Goal: Task Accomplishment & Management: Manage account settings

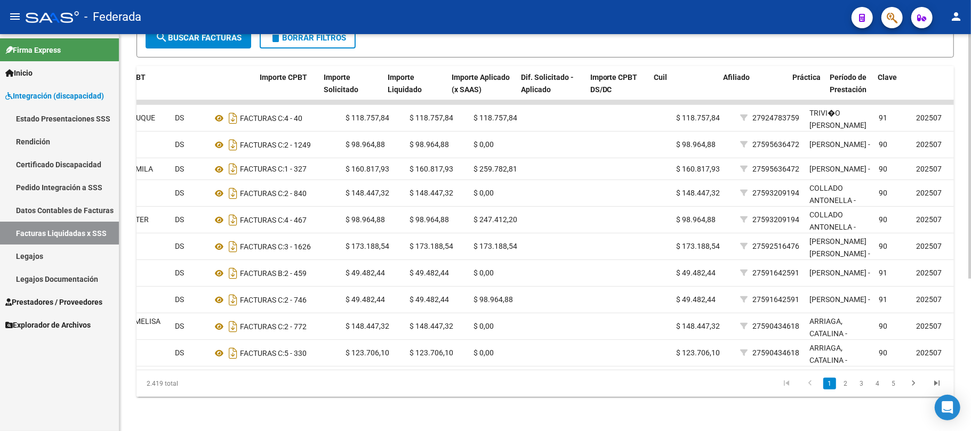
scroll to position [0, 382]
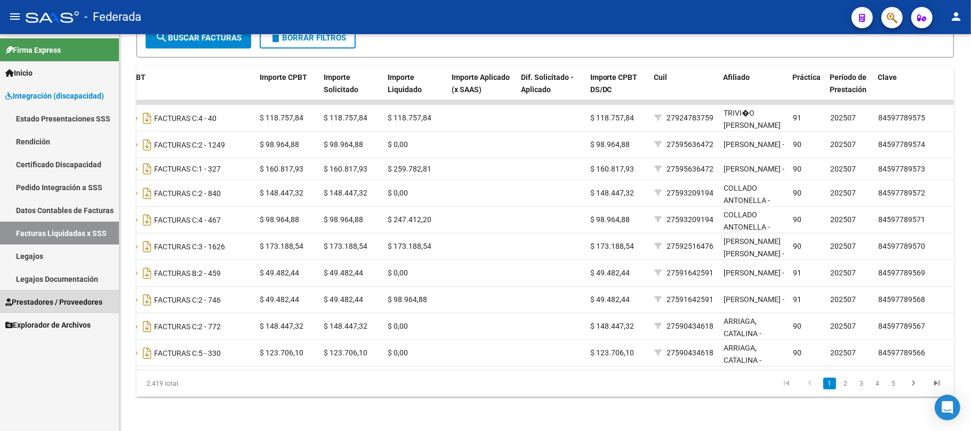
click at [54, 305] on span "Prestadores / Proveedores" at bounding box center [53, 302] width 97 height 12
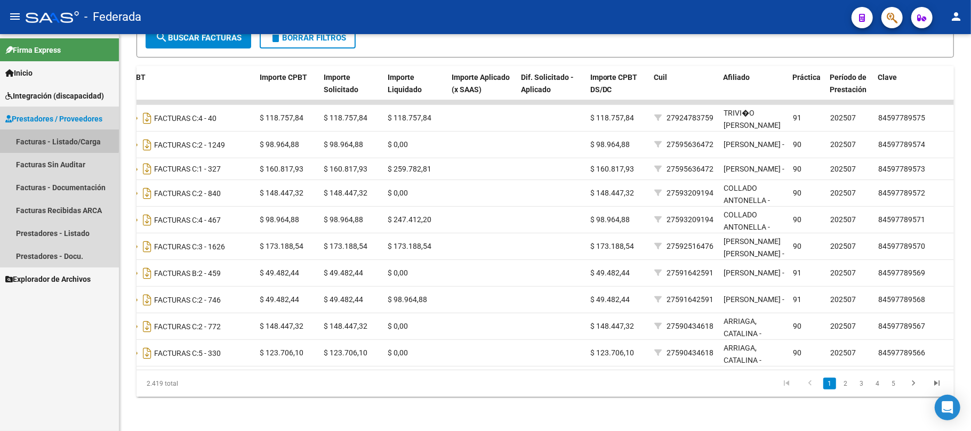
click at [56, 135] on link "Facturas - Listado/Carga" at bounding box center [59, 141] width 119 height 23
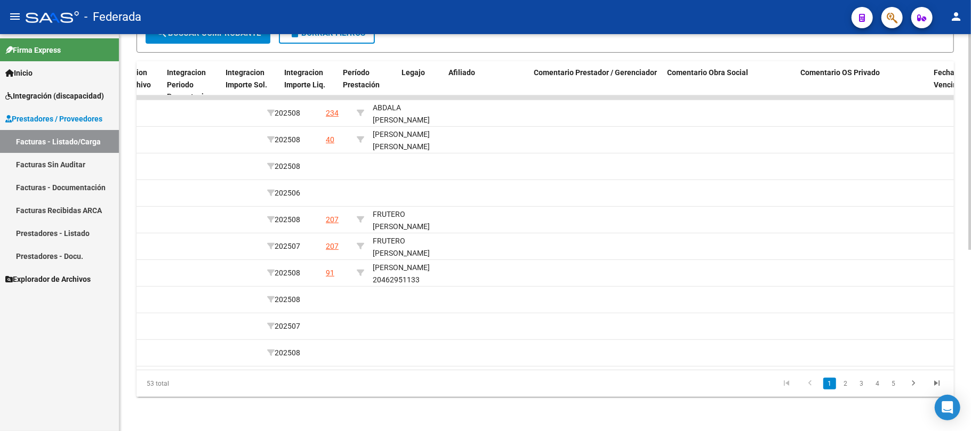
scroll to position [0, 1268]
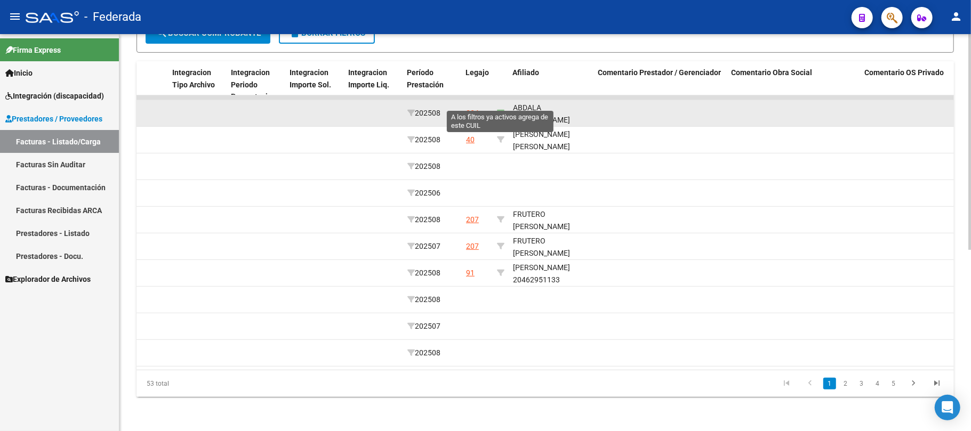
click at [500, 109] on icon at bounding box center [500, 112] width 7 height 7
type input "23398546199"
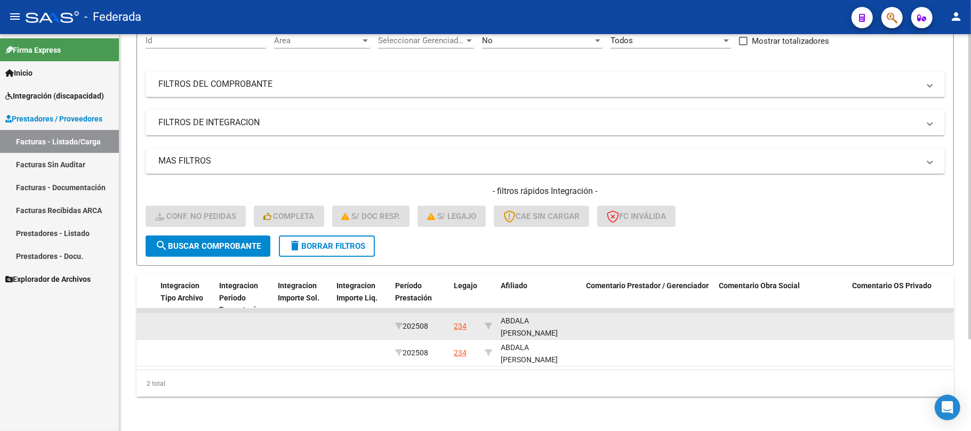
scroll to position [13, 0]
click at [534, 320] on div "ABDALA LEANDRO MANUEL 23398546199" at bounding box center [539, 320] width 77 height 36
copy div "23398546199"
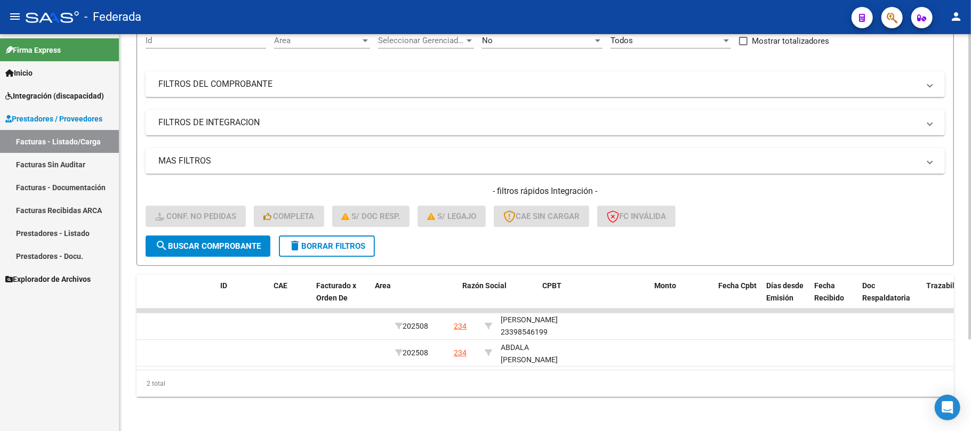
scroll to position [0, 0]
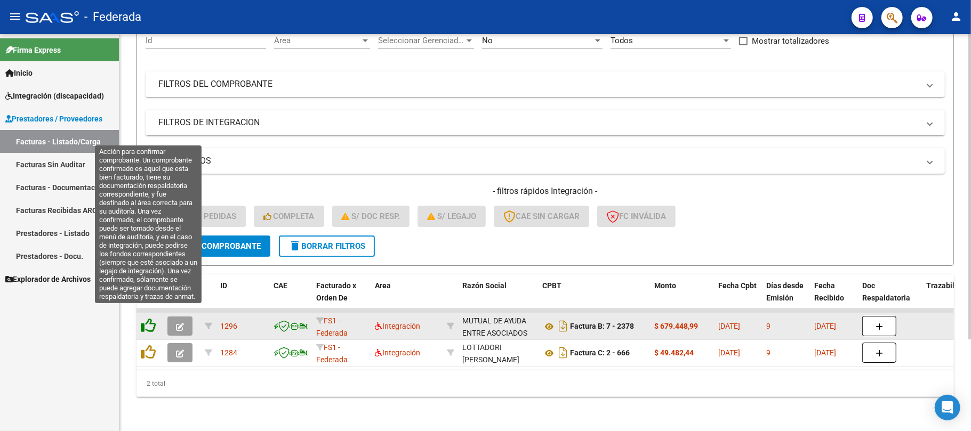
click at [143, 318] on icon at bounding box center [148, 325] width 15 height 15
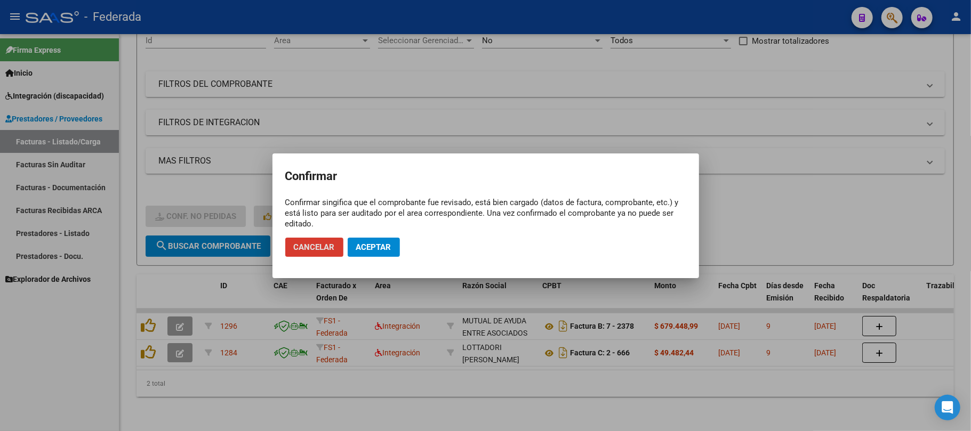
click at [384, 251] on span "Aceptar" at bounding box center [373, 248] width 35 height 10
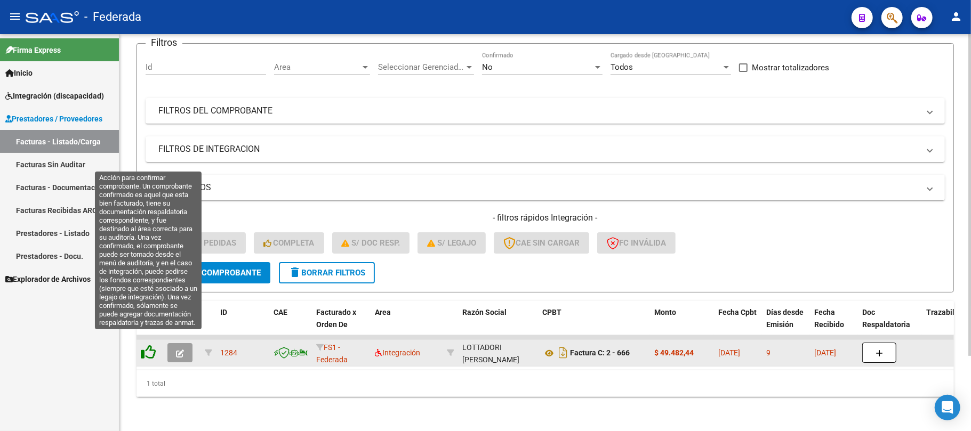
scroll to position [93, 0]
click at [146, 345] on icon at bounding box center [148, 352] width 15 height 15
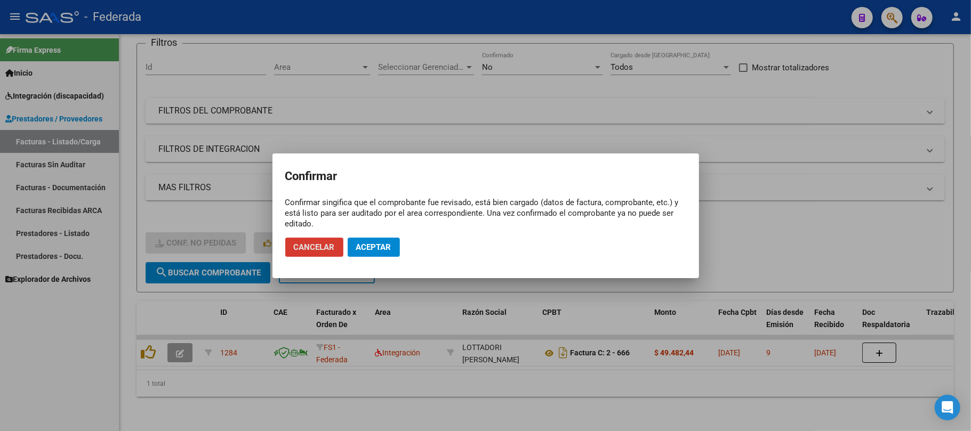
click at [374, 246] on span "Aceptar" at bounding box center [373, 248] width 35 height 10
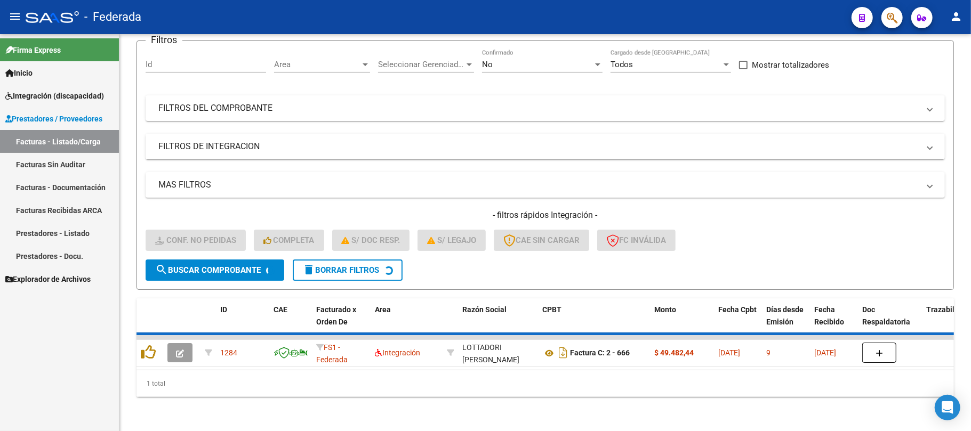
scroll to position [74, 0]
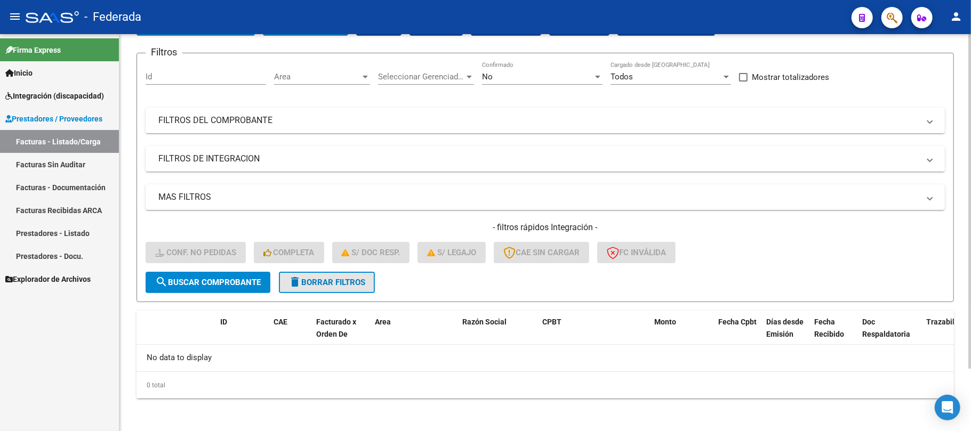
click at [295, 280] on mat-icon "delete" at bounding box center [294, 282] width 13 height 13
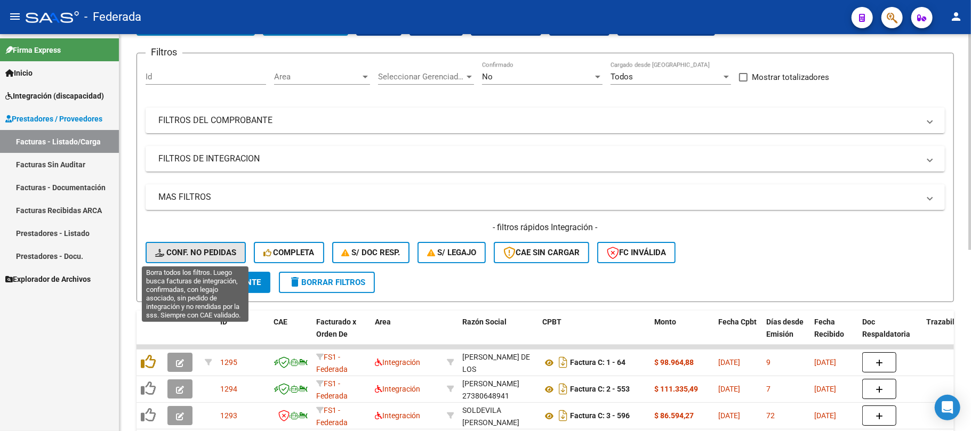
click at [207, 255] on span "Conf. no pedidas" at bounding box center [195, 253] width 81 height 10
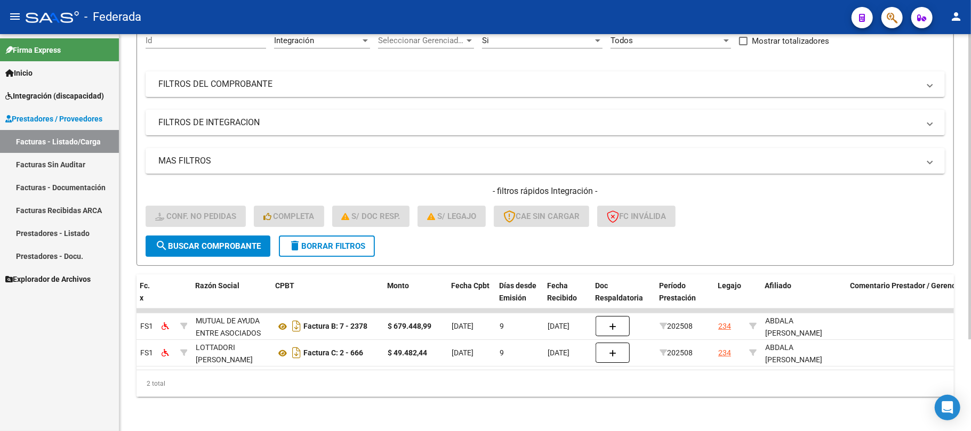
scroll to position [0, 0]
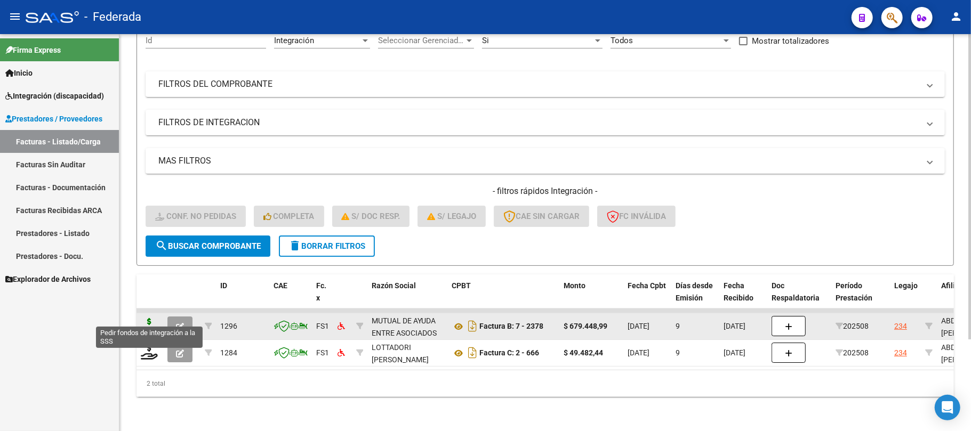
click at [147, 318] on icon at bounding box center [149, 325] width 17 height 15
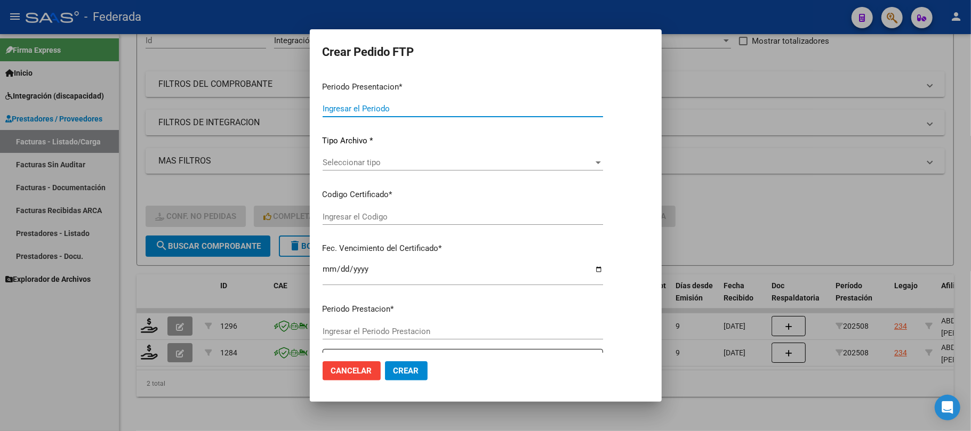
type input "202508"
type input "$ 679.448,99"
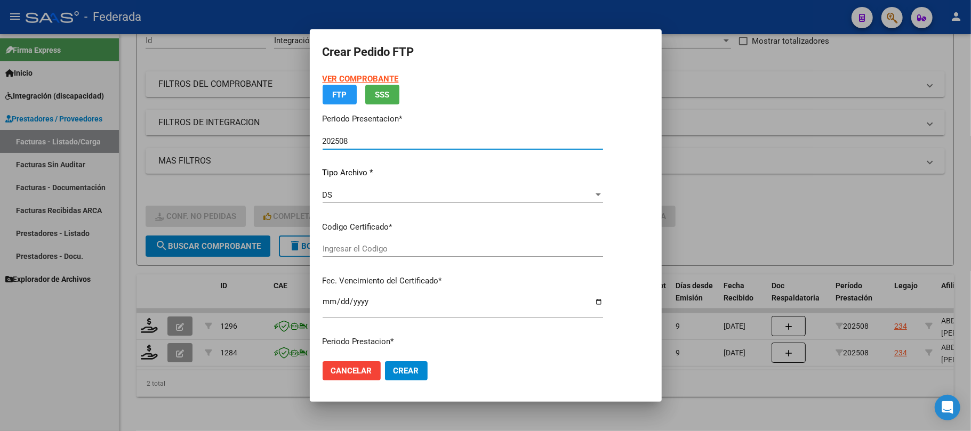
type input "ARG02000398546192022030920320309SFE214"
type input "2032-03-09"
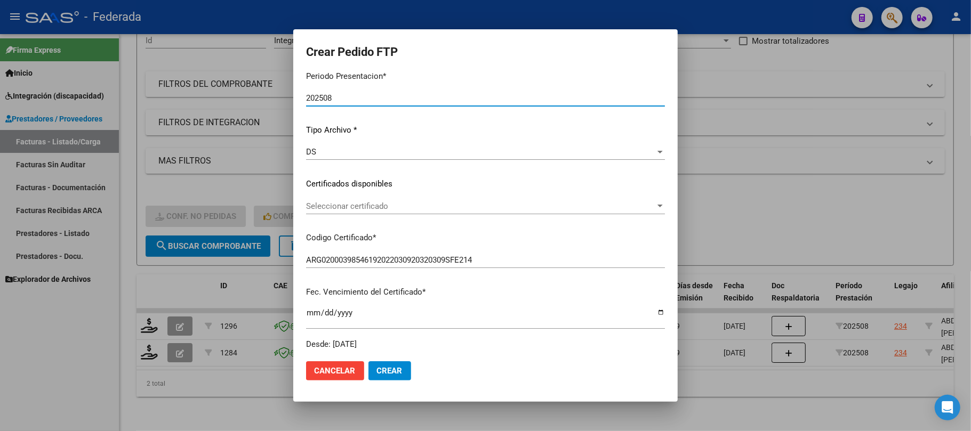
scroll to position [142, 0]
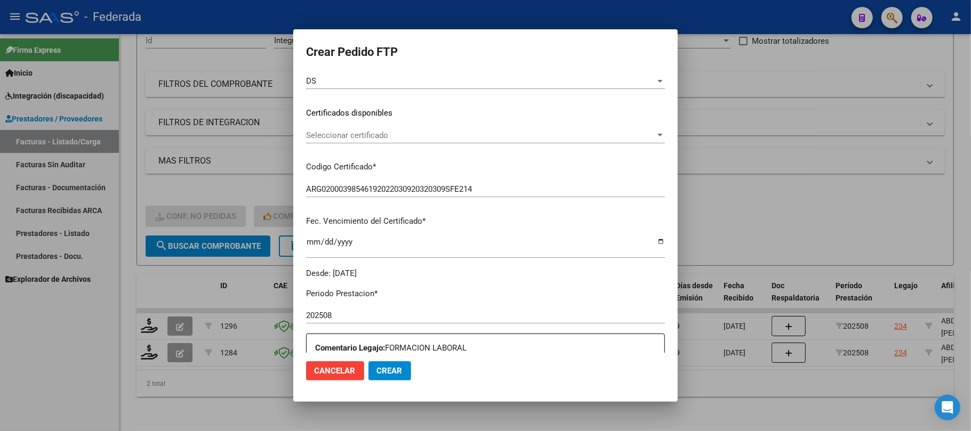
click at [374, 139] on span "Seleccionar certificado" at bounding box center [480, 136] width 349 height 10
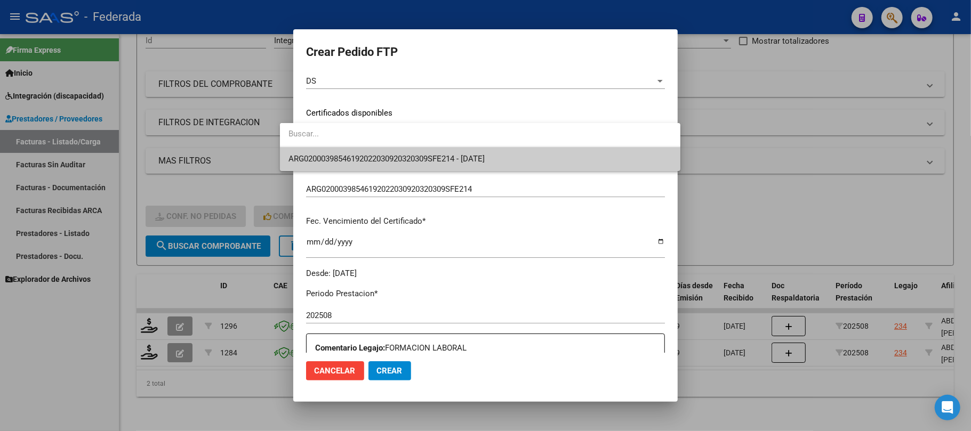
click at [370, 154] on span "ARG02000398546192022030920320309SFE214 - 2032-03-09" at bounding box center [386, 159] width 196 height 10
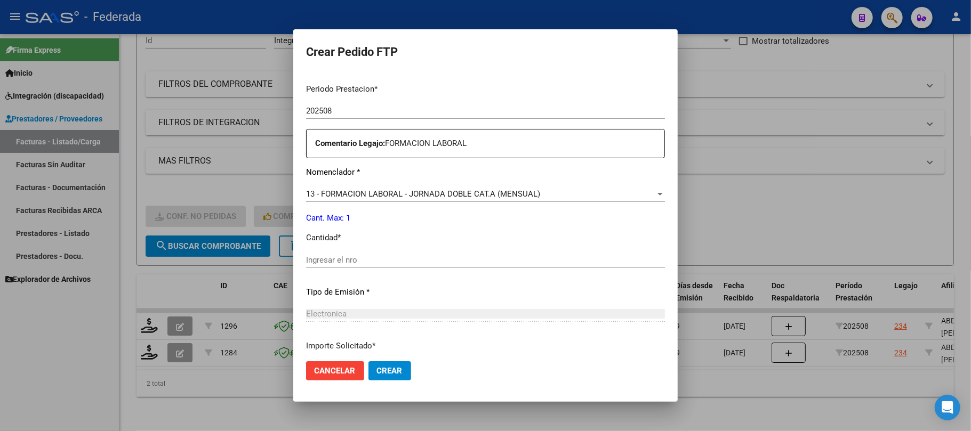
scroll to position [355, 0]
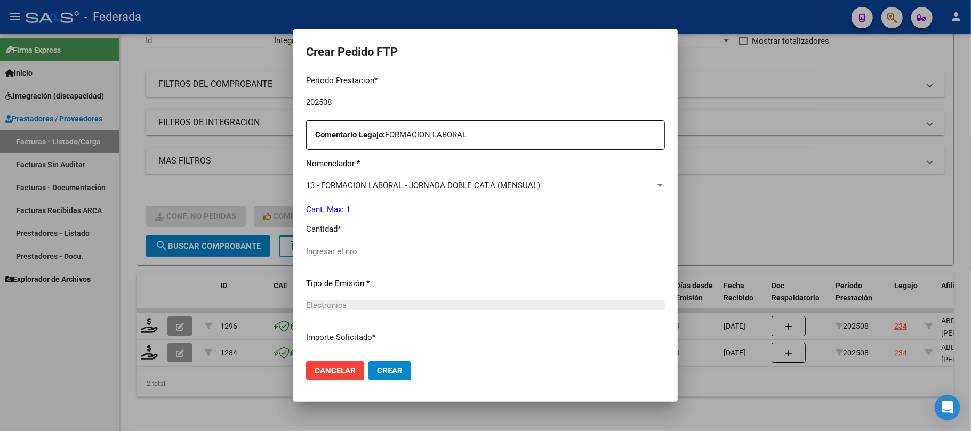
click at [343, 254] on input "Ingresar el nro" at bounding box center [485, 252] width 359 height 10
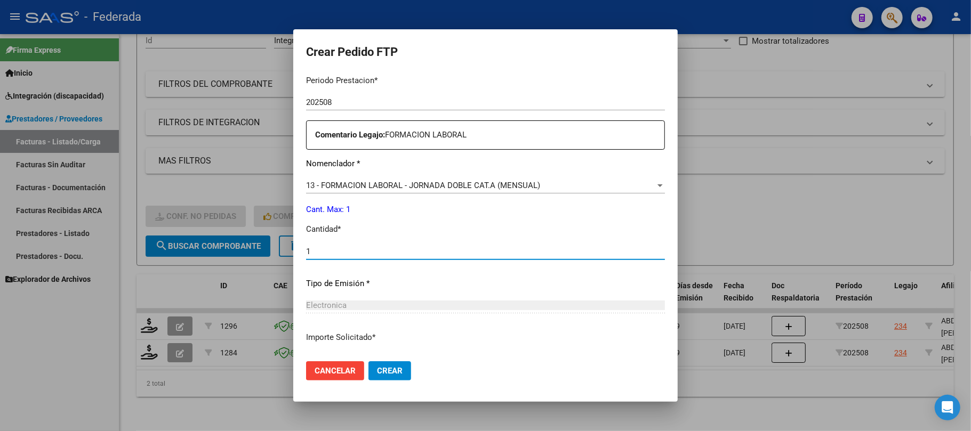
type input "1"
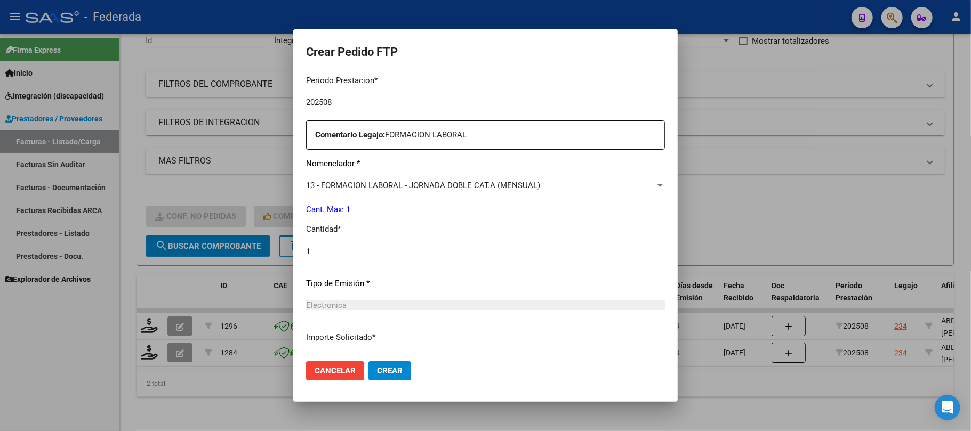
scroll to position [433, 0]
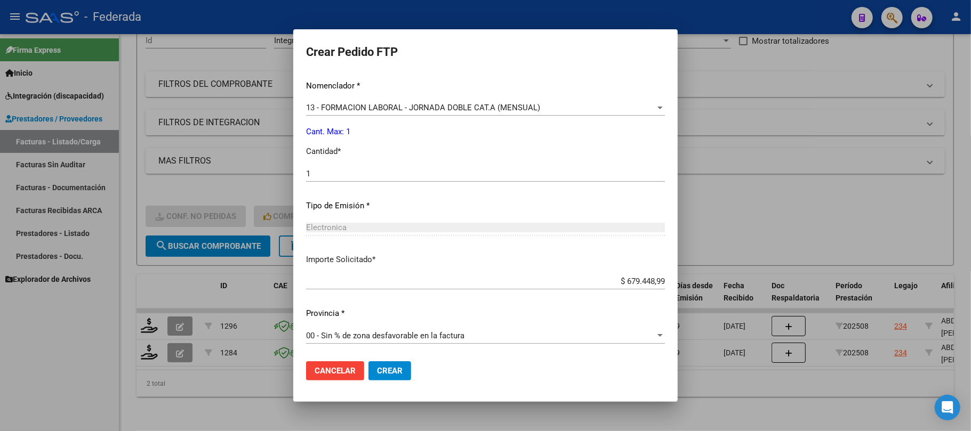
click at [377, 374] on span "Crear" at bounding box center [390, 371] width 26 height 10
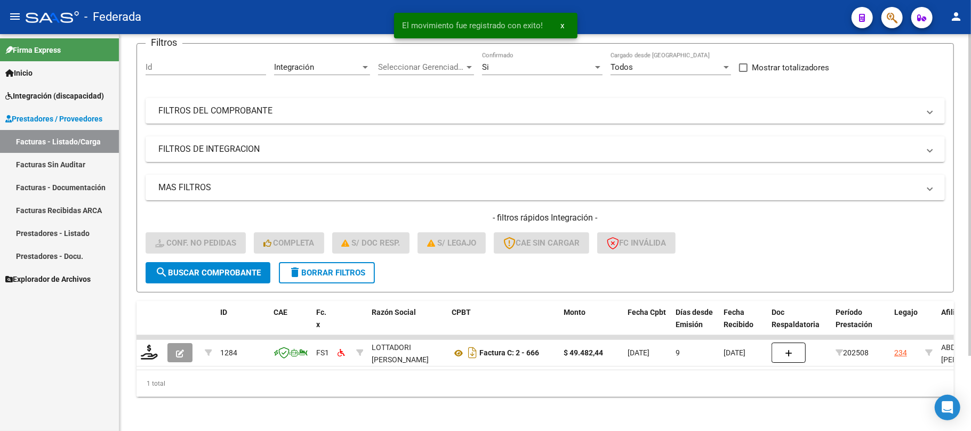
scroll to position [93, 0]
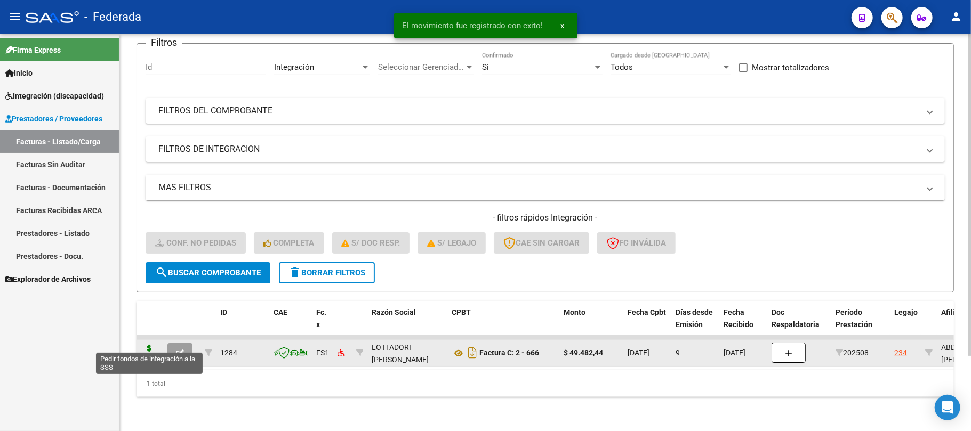
click at [148, 346] on icon at bounding box center [149, 352] width 17 height 15
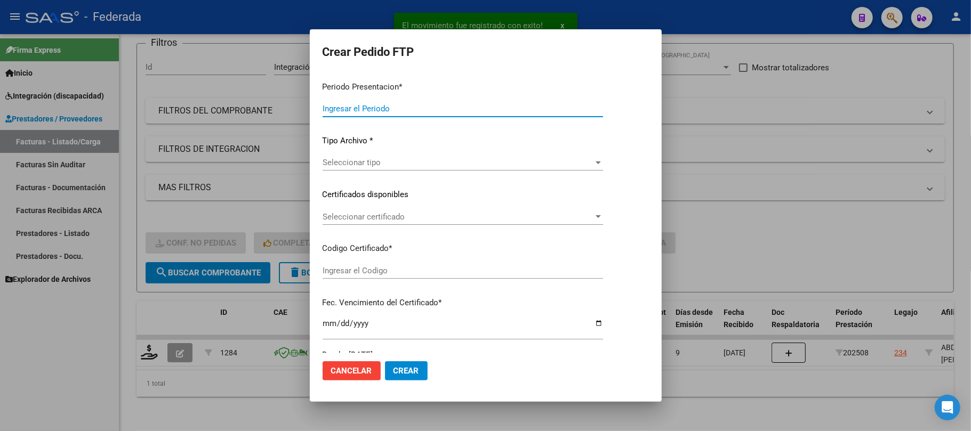
type input "202508"
type input "$ 49.482,44"
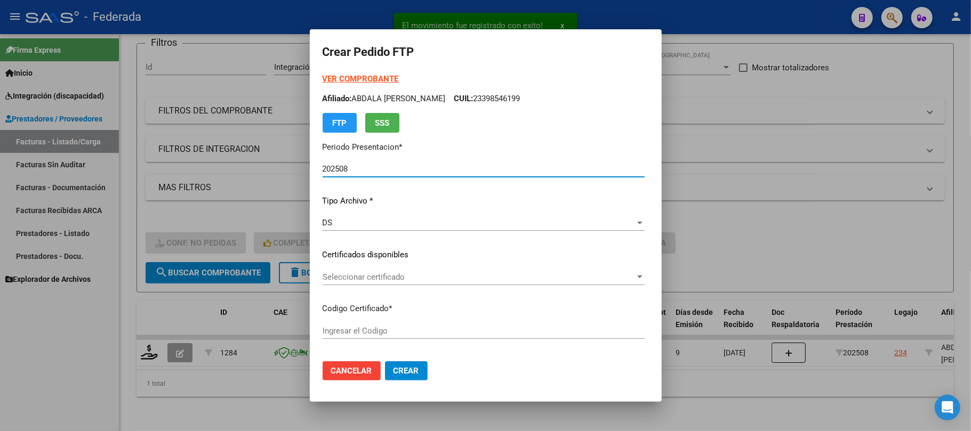
type input "ARG02000398546192022030920320309SFE214"
type input "2032-03-09"
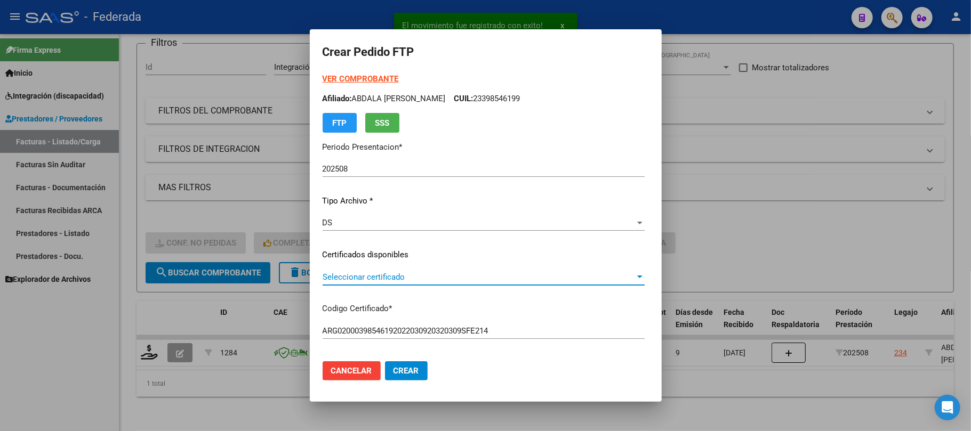
click at [335, 278] on span "Seleccionar certificado" at bounding box center [479, 277] width 312 height 10
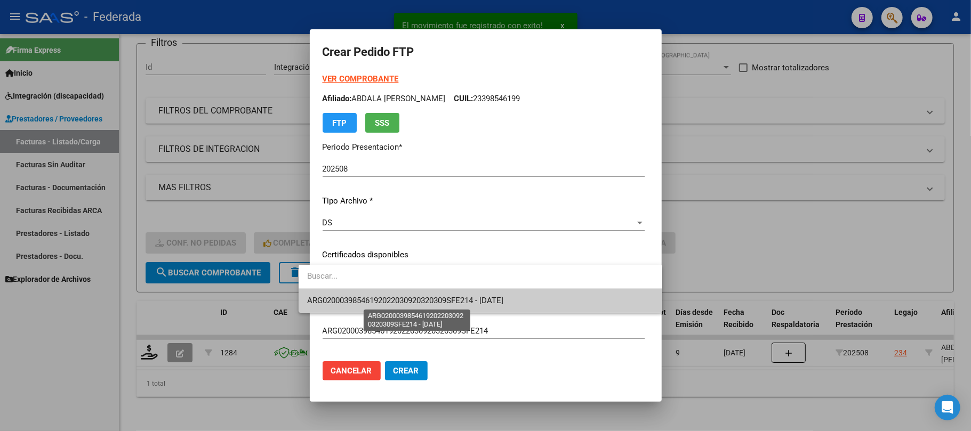
click at [341, 303] on span "ARG02000398546192022030920320309SFE214 - 2032-03-09" at bounding box center [405, 301] width 196 height 10
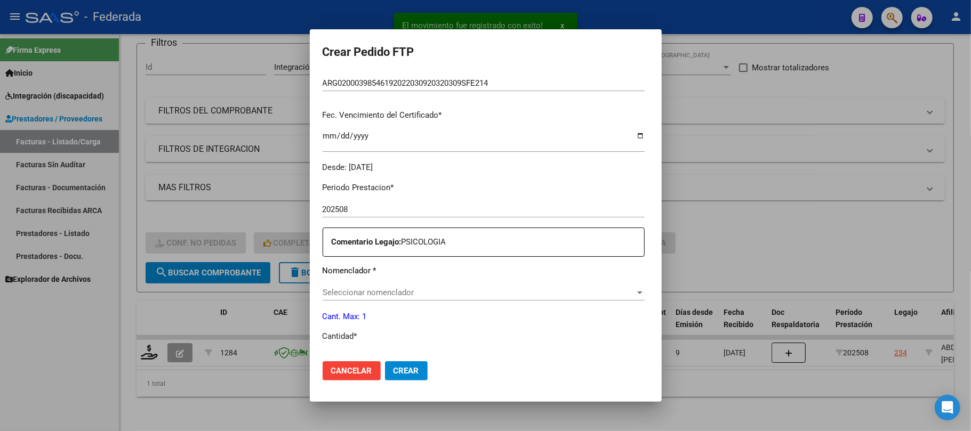
scroll to position [284, 0]
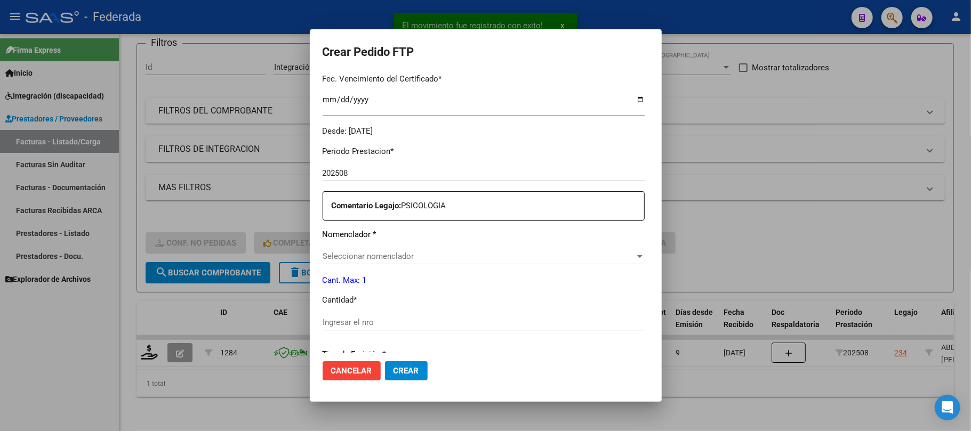
click at [366, 259] on span "Seleccionar nomenclador" at bounding box center [479, 257] width 312 height 10
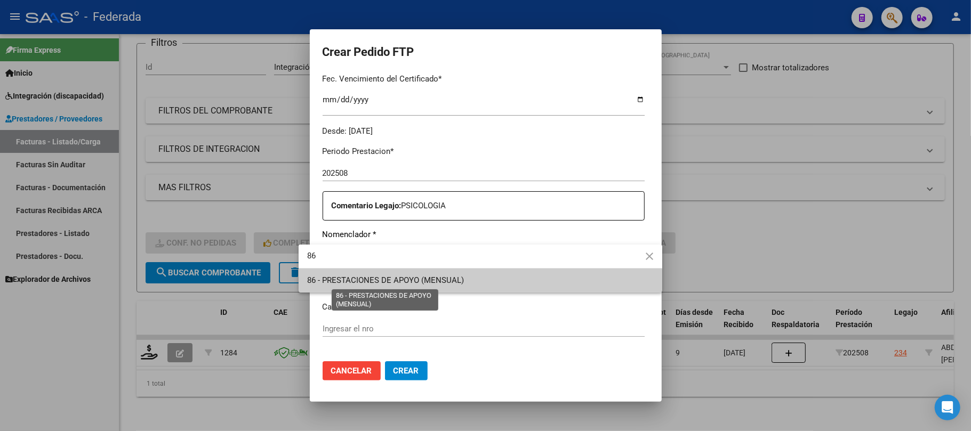
type input "86"
click at [363, 280] on span "86 - PRESTACIONES DE APOYO (MENSUAL)" at bounding box center [385, 281] width 157 height 10
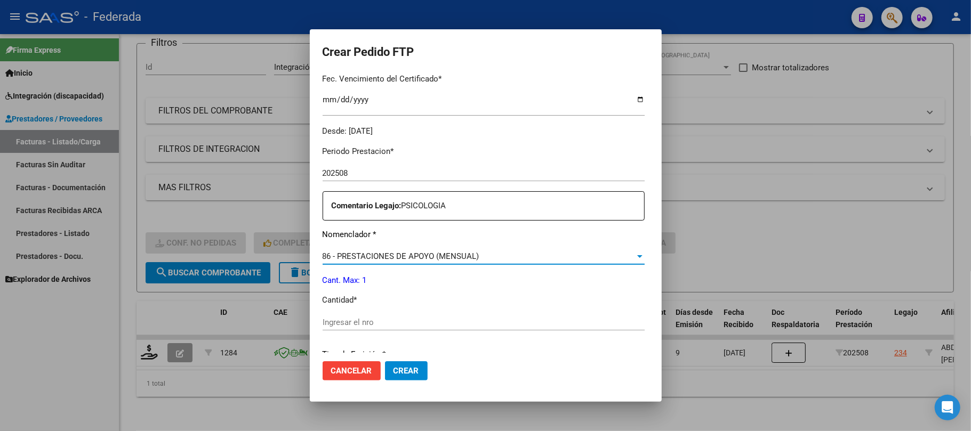
click at [356, 322] on input "Ingresar el nro" at bounding box center [484, 323] width 322 height 10
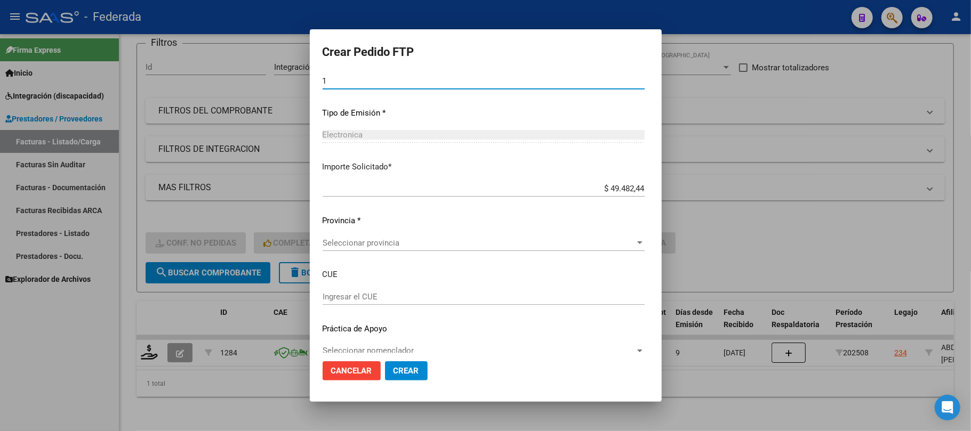
scroll to position [541, 0]
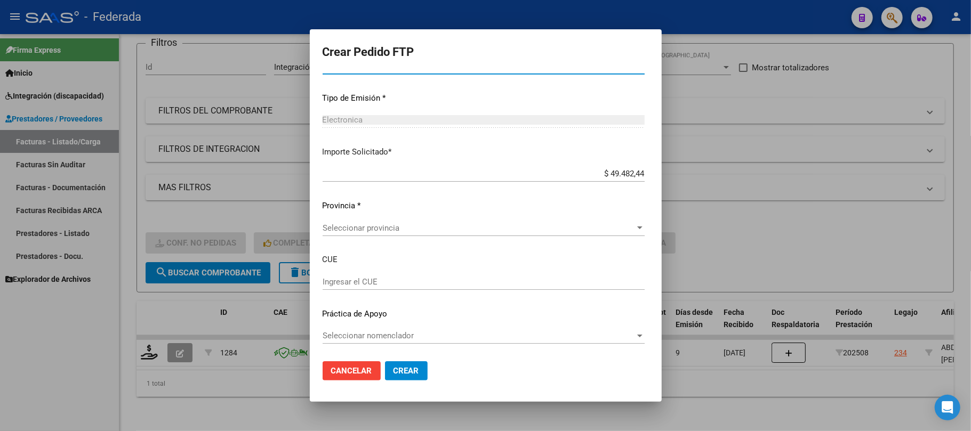
type input "1"
click at [376, 227] on span "Seleccionar provincia" at bounding box center [479, 228] width 312 height 10
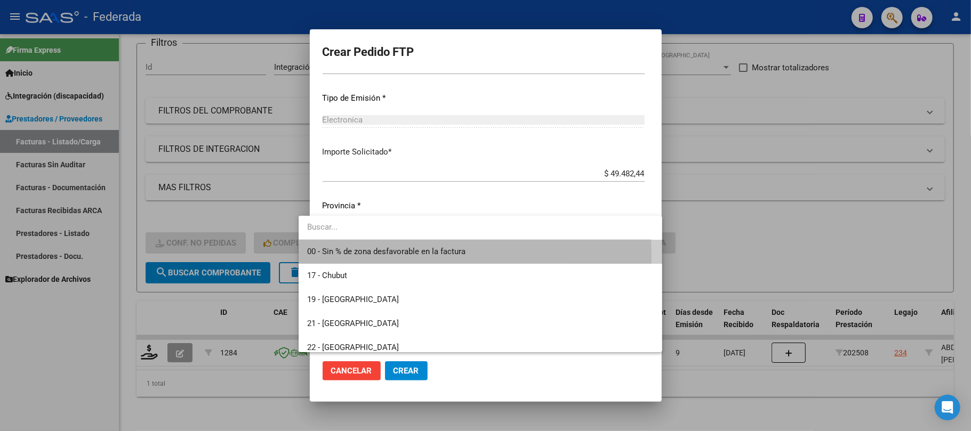
click at [374, 256] on span "00 - Sin % de zona desfavorable en la factura" at bounding box center [480, 252] width 347 height 24
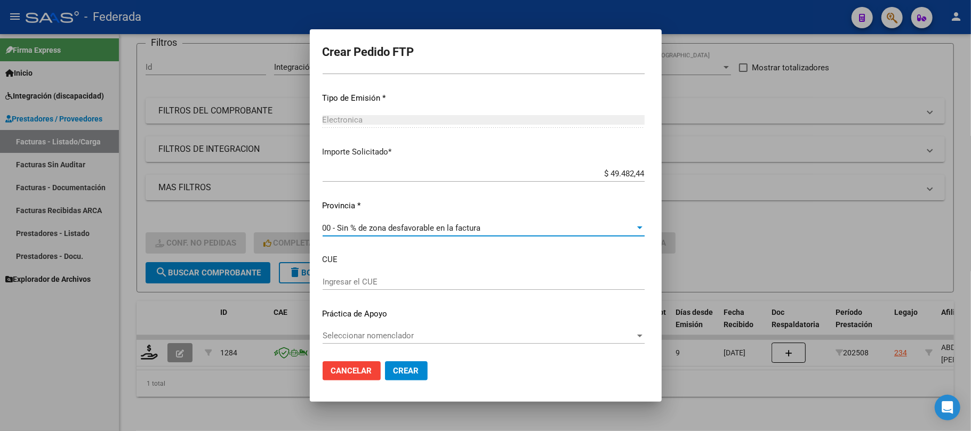
click at [394, 376] on span "Crear" at bounding box center [407, 371] width 26 height 10
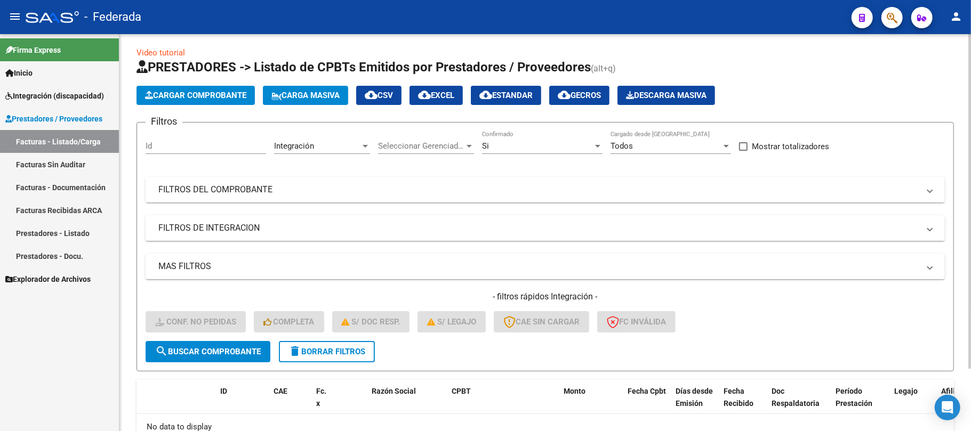
scroll to position [0, 0]
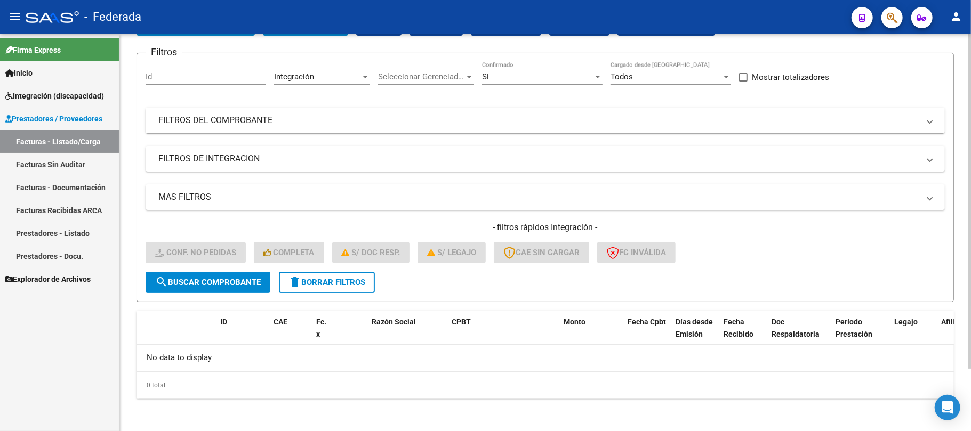
click at [344, 282] on span "delete Borrar Filtros" at bounding box center [326, 283] width 77 height 10
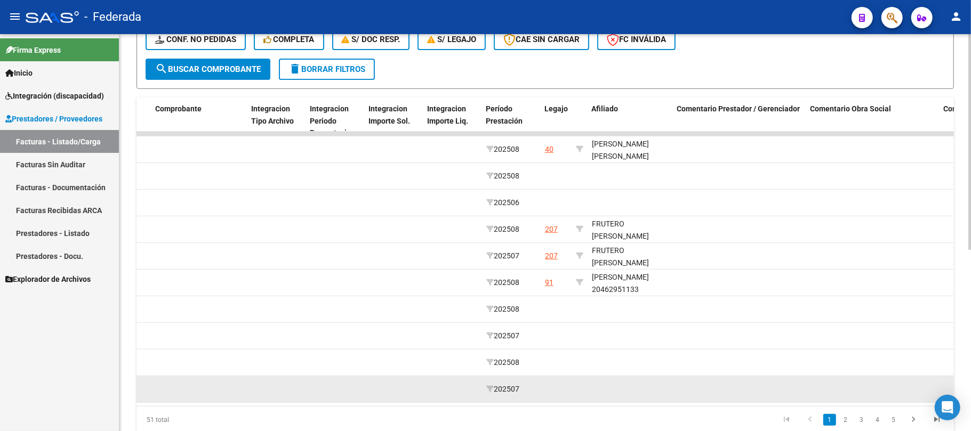
scroll to position [0, 1193]
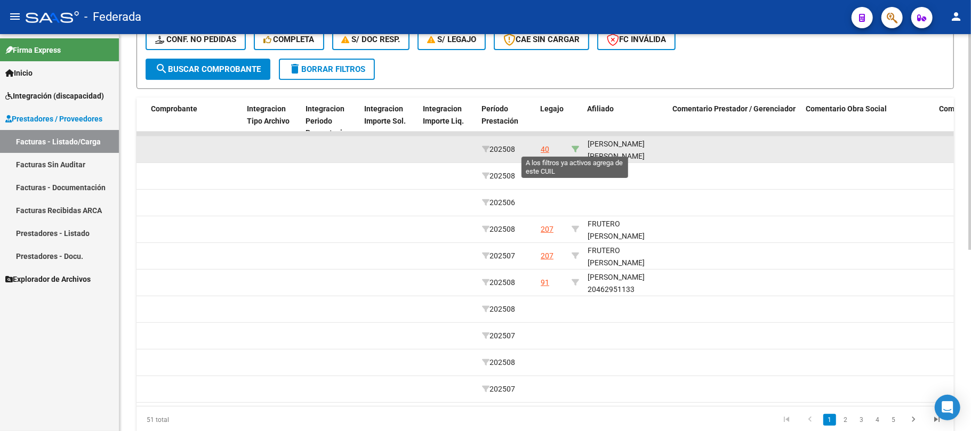
click at [576, 146] on icon at bounding box center [575, 149] width 7 height 7
type input "23555529759"
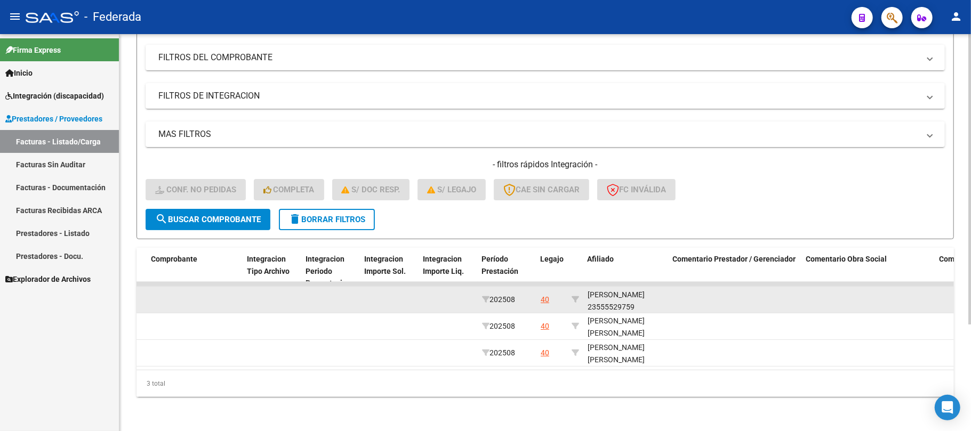
scroll to position [13, 0]
click at [624, 296] on div "ESCOBAR PIZZALI JOAQUIN DANILO 23555529759" at bounding box center [626, 293] width 77 height 36
copy div "23555529759"
click at [613, 295] on div "ESCOBAR PIZZALI JOAQUIN DANILO 23555529759" at bounding box center [626, 293] width 77 height 36
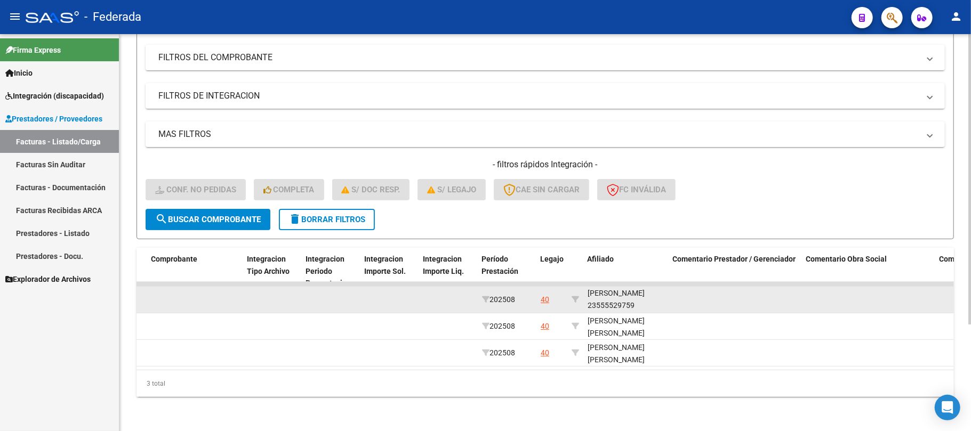
click at [613, 295] on div "ESCOBAR PIZZALI JOAQUIN DANILO 23555529759" at bounding box center [626, 293] width 77 height 36
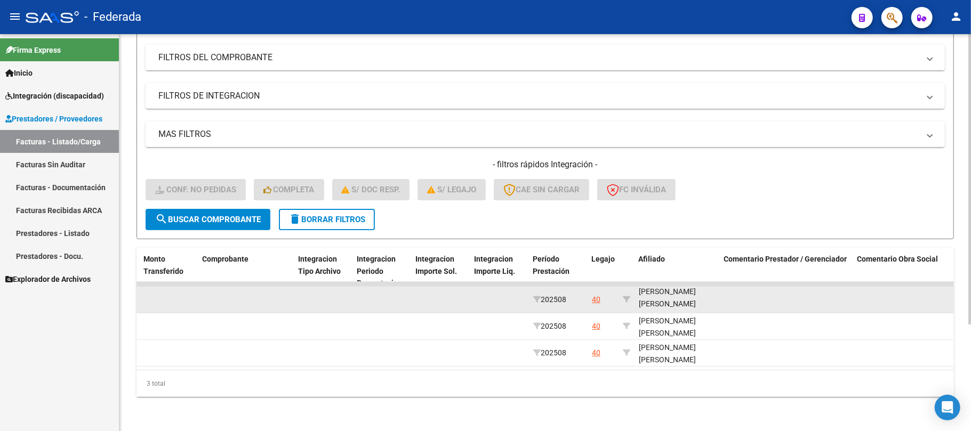
scroll to position [0, 0]
click at [676, 288] on div "ESCOBAR PIZZALI JOAQUIN DANILO 23555529759" at bounding box center [677, 306] width 77 height 36
click at [679, 288] on div "ESCOBAR PIZZALI JOAQUIN DANILO 23555529759" at bounding box center [677, 306] width 77 height 36
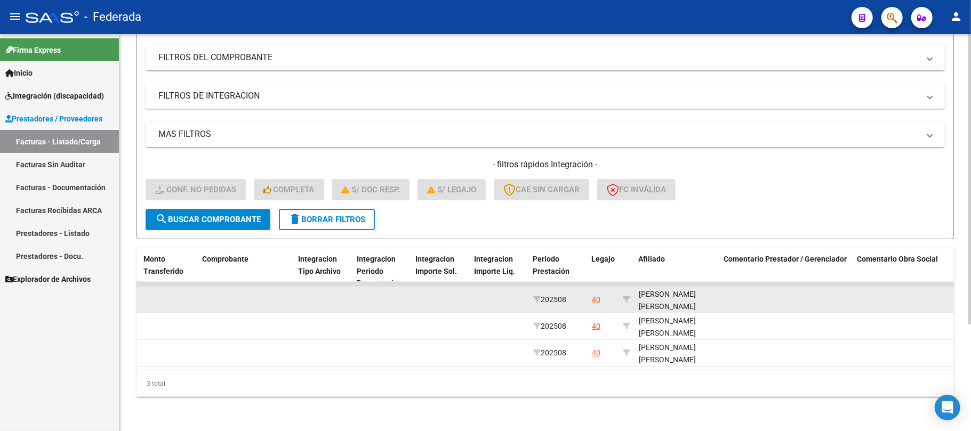
copy div "PIZZALI"
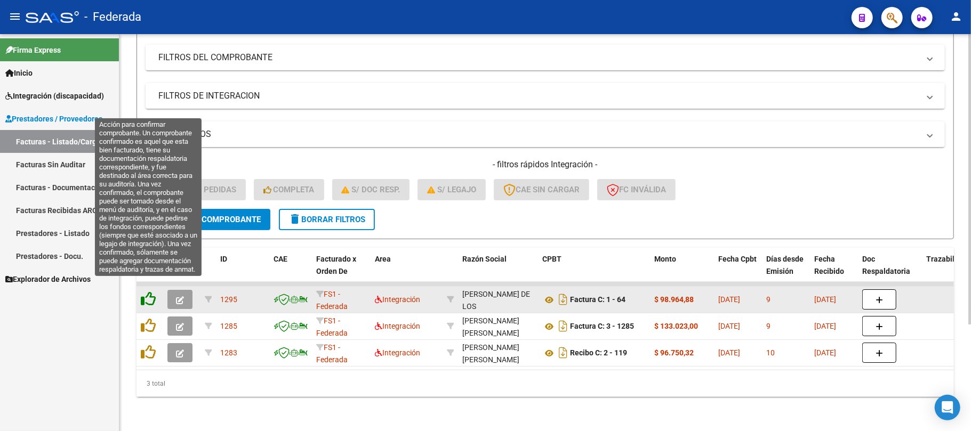
click at [152, 293] on icon at bounding box center [148, 299] width 15 height 15
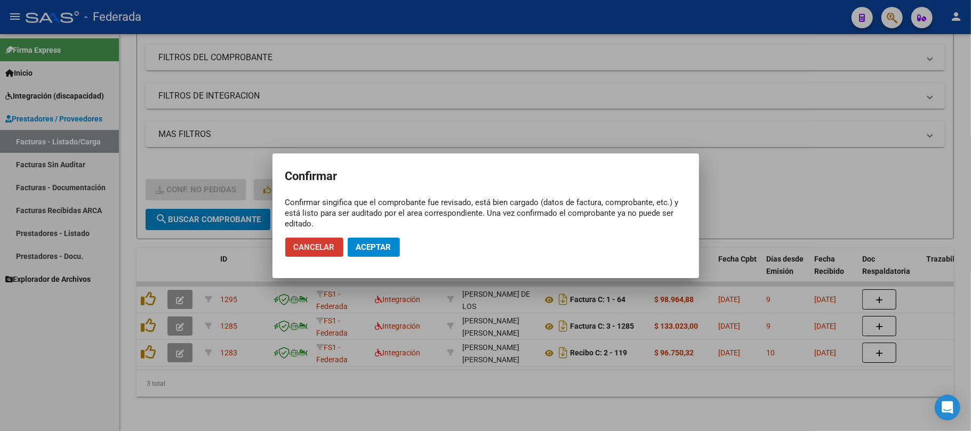
click at [365, 248] on span "Aceptar" at bounding box center [373, 248] width 35 height 10
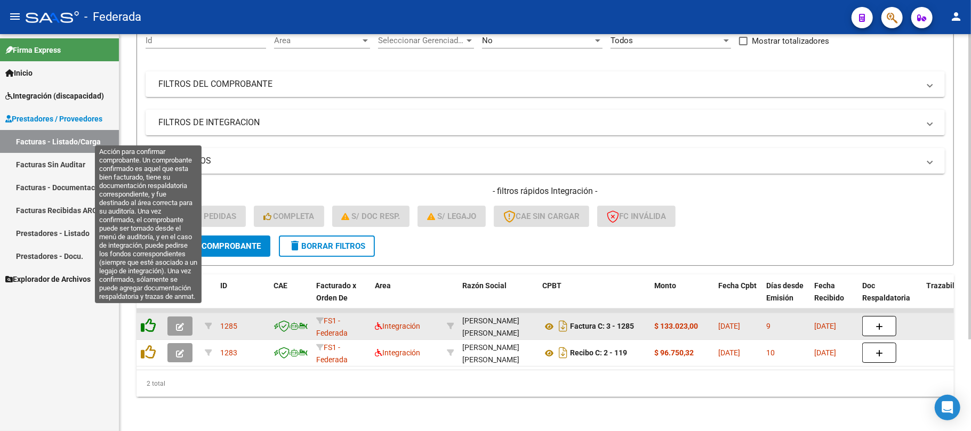
click at [150, 318] on icon at bounding box center [148, 325] width 15 height 15
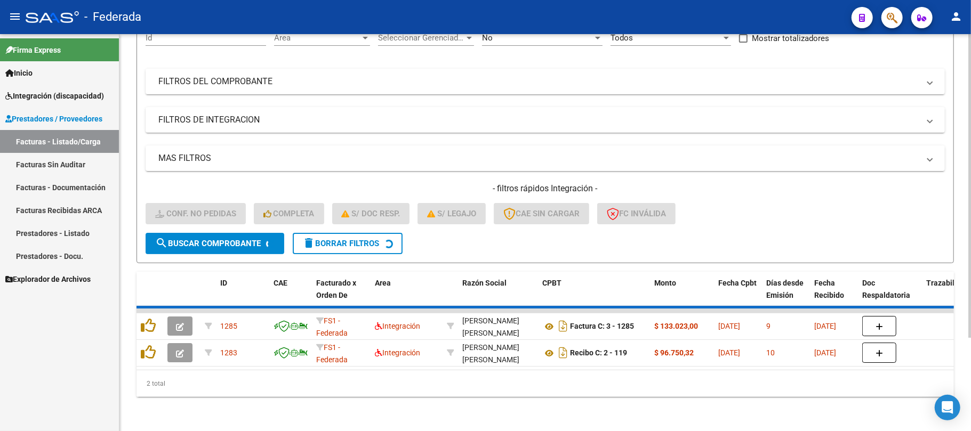
scroll to position [93, 0]
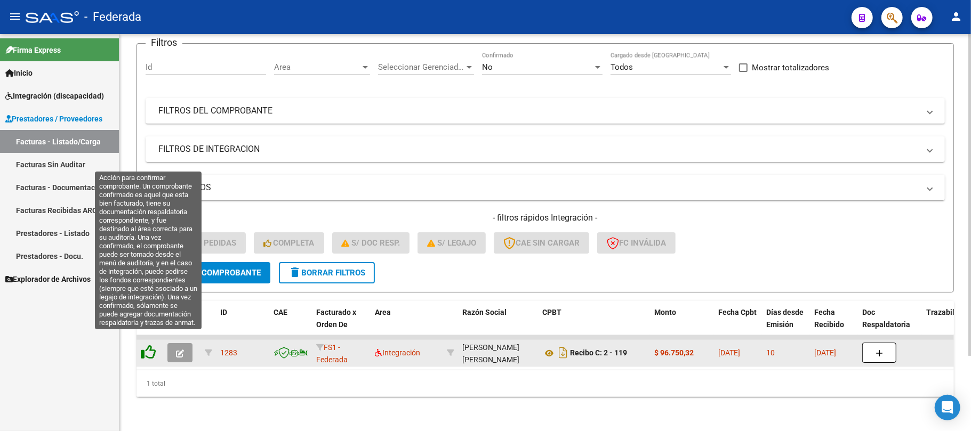
click at [152, 345] on icon at bounding box center [148, 352] width 15 height 15
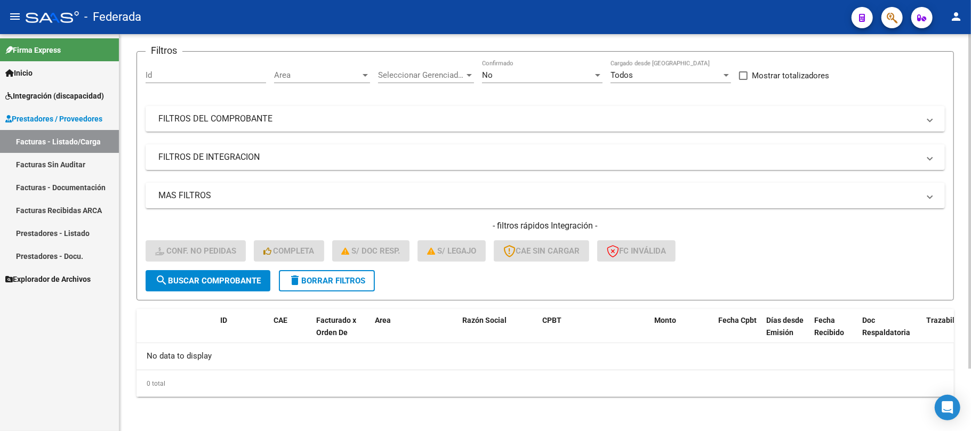
scroll to position [74, 0]
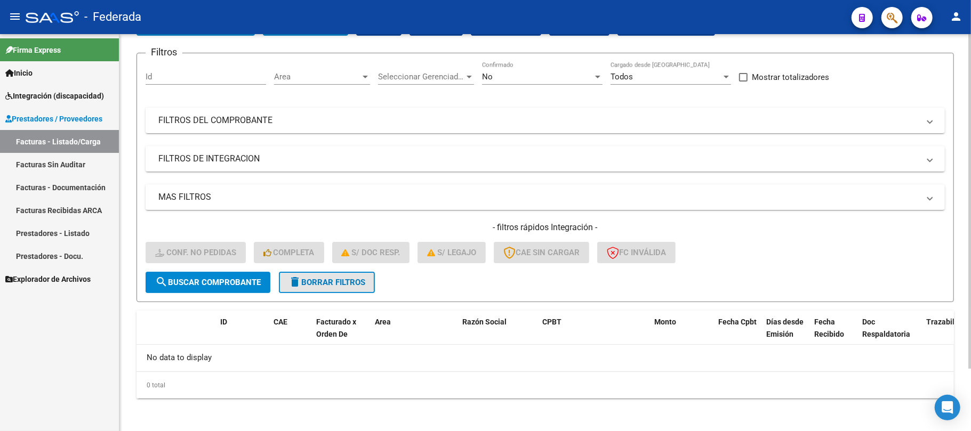
click at [324, 285] on span "delete Borrar Filtros" at bounding box center [326, 283] width 77 height 10
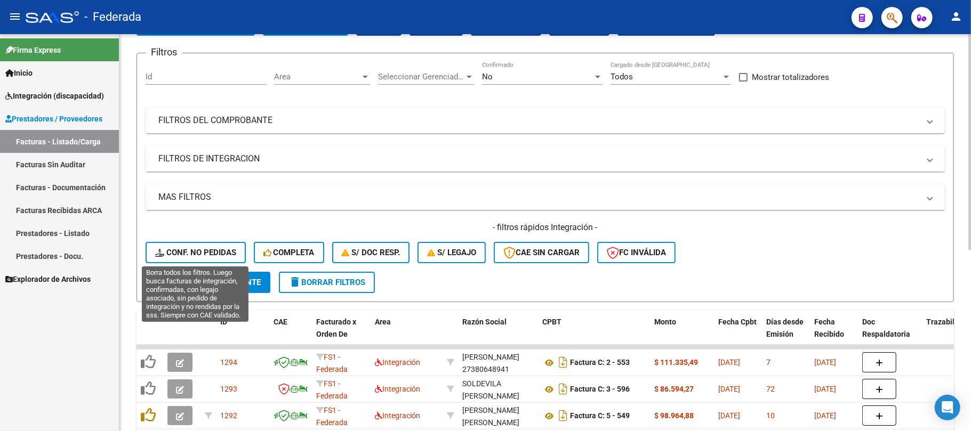
click at [210, 250] on span "Conf. no pedidas" at bounding box center [195, 253] width 81 height 10
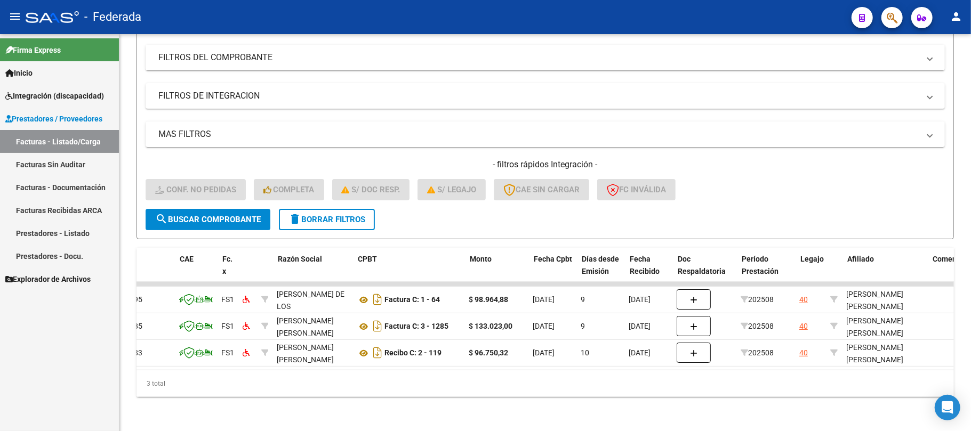
scroll to position [0, 0]
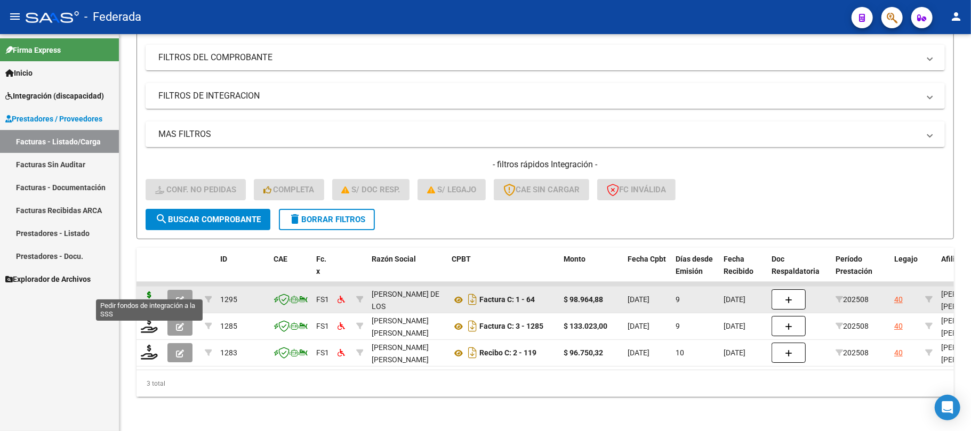
click at [152, 293] on icon at bounding box center [149, 299] width 17 height 15
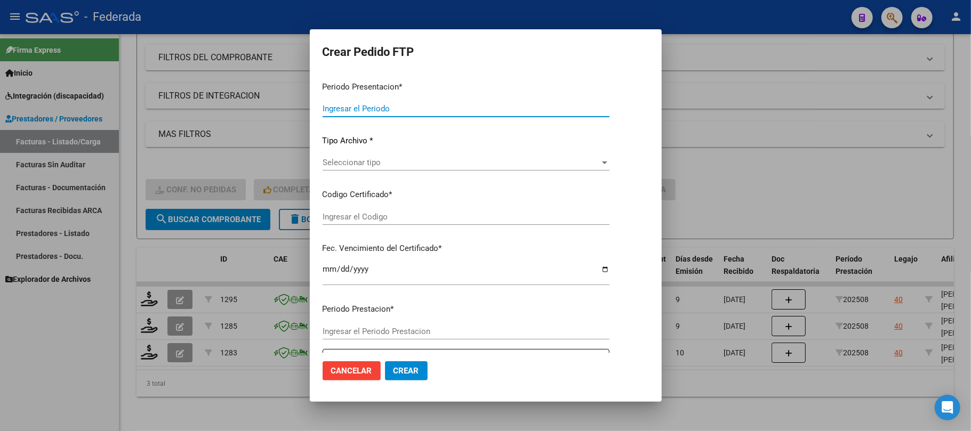
type input "202508"
type input "$ 98.964,88"
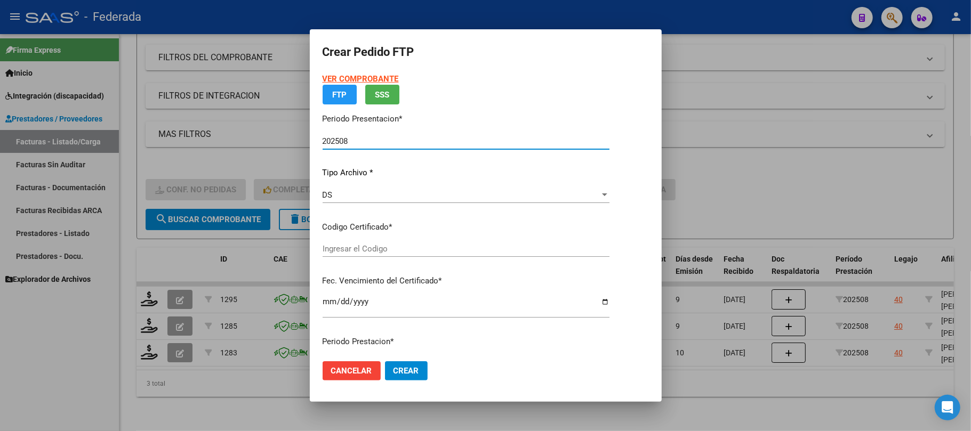
type input "ARG02000555529752021101920251019ENT186"
type input "2025-10-20"
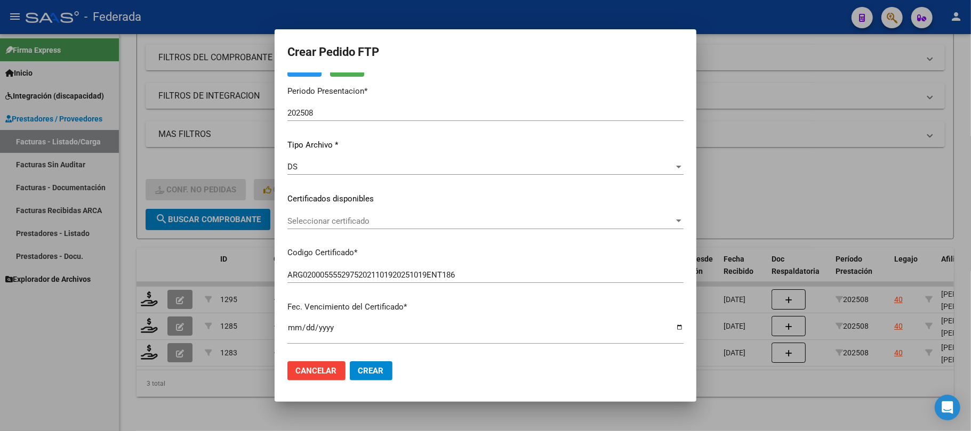
scroll to position [71, 0]
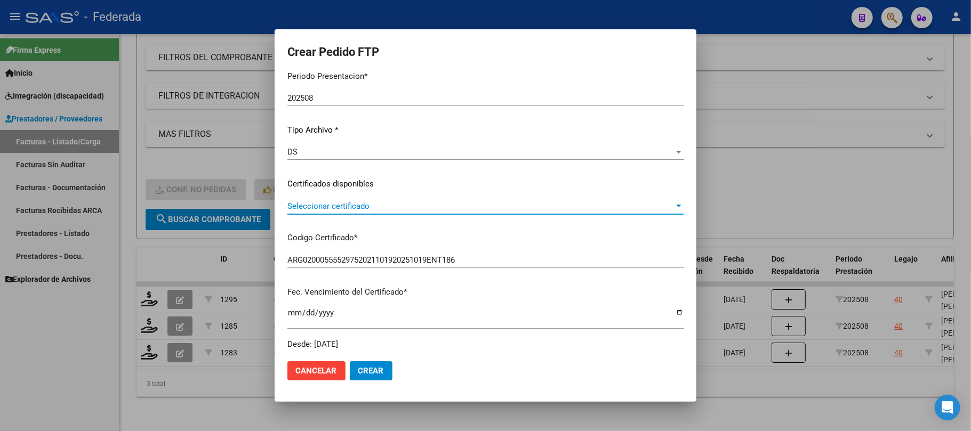
click at [388, 202] on span "Seleccionar certificado" at bounding box center [480, 207] width 387 height 10
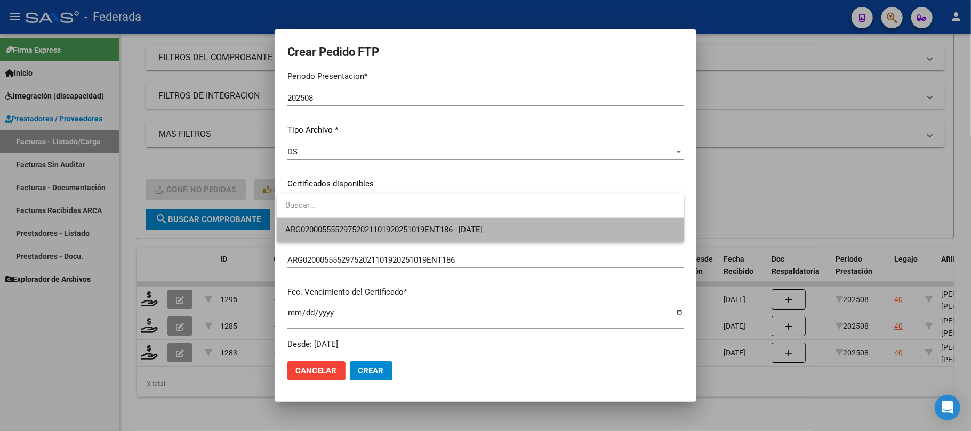
click at [383, 222] on span "ARG02000555529752021101920251019ENT186 - 2025-10-20" at bounding box center [480, 230] width 390 height 24
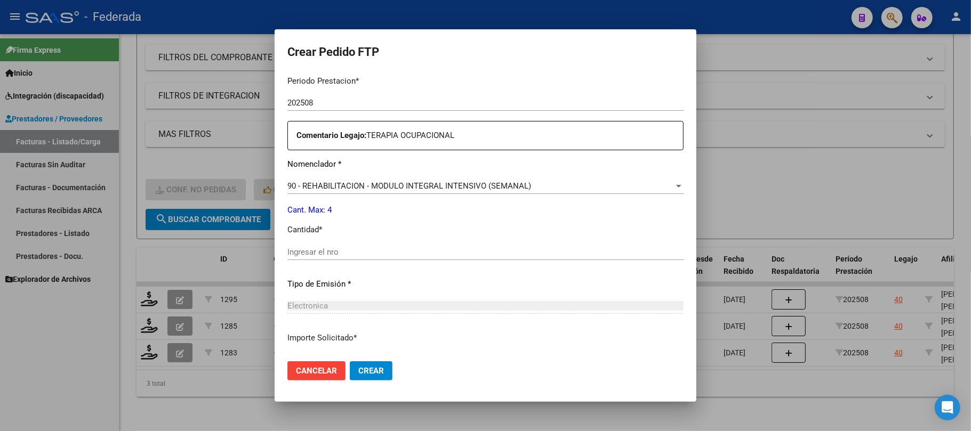
scroll to position [355, 0]
click at [358, 259] on div "Ingresar el nro" at bounding box center [485, 252] width 396 height 16
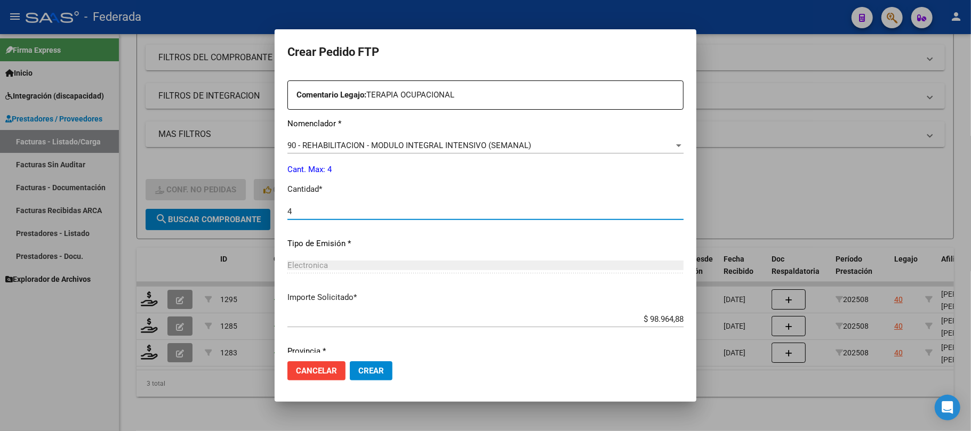
scroll to position [433, 0]
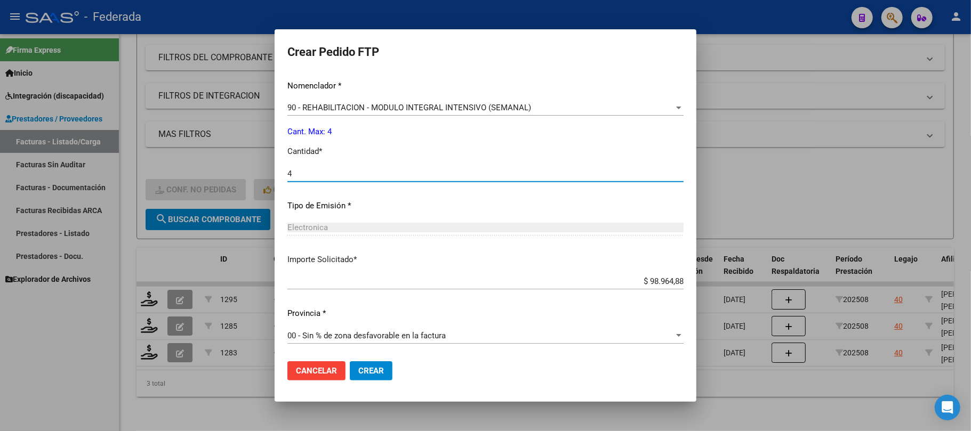
type input "4"
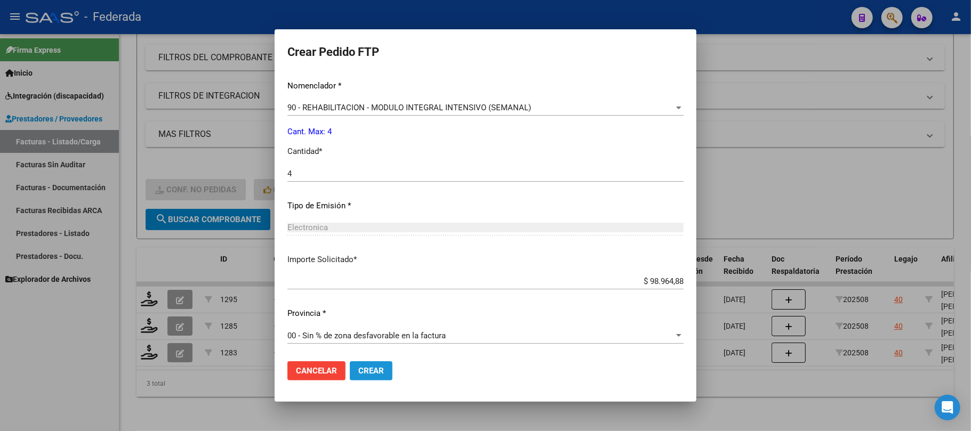
click at [369, 366] on span "Crear" at bounding box center [371, 371] width 26 height 10
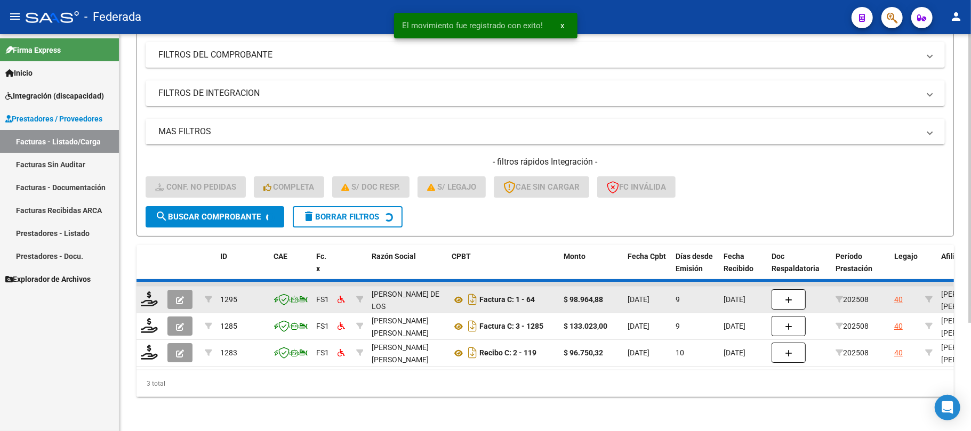
scroll to position [119, 0]
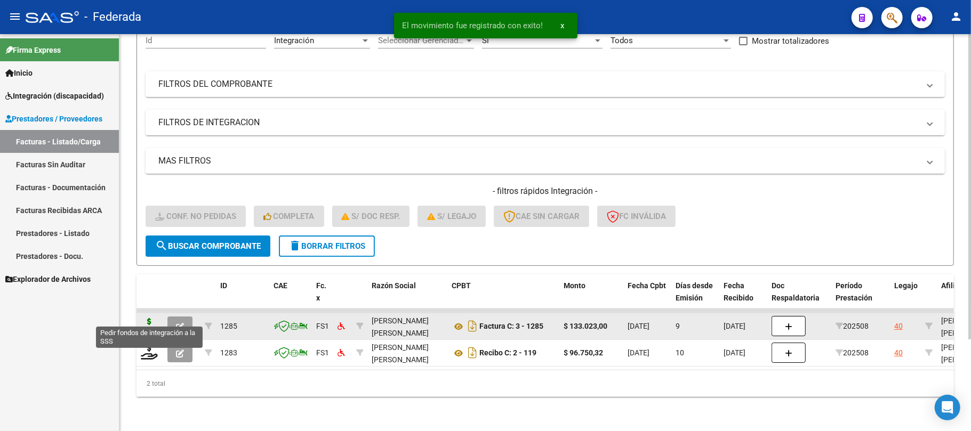
click at [143, 318] on icon at bounding box center [149, 325] width 17 height 15
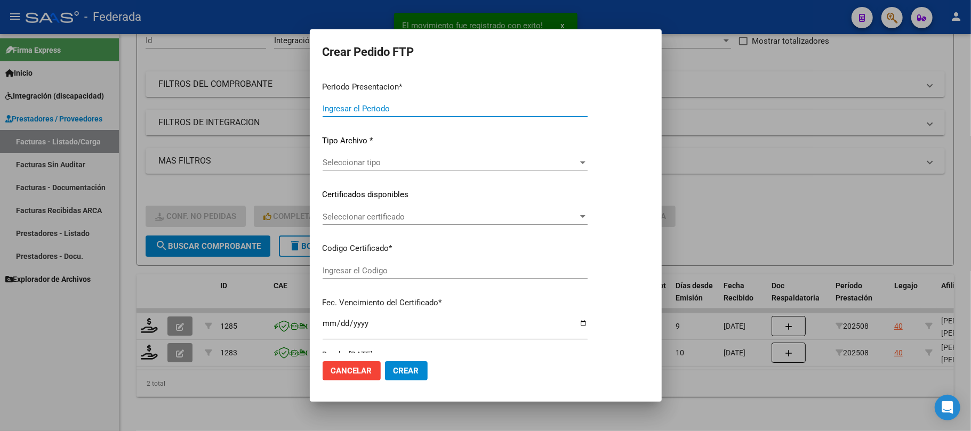
type input "202508"
type input "$ 133.023,00"
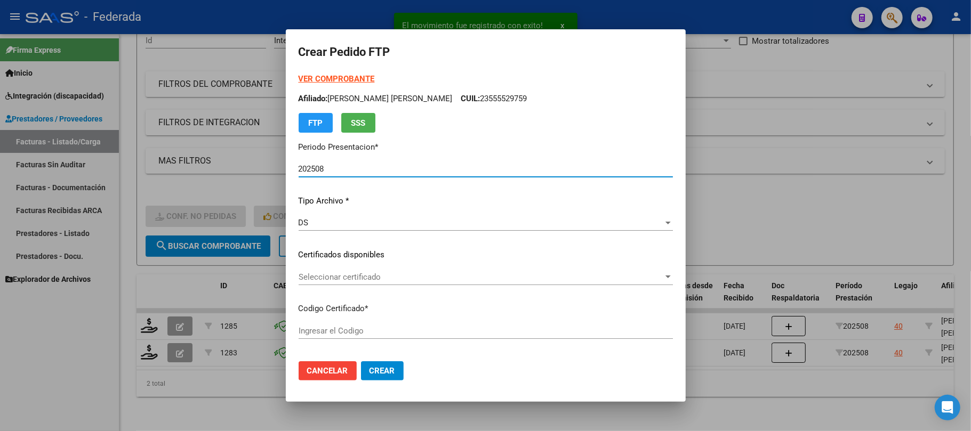
type input "ARG02000555529752021101920251019ENT186"
type input "2025-10-20"
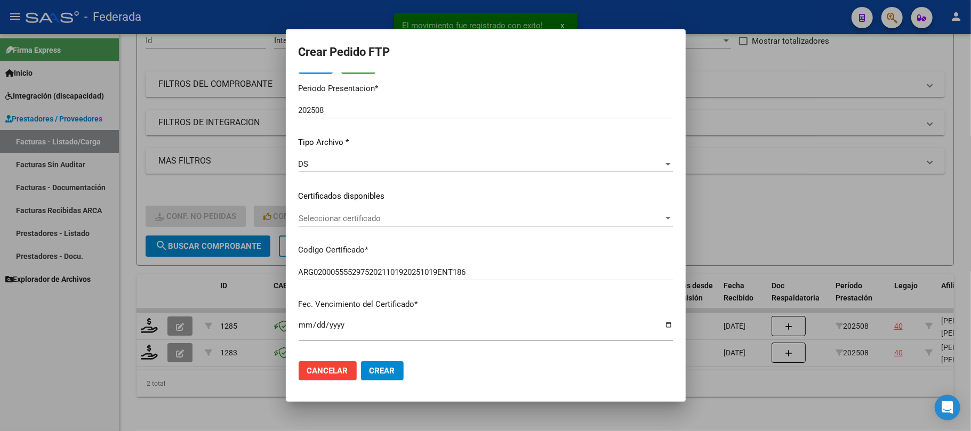
scroll to position [71, 0]
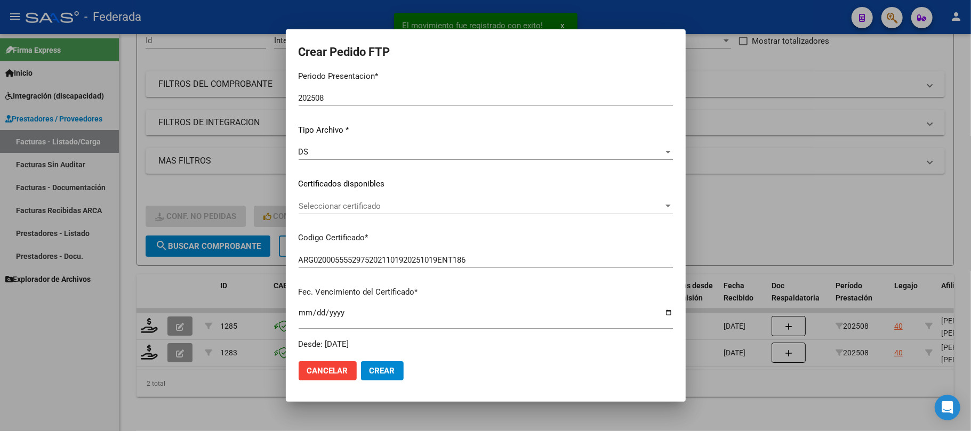
click at [344, 210] on span "Seleccionar certificado" at bounding box center [481, 207] width 365 height 10
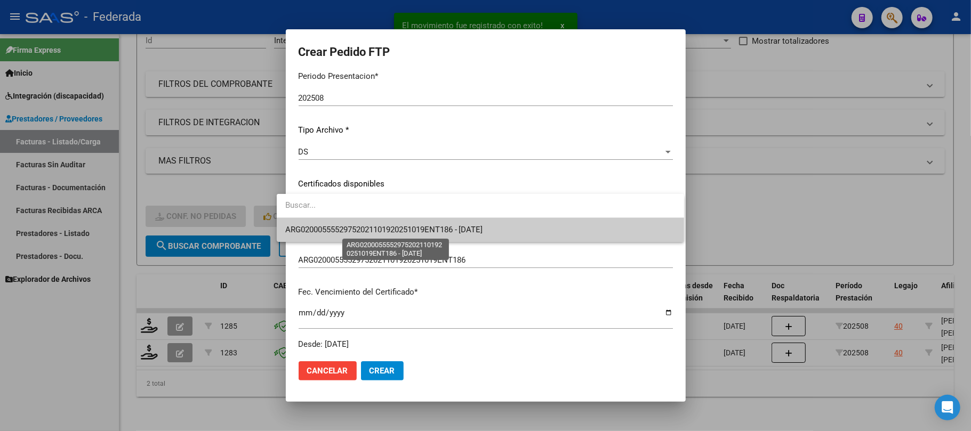
click at [348, 235] on span "ARG02000555529752021101920251019ENT186 - 2025-10-20" at bounding box center [480, 230] width 390 height 24
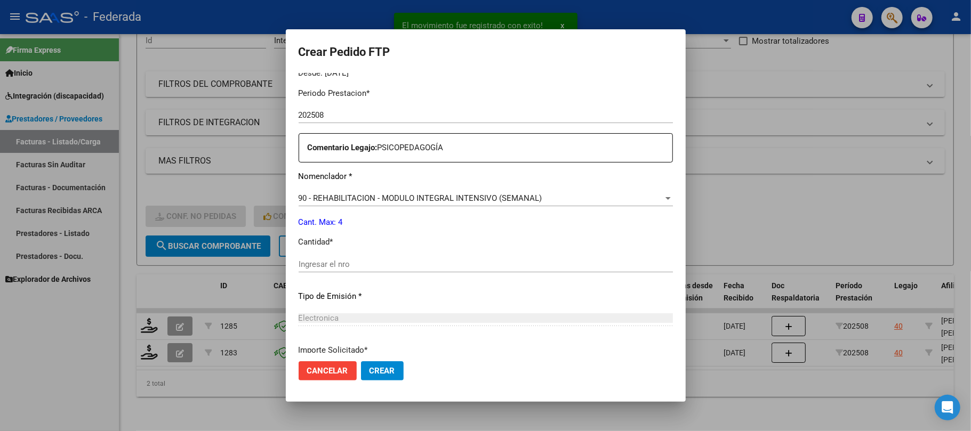
scroll to position [355, 0]
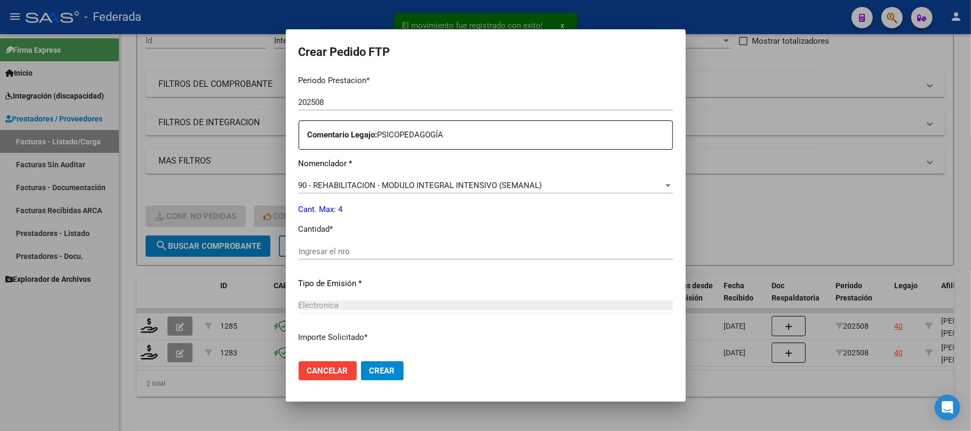
click at [332, 247] on input "Ingresar el nro" at bounding box center [486, 252] width 374 height 10
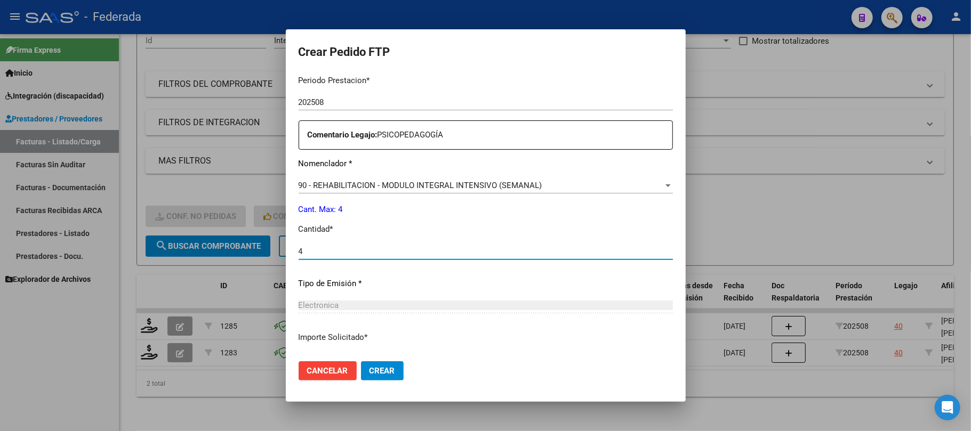
type input "4"
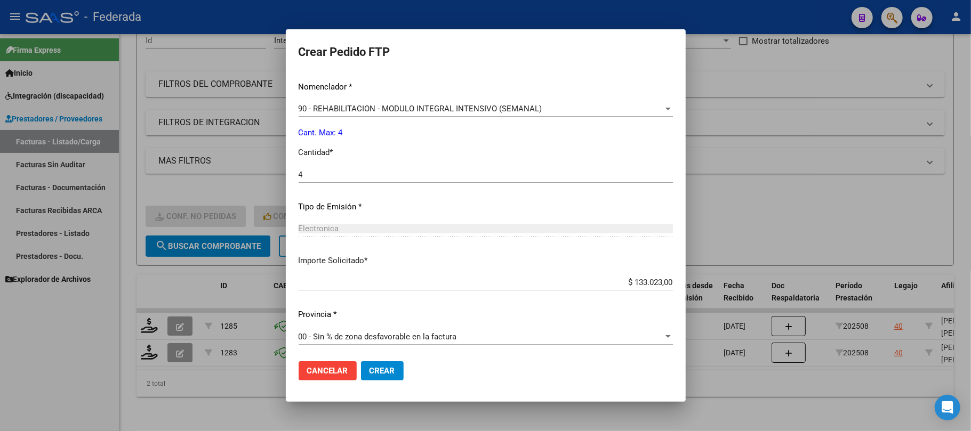
scroll to position [433, 0]
click at [374, 367] on span "Crear" at bounding box center [383, 371] width 26 height 10
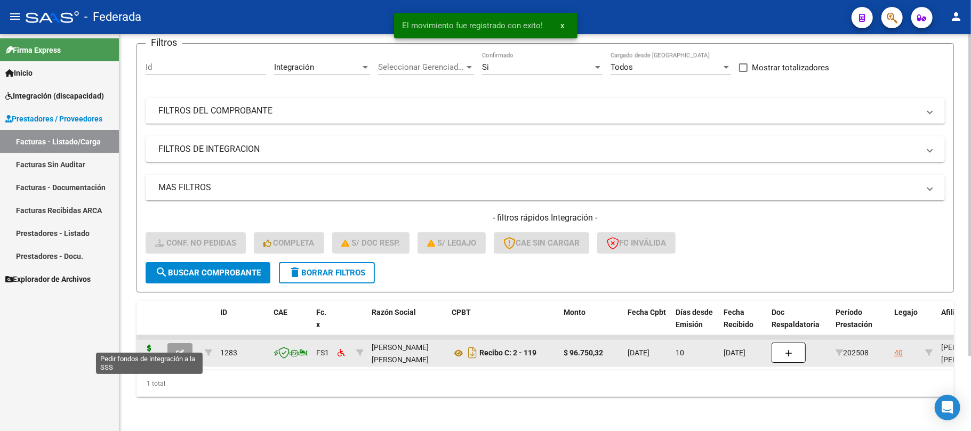
scroll to position [93, 0]
click at [154, 348] on icon at bounding box center [149, 352] width 17 height 15
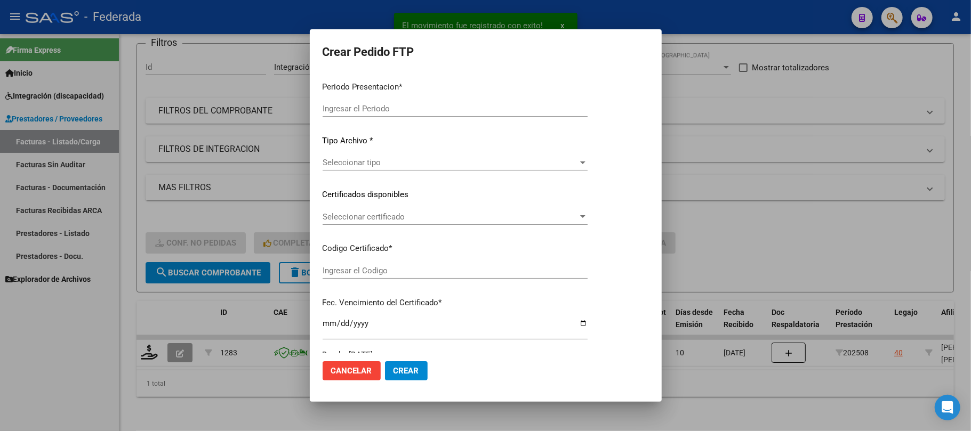
type input "202508"
type input "$ 96.750,32"
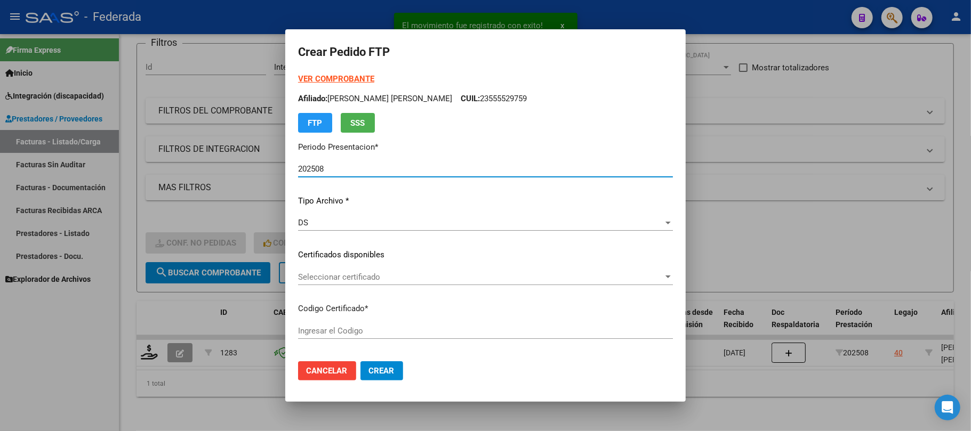
type input "ARG02000555529752021101920251019ENT186"
type input "2025-10-20"
click at [349, 276] on span "Seleccionar certificado" at bounding box center [480, 277] width 365 height 10
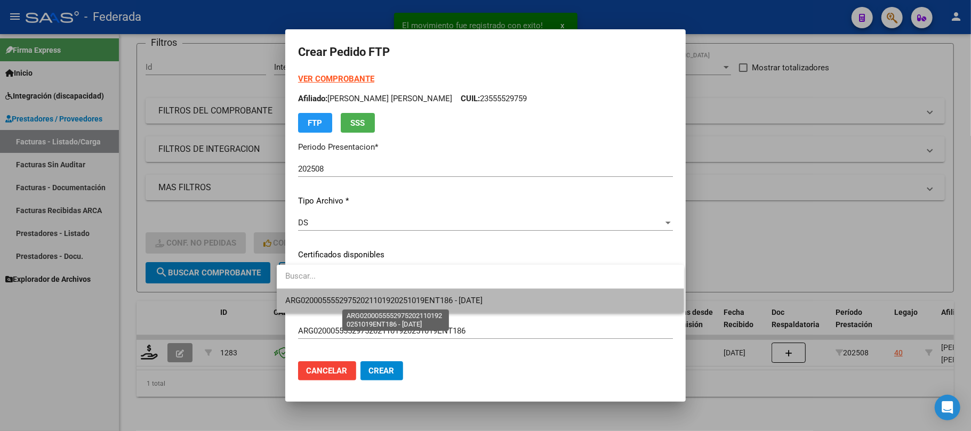
click at [352, 303] on span "ARG02000555529752021101920251019ENT186 - 2025-10-20" at bounding box center [384, 301] width 198 height 10
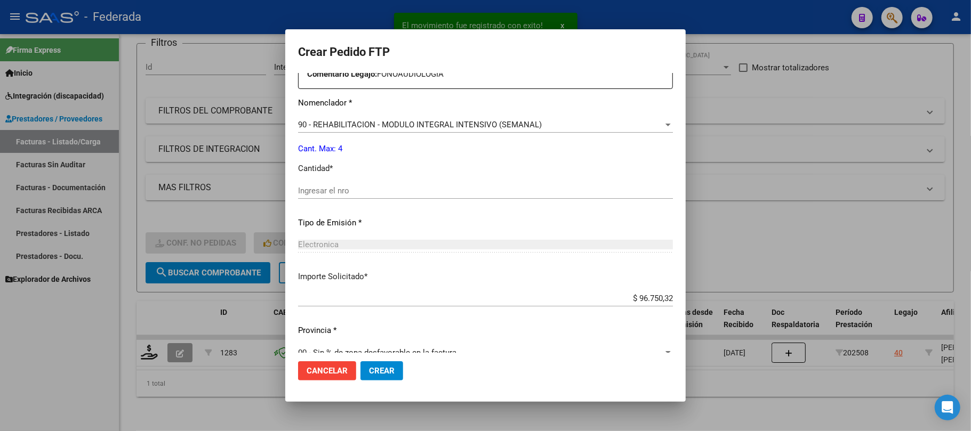
scroll to position [427, 0]
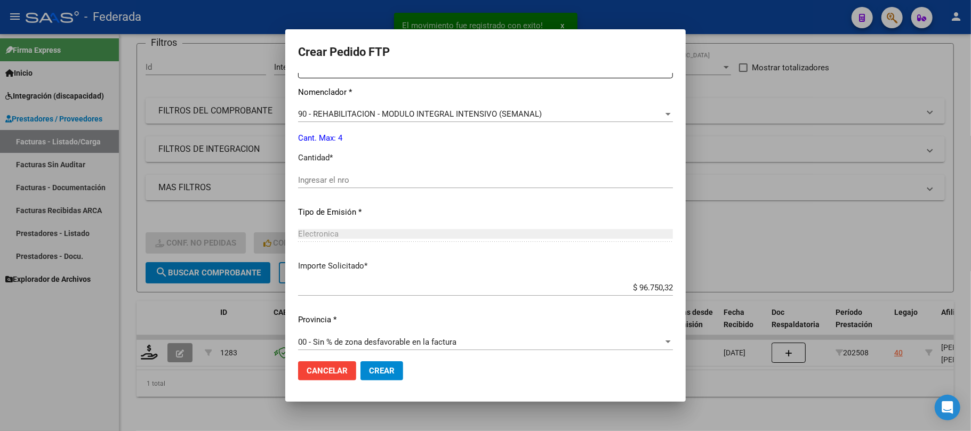
click at [331, 192] on div "Ingresar el nro" at bounding box center [485, 185] width 375 height 26
click at [331, 180] on input "Ingresar el nro" at bounding box center [485, 180] width 375 height 10
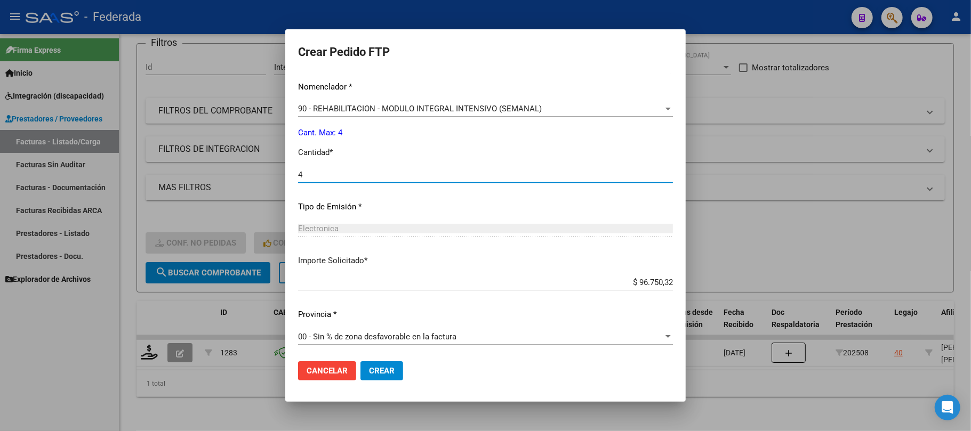
scroll to position [433, 0]
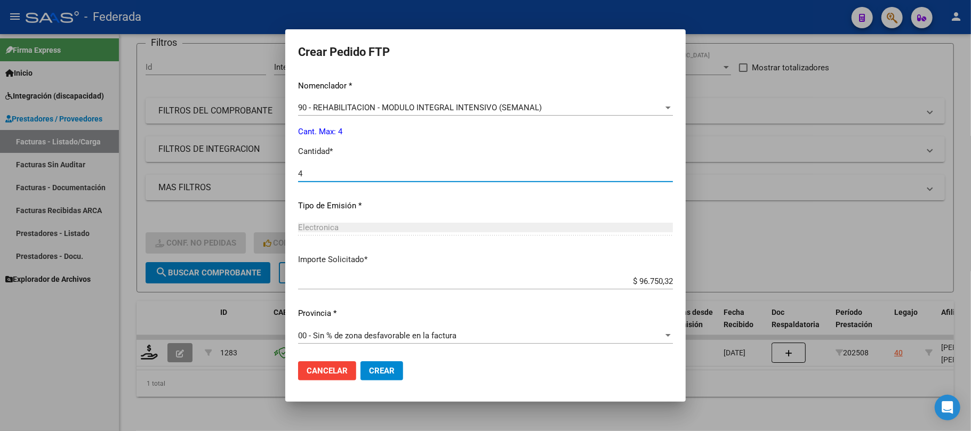
type input "4"
click at [369, 372] on span "Crear" at bounding box center [382, 371] width 26 height 10
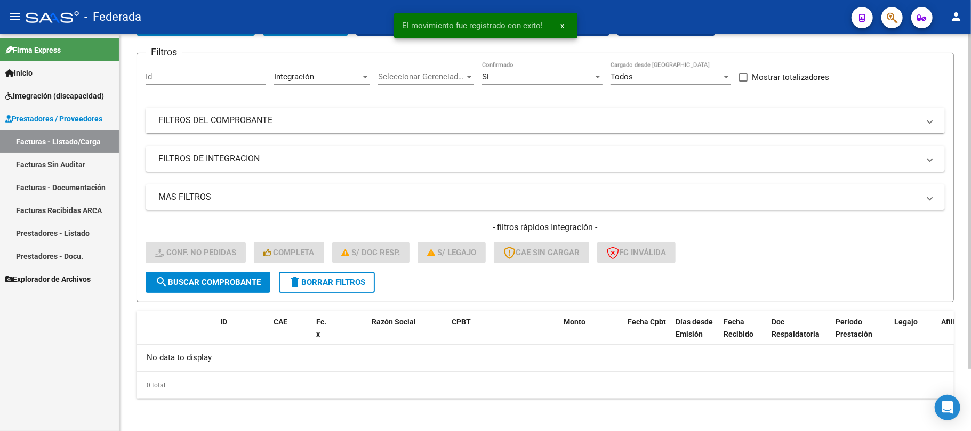
click at [352, 284] on span "delete Borrar Filtros" at bounding box center [326, 283] width 77 height 10
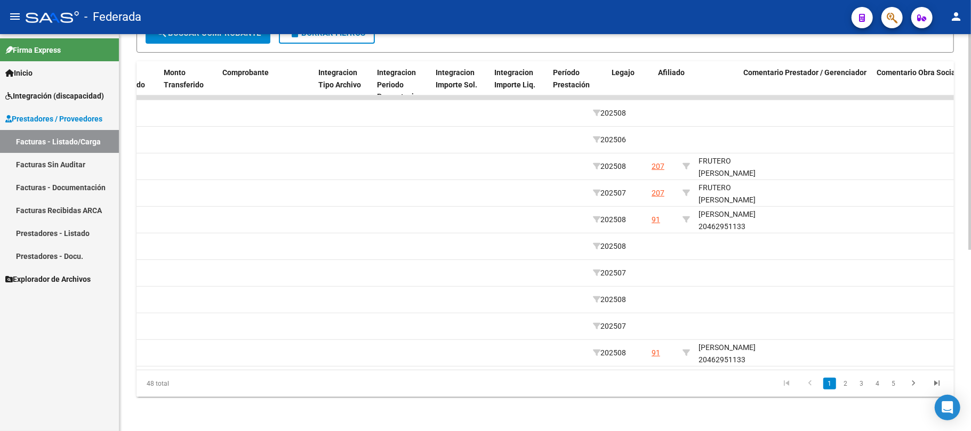
scroll to position [0, 1125]
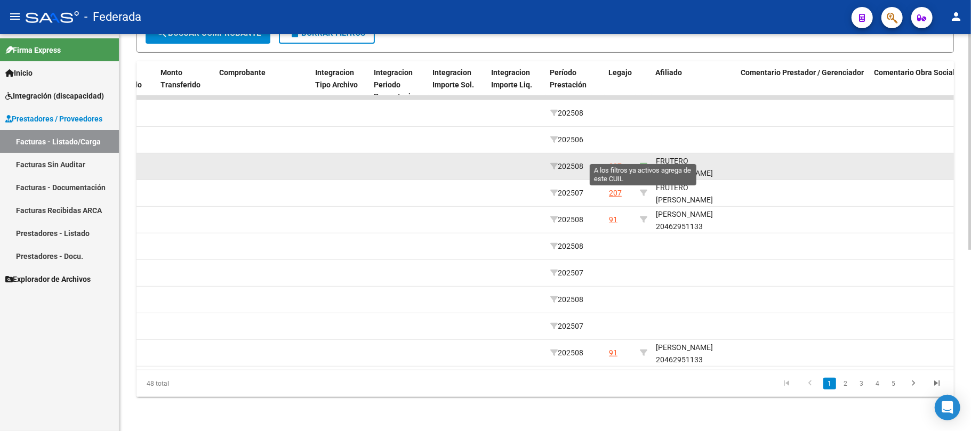
click at [644, 163] on icon at bounding box center [643, 166] width 7 height 7
type input "20555282819"
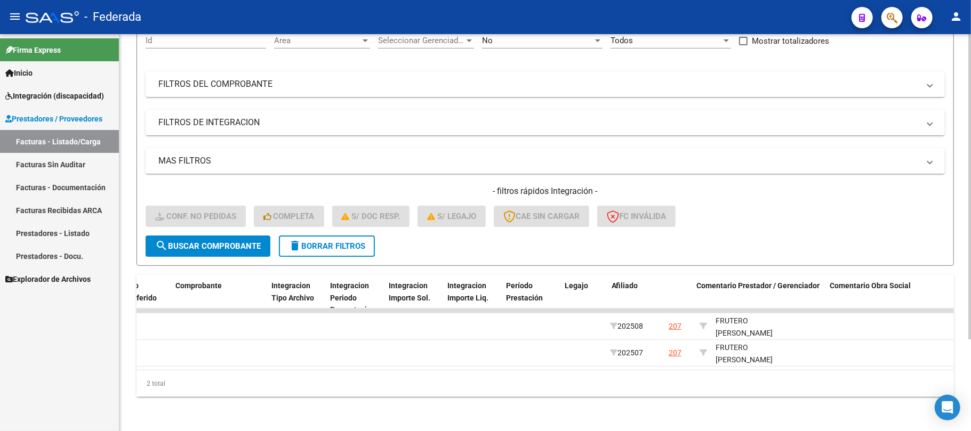
scroll to position [0, 1169]
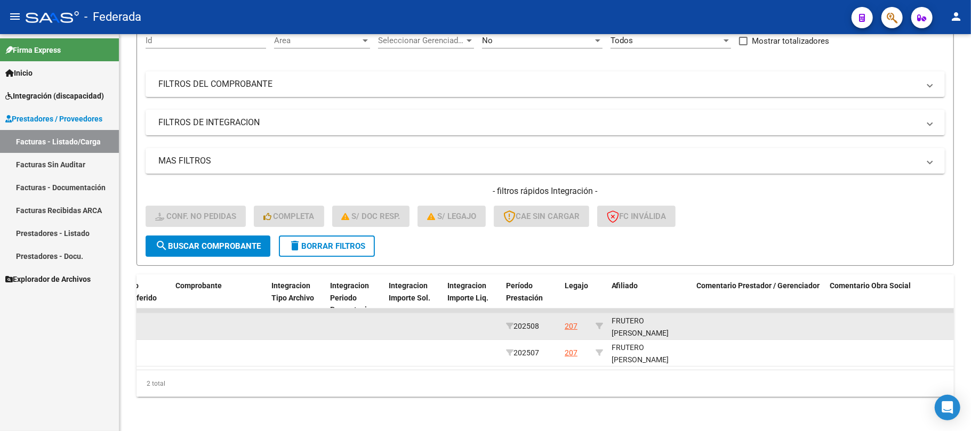
click at [636, 323] on div "FRUTERO FELIPE 20555282819" at bounding box center [650, 333] width 77 height 36
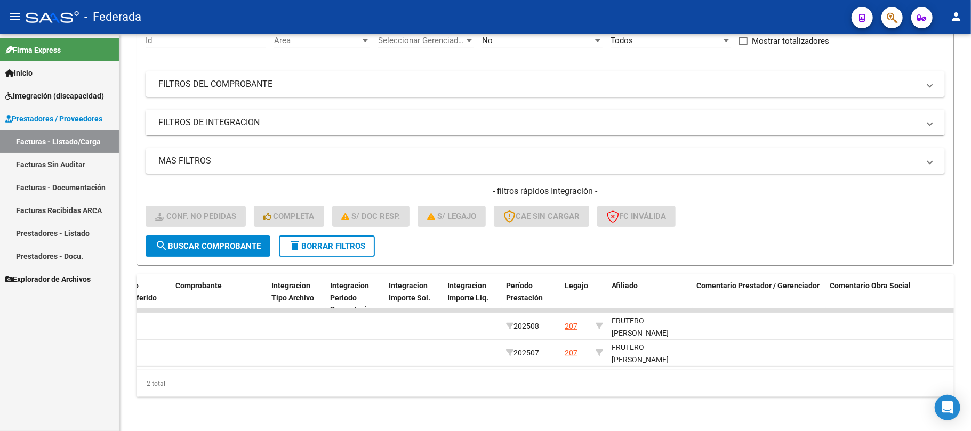
copy div "20555282819"
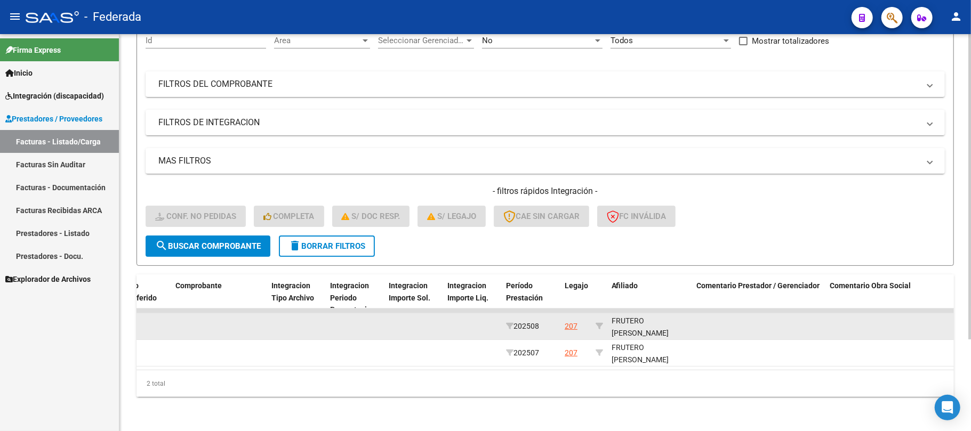
click at [620, 315] on div "FRUTERO FELIPE 20555282819" at bounding box center [650, 333] width 77 height 36
copy div "FRUTERO"
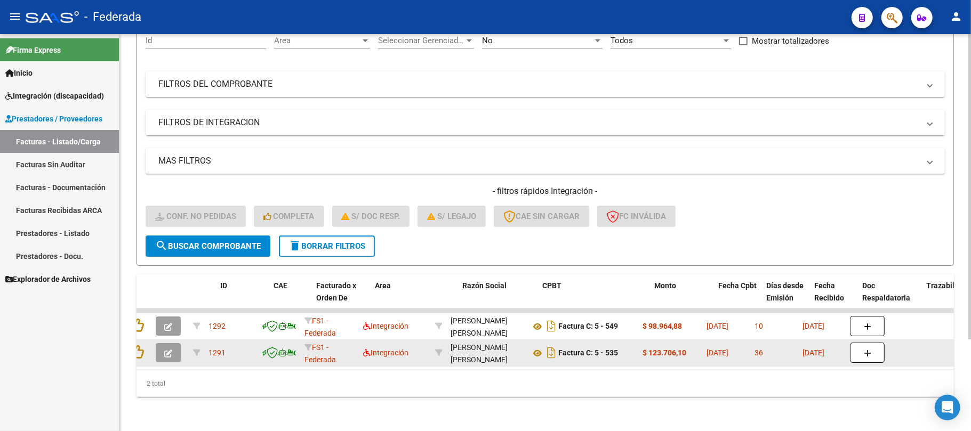
scroll to position [0, 0]
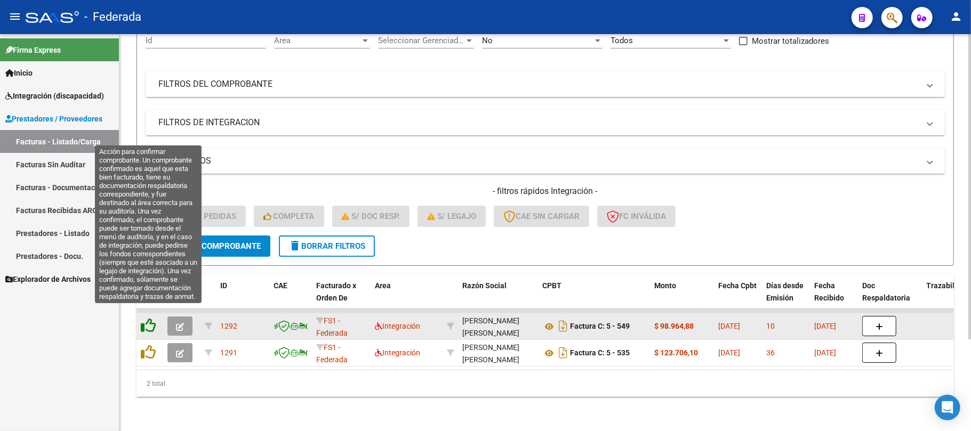
click at [150, 318] on icon at bounding box center [148, 325] width 15 height 15
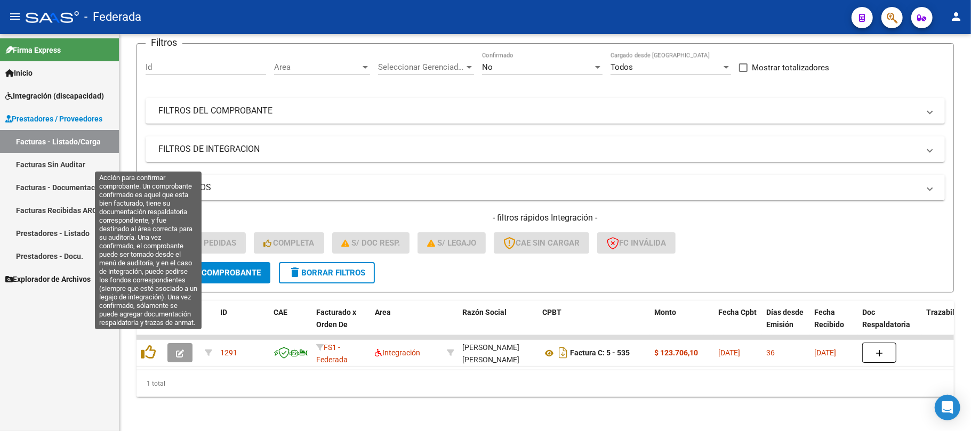
click at [152, 347] on icon at bounding box center [148, 352] width 15 height 15
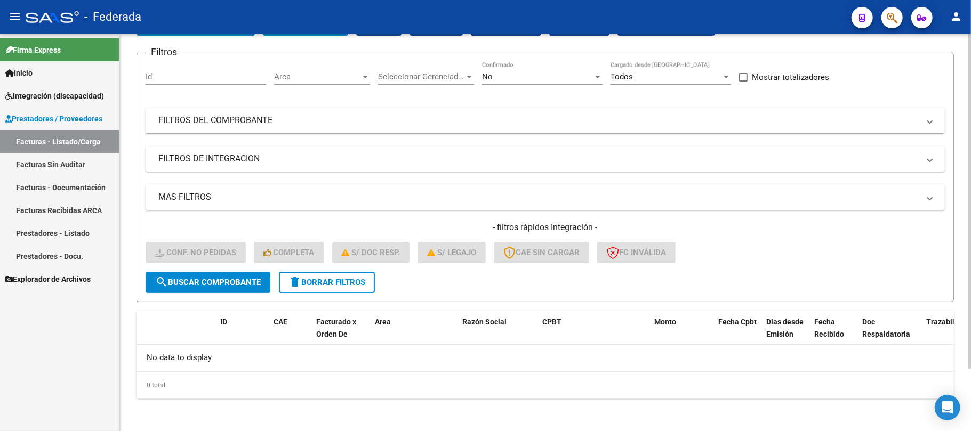
click at [343, 286] on button "delete Borrar Filtros" at bounding box center [327, 282] width 96 height 21
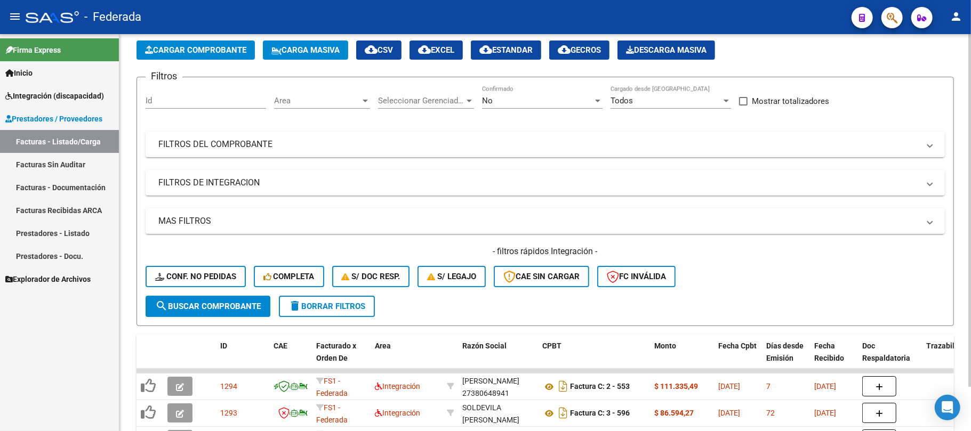
scroll to position [74, 0]
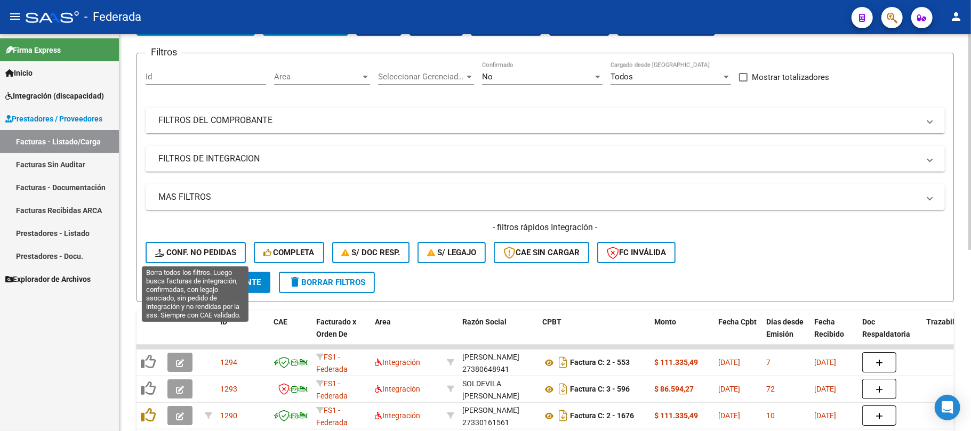
click at [214, 252] on span "Conf. no pedidas" at bounding box center [195, 253] width 81 height 10
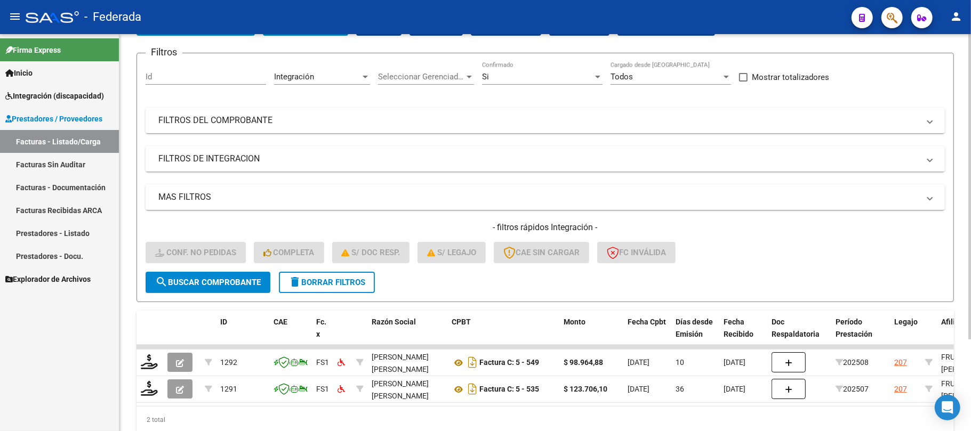
scroll to position [119, 0]
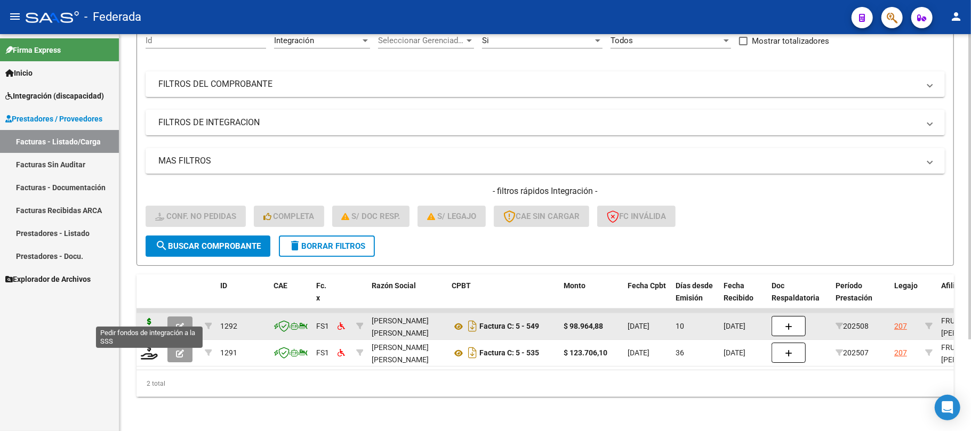
click at [148, 318] on icon at bounding box center [149, 325] width 17 height 15
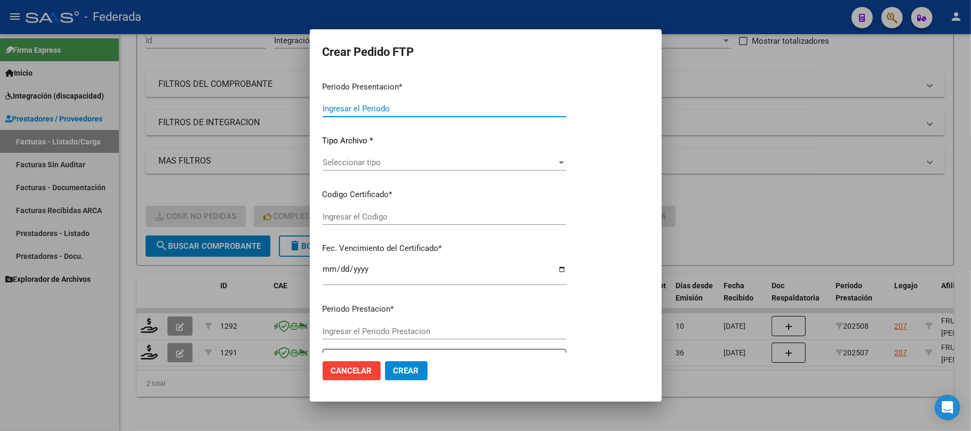
type input "202508"
type input "$ 98.964,88"
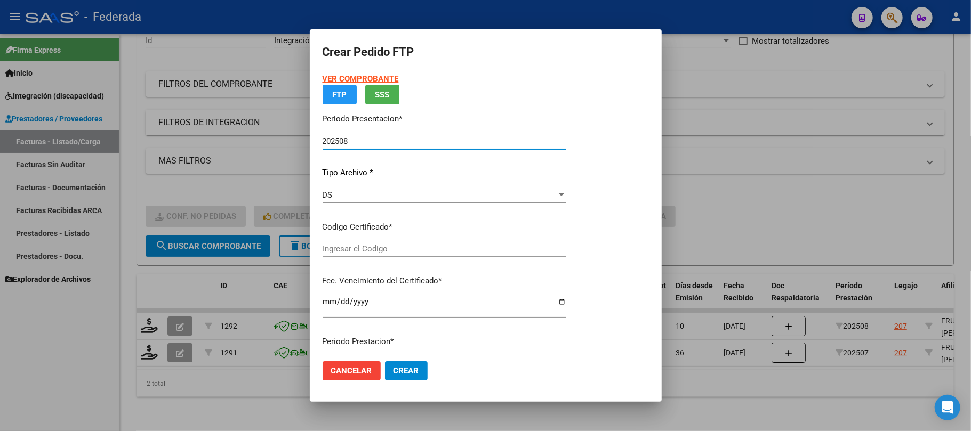
type input "ARG02000555282812023012320280123SFE181"
type input "2028-01-23"
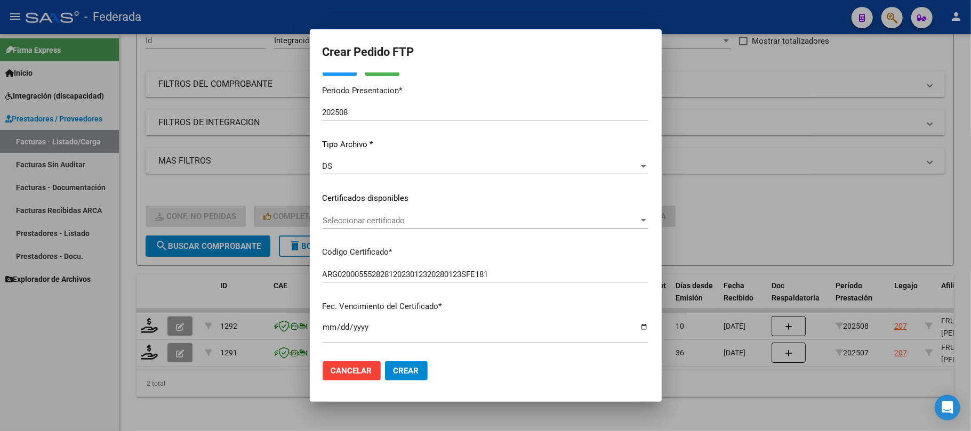
scroll to position [71, 0]
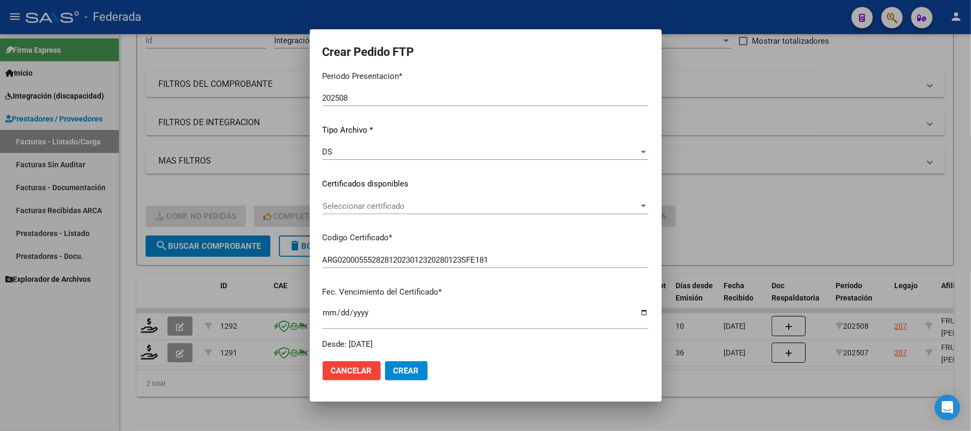
click at [355, 202] on span "Seleccionar certificado" at bounding box center [481, 207] width 316 height 10
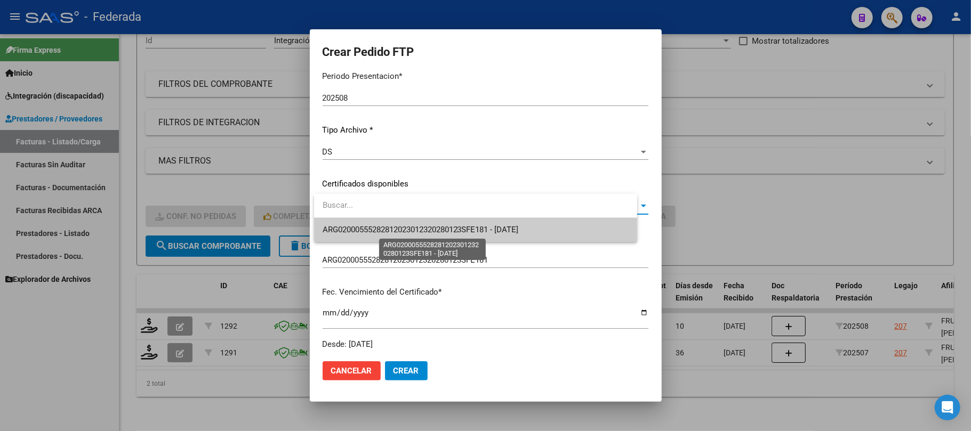
click at [359, 227] on span "ARG02000555282812023012320280123SFE181 - 2028-01-23" at bounding box center [421, 230] width 196 height 10
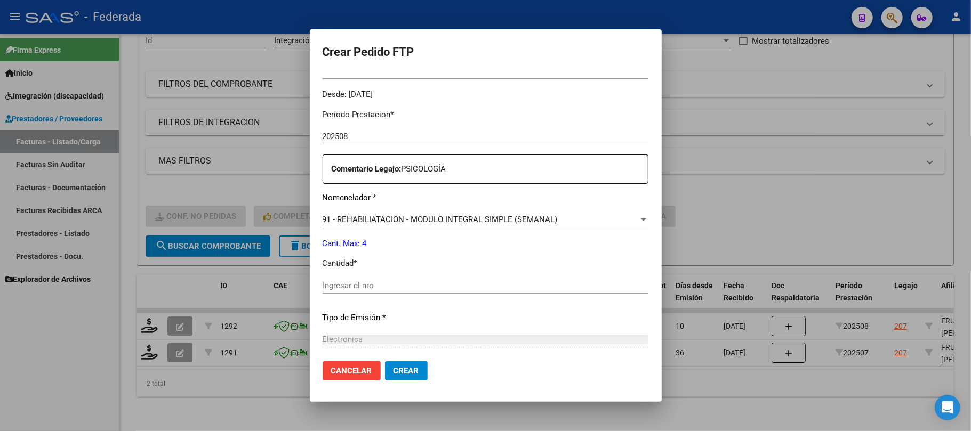
scroll to position [355, 0]
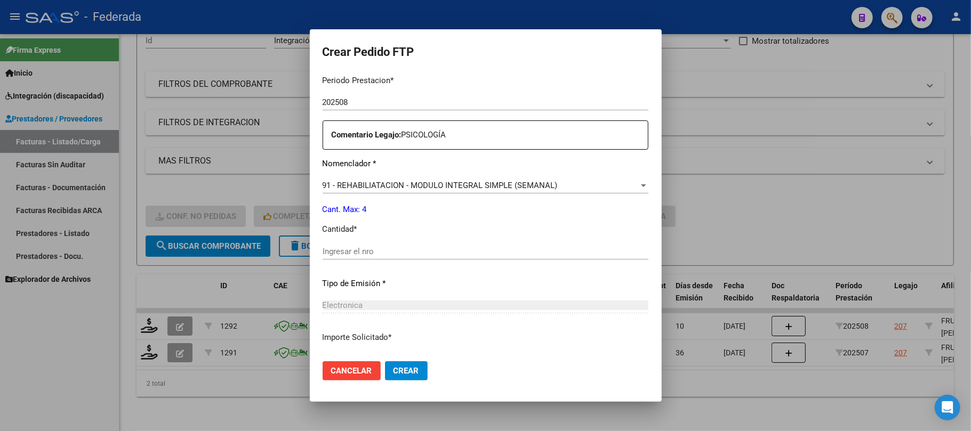
click at [365, 252] on input "Ingresar el nro" at bounding box center [486, 252] width 326 height 10
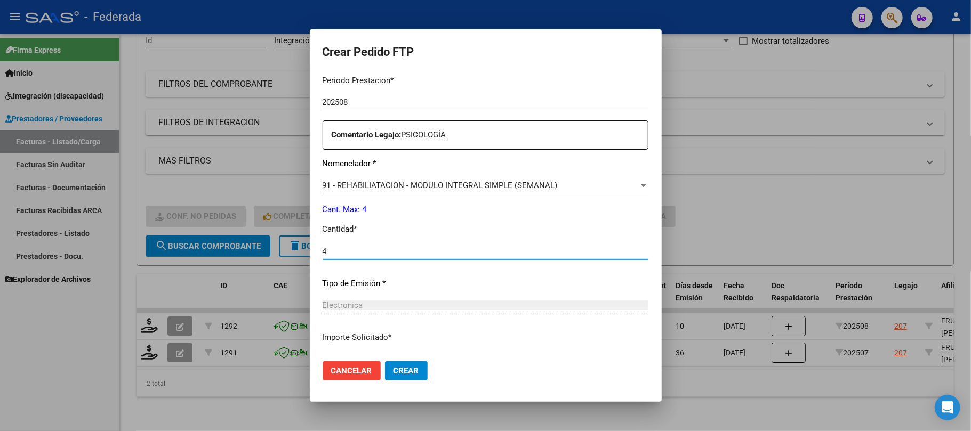
type input "4"
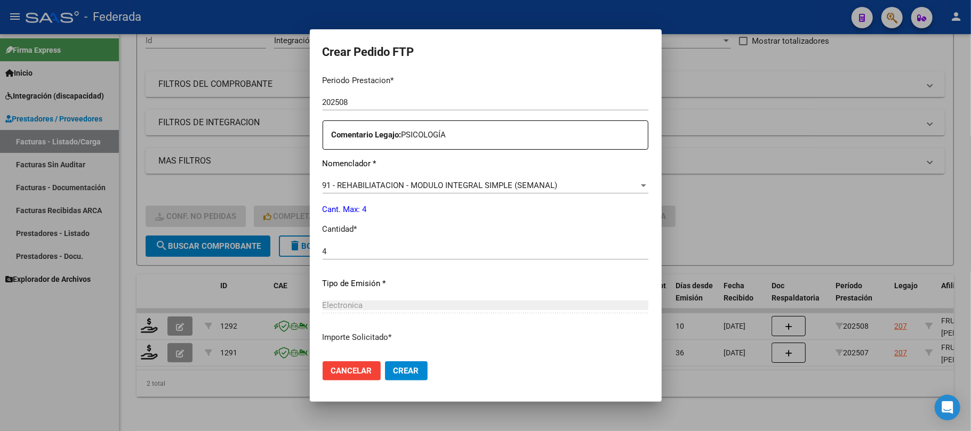
scroll to position [433, 0]
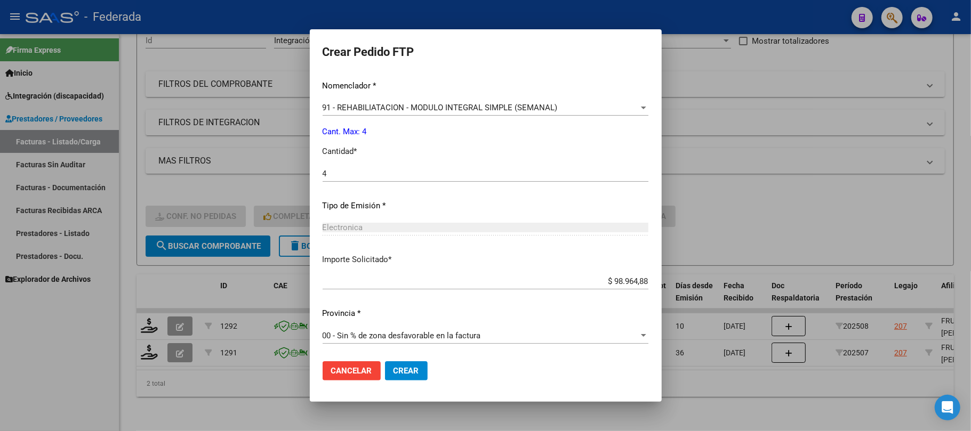
click at [406, 360] on mat-dialog-actions "Cancelar Crear" at bounding box center [486, 371] width 326 height 36
click at [406, 368] on span "Crear" at bounding box center [407, 371] width 26 height 10
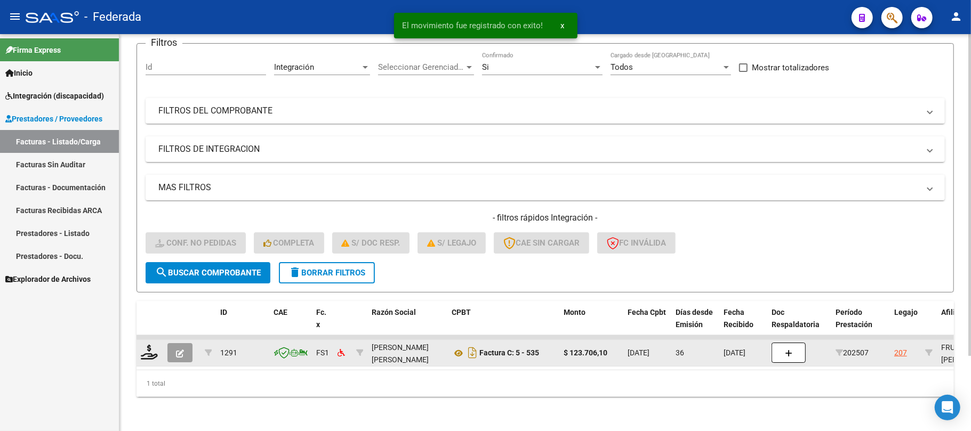
scroll to position [93, 0]
click at [152, 349] on div at bounding box center [150, 353] width 18 height 17
click at [152, 345] on icon at bounding box center [149, 352] width 17 height 15
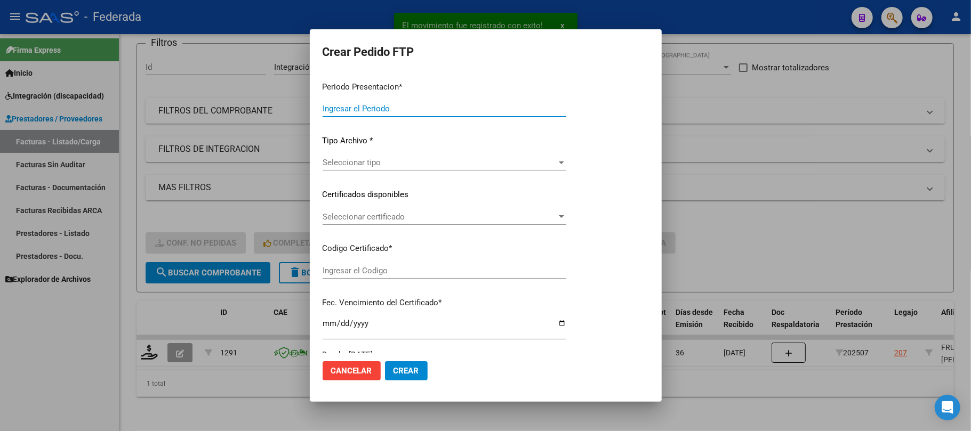
type input "202508"
type input "202507"
type input "$ 123.706,10"
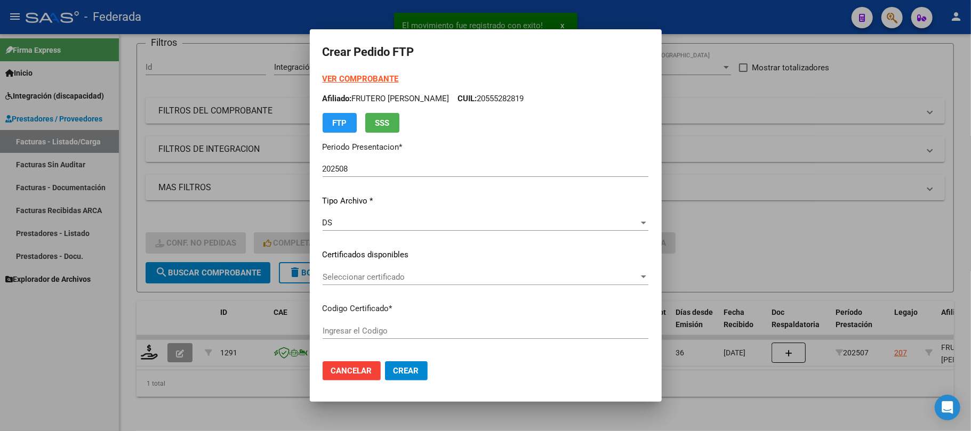
type input "ARG02000555282812023012320280123SFE181"
type input "2028-01-23"
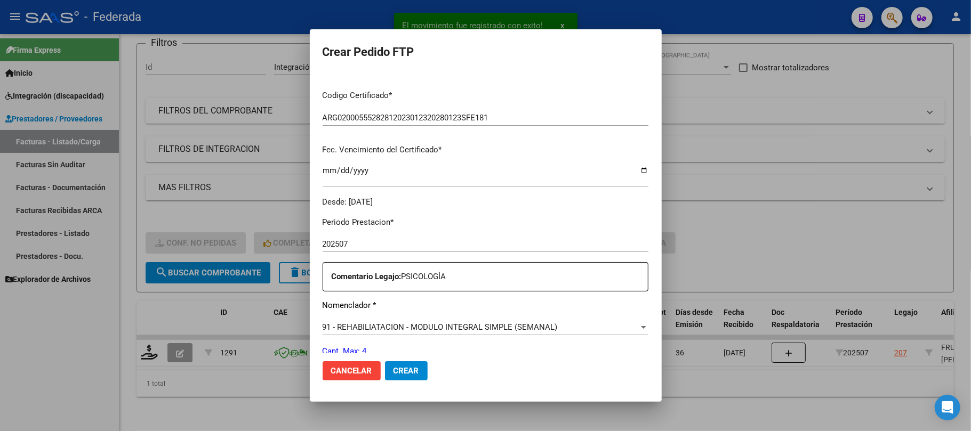
scroll to position [142, 0]
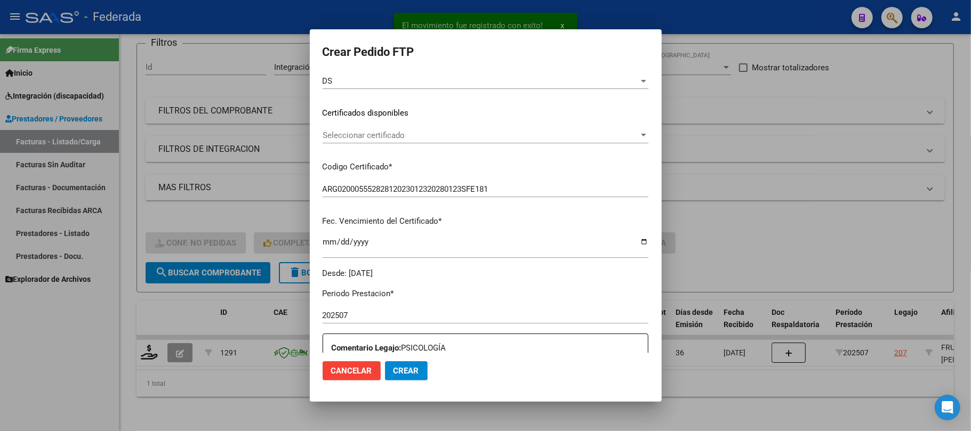
click at [352, 131] on span "Seleccionar certificado" at bounding box center [481, 136] width 316 height 10
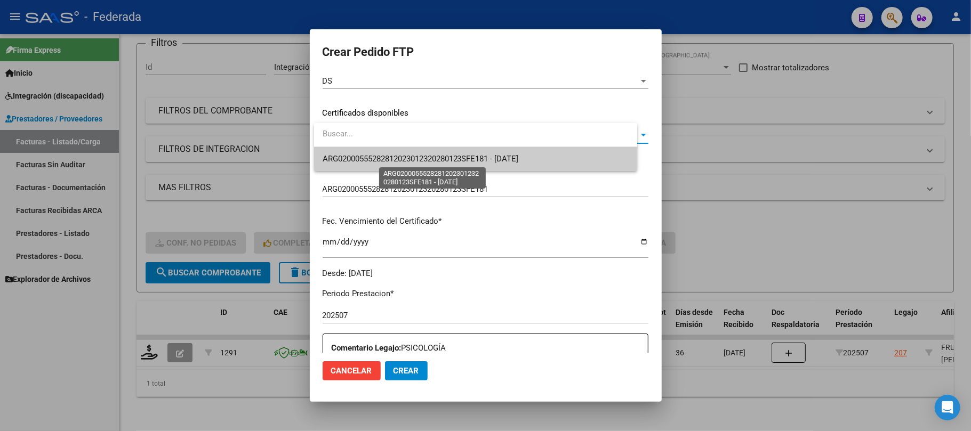
click at [347, 156] on span "ARG02000555282812023012320280123SFE181 - 2028-01-23" at bounding box center [421, 159] width 196 height 10
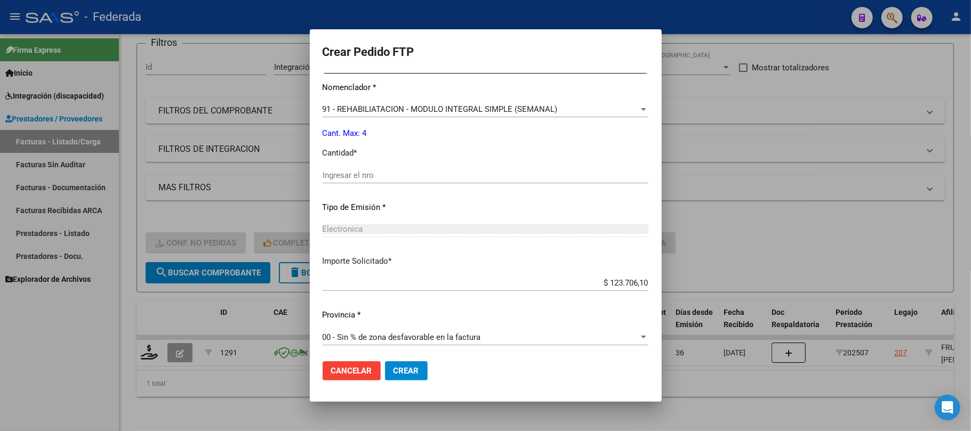
scroll to position [433, 0]
click at [358, 178] on input "Ingresar el nro" at bounding box center [486, 174] width 326 height 10
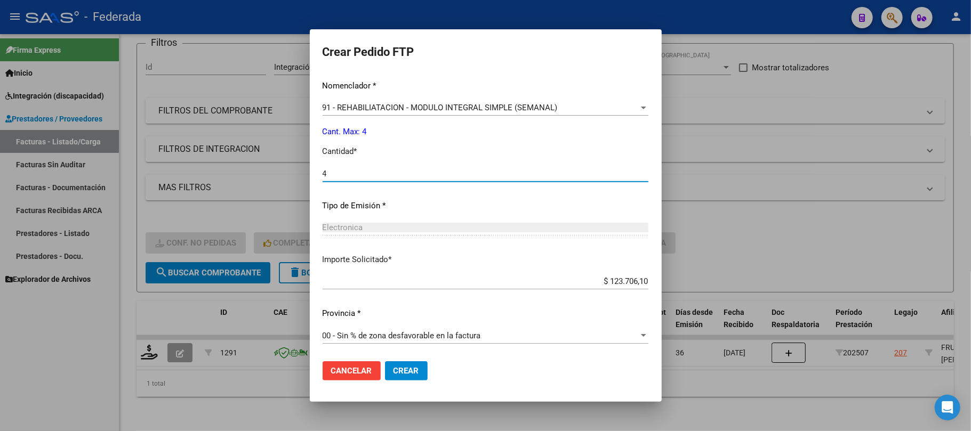
type input "4"
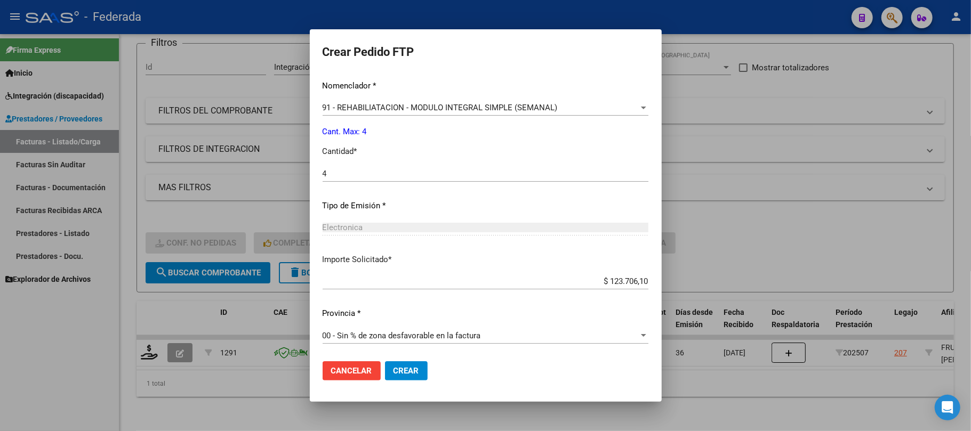
click at [415, 370] on span "Crear" at bounding box center [407, 371] width 26 height 10
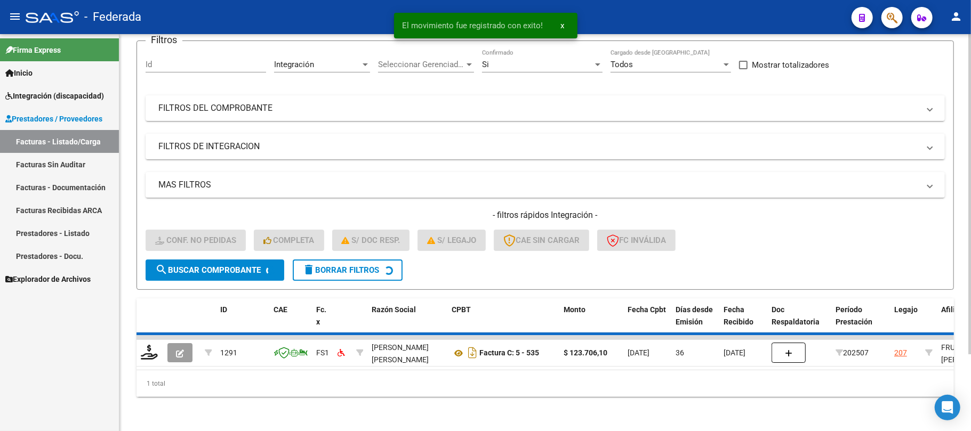
scroll to position [74, 0]
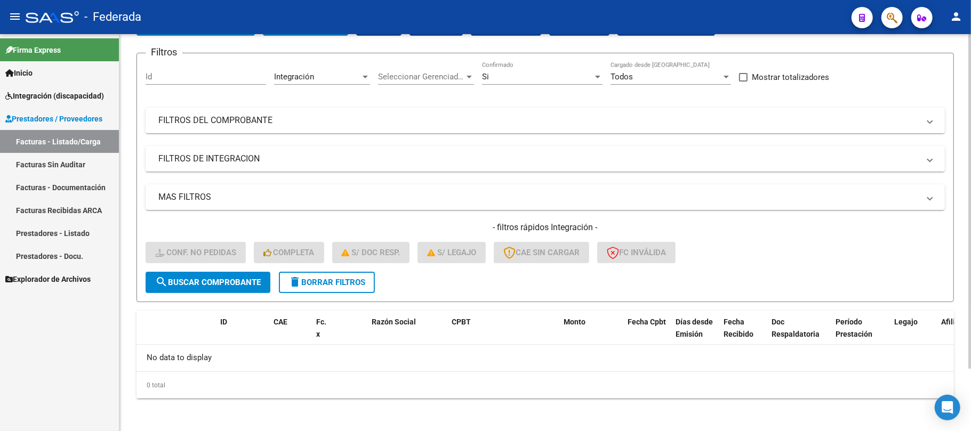
click at [360, 278] on span "delete Borrar Filtros" at bounding box center [326, 283] width 77 height 10
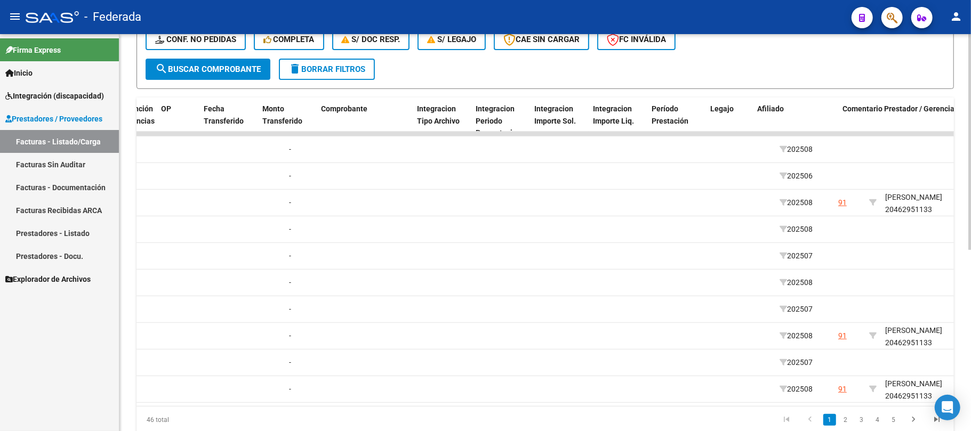
scroll to position [0, 1135]
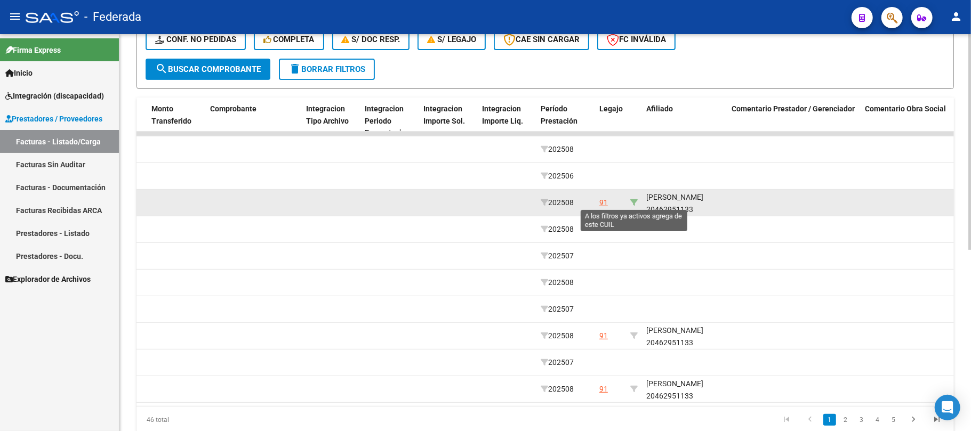
click at [636, 202] on icon at bounding box center [633, 202] width 7 height 7
type input "20462951133"
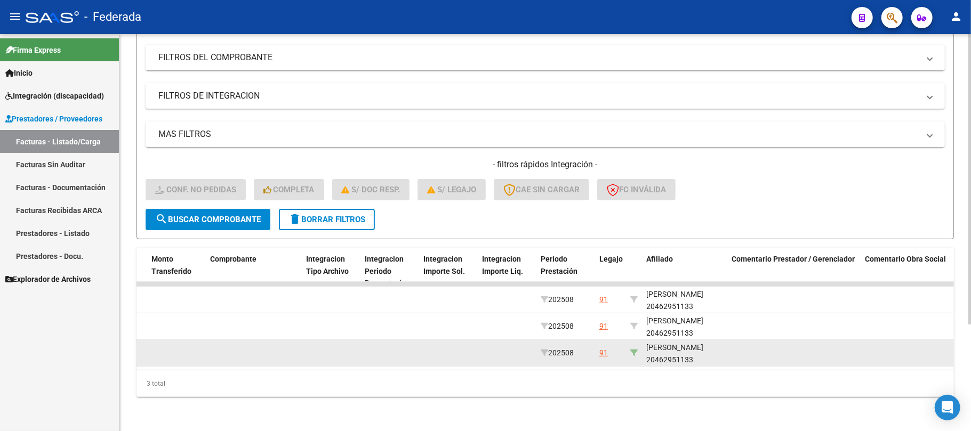
scroll to position [146, 0]
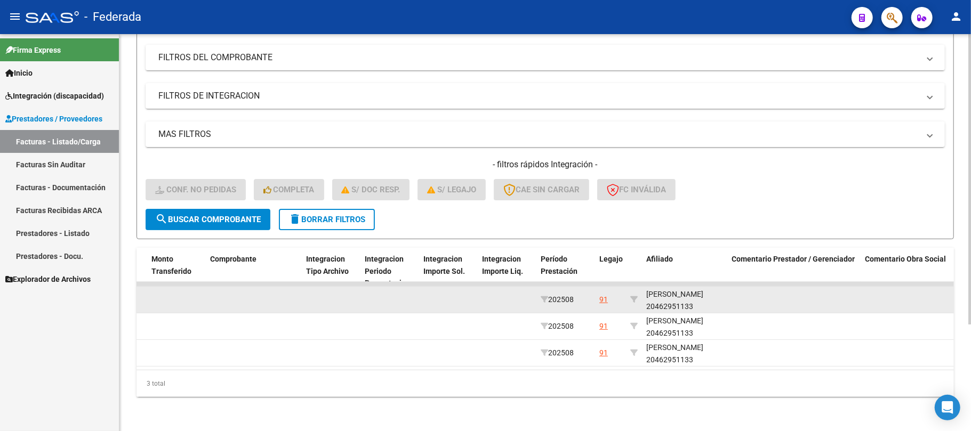
click at [677, 289] on div "ORLANDO DONATO JOSE 20462951133" at bounding box center [684, 300] width 77 height 25
click at [678, 295] on div "ORLANDO DONATO JOSE 20462951133" at bounding box center [684, 300] width 77 height 25
copy div "20462951133"
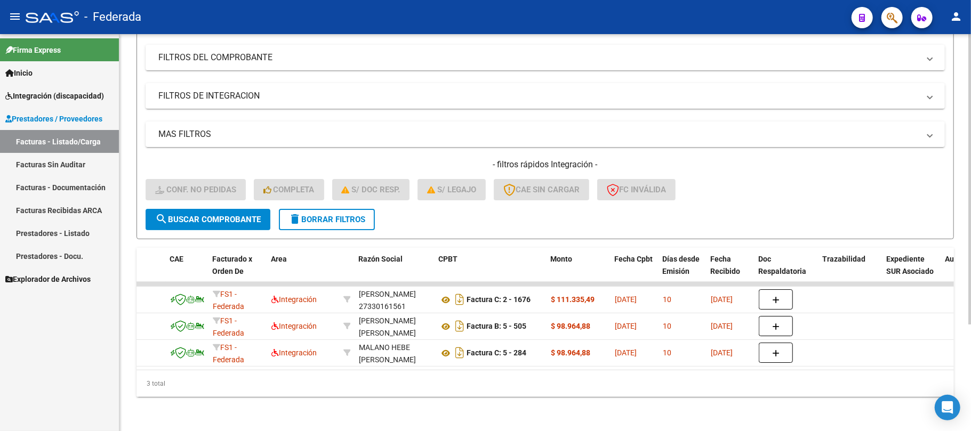
scroll to position [0, 0]
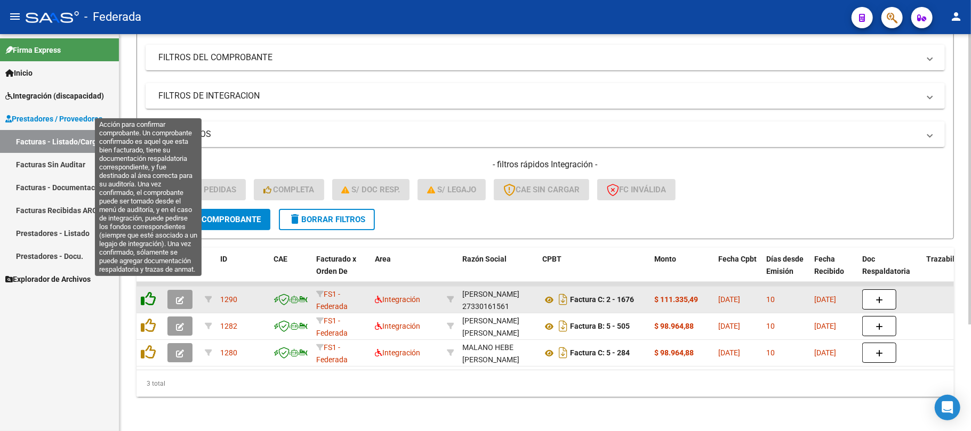
click at [152, 292] on icon at bounding box center [148, 299] width 15 height 15
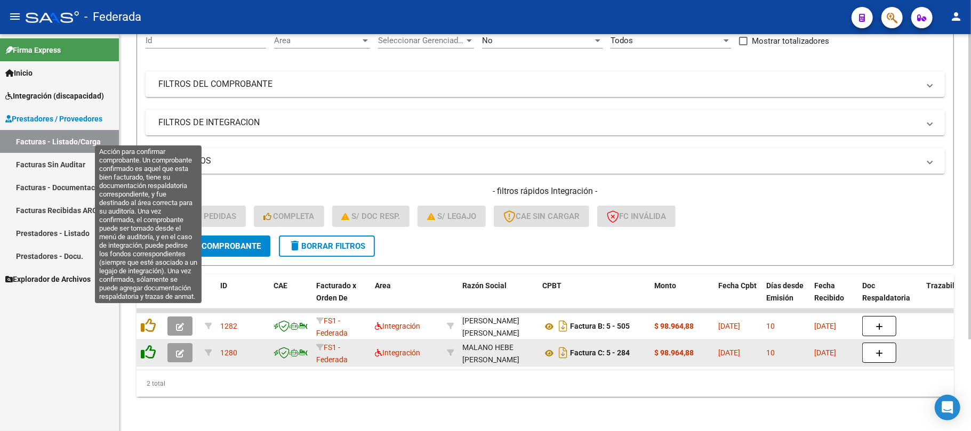
click at [151, 318] on icon at bounding box center [148, 325] width 15 height 15
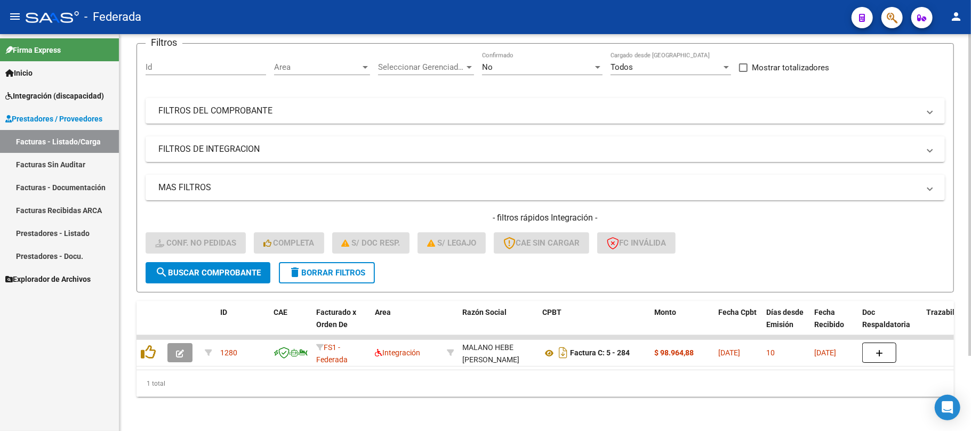
scroll to position [93, 0]
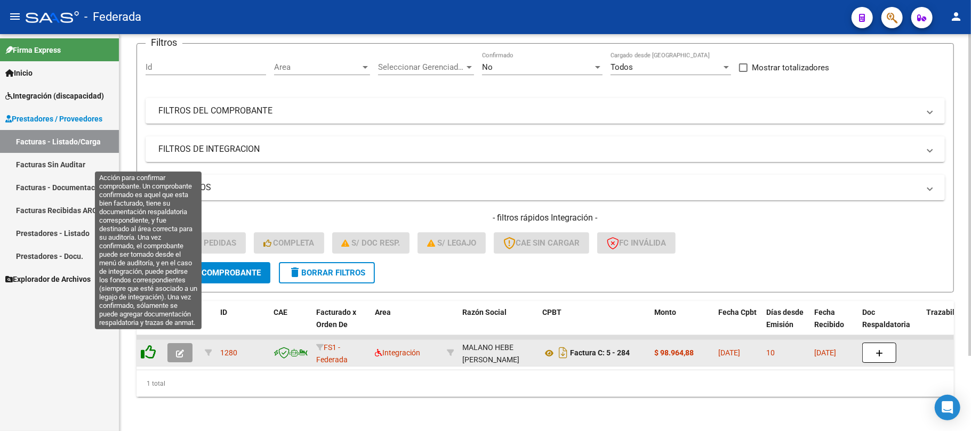
click at [148, 345] on icon at bounding box center [148, 352] width 15 height 15
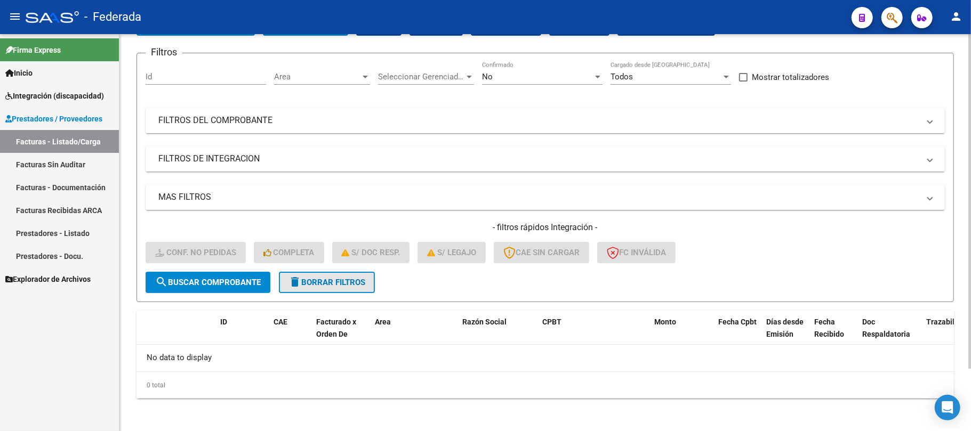
click at [323, 278] on span "delete Borrar Filtros" at bounding box center [326, 283] width 77 height 10
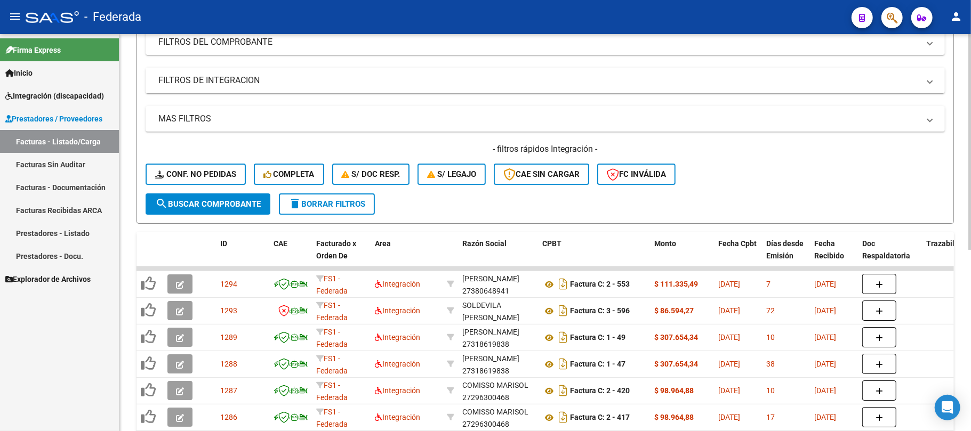
scroll to position [145, 0]
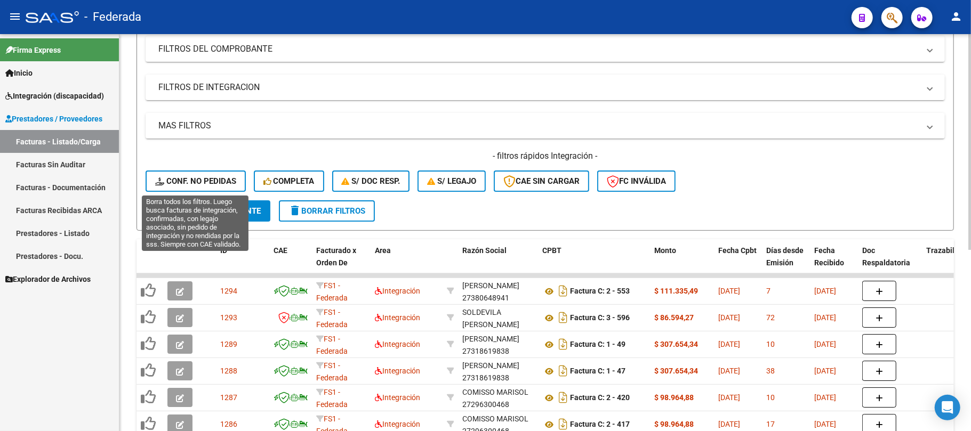
click at [206, 186] on span "Conf. no pedidas" at bounding box center [195, 181] width 81 height 10
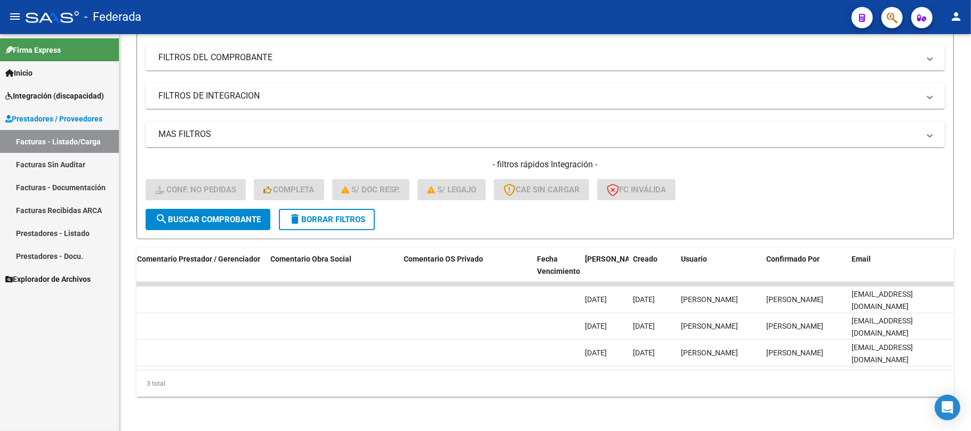
scroll to position [0, 0]
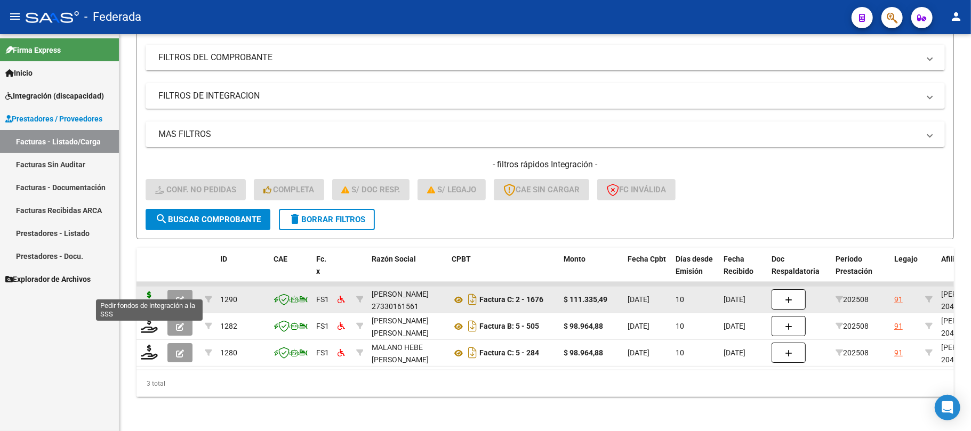
click at [151, 292] on icon at bounding box center [149, 299] width 17 height 15
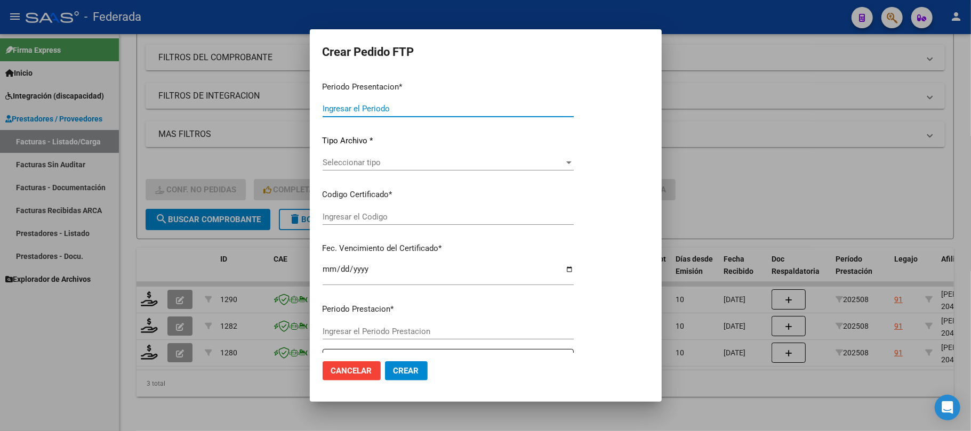
type input "202508"
type input "$ 111.335,49"
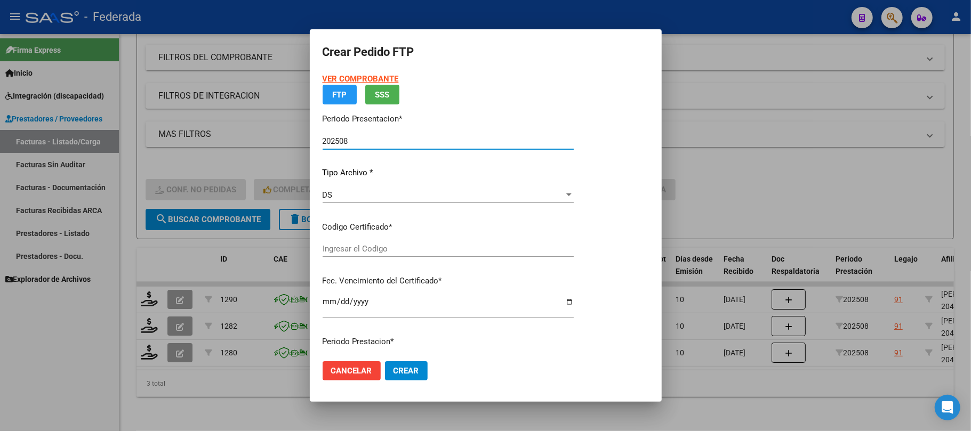
type input "ARG02000462951132020012220260122SFE193"
type input "2026-01-22"
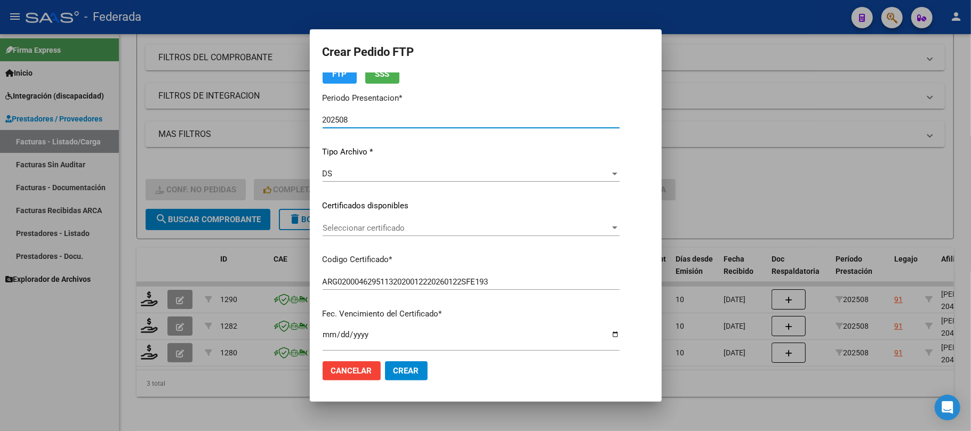
scroll to position [71, 0]
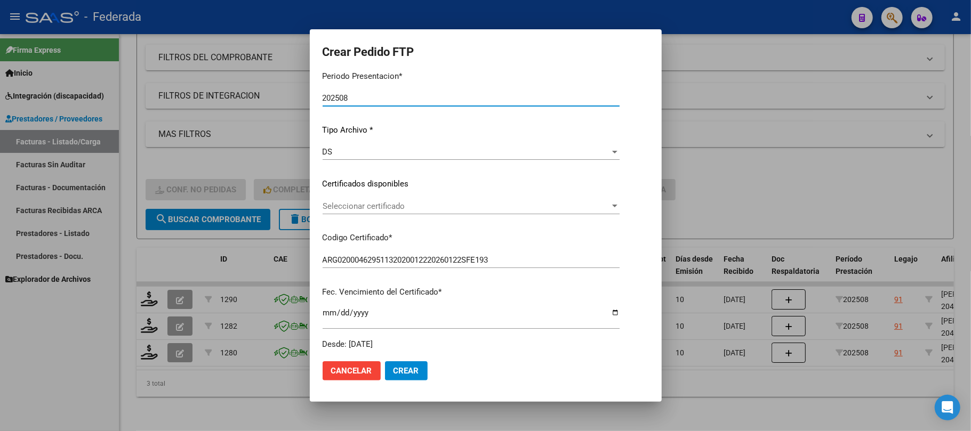
click at [382, 207] on span "Seleccionar certificado" at bounding box center [466, 207] width 287 height 10
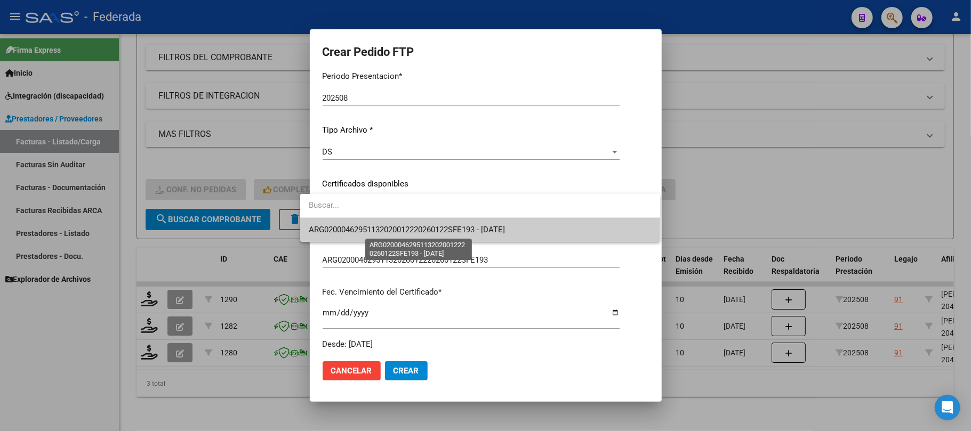
click at [380, 227] on span "ARG02000462951132020012220260122SFE193 - 2026-01-22" at bounding box center [407, 230] width 196 height 10
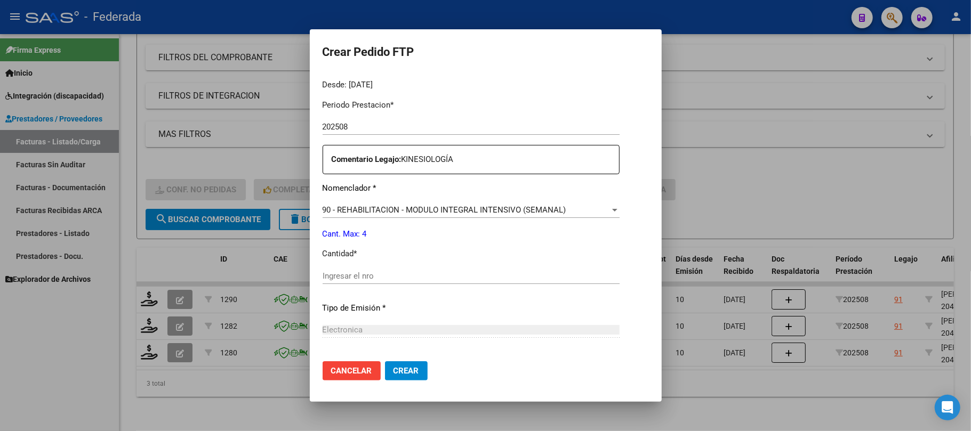
scroll to position [355, 0]
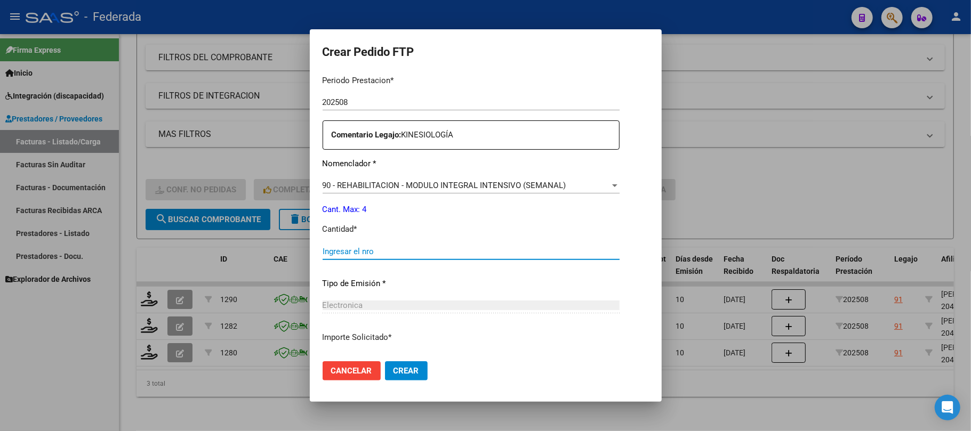
click at [348, 253] on input "Ingresar el nro" at bounding box center [471, 252] width 297 height 10
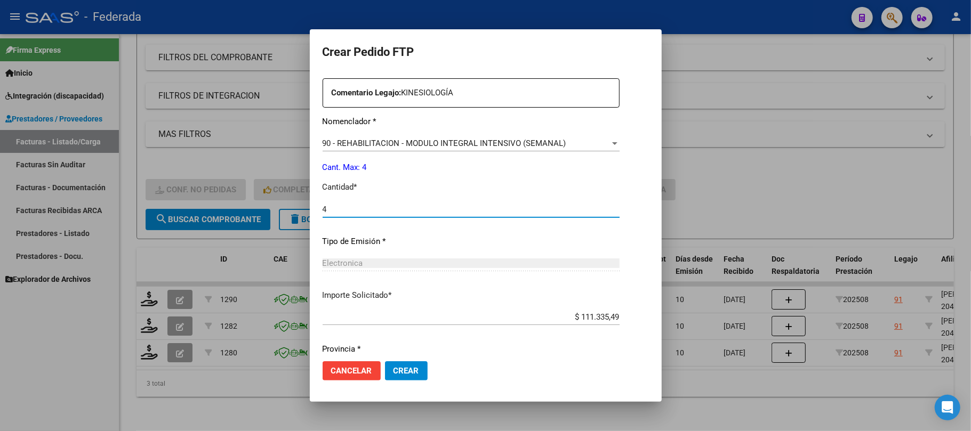
scroll to position [433, 0]
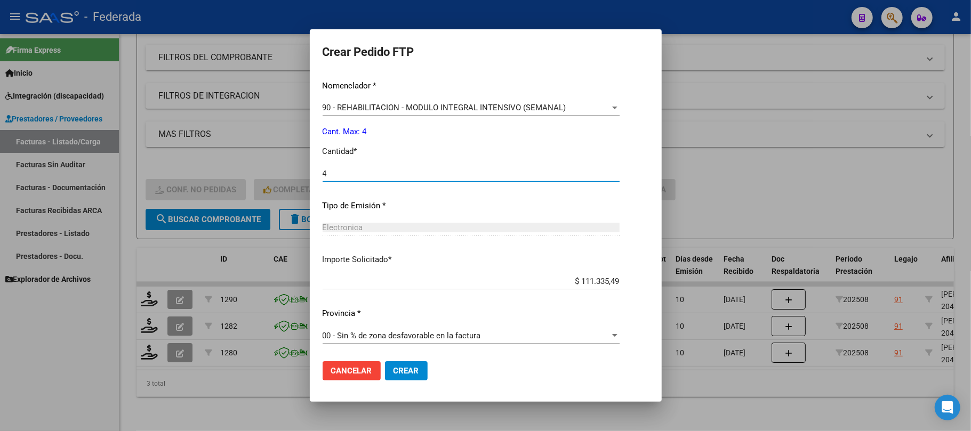
type input "4"
click at [394, 370] on span "Crear" at bounding box center [407, 371] width 26 height 10
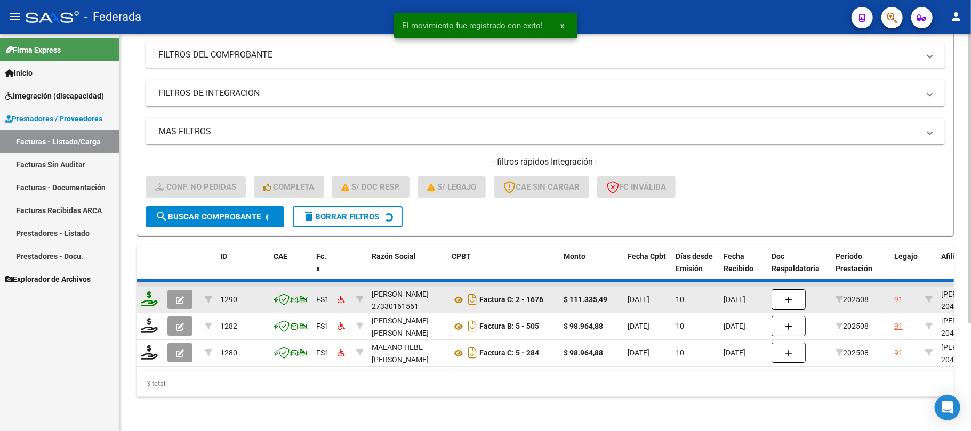
scroll to position [119, 0]
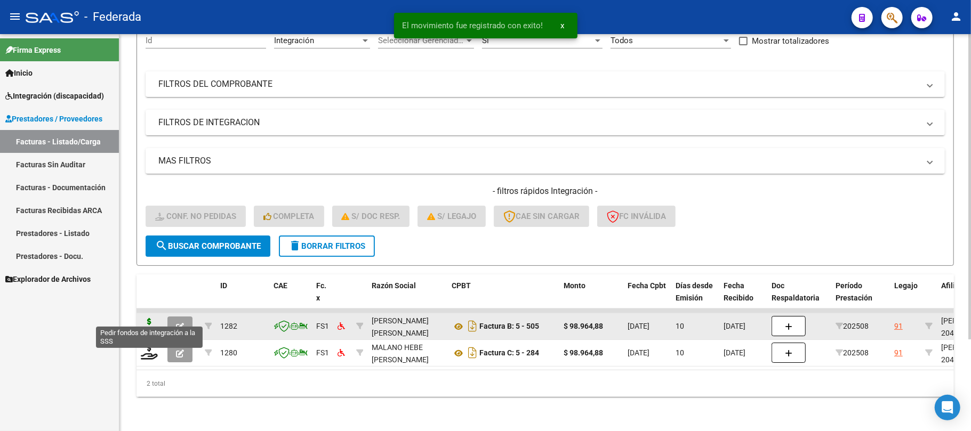
click at [147, 318] on icon at bounding box center [149, 325] width 17 height 15
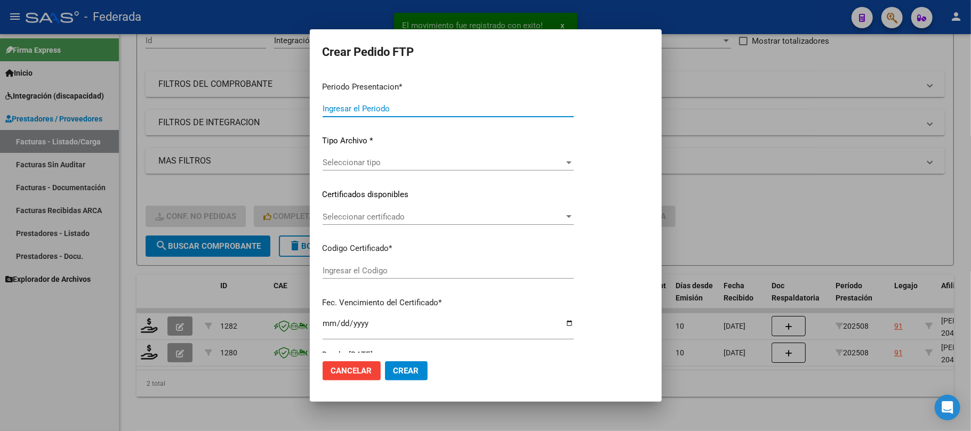
type input "202508"
type input "$ 98.964,88"
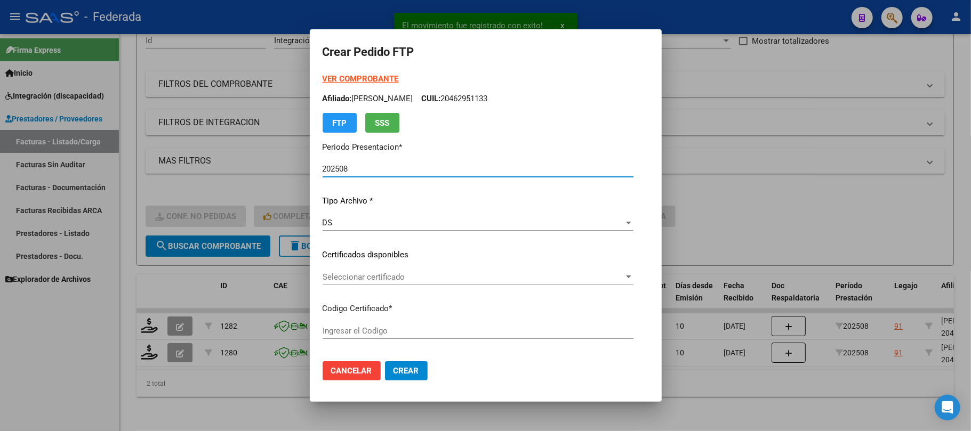
type input "ARG02000462951132020012220260122SFE193"
type input "2026-01-22"
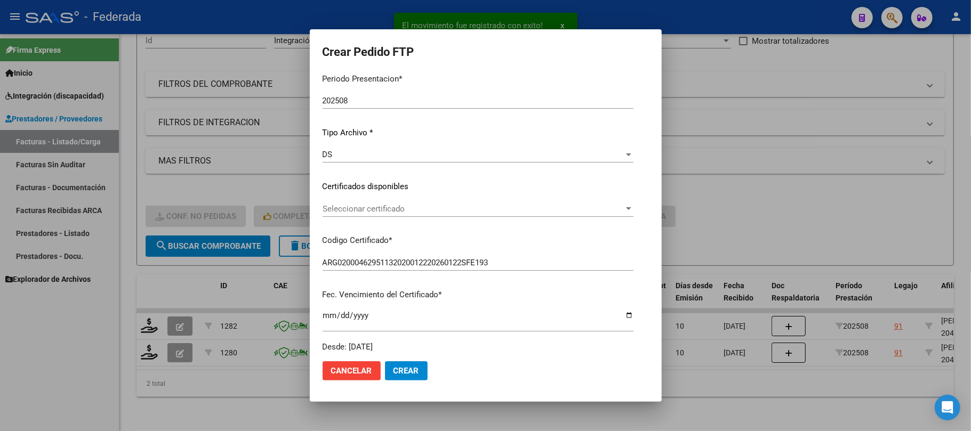
scroll to position [142, 0]
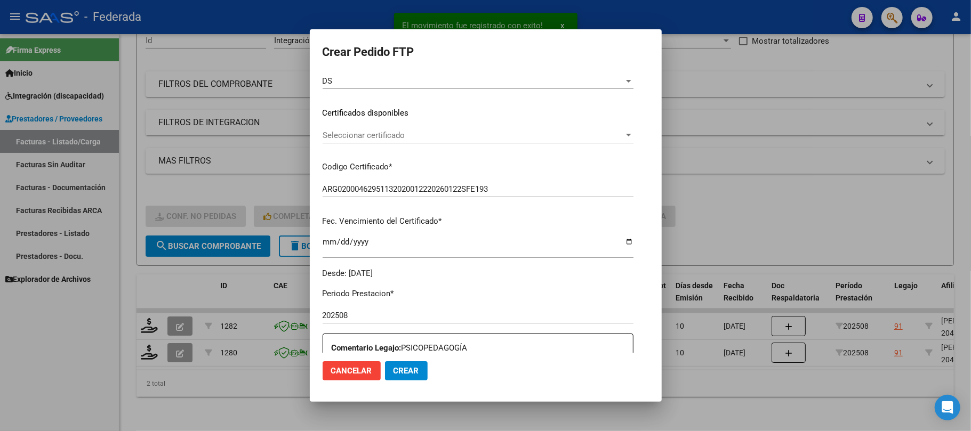
click at [353, 131] on span "Seleccionar certificado" at bounding box center [473, 136] width 301 height 10
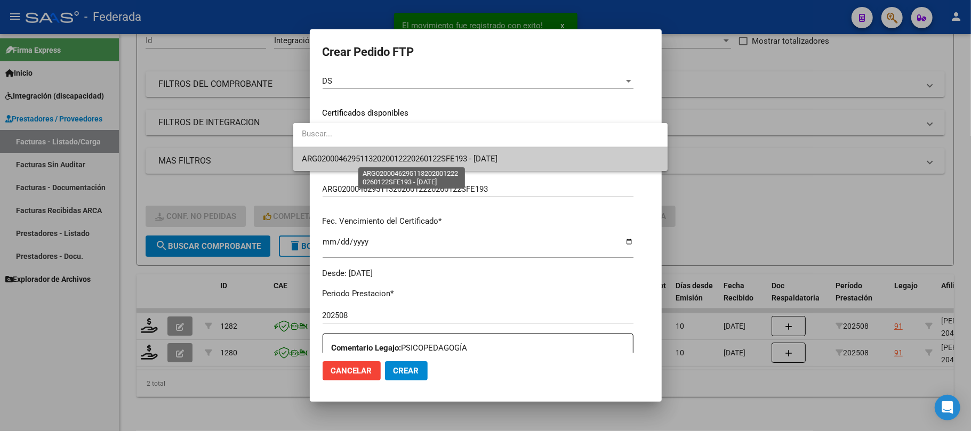
click at [352, 156] on span "ARG02000462951132020012220260122SFE193 - 2026-01-22" at bounding box center [400, 159] width 196 height 10
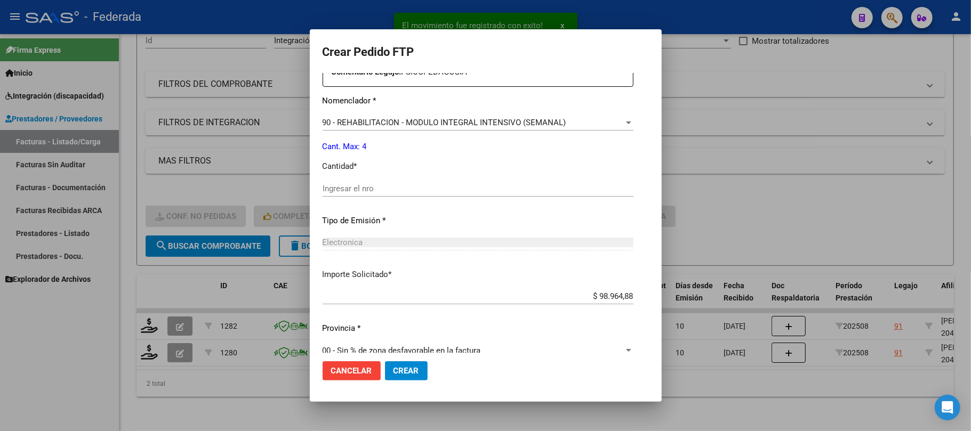
scroll to position [427, 0]
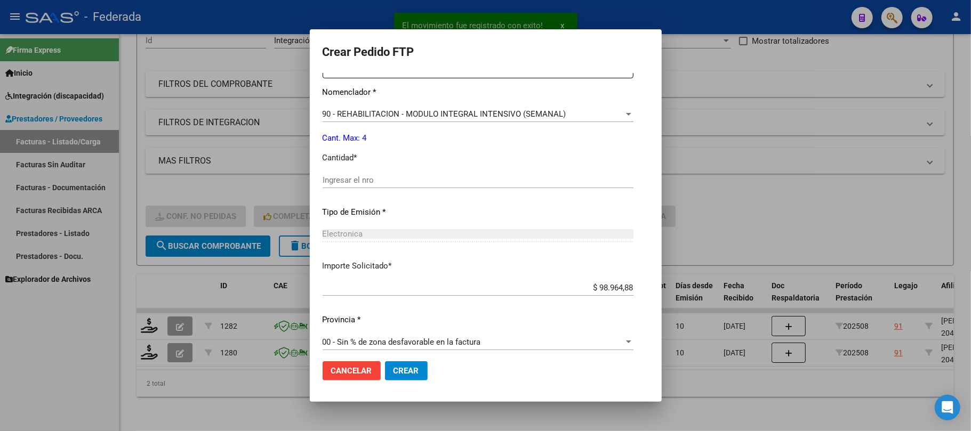
click at [332, 180] on input "Ingresar el nro" at bounding box center [478, 180] width 311 height 10
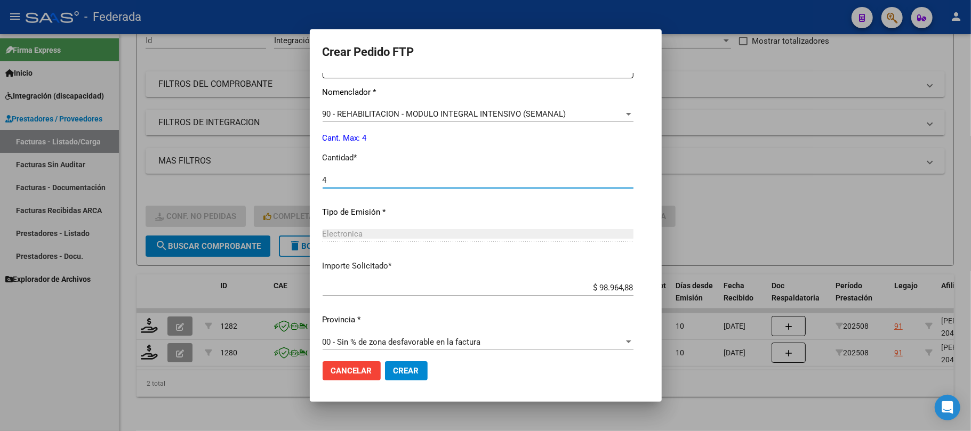
type input "4"
click at [394, 374] on span "Crear" at bounding box center [407, 371] width 26 height 10
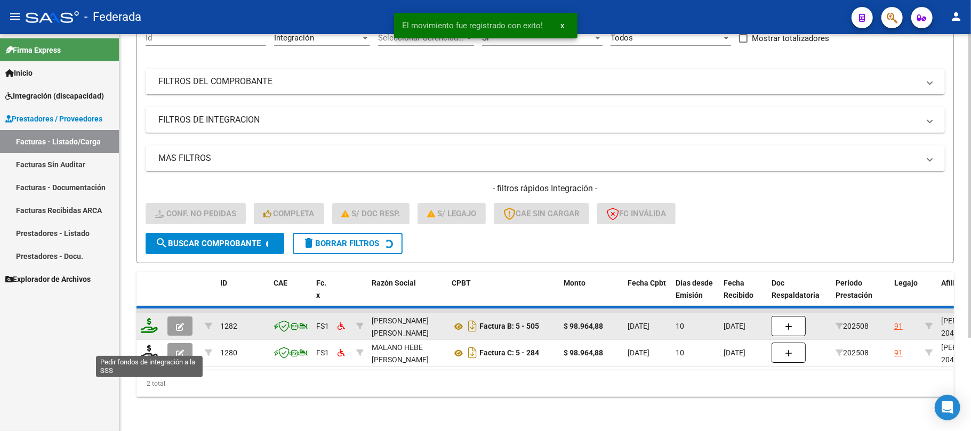
scroll to position [93, 0]
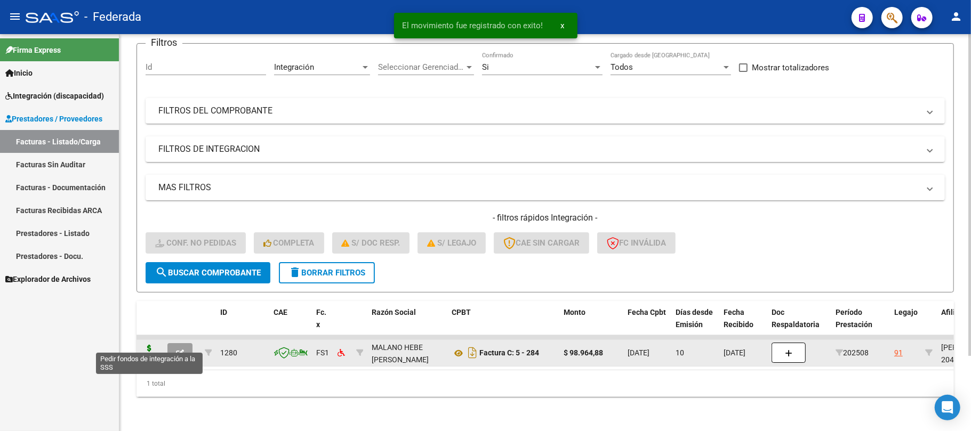
click at [150, 345] on icon at bounding box center [149, 352] width 17 height 15
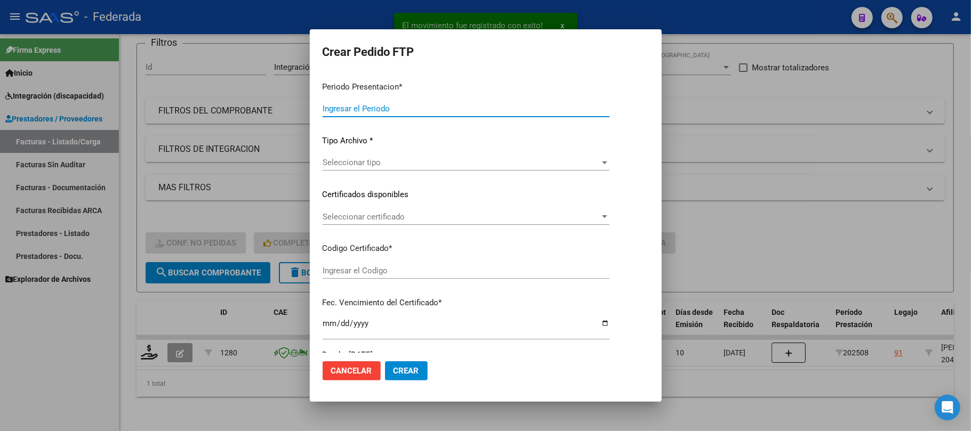
type input "202508"
type input "$ 98.964,88"
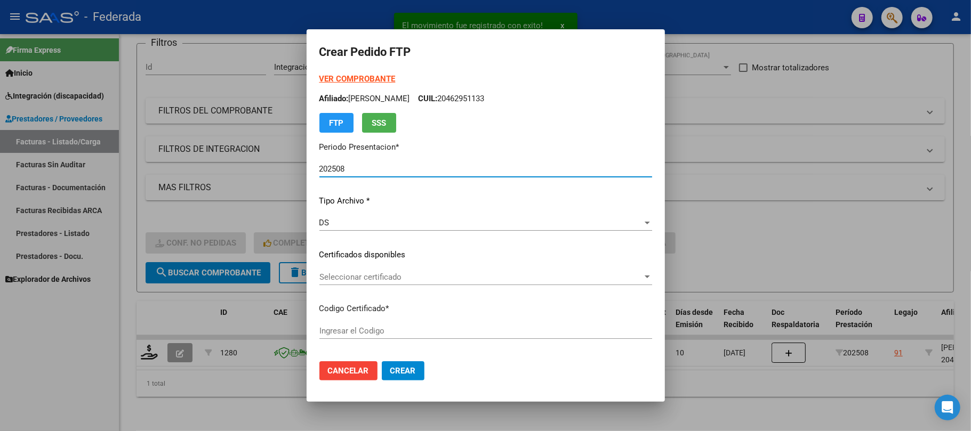
type input "ARG02000462951132020012220260122SFE193"
type input "2026-01-22"
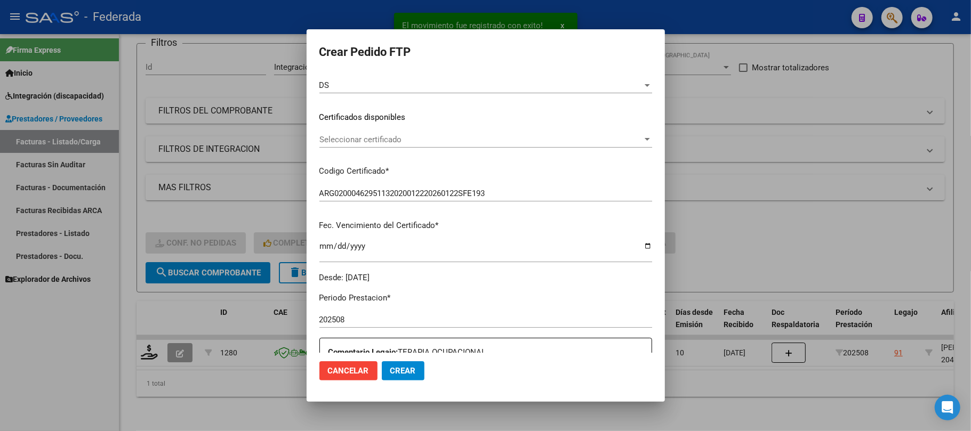
scroll to position [142, 0]
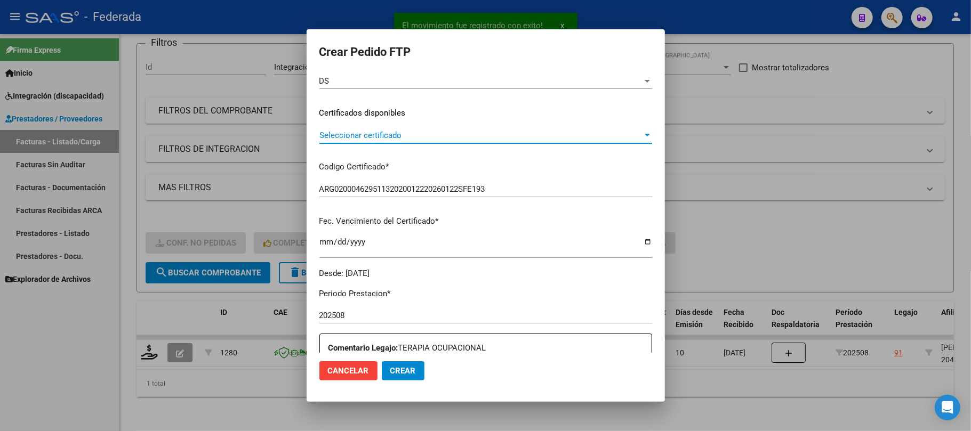
click at [346, 133] on span "Seleccionar certificado" at bounding box center [480, 136] width 323 height 10
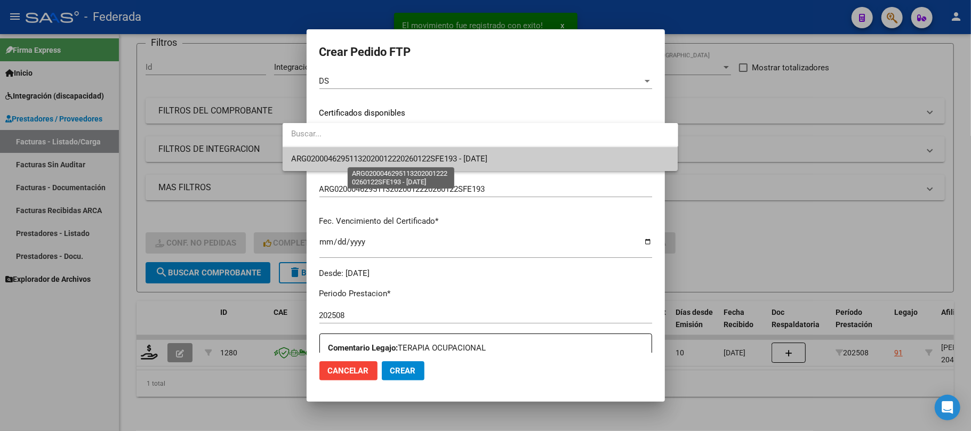
click at [344, 163] on span "ARG02000462951132020012220260122SFE193 - 2026-01-22" at bounding box center [389, 159] width 196 height 10
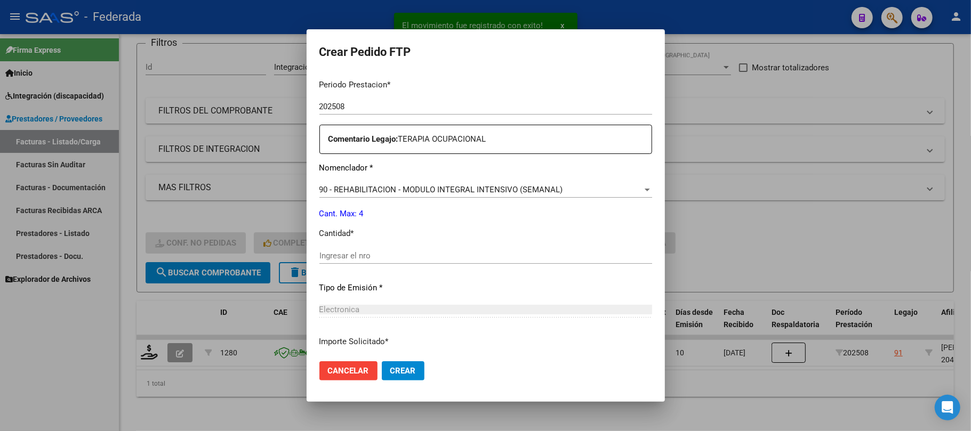
scroll to position [427, 0]
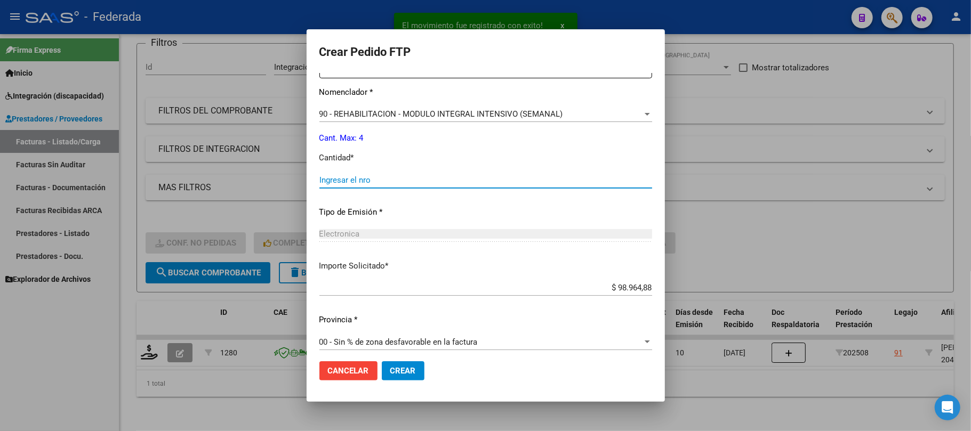
click at [339, 182] on input "Ingresar el nro" at bounding box center [485, 180] width 333 height 10
type input "4"
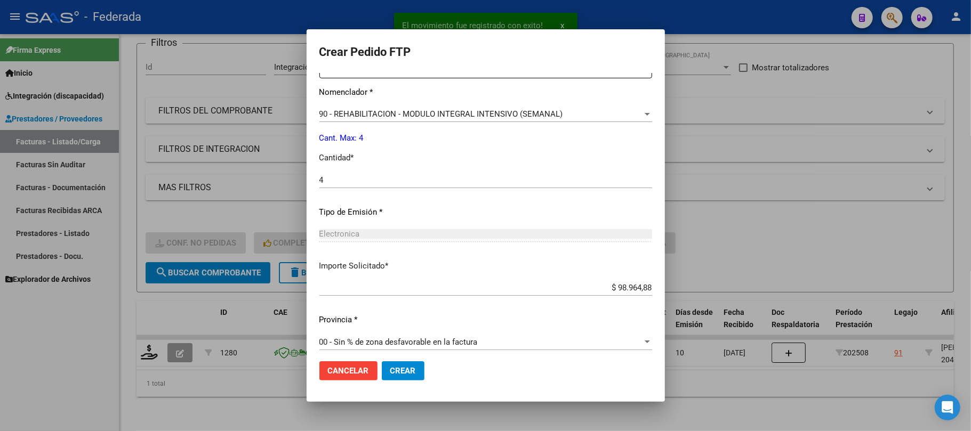
scroll to position [433, 0]
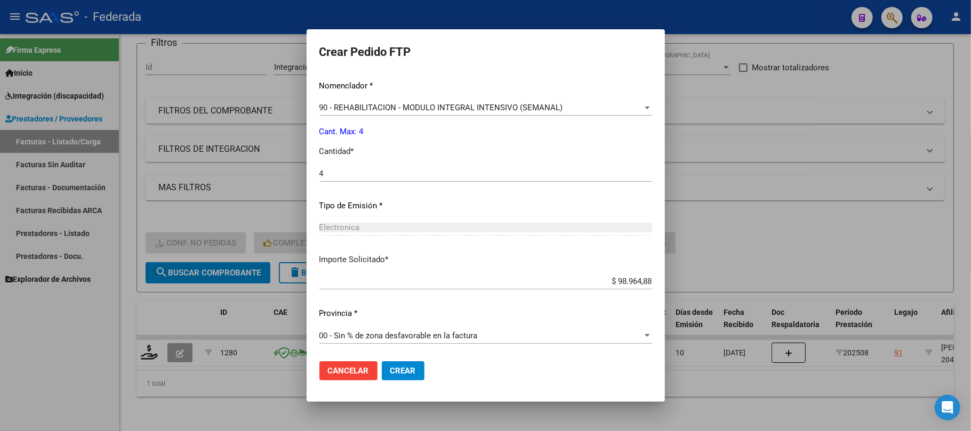
click at [390, 370] on span "Crear" at bounding box center [403, 371] width 26 height 10
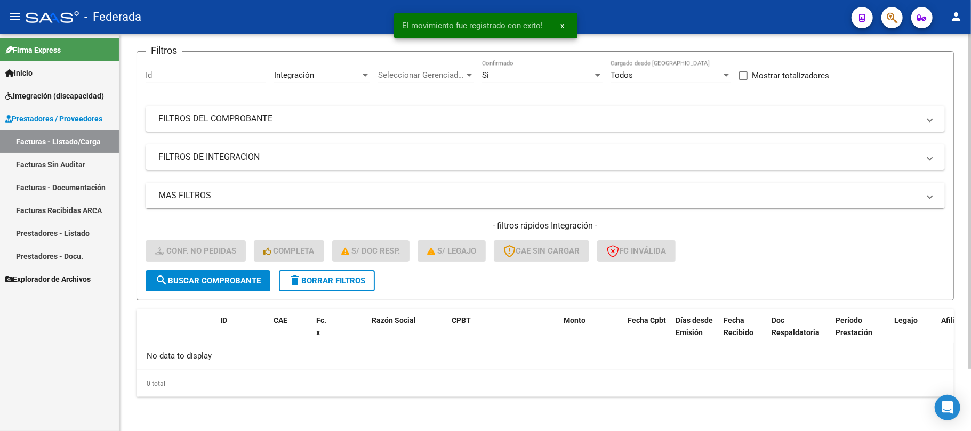
scroll to position [74, 0]
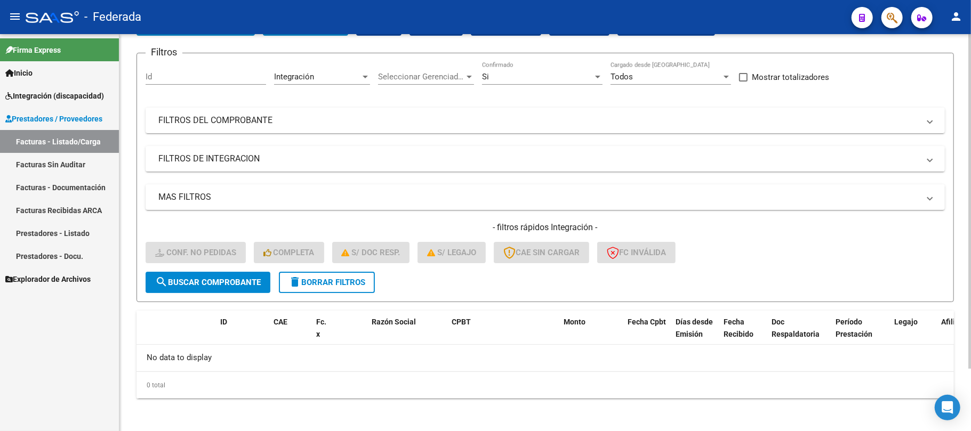
click at [357, 280] on span "delete Borrar Filtros" at bounding box center [326, 283] width 77 height 10
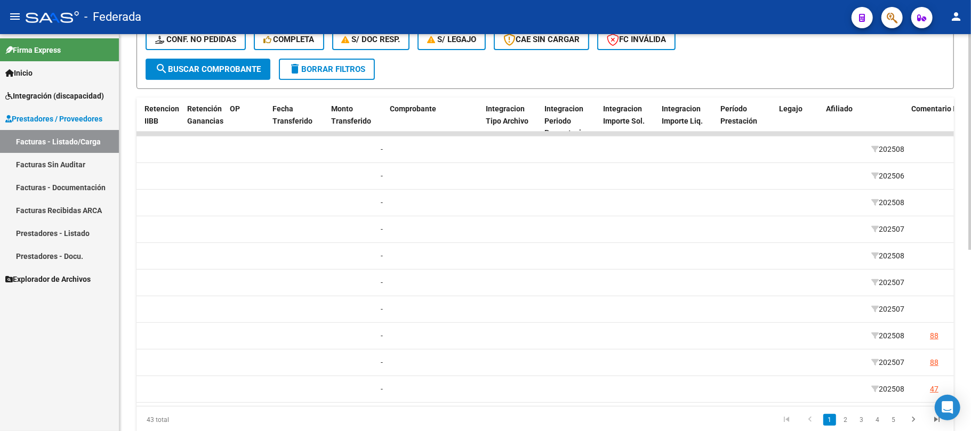
scroll to position [0, 1044]
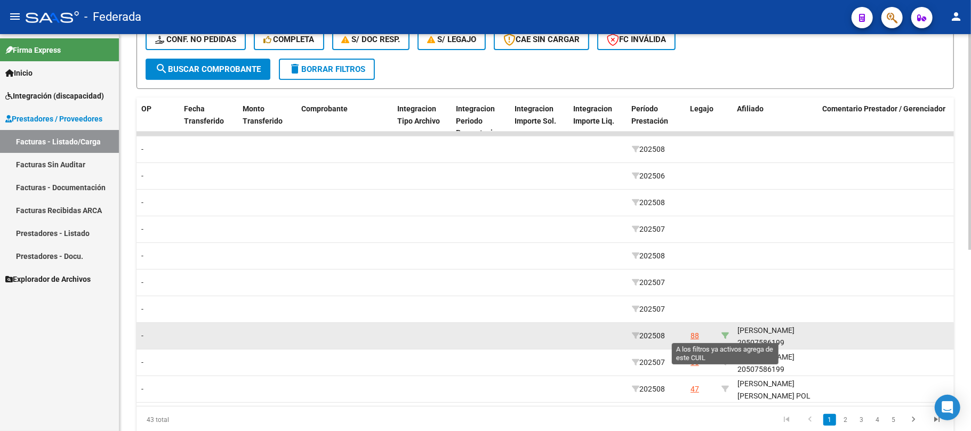
click at [724, 332] on icon at bounding box center [724, 335] width 7 height 7
type input "20507586199"
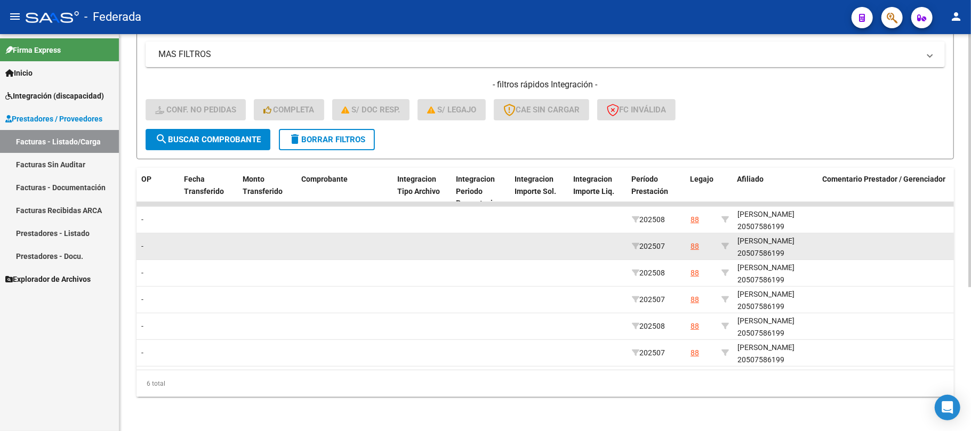
scroll to position [226, 0]
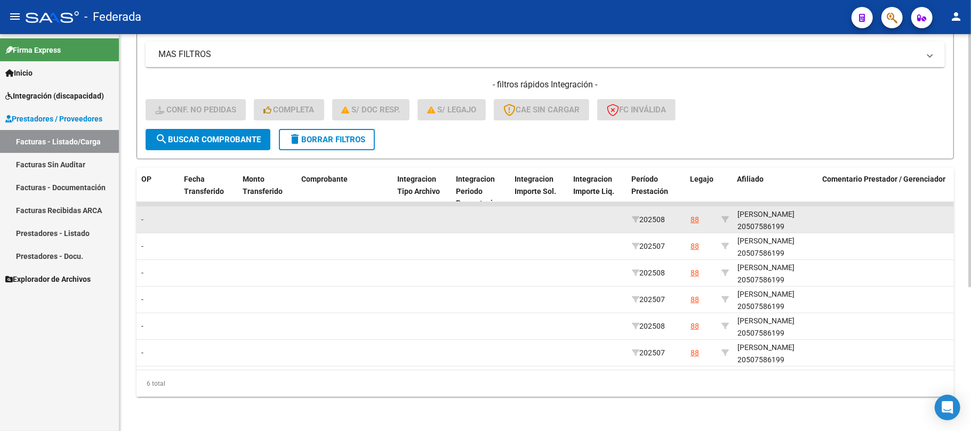
click at [755, 218] on div "MORAGAS GERINIMO 20507586199" at bounding box center [775, 220] width 77 height 25
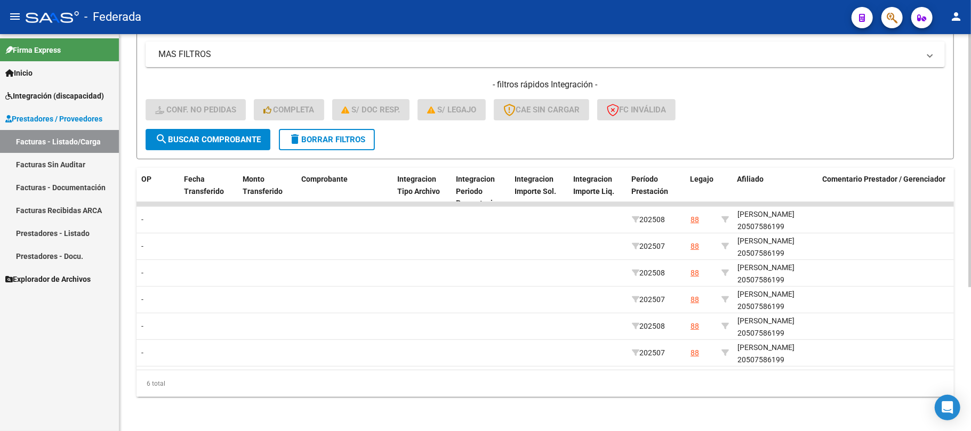
copy div "20507586199"
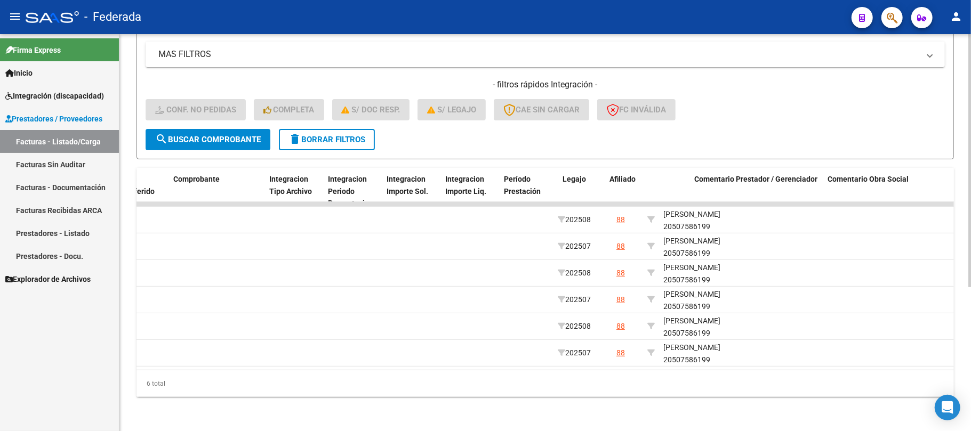
scroll to position [0, 1171]
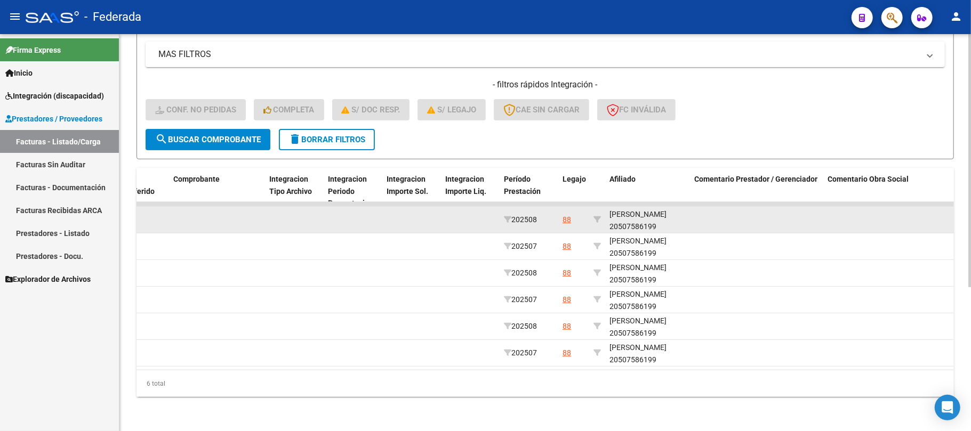
click at [630, 208] on div "MORAGAS GERINIMO 20507586199" at bounding box center [647, 220] width 77 height 25
copy div "MORAGAS"
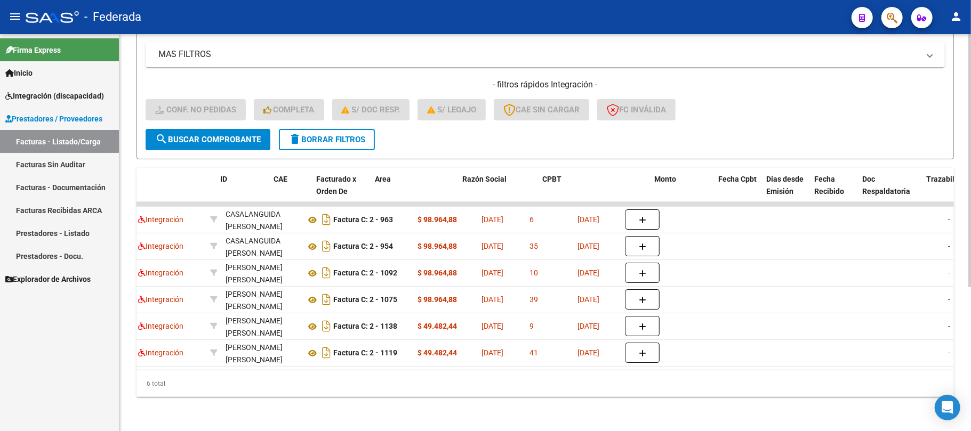
scroll to position [0, 0]
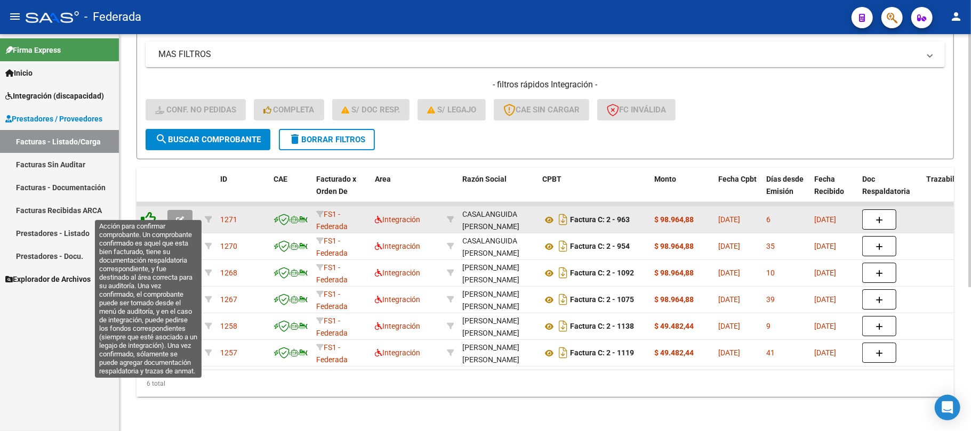
click at [154, 212] on icon at bounding box center [148, 219] width 15 height 15
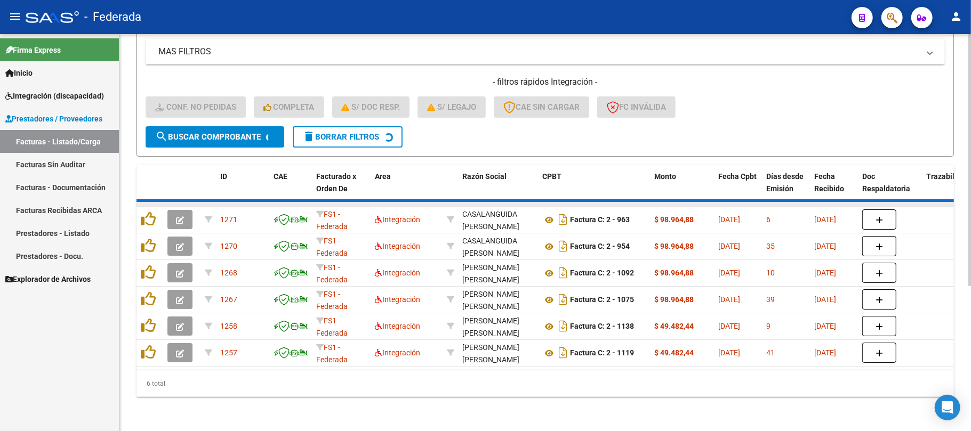
scroll to position [199, 0]
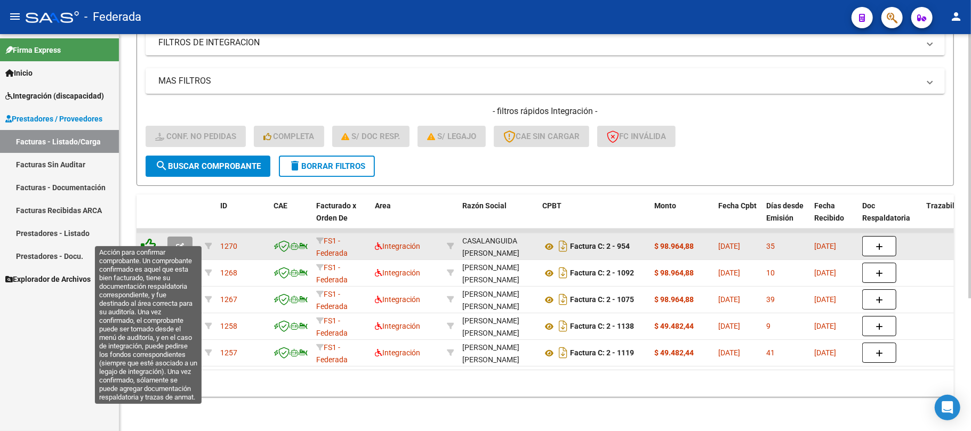
click at [152, 238] on icon at bounding box center [148, 245] width 15 height 15
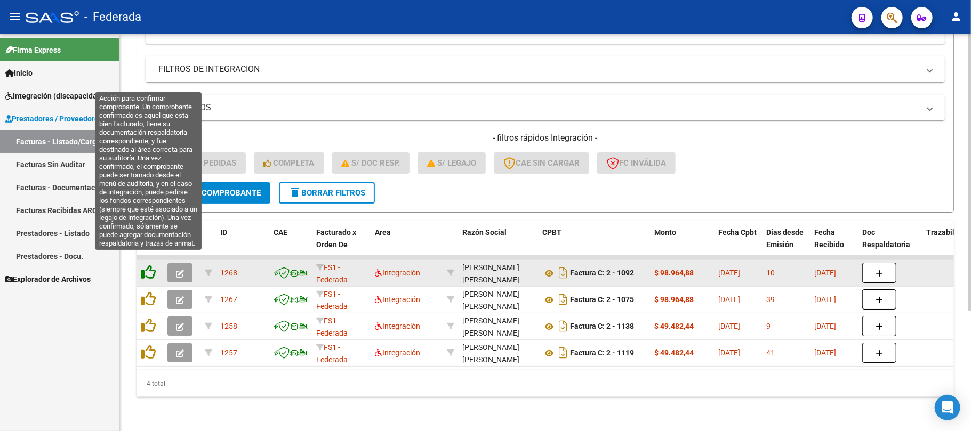
click at [148, 265] on icon at bounding box center [148, 272] width 15 height 15
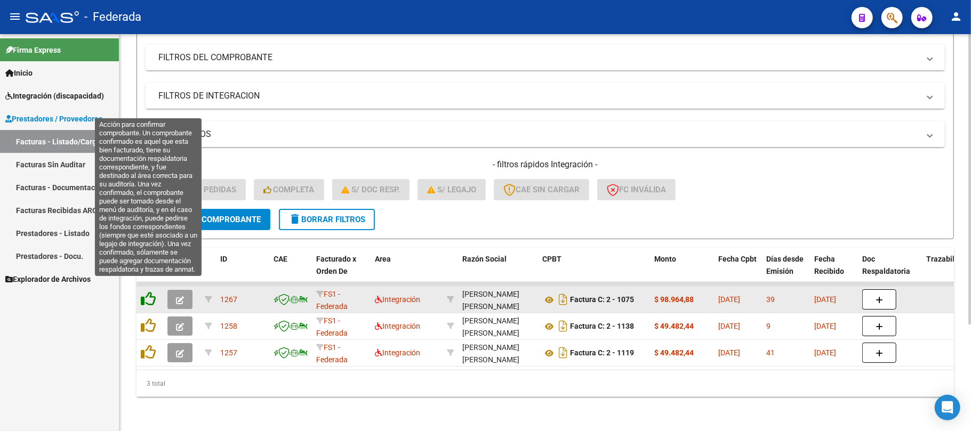
click at [150, 292] on icon at bounding box center [148, 299] width 15 height 15
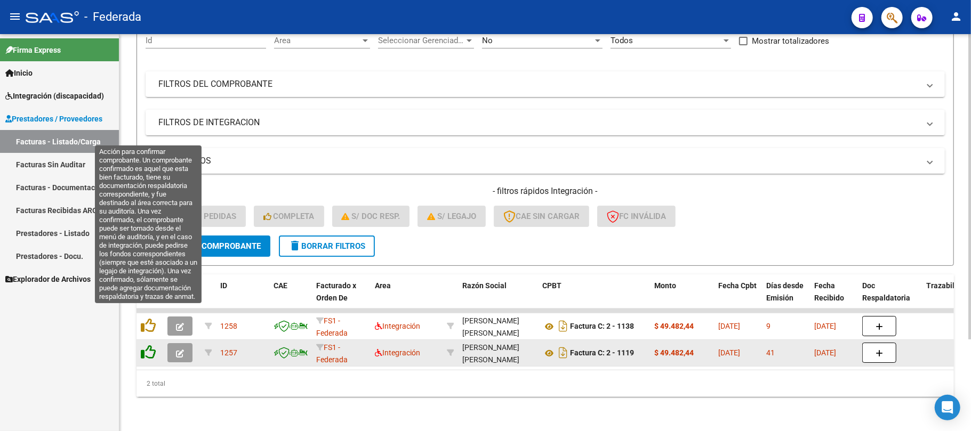
click at [150, 319] on icon at bounding box center [148, 325] width 15 height 15
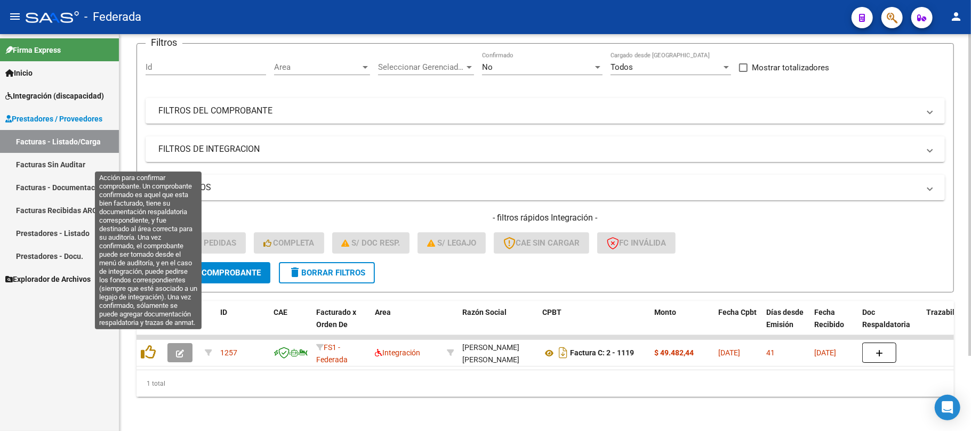
click at [152, 345] on icon at bounding box center [148, 352] width 15 height 15
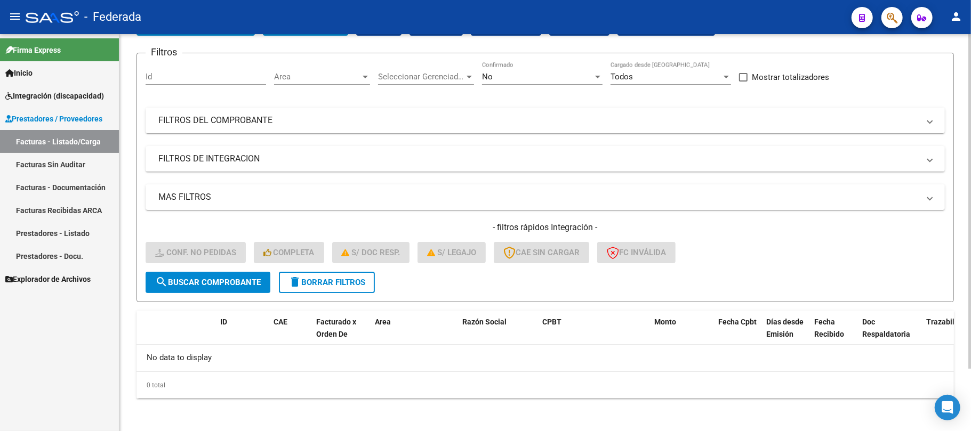
click at [323, 278] on span "delete Borrar Filtros" at bounding box center [326, 283] width 77 height 10
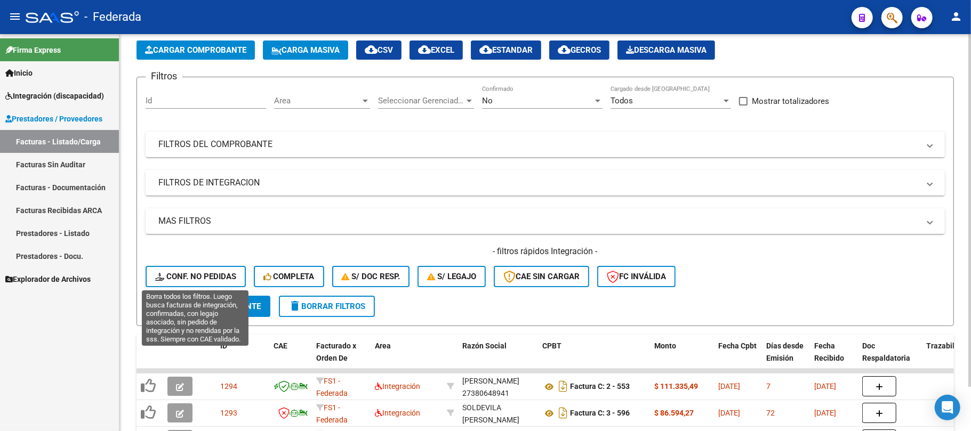
scroll to position [74, 0]
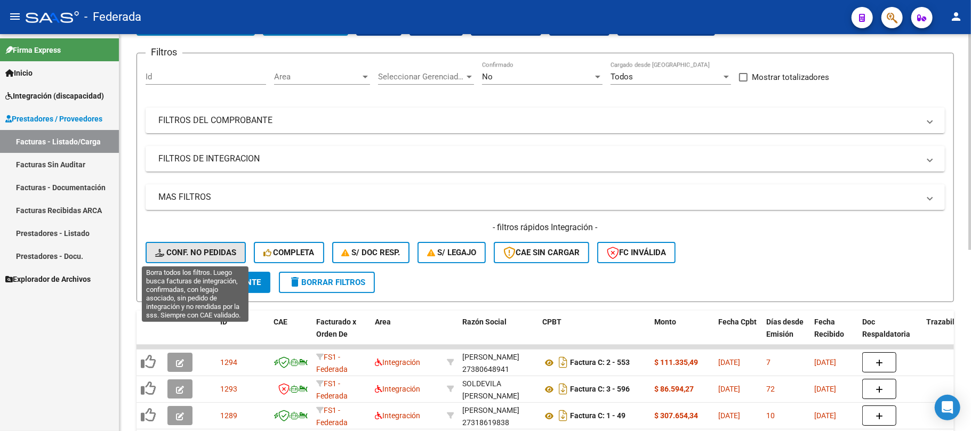
click at [213, 250] on span "Conf. no pedidas" at bounding box center [195, 253] width 81 height 10
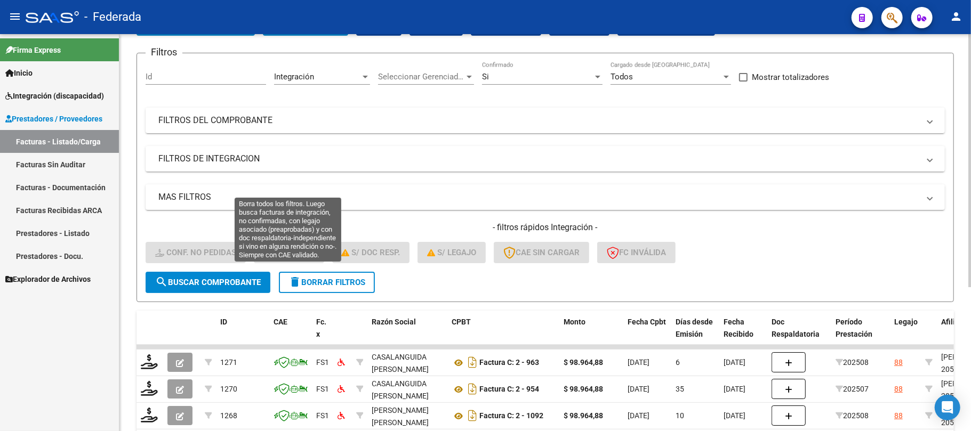
scroll to position [216, 0]
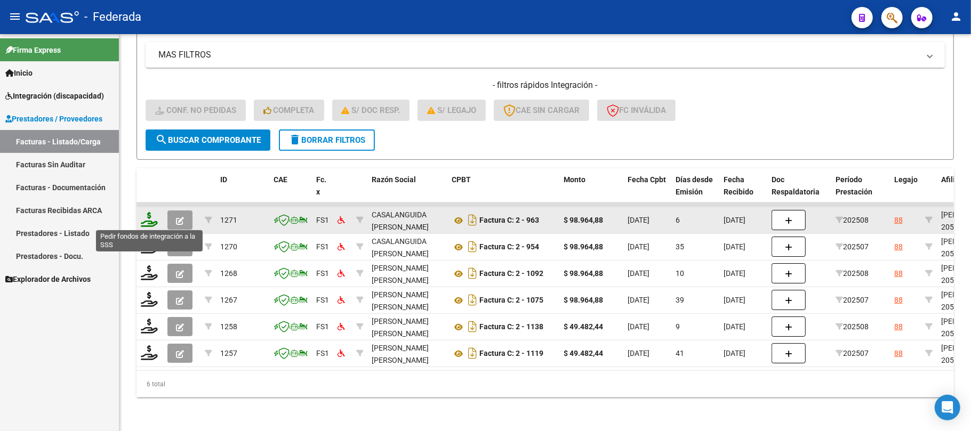
click at [151, 222] on icon at bounding box center [149, 219] width 17 height 15
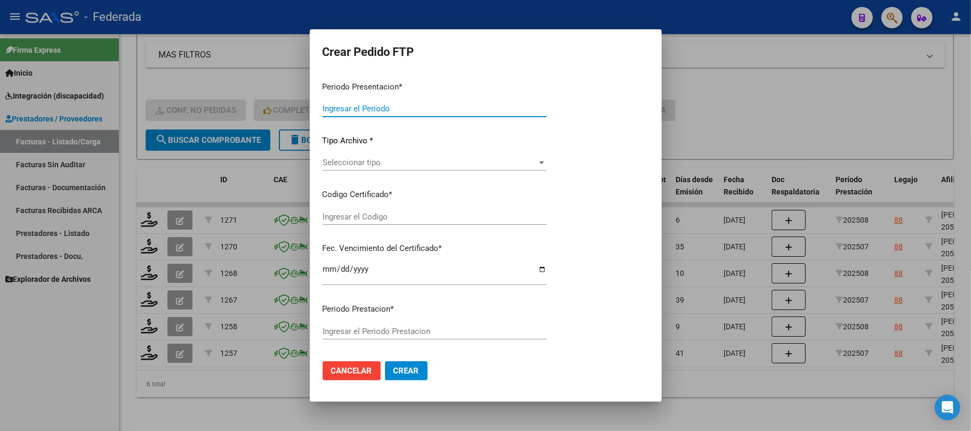
type input "202508"
type input "$ 98.964,88"
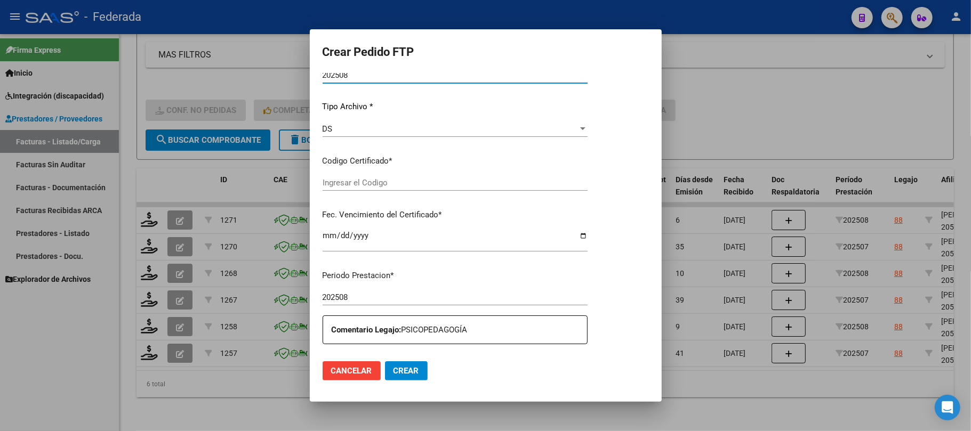
type input "ARG02000507586192017082820250828COR477"
type input "2025-08-28"
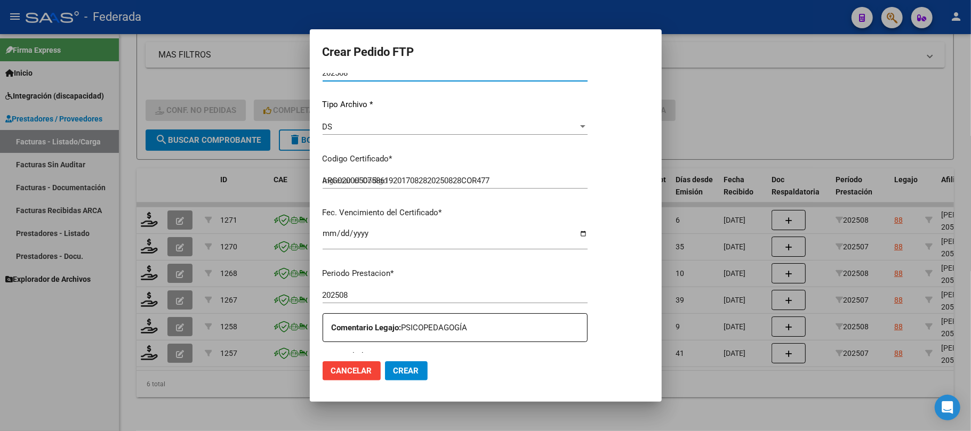
scroll to position [99, 0]
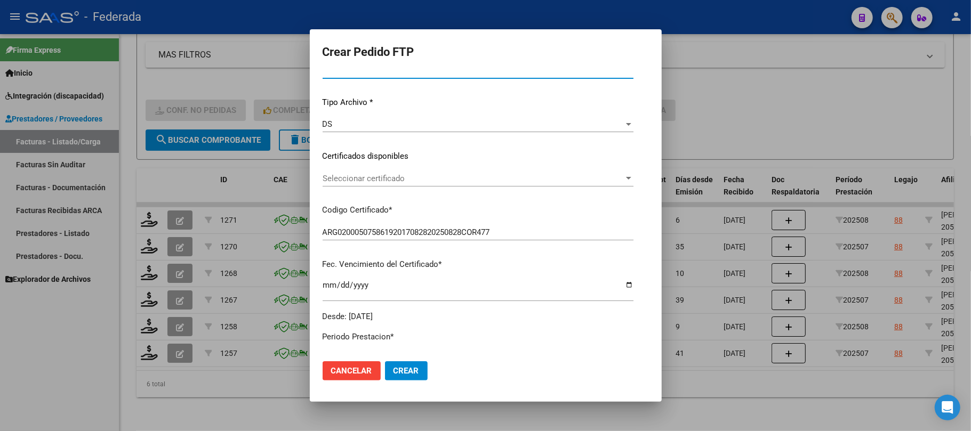
click at [402, 177] on span "Seleccionar certificado" at bounding box center [473, 179] width 301 height 10
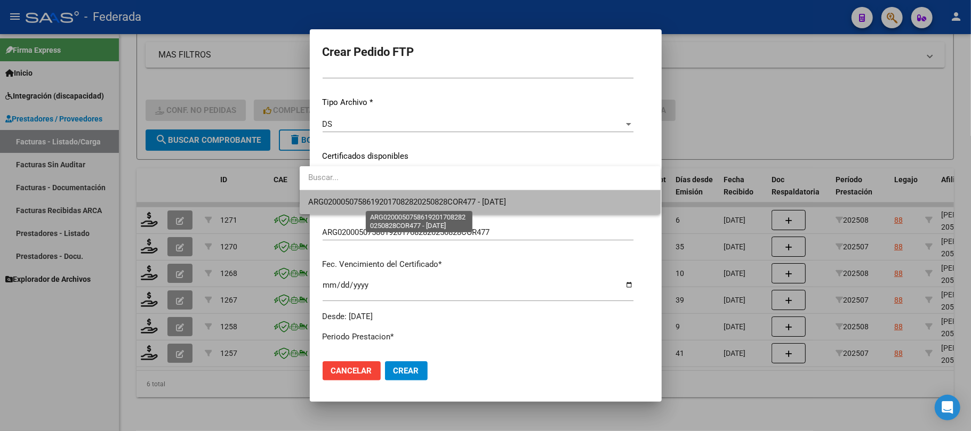
click at [396, 198] on span "ARG02000507586192017082820250828COR477 - 2025-08-28" at bounding box center [407, 202] width 198 height 10
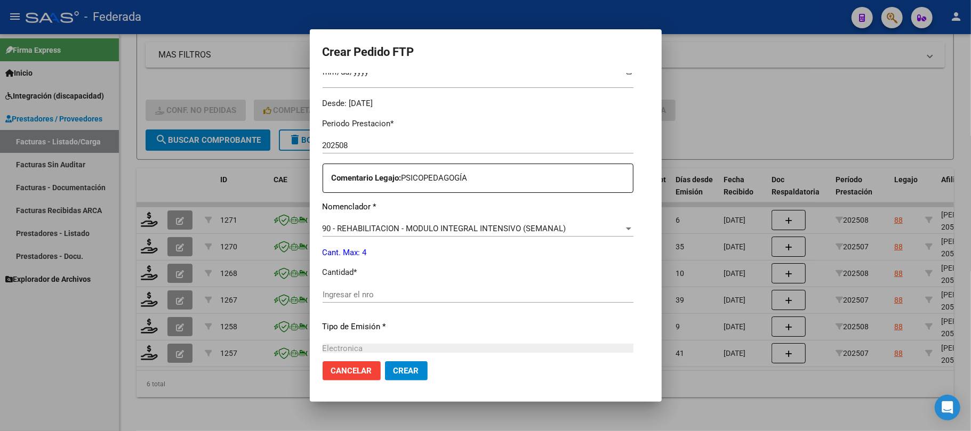
scroll to position [383, 0]
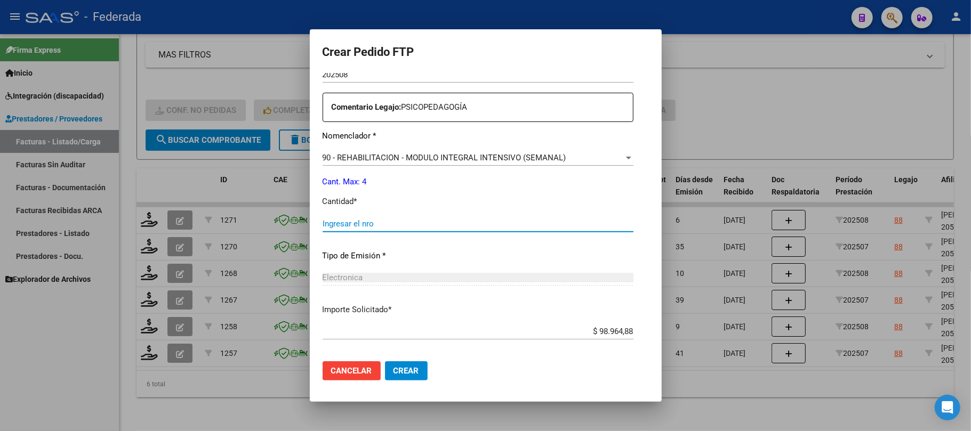
click at [369, 224] on input "Ingresar el nro" at bounding box center [478, 224] width 311 height 10
type input "4"
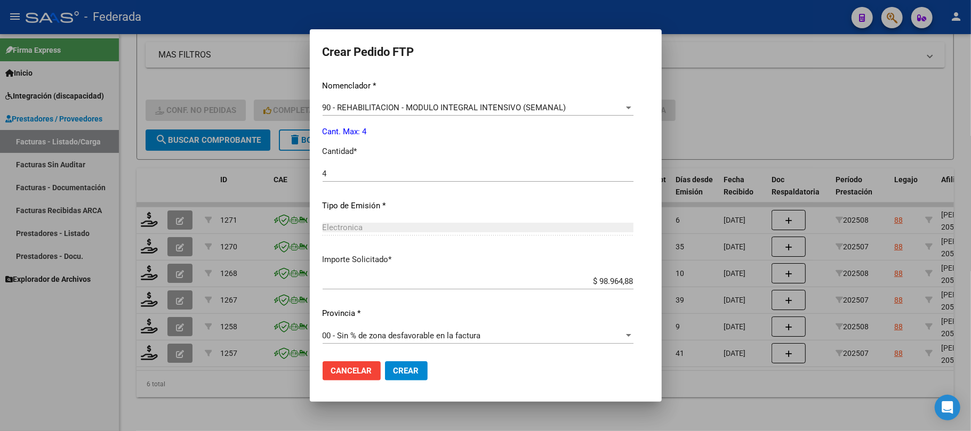
click at [394, 370] on span "Crear" at bounding box center [407, 371] width 26 height 10
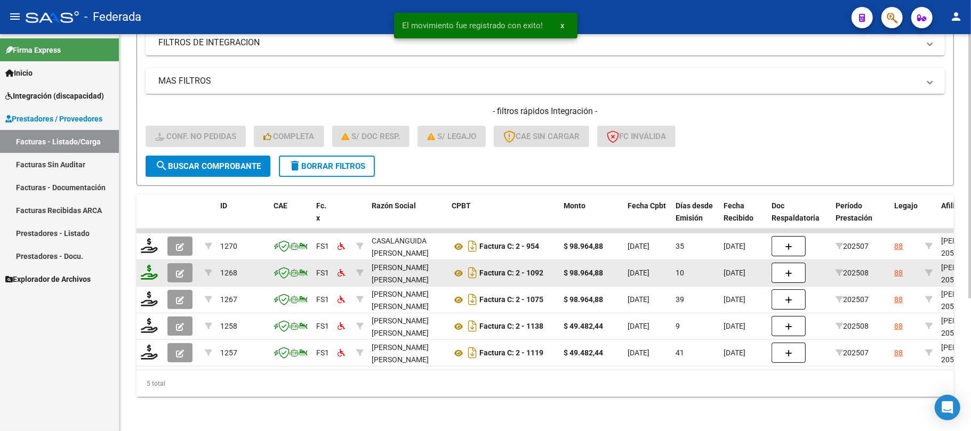
scroll to position [199, 0]
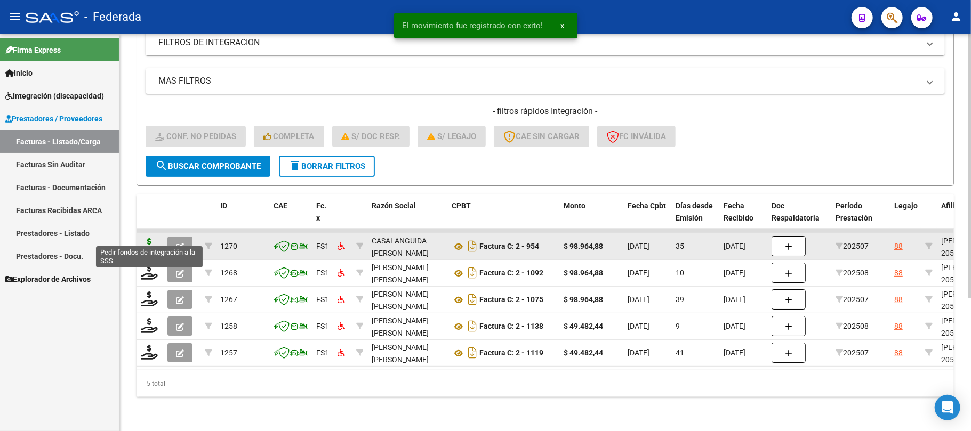
click at [152, 238] on icon at bounding box center [149, 245] width 17 height 15
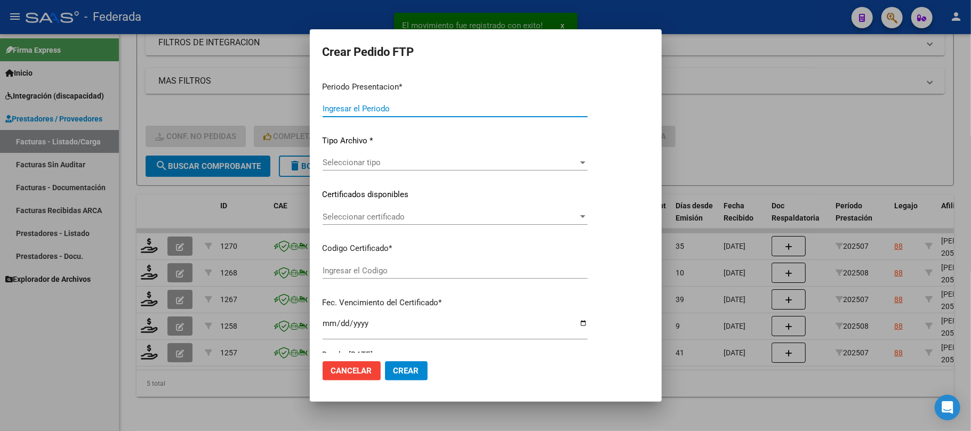
type input "202508"
type input "202507"
type input "$ 98.964,88"
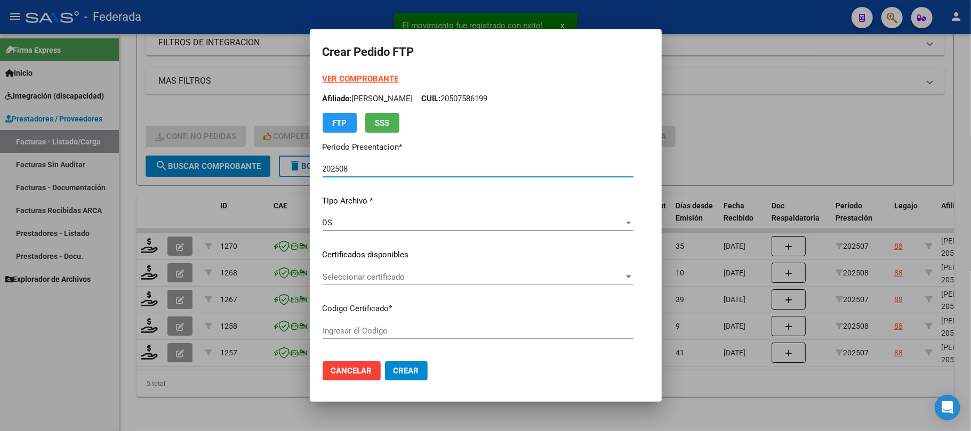
type input "ARG02000507586192017082820250828COR477"
type input "2025-08-28"
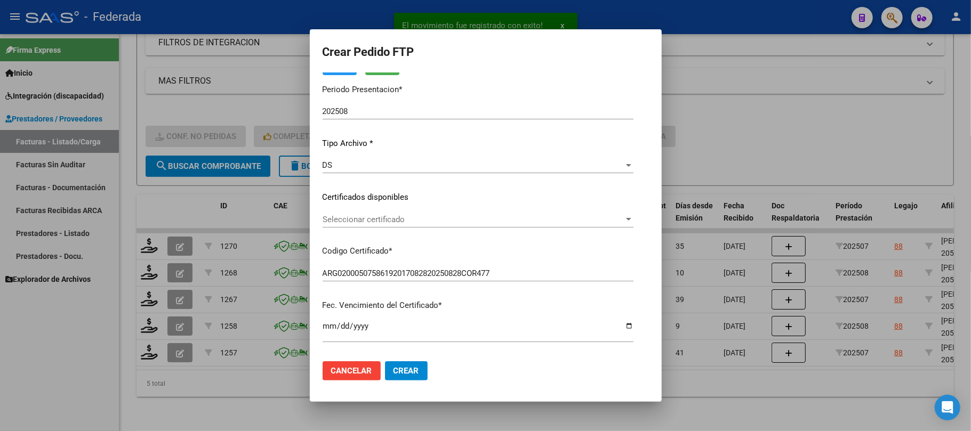
scroll to position [71, 0]
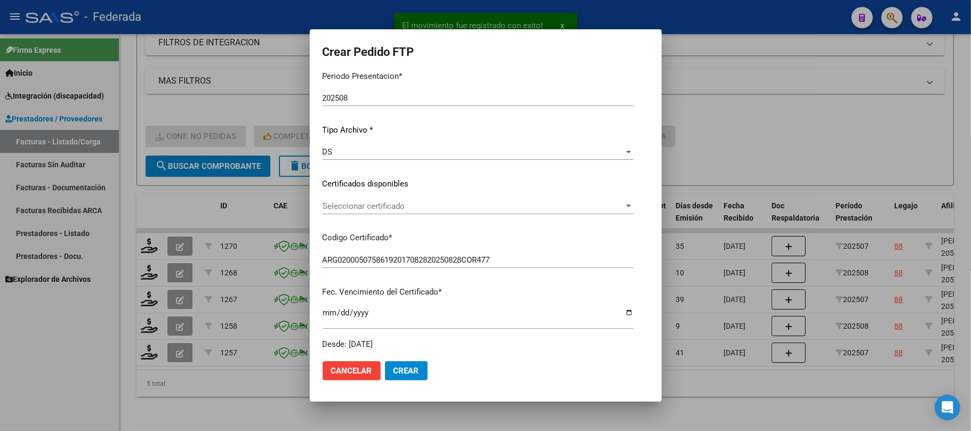
click at [378, 202] on span "Seleccionar certificado" at bounding box center [473, 207] width 301 height 10
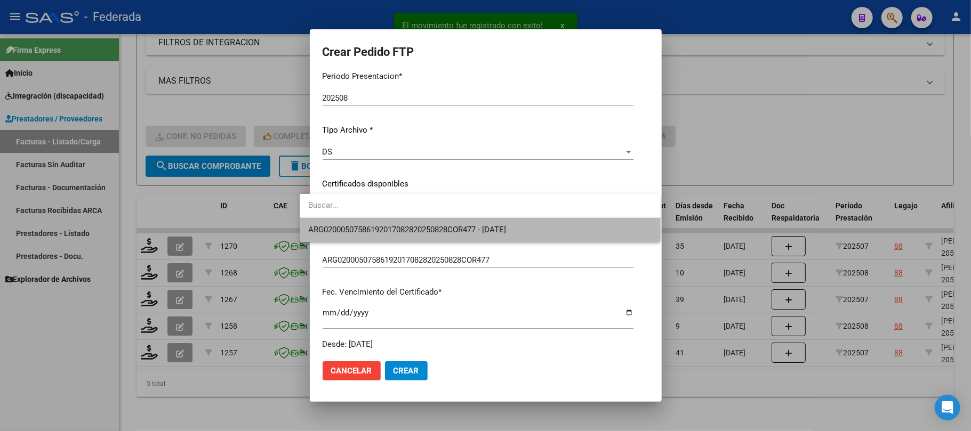
click at [378, 223] on span "ARG02000507586192017082820250828COR477 - 2025-08-28" at bounding box center [479, 230] width 343 height 24
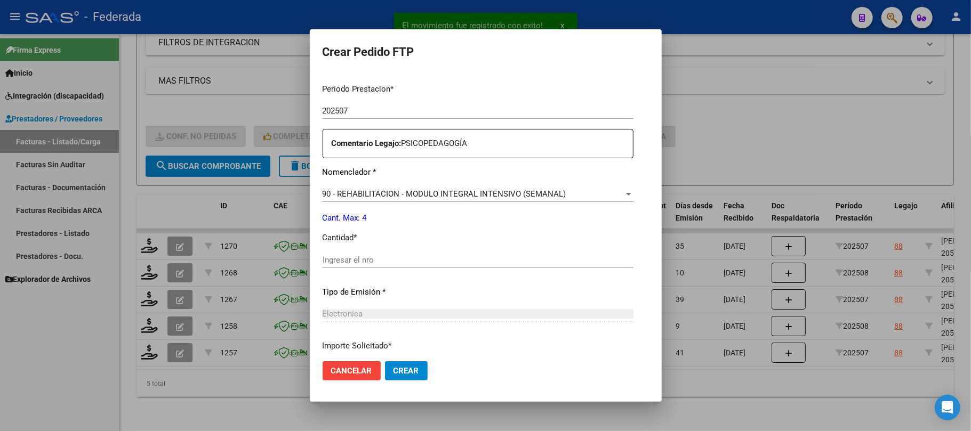
scroll to position [355, 0]
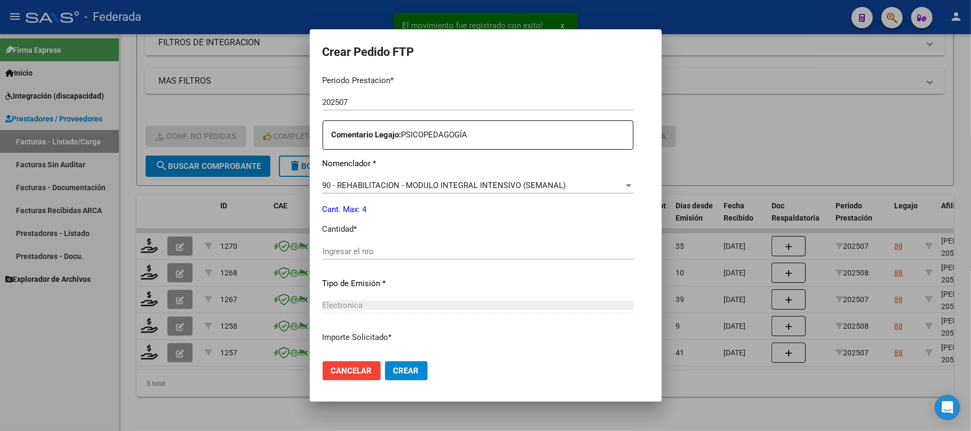
click at [353, 255] on input "Ingresar el nro" at bounding box center [478, 252] width 311 height 10
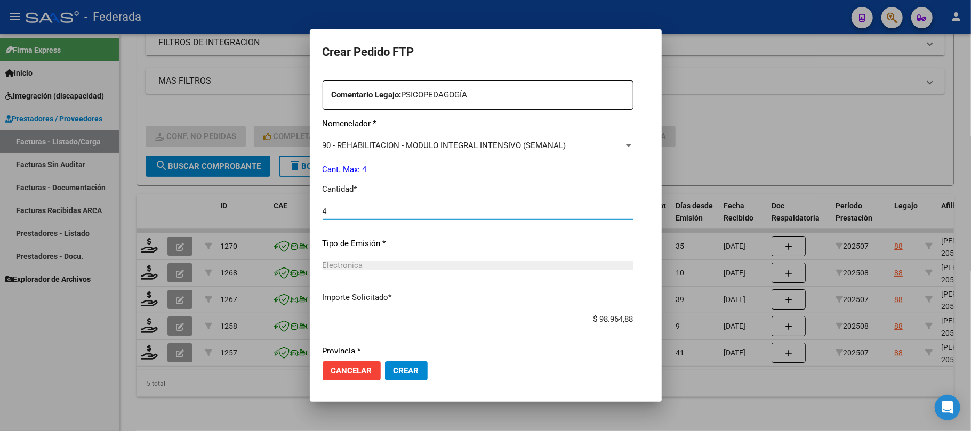
scroll to position [433, 0]
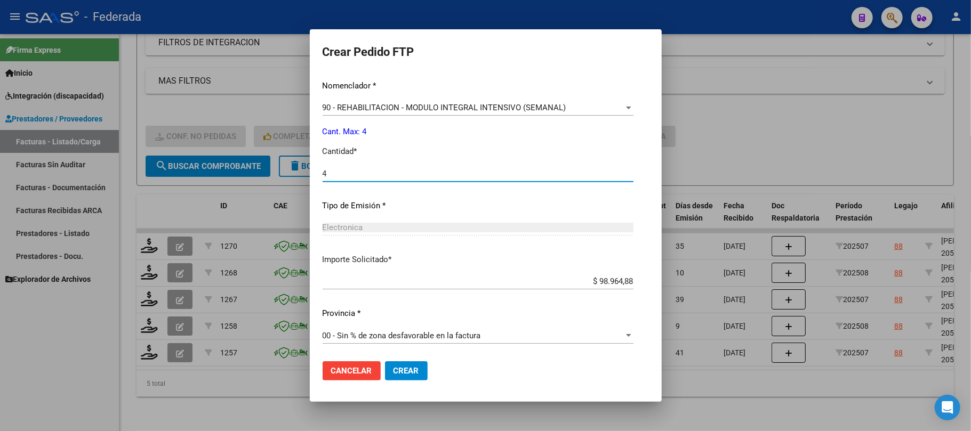
type input "4"
click at [387, 376] on button "Crear" at bounding box center [406, 371] width 43 height 19
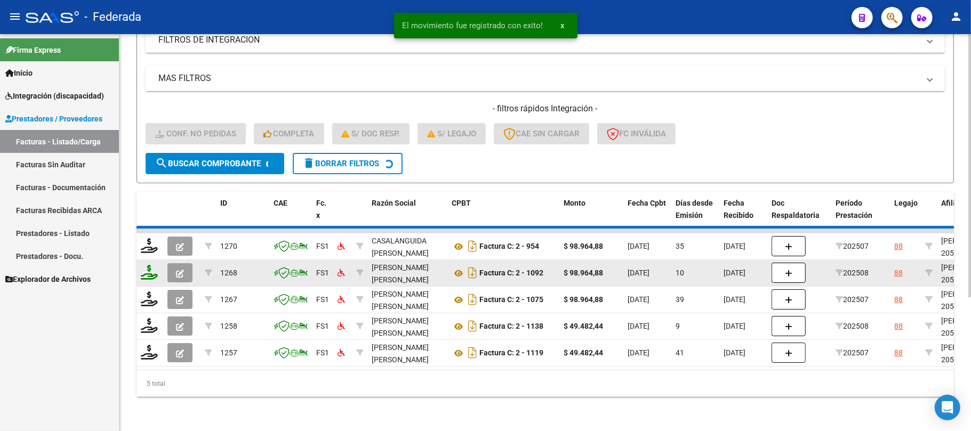
scroll to position [173, 0]
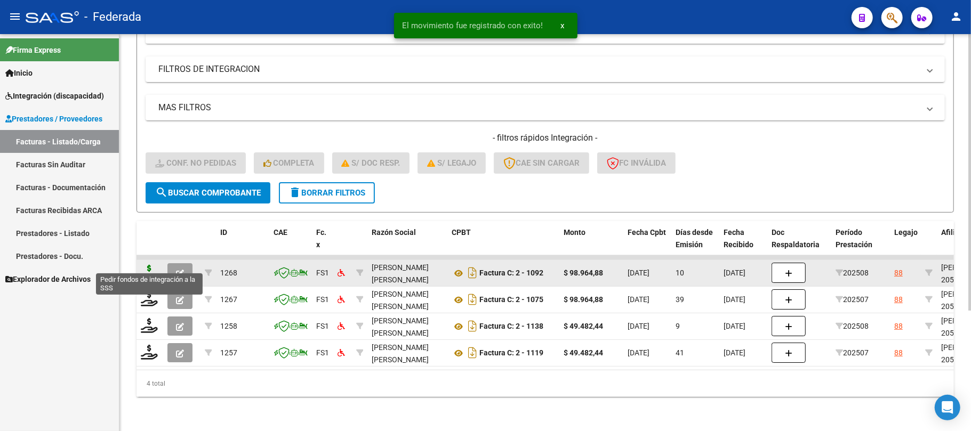
click at [146, 267] on icon at bounding box center [149, 272] width 17 height 15
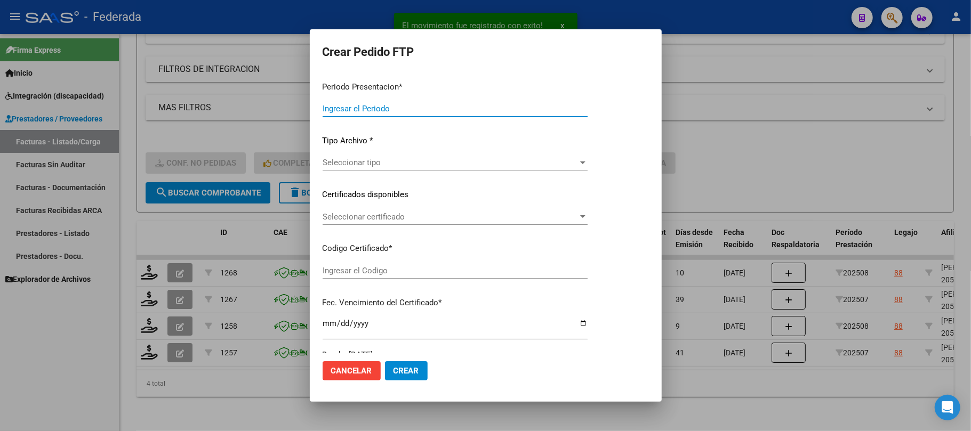
type input "202508"
type input "$ 98.964,88"
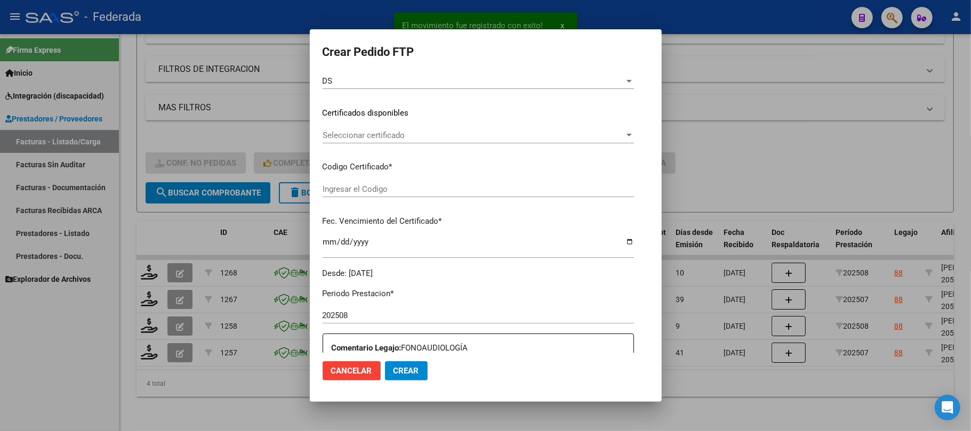
type input "ARG02000507586192017082820250828COR477"
type input "2025-08-28"
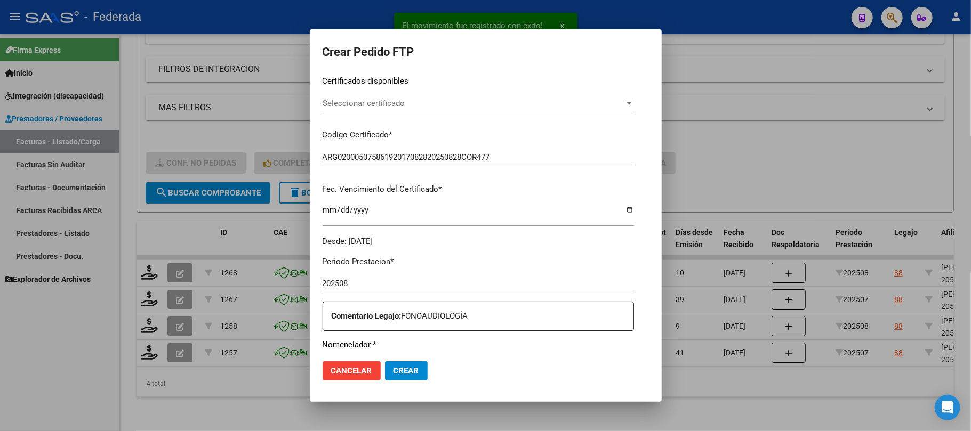
scroll to position [142, 0]
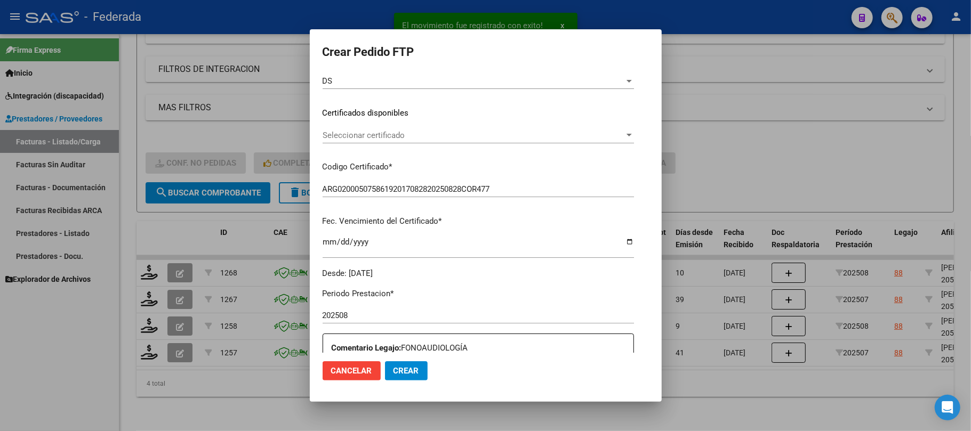
click at [338, 134] on span "Seleccionar certificado" at bounding box center [474, 136] width 302 height 10
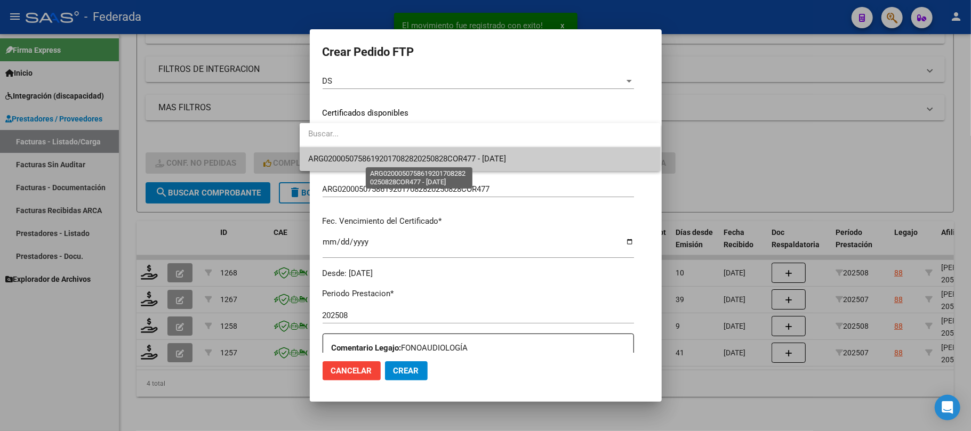
click at [341, 154] on span "ARG02000507586192017082820250828COR477 - 2025-08-28" at bounding box center [407, 159] width 198 height 10
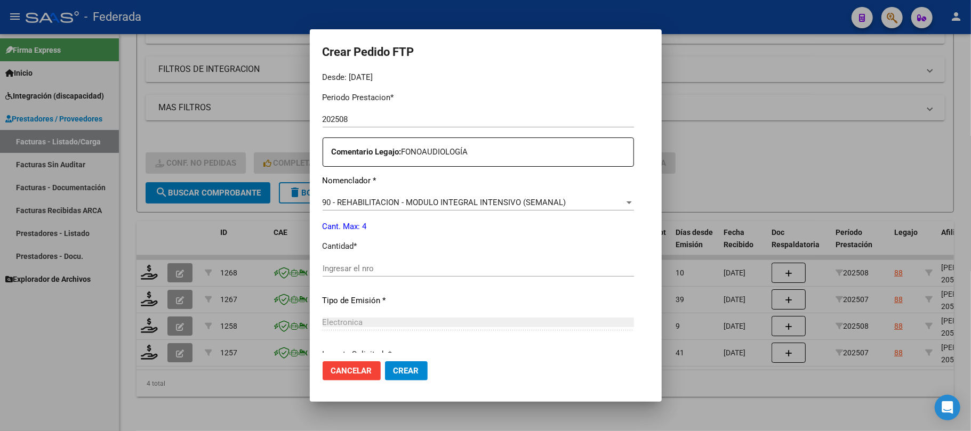
scroll to position [427, 0]
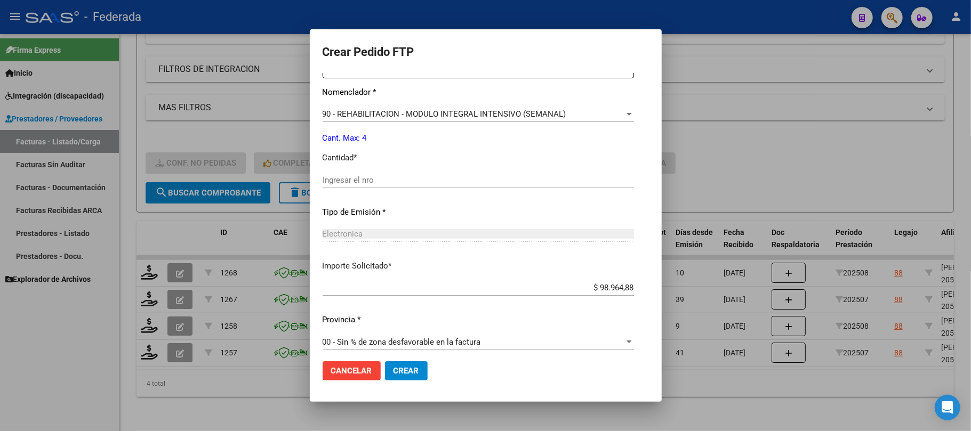
click at [344, 181] on input "Ingresar el nro" at bounding box center [478, 180] width 311 height 10
type input "4"
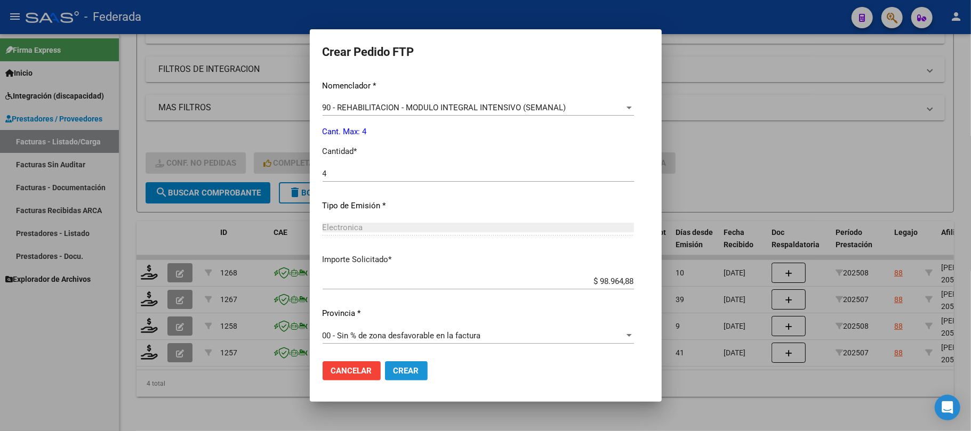
click at [389, 376] on button "Crear" at bounding box center [406, 371] width 43 height 19
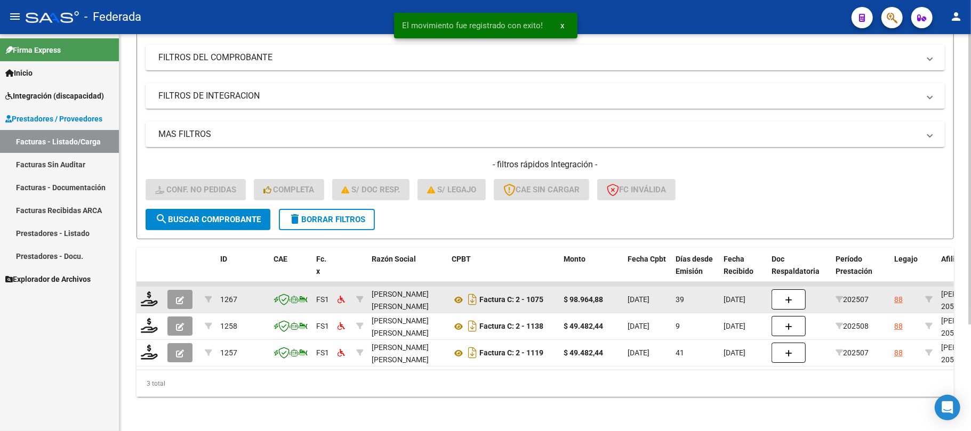
scroll to position [146, 0]
click at [148, 292] on icon at bounding box center [149, 299] width 17 height 15
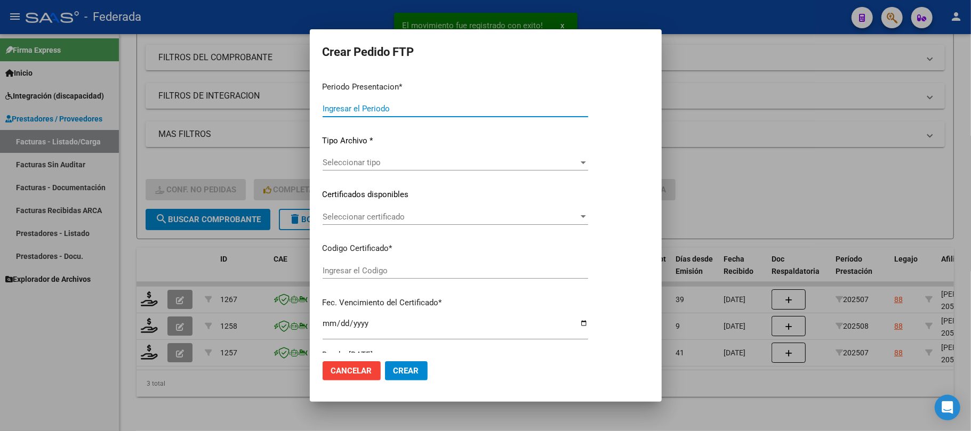
type input "202508"
type input "202507"
type input "$ 98.964,88"
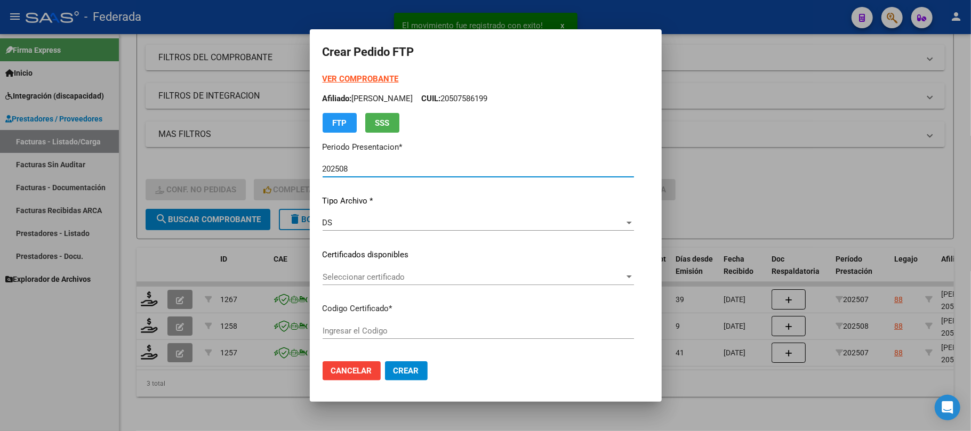
type input "ARG02000507586192017082820250828COR477"
type input "2025-08-28"
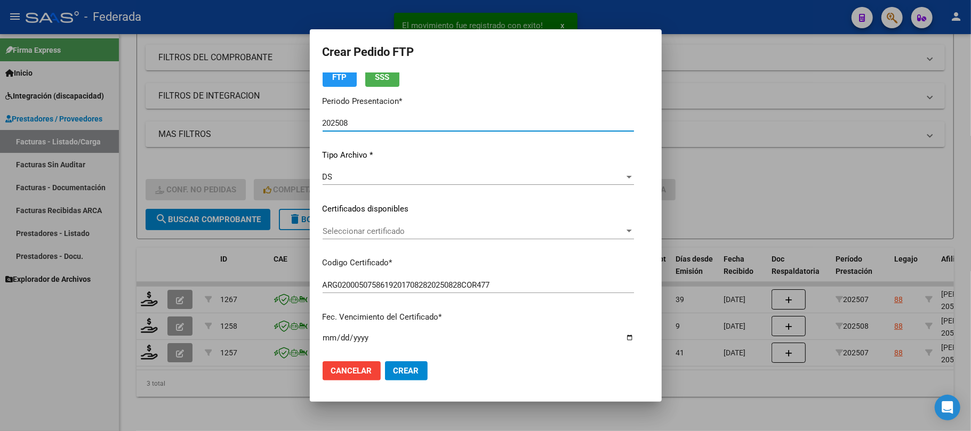
scroll to position [71, 0]
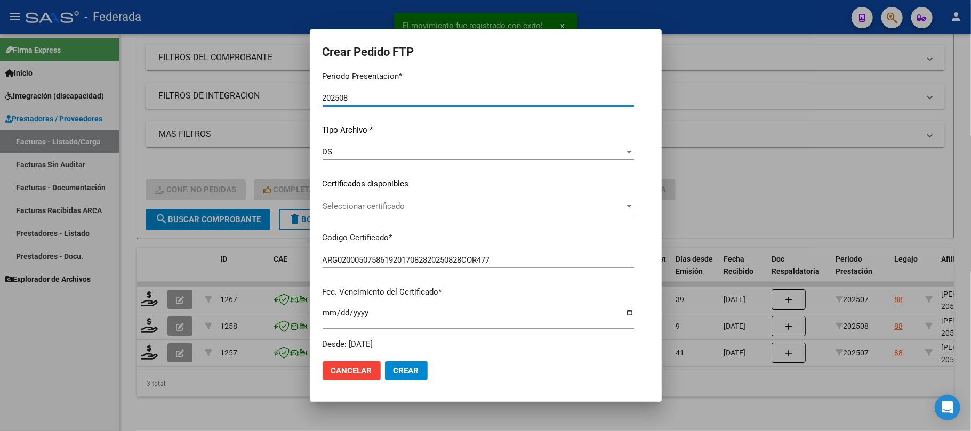
click at [354, 202] on span "Seleccionar certificado" at bounding box center [474, 207] width 302 height 10
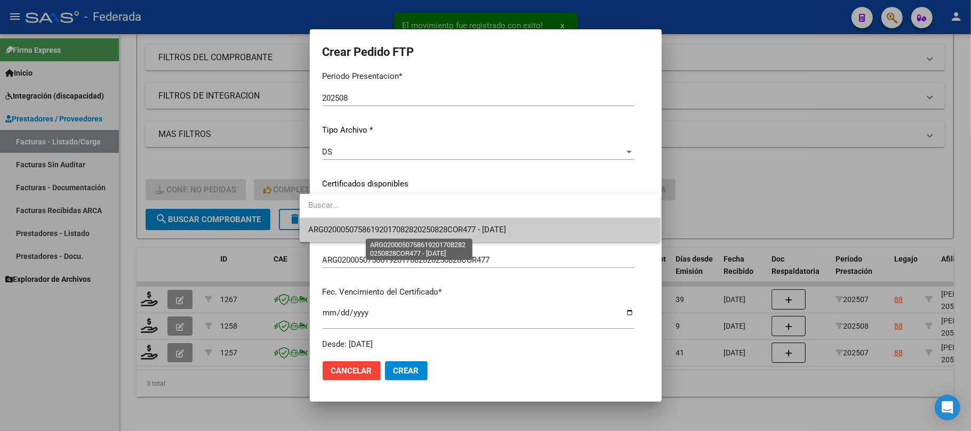
click at [351, 225] on span "ARG02000507586192017082820250828COR477 - 2025-08-28" at bounding box center [407, 230] width 198 height 10
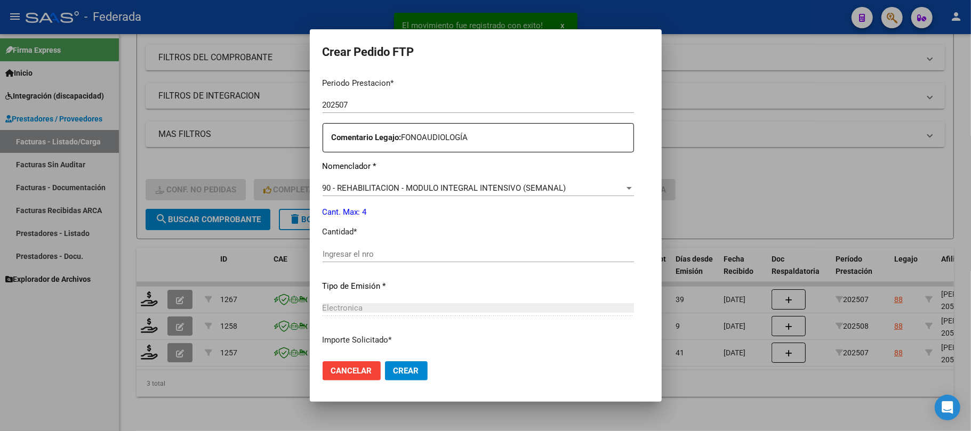
scroll to position [355, 0]
click at [348, 245] on div "Ingresar el nro" at bounding box center [478, 252] width 311 height 16
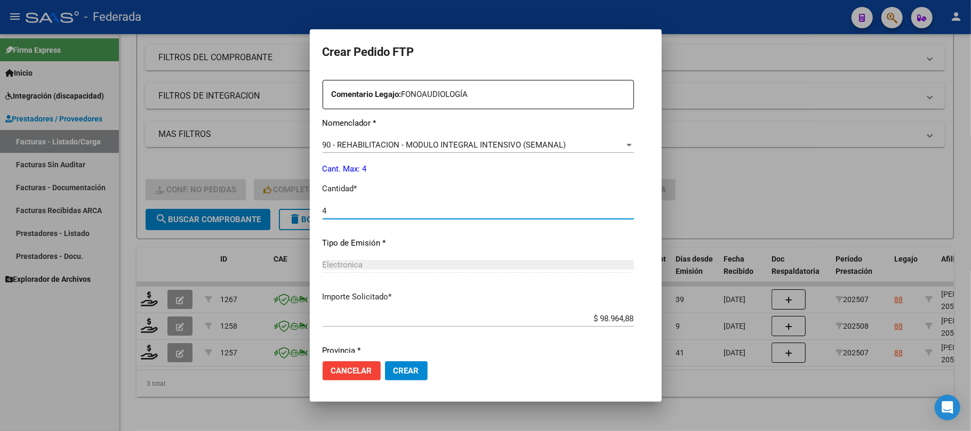
scroll to position [433, 0]
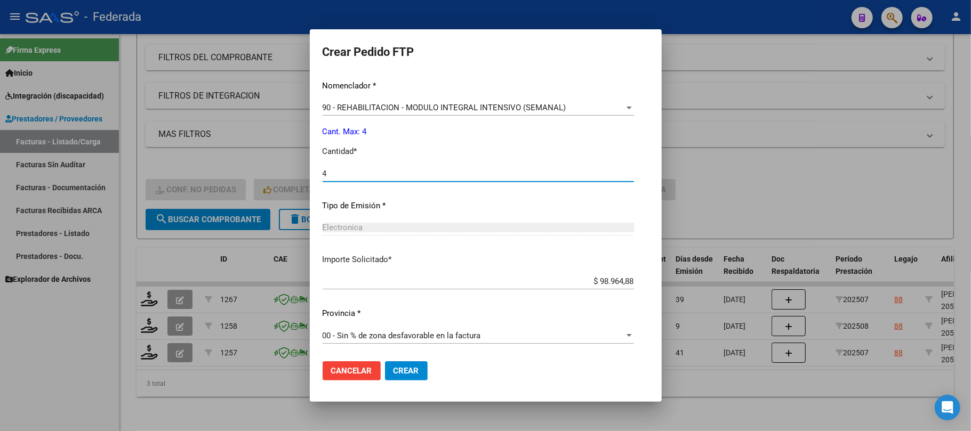
type input "4"
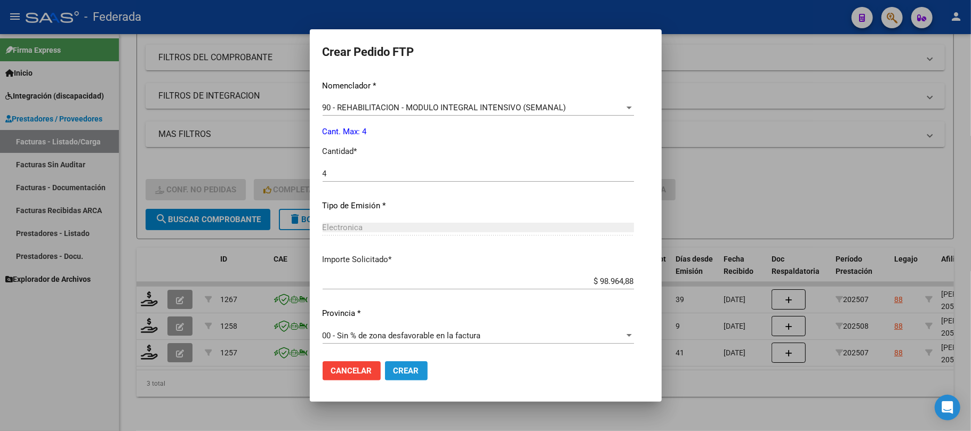
click at [394, 367] on span "Crear" at bounding box center [407, 371] width 26 height 10
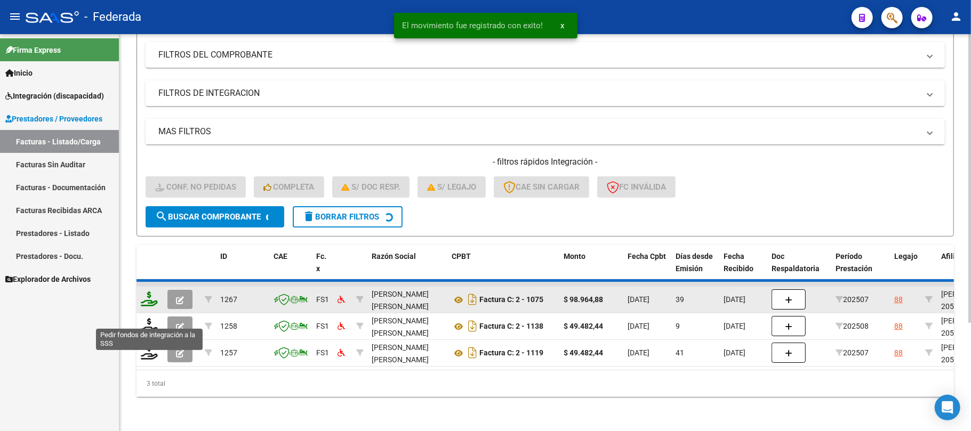
scroll to position [119, 0]
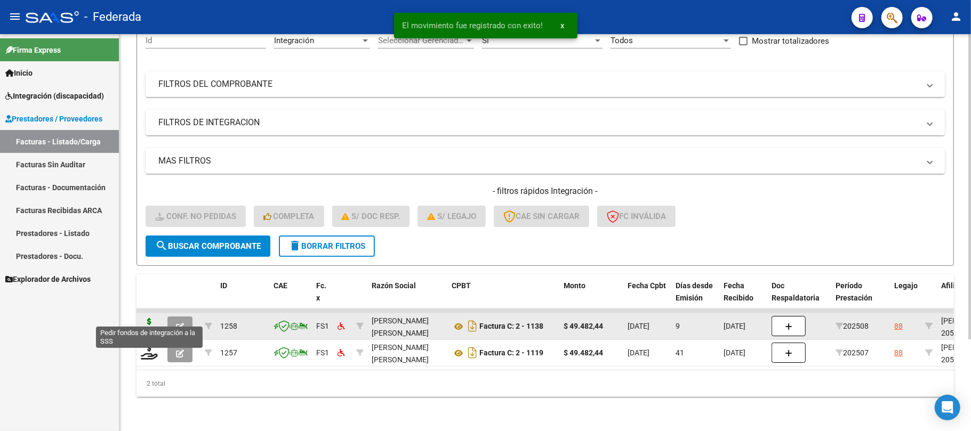
click at [148, 318] on icon at bounding box center [149, 325] width 17 height 15
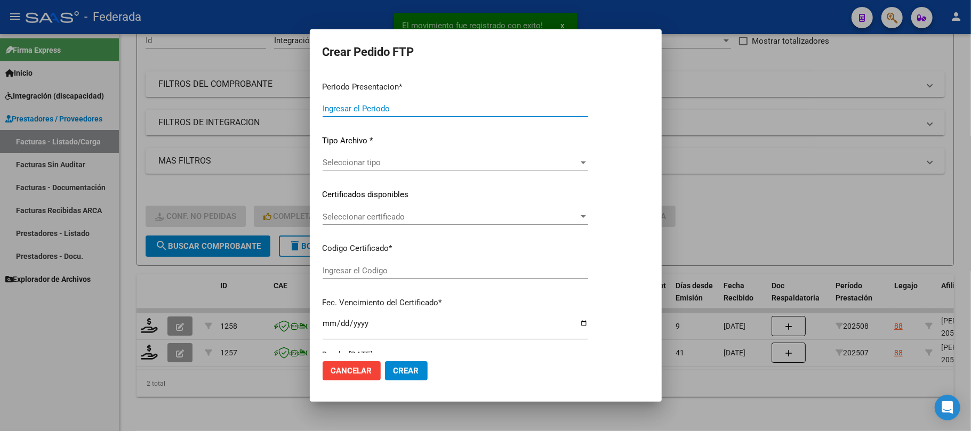
type input "202508"
type input "$ 49.482,44"
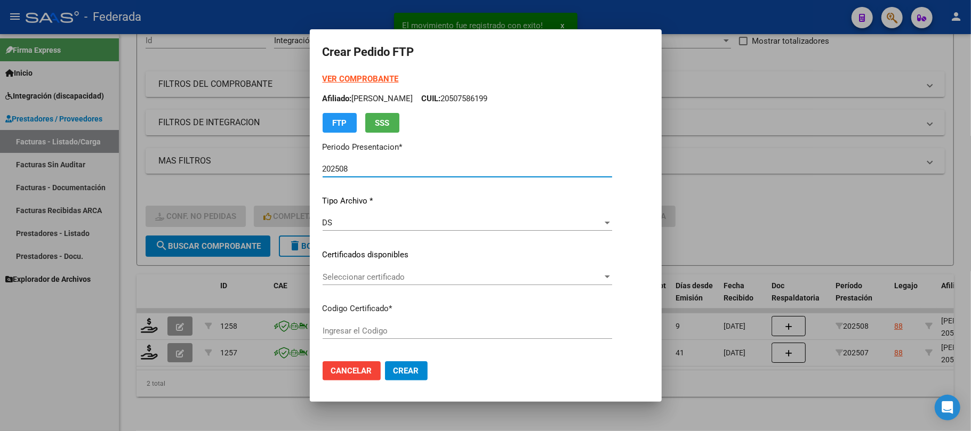
type input "ARG02000507586192017082820250828COR477"
type input "2025-08-28"
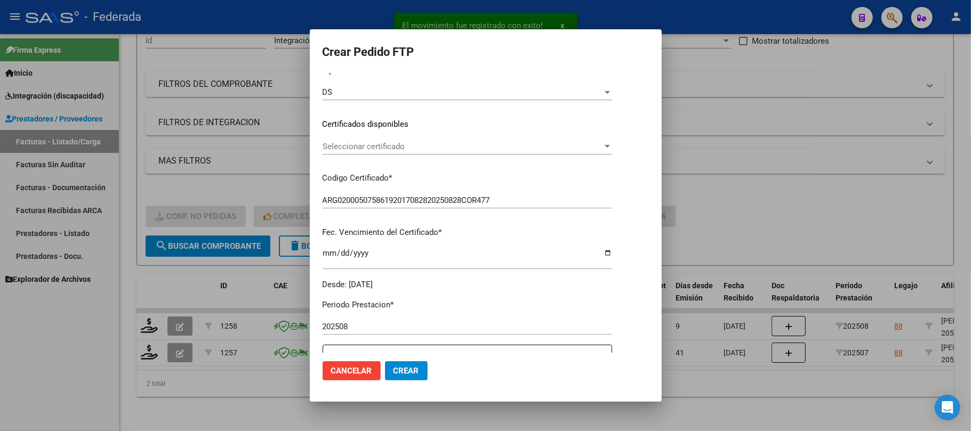
scroll to position [142, 0]
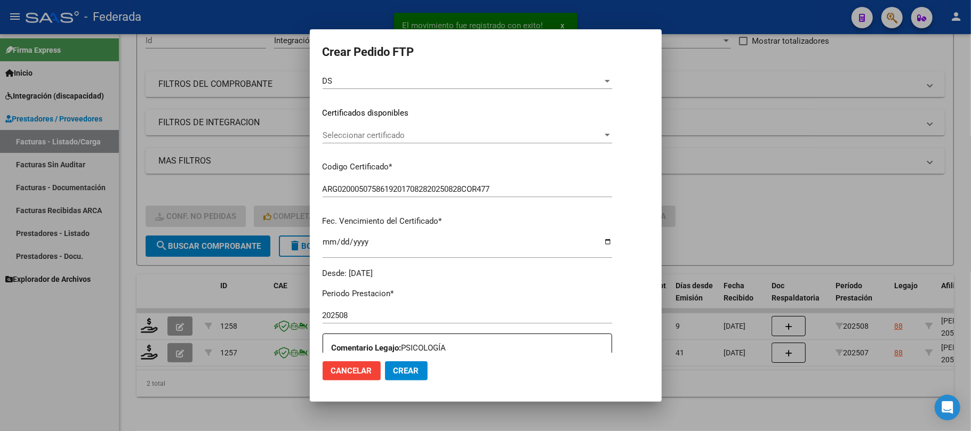
click at [380, 146] on div "Seleccionar certificado Seleccionar certificado" at bounding box center [468, 140] width 290 height 26
click at [376, 134] on span "Seleccionar certificado" at bounding box center [463, 136] width 280 height 10
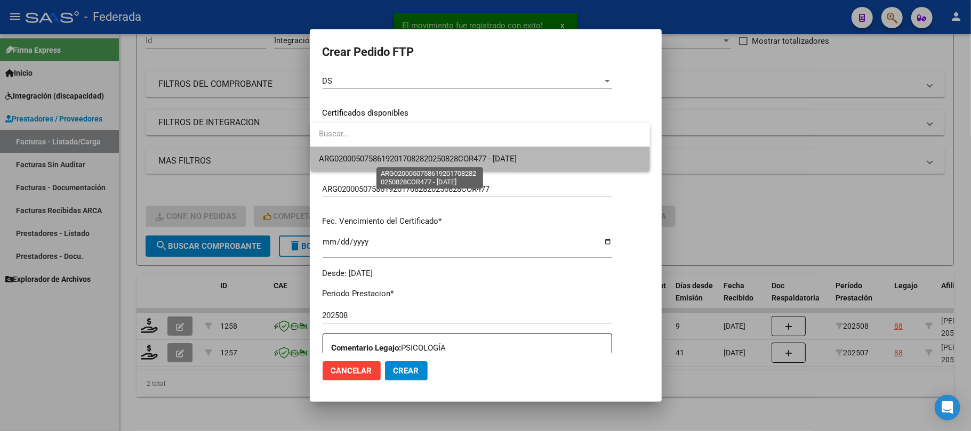
click at [376, 159] on span "ARG02000507586192017082820250828COR477 - 2025-08-28" at bounding box center [418, 159] width 198 height 10
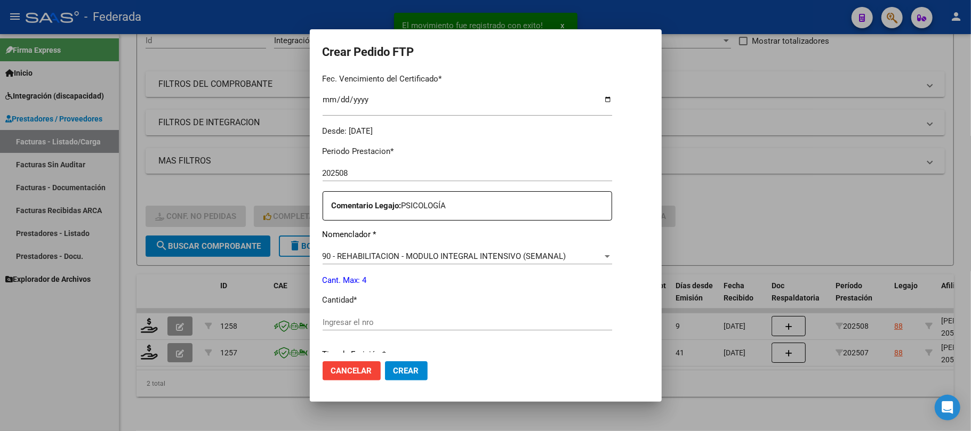
scroll to position [427, 0]
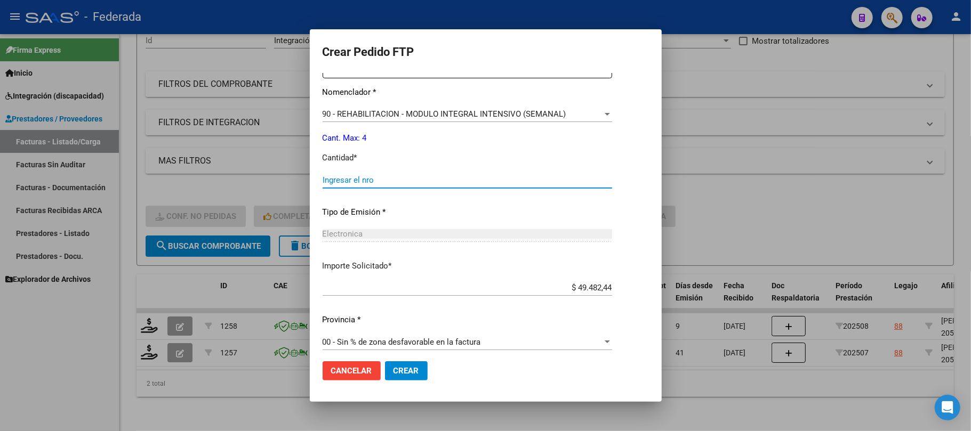
click at [376, 177] on input "Ingresar el nro" at bounding box center [468, 180] width 290 height 10
type input "4"
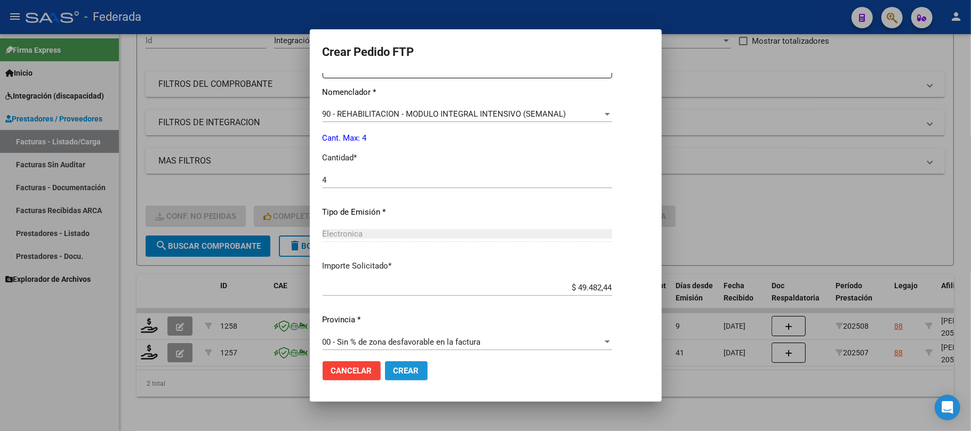
click at [394, 370] on span "Crear" at bounding box center [407, 371] width 26 height 10
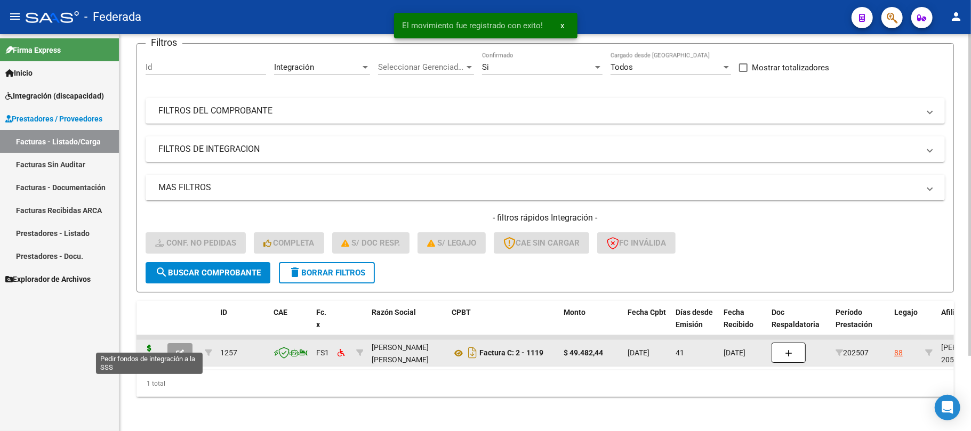
scroll to position [93, 0]
click at [146, 346] on icon at bounding box center [149, 352] width 17 height 15
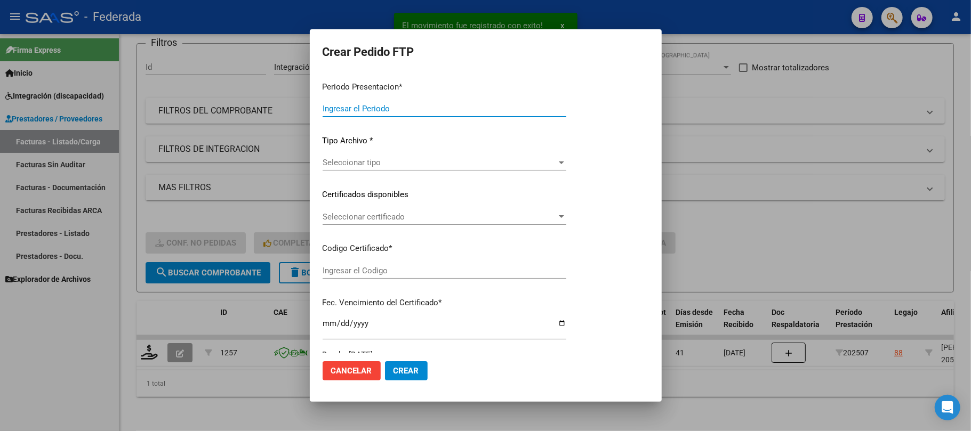
type input "202508"
type input "202507"
type input "$ 49.482,44"
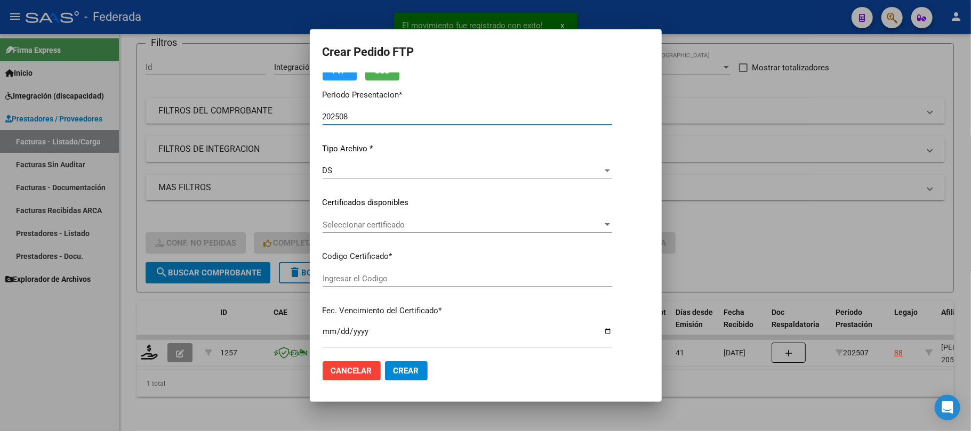
type input "ARG02000507586192017082820250828COR477"
type input "2025-08-28"
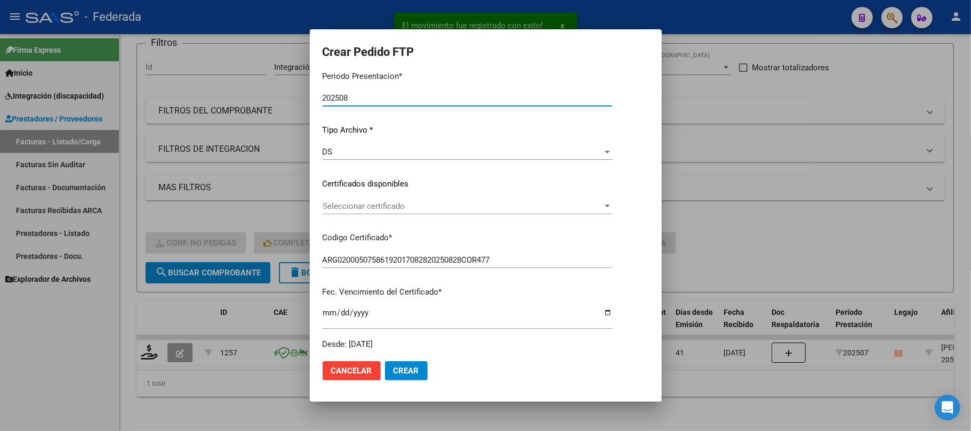
scroll to position [142, 0]
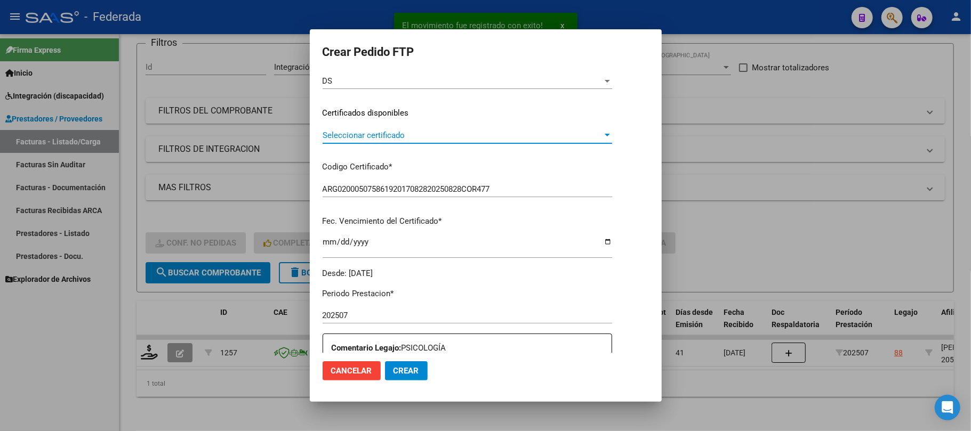
click at [361, 132] on span "Seleccionar certificado" at bounding box center [463, 136] width 280 height 10
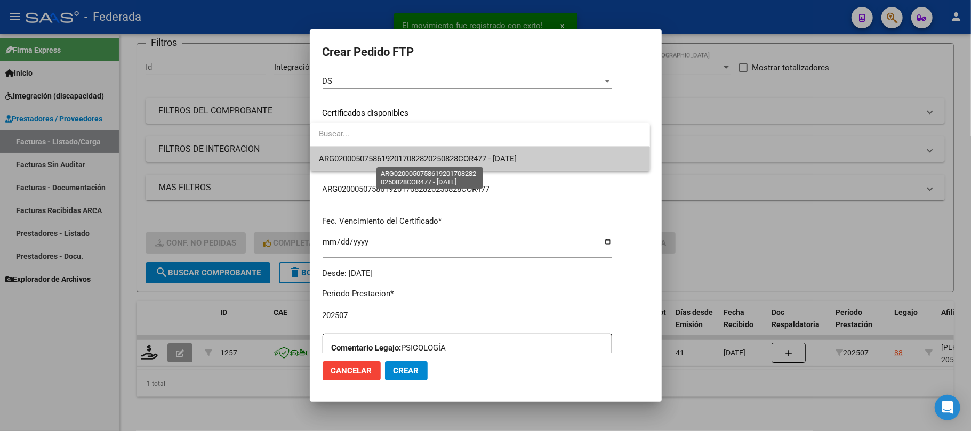
click at [364, 155] on span "ARG02000507586192017082820250828COR477 - 2025-08-28" at bounding box center [418, 159] width 198 height 10
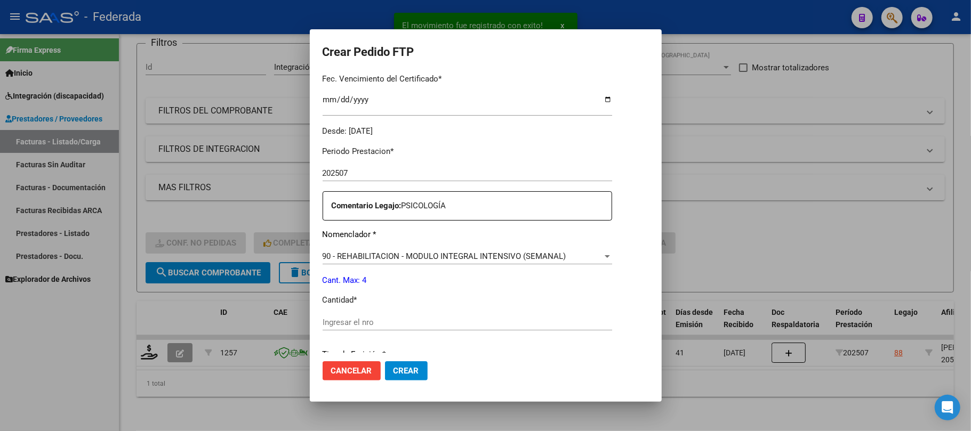
scroll to position [355, 0]
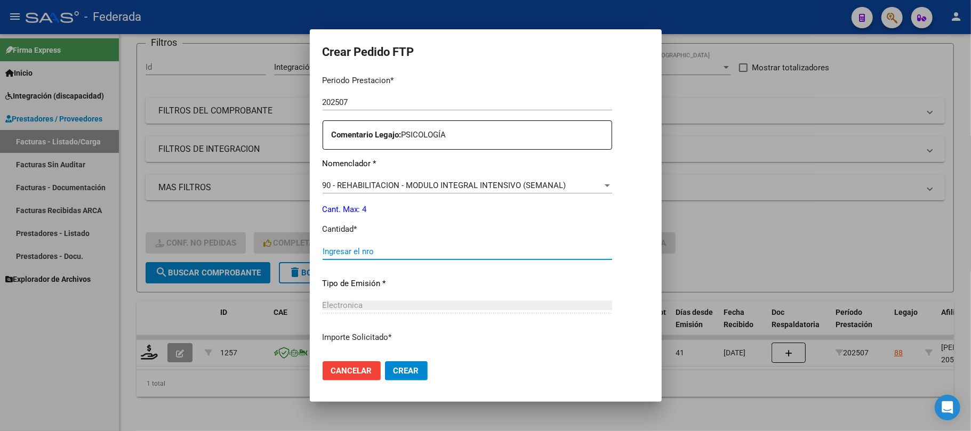
click at [372, 251] on input "Ingresar el nro" at bounding box center [468, 252] width 290 height 10
type input "4"
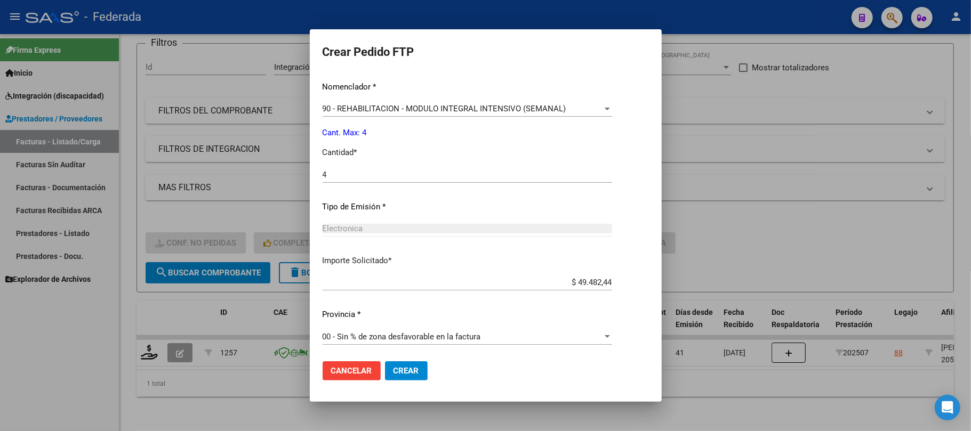
scroll to position [0, 0]
click at [397, 367] on span "Crear" at bounding box center [407, 371] width 26 height 10
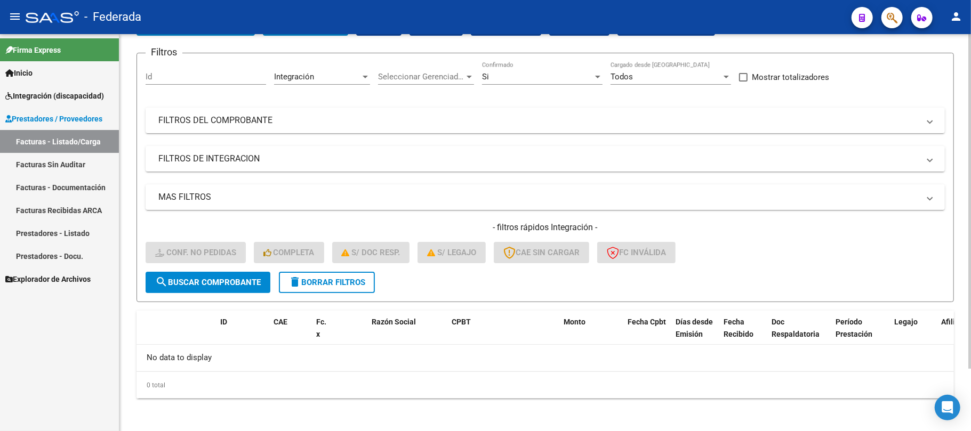
click at [329, 290] on button "delete Borrar Filtros" at bounding box center [327, 282] width 96 height 21
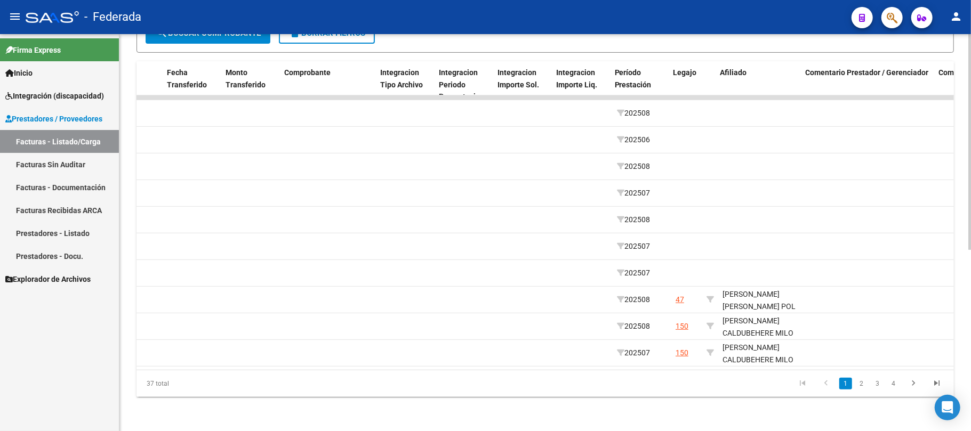
scroll to position [0, 1135]
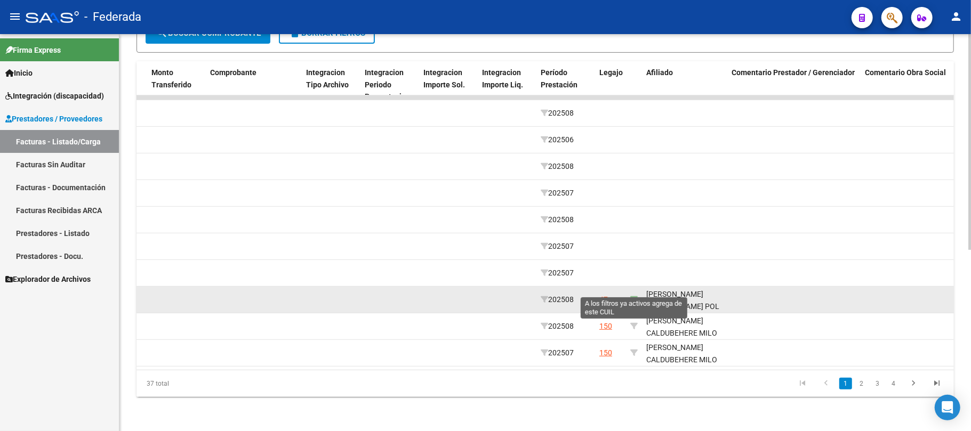
click at [633, 296] on icon at bounding box center [633, 299] width 7 height 7
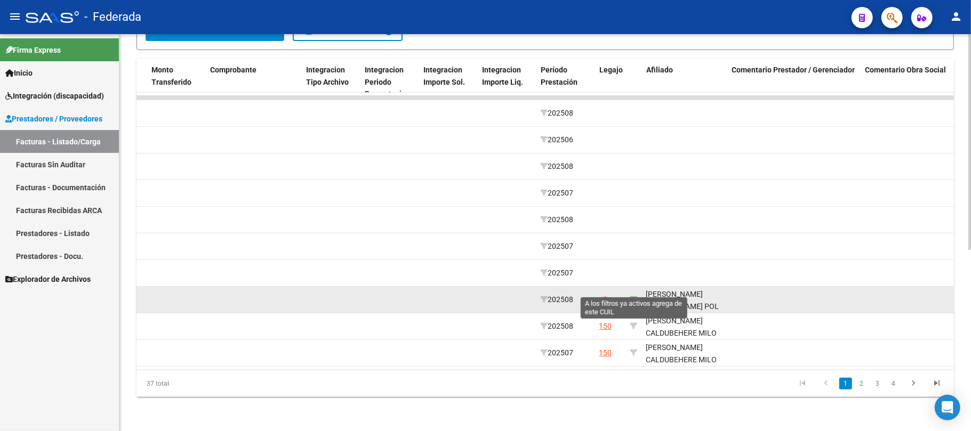
type input "20572589332"
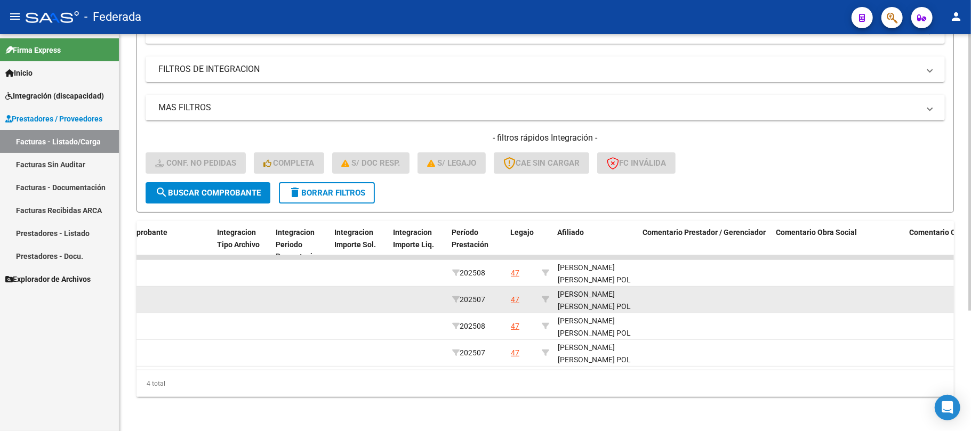
scroll to position [13, 0]
click at [581, 299] on div "FERNANDEZ GODOY MILO POL 20572589332" at bounding box center [596, 293] width 77 height 36
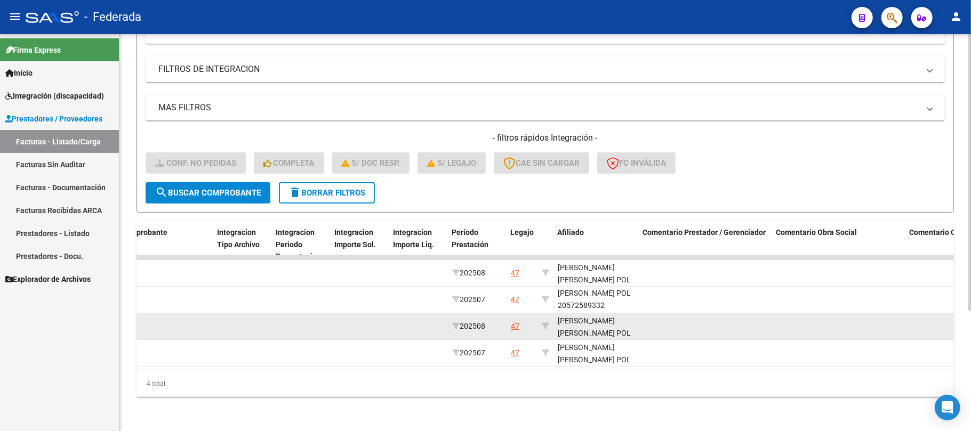
copy div "20572589332"
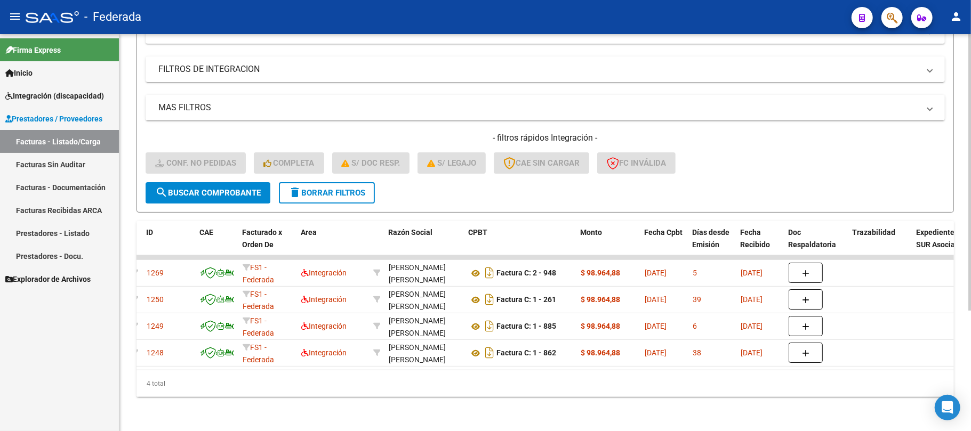
scroll to position [0, 0]
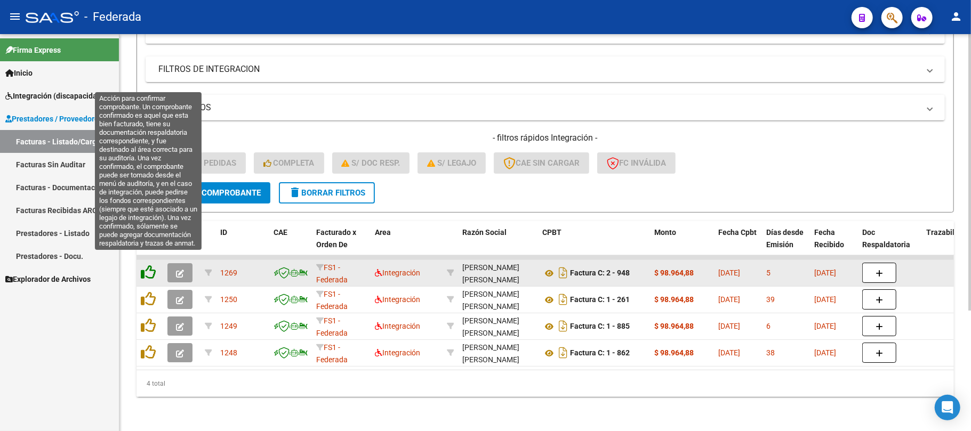
click at [145, 265] on icon at bounding box center [148, 272] width 15 height 15
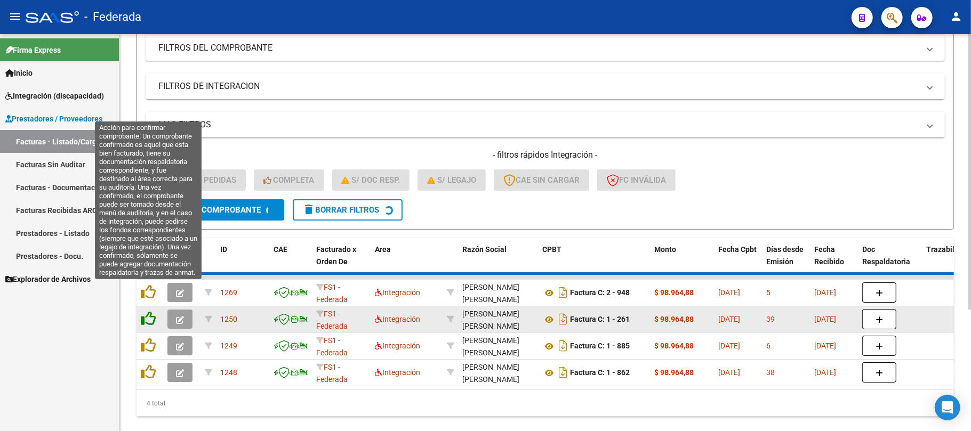
click at [150, 290] on icon at bounding box center [148, 292] width 15 height 15
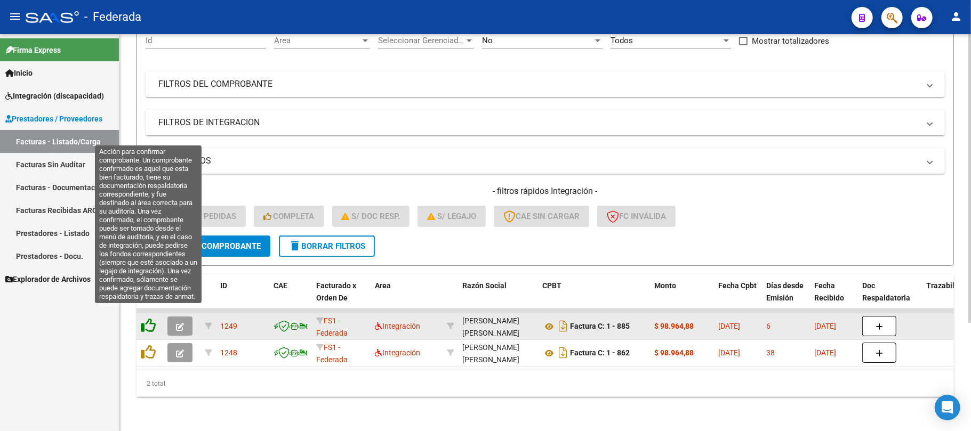
click at [148, 318] on icon at bounding box center [148, 325] width 15 height 15
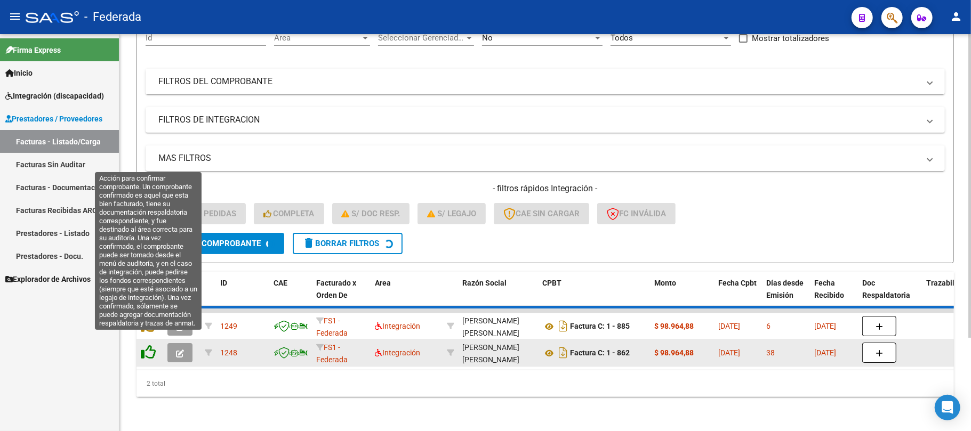
scroll to position [93, 0]
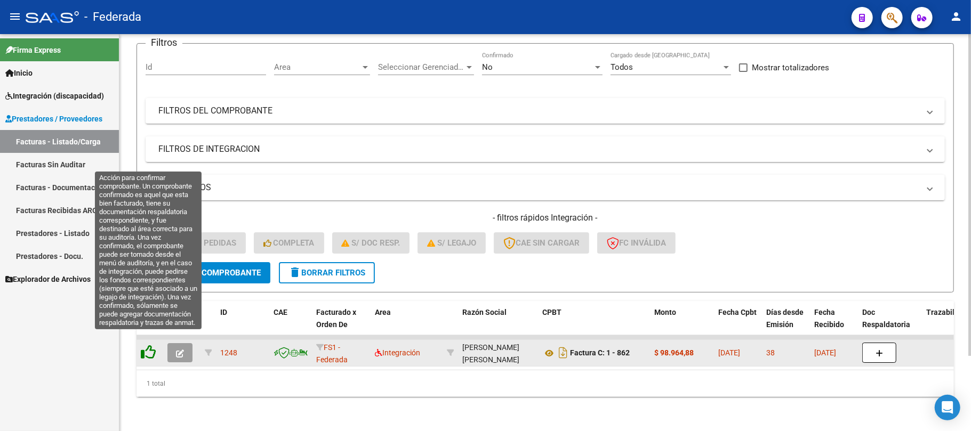
click at [151, 348] on icon at bounding box center [148, 352] width 15 height 15
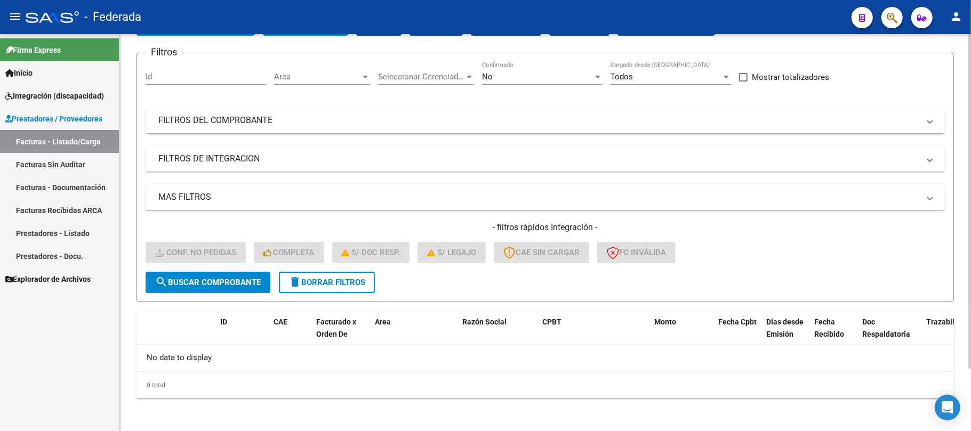
click at [318, 274] on button "delete Borrar Filtros" at bounding box center [327, 282] width 96 height 21
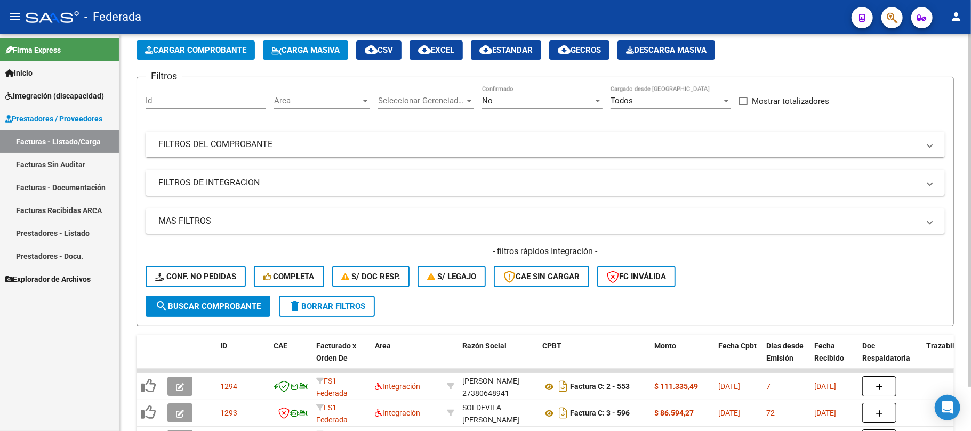
scroll to position [74, 0]
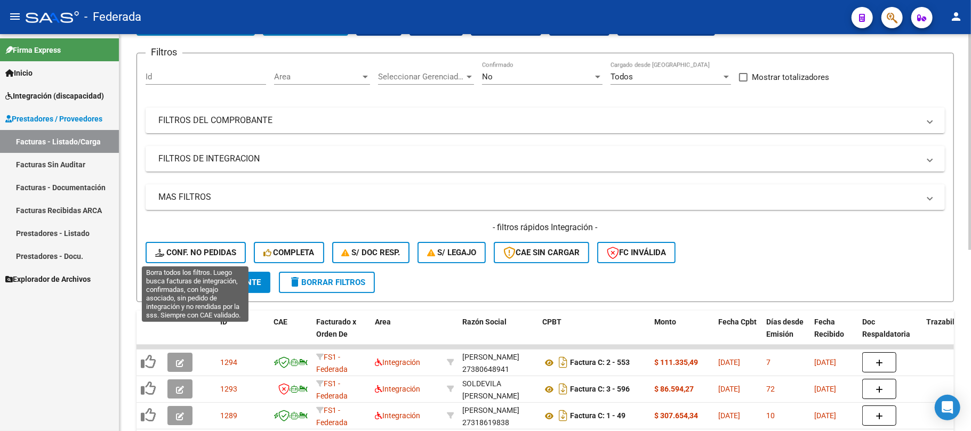
click at [220, 256] on span "Conf. no pedidas" at bounding box center [195, 253] width 81 height 10
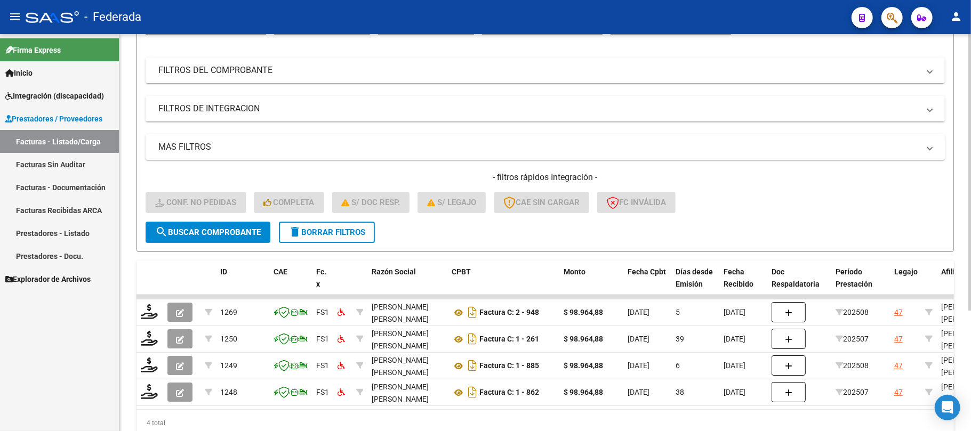
scroll to position [173, 0]
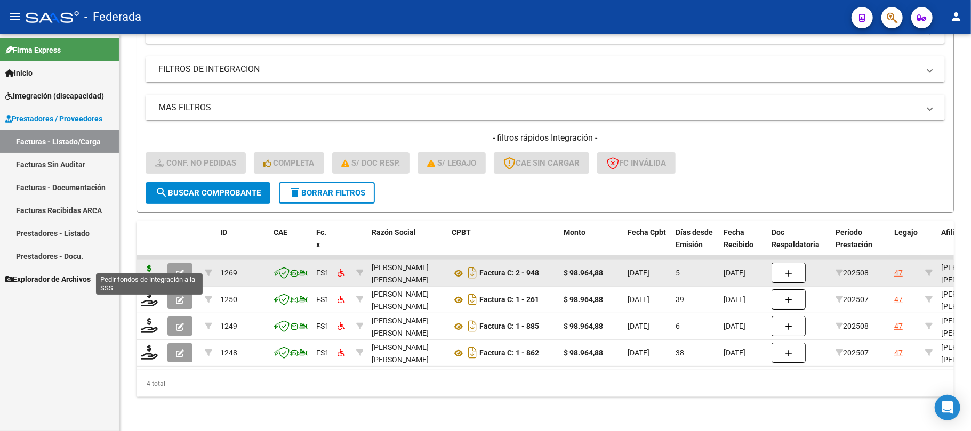
click at [152, 268] on icon at bounding box center [149, 272] width 17 height 15
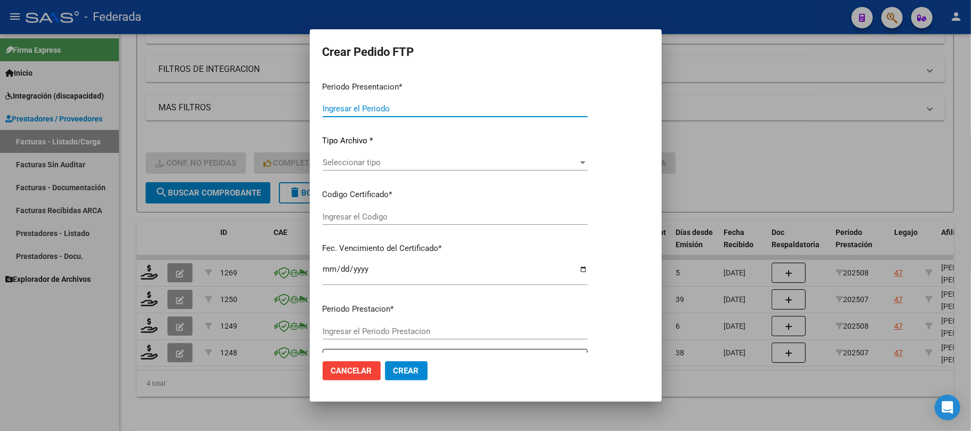
type input "202508"
type input "$ 98.964,88"
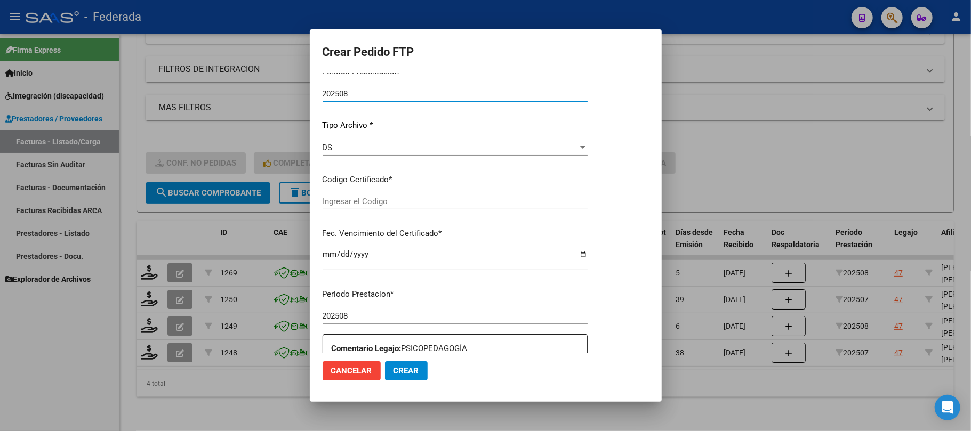
type input "ARG02000572589332023032820280328BS387"
type input "2028-03-28"
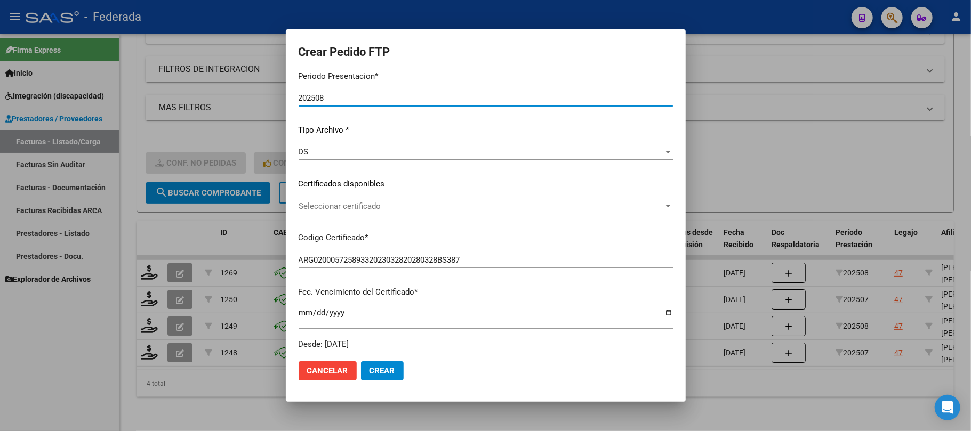
scroll to position [99, 0]
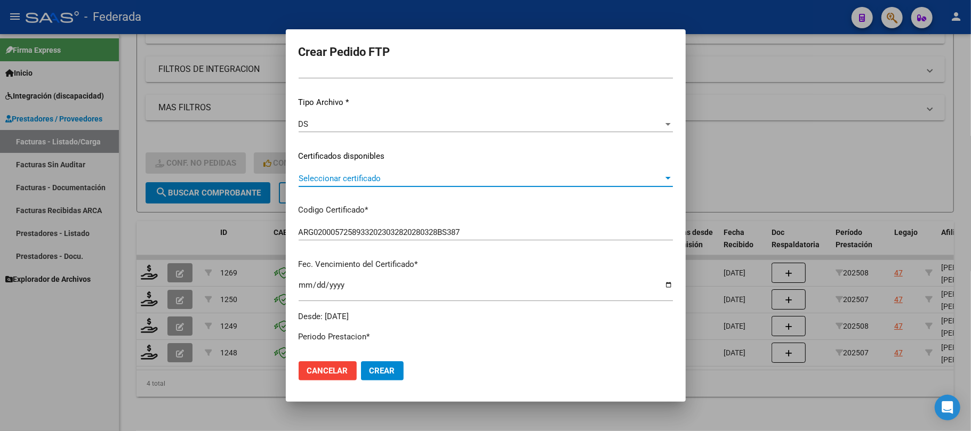
click at [387, 178] on span "Seleccionar certificado" at bounding box center [481, 179] width 365 height 10
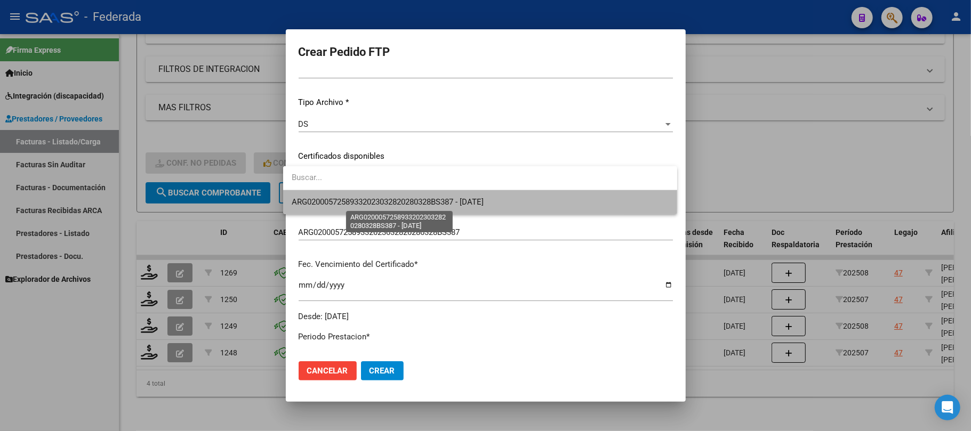
click at [380, 205] on span "ARG02000572589332023032820280328BS387 - 2028-03-28" at bounding box center [388, 202] width 192 height 10
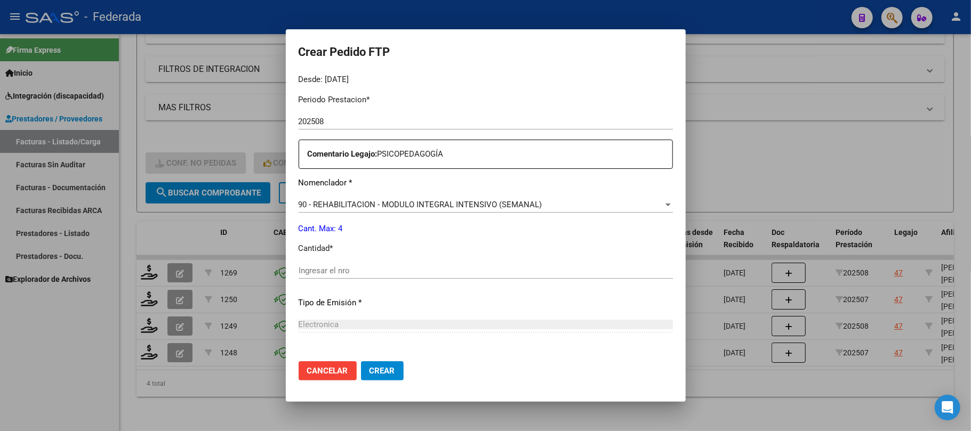
scroll to position [383, 0]
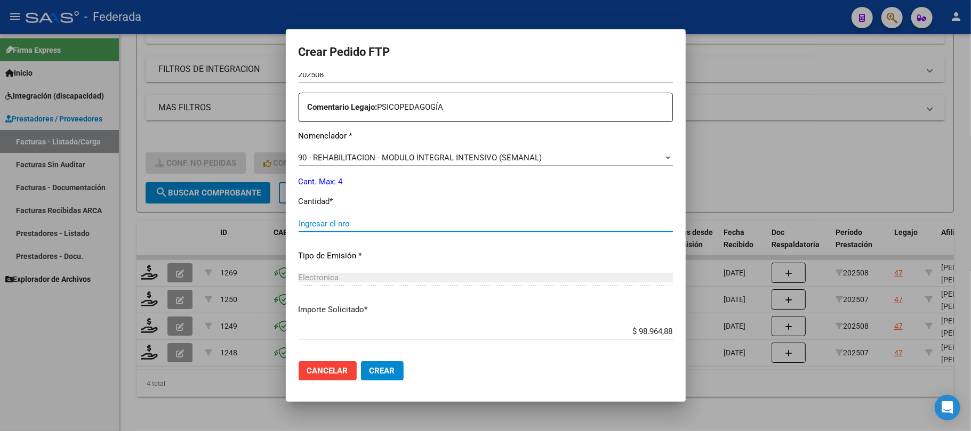
click at [328, 228] on input "Ingresar el nro" at bounding box center [486, 224] width 374 height 10
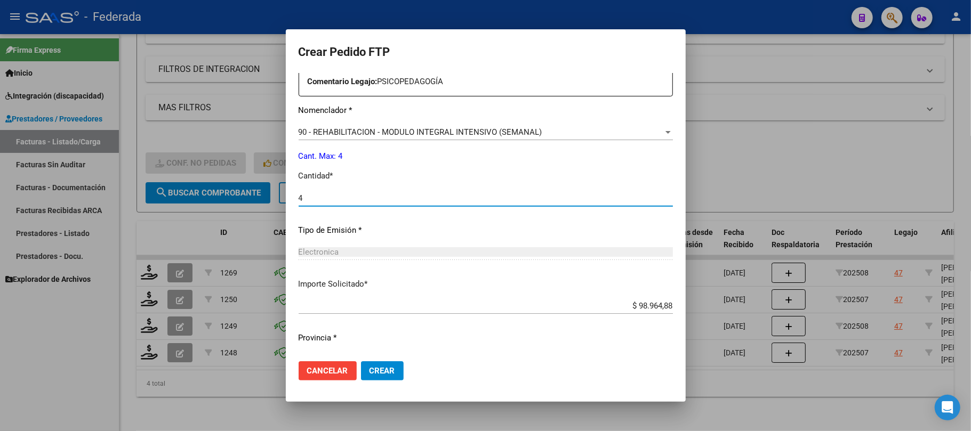
scroll to position [433, 0]
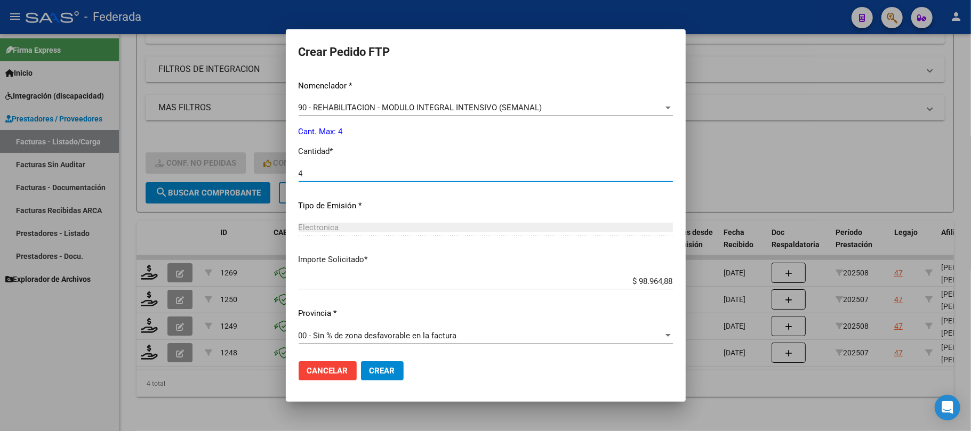
type input "4"
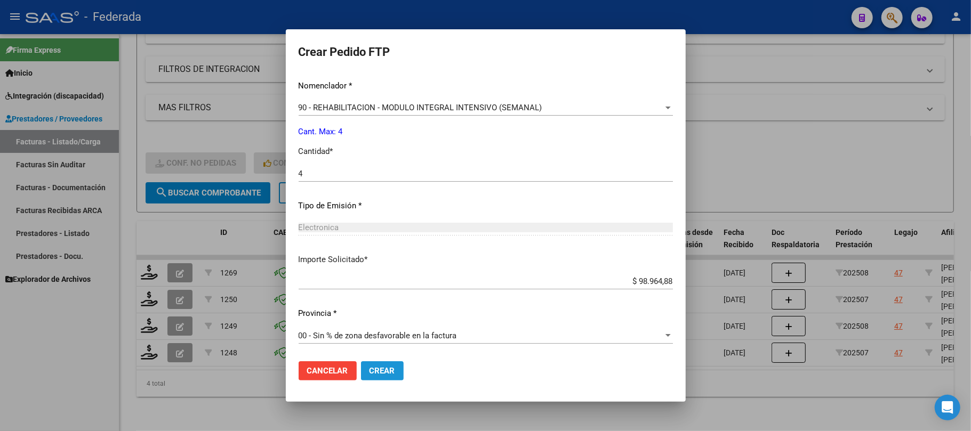
click at [376, 369] on span "Crear" at bounding box center [383, 371] width 26 height 10
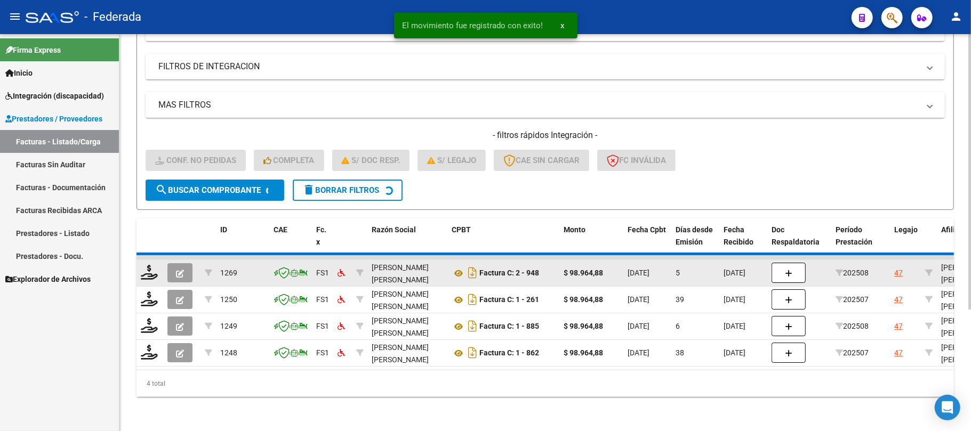
scroll to position [146, 0]
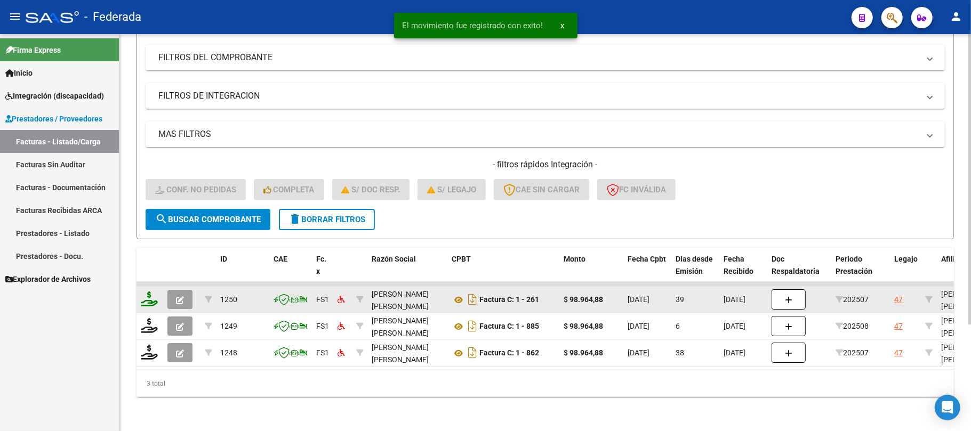
click at [147, 294] on icon at bounding box center [149, 299] width 17 height 15
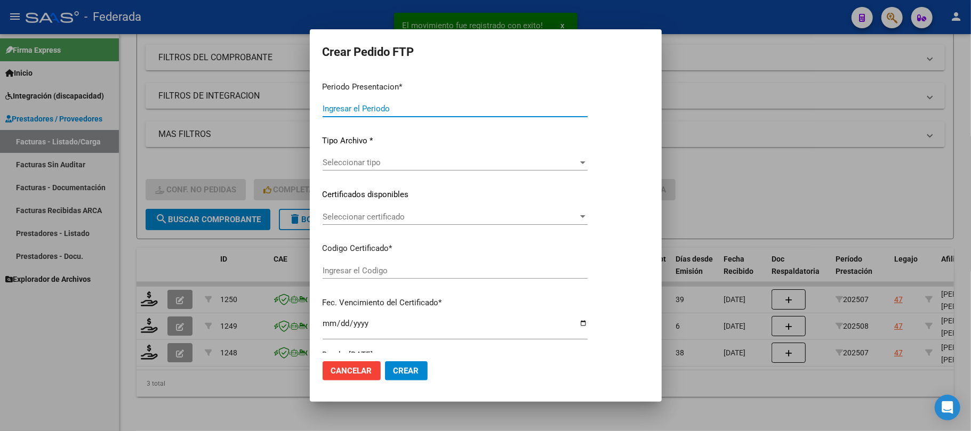
type input "202508"
type input "202507"
type input "$ 98.964,88"
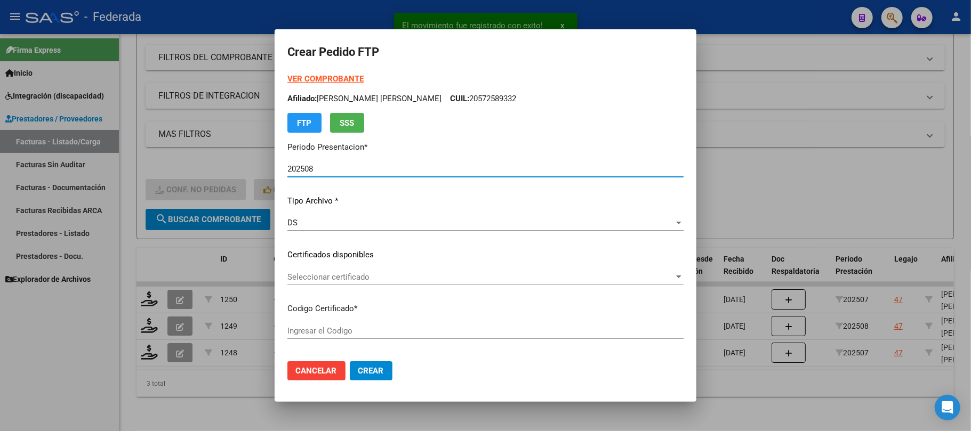
type input "ARG02000572589332023032820280328BS387"
type input "2028-03-28"
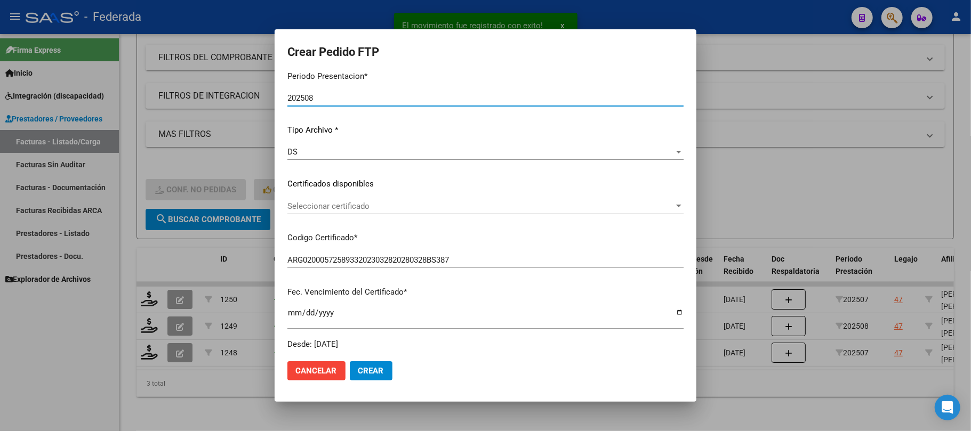
click at [352, 212] on div "Seleccionar certificado Seleccionar certificado" at bounding box center [485, 206] width 396 height 16
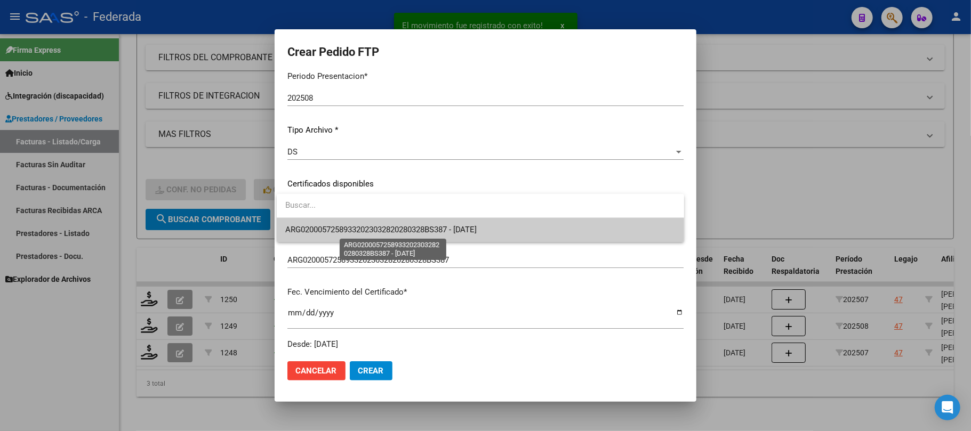
click at [353, 229] on span "ARG02000572589332023032820280328BS387 - 2028-03-28" at bounding box center [381, 230] width 192 height 10
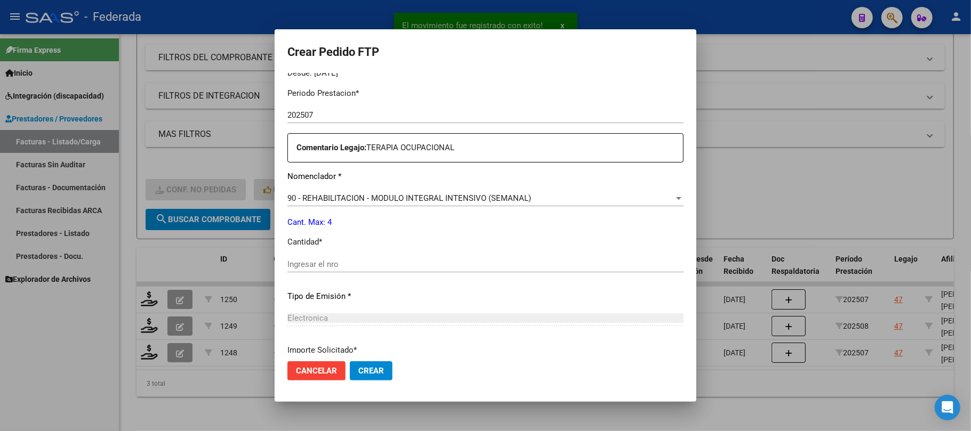
scroll to position [355, 0]
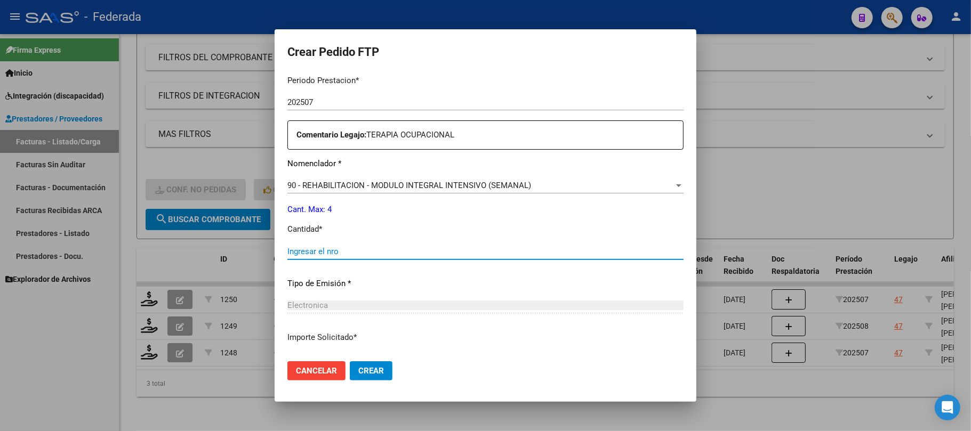
click at [340, 253] on input "Ingresar el nro" at bounding box center [485, 252] width 396 height 10
type input "4"
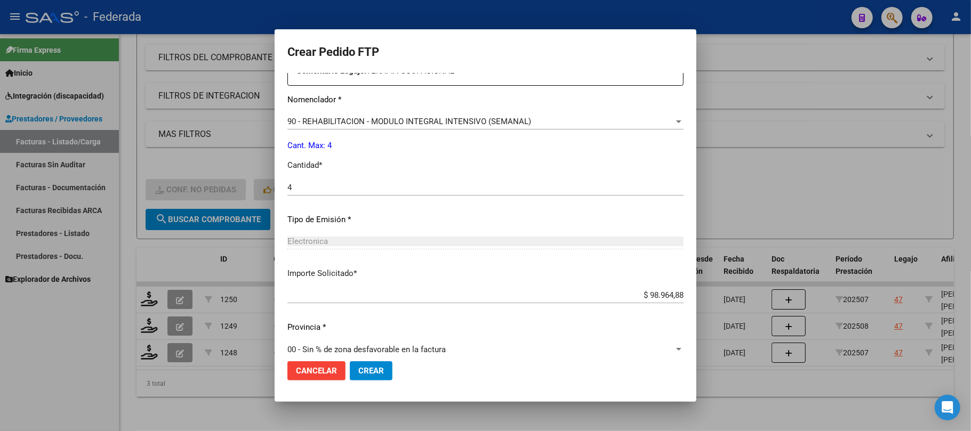
scroll to position [433, 0]
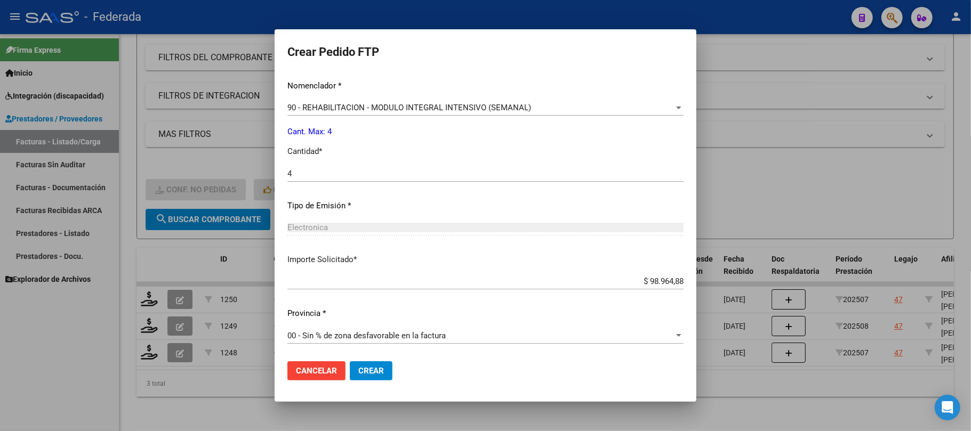
click at [366, 365] on button "Crear" at bounding box center [371, 371] width 43 height 19
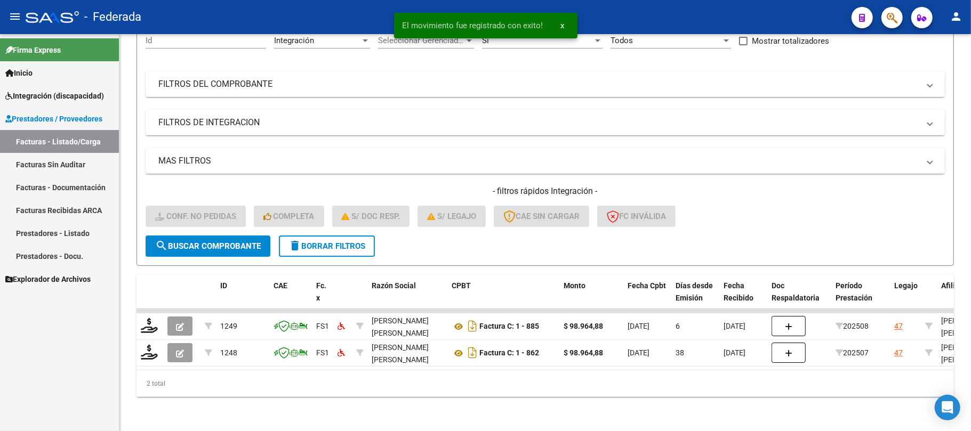
scroll to position [119, 0]
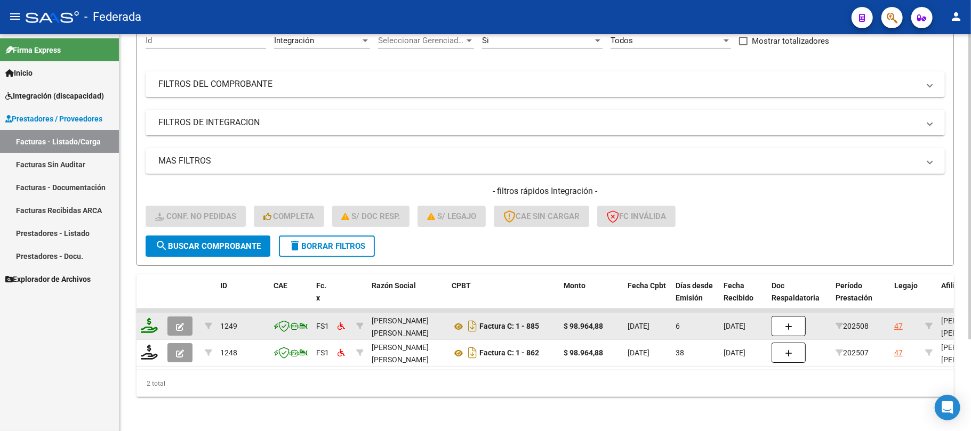
click at [149, 318] on icon at bounding box center [149, 325] width 17 height 15
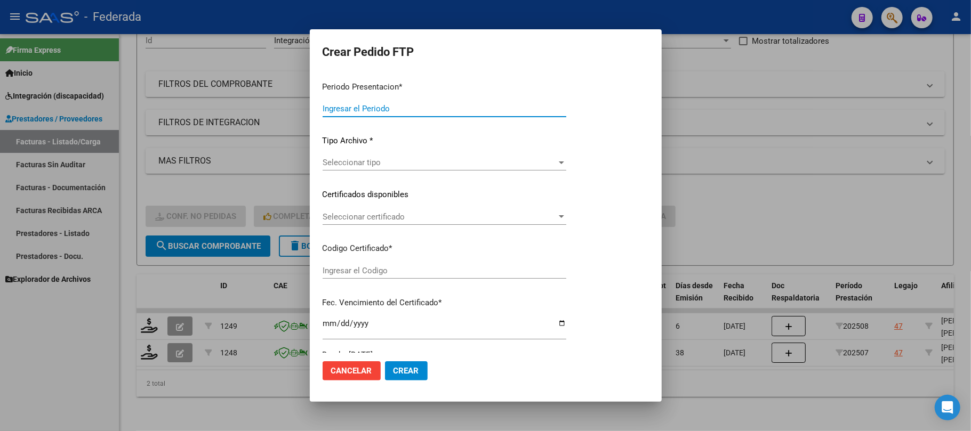
type input "202508"
type input "$ 98.964,88"
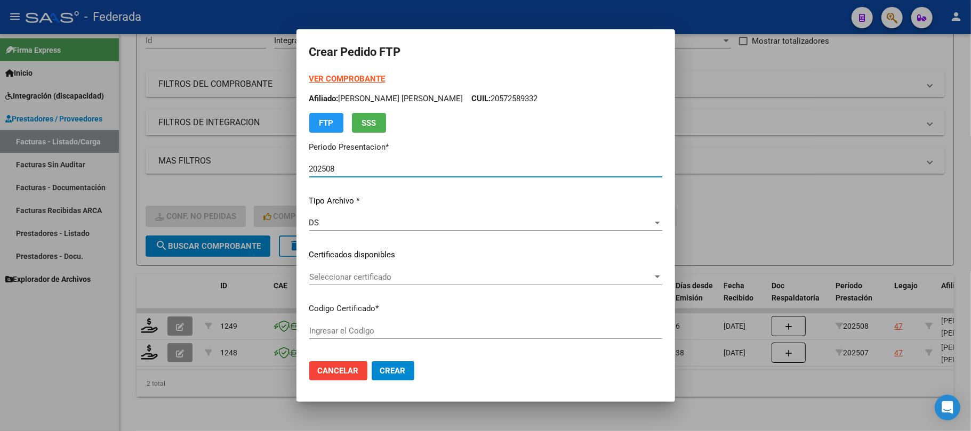
type input "ARG02000572589332023032820280328BS387"
type input "2028-03-28"
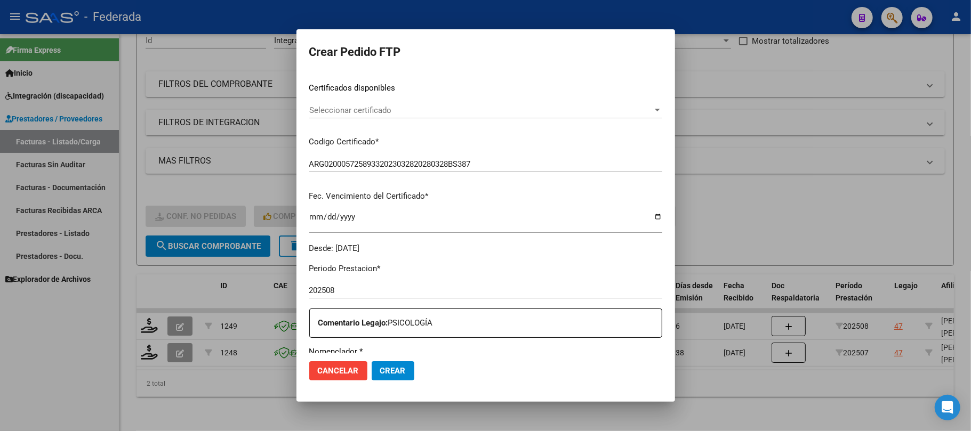
scroll to position [142, 0]
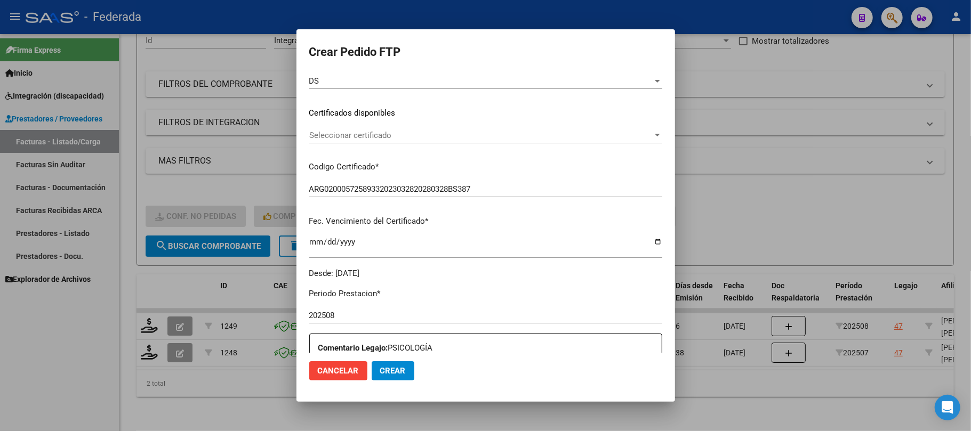
click at [435, 133] on span "Seleccionar certificado" at bounding box center [480, 136] width 343 height 10
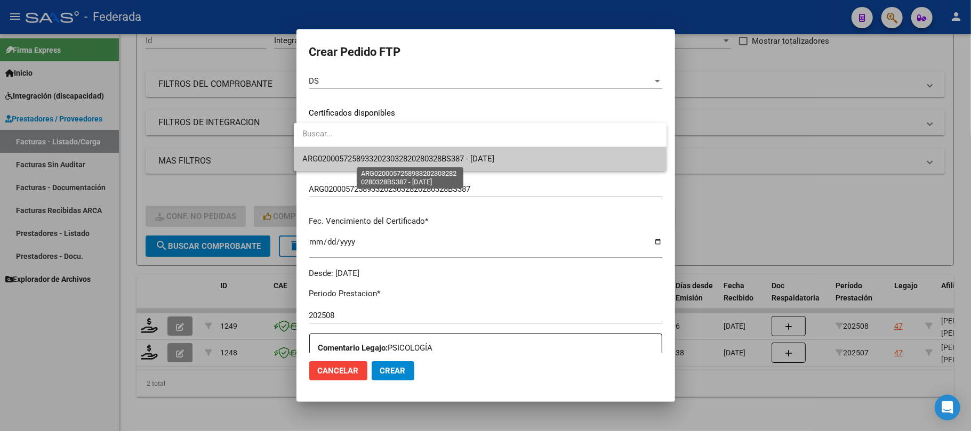
click at [436, 158] on span "ARG02000572589332023032820280328BS387 - 2028-03-28" at bounding box center [398, 159] width 192 height 10
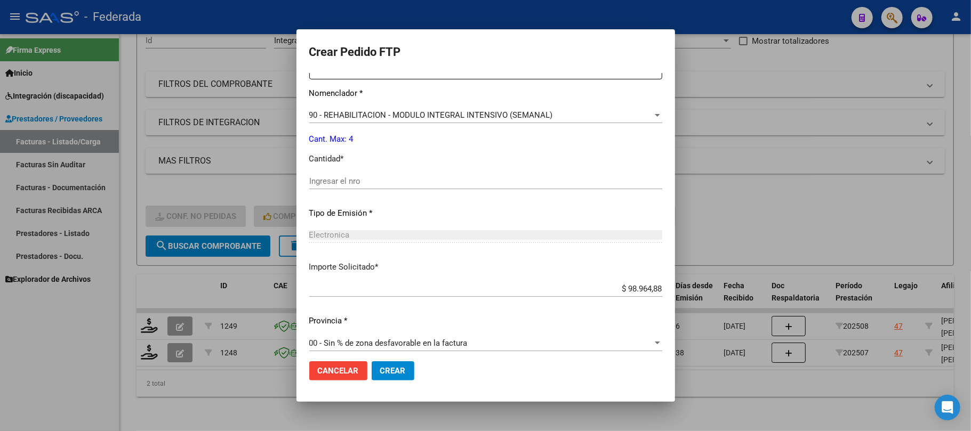
scroll to position [427, 0]
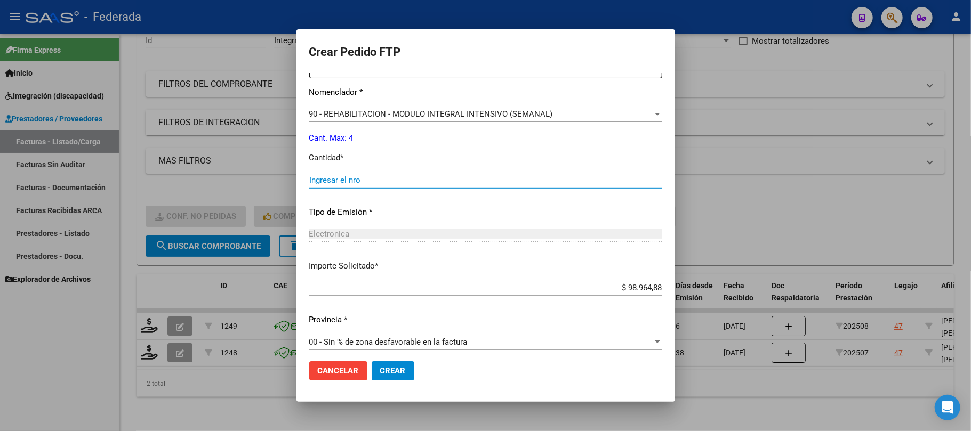
click at [367, 182] on input "Ingresar el nro" at bounding box center [485, 180] width 353 height 10
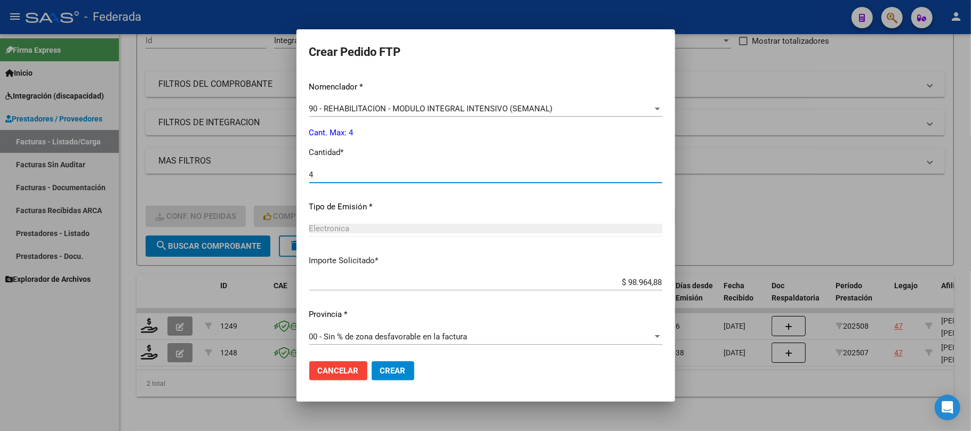
scroll to position [433, 0]
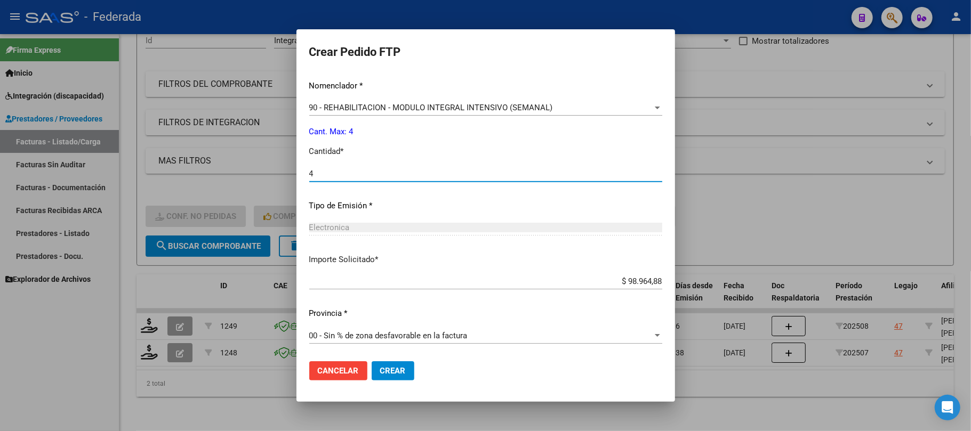
type input "4"
click at [384, 367] on span "Crear" at bounding box center [393, 371] width 26 height 10
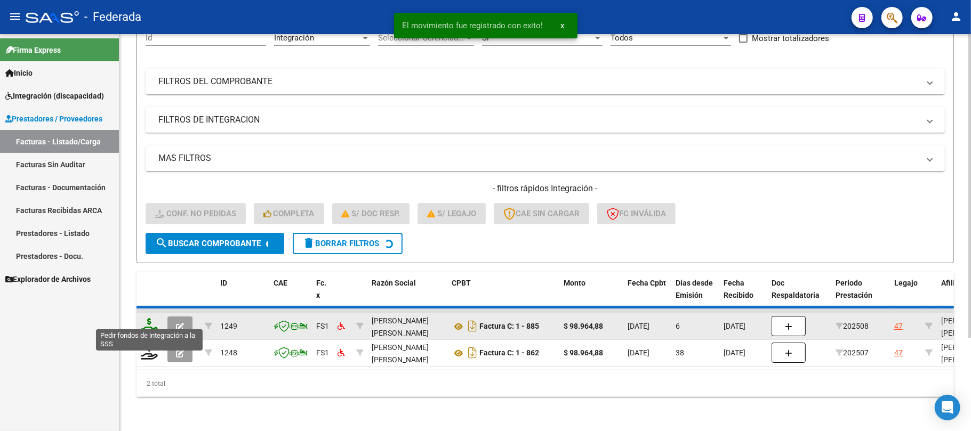
scroll to position [93, 0]
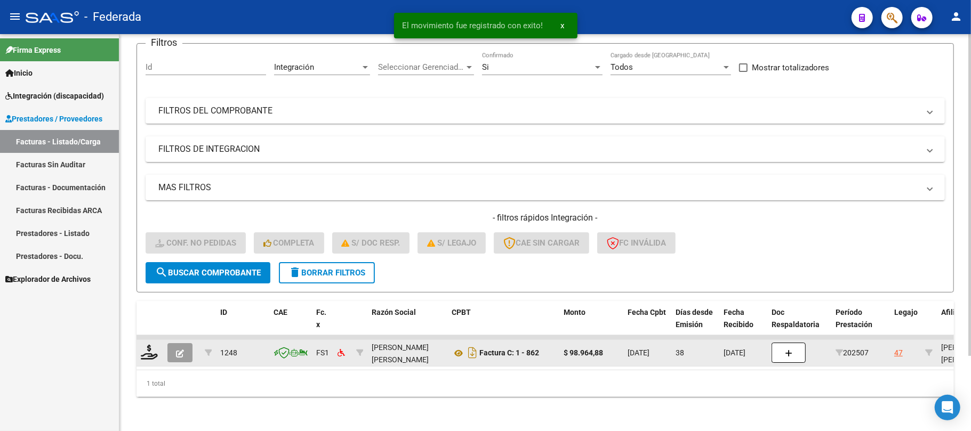
click at [145, 350] on datatable-body-cell at bounding box center [150, 353] width 27 height 26
click at [150, 345] on icon at bounding box center [149, 352] width 17 height 15
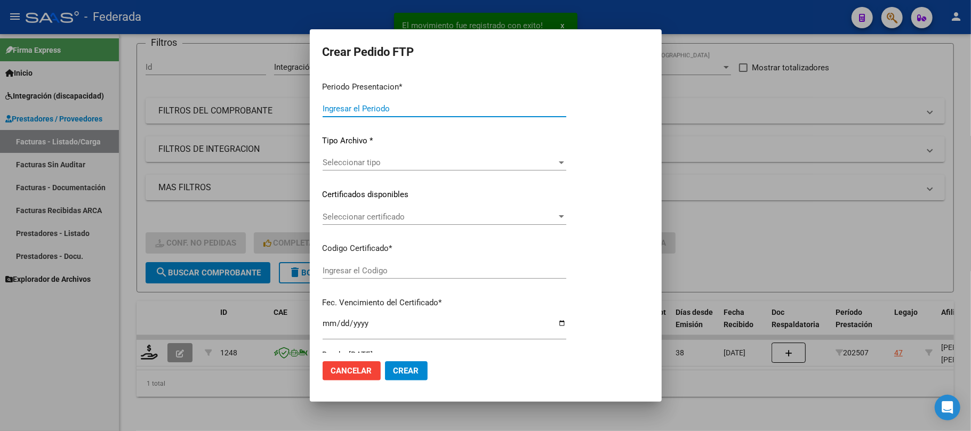
type input "202508"
type input "202507"
type input "$ 98.964,88"
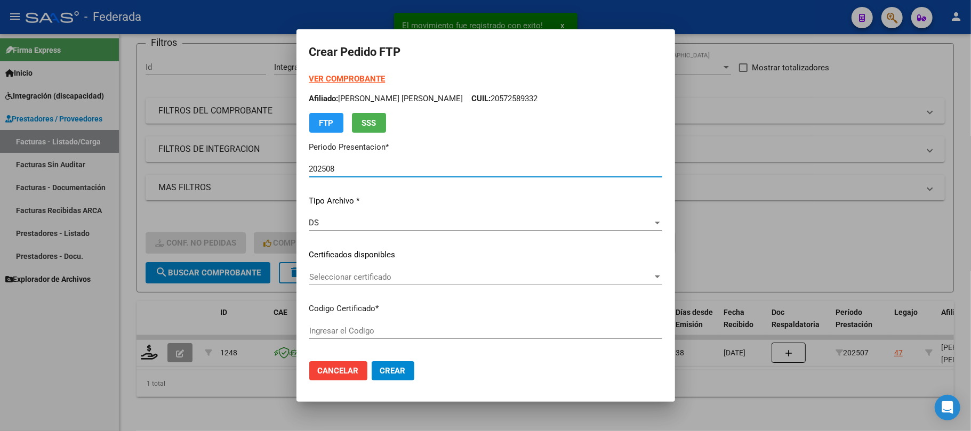
type input "ARG02000572589332023032820280328BS387"
type input "2028-03-28"
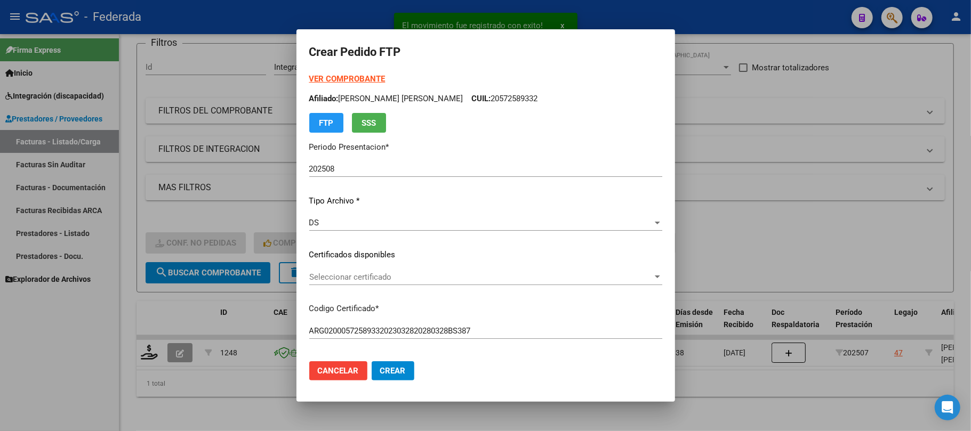
scroll to position [71, 0]
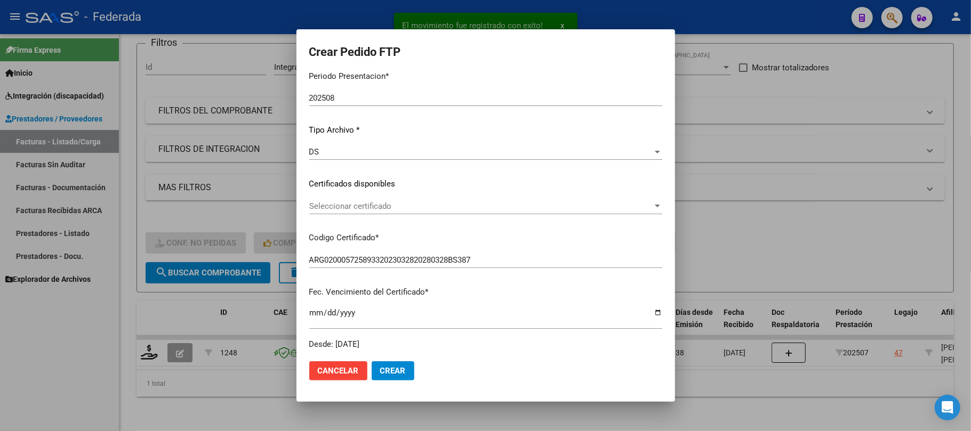
click at [380, 199] on div "Seleccionar certificado Seleccionar certificado" at bounding box center [485, 206] width 353 height 16
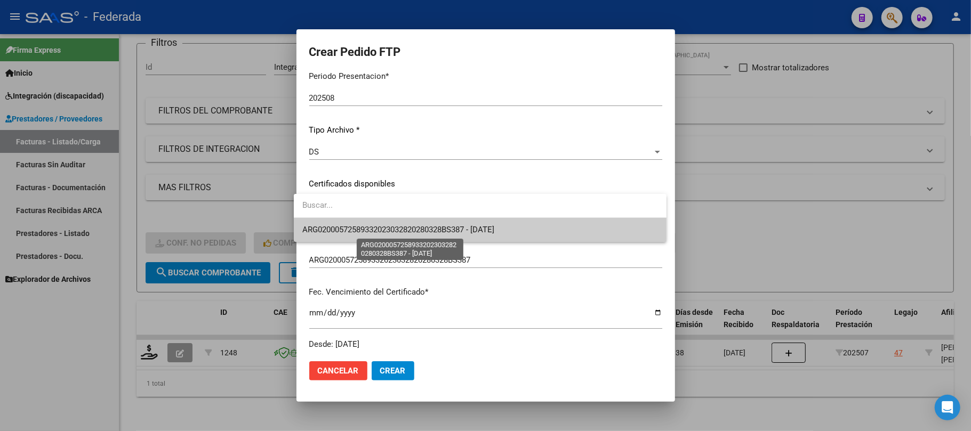
click at [376, 231] on span "ARG02000572589332023032820280328BS387 - 2028-03-28" at bounding box center [398, 230] width 192 height 10
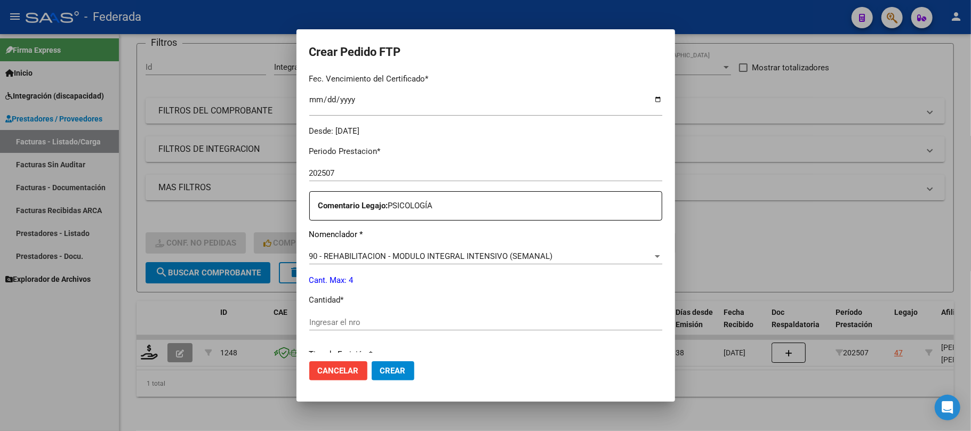
scroll to position [355, 0]
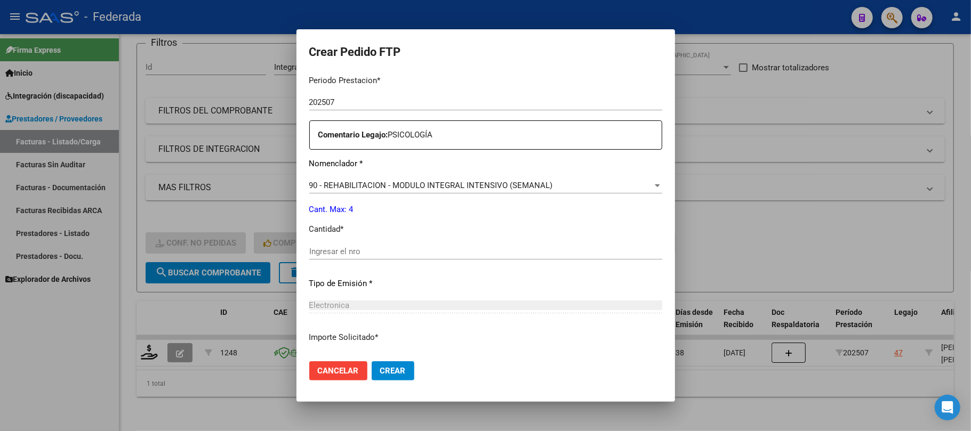
click at [366, 250] on input "Ingresar el nro" at bounding box center [485, 252] width 353 height 10
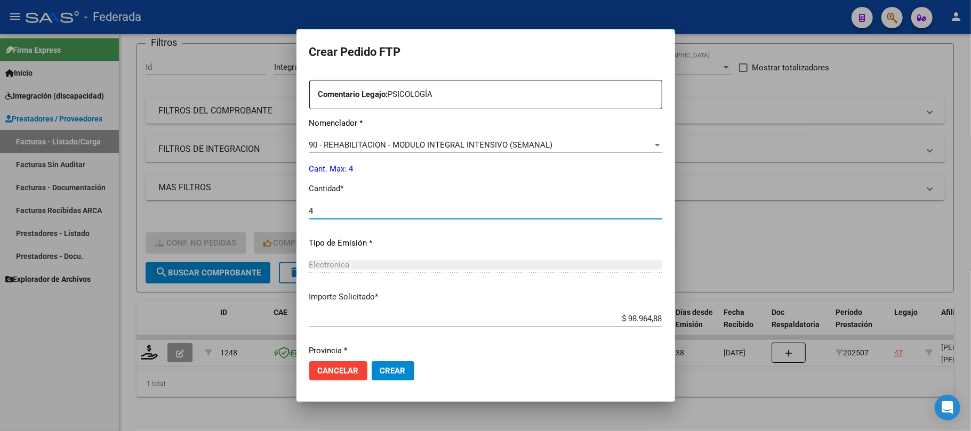
scroll to position [433, 0]
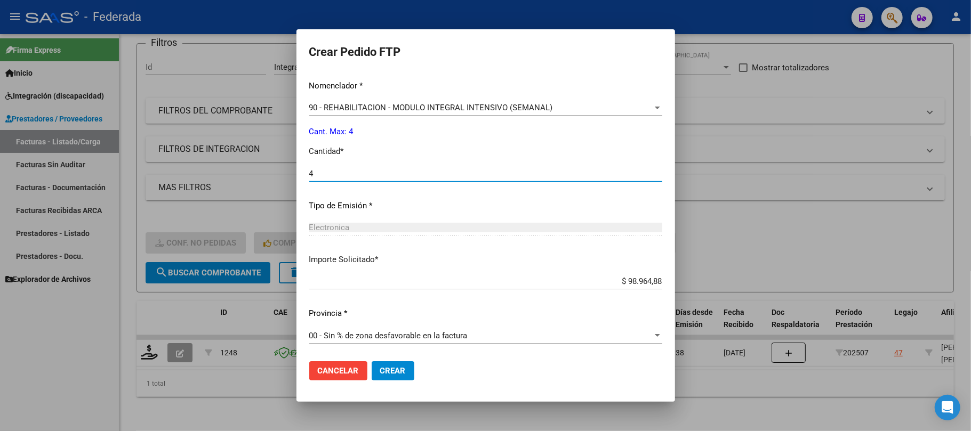
type input "4"
click at [381, 375] on span "Crear" at bounding box center [393, 371] width 26 height 10
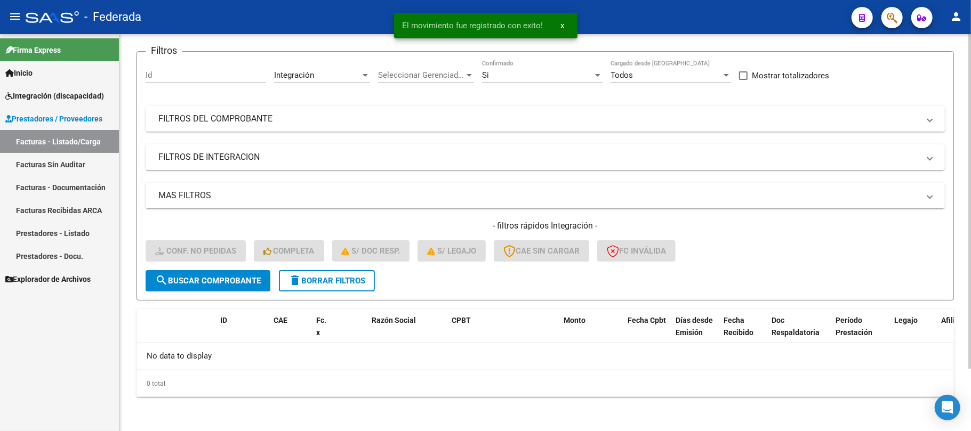
scroll to position [74, 0]
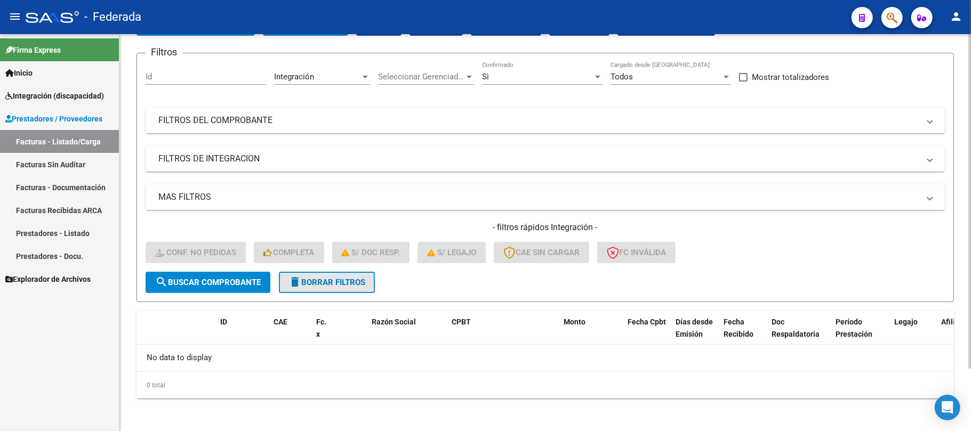
click at [344, 286] on span "delete Borrar Filtros" at bounding box center [326, 283] width 77 height 10
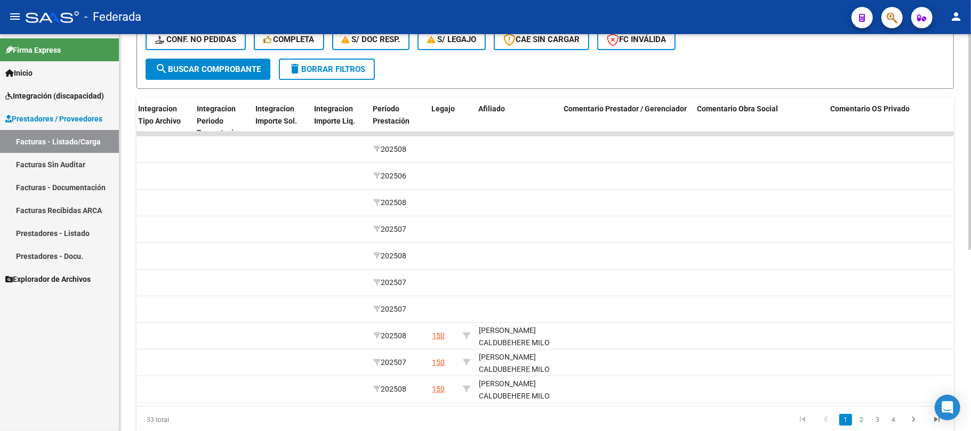
scroll to position [0, 1310]
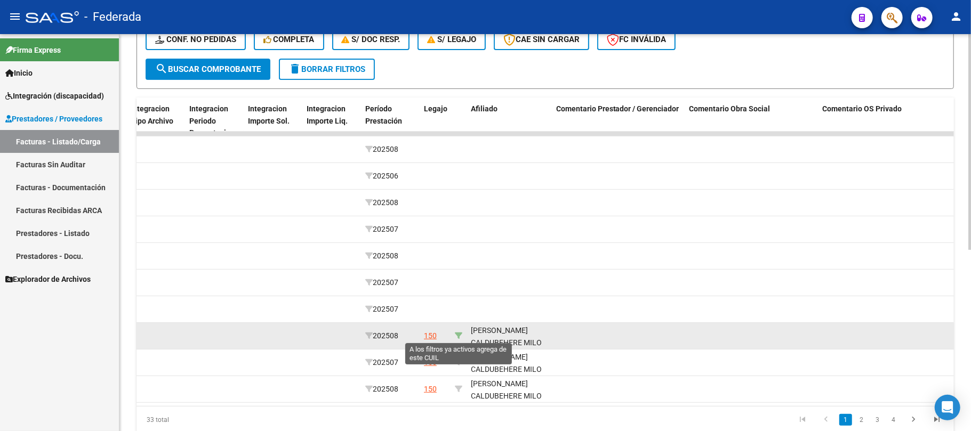
click at [459, 335] on icon at bounding box center [458, 335] width 7 height 7
type input "20533794034"
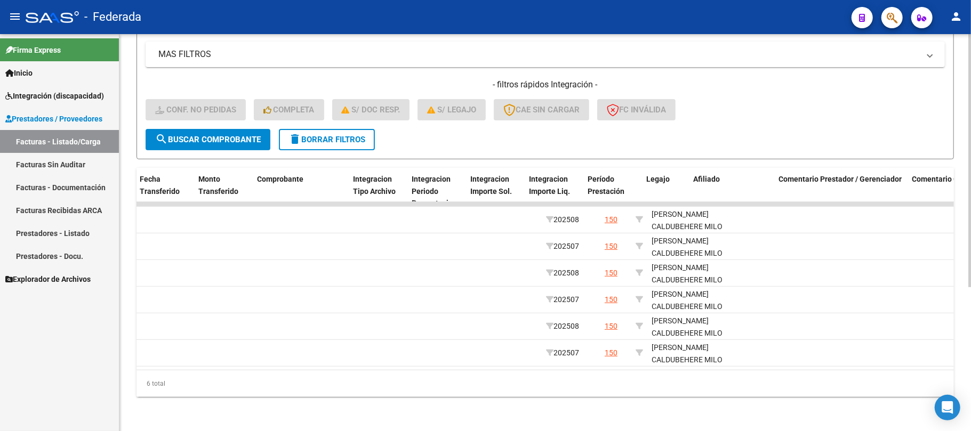
scroll to position [0, 1080]
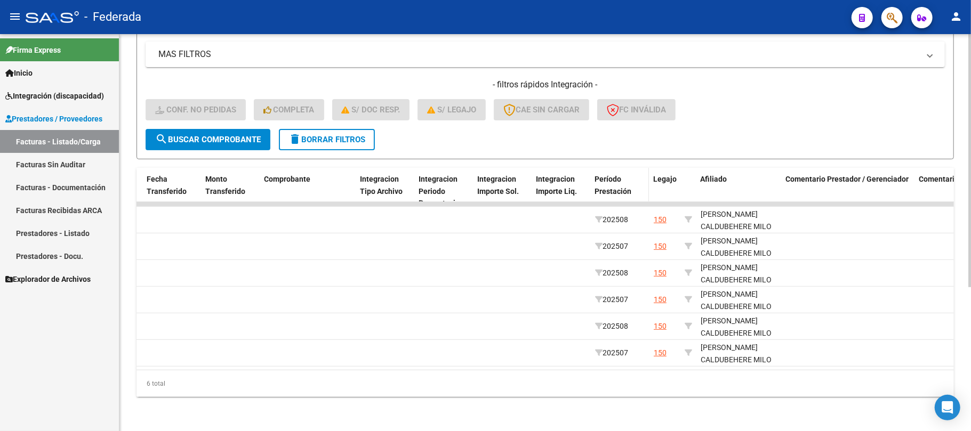
click at [636, 173] on div "Período Prestación" at bounding box center [620, 185] width 50 height 25
click at [628, 173] on div "Período Prestación" at bounding box center [620, 185] width 50 height 25
click at [621, 184] on span "Período Prestación" at bounding box center [613, 185] width 37 height 21
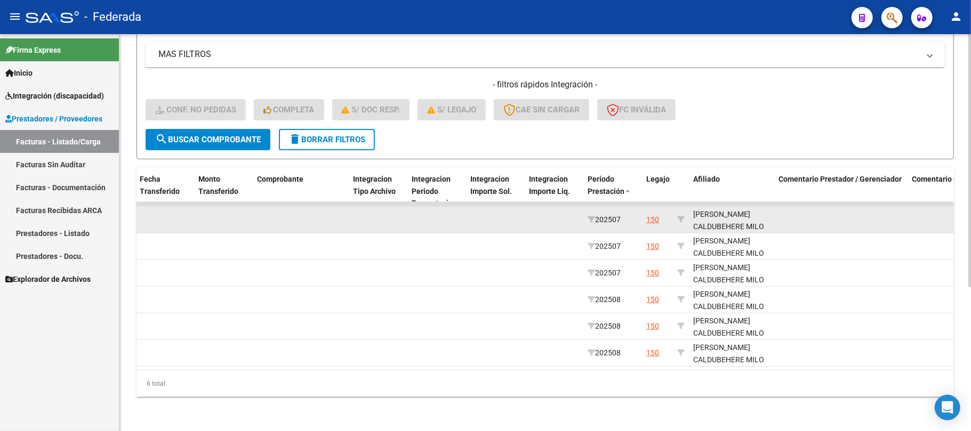
scroll to position [13, 0]
click at [702, 216] on div "ZAPATA CALDUBEHERE MILO 20533794034" at bounding box center [731, 213] width 77 height 36
copy div "20533794034"
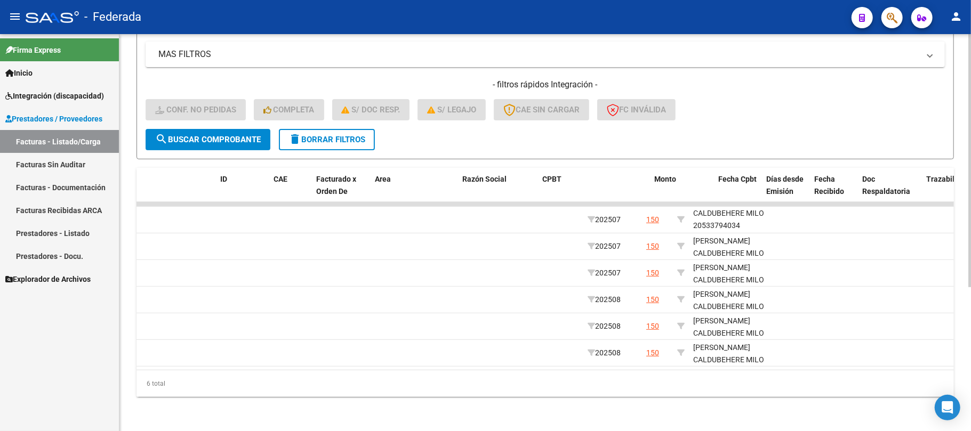
scroll to position [0, 0]
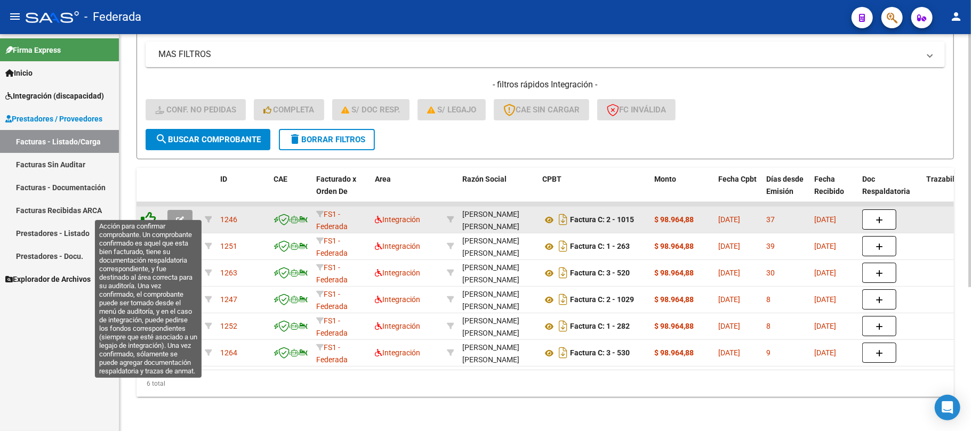
click at [152, 212] on icon at bounding box center [148, 219] width 15 height 15
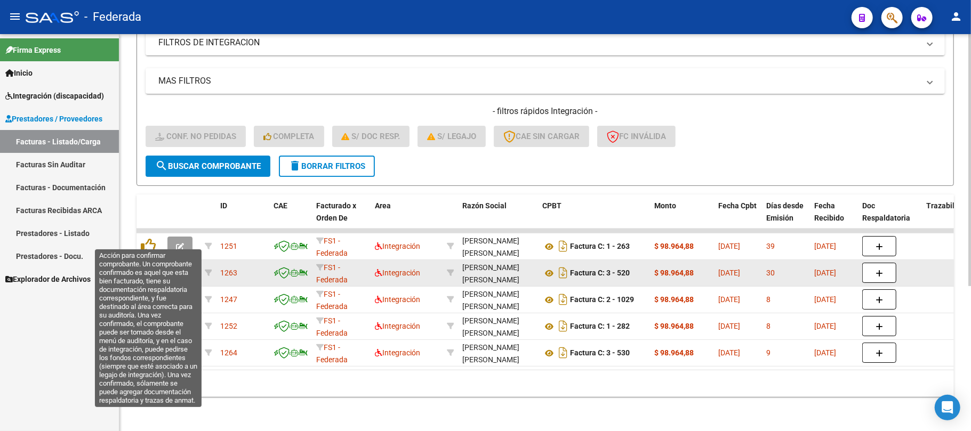
scroll to position [199, 0]
click at [151, 238] on icon at bounding box center [148, 245] width 15 height 15
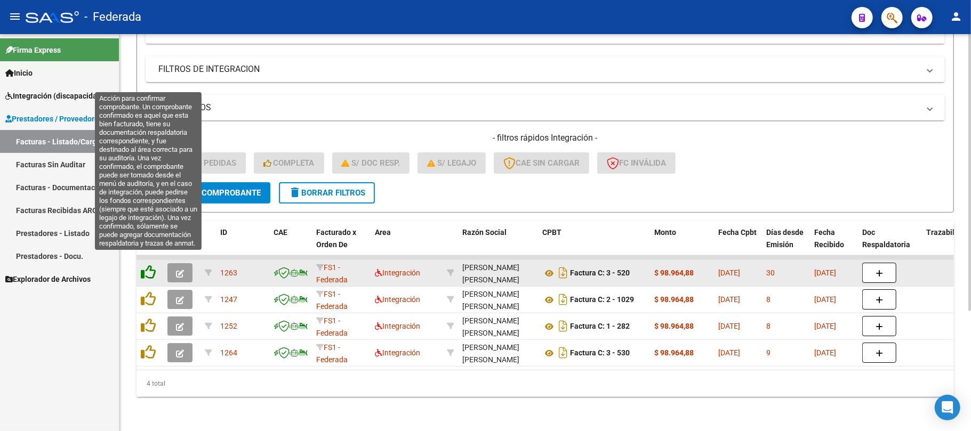
click at [148, 265] on icon at bounding box center [148, 272] width 15 height 15
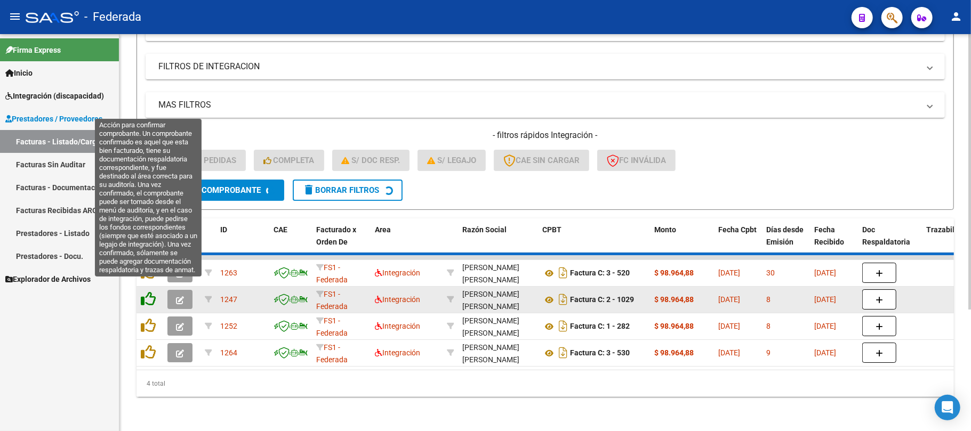
click at [147, 287] on datatable-scroller "1263 FS1 - Federada Integración FERRACUTTI FERNANDA LAURA VALERIA 27267047125 F…" at bounding box center [545, 310] width 817 height 111
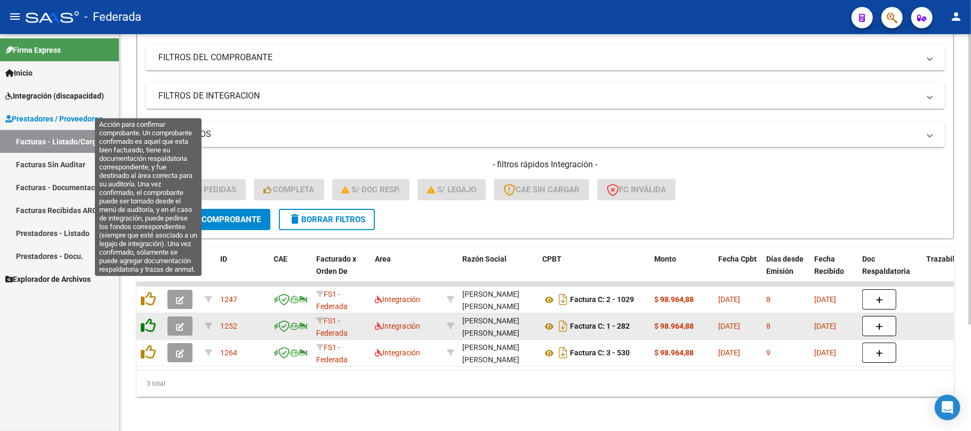
scroll to position [146, 0]
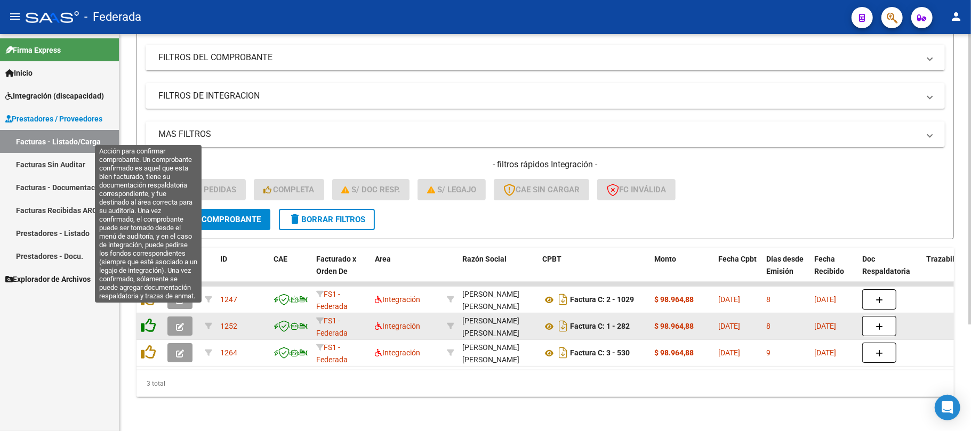
click at [148, 318] on icon at bounding box center [148, 325] width 15 height 15
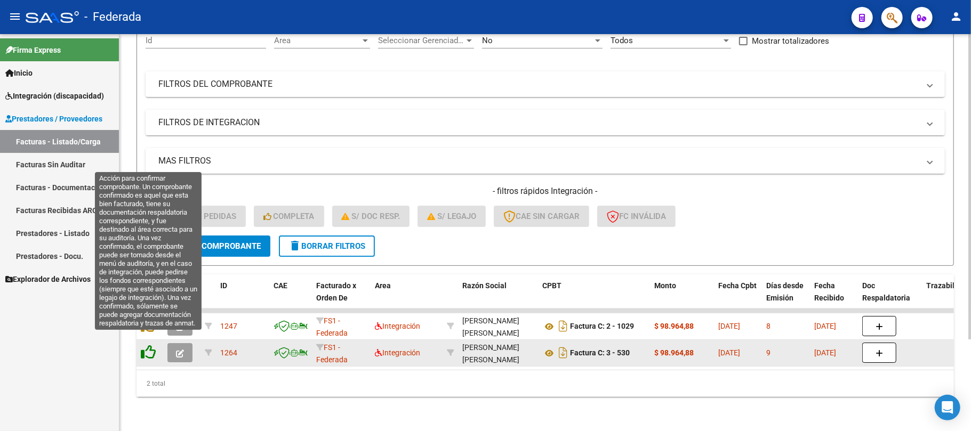
click at [146, 345] on icon at bounding box center [148, 352] width 15 height 15
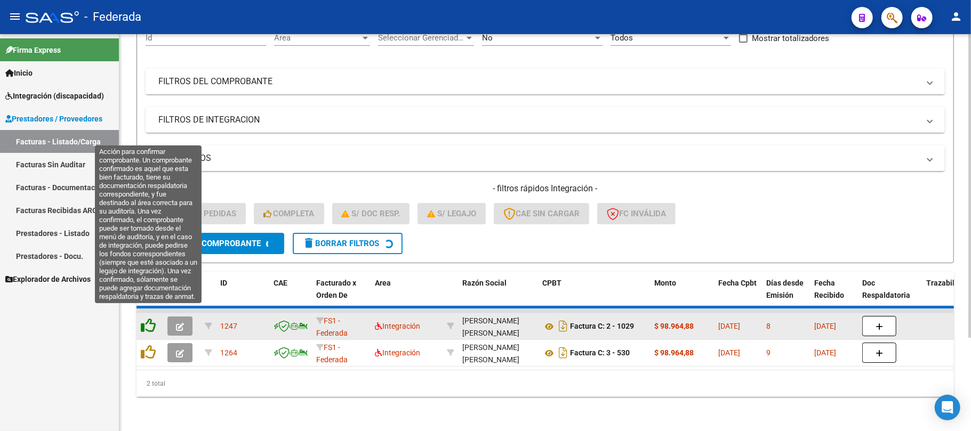
scroll to position [93, 0]
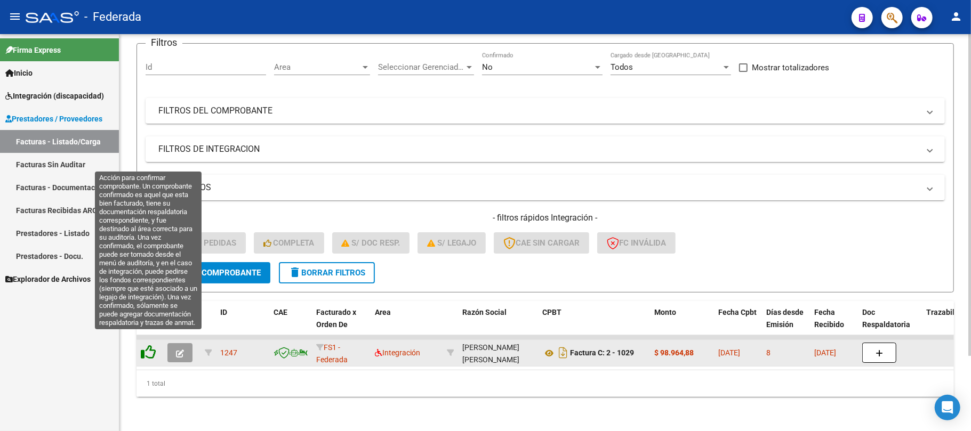
click at [150, 345] on icon at bounding box center [148, 352] width 15 height 15
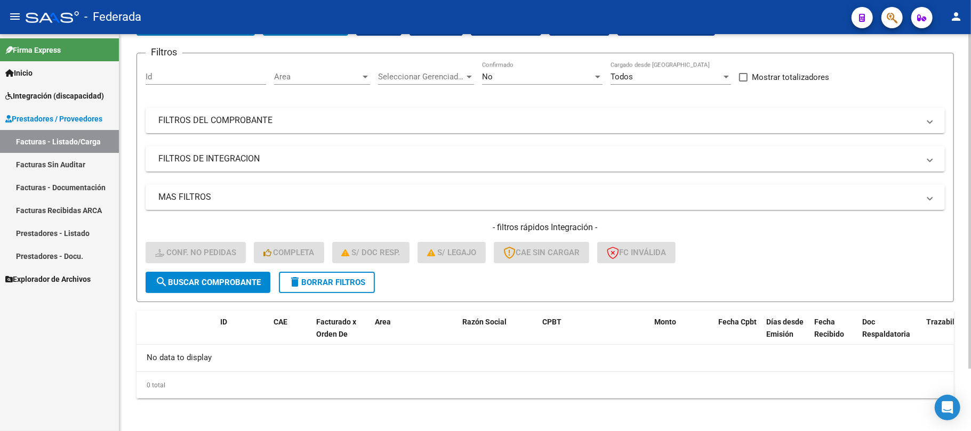
click at [340, 269] on div "- filtros rápidos Integración - Conf. no pedidas Completa S/ Doc Resp. S/ legaj…" at bounding box center [545, 247] width 799 height 50
click at [338, 280] on span "delete Borrar Filtros" at bounding box center [326, 283] width 77 height 10
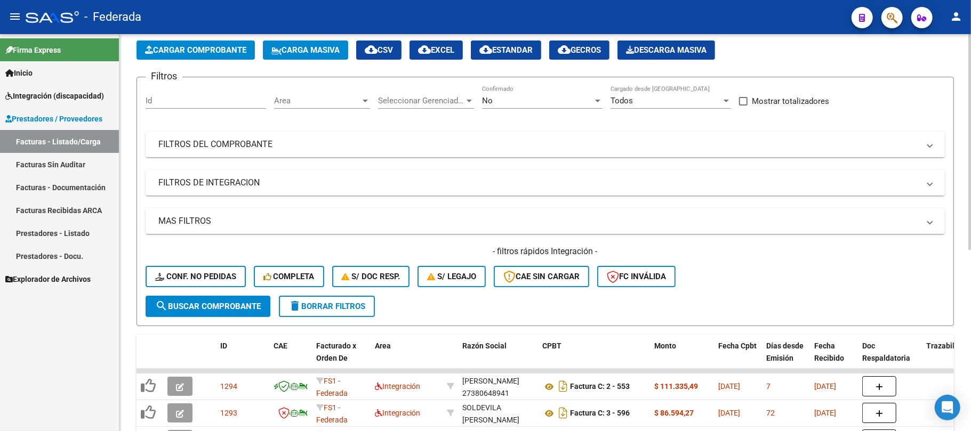
scroll to position [74, 0]
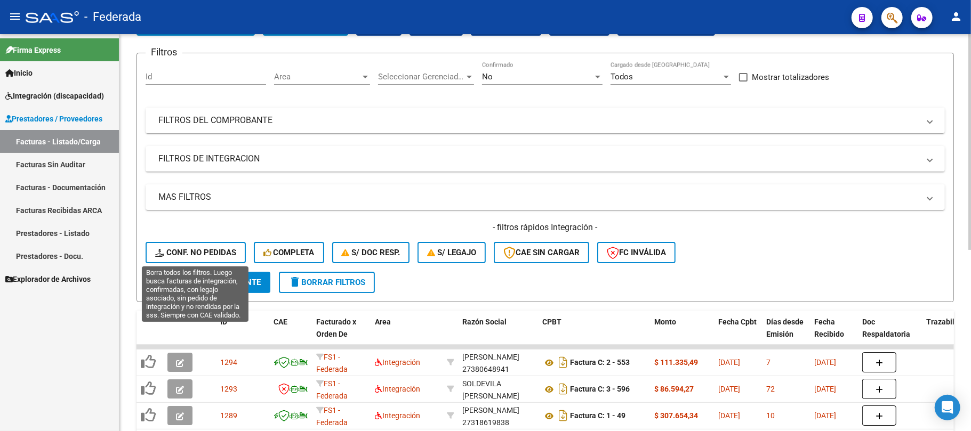
click at [210, 254] on span "Conf. no pedidas" at bounding box center [195, 253] width 81 height 10
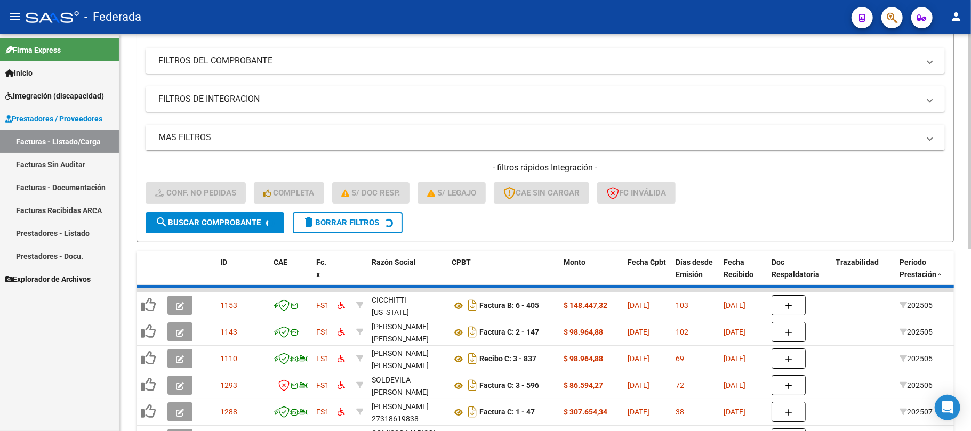
scroll to position [226, 0]
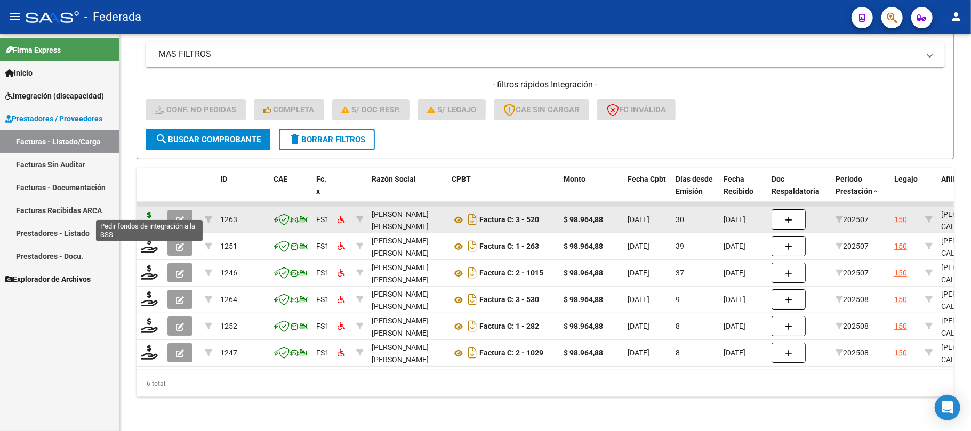
click at [146, 213] on icon at bounding box center [149, 219] width 17 height 15
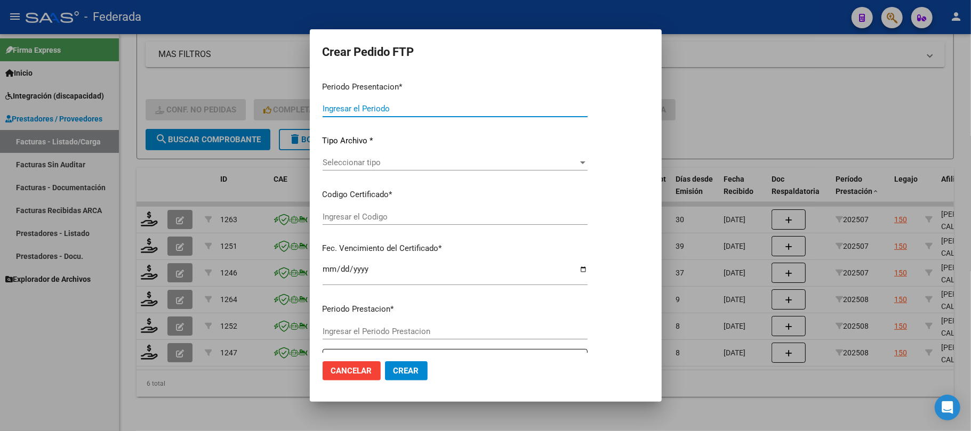
type input "202508"
type input "202507"
type input "$ 98.964,88"
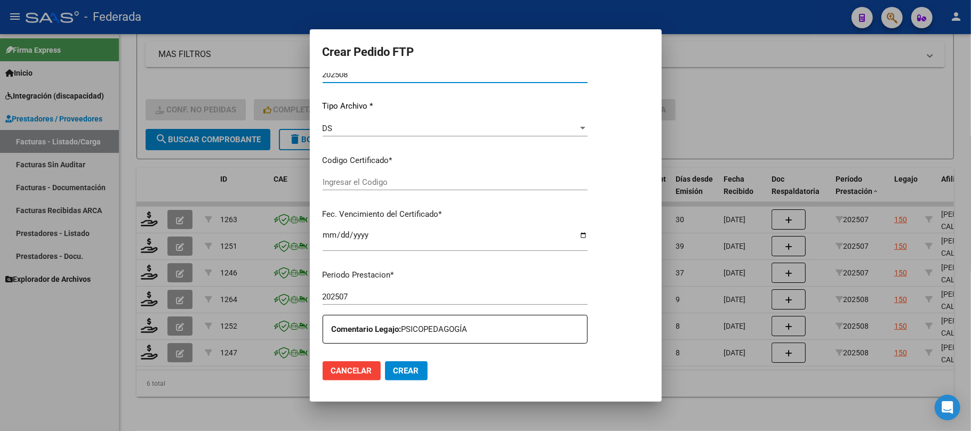
type input "ARG02000533794032022010320320103BS387"
type input "2032-01-03"
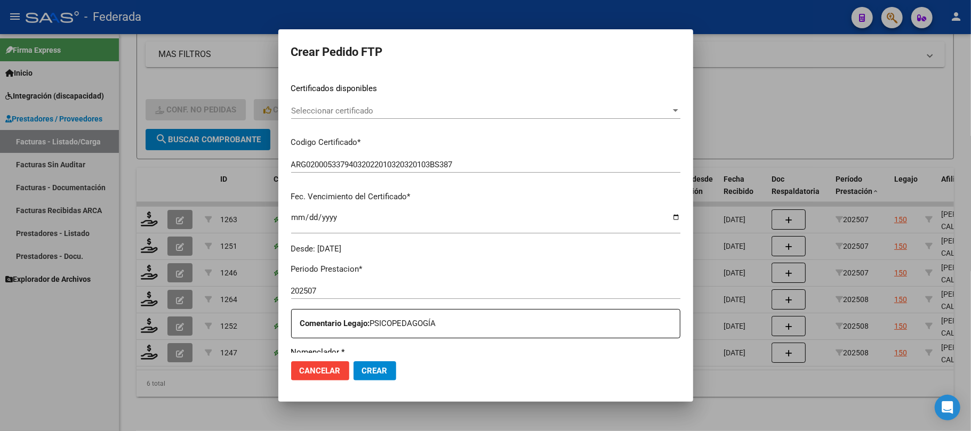
scroll to position [170, 0]
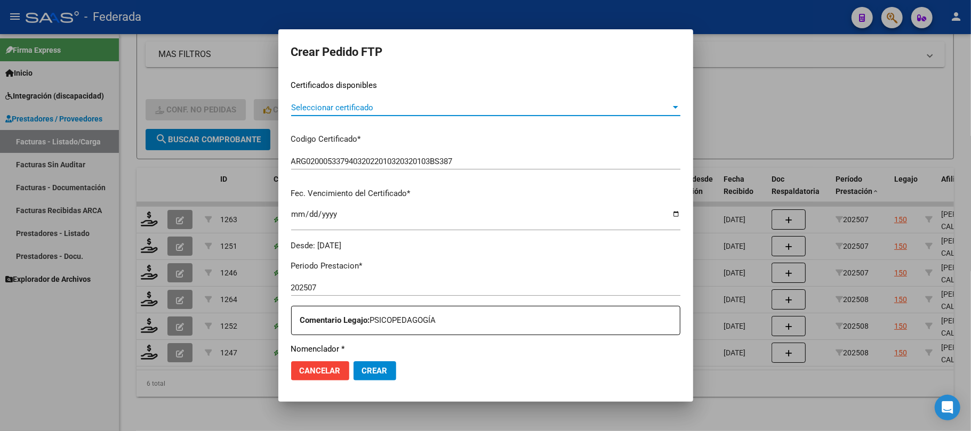
click at [380, 103] on span "Seleccionar certificado" at bounding box center [481, 108] width 380 height 10
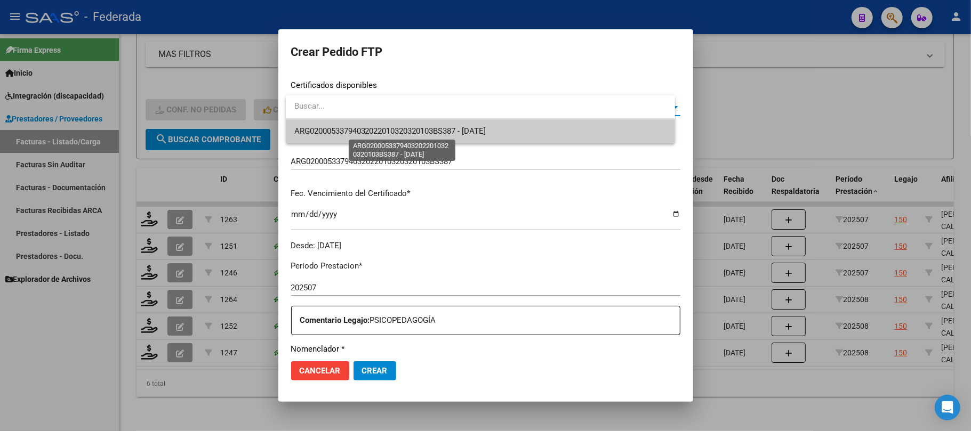
click at [379, 126] on span "ARG02000533794032022010320320103BS387 - 2032-01-03" at bounding box center [390, 131] width 192 height 10
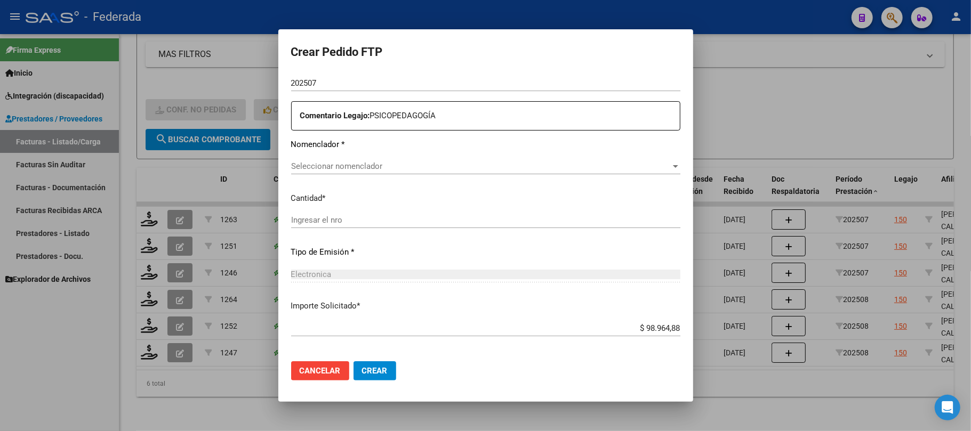
scroll to position [383, 0]
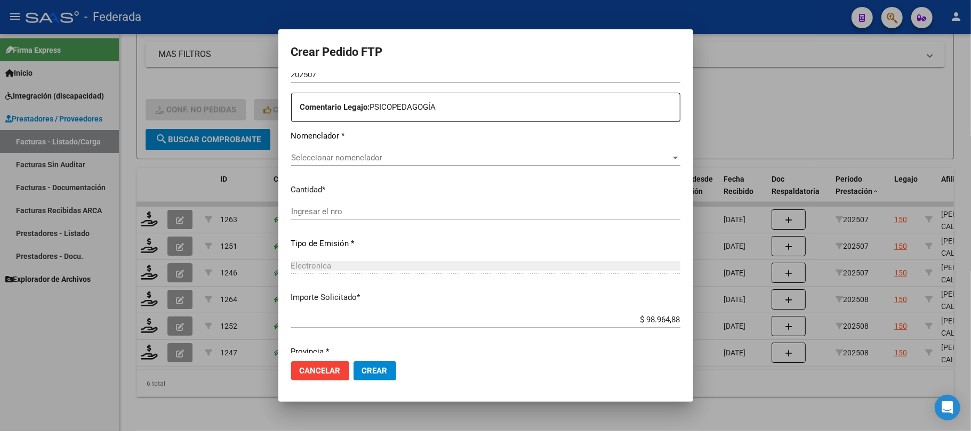
click at [347, 160] on span "Seleccionar nomenclador" at bounding box center [481, 158] width 380 height 10
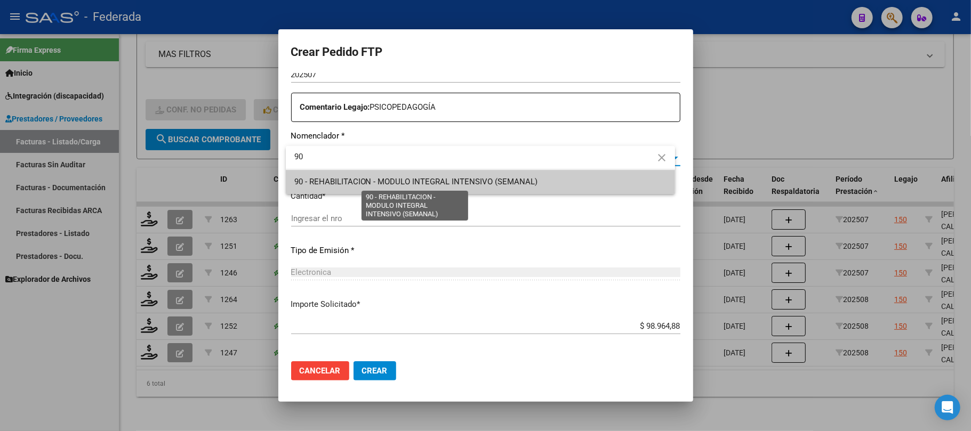
type input "90"
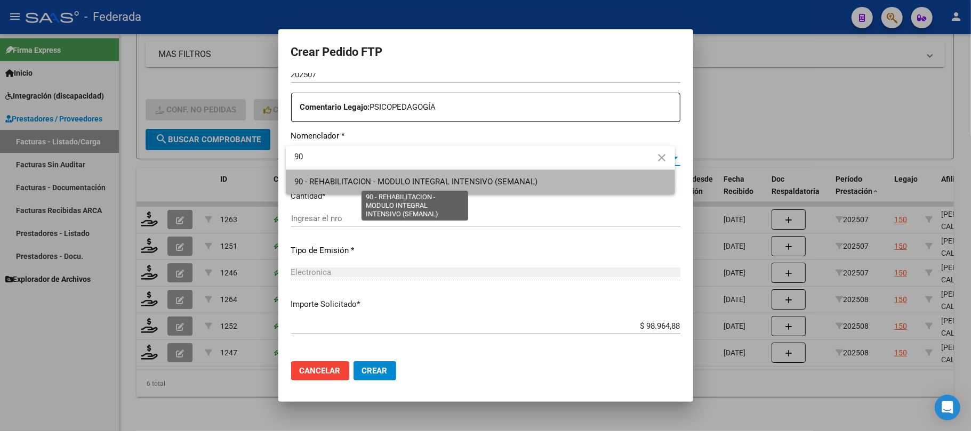
click at [347, 184] on span "90 - REHABILITACION - MODULO INTEGRAL INTENSIVO (SEMANAL)" at bounding box center [416, 182] width 244 height 10
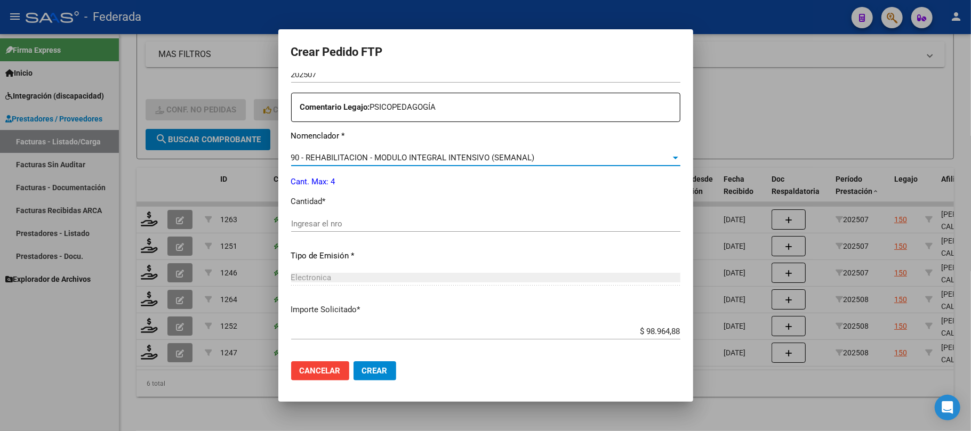
click at [347, 220] on input "Ingresar el nro" at bounding box center [485, 224] width 389 height 10
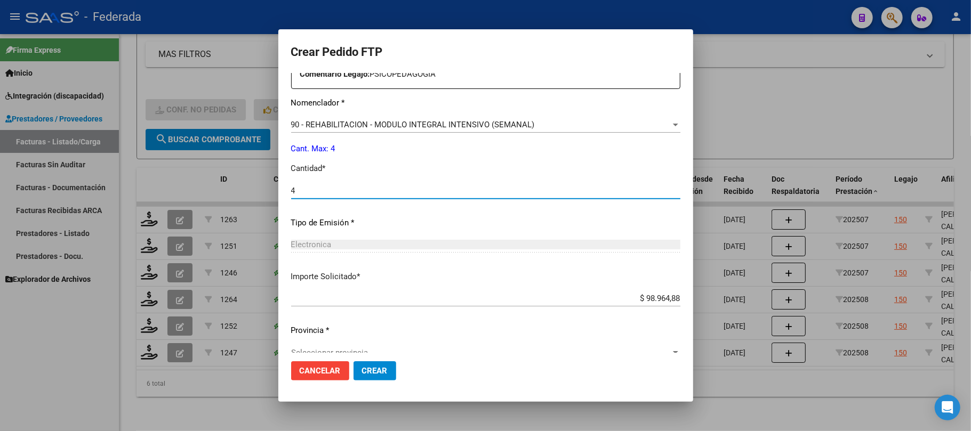
scroll to position [433, 0]
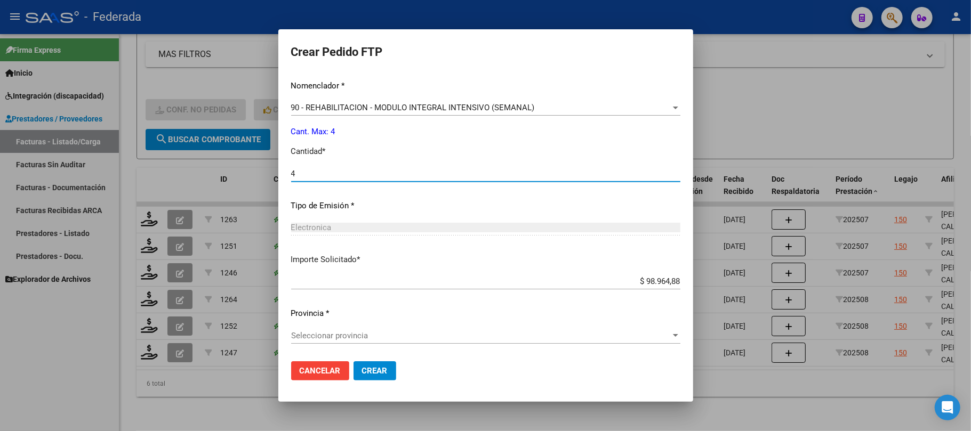
type input "4"
click at [358, 330] on div "Seleccionar provincia Seleccionar provincia" at bounding box center [485, 336] width 389 height 16
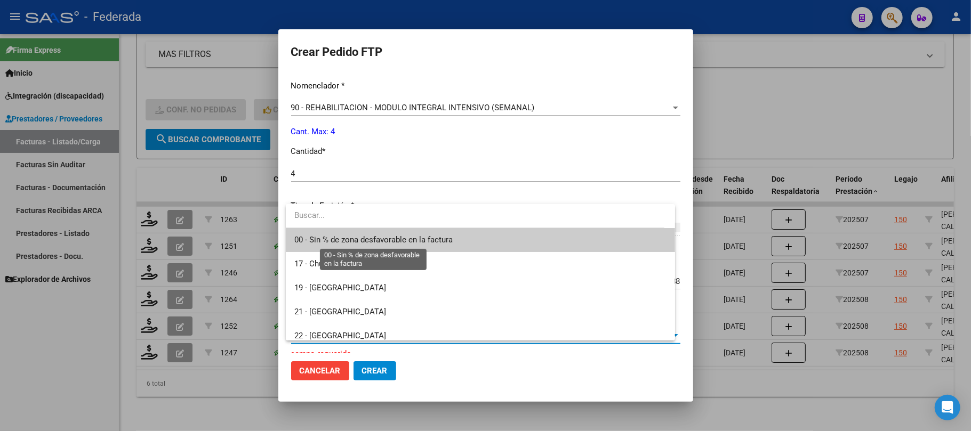
click at [341, 242] on span "00 - Sin % de zona desfavorable en la factura" at bounding box center [373, 240] width 158 height 10
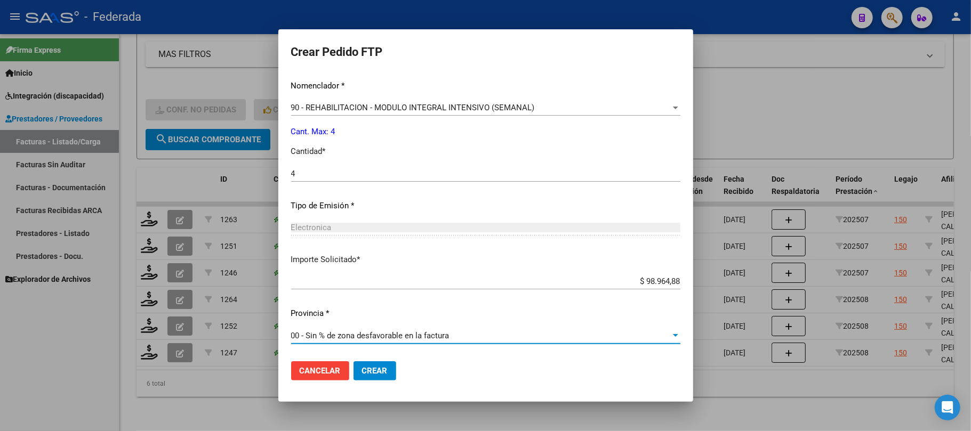
click at [368, 368] on span "Crear" at bounding box center [375, 371] width 26 height 10
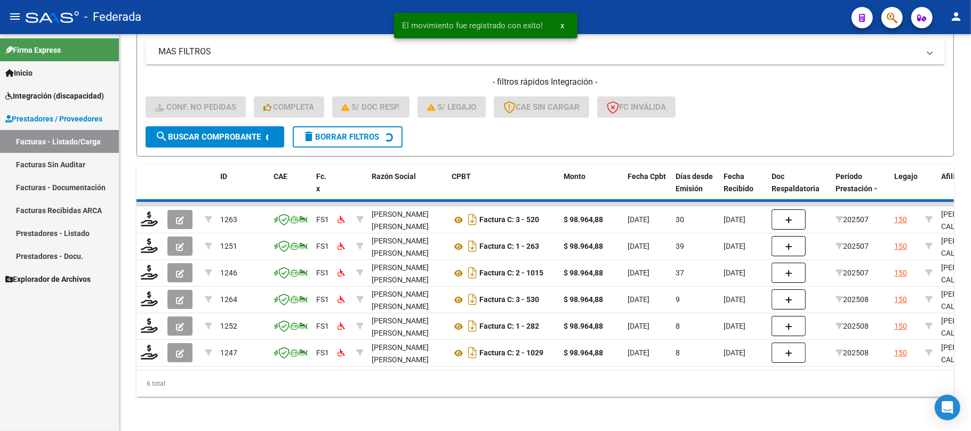
scroll to position [199, 0]
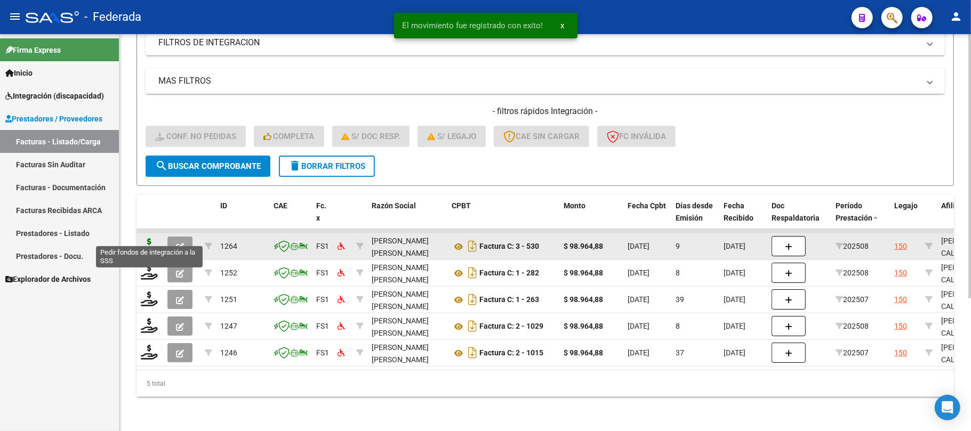
click at [150, 239] on icon at bounding box center [149, 245] width 17 height 15
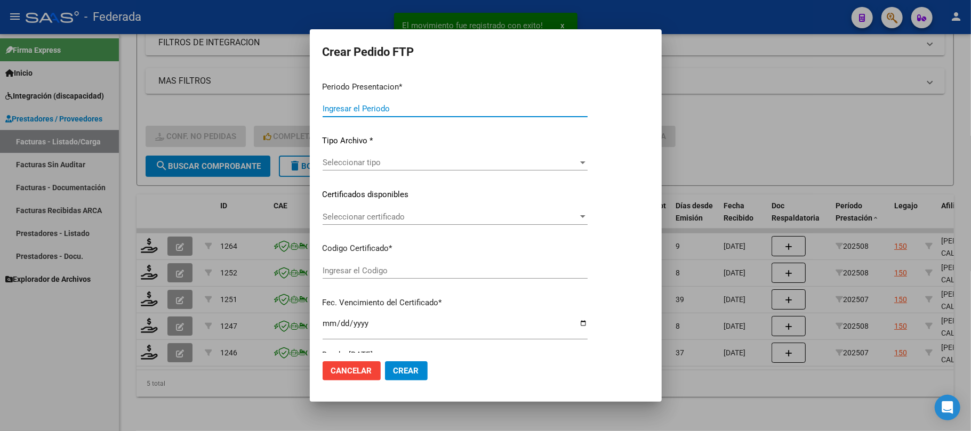
type input "202508"
type input "$ 98.964,88"
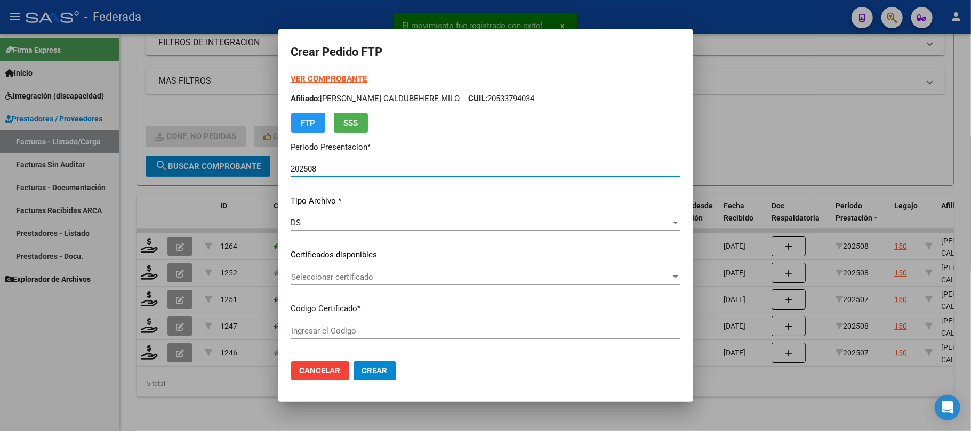
type input "ARG02000533794032022010320320103BS387"
type input "2032-01-03"
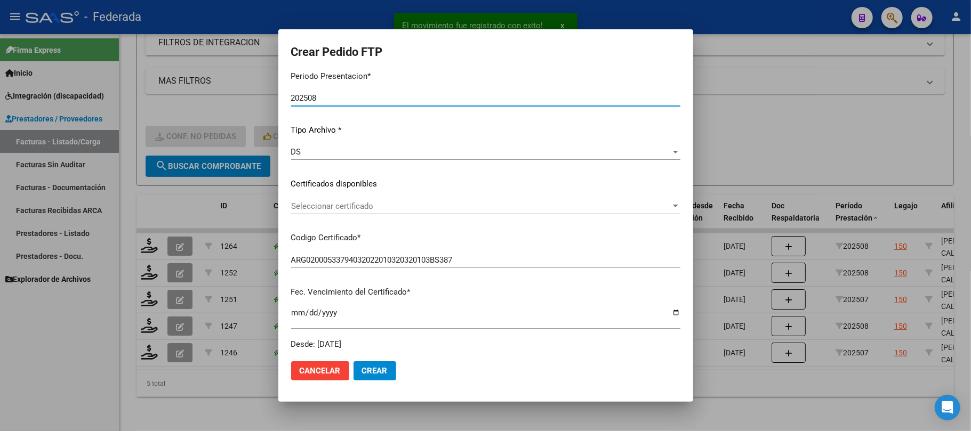
click at [398, 195] on div "VER COMPROBANTE ARCA Padrón Afiliado: ZAPATA CALDUBEHERE MILO CUIL: 20533794034…" at bounding box center [485, 176] width 389 height 349
click at [391, 205] on span "Seleccionar certificado" at bounding box center [481, 207] width 380 height 10
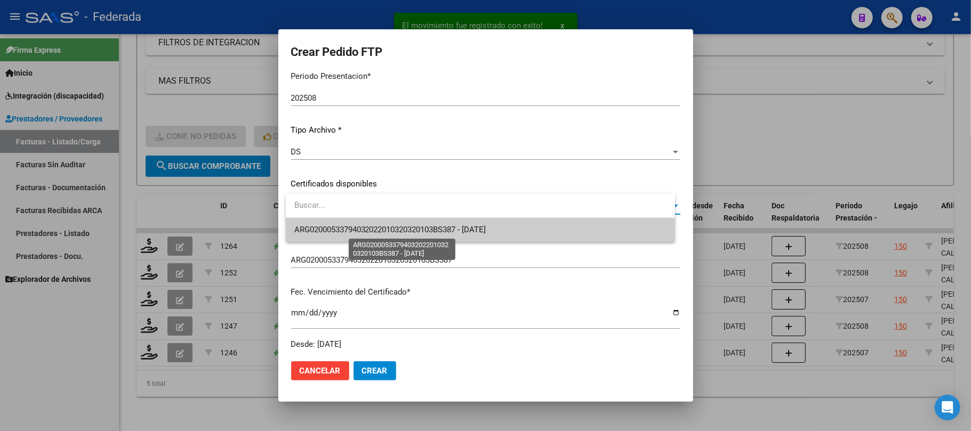
click at [384, 229] on span "ARG02000533794032022010320320103BS387 - 2032-01-03" at bounding box center [390, 230] width 192 height 10
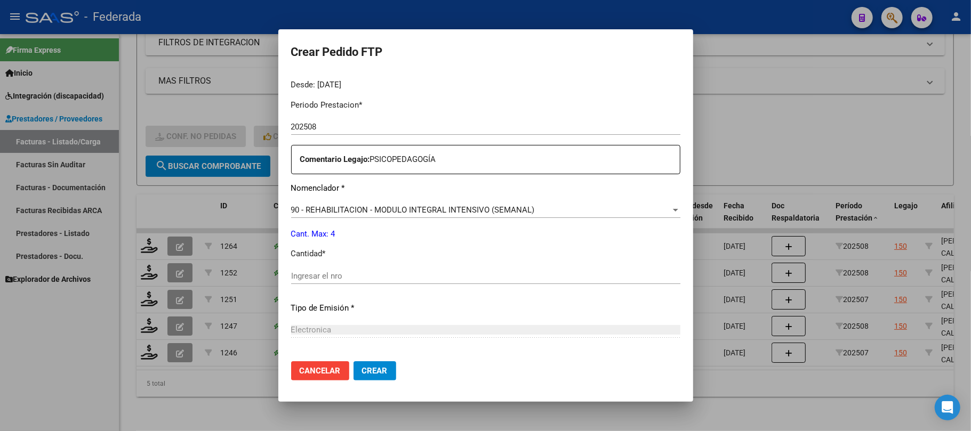
scroll to position [427, 0]
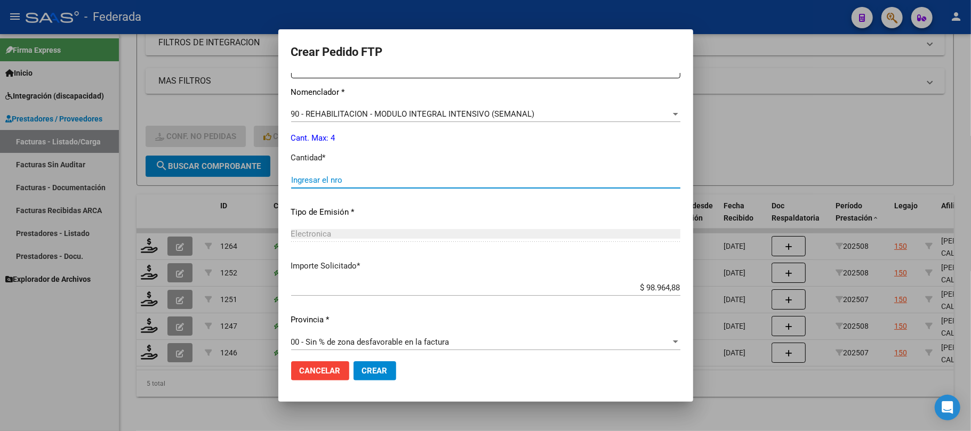
click at [360, 180] on input "Ingresar el nro" at bounding box center [485, 180] width 389 height 10
type input "4"
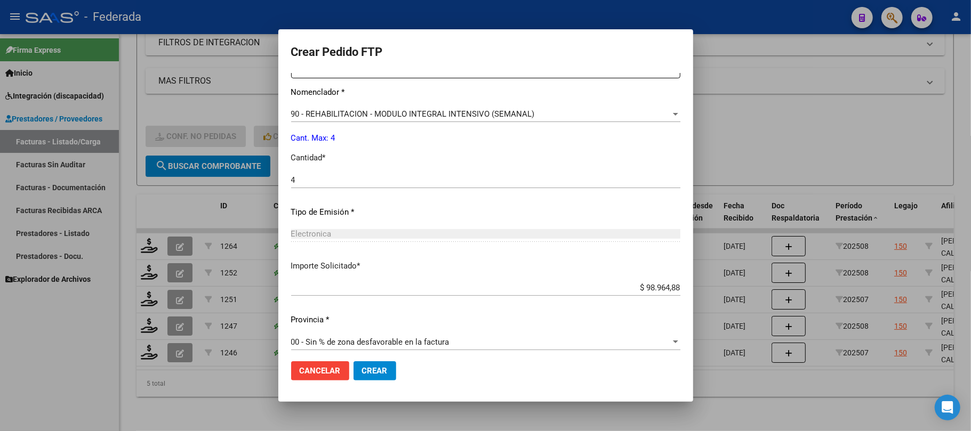
scroll to position [433, 0]
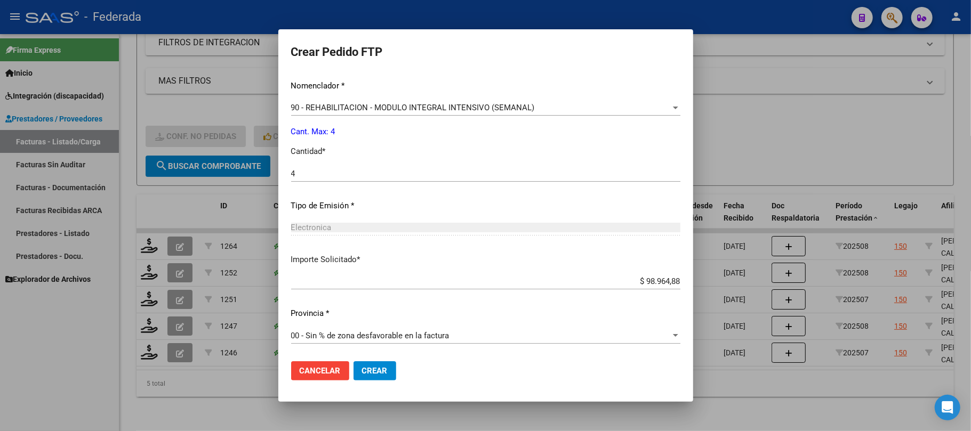
click at [382, 371] on span "Crear" at bounding box center [375, 371] width 26 height 10
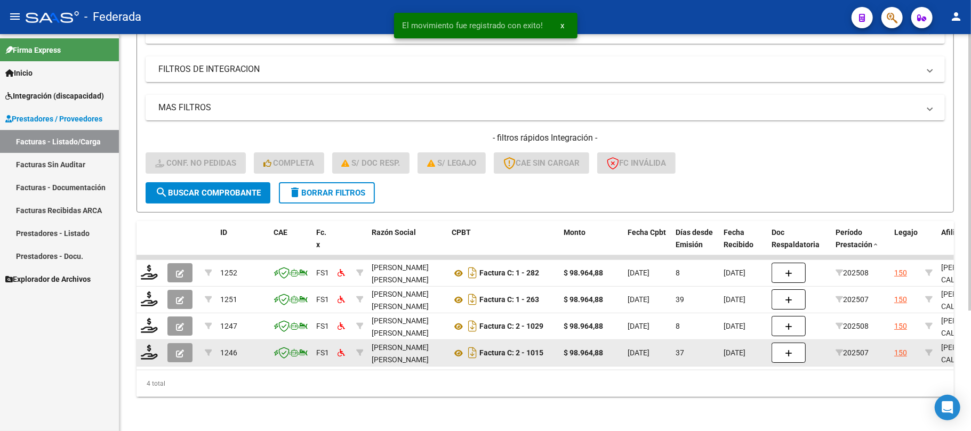
scroll to position [173, 0]
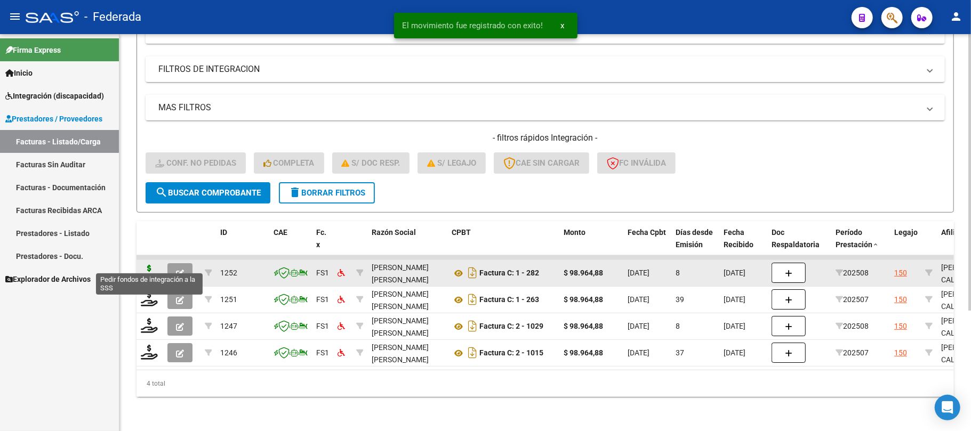
click at [148, 265] on icon at bounding box center [149, 272] width 17 height 15
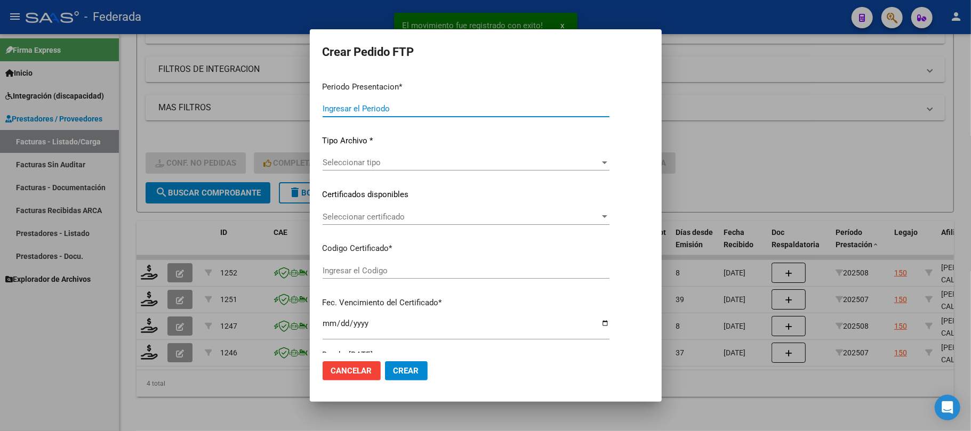
type input "202508"
type input "$ 98.964,88"
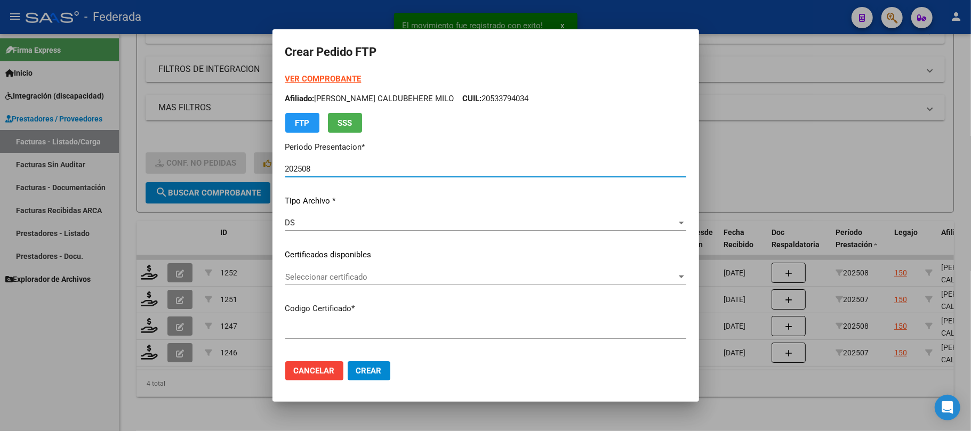
type input "ARG02000533794032022010320320103BS387"
type input "2032-01-03"
click at [359, 282] on div "Seleccionar certificado Seleccionar certificado" at bounding box center [485, 277] width 401 height 16
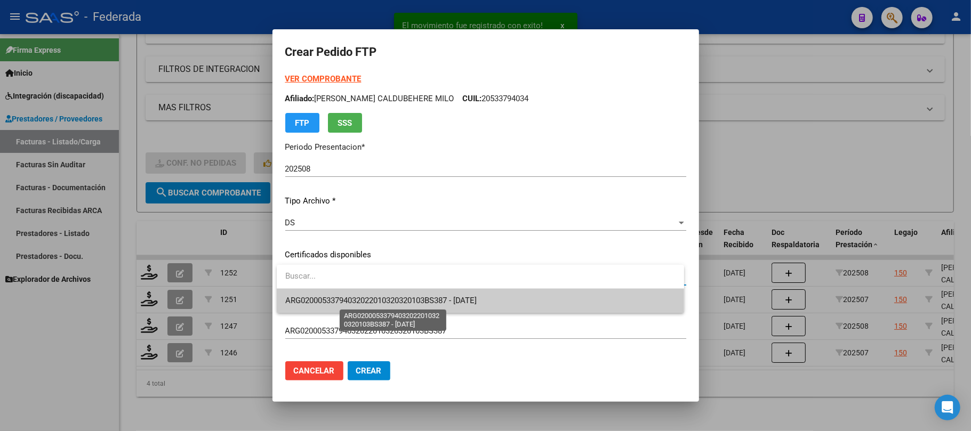
click at [360, 299] on span "ARG02000533794032022010320320103BS387 - 2032-01-03" at bounding box center [381, 301] width 192 height 10
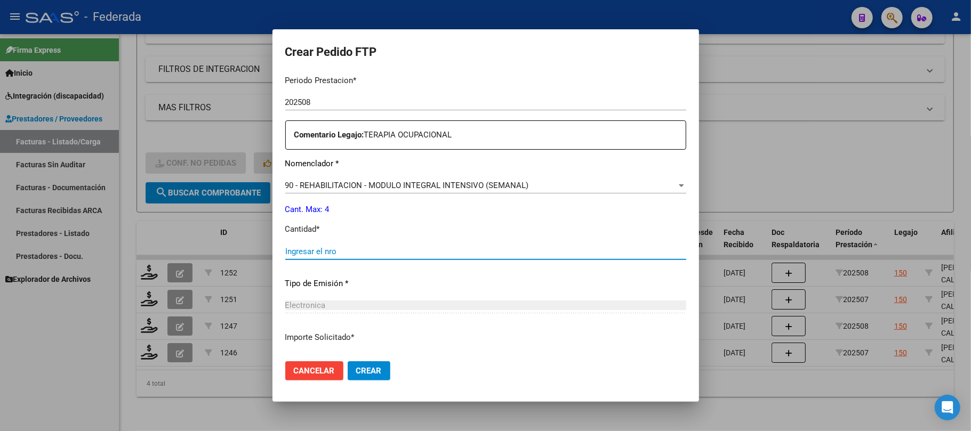
click at [343, 255] on input "Ingresar el nro" at bounding box center [485, 252] width 401 height 10
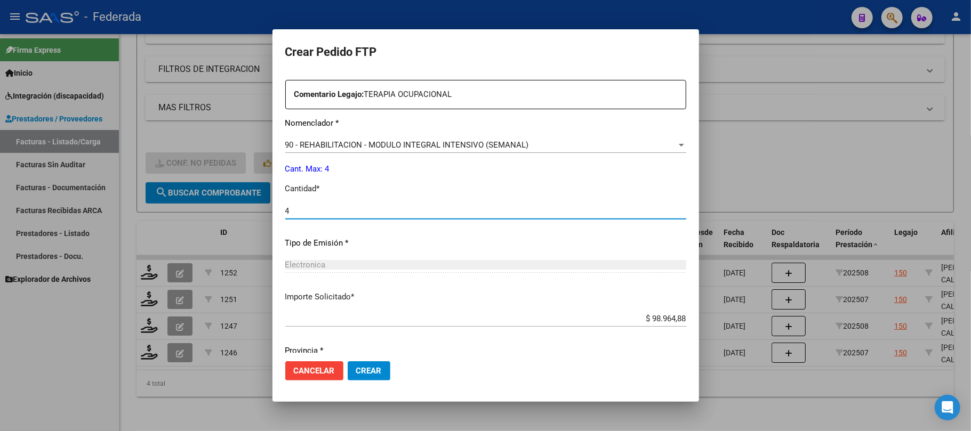
scroll to position [433, 0]
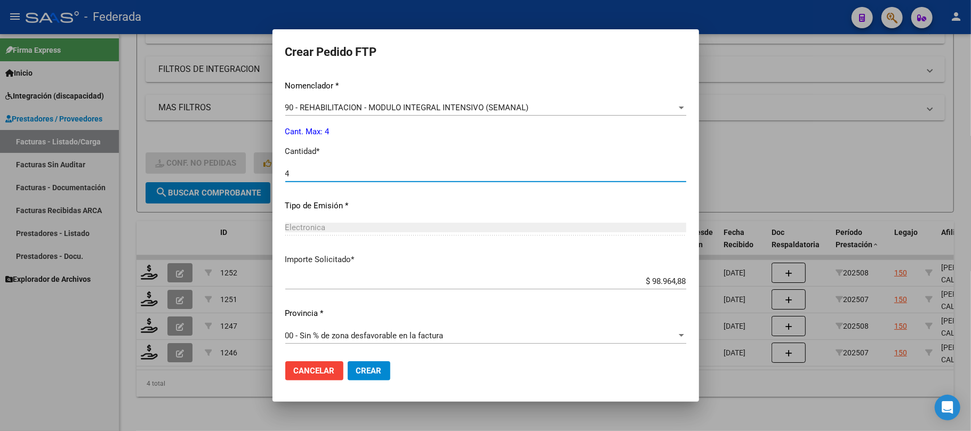
type input "4"
click at [369, 368] on span "Crear" at bounding box center [369, 371] width 26 height 10
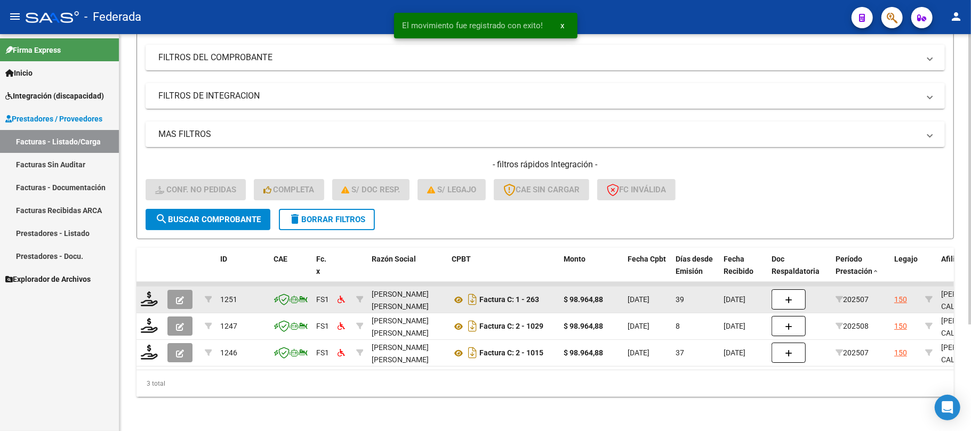
scroll to position [146, 0]
click at [148, 292] on icon at bounding box center [149, 299] width 17 height 15
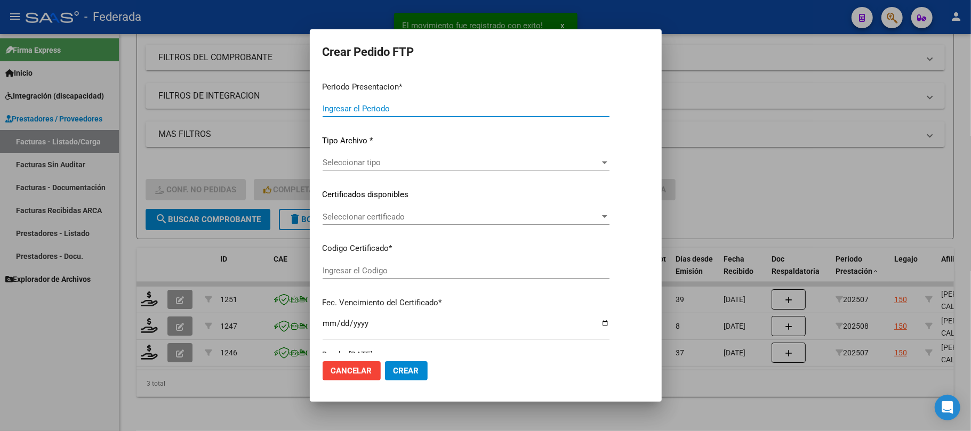
type input "202508"
type input "202507"
type input "$ 98.964,88"
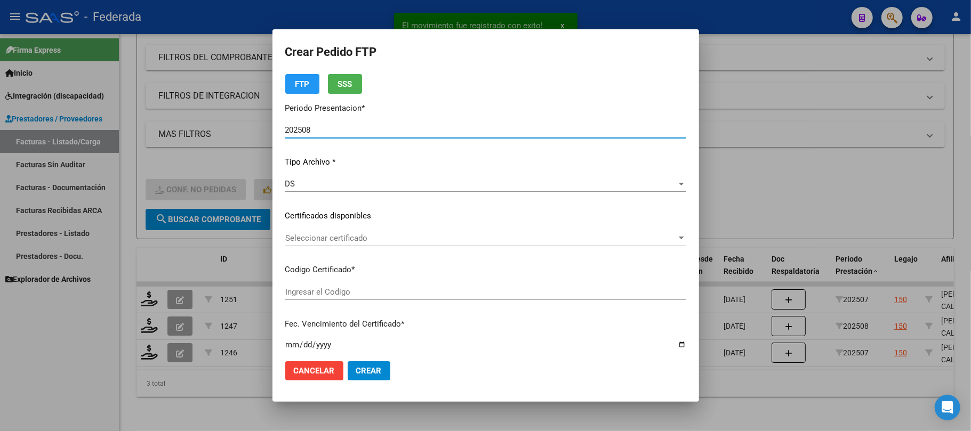
type input "ARG02000533794032022010320320103BS387"
type input "2032-01-03"
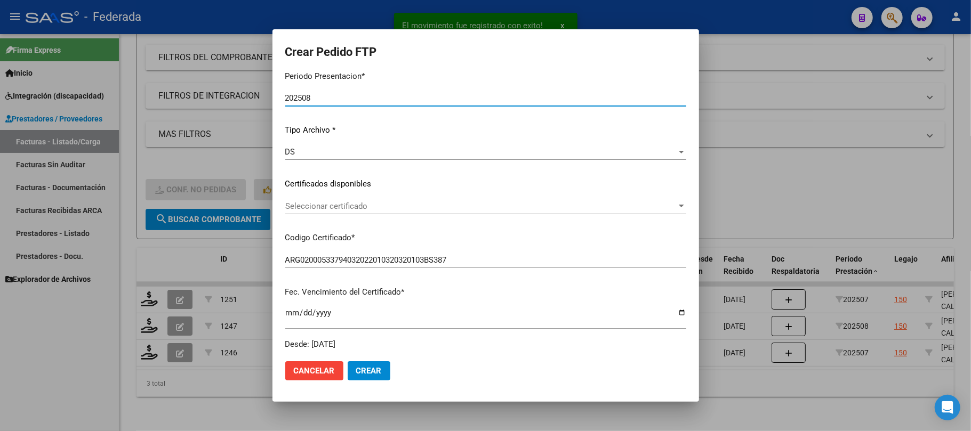
click at [382, 205] on span "Seleccionar certificado" at bounding box center [480, 207] width 391 height 10
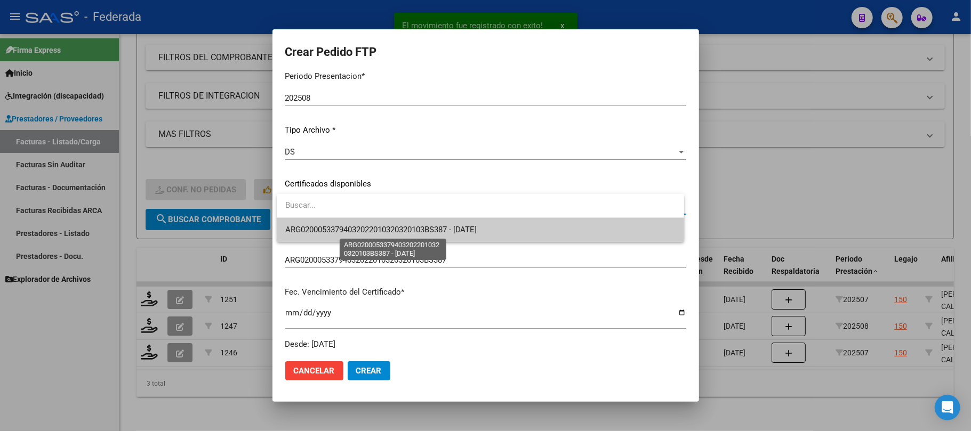
click at [376, 227] on span "ARG02000533794032022010320320103BS387 - 2032-01-03" at bounding box center [381, 230] width 192 height 10
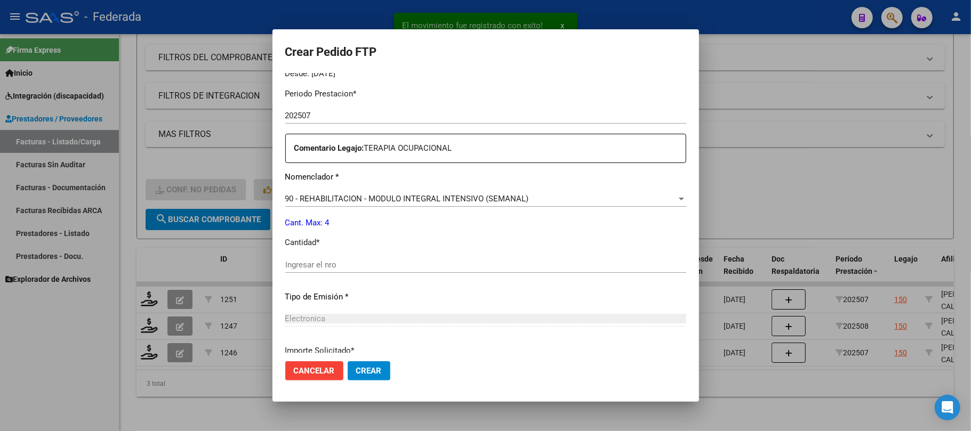
scroll to position [355, 0]
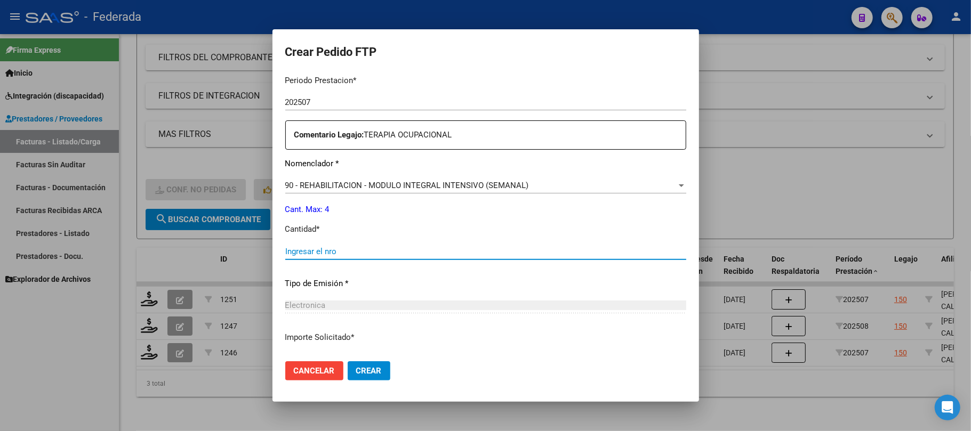
click at [355, 254] on input "Ingresar el nro" at bounding box center [485, 252] width 401 height 10
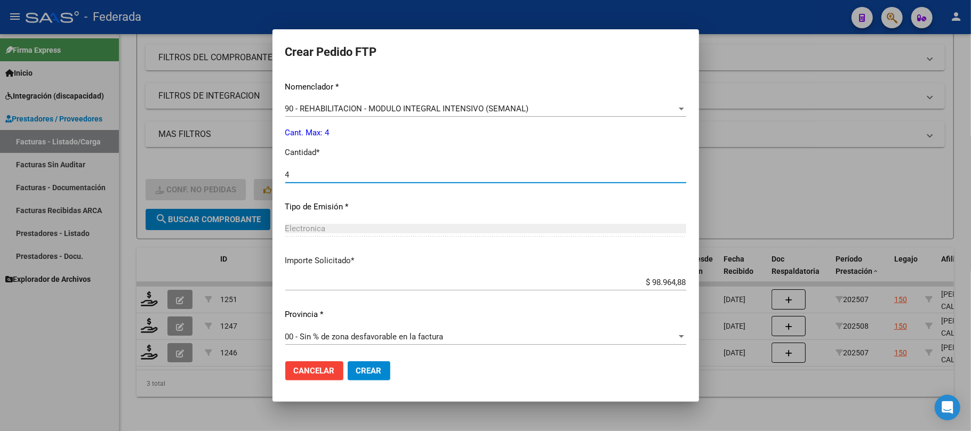
scroll to position [433, 0]
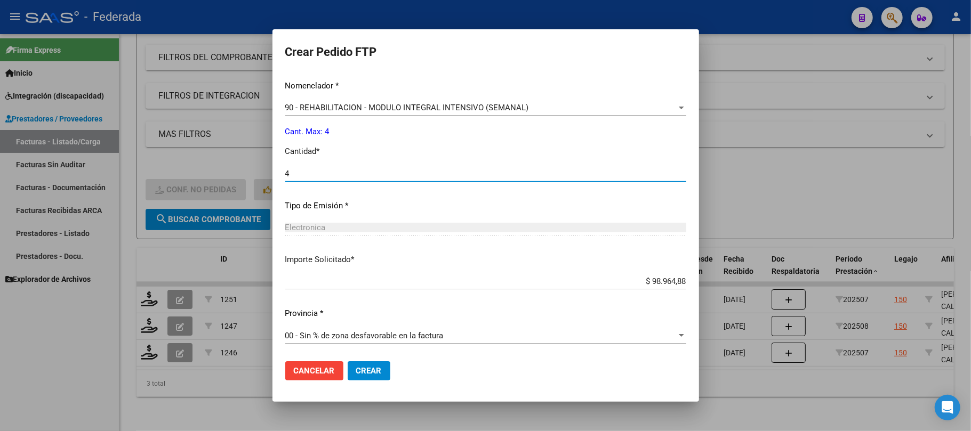
type input "4"
click at [380, 372] on span "Crear" at bounding box center [369, 371] width 26 height 10
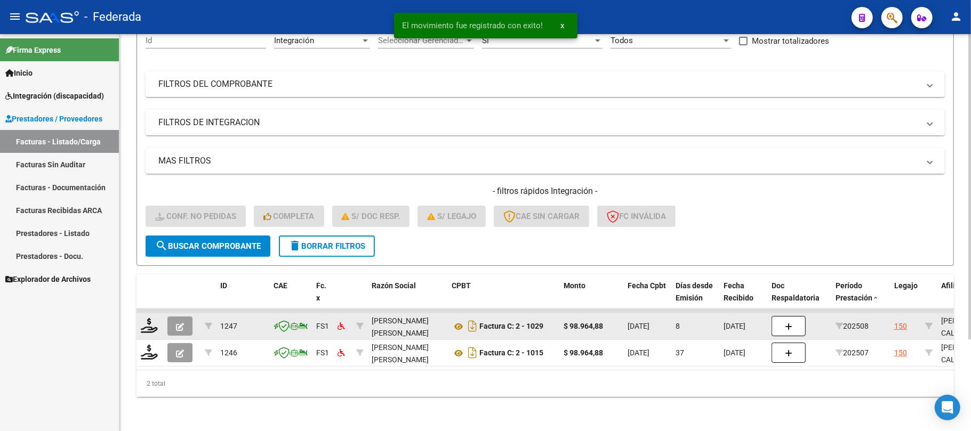
scroll to position [119, 0]
click at [147, 318] on icon at bounding box center [149, 325] width 17 height 15
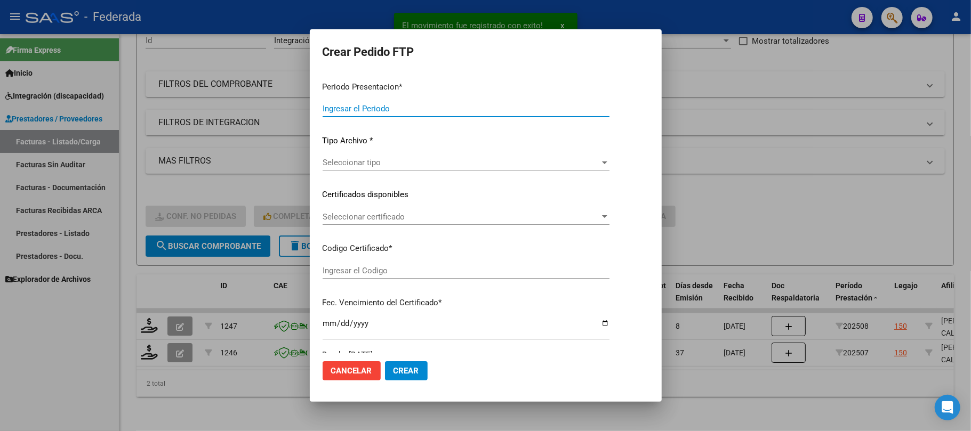
type input "202508"
type input "$ 98.964,88"
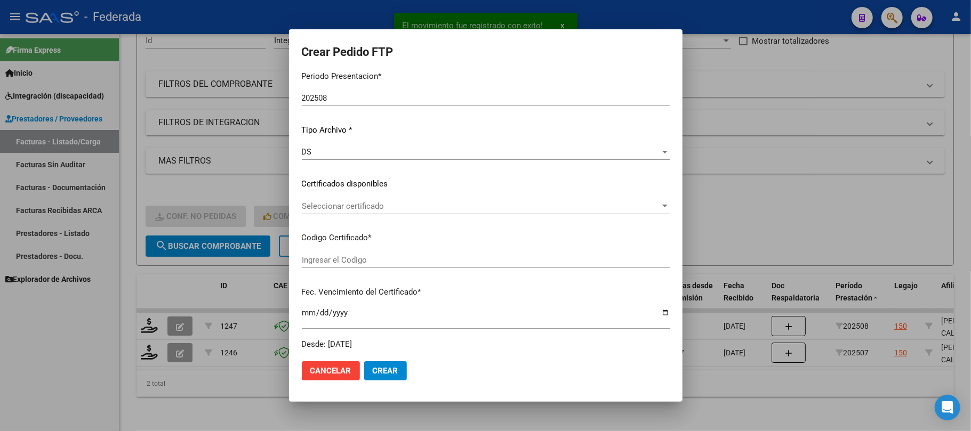
type input "ARG02000533794032022010320320103BS387"
type input "2032-01-03"
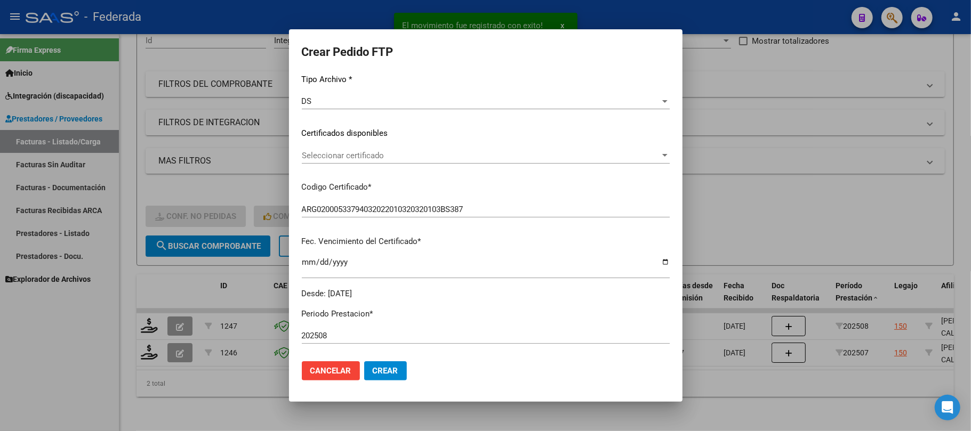
scroll to position [142, 0]
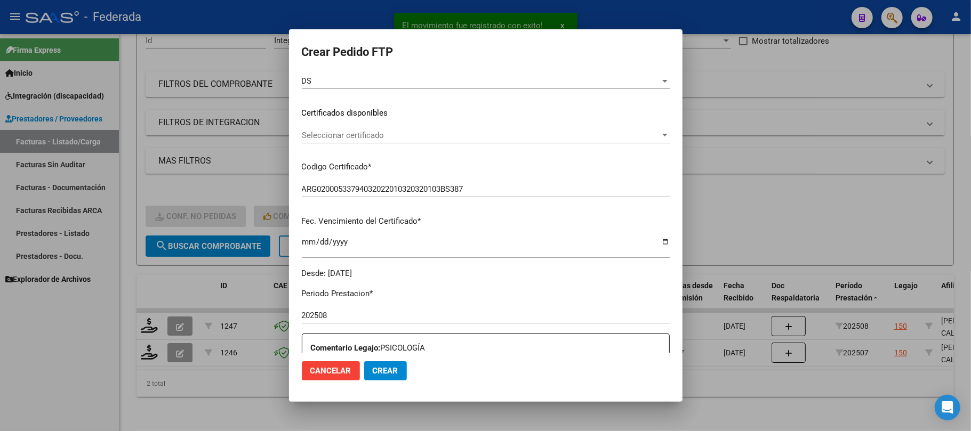
click at [392, 131] on span "Seleccionar certificado" at bounding box center [481, 136] width 358 height 10
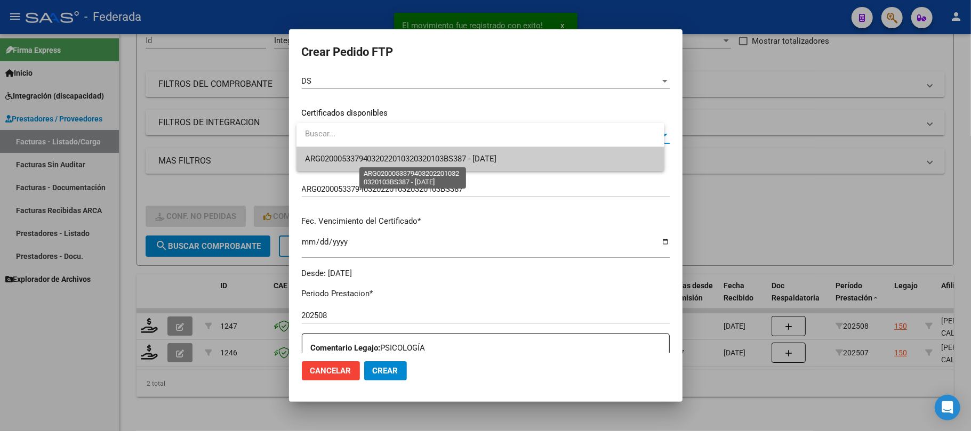
click at [391, 164] on span "ARG02000533794032022010320320103BS387 - 2032-01-03" at bounding box center [480, 159] width 351 height 24
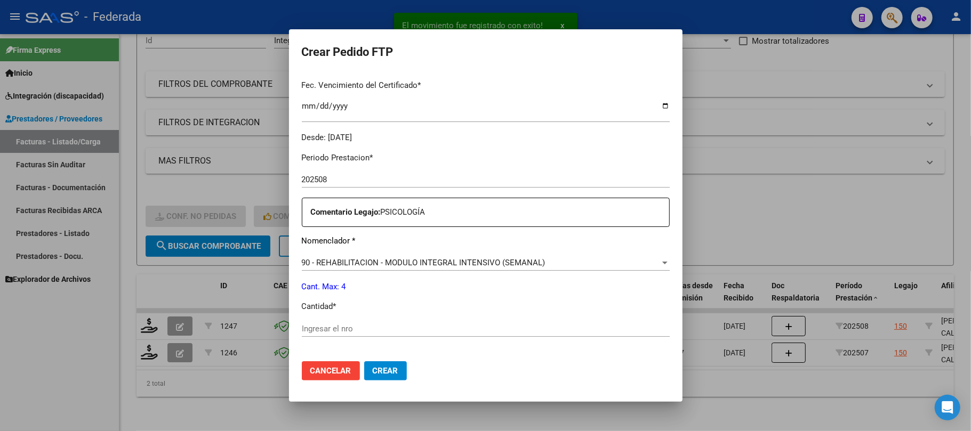
scroll to position [284, 0]
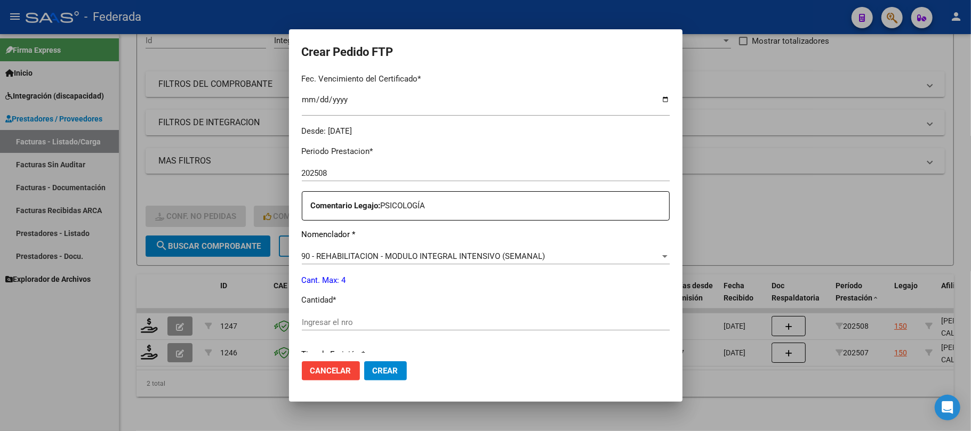
click at [344, 320] on input "Ingresar el nro" at bounding box center [486, 323] width 368 height 10
type input "4"
click at [387, 367] on span "Crear" at bounding box center [386, 371] width 26 height 10
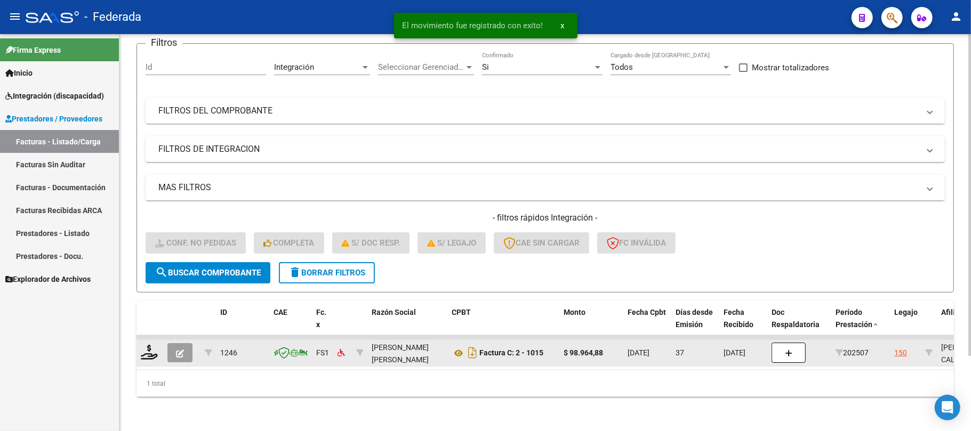
scroll to position [93, 0]
click at [150, 345] on icon at bounding box center [149, 352] width 17 height 15
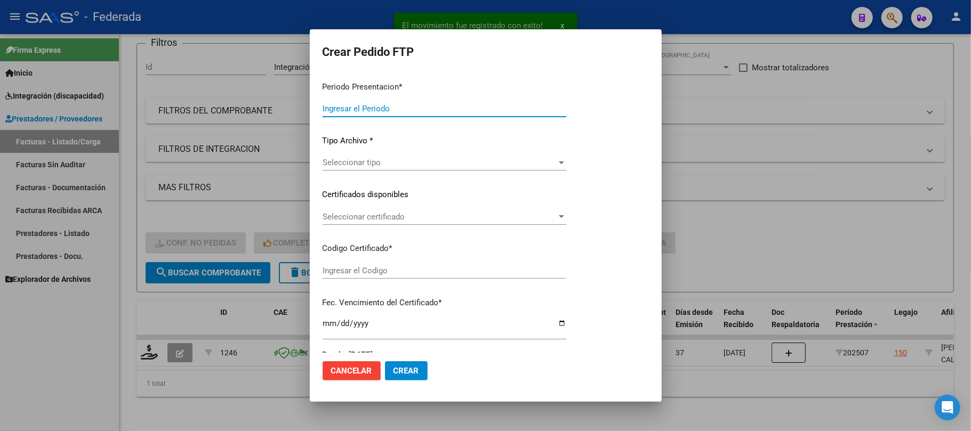
type input "202508"
type input "202507"
type input "$ 98.964,88"
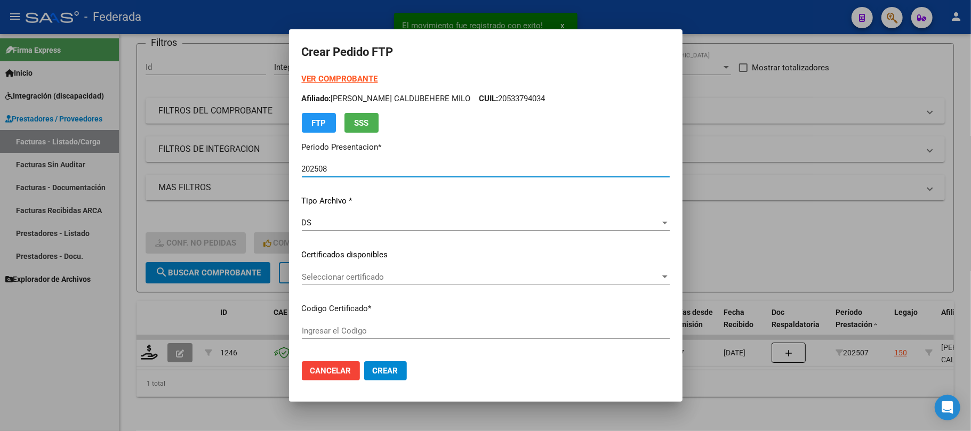
type input "ARG02000533794032022010320320103BS387"
type input "2032-01-03"
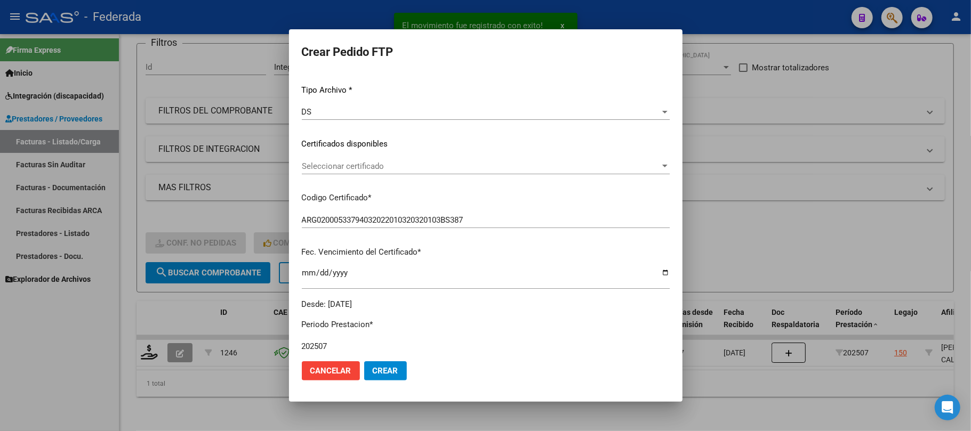
scroll to position [142, 0]
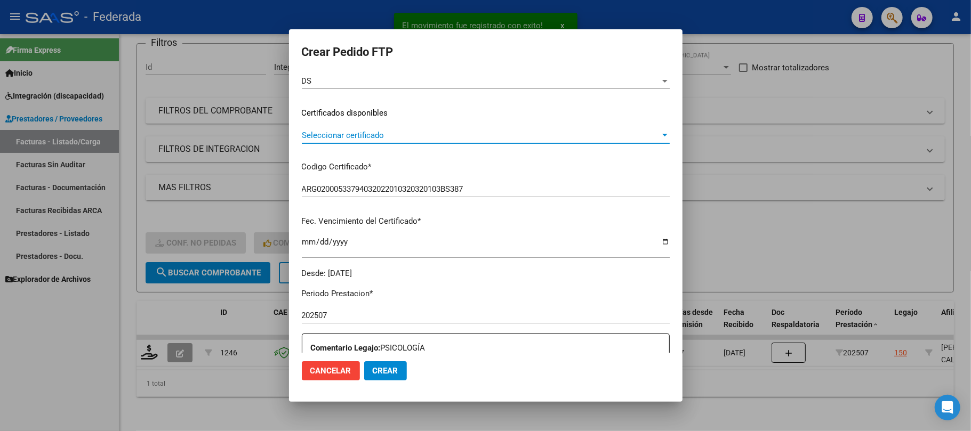
click at [365, 135] on span "Seleccionar certificado" at bounding box center [481, 136] width 358 height 10
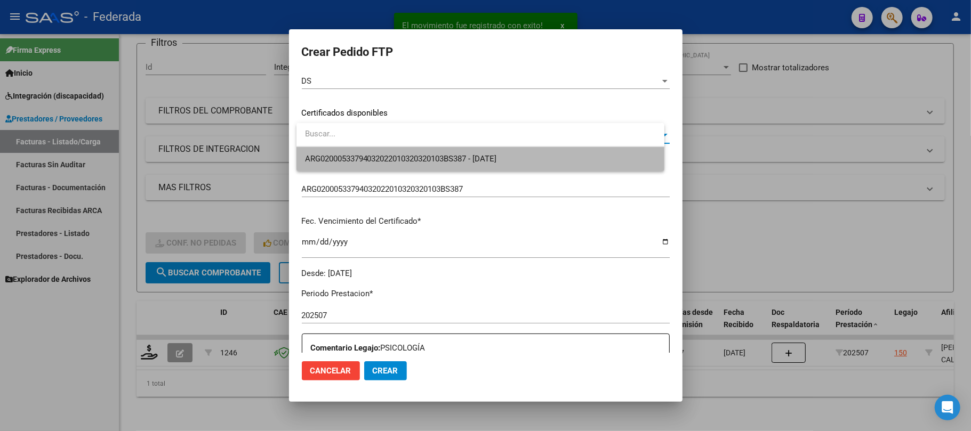
click at [365, 163] on span "ARG02000533794032022010320320103BS387 - 2032-01-03" at bounding box center [480, 159] width 351 height 24
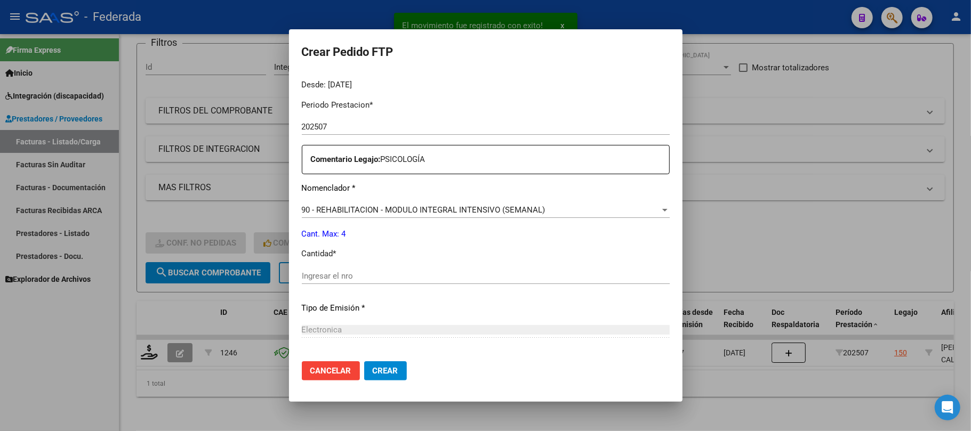
scroll to position [355, 0]
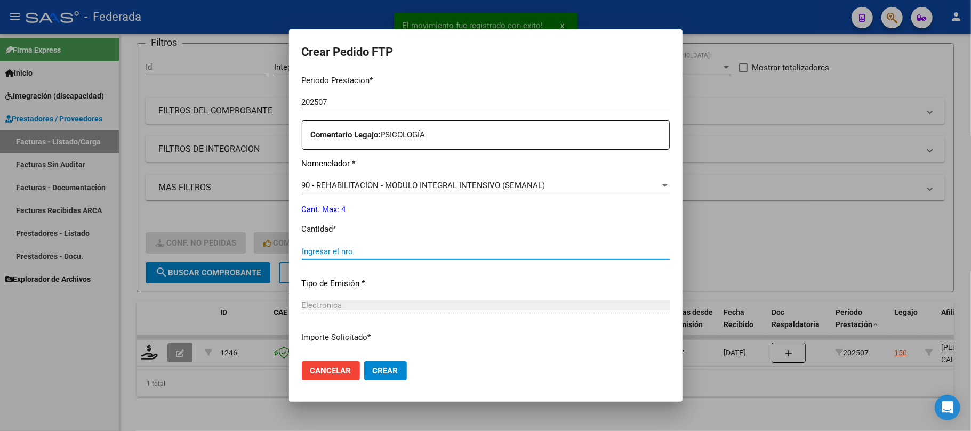
click at [347, 253] on input "Ingresar el nro" at bounding box center [486, 252] width 368 height 10
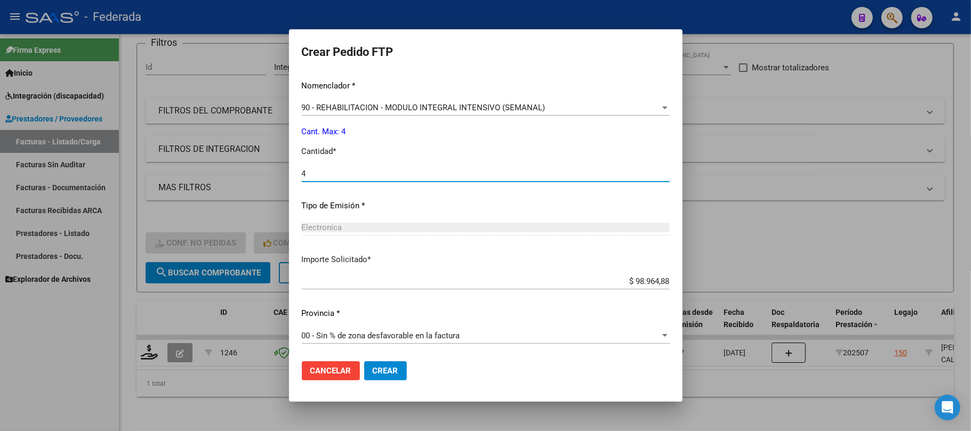
type input "4"
click at [380, 368] on span "Crear" at bounding box center [386, 371] width 26 height 10
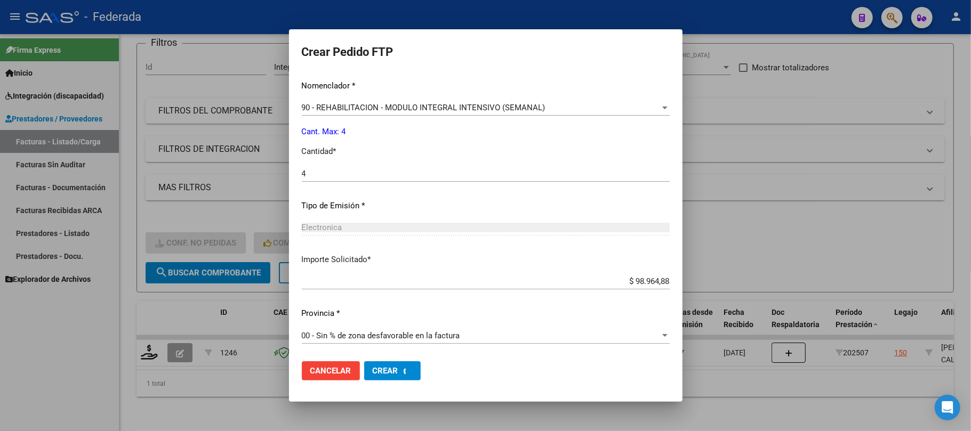
scroll to position [373, 0]
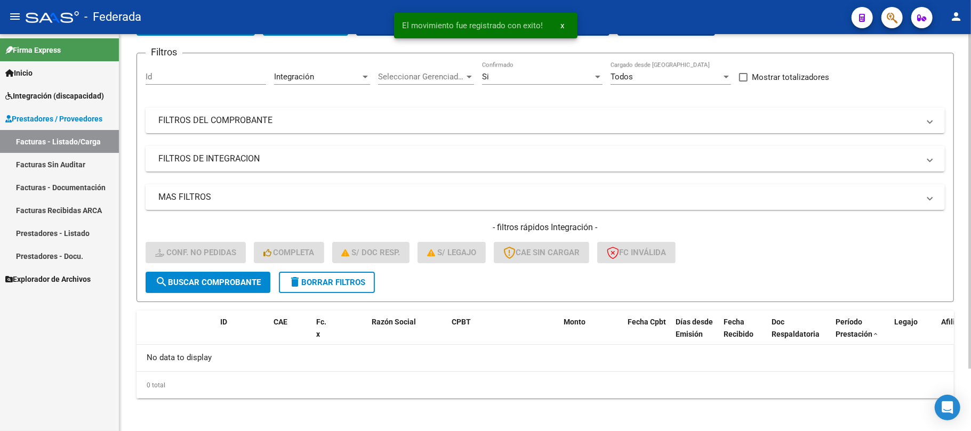
click at [310, 280] on span "delete Borrar Filtros" at bounding box center [326, 283] width 77 height 10
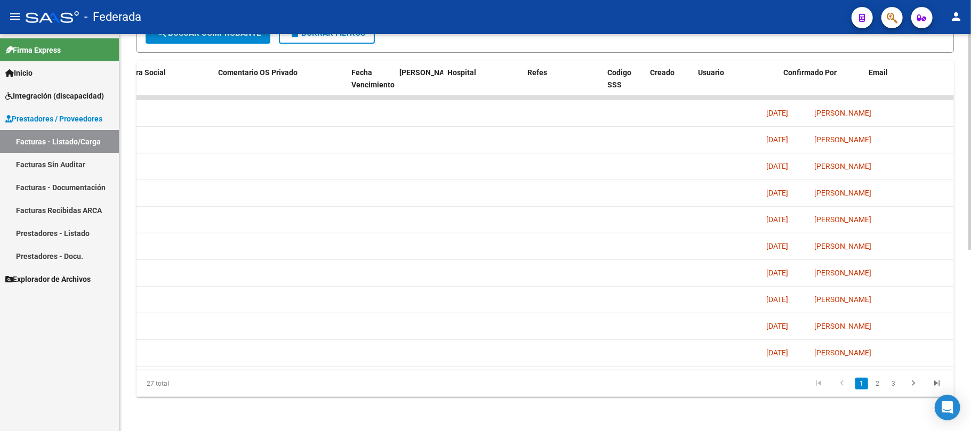
scroll to position [0, 1931]
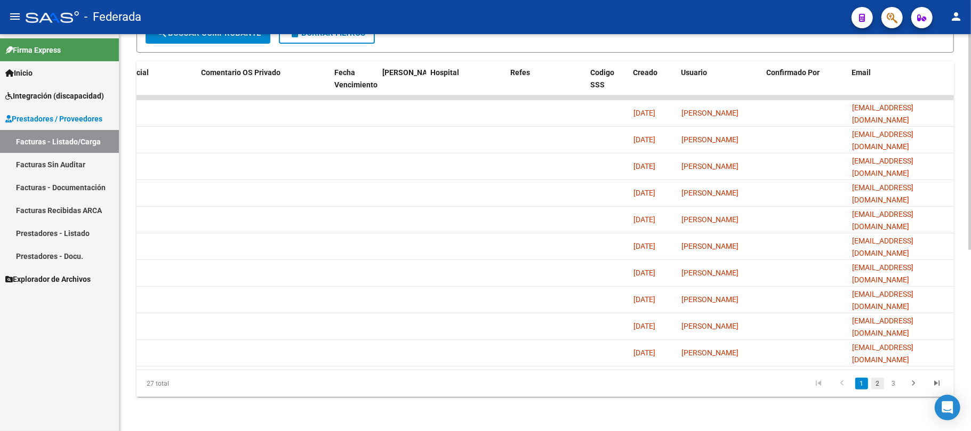
click at [876, 387] on link "2" at bounding box center [877, 384] width 13 height 12
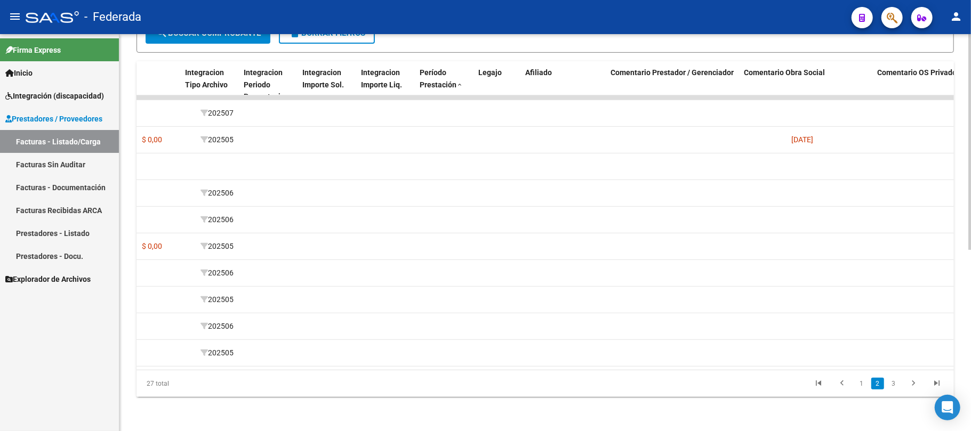
scroll to position [0, 1255]
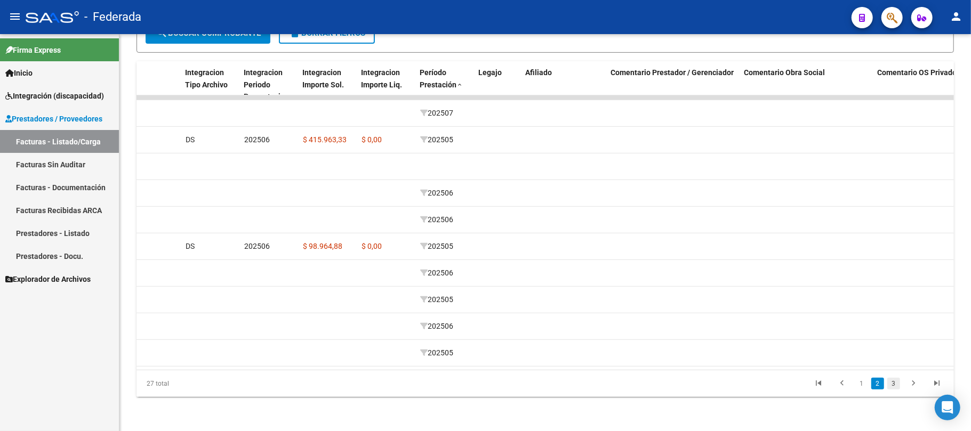
click at [890, 386] on link "3" at bounding box center [893, 384] width 13 height 12
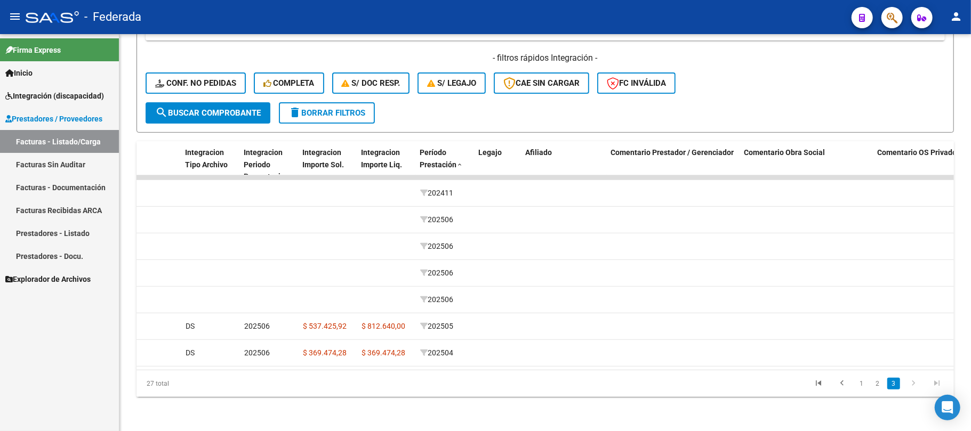
scroll to position [253, 0]
click at [864, 387] on link "1" at bounding box center [861, 384] width 13 height 12
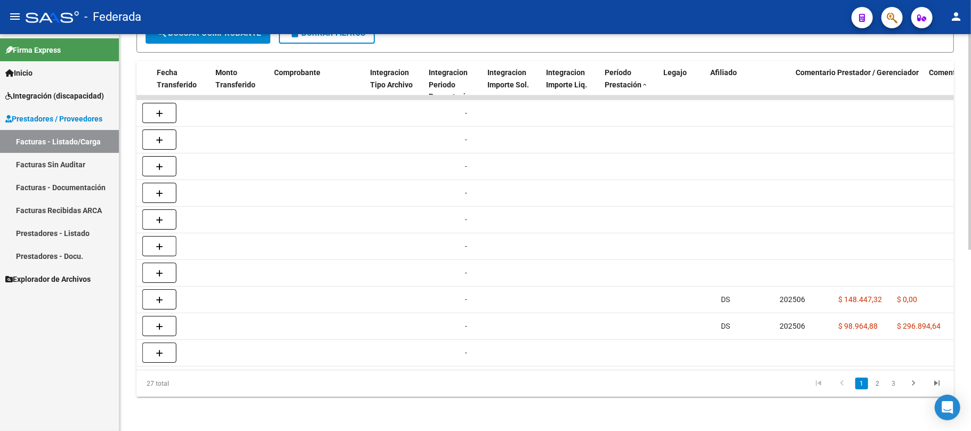
scroll to position [0, 1071]
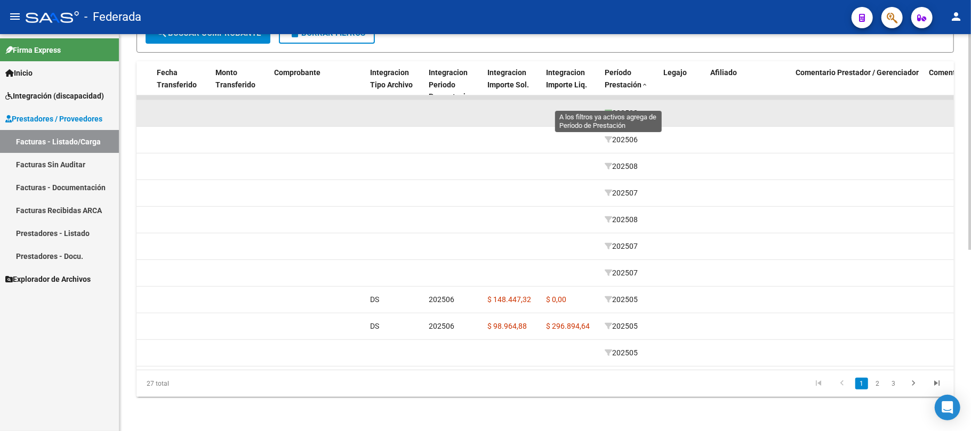
click at [608, 109] on icon at bounding box center [608, 112] width 7 height 7
type input "202508"
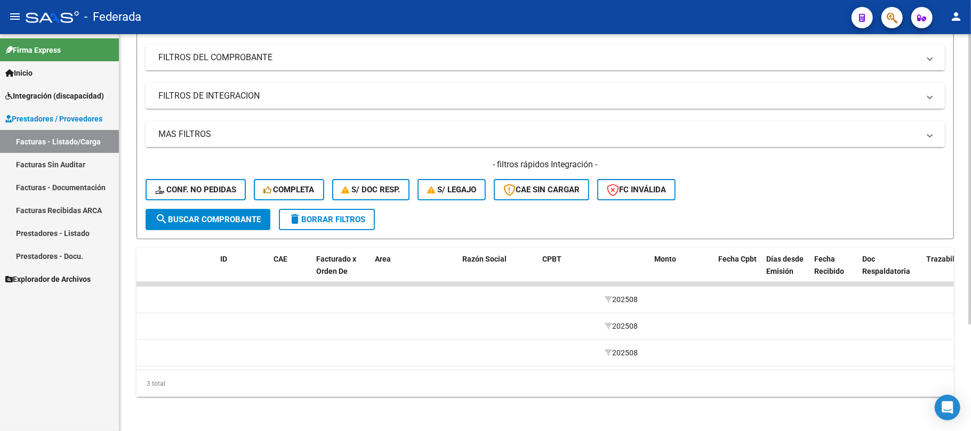
scroll to position [0, 0]
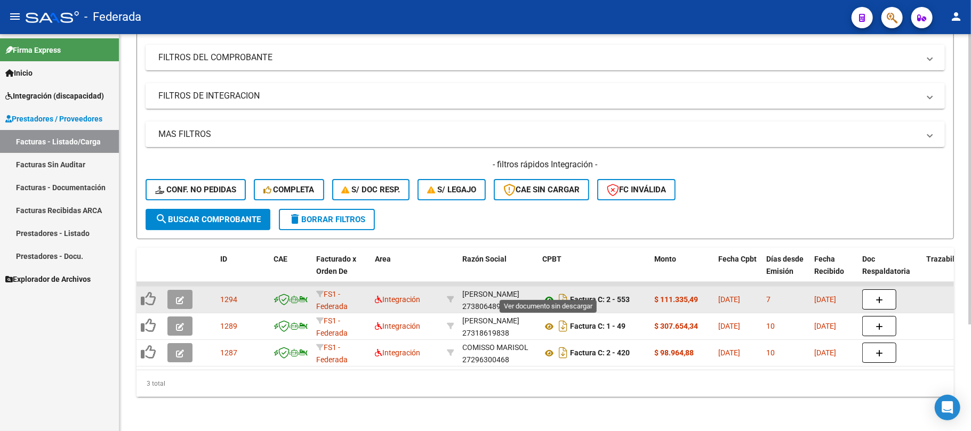
click at [549, 294] on icon at bounding box center [549, 300] width 14 height 13
click at [485, 295] on div "BUCASOVICH ALDANA 27380648941" at bounding box center [497, 299] width 71 height 22
click at [548, 294] on icon at bounding box center [549, 300] width 14 height 13
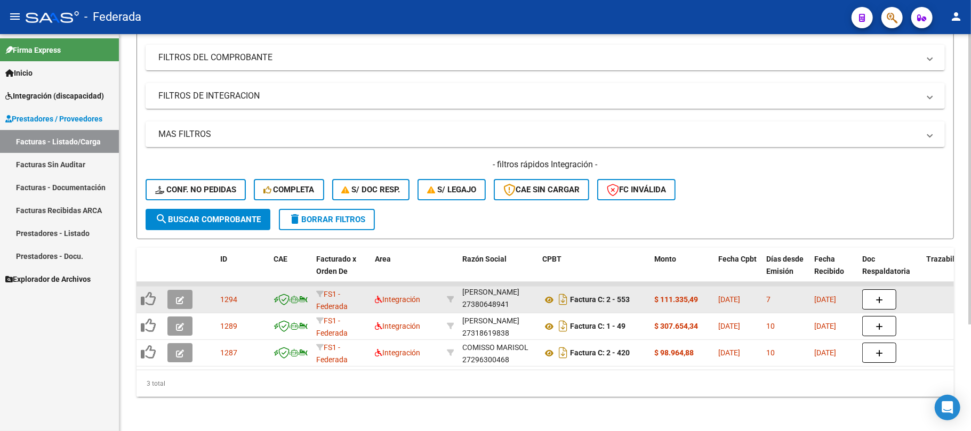
click at [483, 293] on div "BUCASOVICH ALDANA 27380648941" at bounding box center [497, 299] width 71 height 22
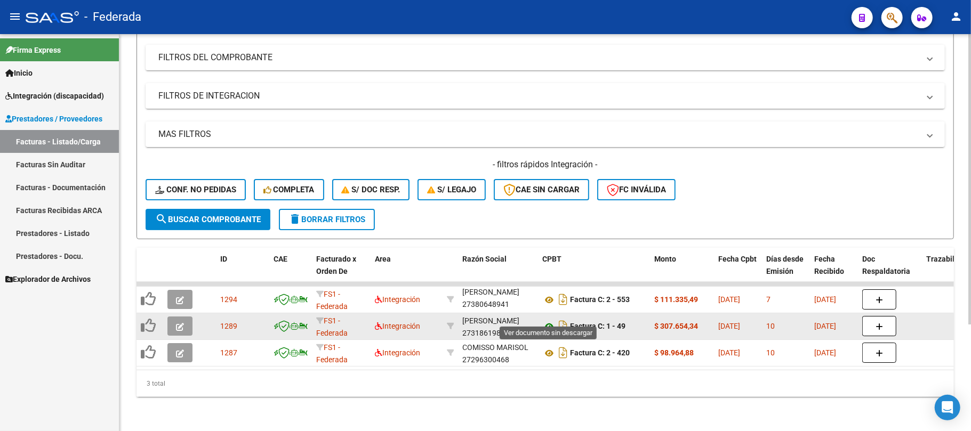
click at [546, 320] on icon at bounding box center [549, 326] width 14 height 13
click at [491, 324] on div "MELON ANDREA CELESTE 27318619838" at bounding box center [497, 326] width 71 height 22
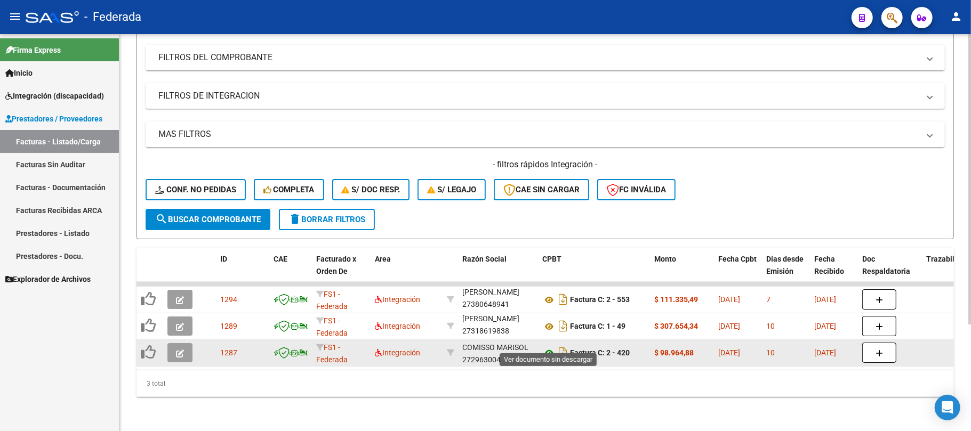
click at [549, 347] on icon at bounding box center [549, 353] width 14 height 13
click at [473, 348] on div "COMISSO MARISOL 27296300468" at bounding box center [497, 353] width 71 height 22
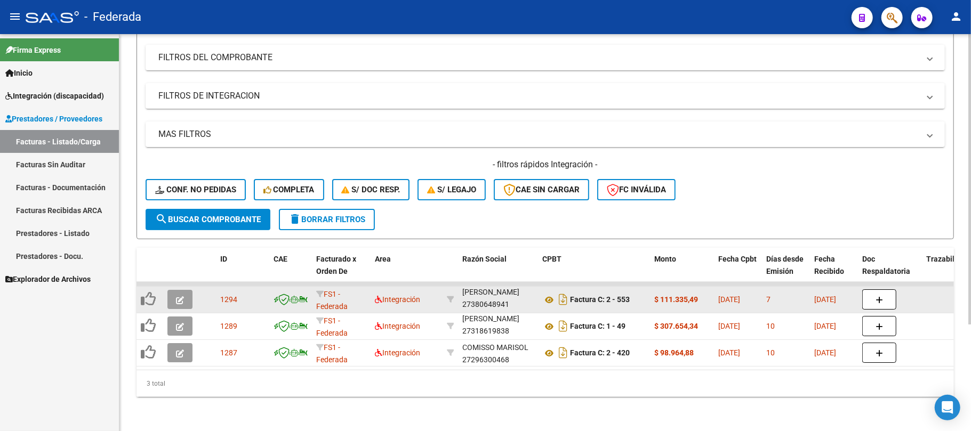
click at [180, 296] on icon "button" at bounding box center [180, 300] width 8 height 8
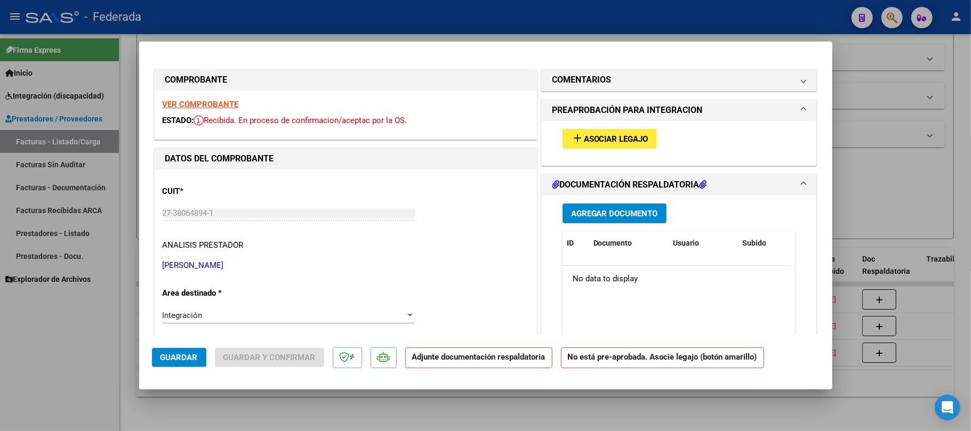
click at [601, 141] on span "Asociar Legajo" at bounding box center [616, 139] width 65 height 10
click at [336, 399] on div at bounding box center [485, 215] width 971 height 431
type input "$ 0,00"
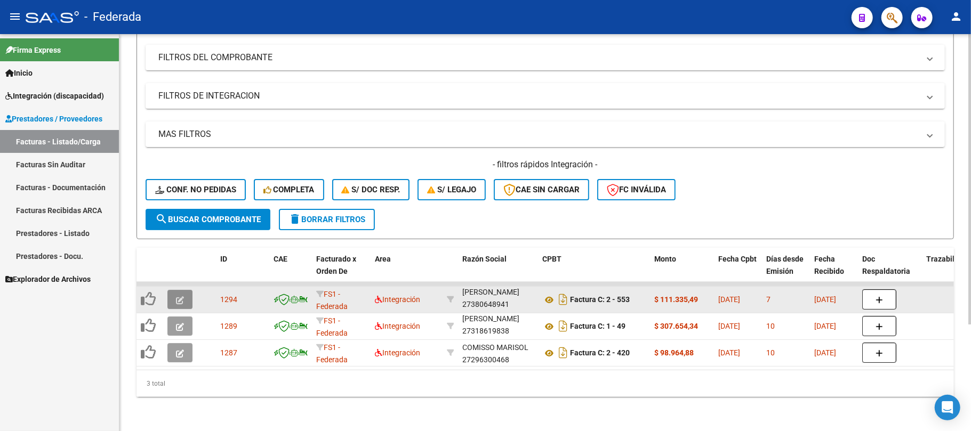
click at [171, 291] on button "button" at bounding box center [179, 299] width 25 height 19
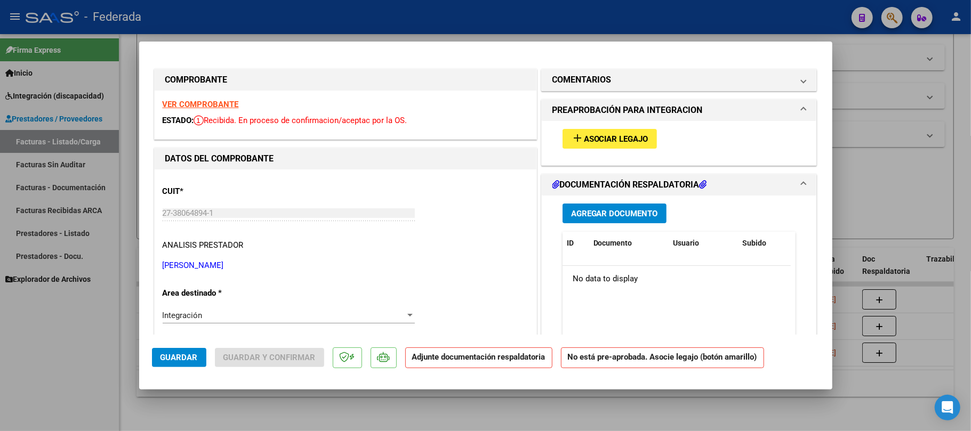
click at [598, 139] on span "Asociar Legajo" at bounding box center [616, 139] width 65 height 10
type input "$ 0,00"
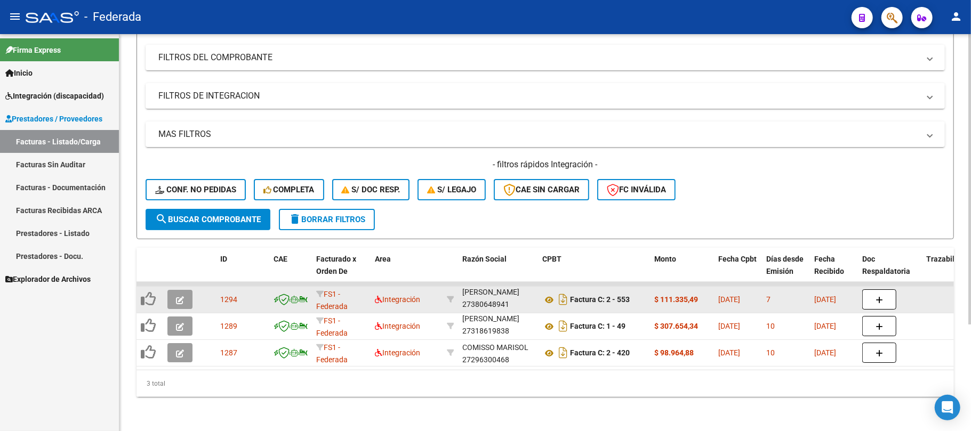
scroll to position [0, 0]
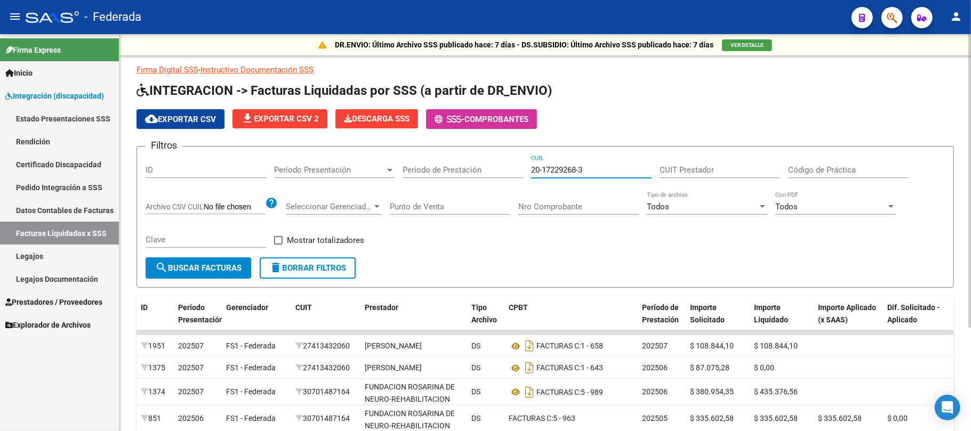
drag, startPoint x: 623, startPoint y: 171, endPoint x: 491, endPoint y: 173, distance: 132.3
click at [491, 173] on div "Filtros ID Período Presentación Período Presentación Período de Prestación 20-1…" at bounding box center [545, 206] width 799 height 102
click at [77, 190] on link "Pedido Integración a SSS" at bounding box center [59, 187] width 119 height 23
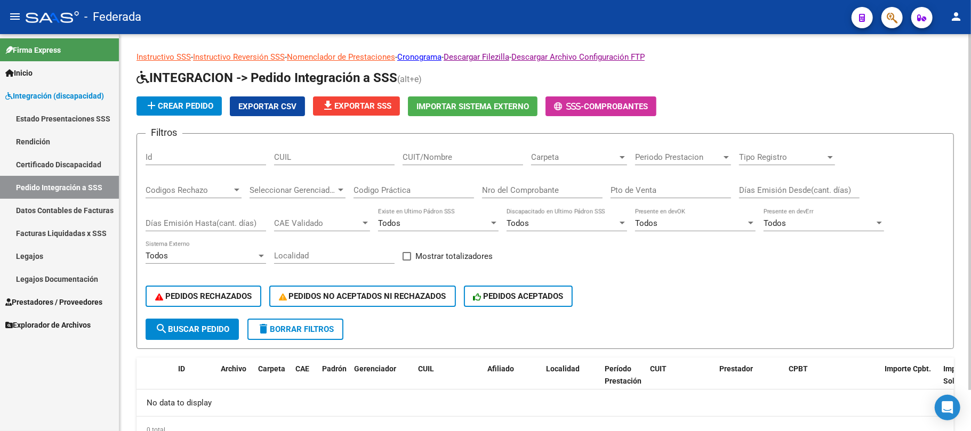
click at [308, 159] on div "CUIL" at bounding box center [334, 153] width 121 height 23
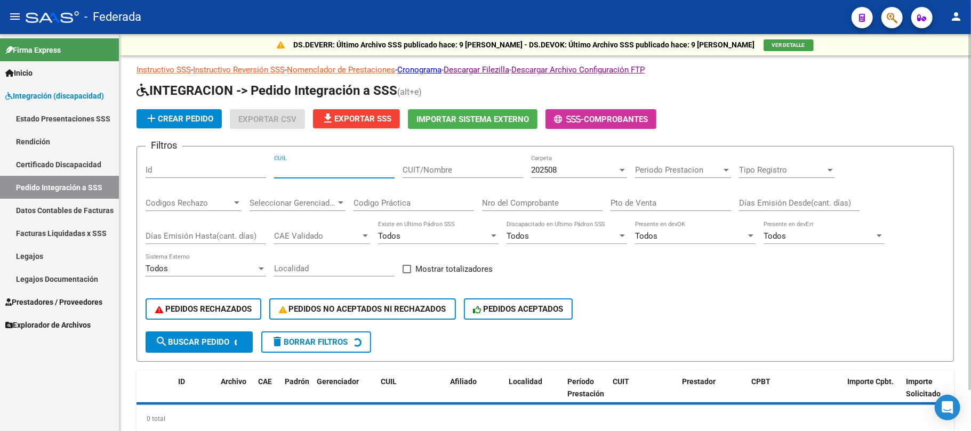
paste input "23398546199"
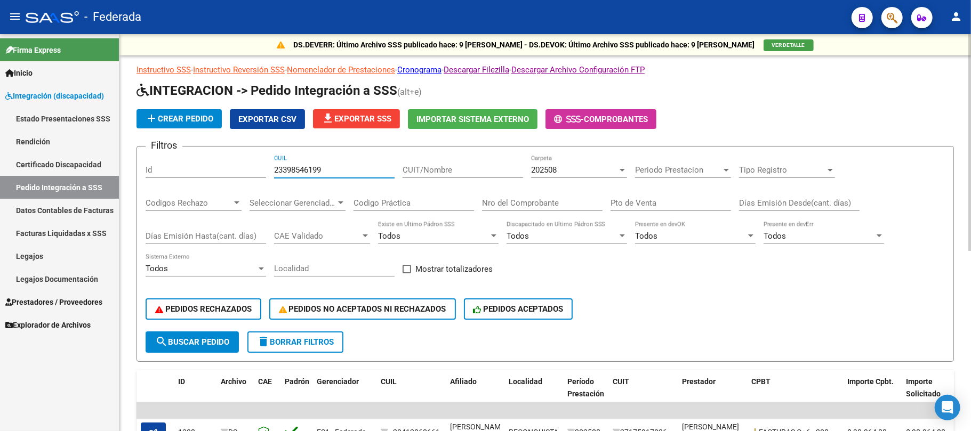
type input "23398546199"
click at [553, 173] on span "202508" at bounding box center [544, 170] width 26 height 10
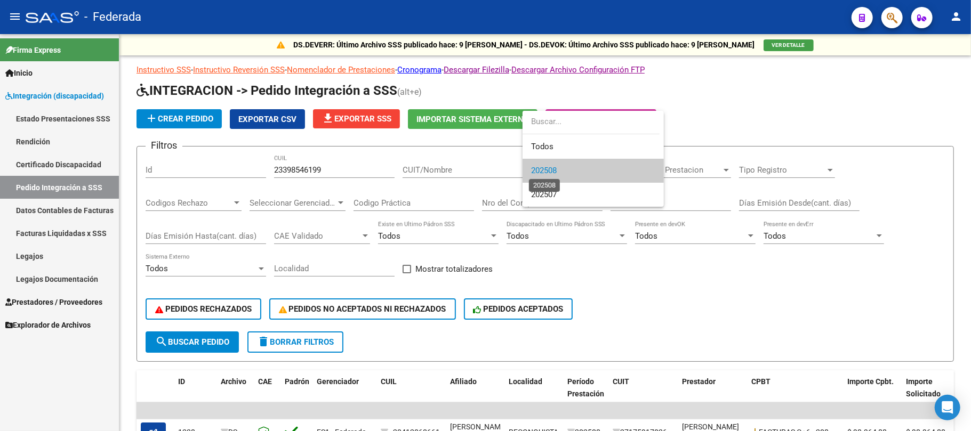
click at [550, 171] on span "202508" at bounding box center [544, 171] width 26 height 10
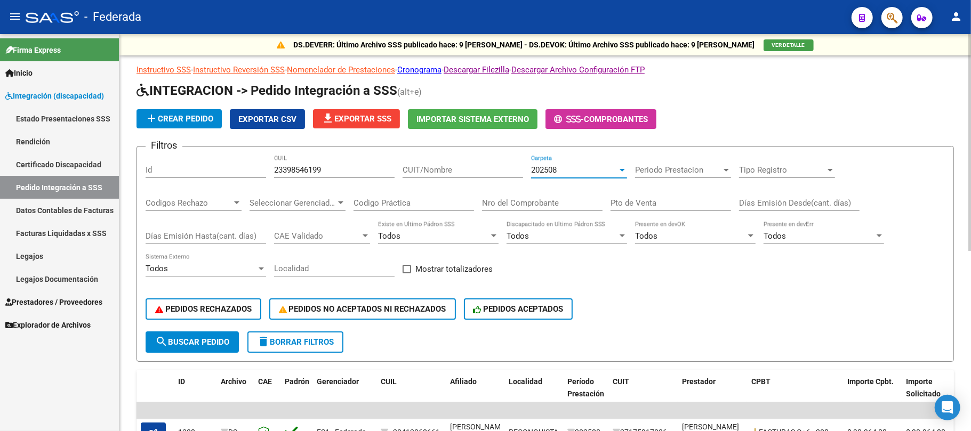
click at [211, 350] on button "search Buscar Pedido" at bounding box center [192, 342] width 93 height 21
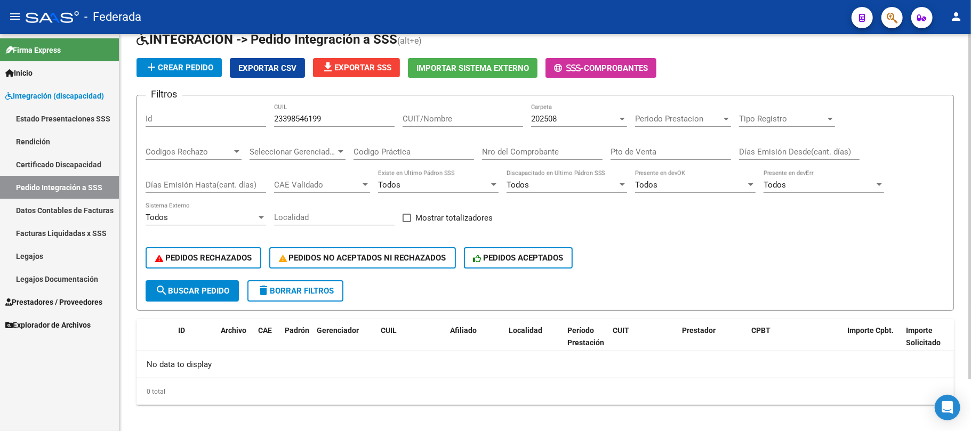
scroll to position [59, 0]
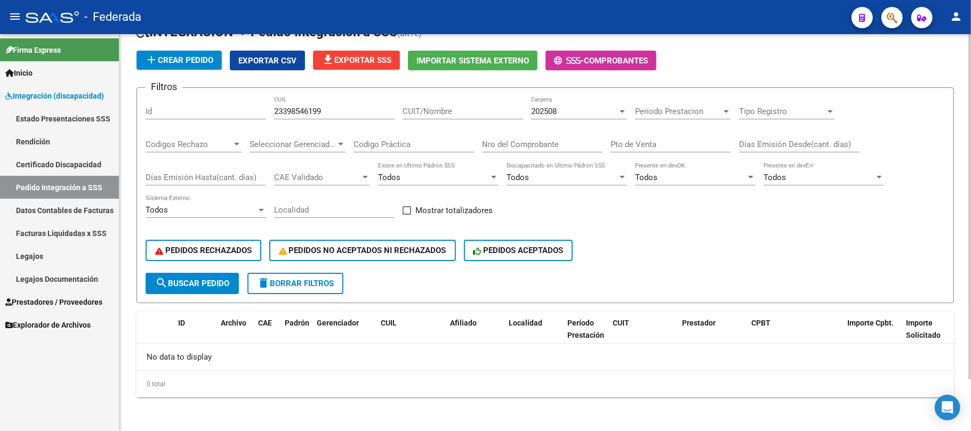
click at [561, 112] on div "202508" at bounding box center [574, 112] width 86 height 10
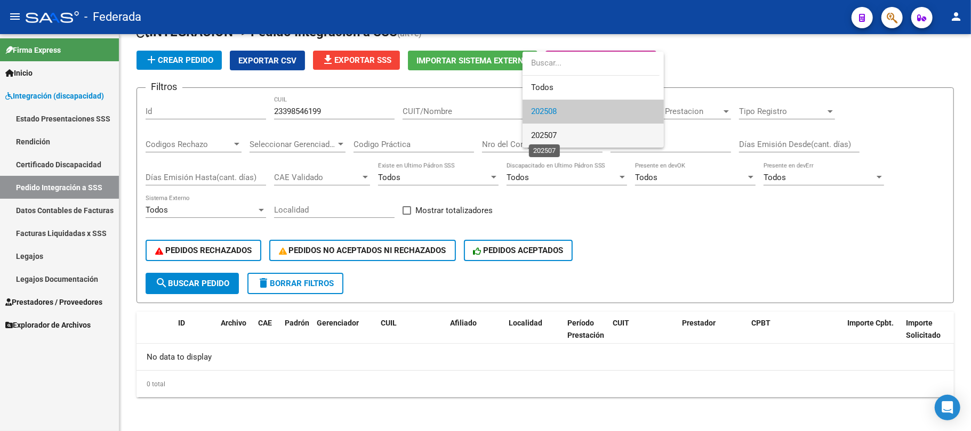
click at [557, 132] on span "202507" at bounding box center [544, 136] width 26 height 10
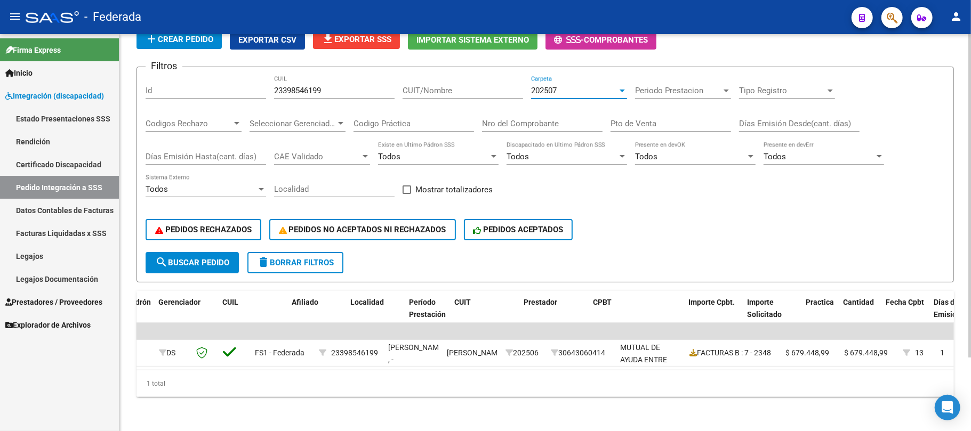
scroll to position [0, 158]
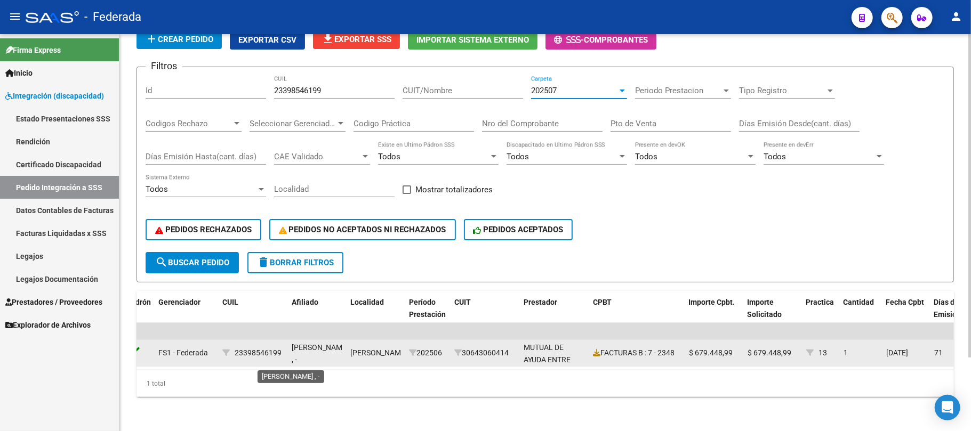
click at [307, 343] on span "ABDALA, LEANDRO MANUEL , -" at bounding box center [320, 353] width 57 height 21
copy span "ABDALA"
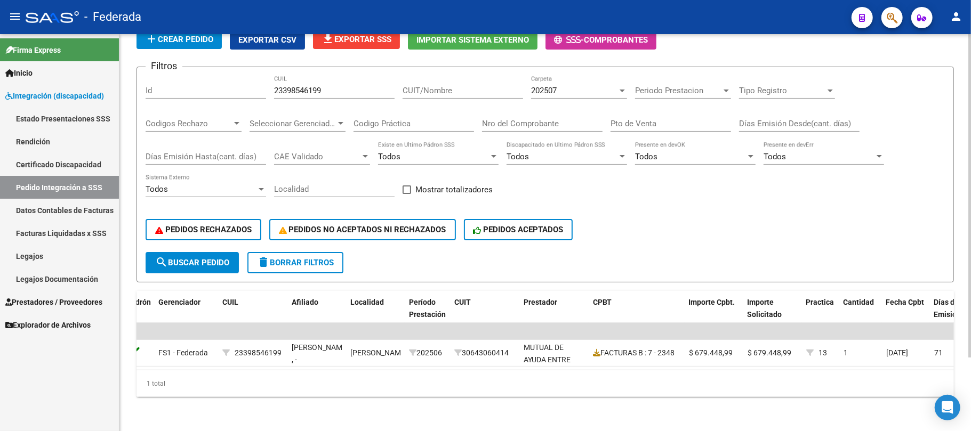
click at [305, 86] on input "23398546199" at bounding box center [334, 91] width 121 height 10
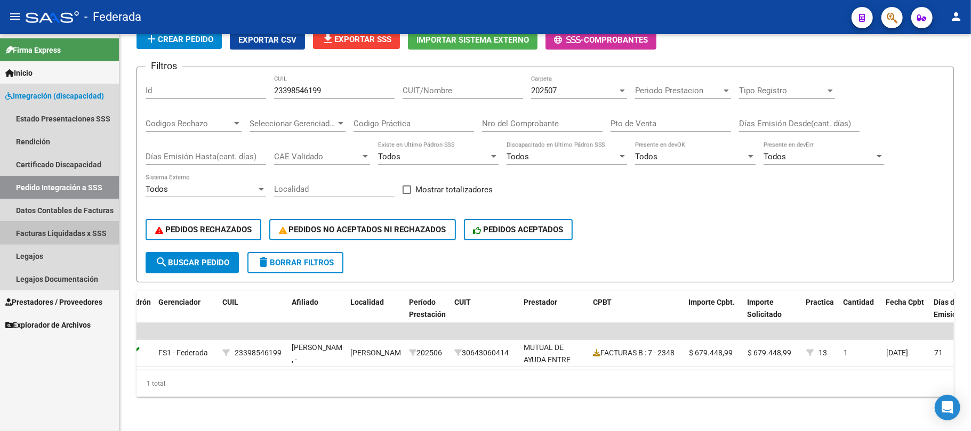
click at [47, 229] on link "Facturas Liquidadas x SSS" at bounding box center [59, 233] width 119 height 23
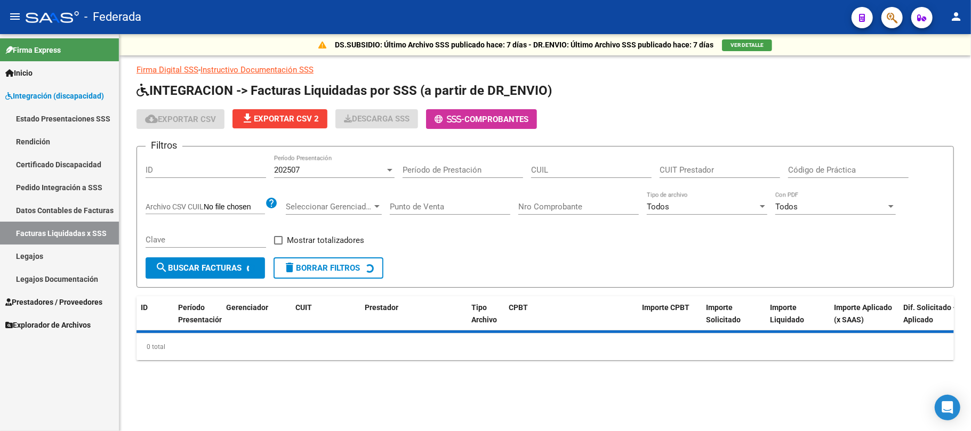
click at [564, 169] on input "CUIL" at bounding box center [591, 170] width 121 height 10
paste input "23-39854619-9"
type input "23-39854619-9"
click at [294, 176] on div "202507 Período Presentación" at bounding box center [334, 166] width 121 height 23
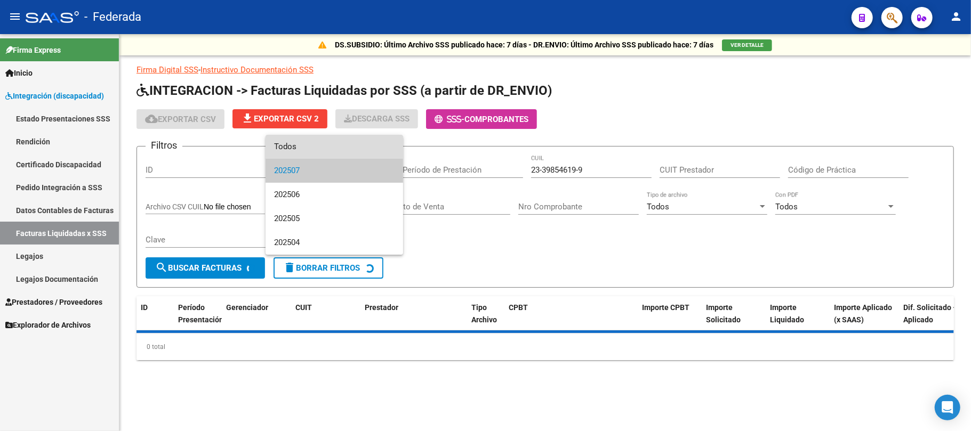
click at [291, 148] on span "Todos" at bounding box center [334, 147] width 121 height 24
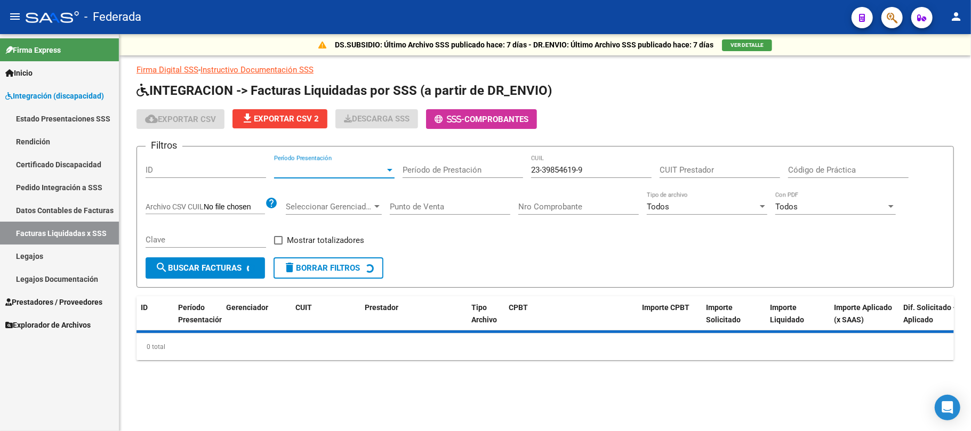
click at [231, 259] on button "search Buscar Facturas" at bounding box center [205, 268] width 119 height 21
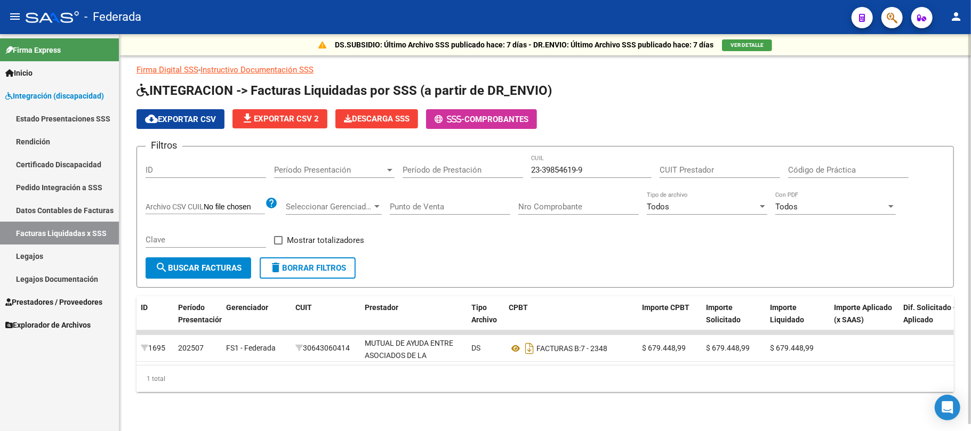
scroll to position [6, 0]
click at [224, 258] on button "search Buscar Facturas" at bounding box center [199, 268] width 106 height 21
click at [331, 166] on span "Período Presentación" at bounding box center [329, 170] width 111 height 10
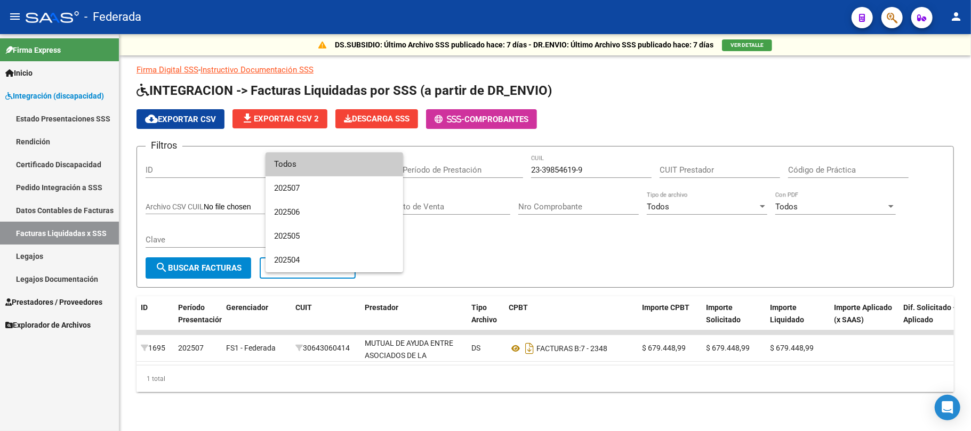
click at [319, 171] on span "Todos" at bounding box center [334, 164] width 121 height 24
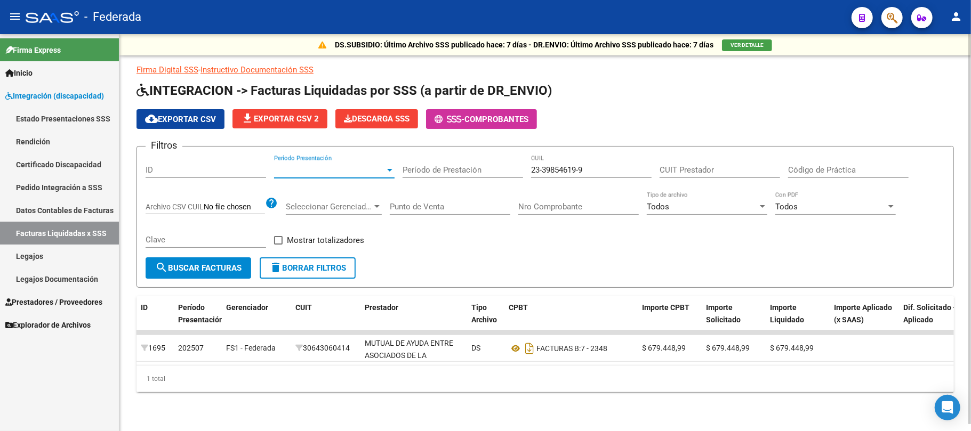
click at [238, 263] on span "search Buscar Facturas" at bounding box center [198, 268] width 86 height 10
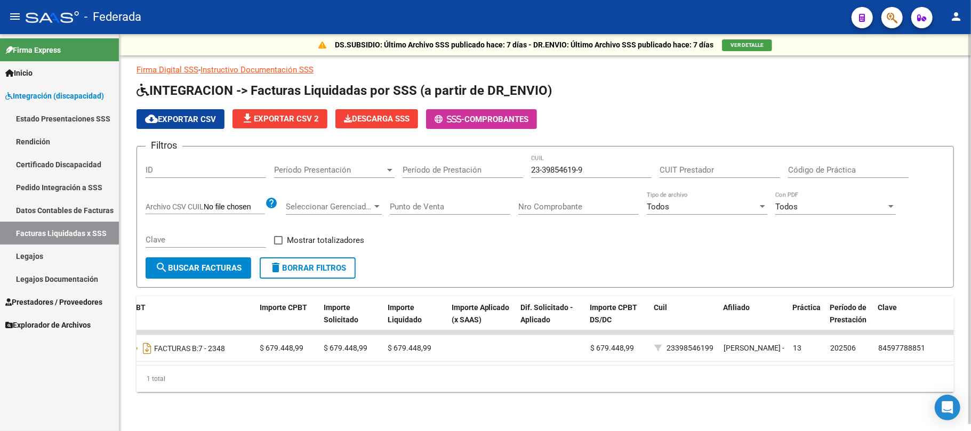
scroll to position [0, 0]
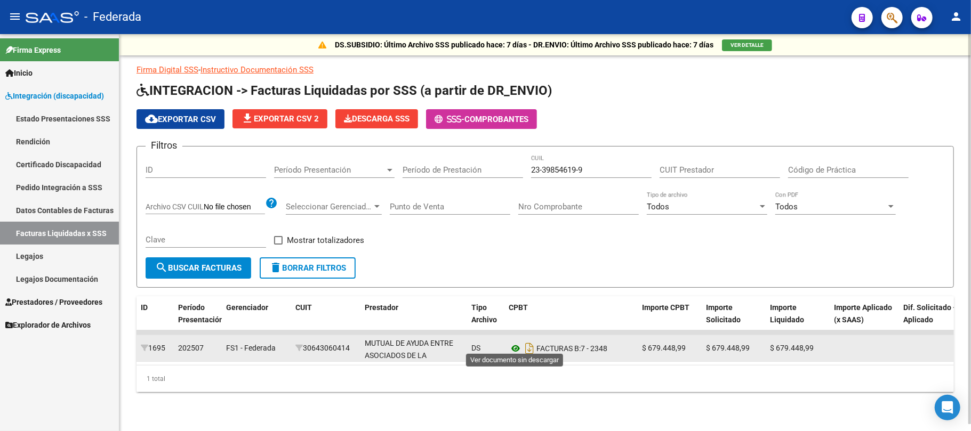
click at [513, 346] on icon at bounding box center [516, 348] width 14 height 13
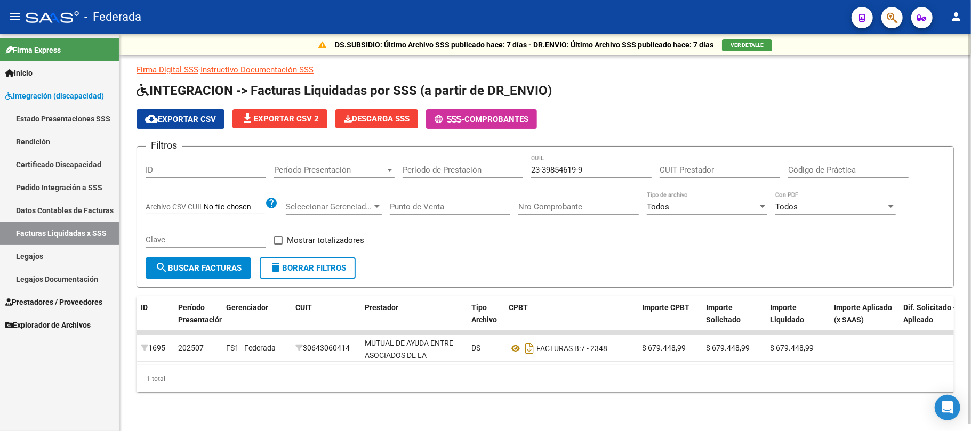
click at [336, 263] on span "delete Borrar Filtros" at bounding box center [307, 268] width 77 height 10
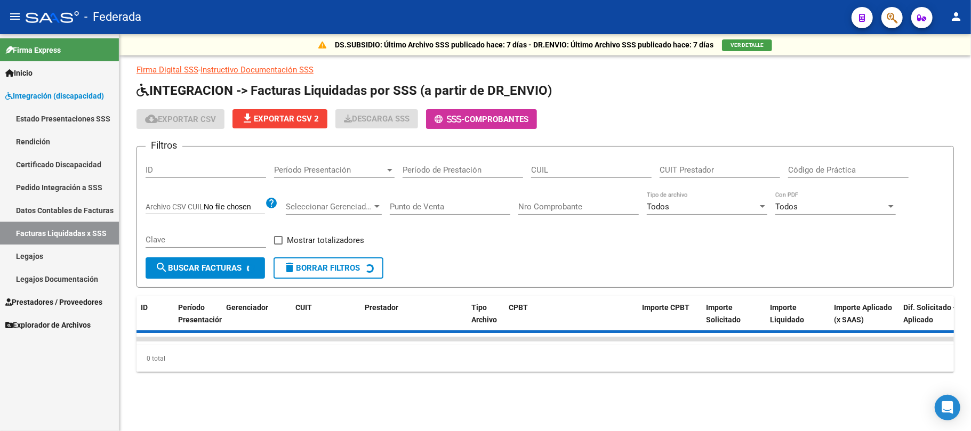
click at [81, 182] on link "Pedido Integración a SSS" at bounding box center [59, 187] width 119 height 23
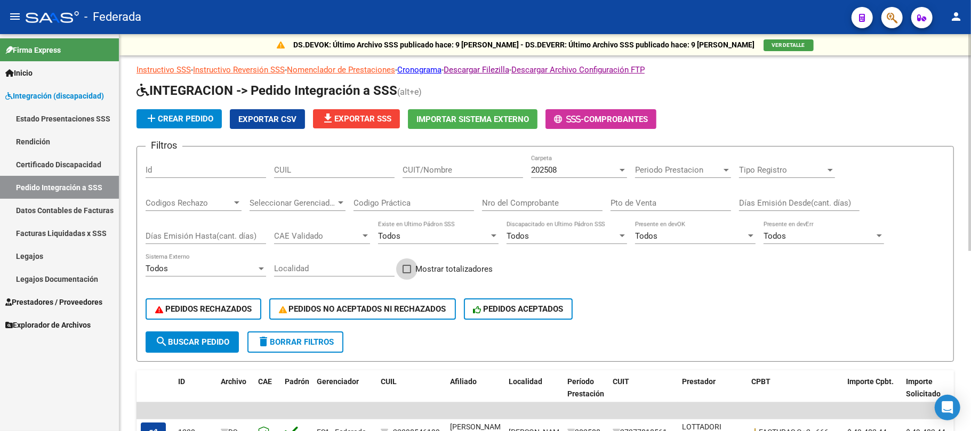
click at [405, 271] on span at bounding box center [407, 269] width 9 height 9
click at [406, 274] on input "Mostrar totalizadores" at bounding box center [406, 274] width 1 height 1
checkbox input "true"
click at [227, 343] on span "search Buscar Pedido" at bounding box center [192, 343] width 74 height 10
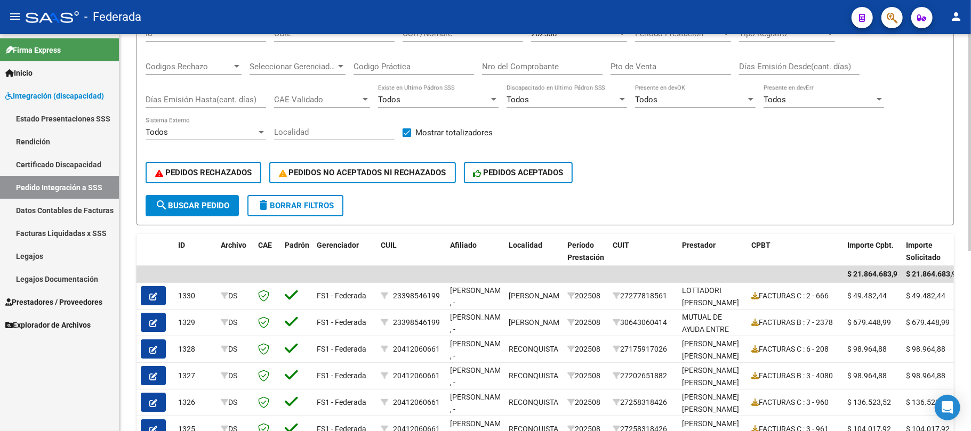
scroll to position [116, 0]
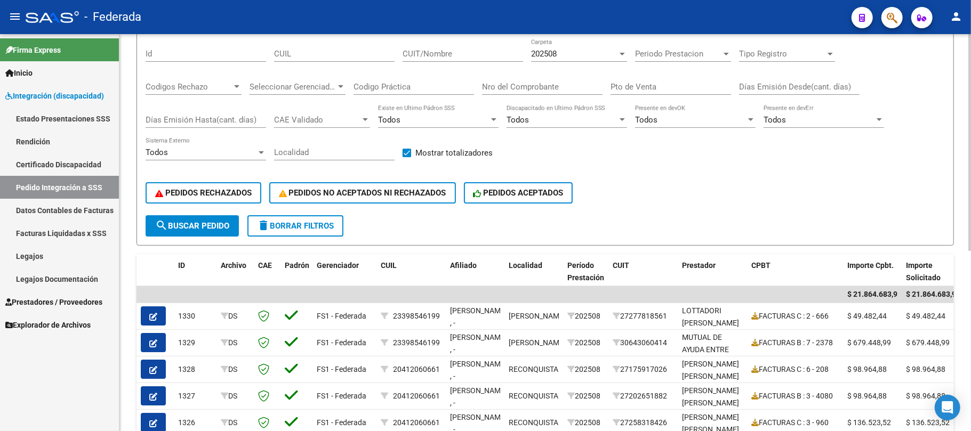
click at [338, 58] on input "CUIL" at bounding box center [334, 54] width 121 height 10
paste input "23555529759"
click at [219, 221] on span "search Buscar Pedido" at bounding box center [192, 226] width 74 height 10
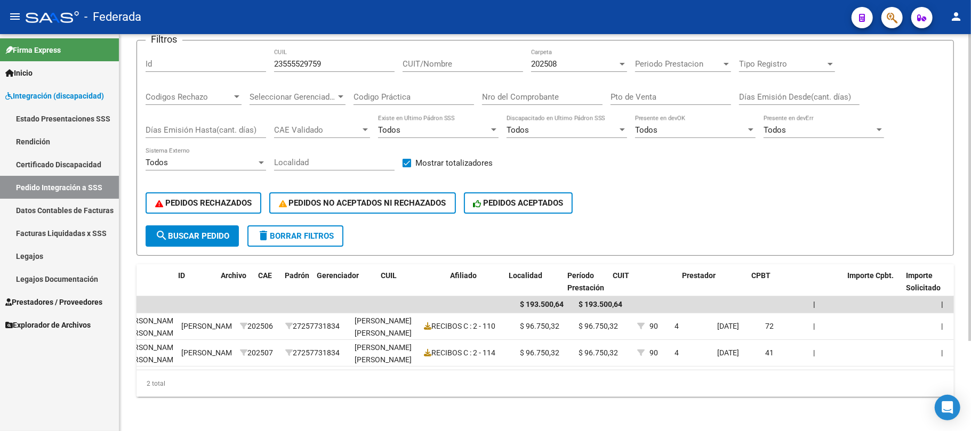
scroll to position [0, 0]
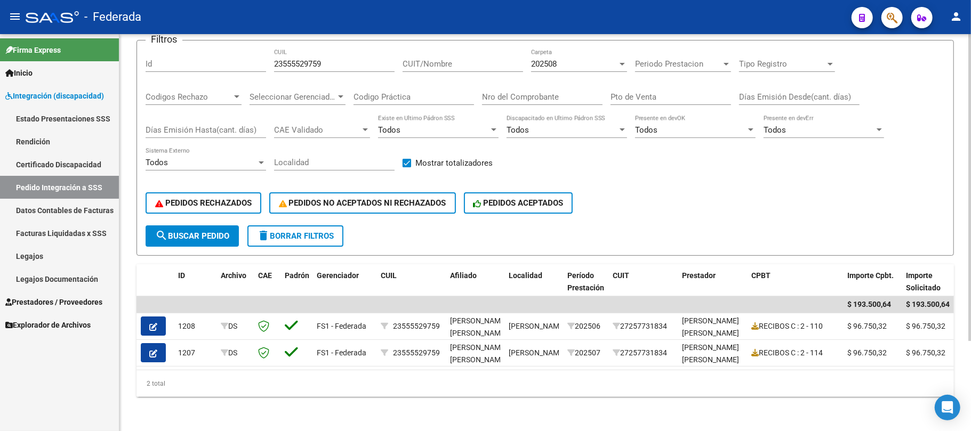
click at [320, 59] on input "23555529759" at bounding box center [334, 64] width 121 height 10
paste input "055528281"
type input "20555282819"
click at [224, 231] on span "search Buscar Pedido" at bounding box center [192, 236] width 74 height 10
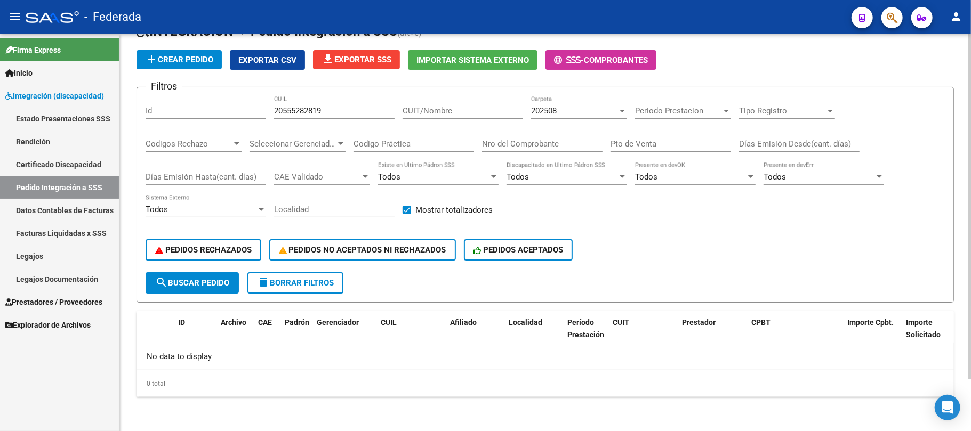
scroll to position [59, 0]
click at [541, 109] on span "202508" at bounding box center [544, 112] width 26 height 10
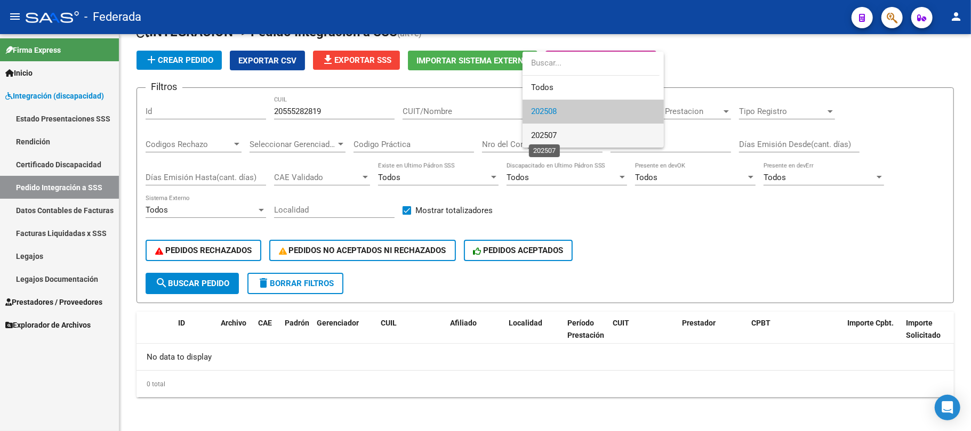
click at [543, 133] on span "202507" at bounding box center [544, 136] width 26 height 10
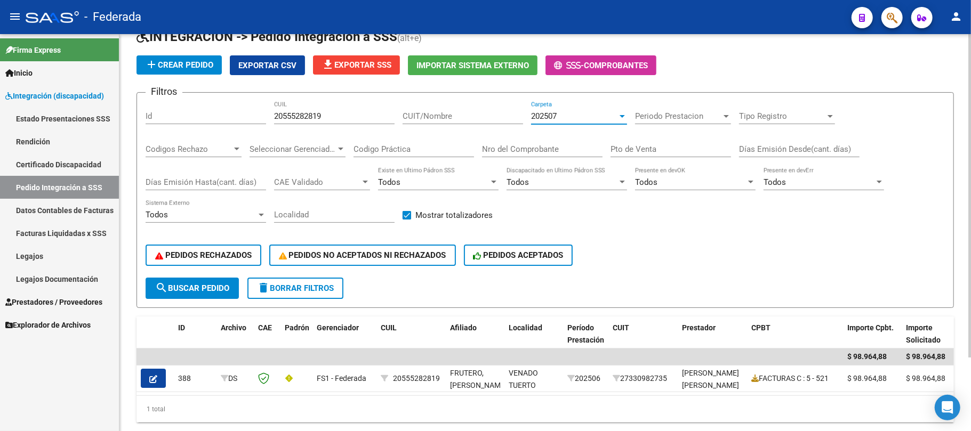
scroll to position [0, 0]
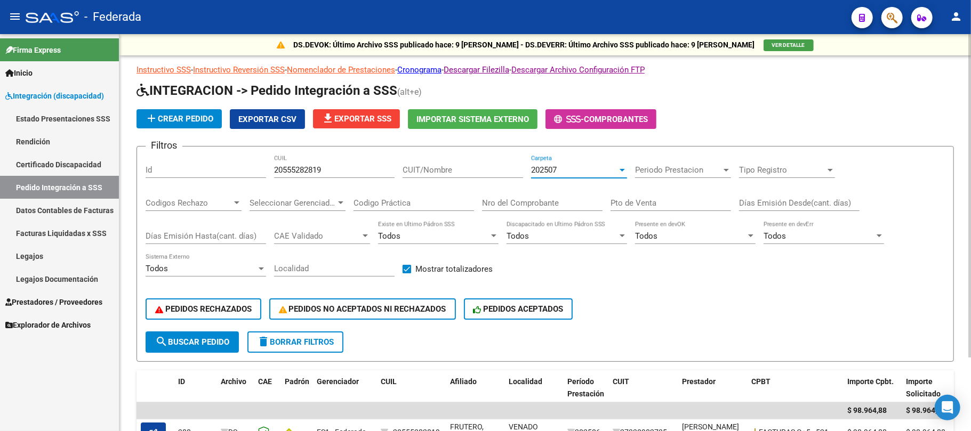
click at [299, 167] on input "20555282819" at bounding box center [334, 170] width 121 height 10
click at [600, 165] on div "202507 Carpeta" at bounding box center [579, 166] width 96 height 23
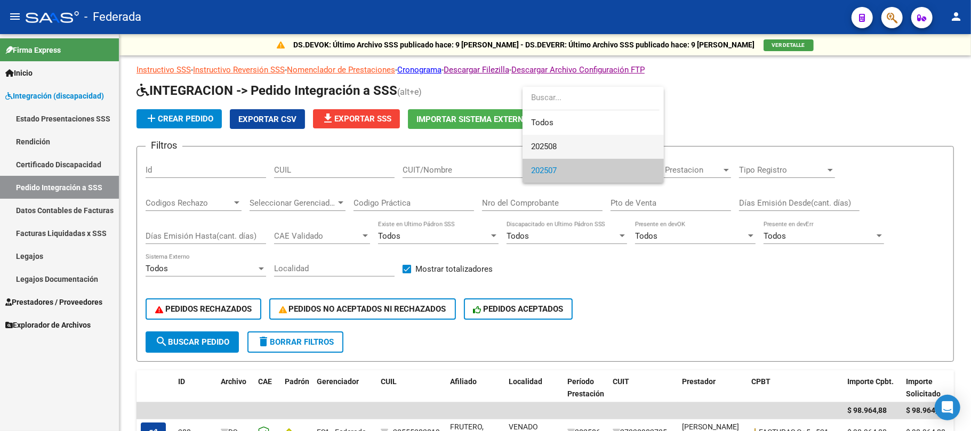
click at [574, 139] on span "202508" at bounding box center [593, 147] width 124 height 24
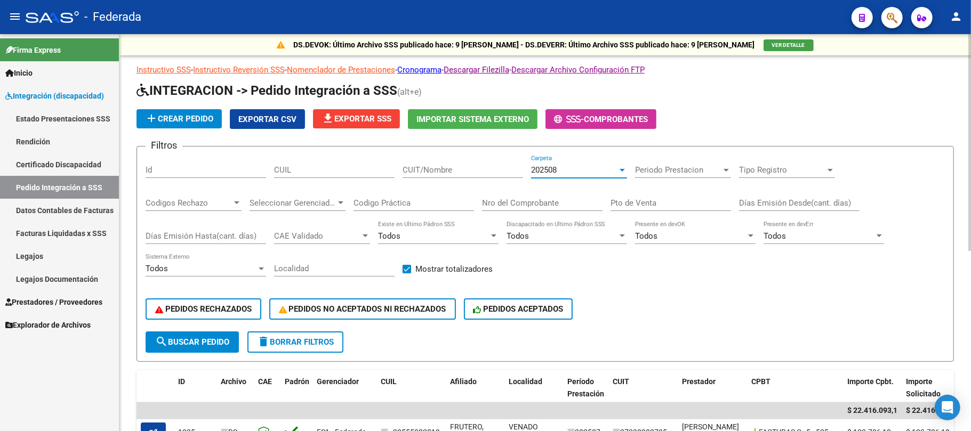
click at [226, 335] on button "search Buscar Pedido" at bounding box center [192, 342] width 93 height 21
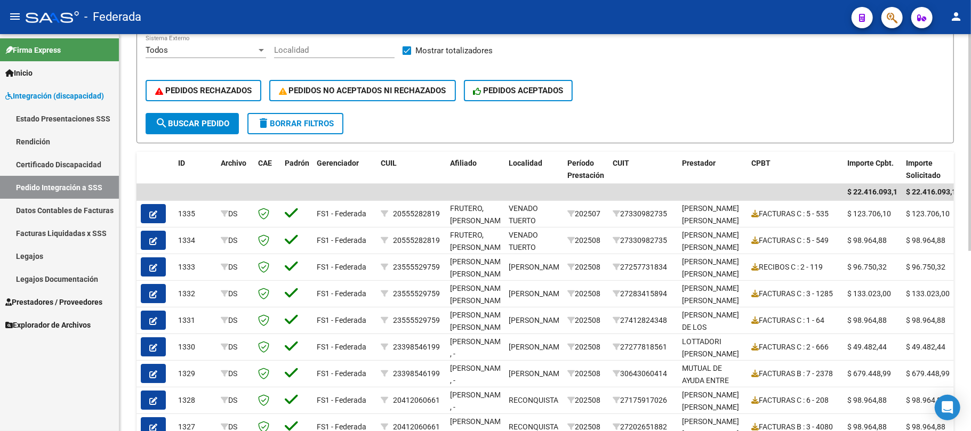
scroll to position [71, 0]
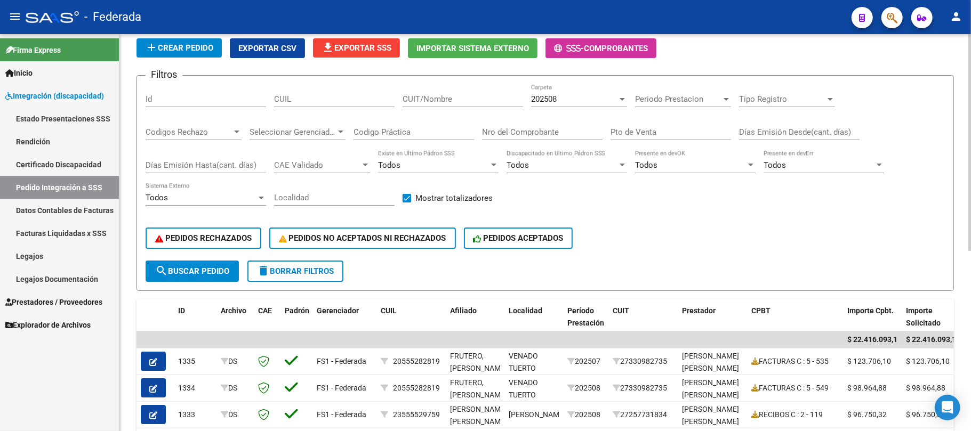
click at [322, 101] on input "CUIL" at bounding box center [334, 99] width 121 height 10
paste input "20462951133"
type input "20462951133"
click at [216, 272] on span "search Buscar Pedido" at bounding box center [192, 272] width 74 height 10
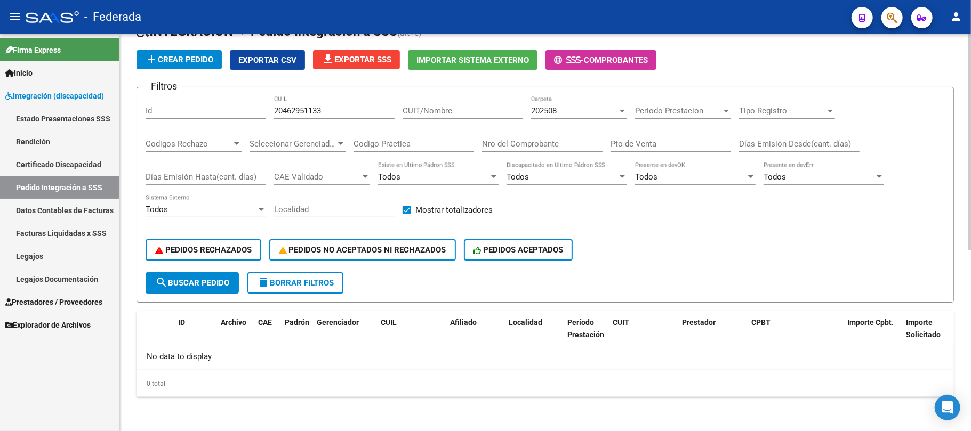
scroll to position [59, 0]
click at [585, 111] on div "202508" at bounding box center [574, 112] width 86 height 10
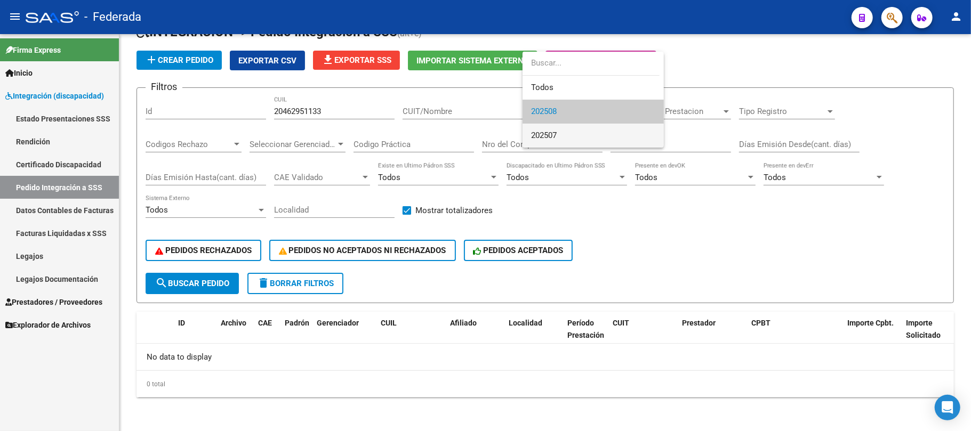
click at [574, 129] on span "202507" at bounding box center [593, 136] width 124 height 24
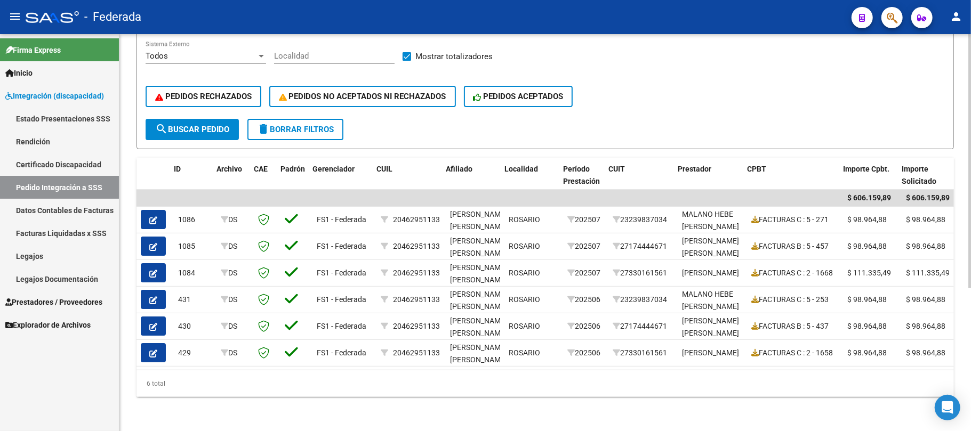
scroll to position [0, 207]
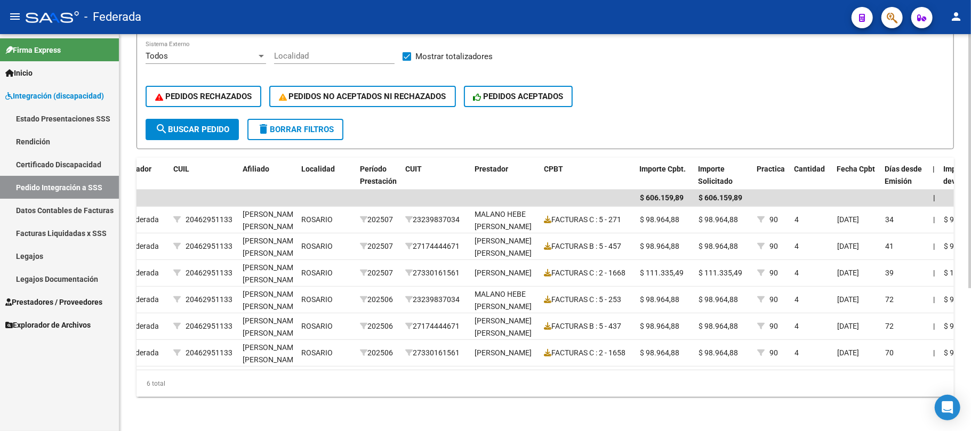
click at [295, 125] on span "delete Borrar Filtros" at bounding box center [295, 130] width 77 height 10
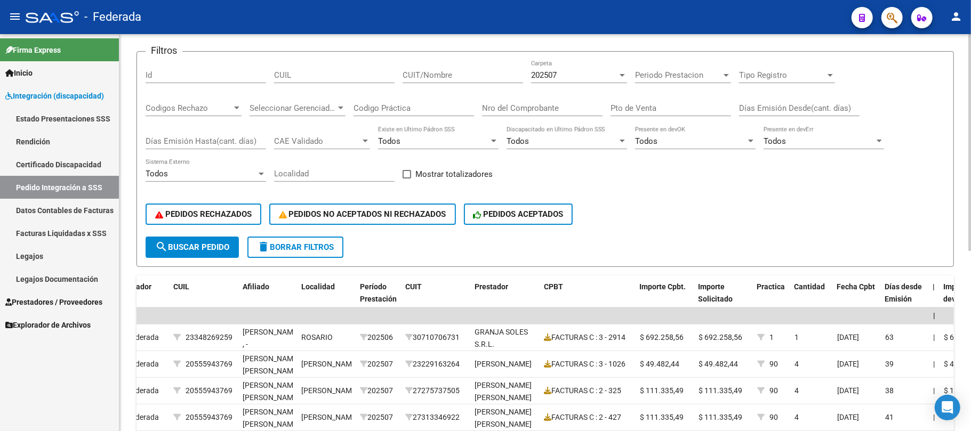
scroll to position [81, 0]
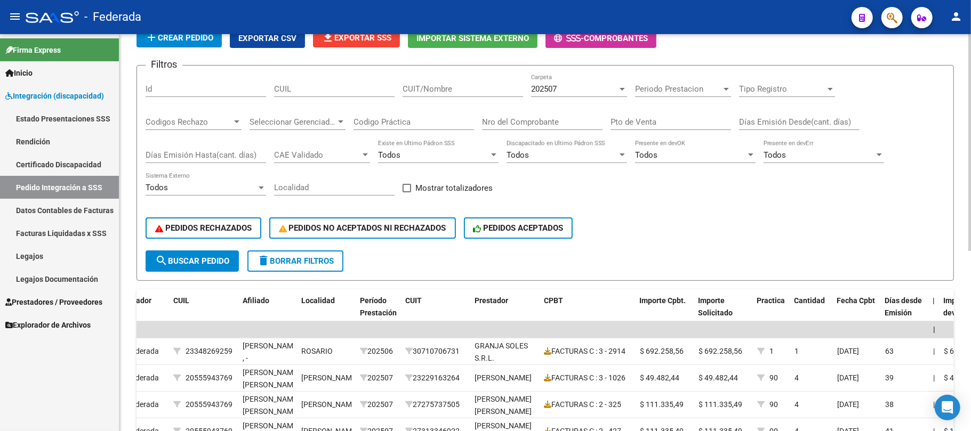
click at [559, 94] on div "202507" at bounding box center [574, 89] width 86 height 10
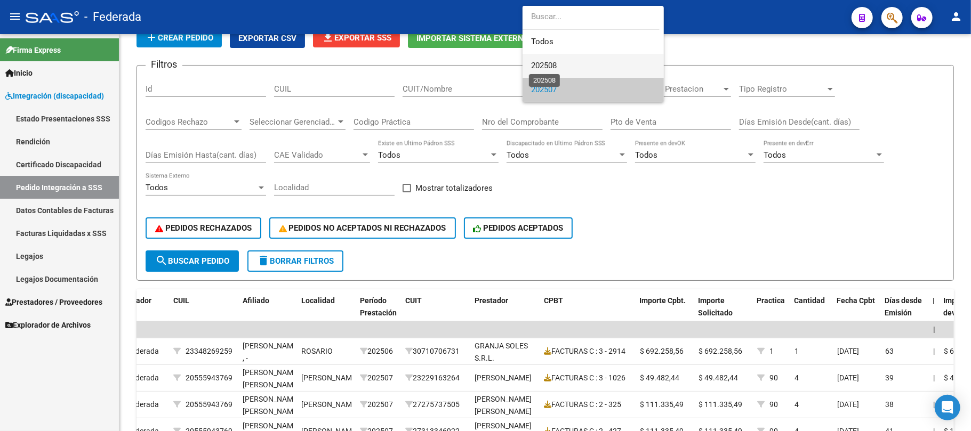
click at [553, 66] on span "202508" at bounding box center [544, 66] width 26 height 10
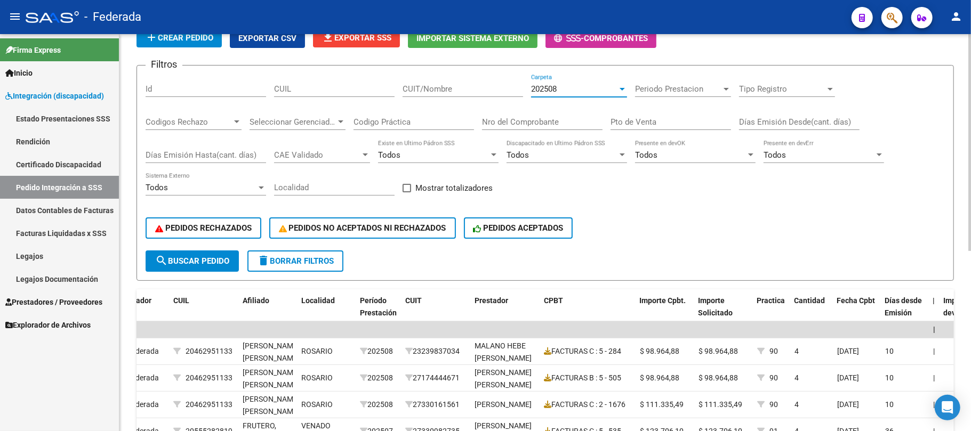
click at [233, 262] on button "search Buscar Pedido" at bounding box center [192, 261] width 93 height 21
click at [408, 188] on span at bounding box center [407, 188] width 9 height 9
click at [407, 192] on input "Mostrar totalizadores" at bounding box center [406, 192] width 1 height 1
checkbox input "true"
click at [201, 256] on span "search Buscar Pedido" at bounding box center [192, 261] width 74 height 10
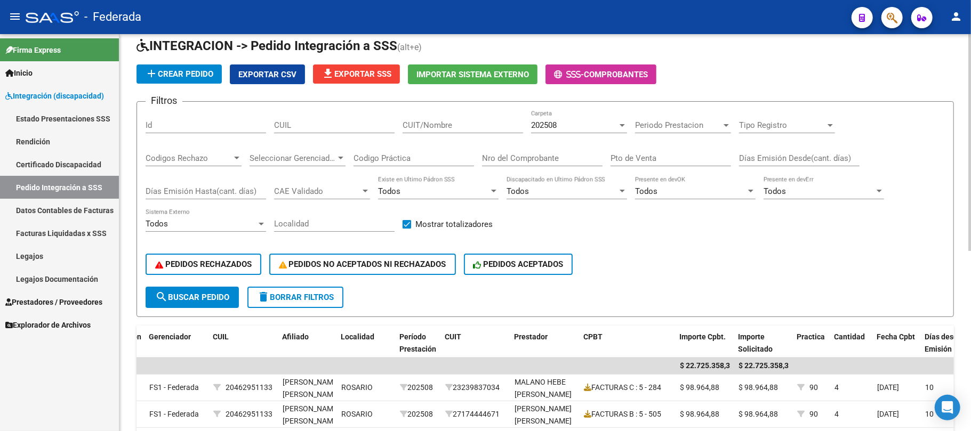
scroll to position [0, 0]
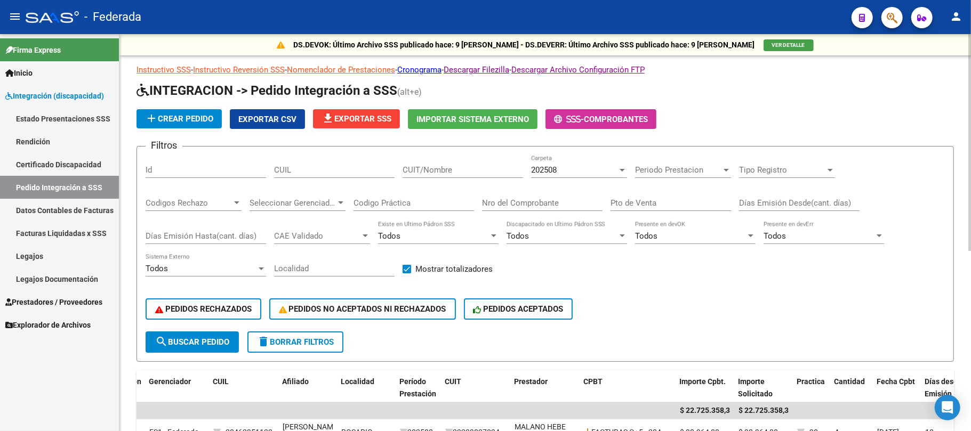
click at [341, 173] on input "CUIL" at bounding box center [334, 170] width 121 height 10
paste input "20507586199"
type input "20507586199"
click at [219, 349] on button "search Buscar Pedido" at bounding box center [192, 342] width 93 height 21
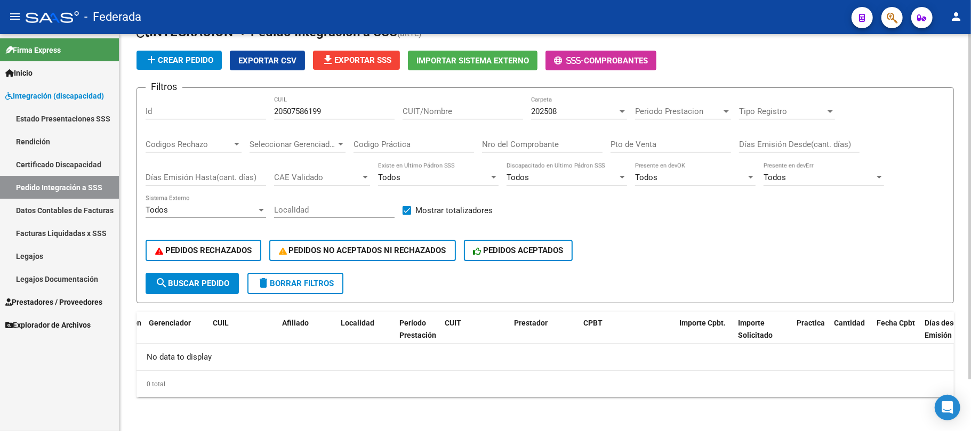
click at [544, 112] on span "202508" at bounding box center [544, 112] width 26 height 10
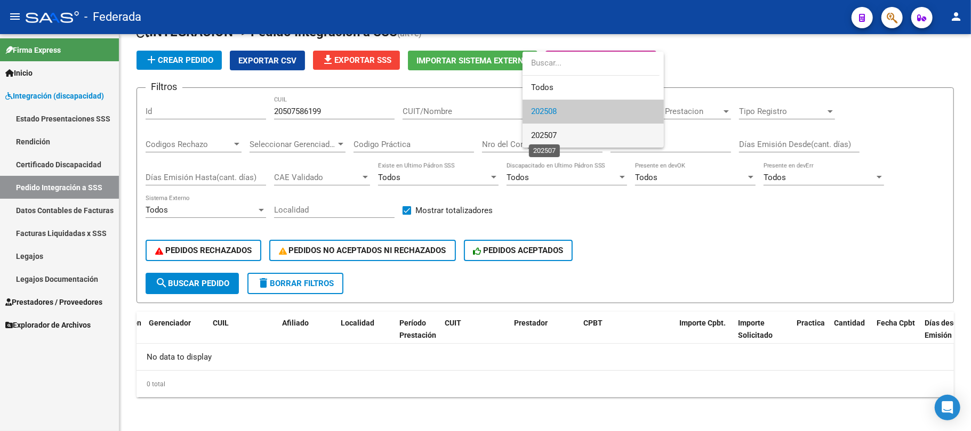
click at [549, 137] on span "202507" at bounding box center [544, 136] width 26 height 10
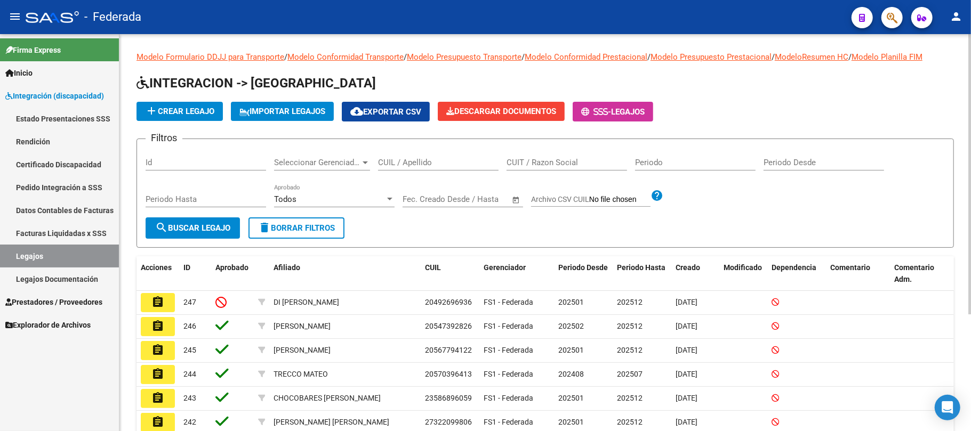
click at [414, 164] on input "CUIL / Apellido" at bounding box center [438, 163] width 121 height 10
paste input "20-56847325-7"
click at [393, 161] on input "20-56847325-7" at bounding box center [438, 163] width 121 height 10
click at [389, 163] on input "20-56847325-7" at bounding box center [438, 163] width 121 height 10
click at [425, 163] on input "2056847325-7" at bounding box center [438, 163] width 121 height 10
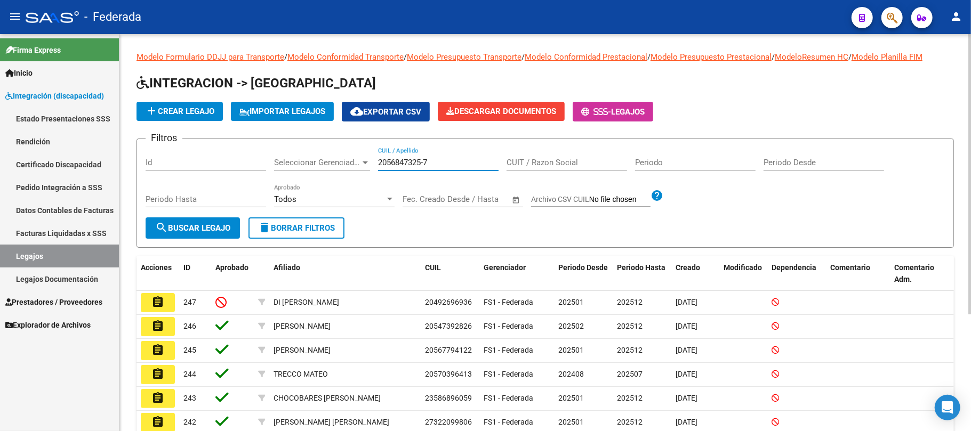
type input "20568473257"
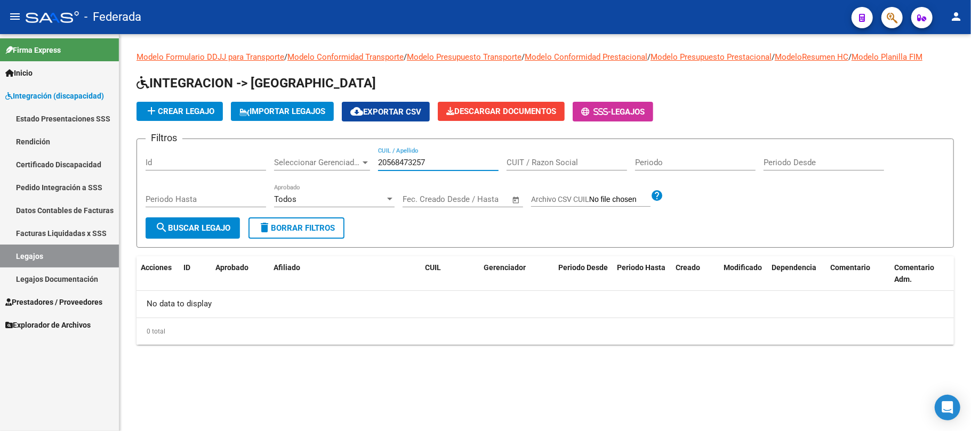
drag, startPoint x: 434, startPoint y: 160, endPoint x: 368, endPoint y: 156, distance: 66.3
click at [368, 156] on div "Filtros Id Seleccionar Gerenciador Seleccionar Gerenciador 20568473257 CUIL / A…" at bounding box center [545, 183] width 799 height 70
click at [190, 114] on span "add Crear Legajo" at bounding box center [179, 112] width 69 height 10
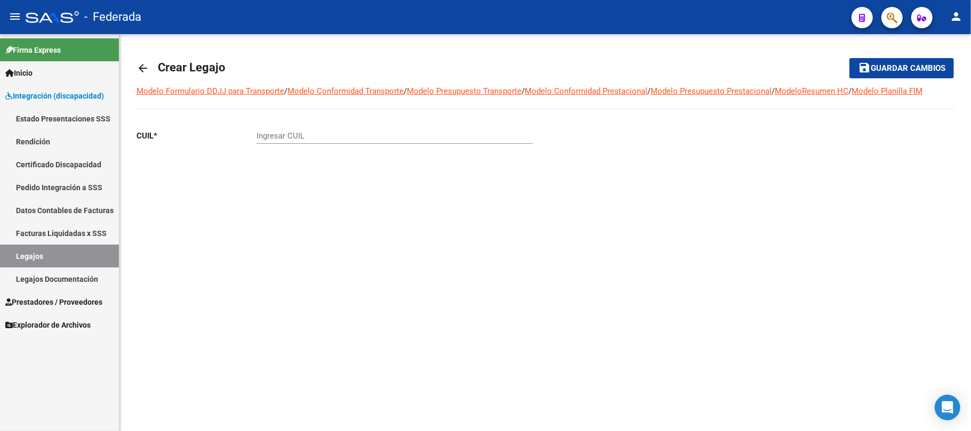
click at [282, 133] on input "Ingresar CUIL" at bounding box center [394, 136] width 276 height 10
paste input "20-56847325-7"
type input "20-56847325-7"
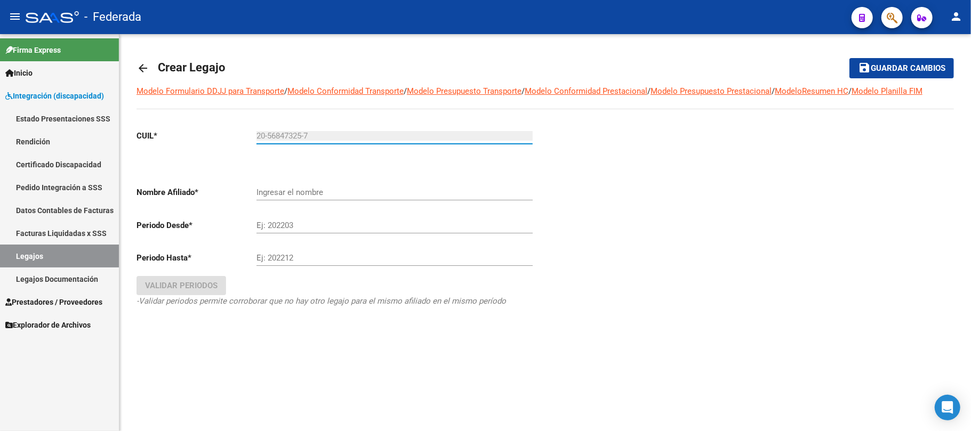
type input "[PERSON_NAME]"
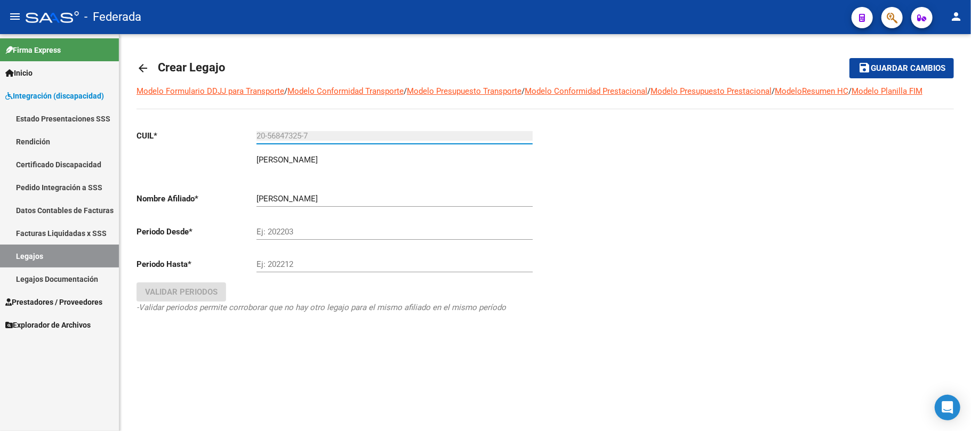
type input "20-56847325-7"
click at [307, 237] on input "Ej: 202203" at bounding box center [394, 232] width 276 height 10
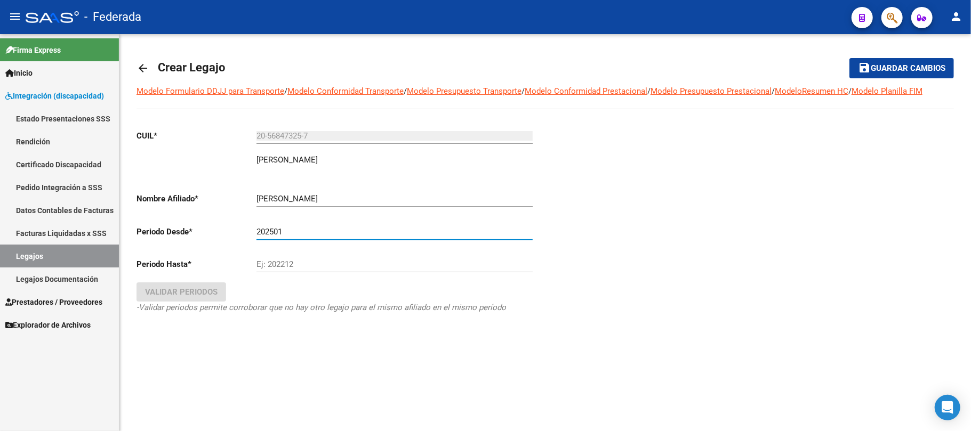
type input "202501"
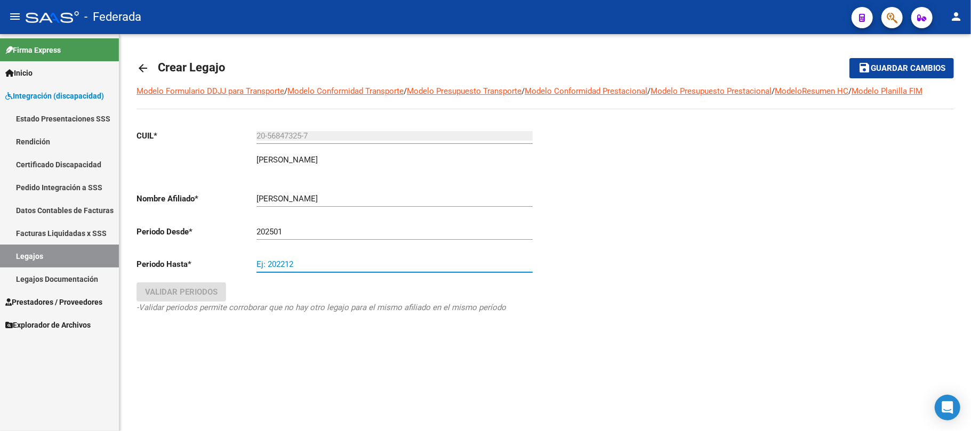
click at [306, 267] on input "Ej: 202212" at bounding box center [394, 265] width 276 height 10
type input "202512"
click at [178, 293] on span "Validar Periodos" at bounding box center [181, 292] width 73 height 10
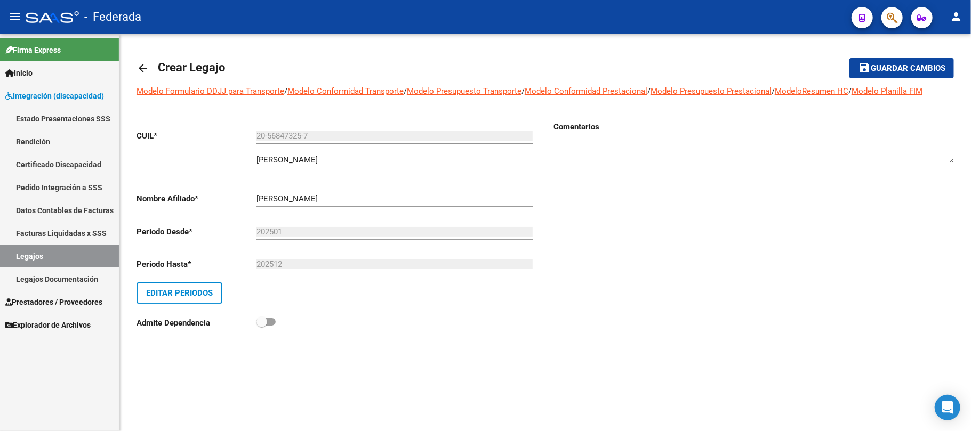
click at [894, 68] on span "Guardar cambios" at bounding box center [908, 69] width 75 height 10
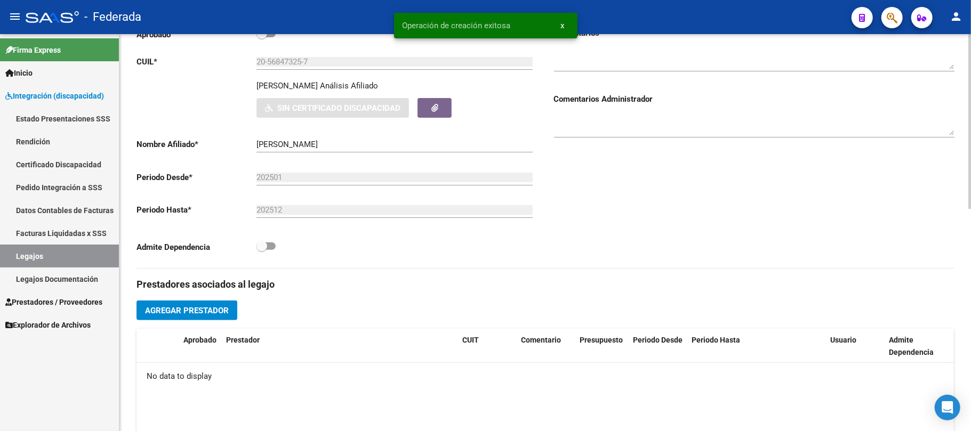
scroll to position [142, 0]
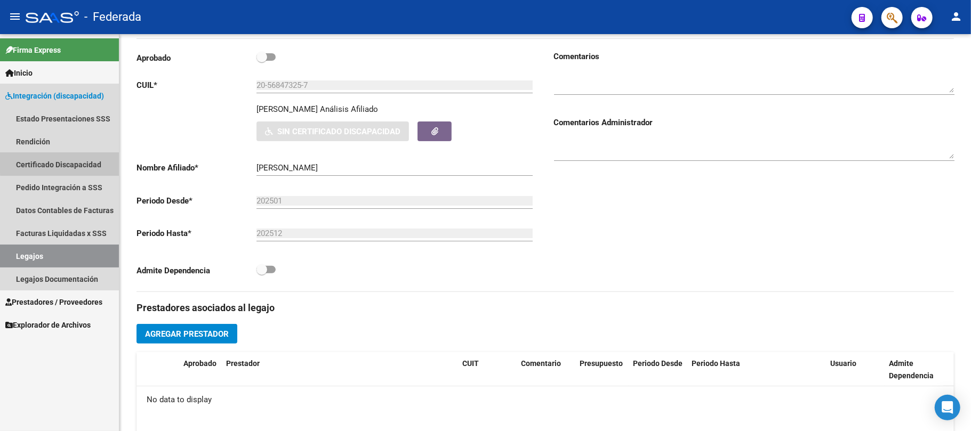
click at [64, 159] on link "Certificado Discapacidad" at bounding box center [59, 164] width 119 height 23
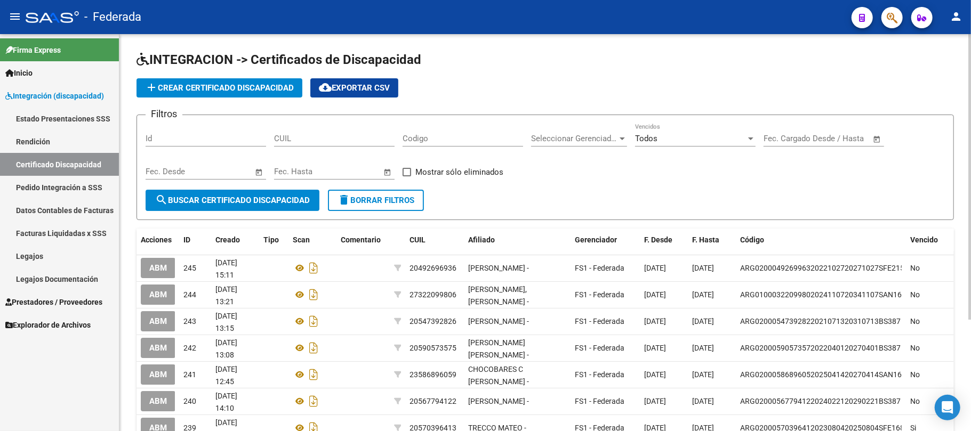
click at [300, 134] on input "CUIL" at bounding box center [334, 139] width 121 height 10
paste input "20-56847325-7"
type input "20-56847325-7"
click at [267, 197] on span "search Buscar Certificado Discapacidad" at bounding box center [232, 201] width 155 height 10
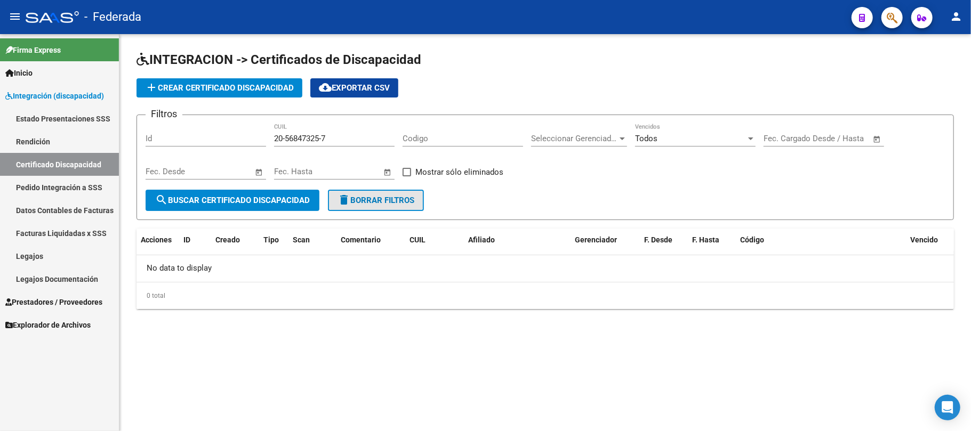
click at [346, 194] on mat-icon "delete" at bounding box center [344, 200] width 13 height 13
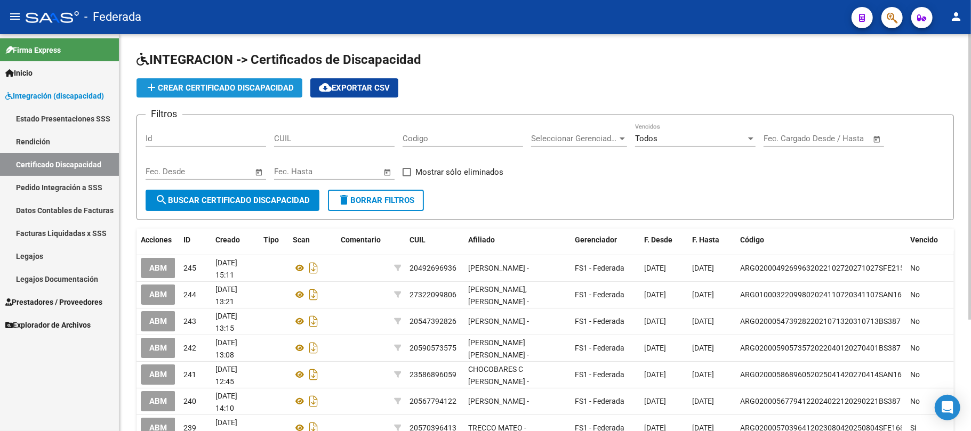
click at [227, 88] on span "add Crear Certificado Discapacidad" at bounding box center [219, 88] width 149 height 10
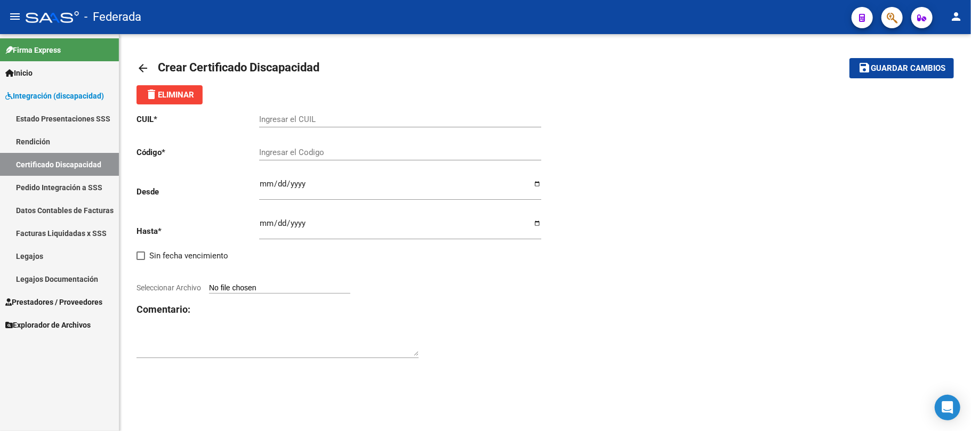
click at [304, 120] on input "Ingresar el CUIL" at bounding box center [400, 120] width 282 height 10
paste input "20-56847325-7"
type input "20-56847325-7"
click at [309, 156] on input "Ingresar el Codigo" at bounding box center [400, 153] width 282 height 10
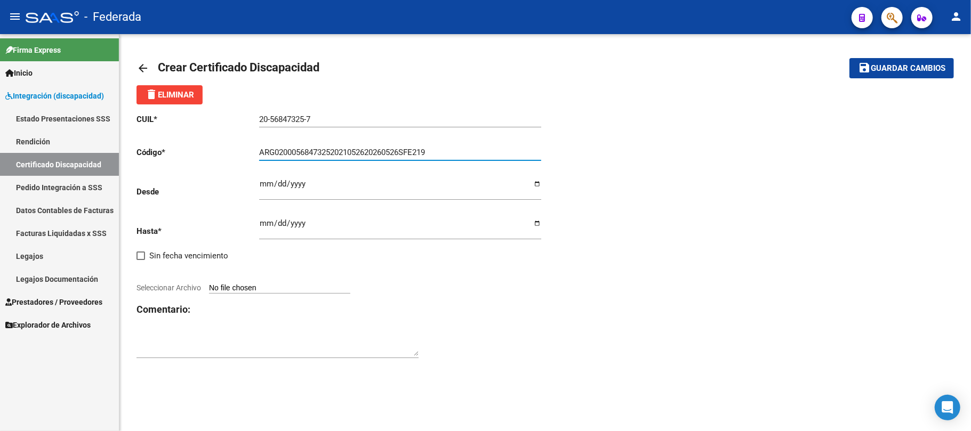
type input "ARG02000568473252021052620260526SFE219"
click at [255, 186] on p "Desde" at bounding box center [198, 192] width 123 height 12
click at [259, 186] on input "Ingresar fec. Desde" at bounding box center [400, 188] width 282 height 17
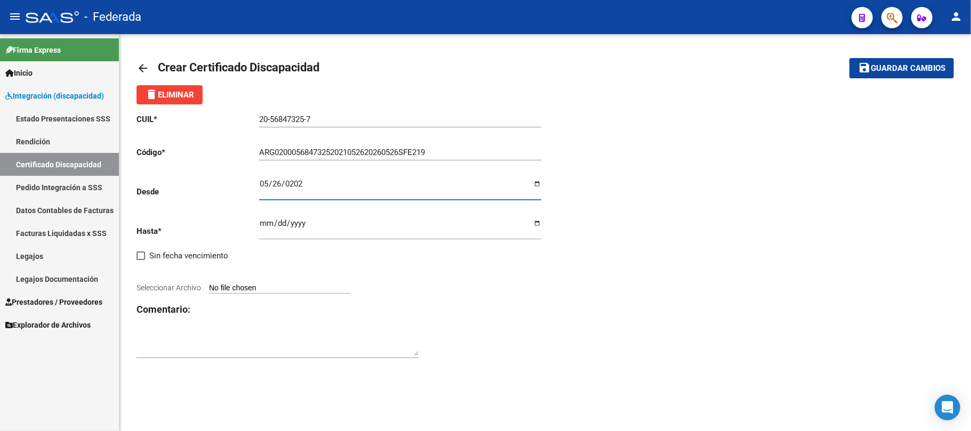
type input "[DATE]"
click at [261, 223] on input "Ingresar fec. Hasta" at bounding box center [400, 227] width 282 height 17
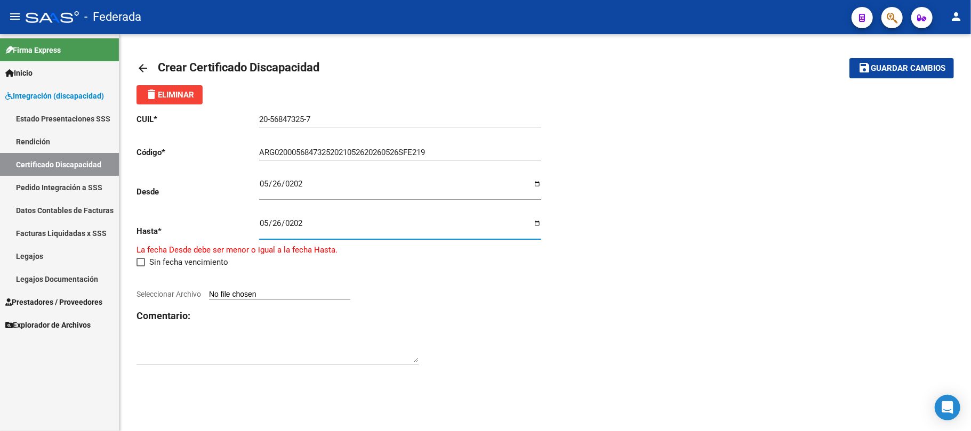
type input "[DATE]"
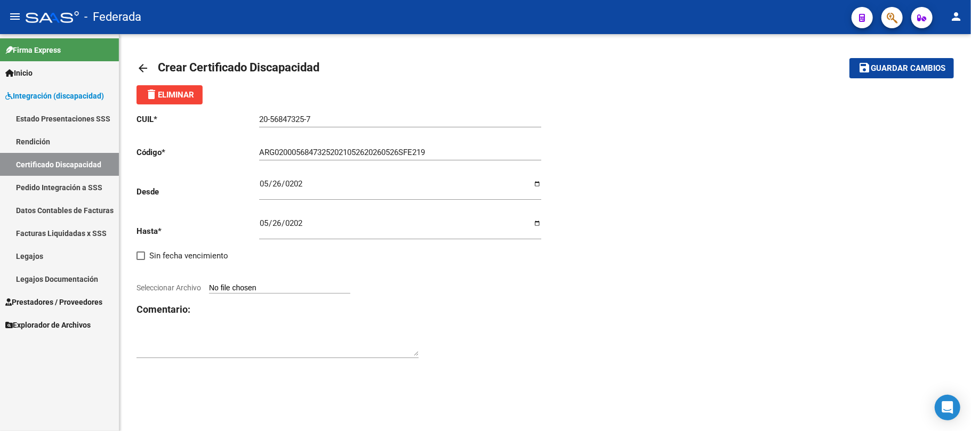
click at [625, 167] on div "CUIL * 20-56847325-7 Ingresar el CUIL Código * ARG02000568473252021052620260526…" at bounding box center [545, 237] width 817 height 264
click at [323, 288] on input "Seleccionar Archivo" at bounding box center [279, 289] width 141 height 10
type input "C:\fakepath\Thiago -CUD vigente.pdf"
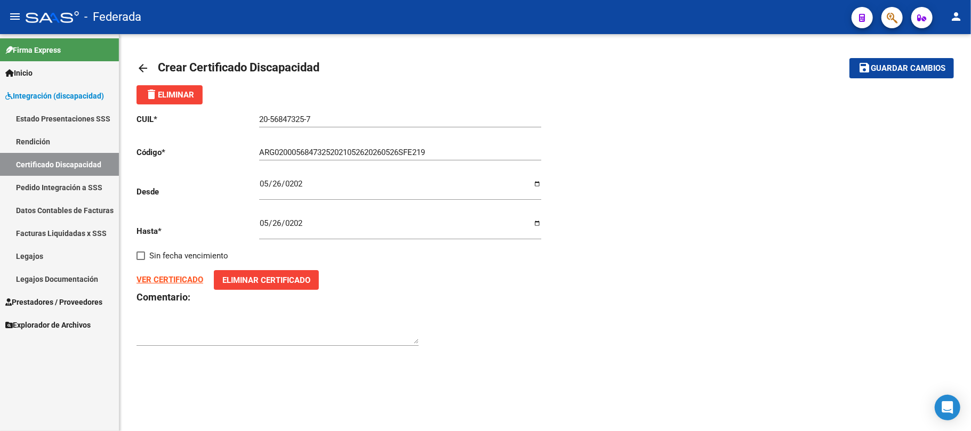
click at [886, 69] on span "Guardar cambios" at bounding box center [908, 69] width 75 height 10
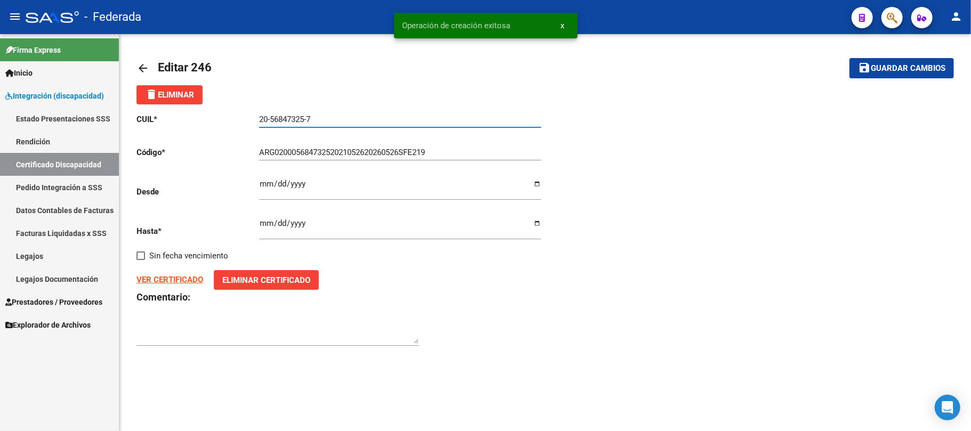
drag, startPoint x: 326, startPoint y: 117, endPoint x: 199, endPoint y: 119, distance: 126.9
click at [199, 119] on app-form-text-field "CUIL * 20-56847325-7 Ingresar el CUIL" at bounding box center [339, 120] width 405 height 10
drag, startPoint x: 44, startPoint y: 252, endPoint x: 109, endPoint y: 226, distance: 69.9
click at [44, 252] on link "Legajos" at bounding box center [59, 256] width 119 height 23
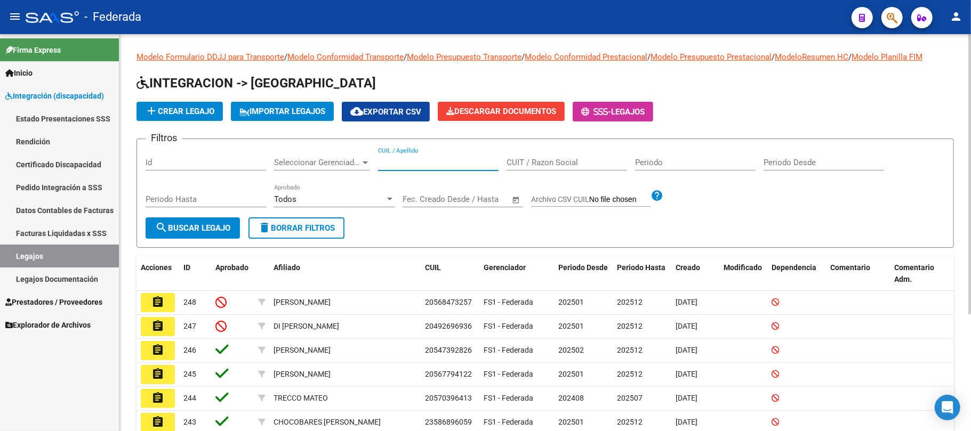
click at [410, 163] on input "CUIL / Apellido" at bounding box center [438, 163] width 121 height 10
paste input "20-56847325-7"
click at [225, 234] on button "search Buscar Legajo" at bounding box center [193, 228] width 94 height 21
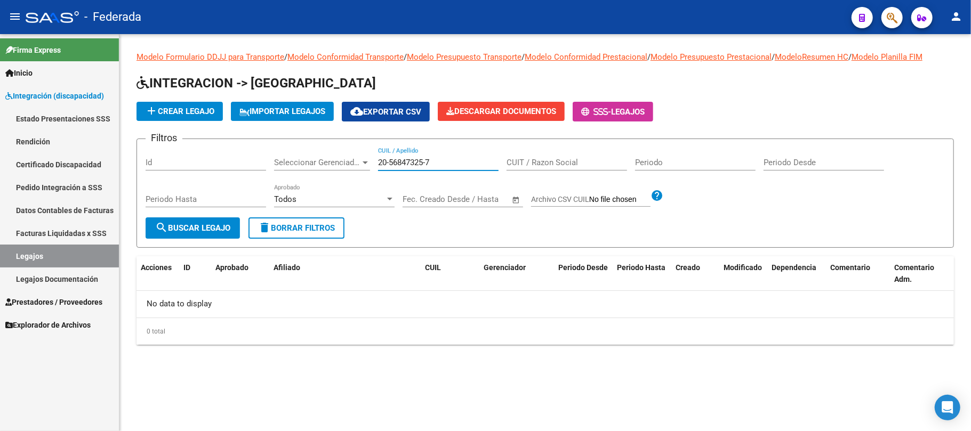
click at [389, 163] on input "20-56847325-7" at bounding box center [438, 163] width 121 height 10
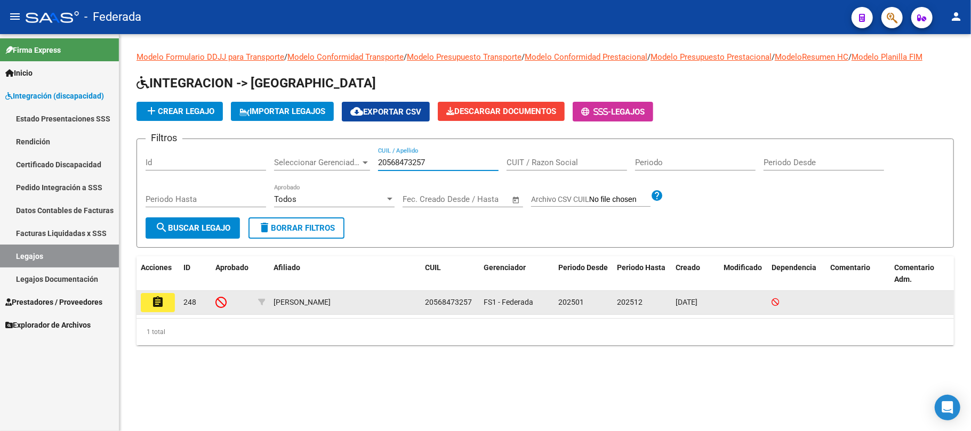
type input "20568473257"
click at [157, 304] on mat-icon "assignment" at bounding box center [157, 302] width 13 height 13
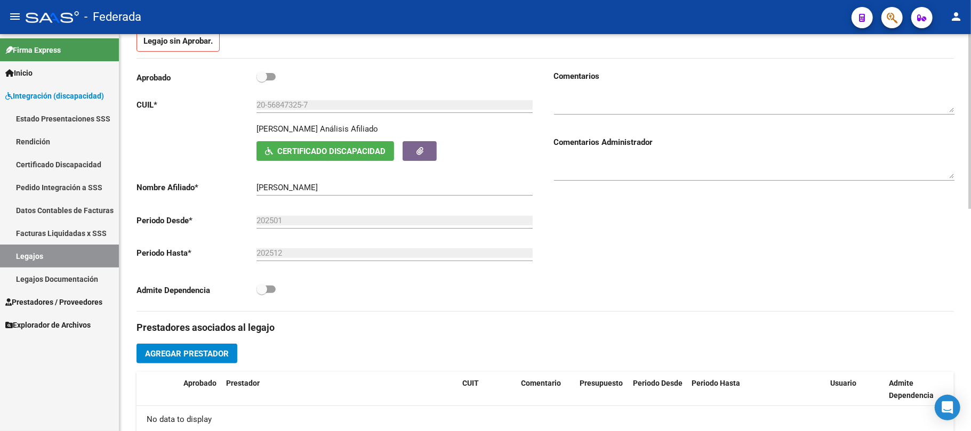
scroll to position [213, 0]
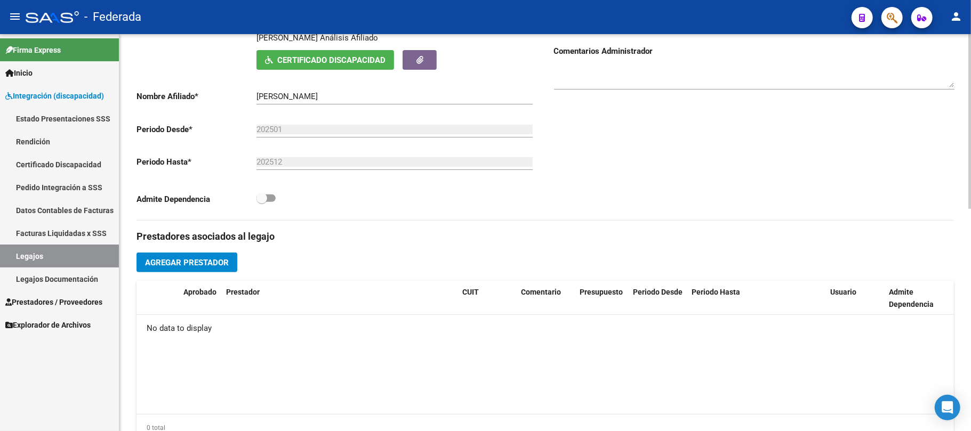
click at [227, 262] on span "Agregar Prestador" at bounding box center [187, 263] width 84 height 10
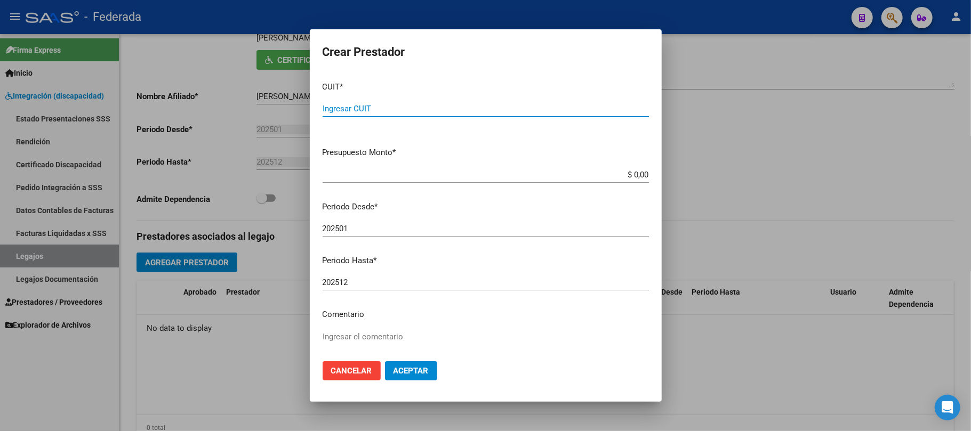
paste input "27-38064894-1"
type input "27-38064894-1"
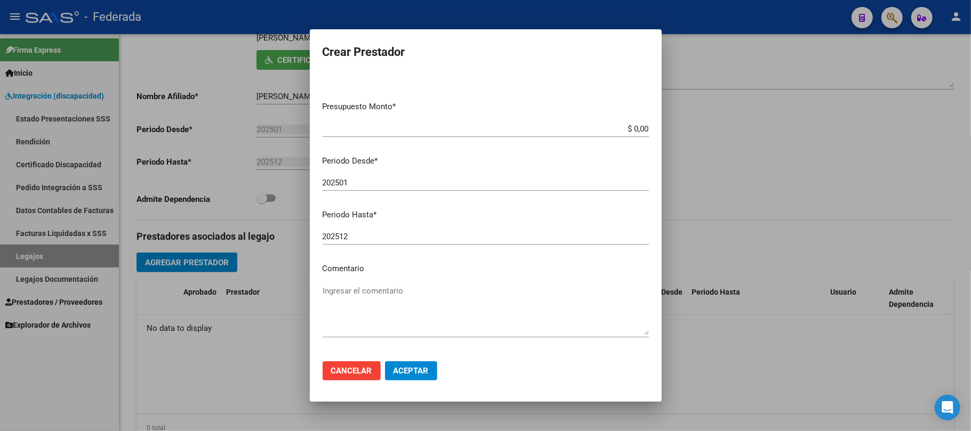
scroll to position [71, 0]
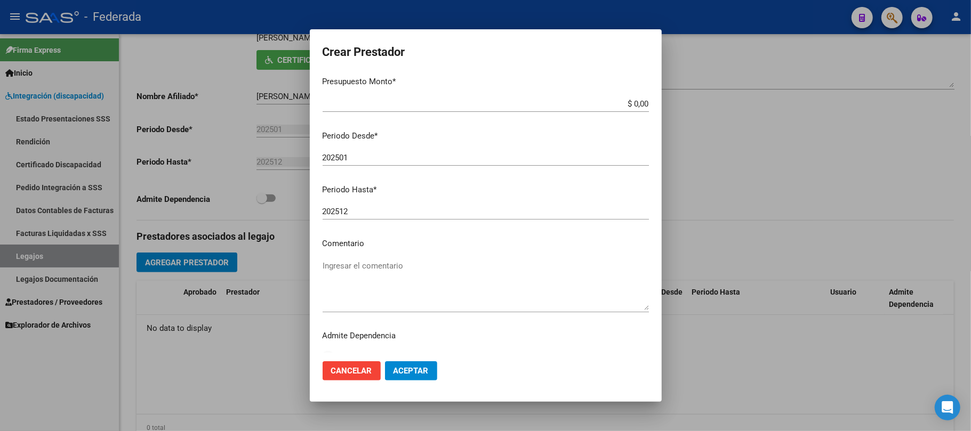
click at [368, 264] on textarea "Ingresar el comentario" at bounding box center [486, 285] width 326 height 50
type textarea "PSICOPEDAGOGIA"
click at [399, 374] on span "Aceptar" at bounding box center [411, 371] width 35 height 10
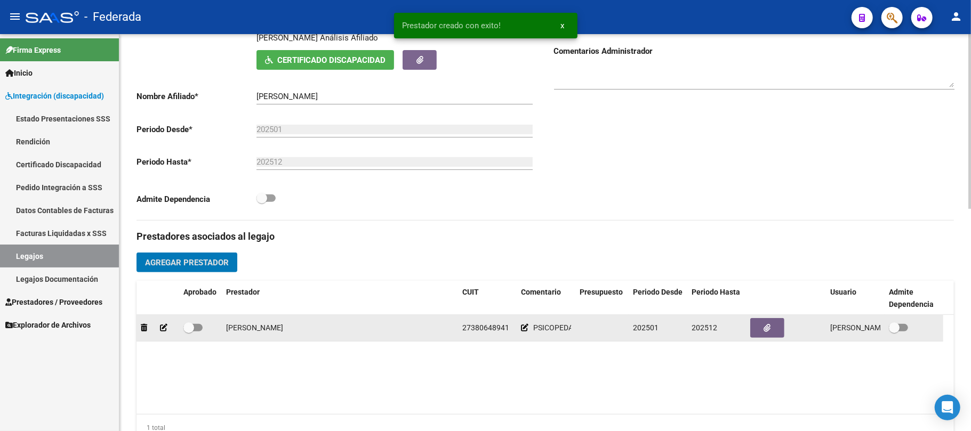
click at [196, 330] on span at bounding box center [192, 327] width 19 height 7
click at [189, 332] on input "checkbox" at bounding box center [188, 332] width 1 height 1
checkbox input "true"
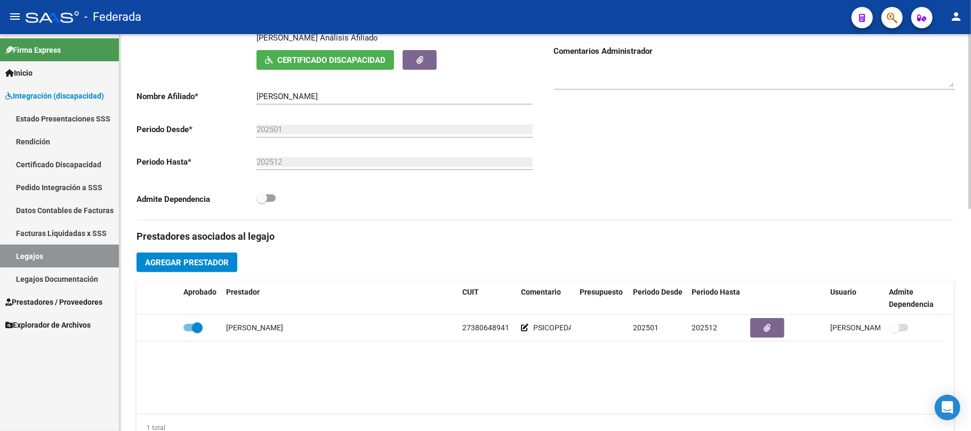
click at [197, 263] on span "Agregar Prestador" at bounding box center [187, 263] width 84 height 10
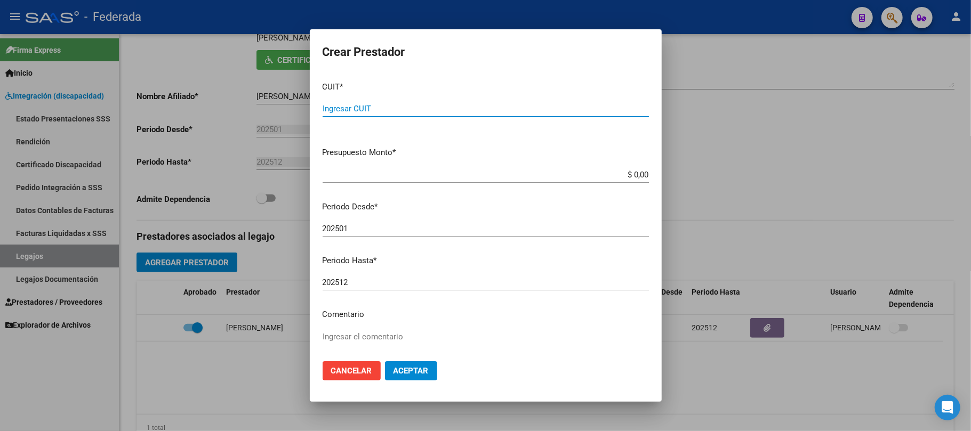
paste input "27-31861983-8"
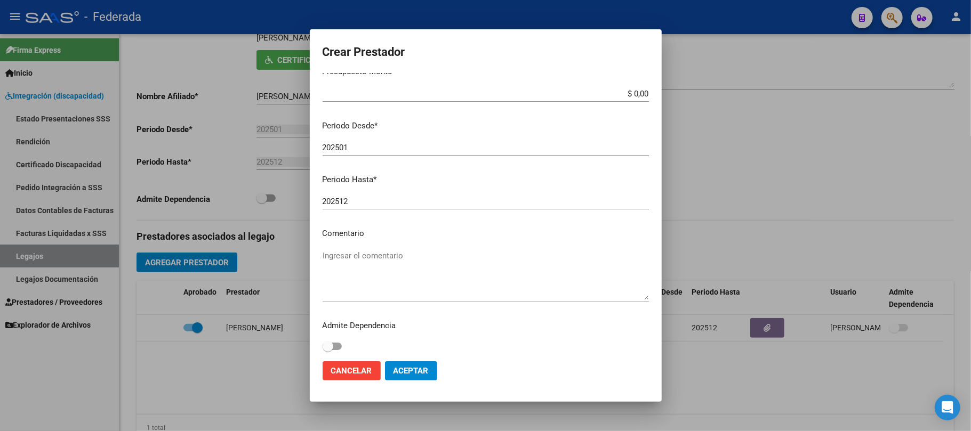
scroll to position [84, 0]
type input "27-31861983-8"
click at [358, 258] on textarea "Ingresar el comentario" at bounding box center [486, 272] width 326 height 50
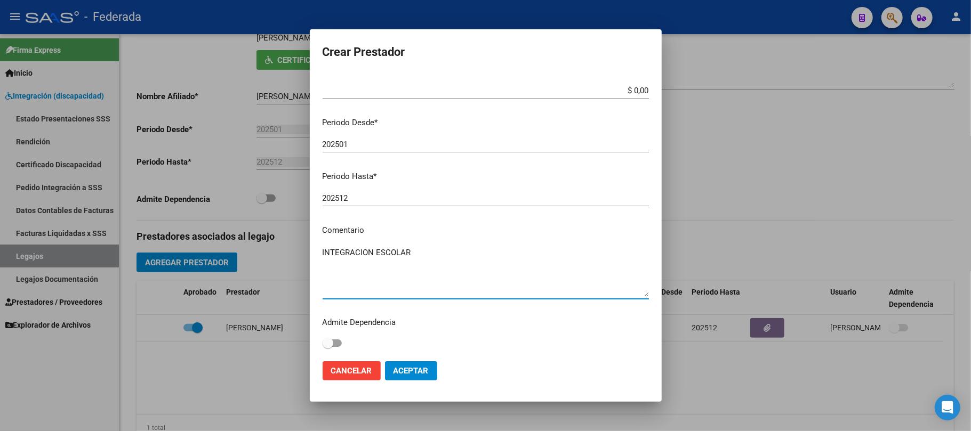
type textarea "INTEGRACION ESCOLAR"
click at [391, 365] on button "Aceptar" at bounding box center [411, 371] width 52 height 19
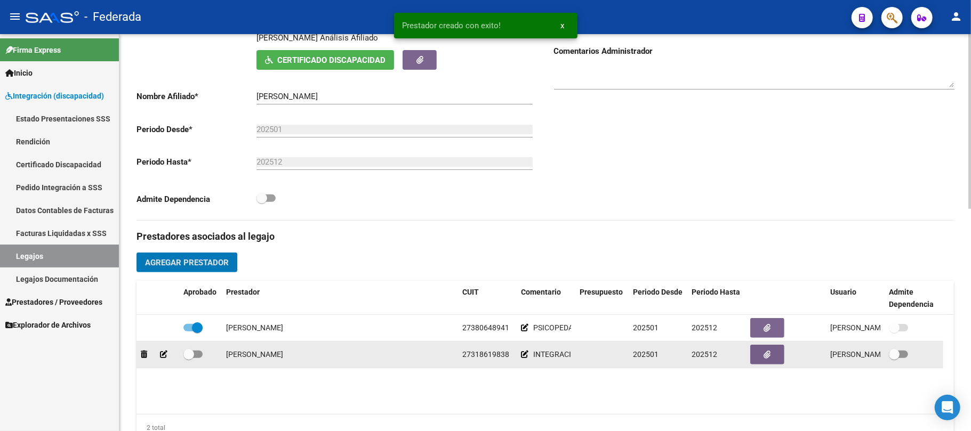
click at [191, 355] on span at bounding box center [188, 354] width 11 height 11
click at [189, 358] on input "checkbox" at bounding box center [188, 358] width 1 height 1
checkbox input "true"
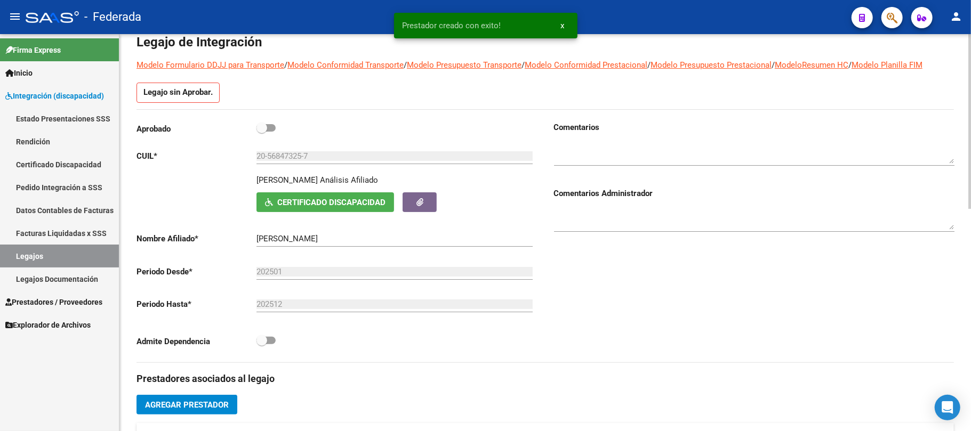
scroll to position [0, 0]
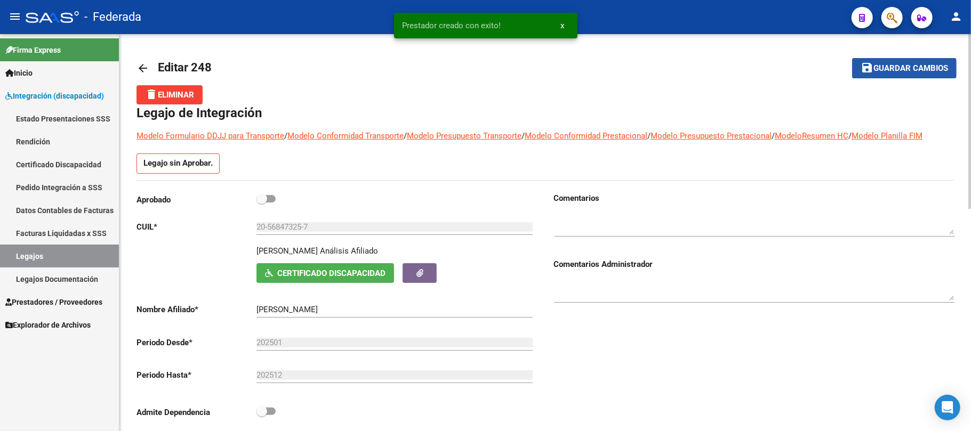
click at [908, 67] on span "Guardar cambios" at bounding box center [910, 69] width 75 height 10
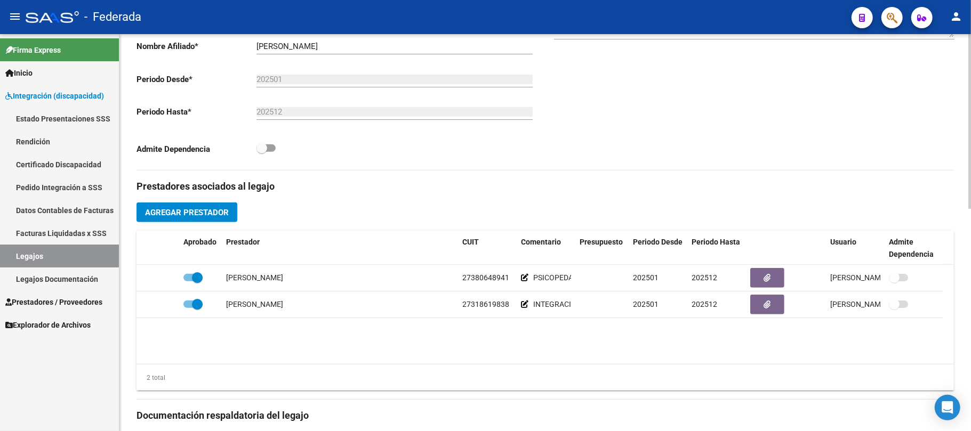
scroll to position [284, 0]
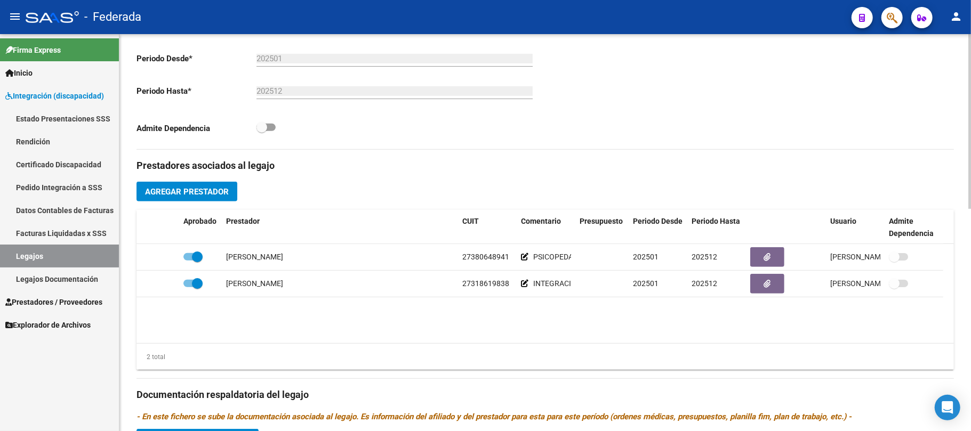
click at [224, 197] on span "Agregar Prestador" at bounding box center [187, 192] width 84 height 10
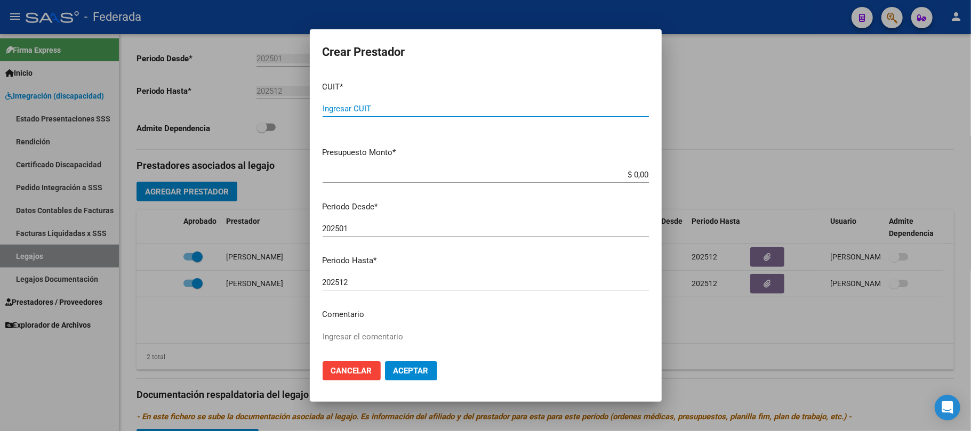
paste input "27-29630046-8"
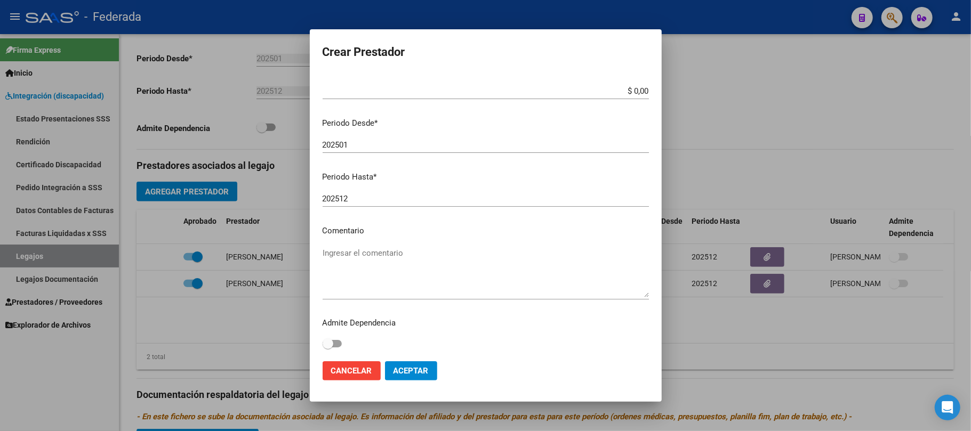
scroll to position [84, 0]
type input "27-29630046-8"
click at [368, 252] on textarea "Ingresar el comentario" at bounding box center [486, 272] width 326 height 50
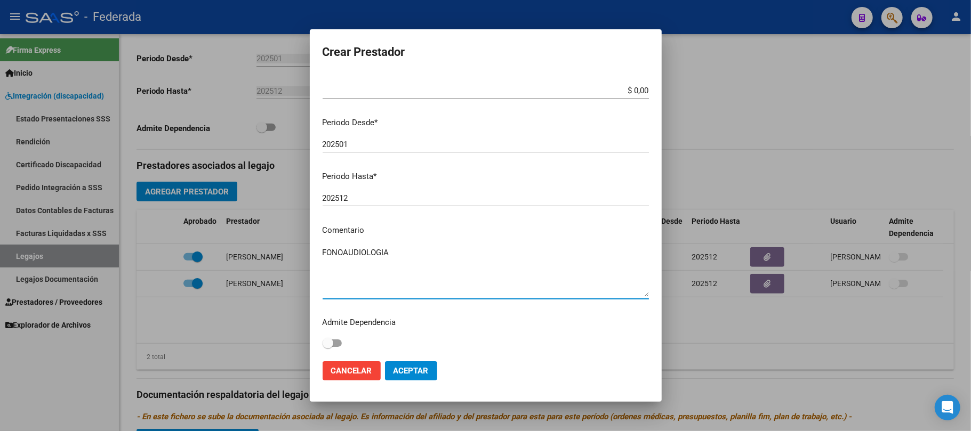
type textarea "FONOAUDIOLOGIA"
click at [422, 375] on span "Aceptar" at bounding box center [411, 371] width 35 height 10
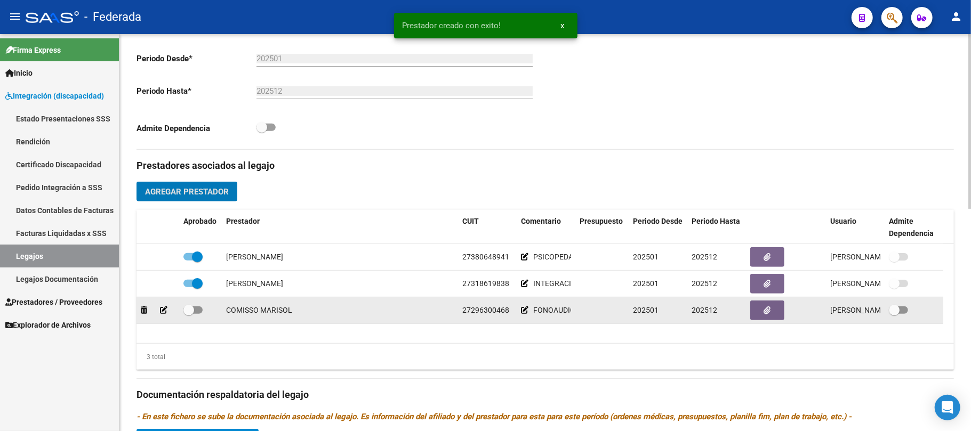
click at [190, 311] on span at bounding box center [188, 310] width 11 height 11
click at [189, 314] on input "checkbox" at bounding box center [188, 314] width 1 height 1
checkbox input "true"
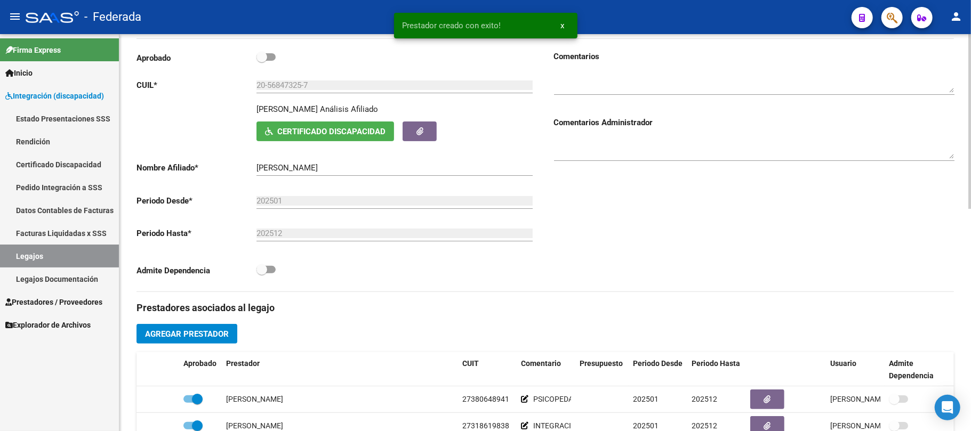
scroll to position [0, 0]
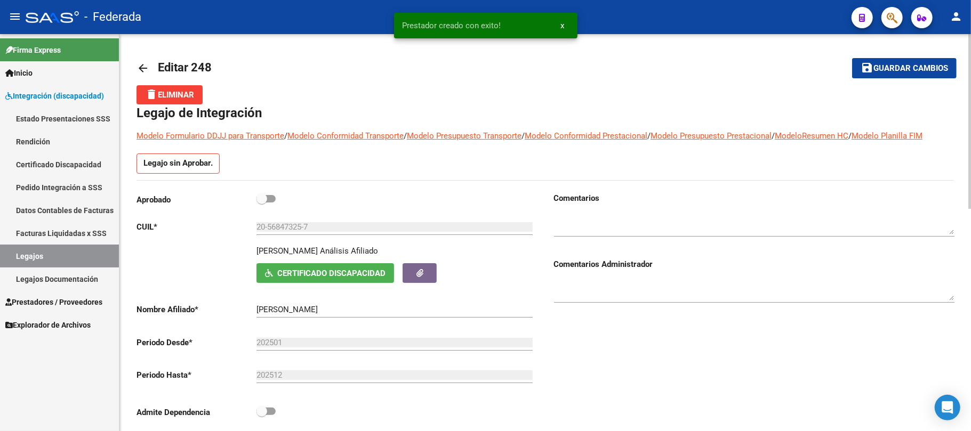
click at [865, 76] on button "save Guardar cambios" at bounding box center [904, 68] width 105 height 20
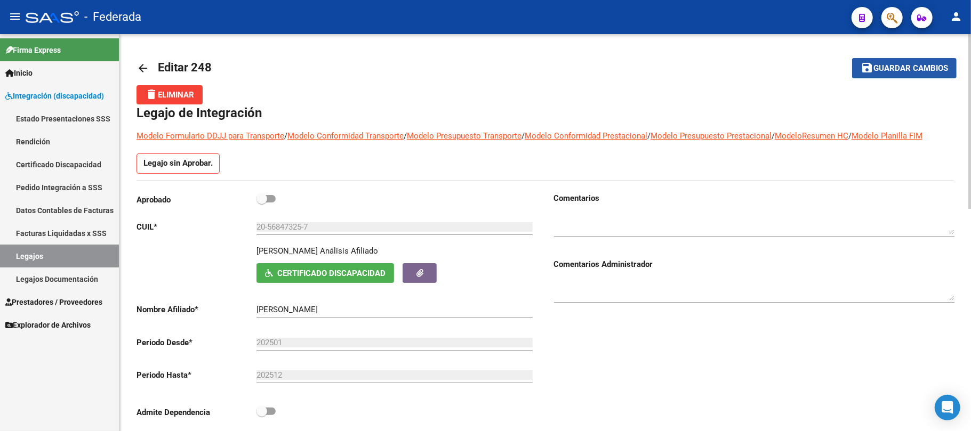
click at [868, 69] on mat-icon "save" at bounding box center [867, 67] width 13 height 13
click at [269, 199] on span at bounding box center [265, 198] width 19 height 7
click at [262, 203] on input "checkbox" at bounding box center [261, 203] width 1 height 1
checkbox input "true"
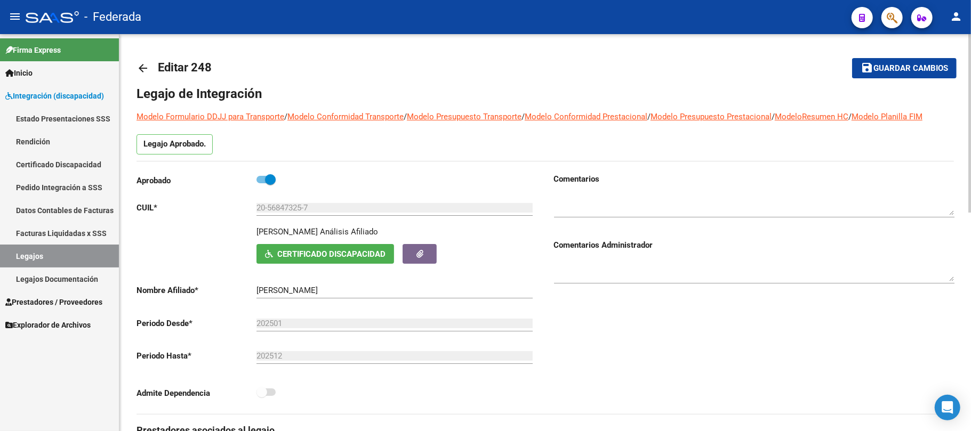
click at [860, 67] on button "save Guardar cambios" at bounding box center [904, 68] width 105 height 20
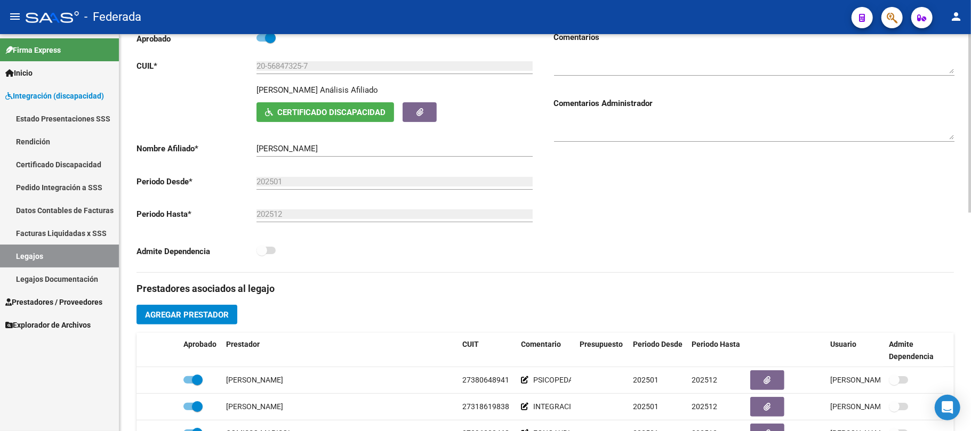
scroll to position [71, 0]
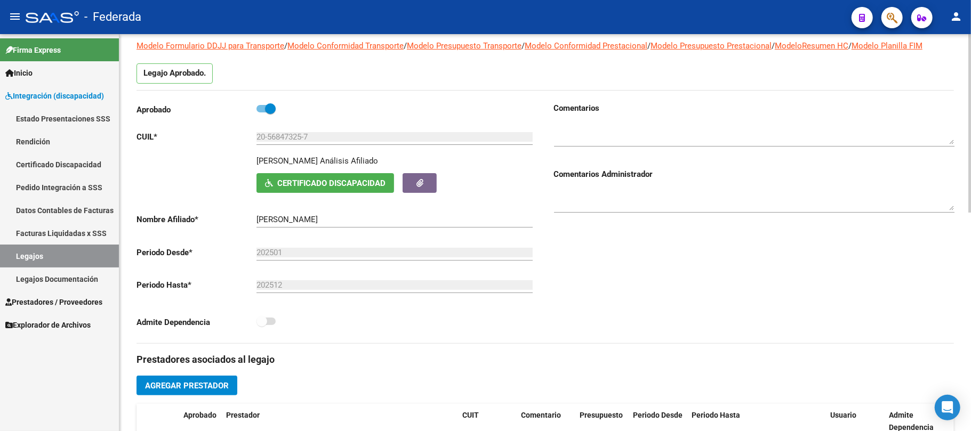
click at [295, 186] on span "Certificado Discapacidad" at bounding box center [331, 184] width 108 height 10
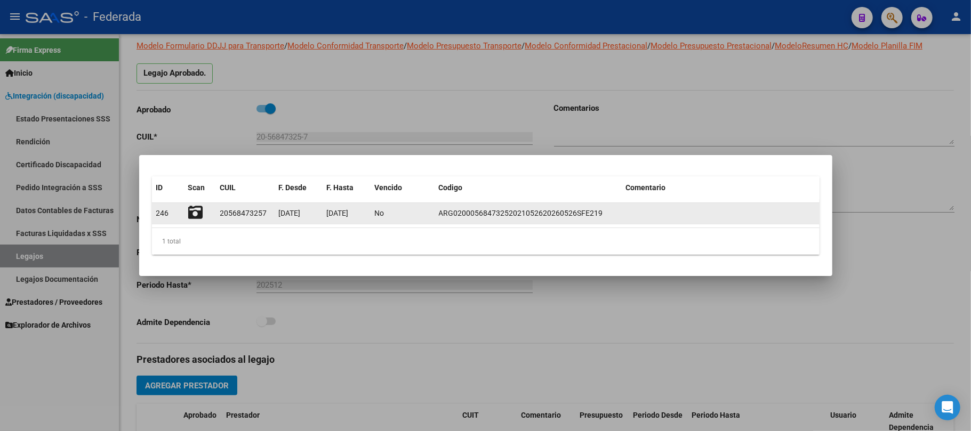
click at [195, 212] on icon at bounding box center [195, 212] width 15 height 15
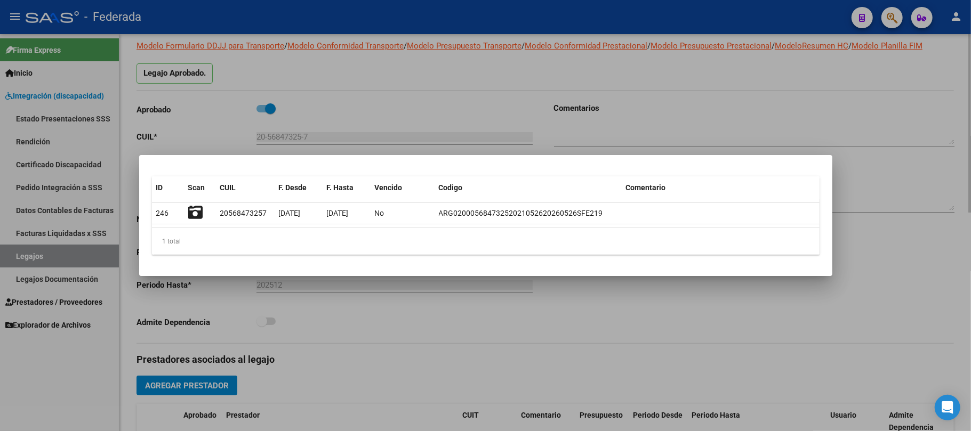
click at [721, 116] on div at bounding box center [485, 215] width 971 height 431
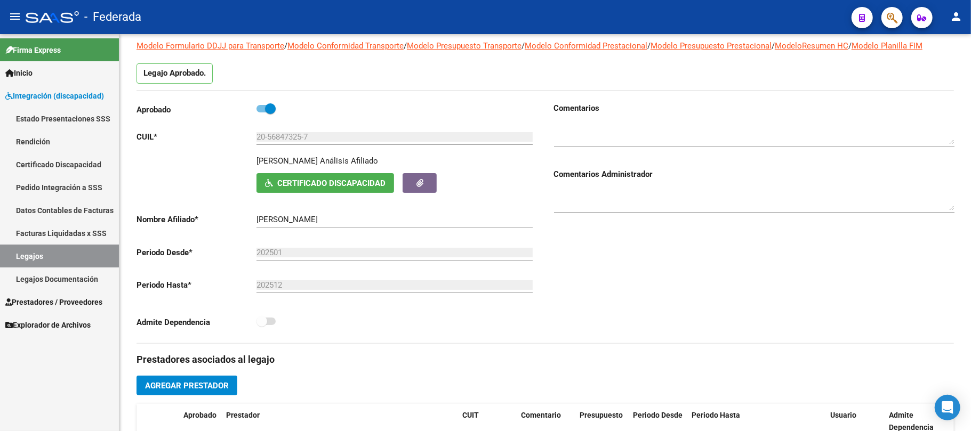
click at [65, 257] on link "Legajos" at bounding box center [59, 256] width 119 height 23
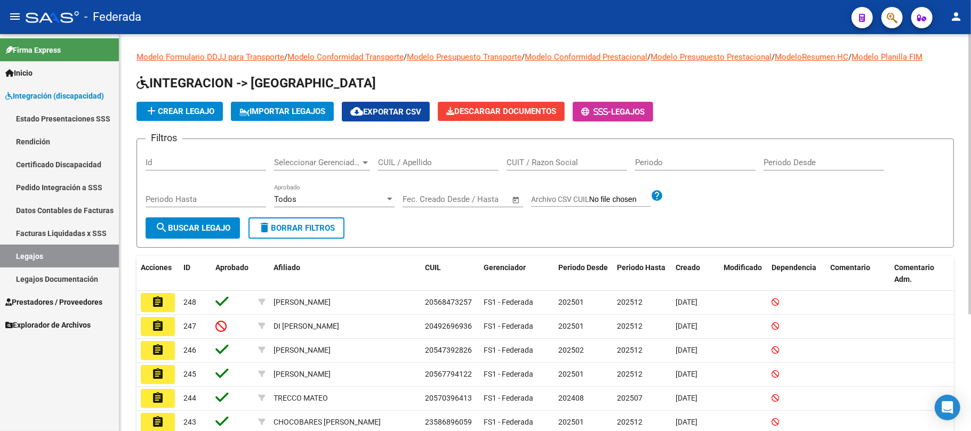
click at [394, 164] on input "CUIL / Apellido" at bounding box center [438, 163] width 121 height 10
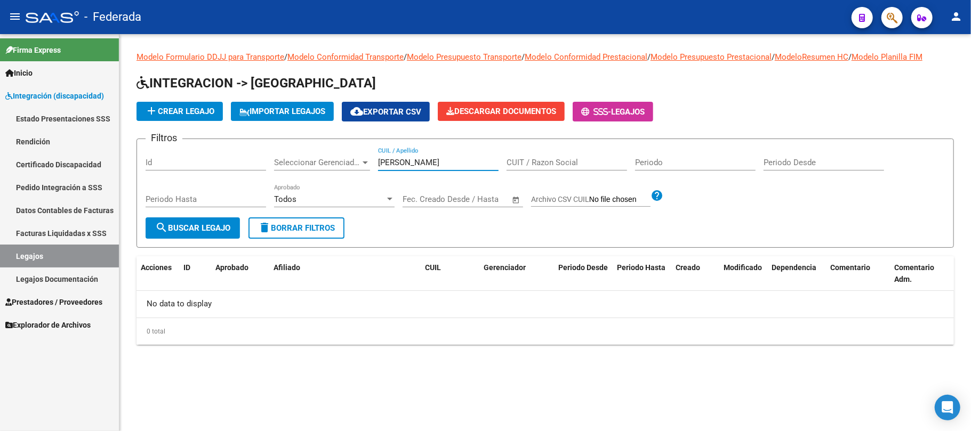
type input "murray"
click at [401, 159] on input "murray" at bounding box center [438, 163] width 121 height 10
click at [412, 158] on input "27563761216" at bounding box center [438, 163] width 121 height 10
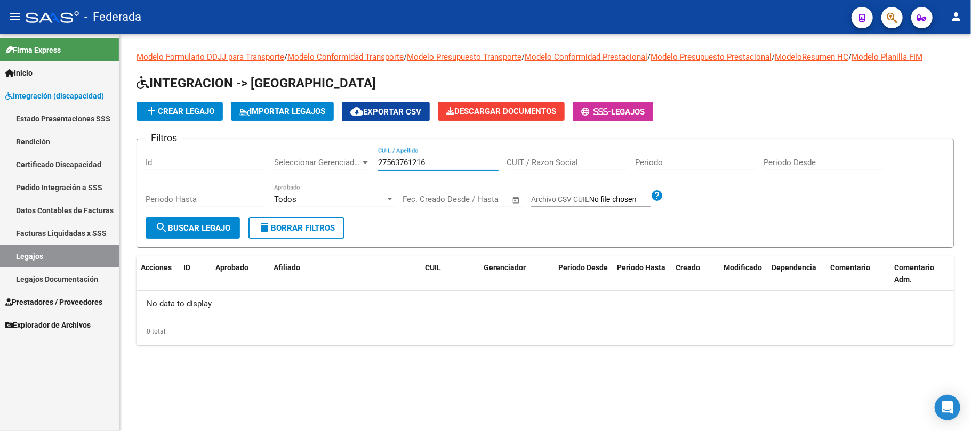
type input "27563761216"
click at [224, 223] on span "search Buscar Legajo" at bounding box center [192, 228] width 75 height 10
click at [331, 227] on span "delete Borrar Filtros" at bounding box center [296, 228] width 77 height 10
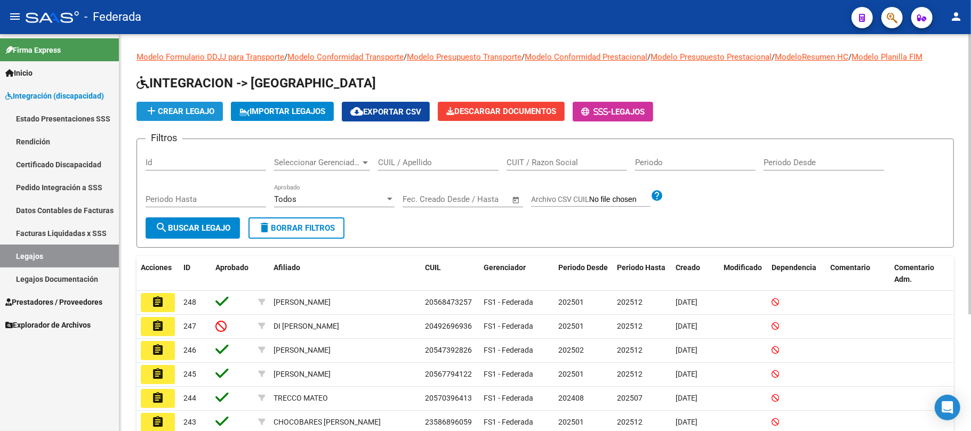
click at [205, 113] on span "add Crear Legajo" at bounding box center [179, 112] width 69 height 10
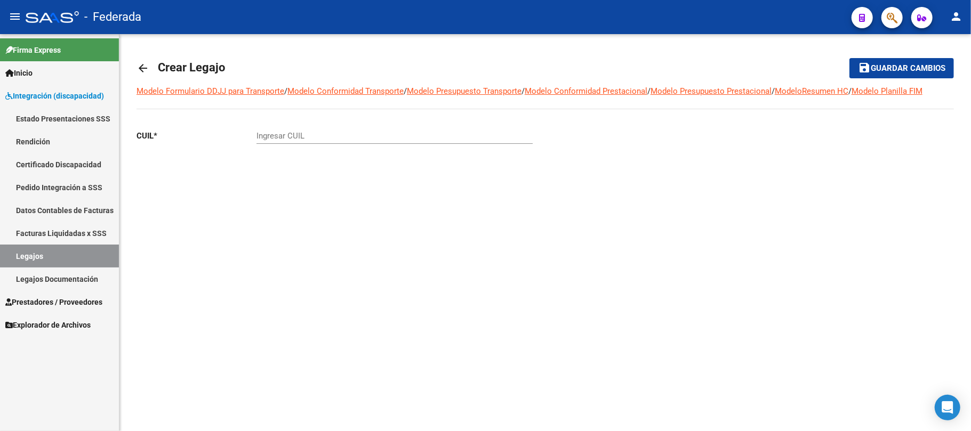
click at [297, 135] on input "Ingresar CUIL" at bounding box center [394, 136] width 276 height 10
paste input "27-56376121-6"
type input "27-56376121-6"
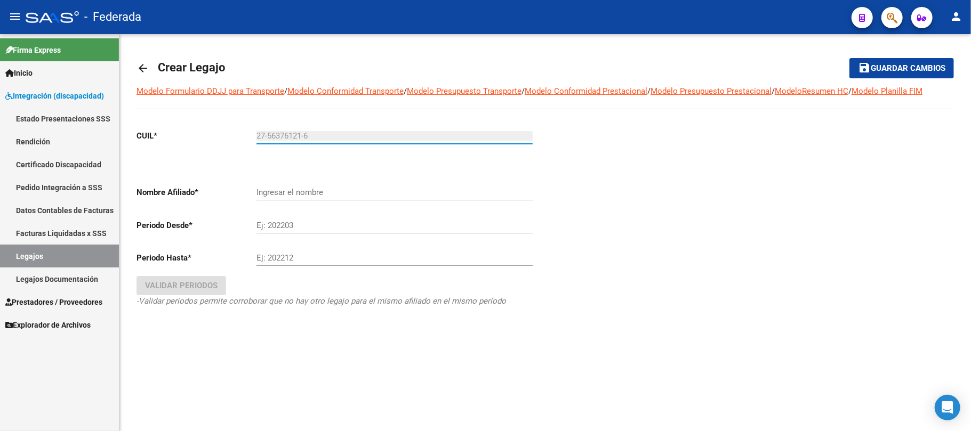
type input "MURRAY GARCIA MARTINA"
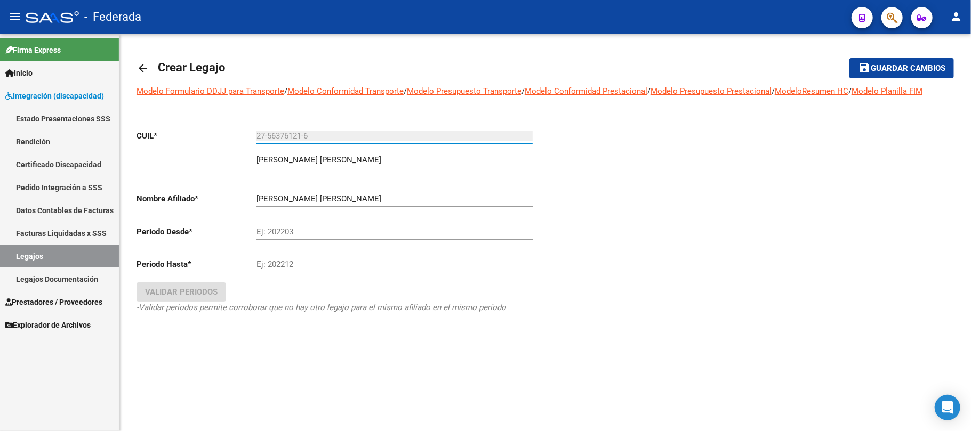
type input "27-56376121-6"
click at [302, 236] on input "Ej: 202203" at bounding box center [394, 232] width 276 height 10
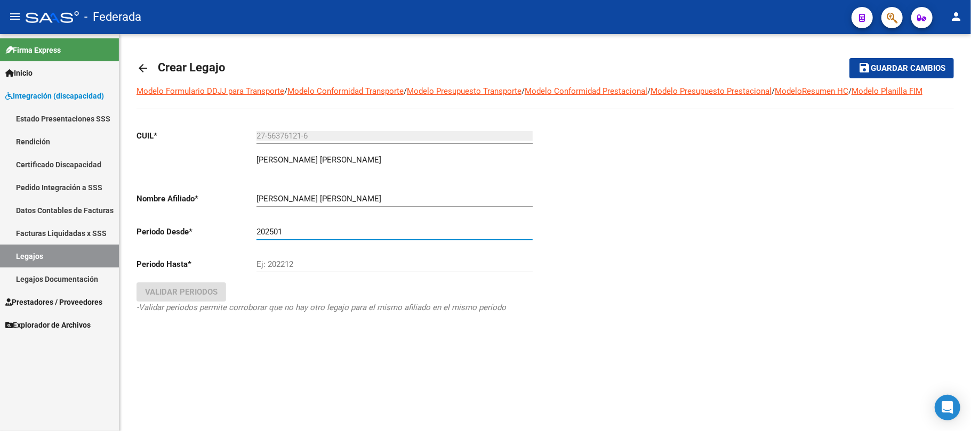
type input "202501"
click at [316, 267] on input "Ej: 202212" at bounding box center [394, 265] width 276 height 10
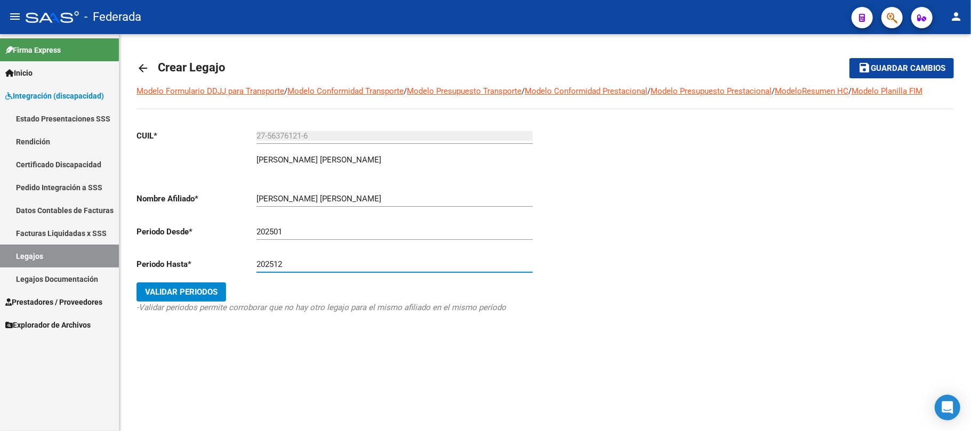
type input "202512"
click at [221, 295] on button "Validar Periodos" at bounding box center [182, 292] width 90 height 19
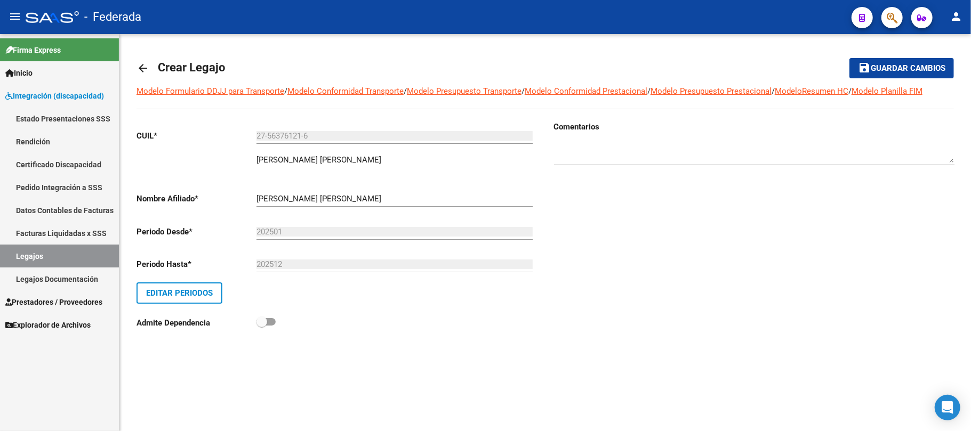
click at [871, 66] on span "save Guardar cambios" at bounding box center [901, 68] width 87 height 10
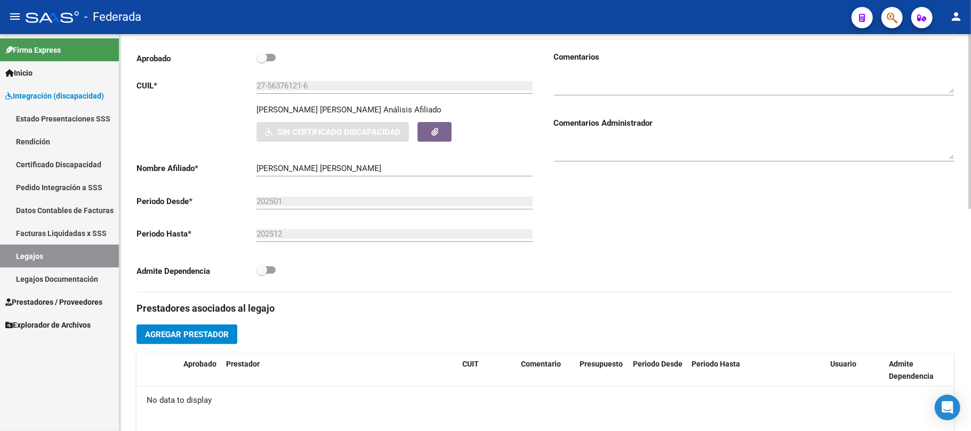
scroll to position [142, 0]
click at [76, 253] on link "Legajos" at bounding box center [59, 256] width 119 height 23
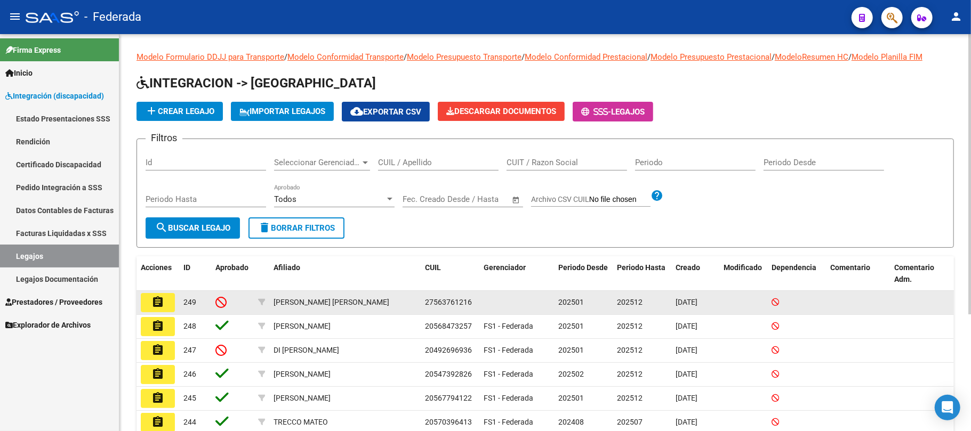
scroll to position [71, 0]
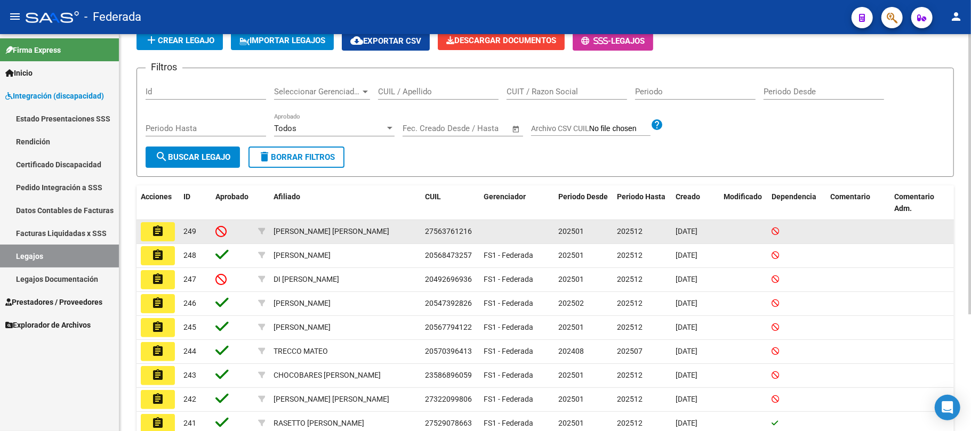
click at [454, 233] on span "27563761216" at bounding box center [448, 231] width 47 height 9
click at [456, 233] on span "27563761216" at bounding box center [448, 231] width 47 height 9
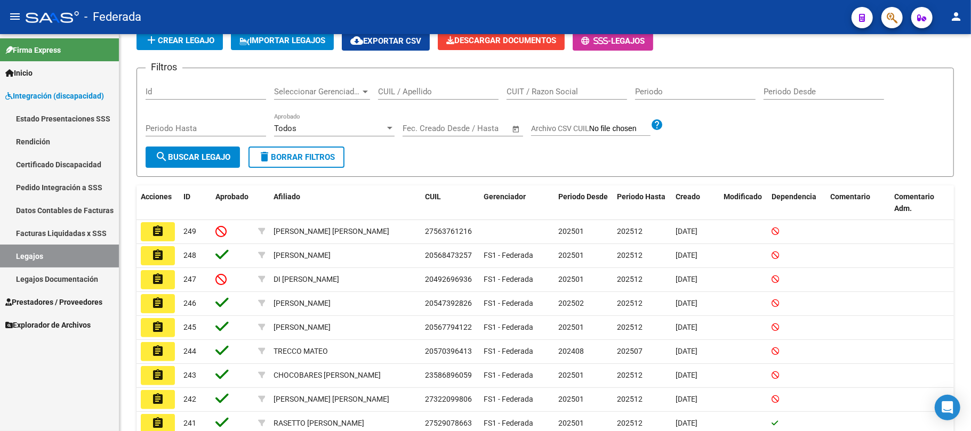
click at [43, 167] on link "Certificado Discapacidad" at bounding box center [59, 164] width 119 height 23
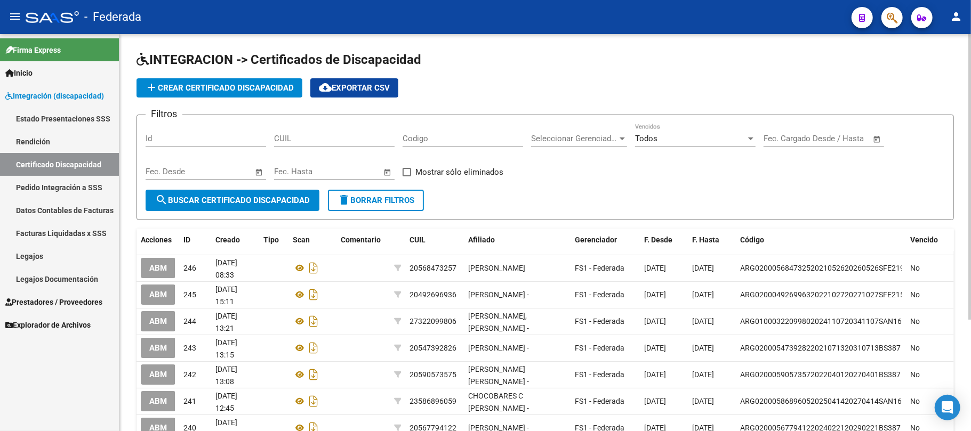
click at [320, 143] on div "CUIL" at bounding box center [334, 135] width 121 height 23
paste input "27-56376121-6"
type input "27-56376121-6"
click at [293, 197] on span "search Buscar Certificado Discapacidad" at bounding box center [232, 201] width 155 height 10
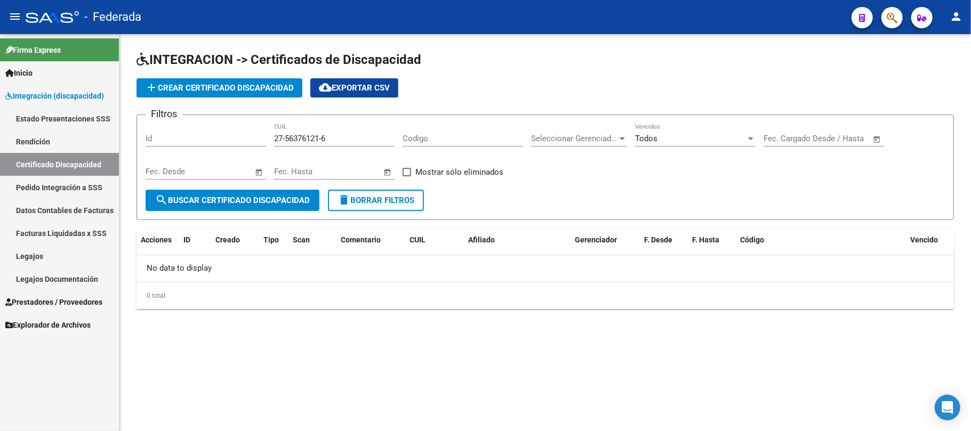
click at [229, 86] on span "add Crear Certificado Discapacidad" at bounding box center [219, 88] width 149 height 10
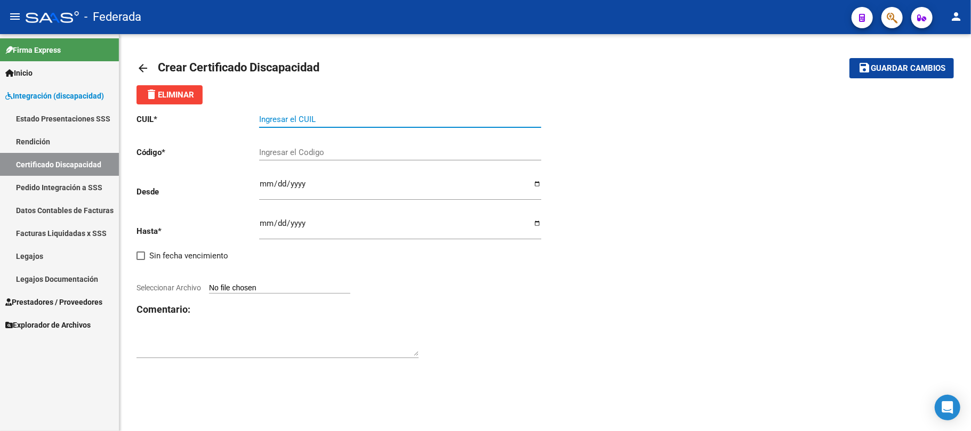
click at [297, 123] on input "Ingresar el CUIL" at bounding box center [400, 120] width 282 height 10
paste input "27-56376121-6"
type input "27-56376121-6"
click at [298, 157] on input "Ingresar el Codigo" at bounding box center [400, 153] width 282 height 10
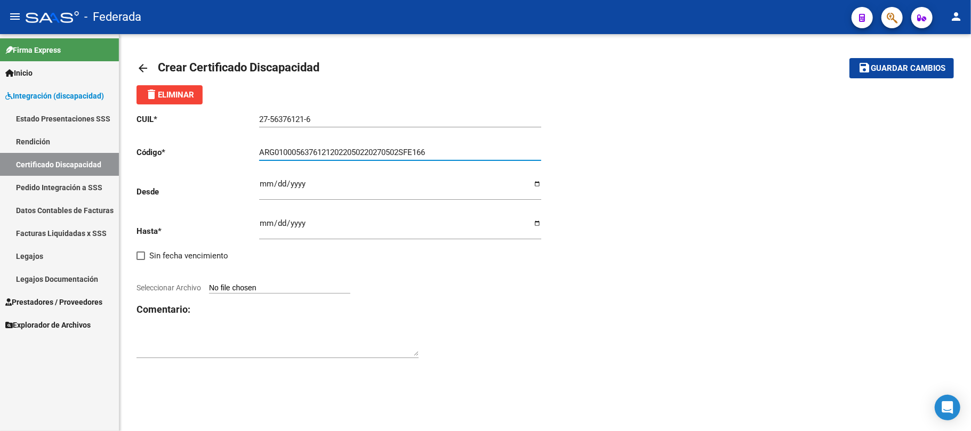
type input "ARG01000563761212022050220270502SFE166"
click at [263, 183] on input "Ingresar fec. Desde" at bounding box center [400, 188] width 282 height 17
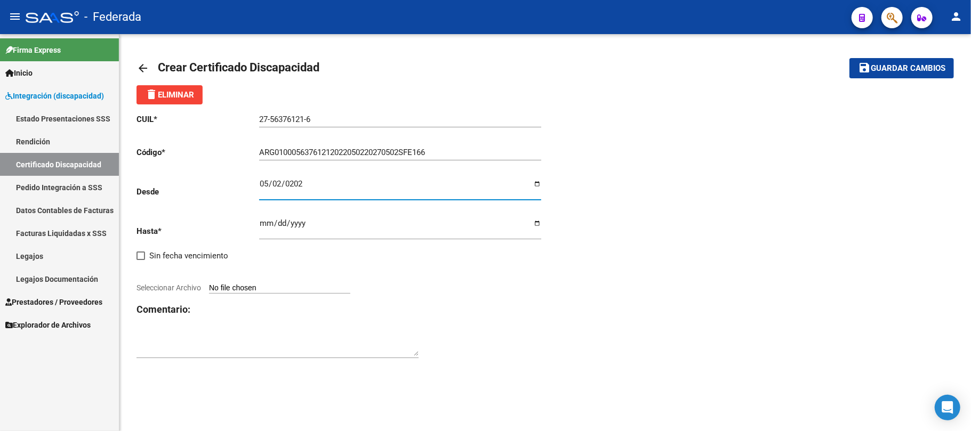
type input "2022-05-02"
click at [260, 229] on input "Ingresar fec. Hasta" at bounding box center [400, 227] width 282 height 17
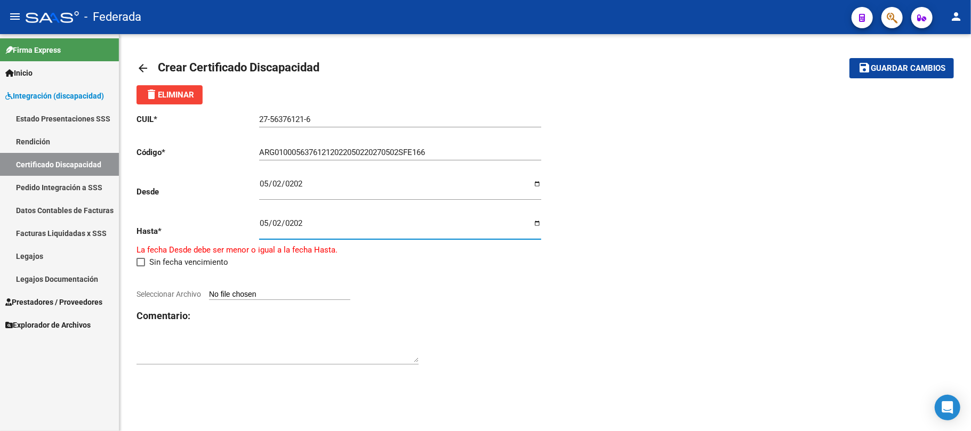
type input "2027-05-02"
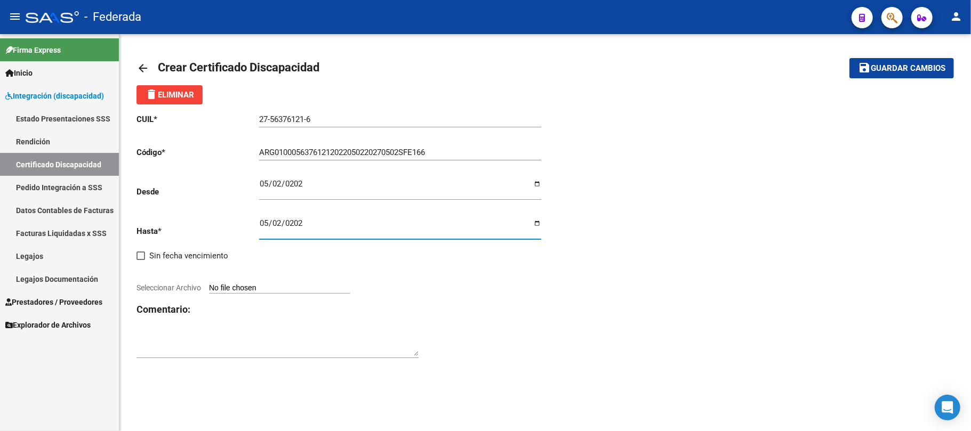
click at [585, 274] on div "CUIL * 27-56376121-6 Ingresar el CUIL Código * ARG01000563761212022050220270502…" at bounding box center [545, 237] width 817 height 264
click at [913, 65] on span "Guardar cambios" at bounding box center [908, 69] width 75 height 10
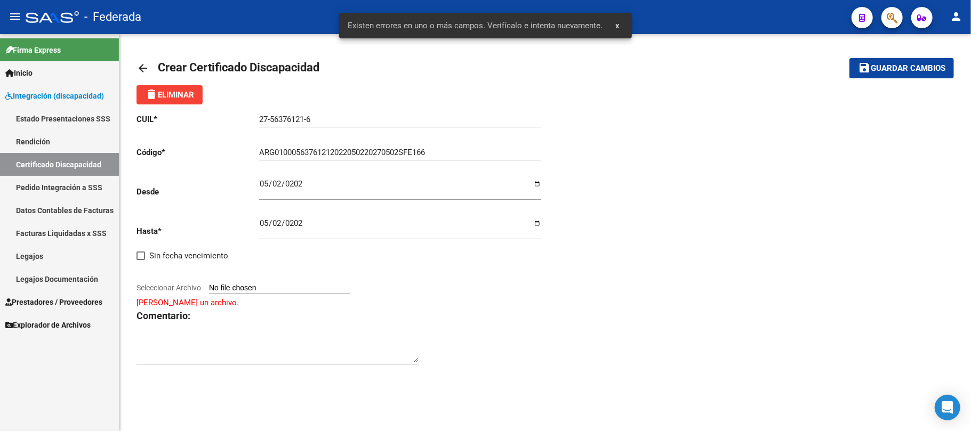
click at [286, 287] on input "Seleccionar Archivo" at bounding box center [279, 289] width 141 height 10
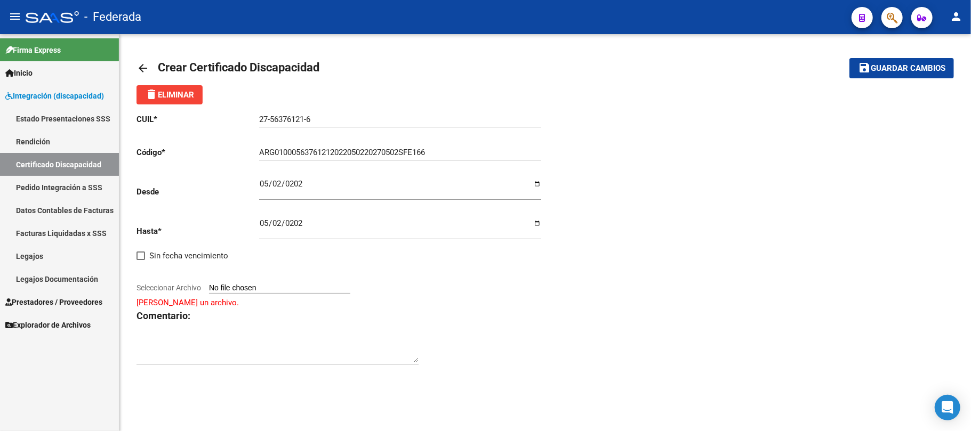
type input "C:\fakepath\CUD Martina (2) (1).pdf"
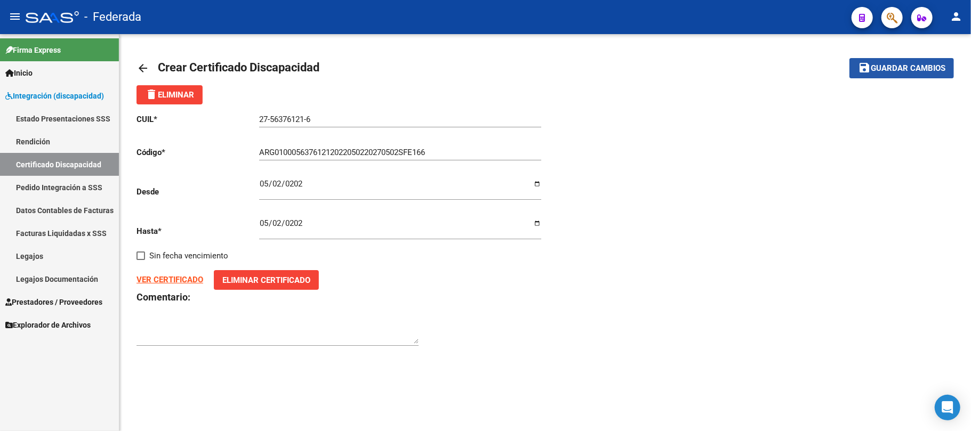
click at [862, 70] on mat-icon "save" at bounding box center [864, 67] width 13 height 13
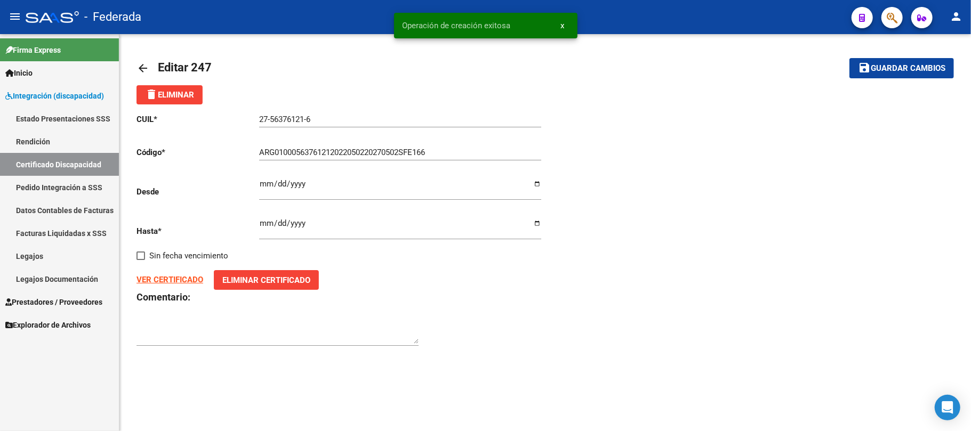
click at [43, 164] on link "Certificado Discapacidad" at bounding box center [59, 164] width 119 height 23
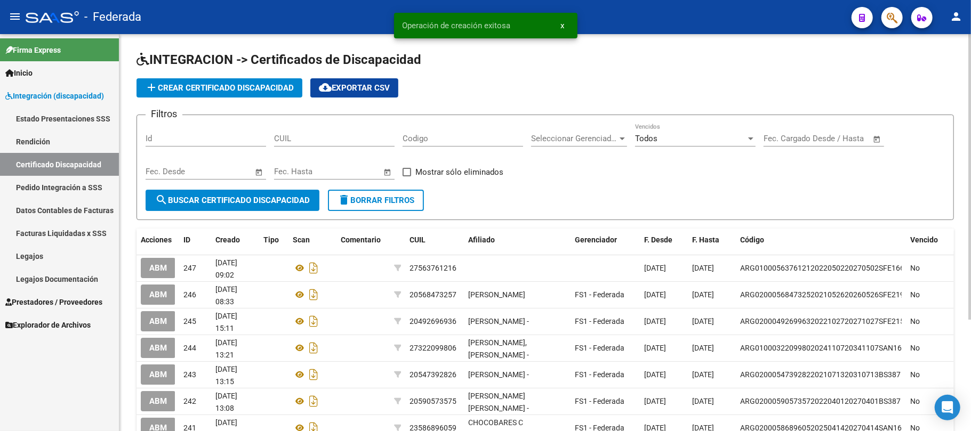
click at [47, 251] on link "Legajos" at bounding box center [59, 256] width 119 height 23
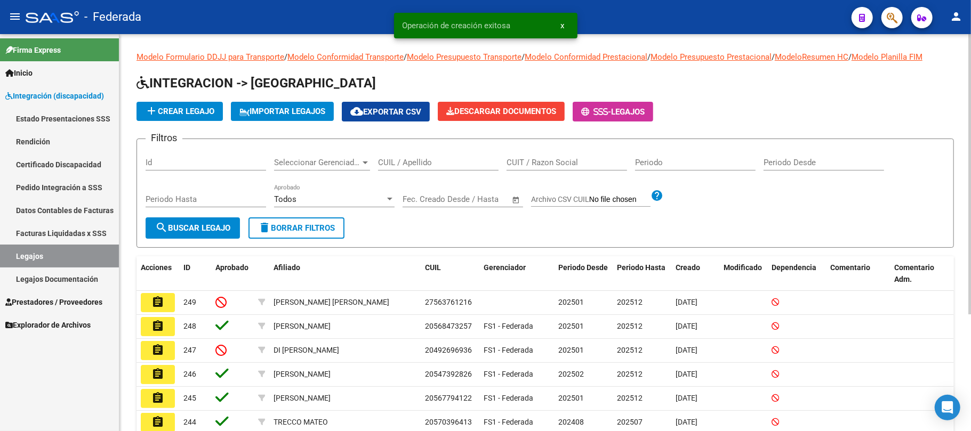
scroll to position [71, 0]
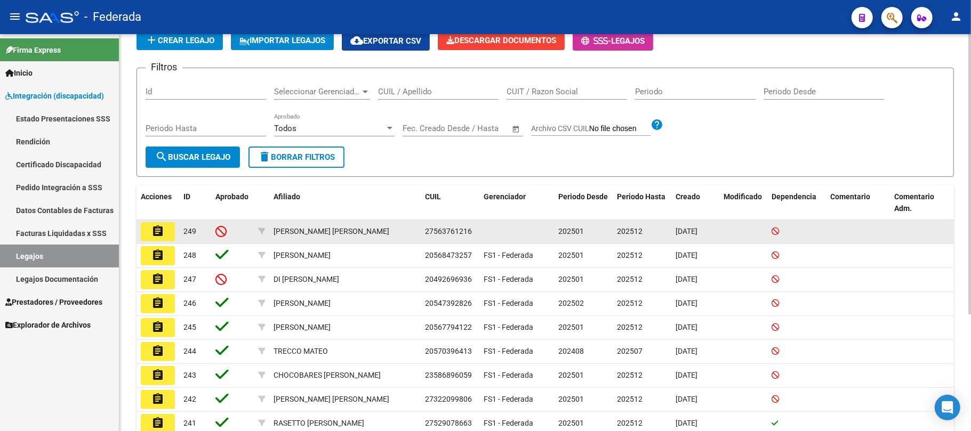
click at [156, 233] on mat-icon "assignment" at bounding box center [157, 231] width 13 height 13
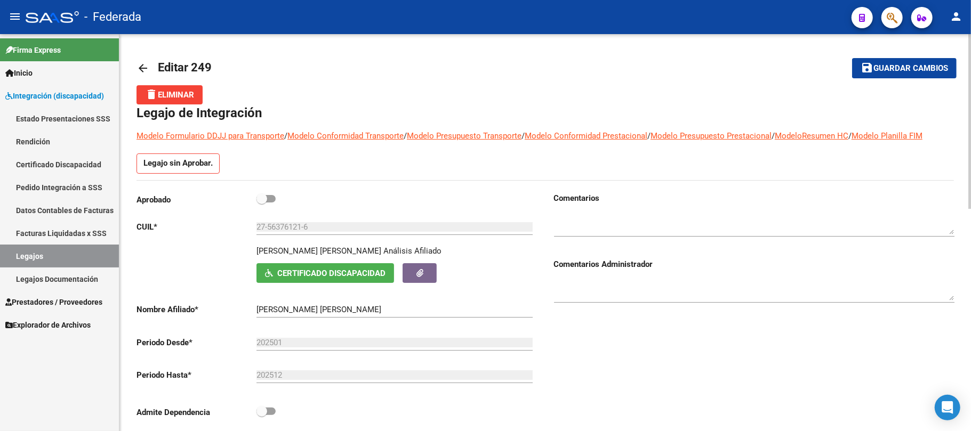
click at [259, 204] on span at bounding box center [261, 199] width 11 height 11
click at [261, 203] on input "checkbox" at bounding box center [261, 203] width 1 height 1
checkbox input "true"
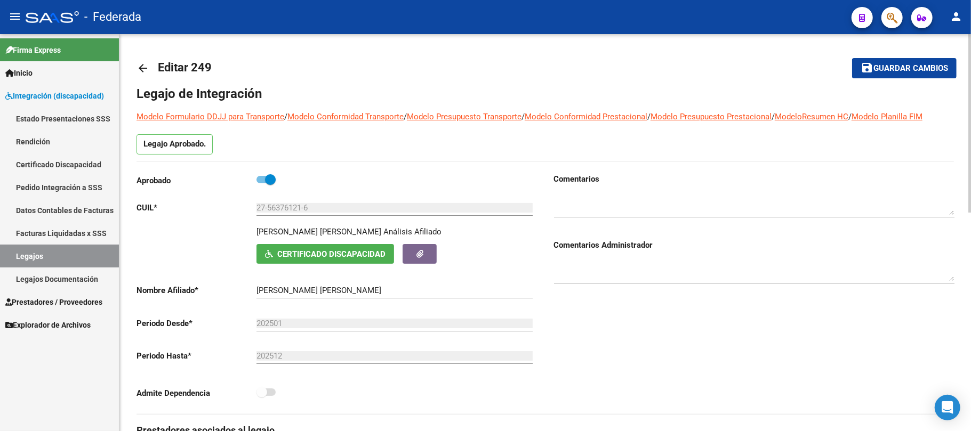
click at [873, 62] on mat-icon "save" at bounding box center [867, 67] width 13 height 13
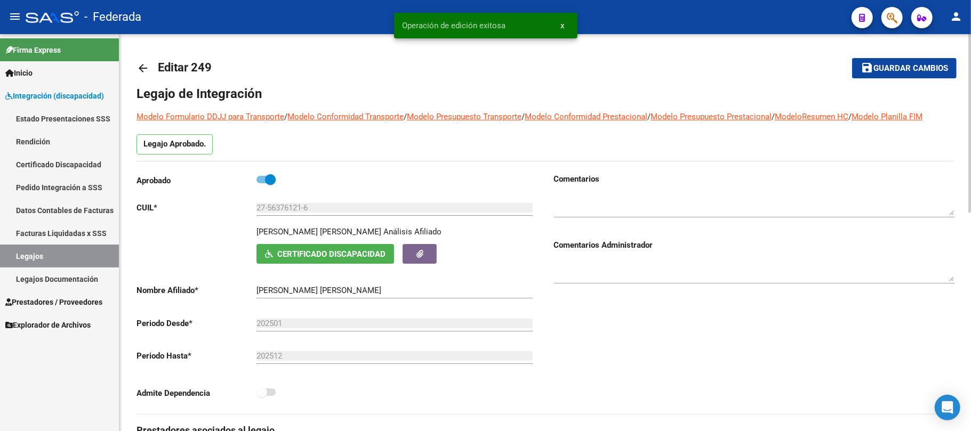
click at [323, 254] on span "Certificado Discapacidad" at bounding box center [331, 255] width 108 height 10
click at [74, 246] on link "Legajos" at bounding box center [59, 256] width 119 height 23
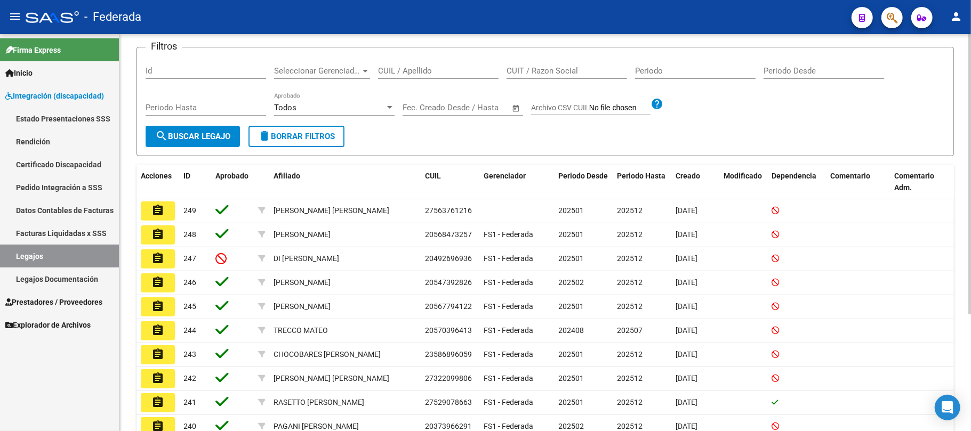
scroll to position [71, 0]
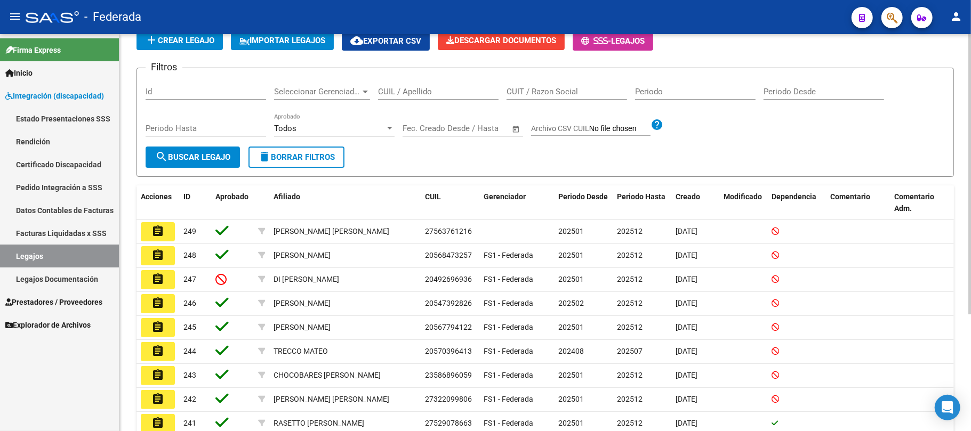
click at [405, 95] on input "CUIL / Apellido" at bounding box center [438, 92] width 121 height 10
paste input "CIAMBOTTI"
type input "CIAMBOTTI"
click at [215, 156] on span "search Buscar Legajo" at bounding box center [192, 157] width 75 height 10
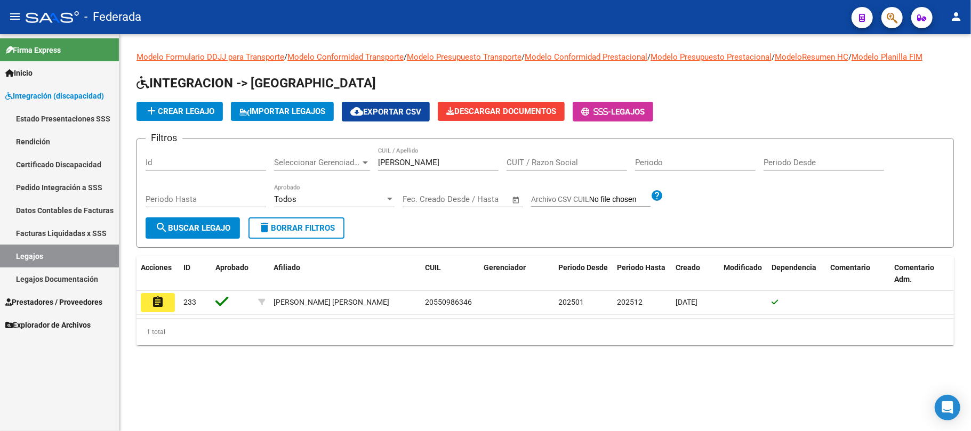
scroll to position [0, 0]
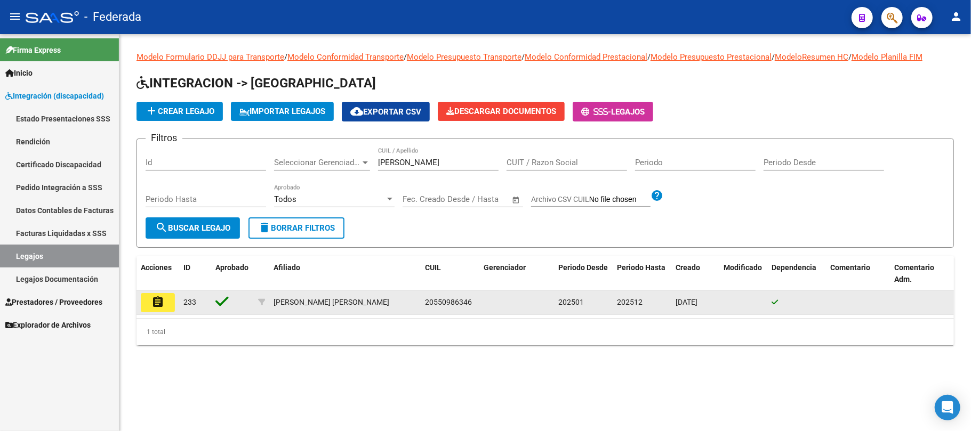
click at [438, 305] on span "20550986346" at bounding box center [448, 302] width 47 height 9
copy span "20550986346"
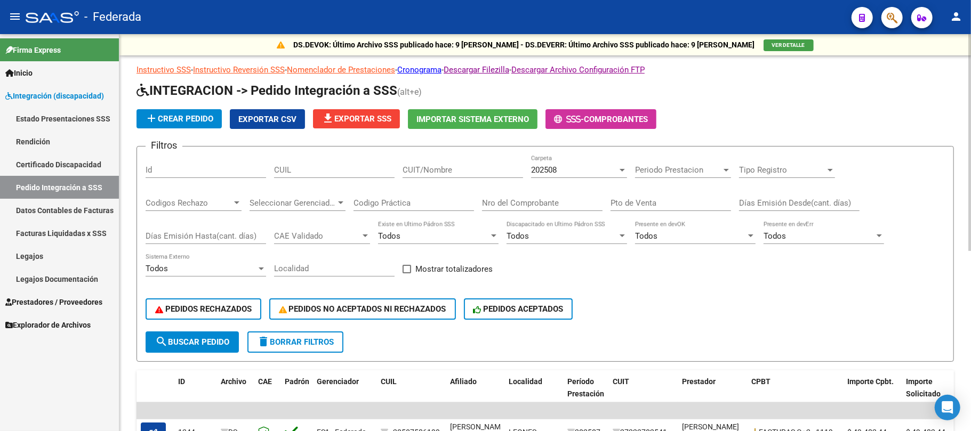
click at [411, 272] on span at bounding box center [407, 269] width 9 height 9
click at [407, 274] on input "Mostrar totalizadores" at bounding box center [406, 274] width 1 height 1
checkbox input "true"
click at [233, 344] on button "search Buscar Pedido" at bounding box center [192, 342] width 93 height 21
click at [335, 171] on input "CUIL" at bounding box center [334, 170] width 121 height 10
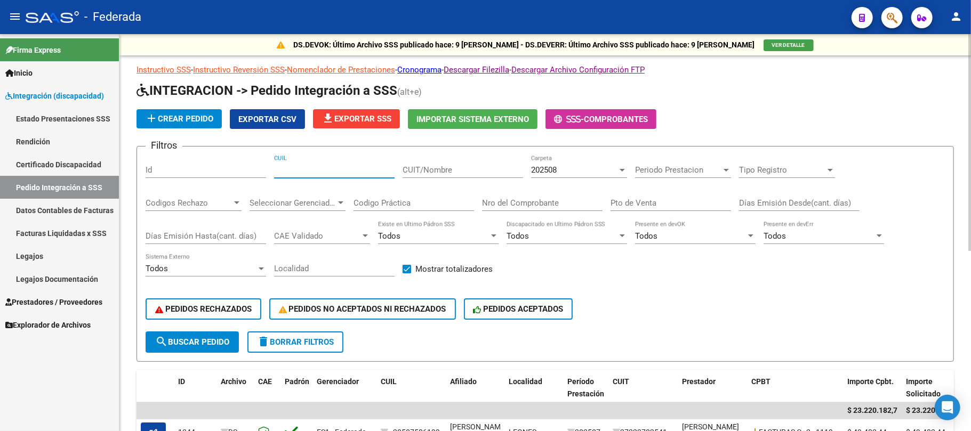
paste input "20572589332"
type input "20572589332"
click at [197, 338] on span "search Buscar Pedido" at bounding box center [192, 343] width 74 height 10
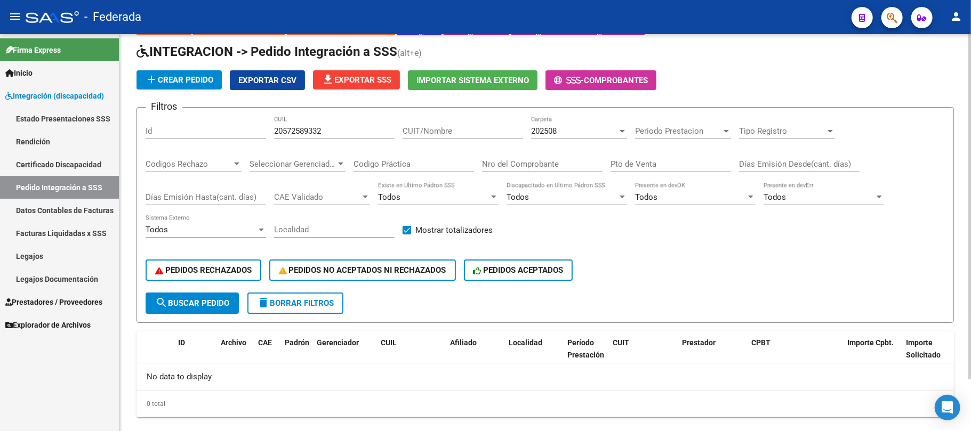
scroll to position [59, 0]
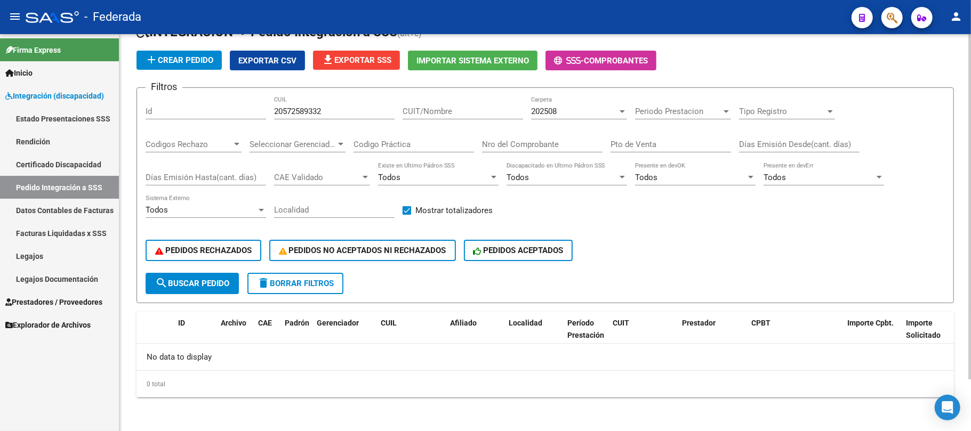
click at [575, 112] on div "202508" at bounding box center [574, 112] width 86 height 10
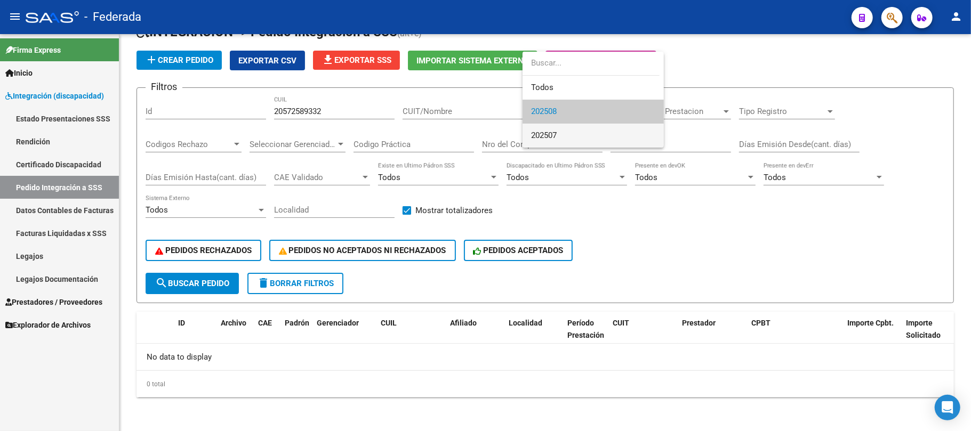
click at [563, 129] on span "202507" at bounding box center [593, 136] width 124 height 24
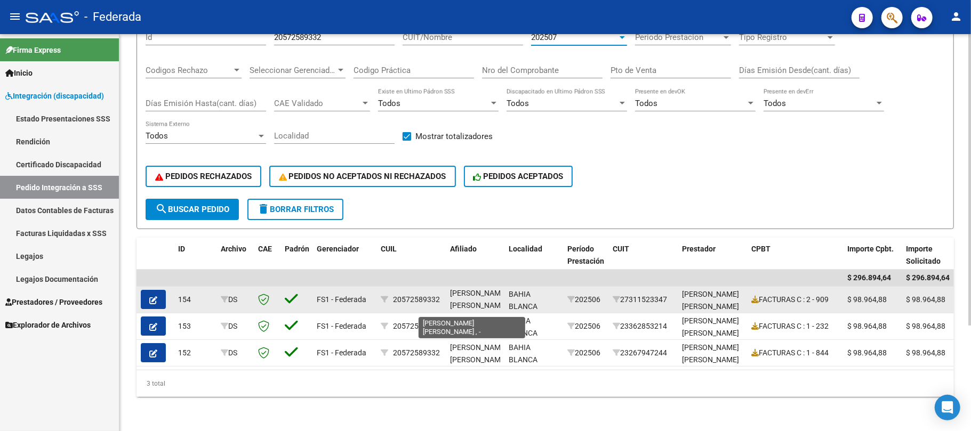
scroll to position [0, 0]
click at [485, 295] on span "FERNANDEZ GODOY MILO POL , -" at bounding box center [478, 306] width 57 height 33
copy span "MILO"
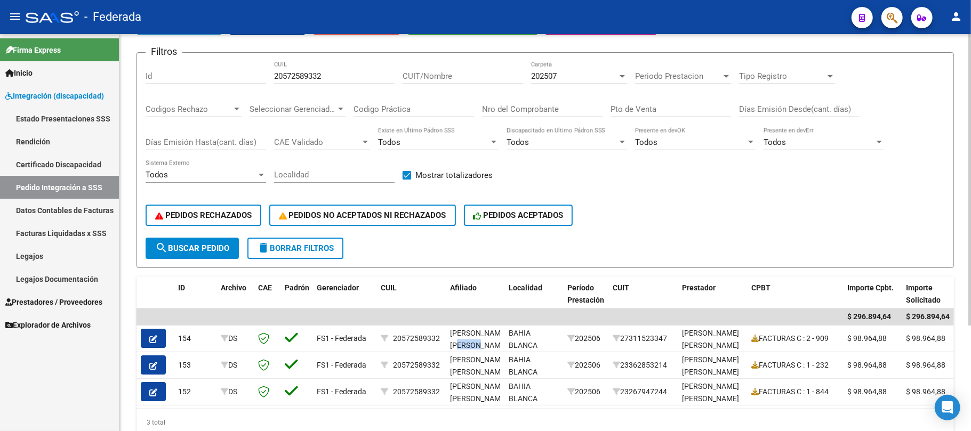
scroll to position [1, 0]
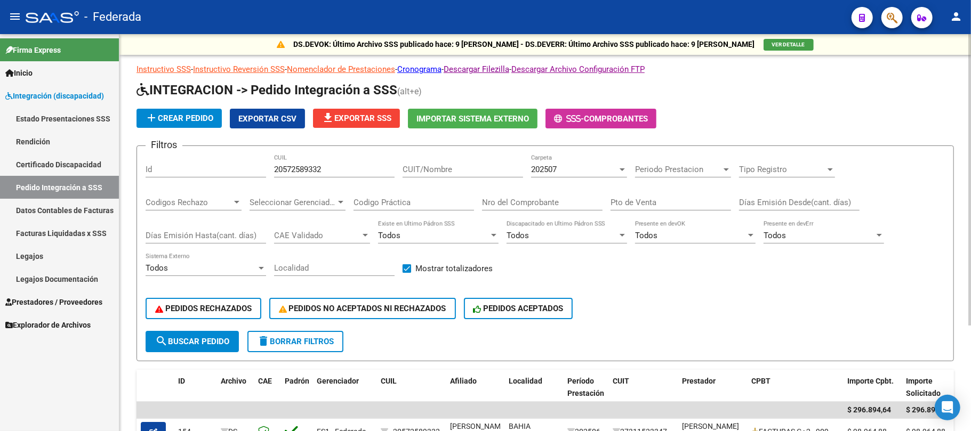
click at [311, 173] on input "20572589332" at bounding box center [334, 170] width 121 height 10
click at [560, 173] on div "202507" at bounding box center [574, 170] width 86 height 10
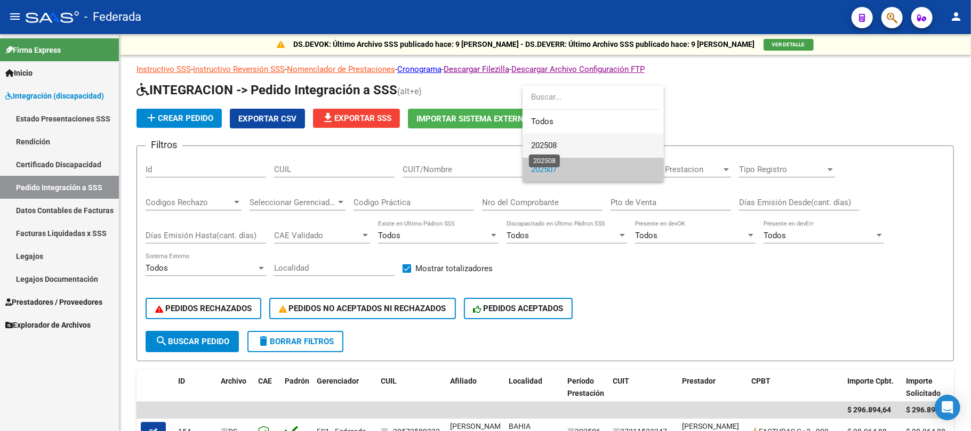
click at [547, 146] on span "202508" at bounding box center [544, 146] width 26 height 10
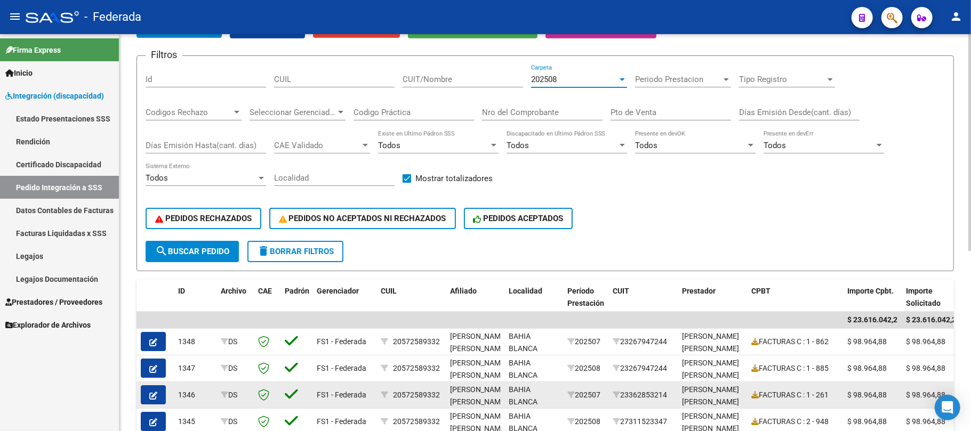
scroll to position [45, 0]
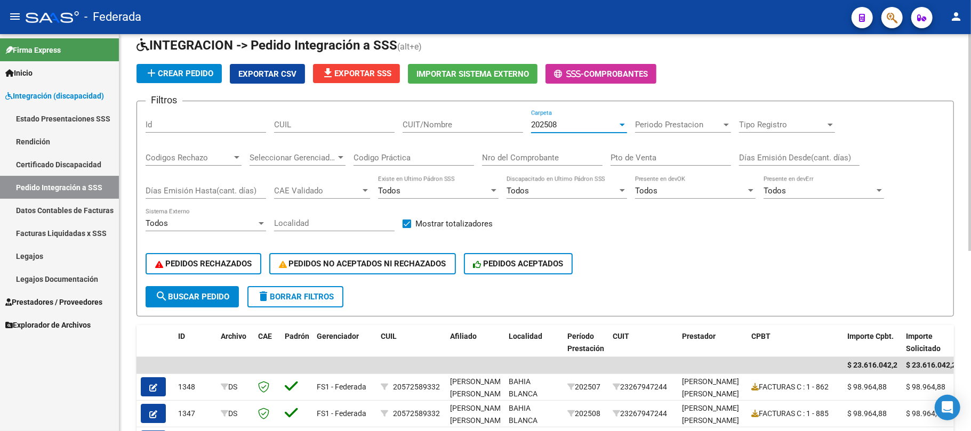
click at [317, 126] on input "CUIL" at bounding box center [334, 125] width 121 height 10
paste input "20533794034"
type input "20533794034"
click at [210, 295] on span "search Buscar Pedido" at bounding box center [192, 297] width 74 height 10
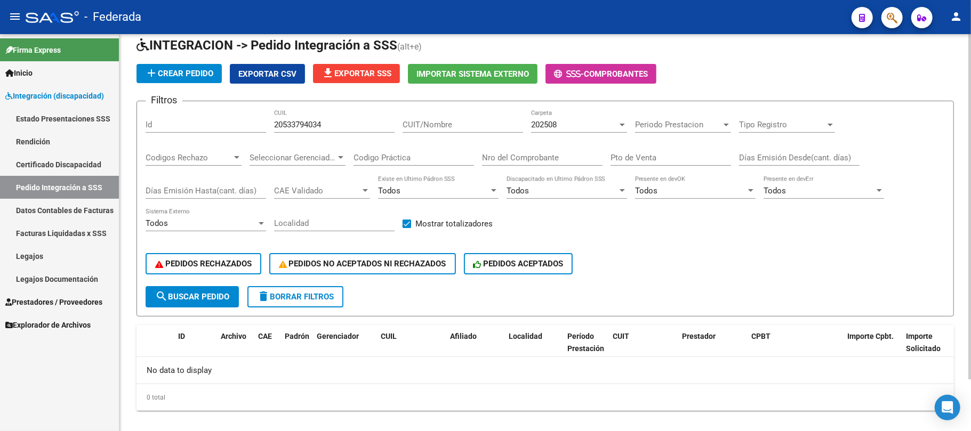
click at [593, 119] on div "202508 Carpeta" at bounding box center [579, 121] width 96 height 23
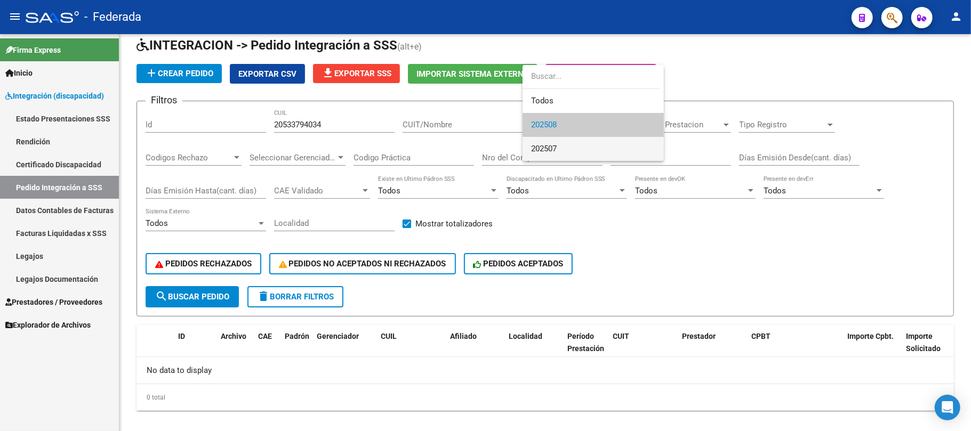
click at [566, 148] on span "202507" at bounding box center [593, 149] width 124 height 24
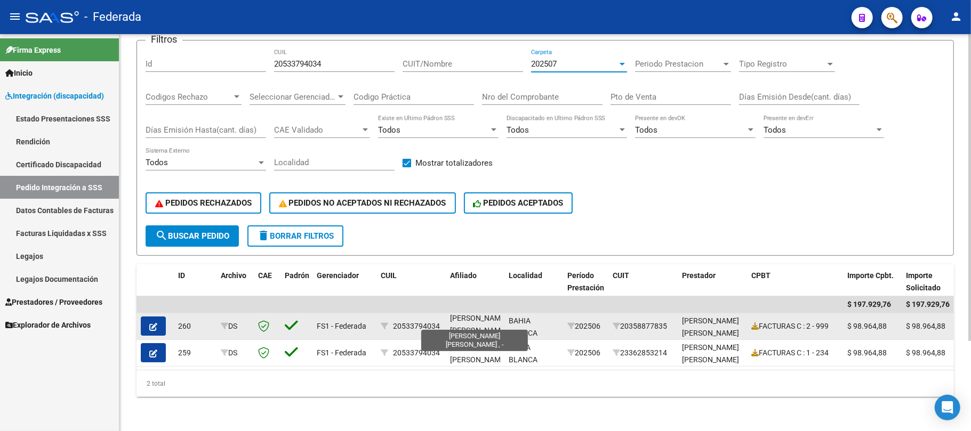
scroll to position [0, 0]
click at [463, 317] on span "ZAPATA CALDUBEH MILO , -" at bounding box center [478, 333] width 57 height 33
copy span "ZAPATA"
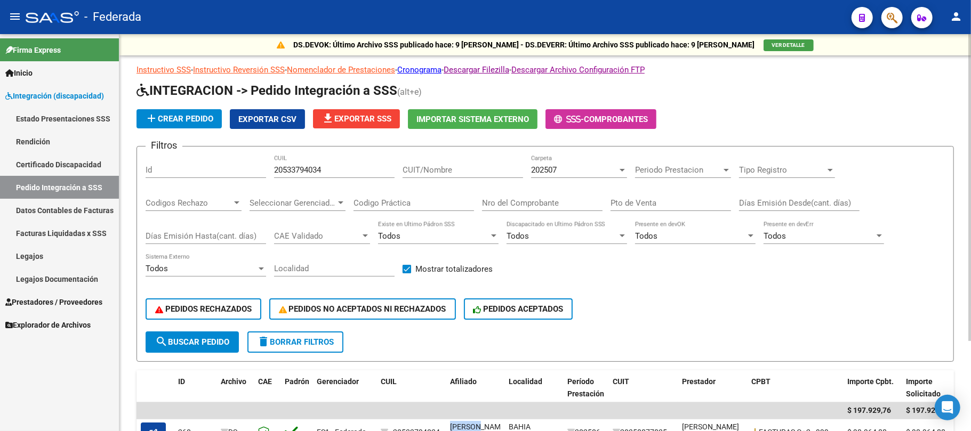
click at [544, 167] on span "202507" at bounding box center [544, 170] width 26 height 10
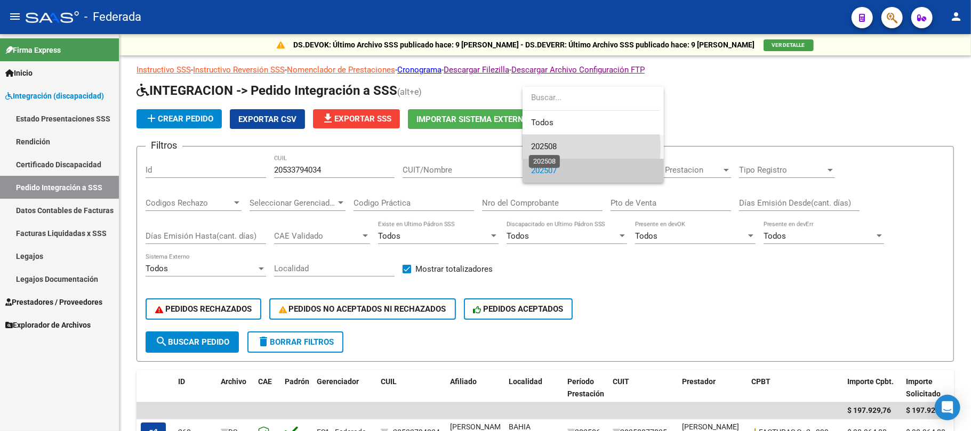
click at [547, 148] on span "202508" at bounding box center [544, 147] width 26 height 10
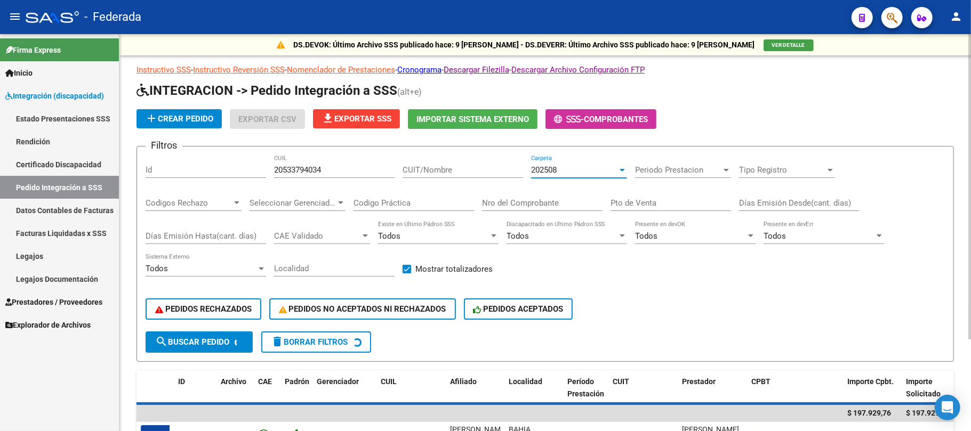
click at [307, 169] on input "20533794034" at bounding box center [334, 170] width 121 height 10
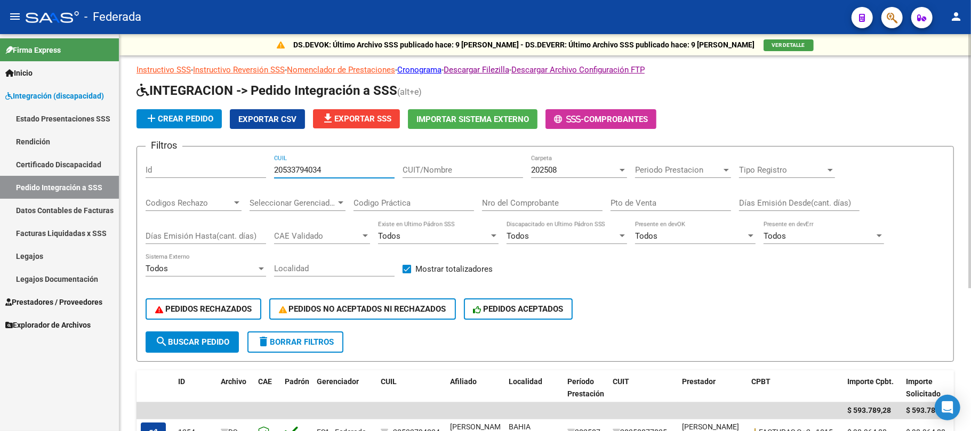
click at [307, 169] on input "20533794034" at bounding box center [334, 170] width 121 height 10
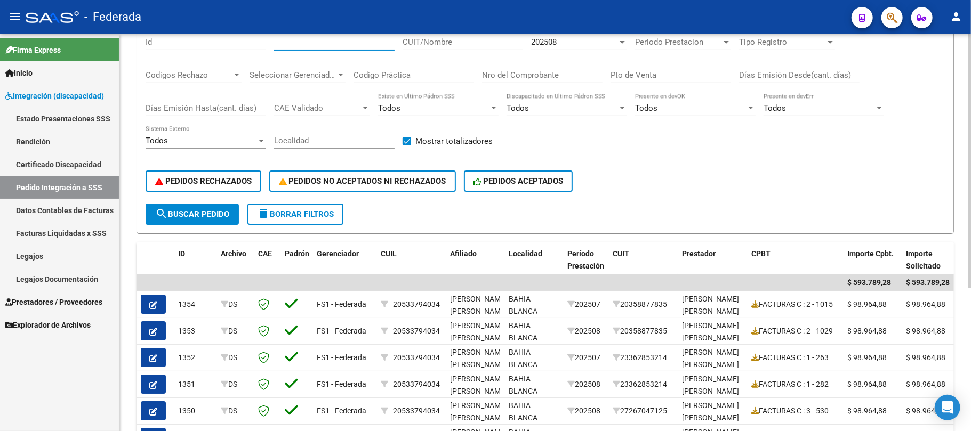
scroll to position [142, 0]
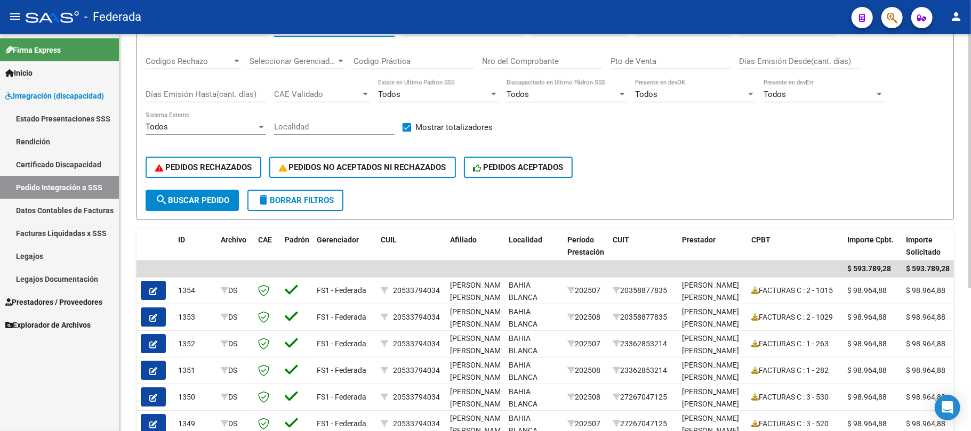
click at [226, 209] on button "search Buscar Pedido" at bounding box center [192, 200] width 93 height 21
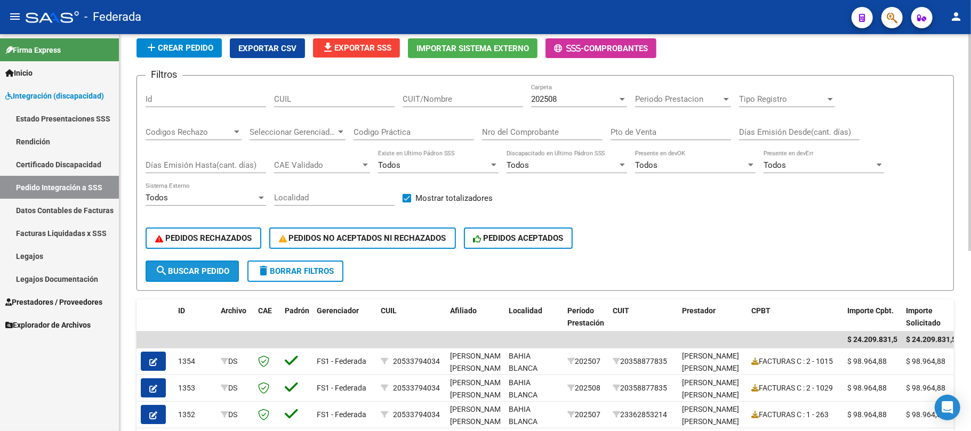
click at [220, 270] on span "search Buscar Pedido" at bounding box center [192, 272] width 74 height 10
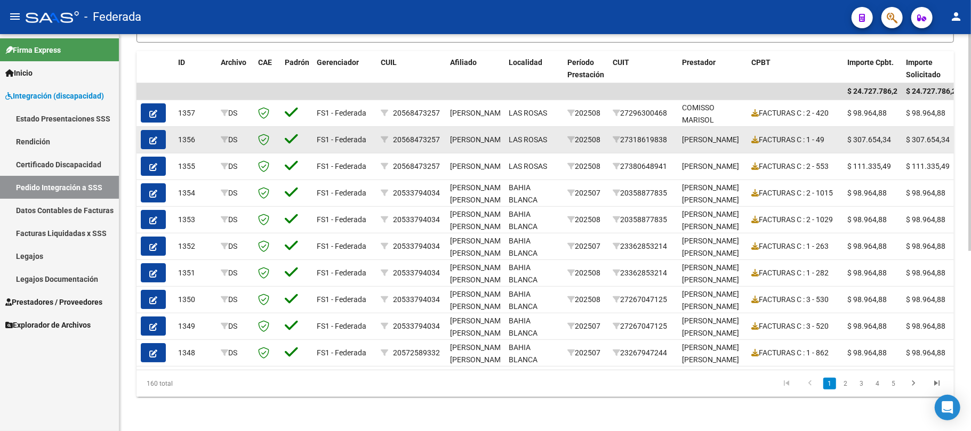
scroll to position [188, 0]
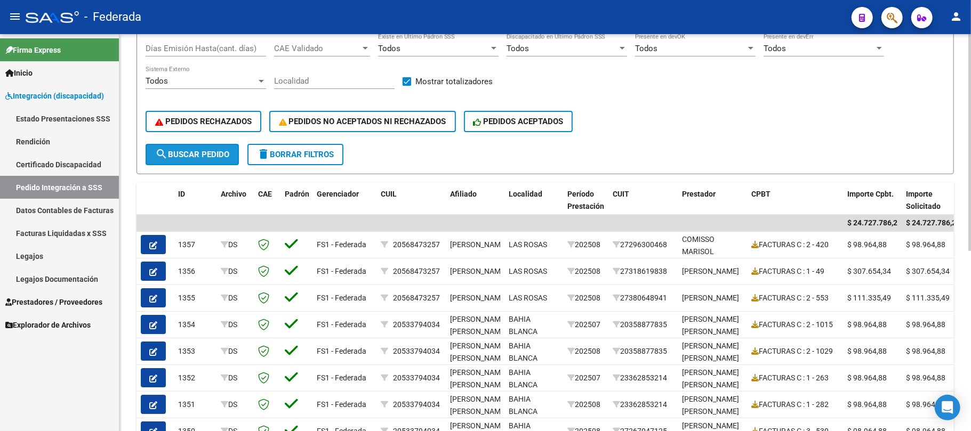
click at [228, 154] on span "search Buscar Pedido" at bounding box center [192, 155] width 74 height 10
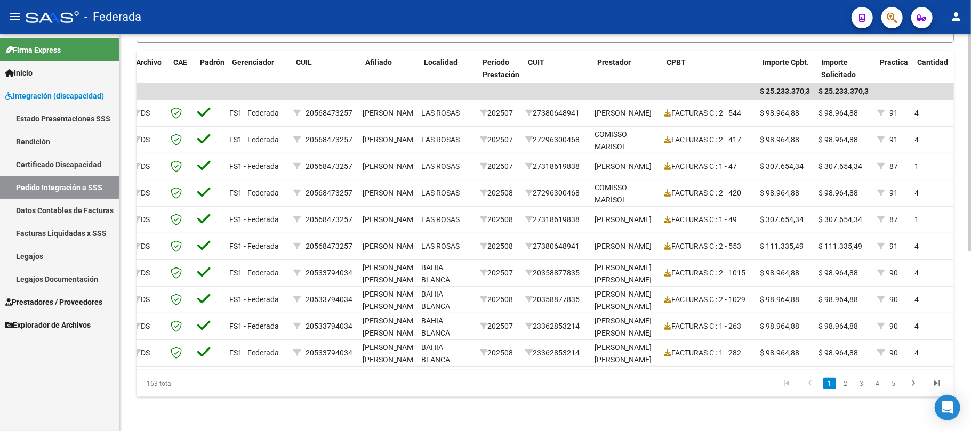
scroll to position [0, 0]
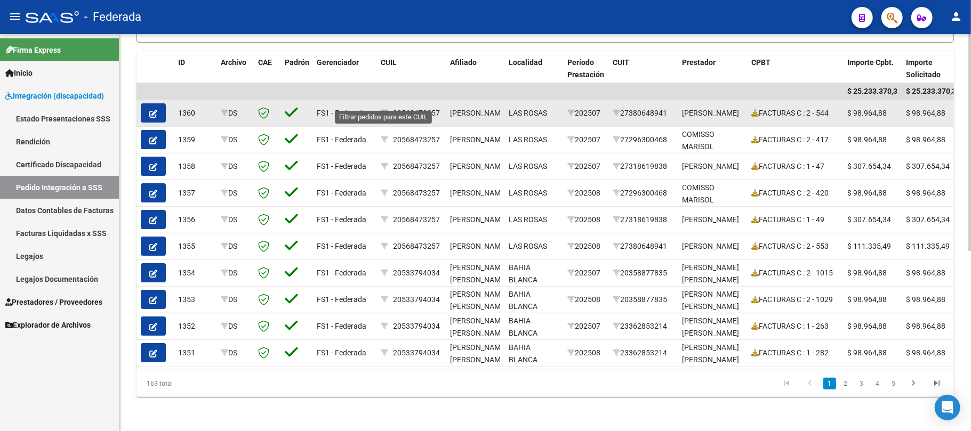
click at [383, 109] on icon at bounding box center [384, 112] width 7 height 7
type input "20568473257"
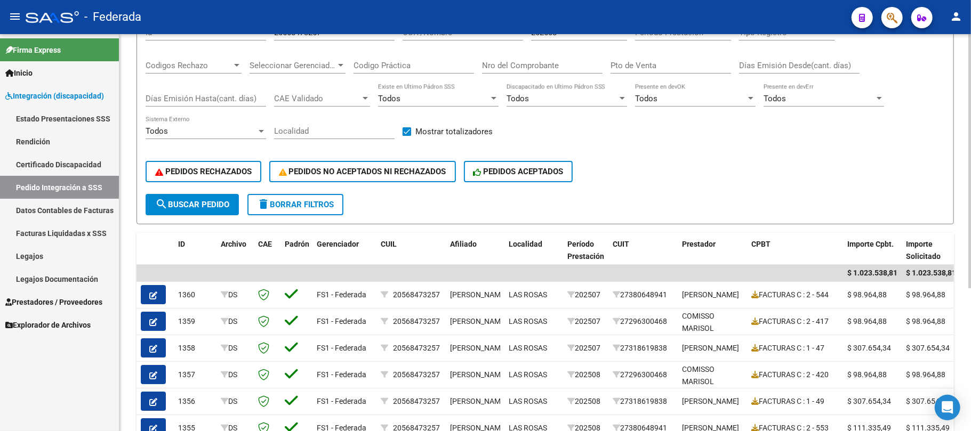
scroll to position [81, 0]
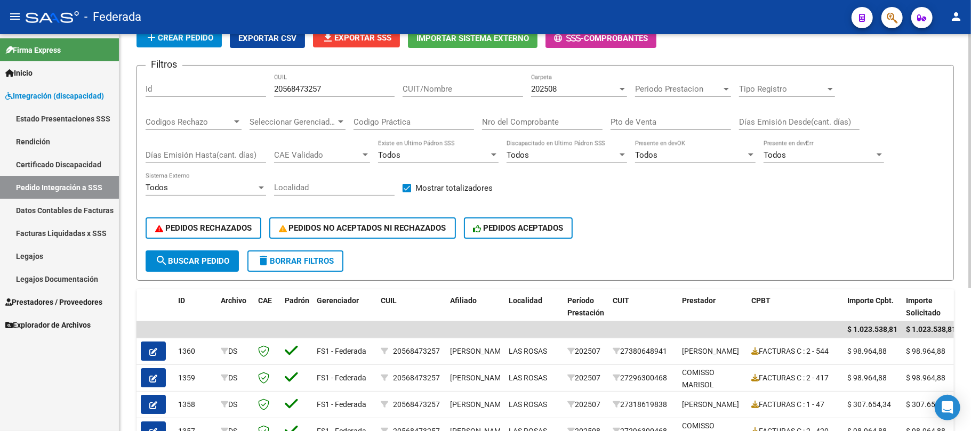
click at [295, 91] on input "20568473257" at bounding box center [334, 89] width 121 height 10
click at [236, 259] on button "search Buscar Pedido" at bounding box center [192, 261] width 93 height 21
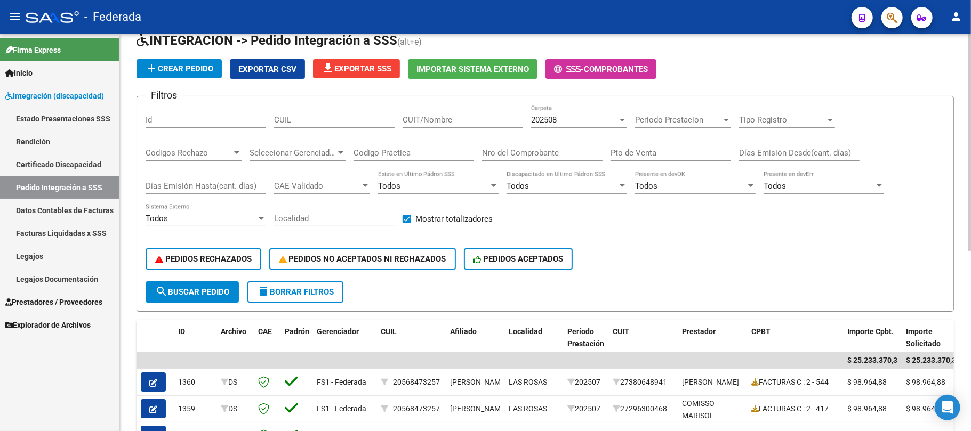
scroll to position [10, 0]
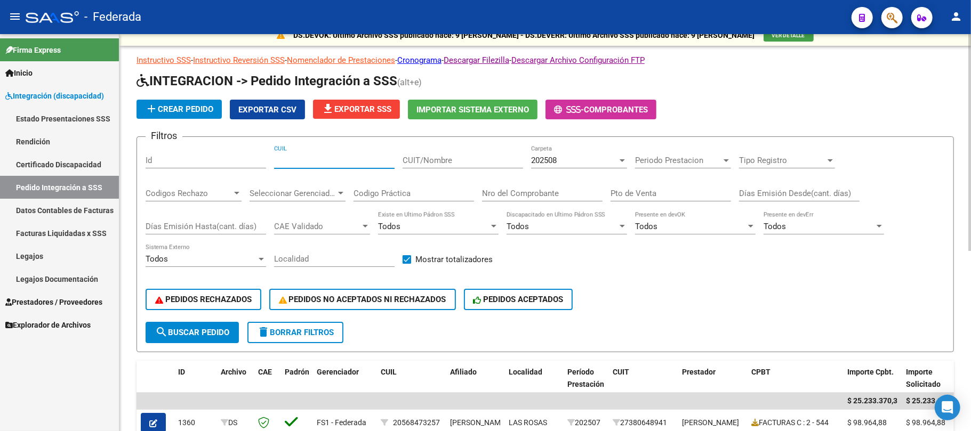
click at [357, 163] on input "CUIL" at bounding box center [334, 161] width 121 height 10
paste input "20550986346"
type input "20550986346"
click at [209, 328] on span "search Buscar Pedido" at bounding box center [192, 333] width 74 height 10
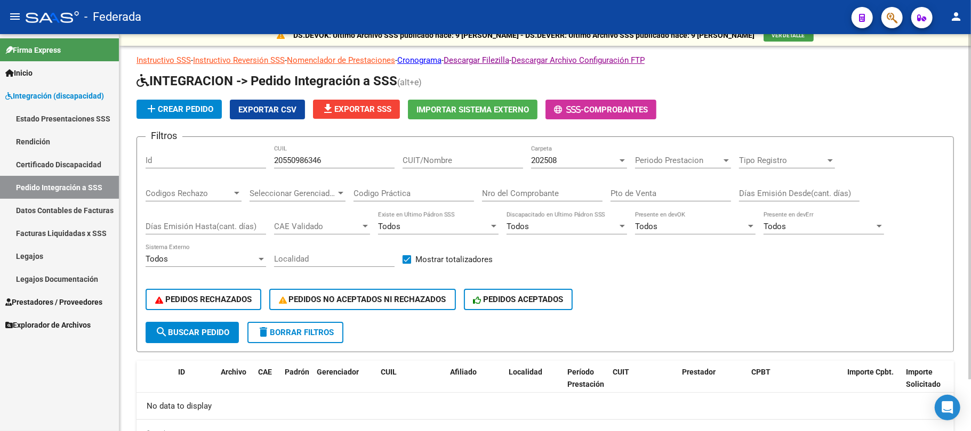
scroll to position [59, 0]
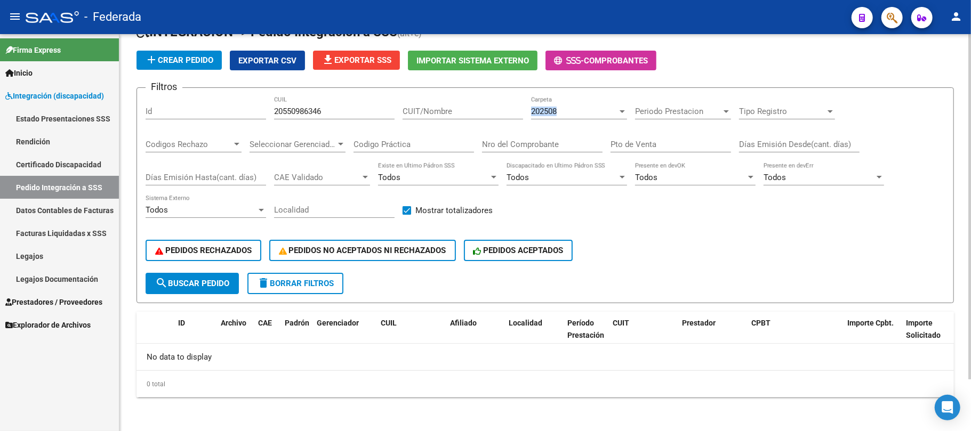
click at [574, 107] on div "202508 Carpeta" at bounding box center [579, 108] width 96 height 23
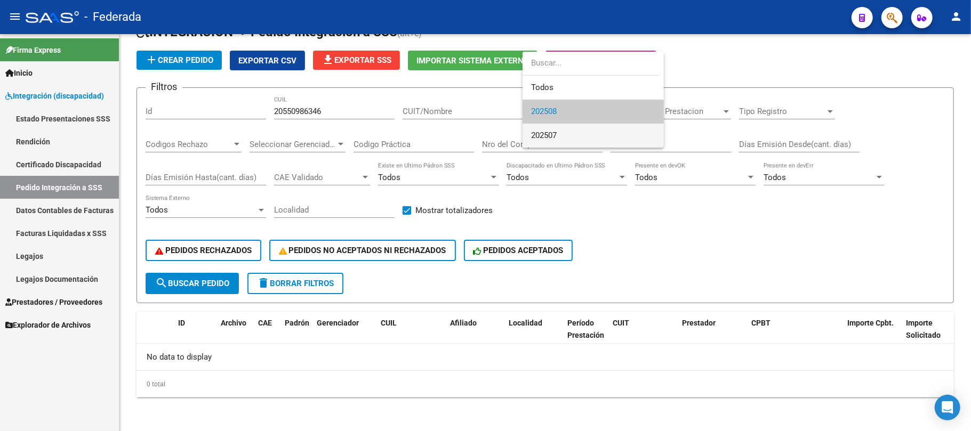
click at [569, 126] on span "202507" at bounding box center [593, 136] width 124 height 24
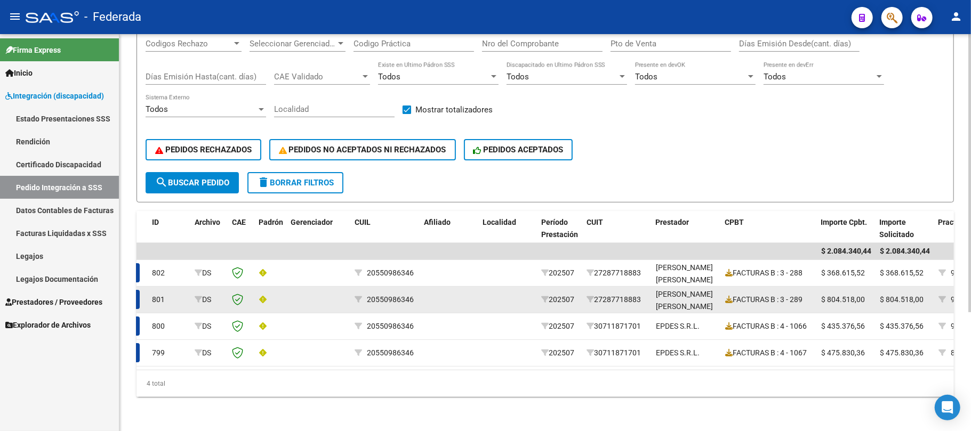
scroll to position [170, 0]
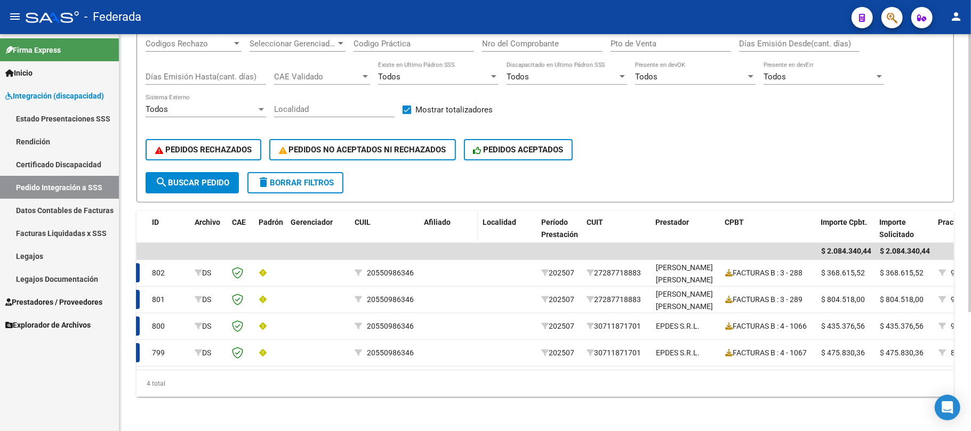
click at [444, 223] on datatable-header-cell "Afiliado" at bounding box center [449, 234] width 59 height 47
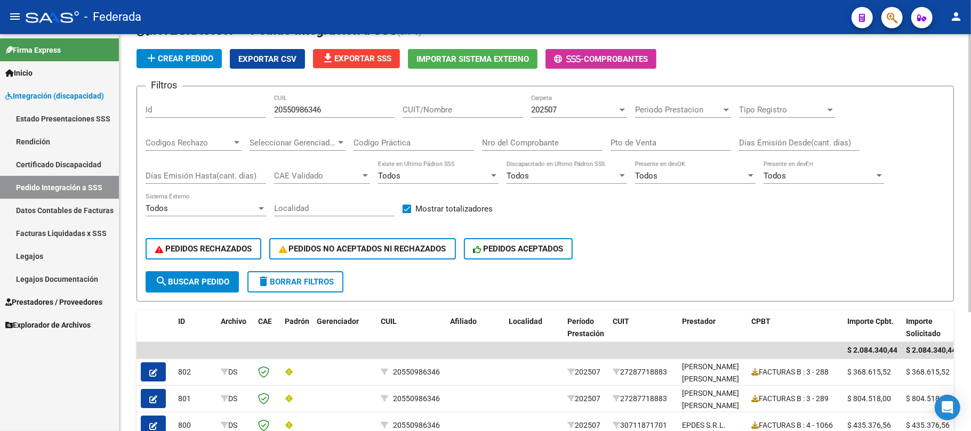
scroll to position [28, 0]
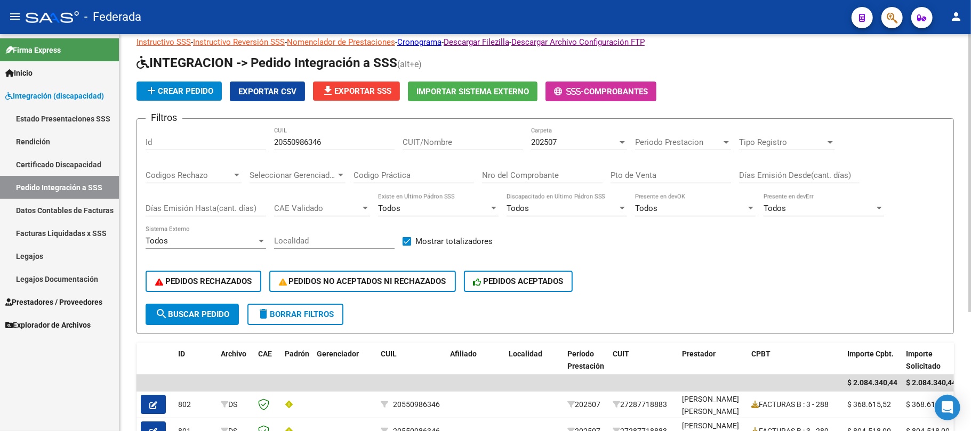
click at [230, 306] on button "search Buscar Pedido" at bounding box center [192, 314] width 93 height 21
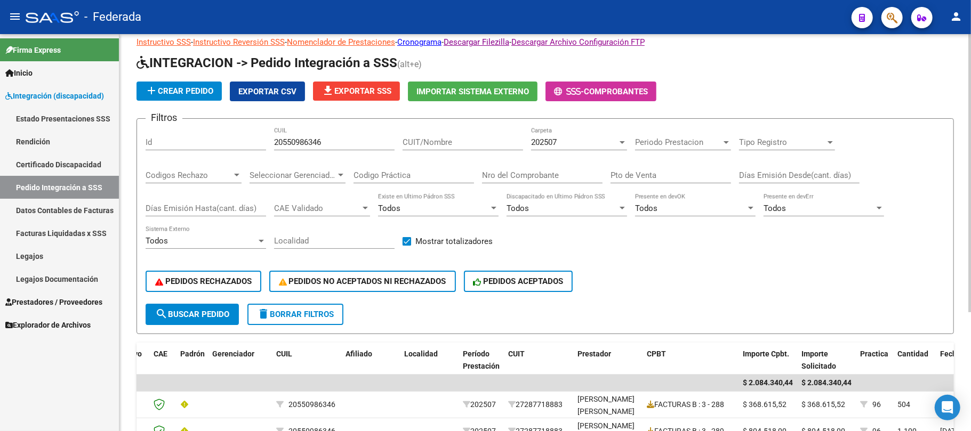
click at [300, 143] on input "20550986346" at bounding box center [334, 143] width 121 height 10
click at [303, 316] on span "delete Borrar Filtros" at bounding box center [295, 315] width 77 height 10
checkbox input "false"
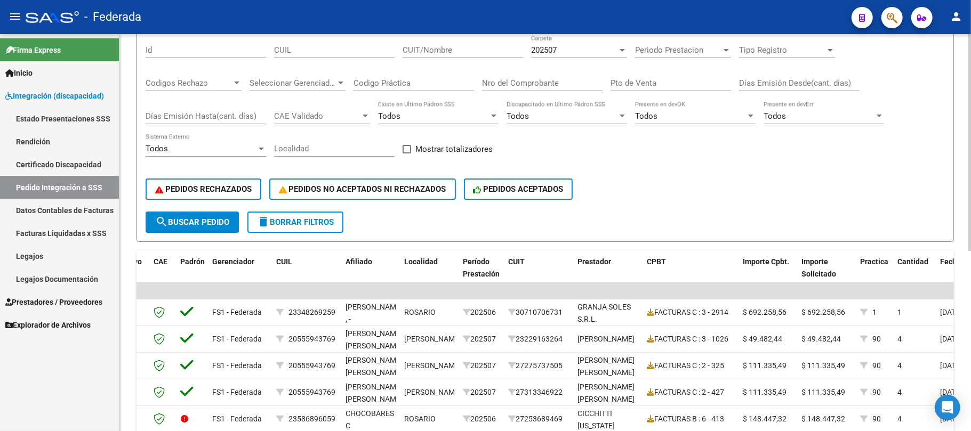
scroll to position [99, 0]
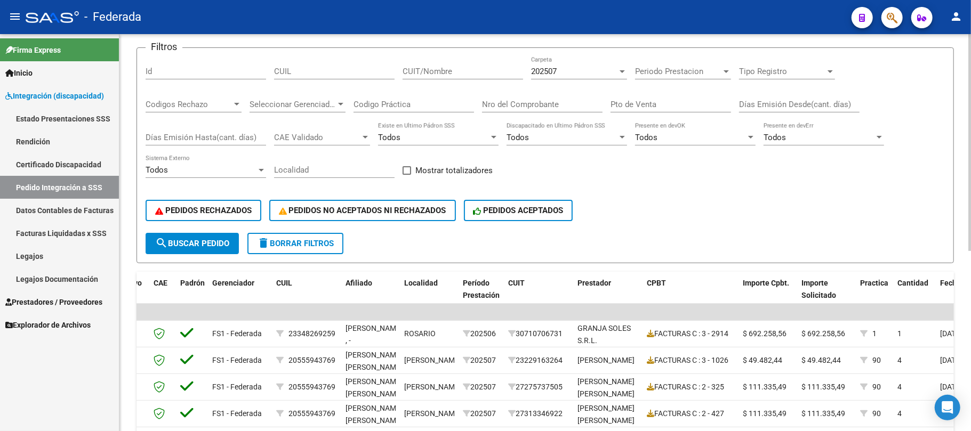
click at [321, 77] on div "CUIL" at bounding box center [334, 68] width 121 height 23
paste input "20550986346"
type input "20550986346"
click at [214, 250] on button "search Buscar Pedido" at bounding box center [192, 243] width 93 height 21
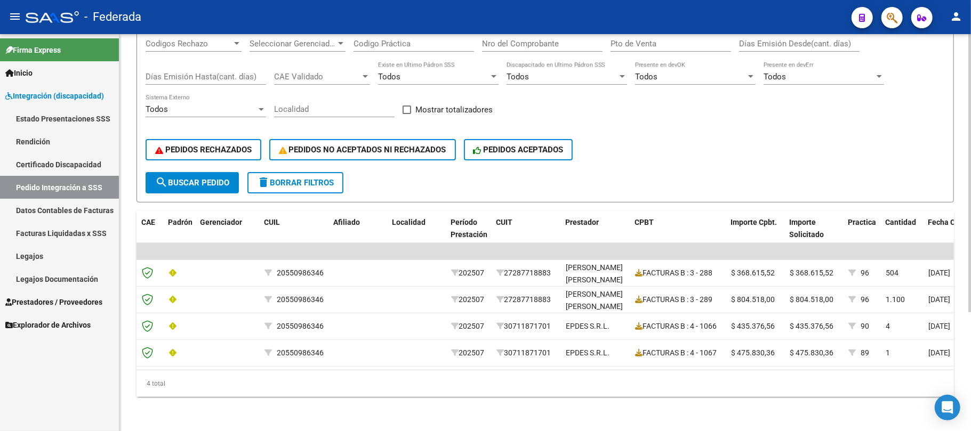
scroll to position [0, 141]
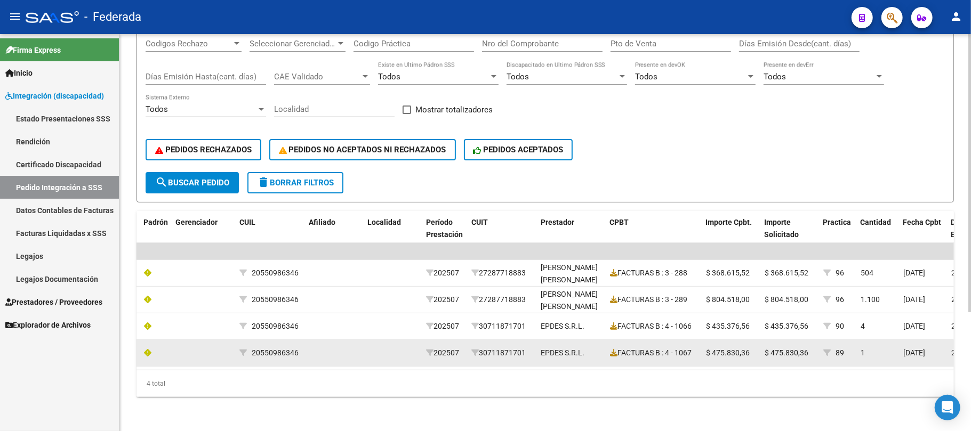
drag, startPoint x: 501, startPoint y: 357, endPoint x: 544, endPoint y: 355, distance: 43.3
click at [544, 359] on datatable-selection "| | 802 DS 20550986346 202507 27287718883 DENENBERG YANINA FLORENCIA FACTURAS B…" at bounding box center [403, 364] width 817 height 10
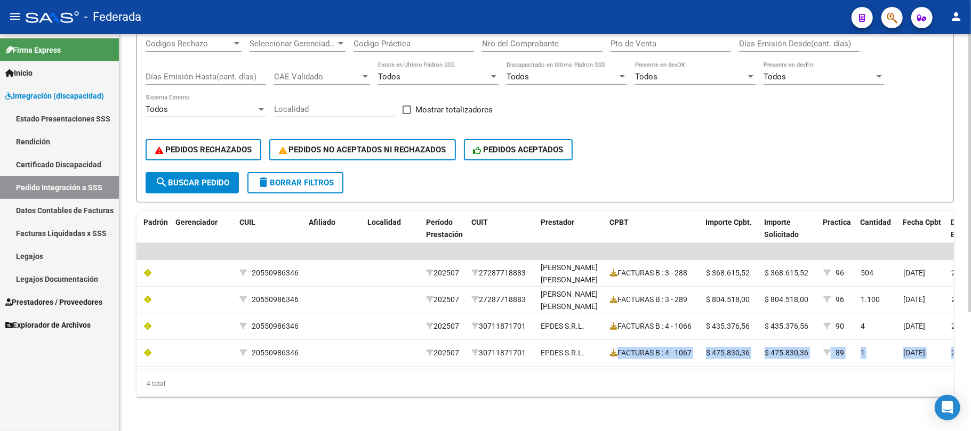
click at [563, 382] on div "4 total" at bounding box center [545, 384] width 817 height 27
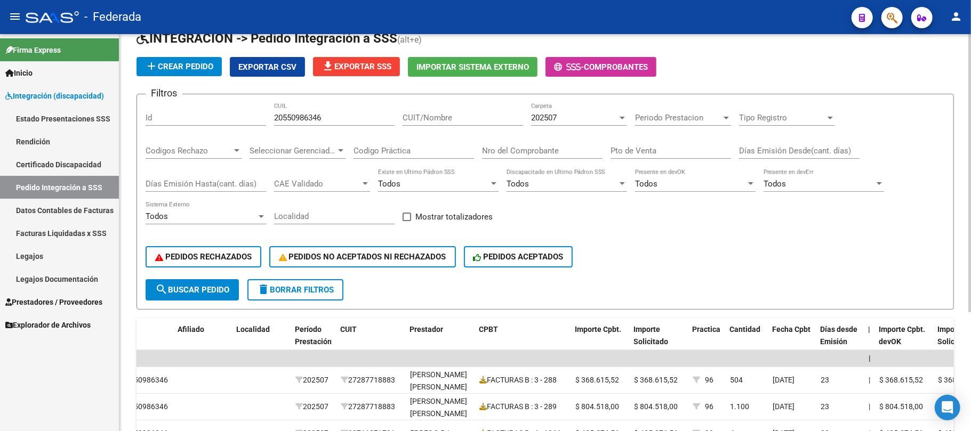
scroll to position [28, 0]
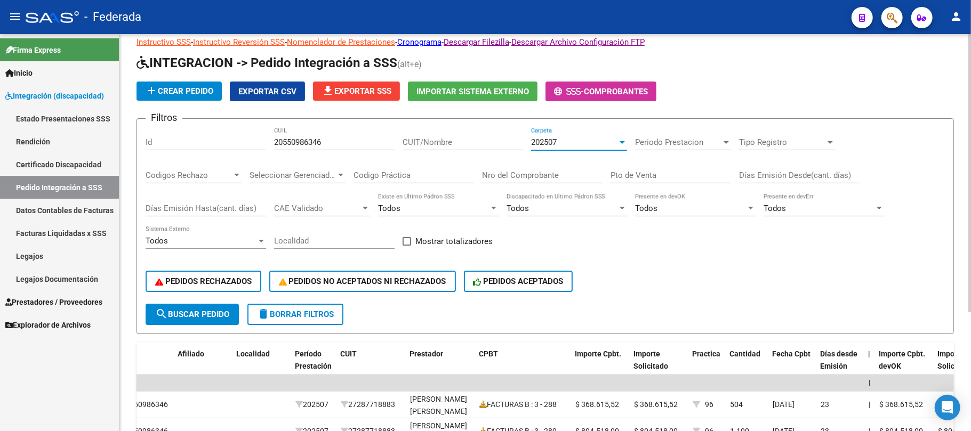
click at [573, 141] on div "202507" at bounding box center [574, 143] width 86 height 10
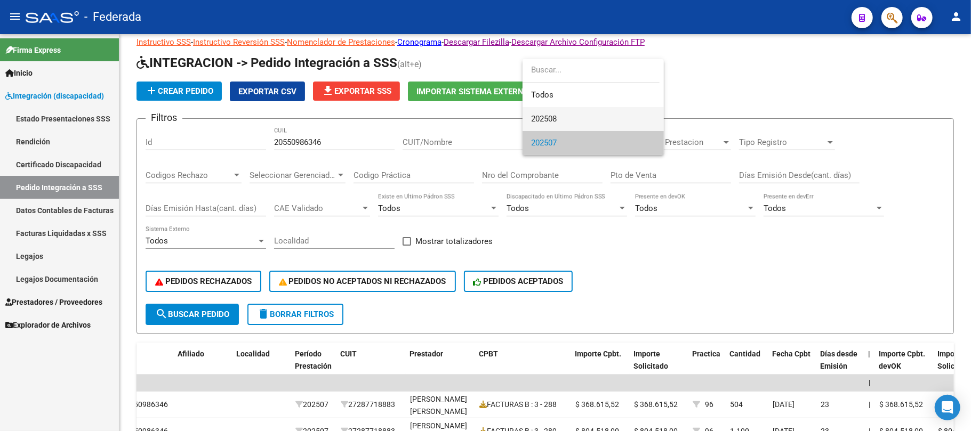
click at [561, 119] on span "202508" at bounding box center [593, 119] width 124 height 24
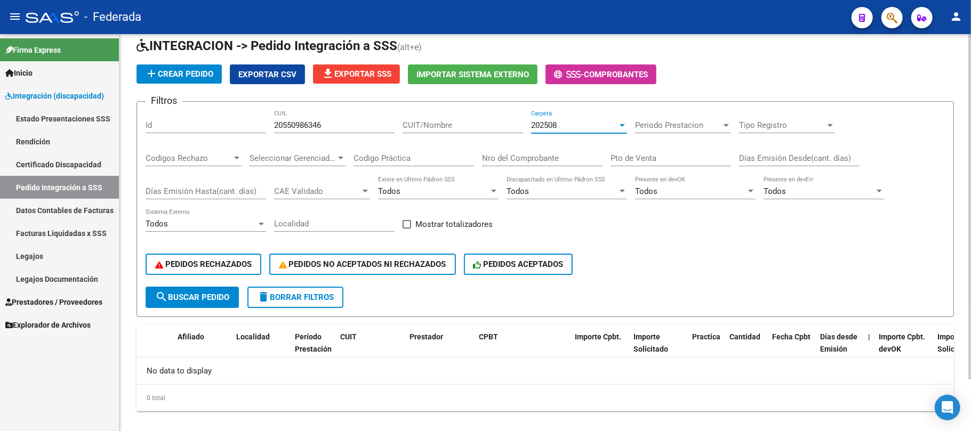
scroll to position [59, 0]
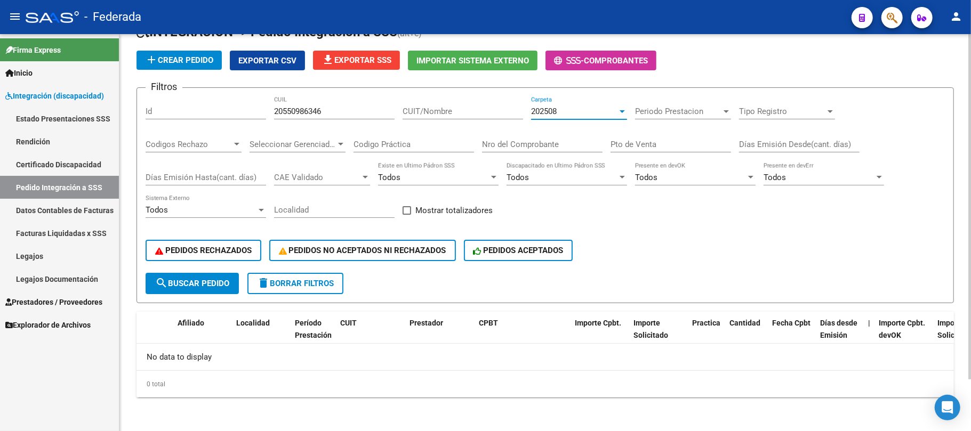
click at [567, 111] on div "202508" at bounding box center [574, 112] width 86 height 10
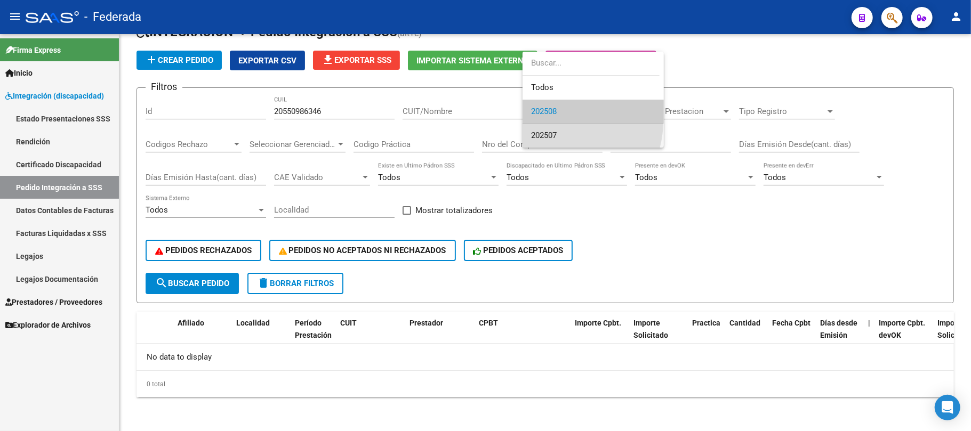
click at [560, 135] on span "202507" at bounding box center [593, 136] width 124 height 24
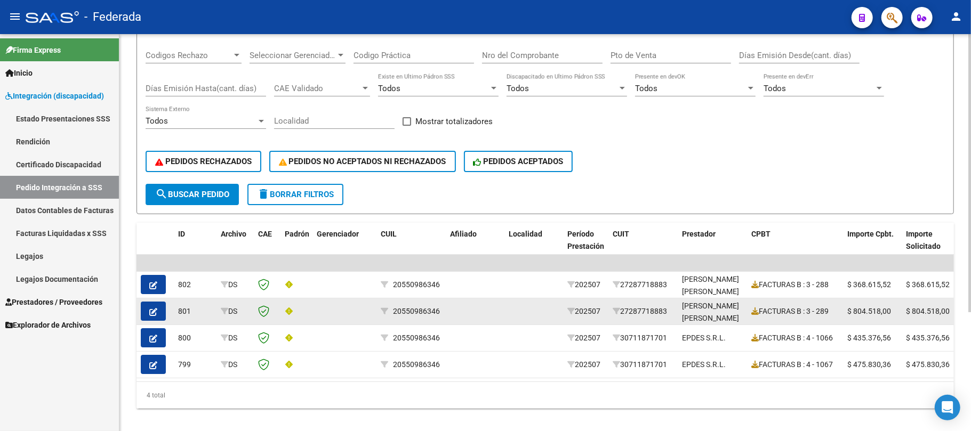
scroll to position [170, 0]
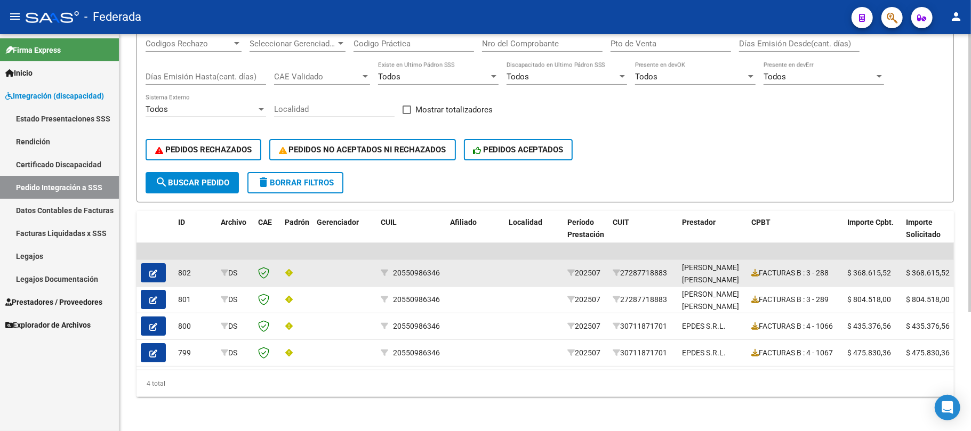
click at [488, 260] on datatable-body-cell at bounding box center [475, 273] width 59 height 26
click at [489, 260] on datatable-body-cell at bounding box center [475, 273] width 59 height 26
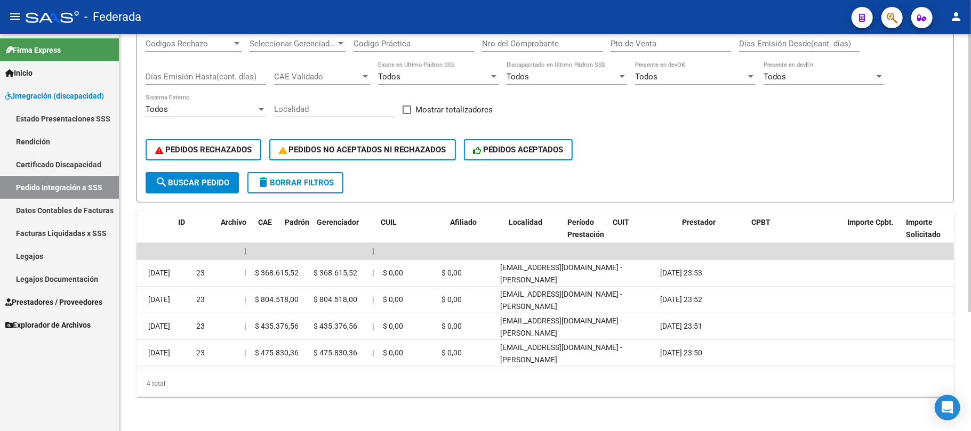
scroll to position [0, 0]
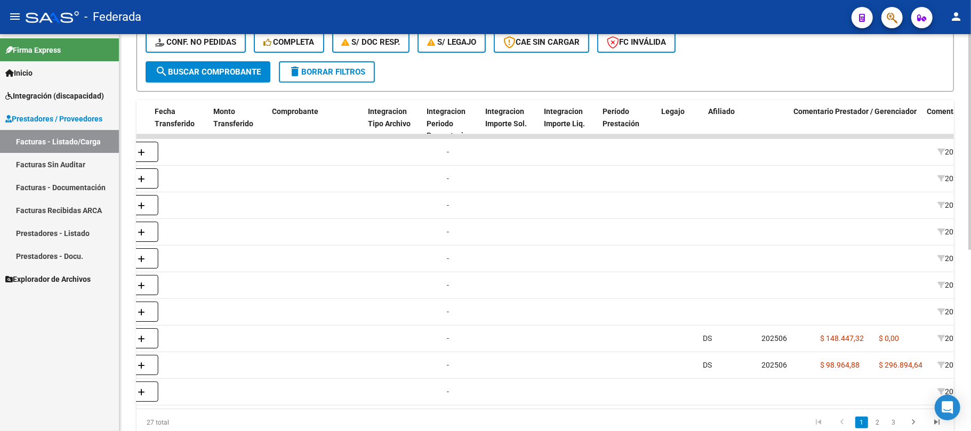
scroll to position [0, 1139]
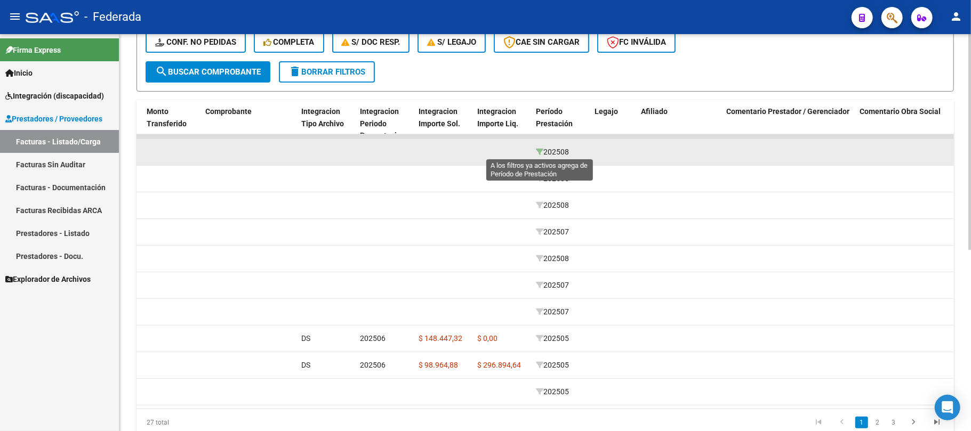
click at [539, 151] on icon at bounding box center [539, 151] width 7 height 7
type input "202508"
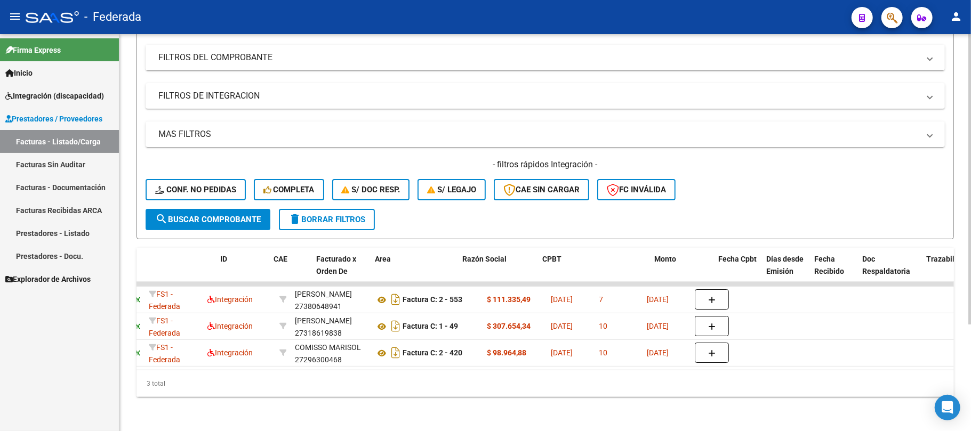
scroll to position [0, 0]
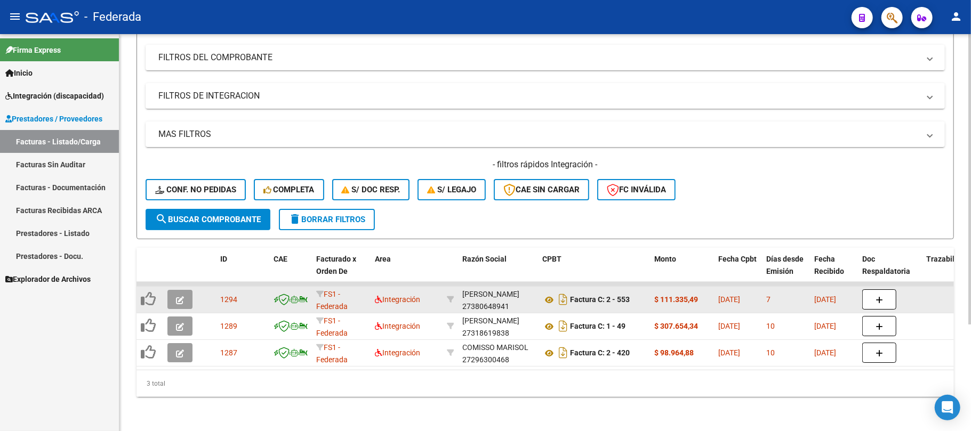
click at [184, 290] on button "button" at bounding box center [179, 299] width 25 height 19
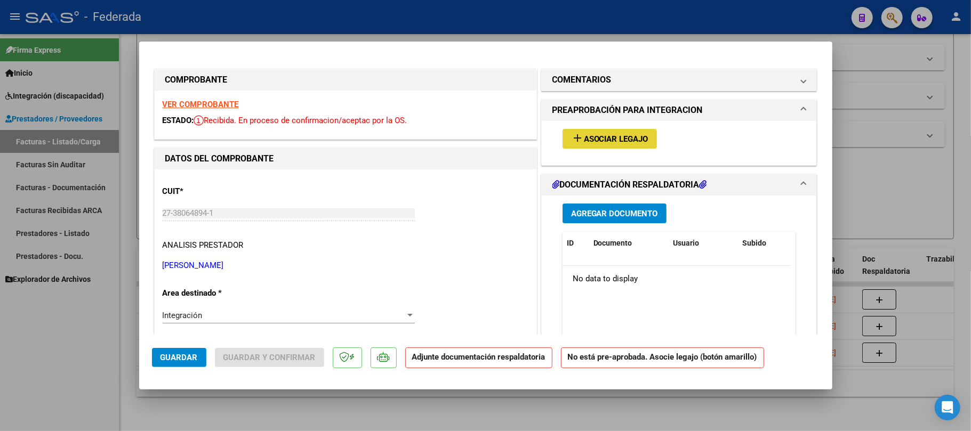
click at [572, 137] on mat-icon "add" at bounding box center [577, 138] width 13 height 13
type input "$ 0,00"
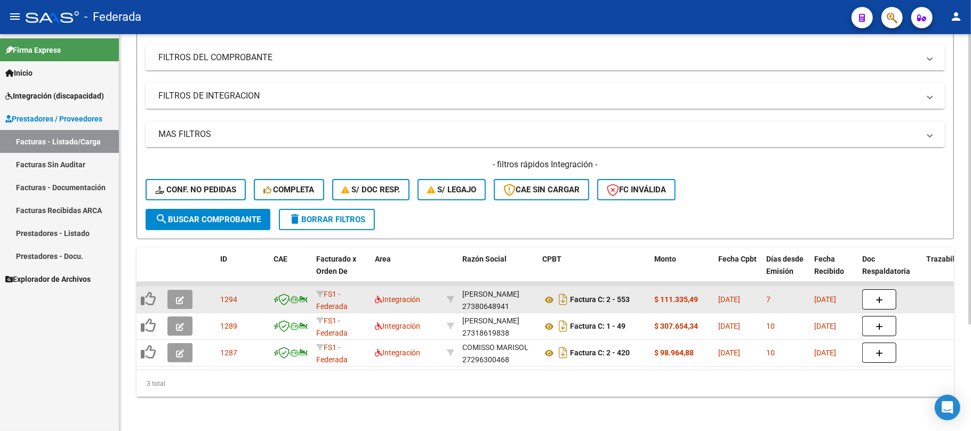
click at [186, 291] on button "button" at bounding box center [179, 299] width 25 height 19
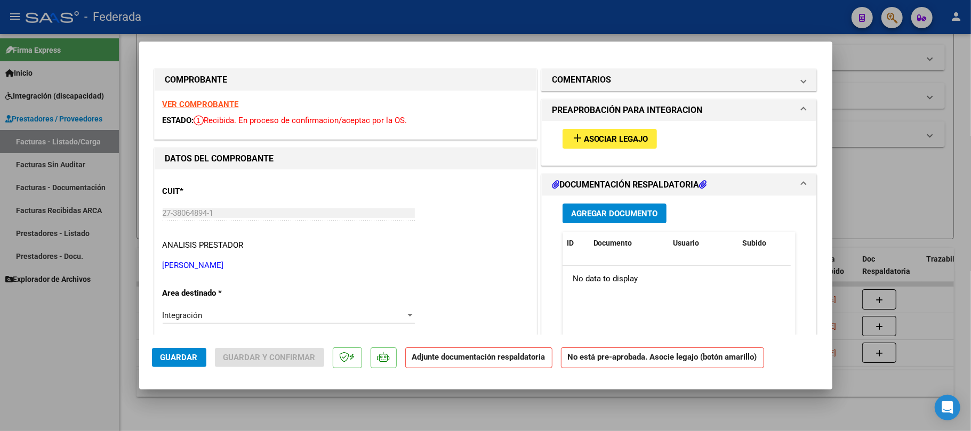
click at [564, 135] on button "add Asociar Legajo" at bounding box center [610, 139] width 94 height 20
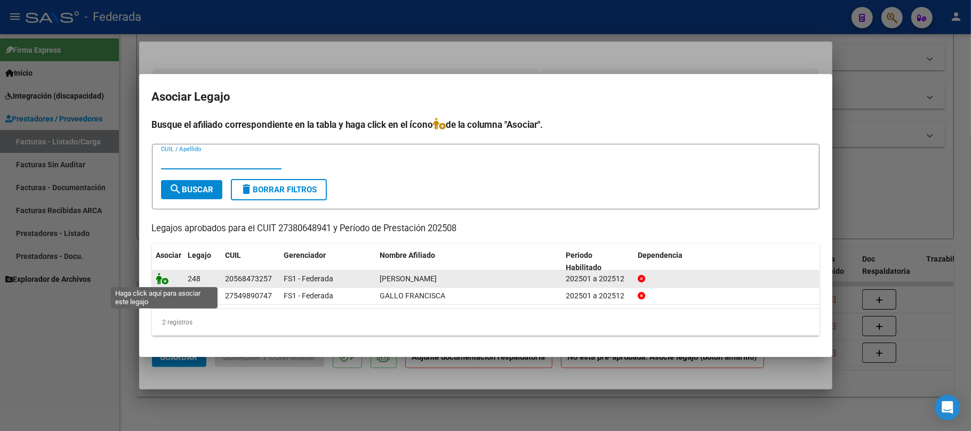
click at [161, 282] on icon at bounding box center [162, 279] width 13 height 12
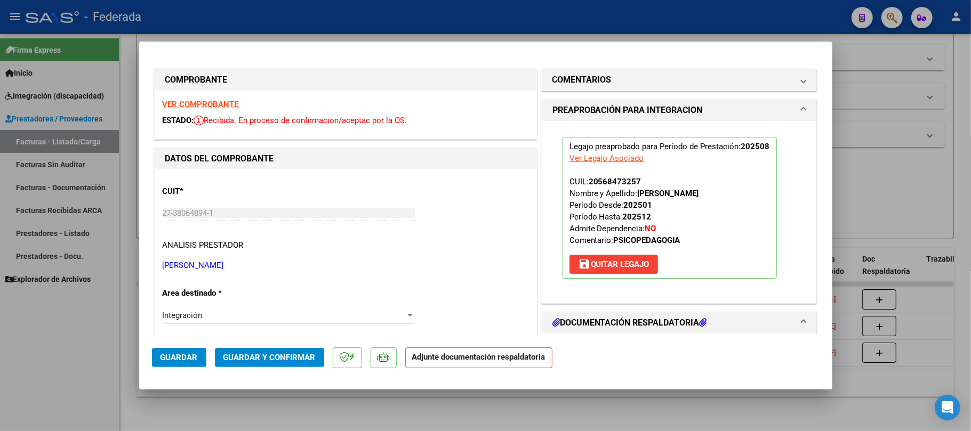
click at [191, 359] on span "Guardar" at bounding box center [178, 358] width 37 height 10
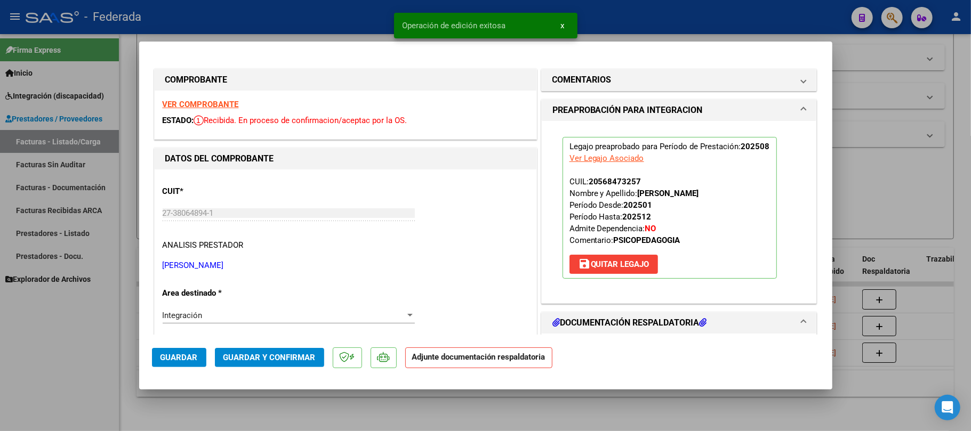
click at [293, 404] on div at bounding box center [485, 215] width 971 height 431
type input "$ 0,00"
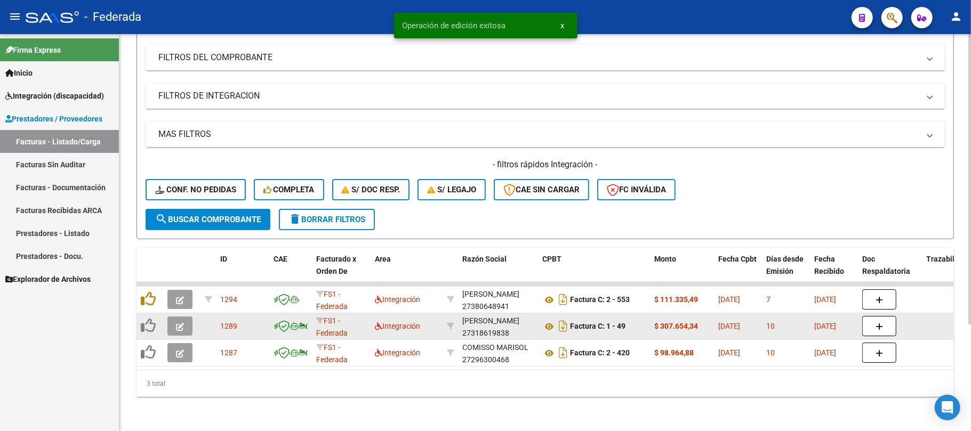
click at [177, 323] on icon "button" at bounding box center [180, 327] width 8 height 8
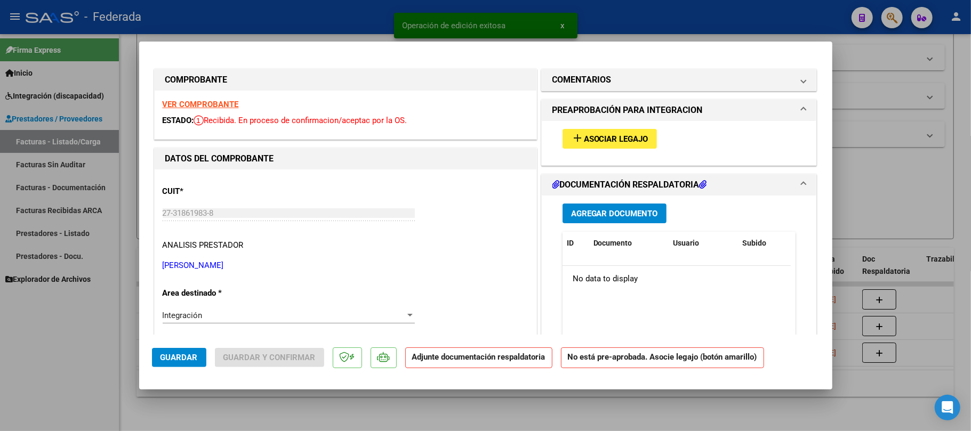
click at [574, 135] on mat-icon "add" at bounding box center [577, 138] width 13 height 13
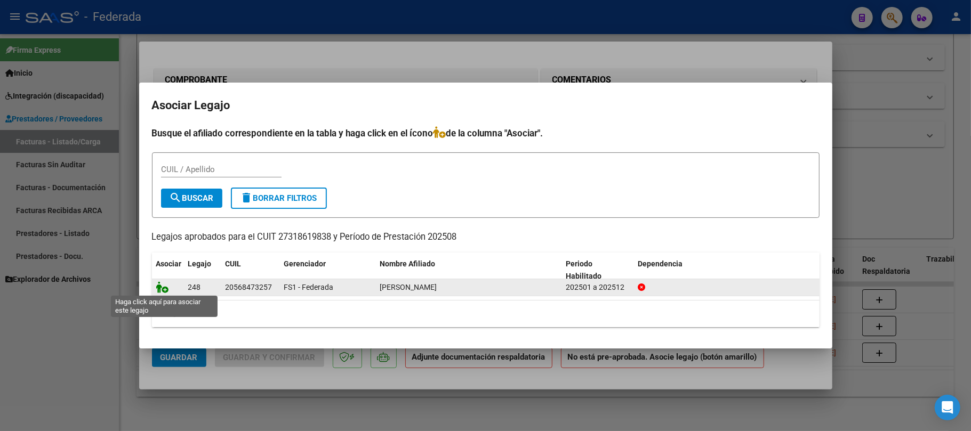
click at [163, 287] on icon at bounding box center [162, 288] width 13 height 12
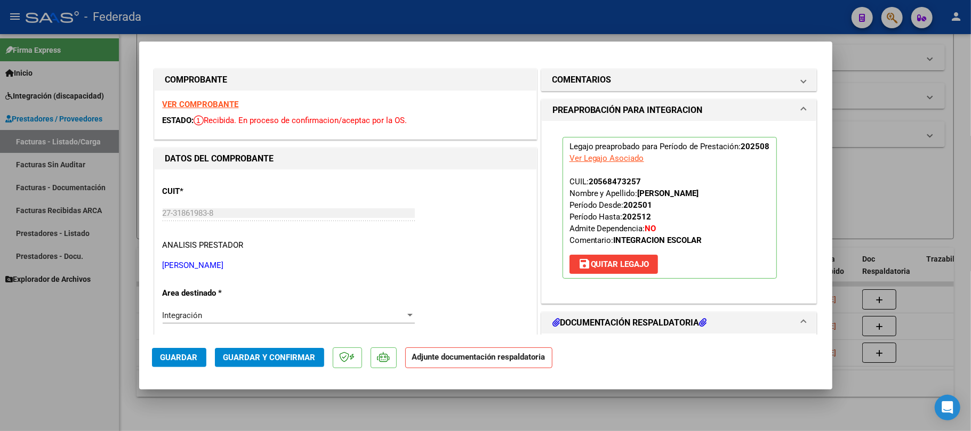
click at [188, 354] on span "Guardar" at bounding box center [178, 358] width 37 height 10
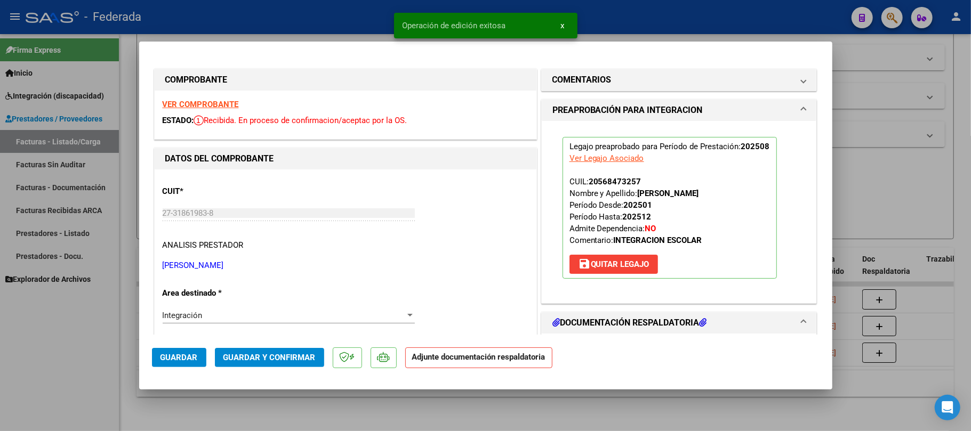
click at [218, 390] on div at bounding box center [485, 215] width 971 height 431
type input "$ 0,00"
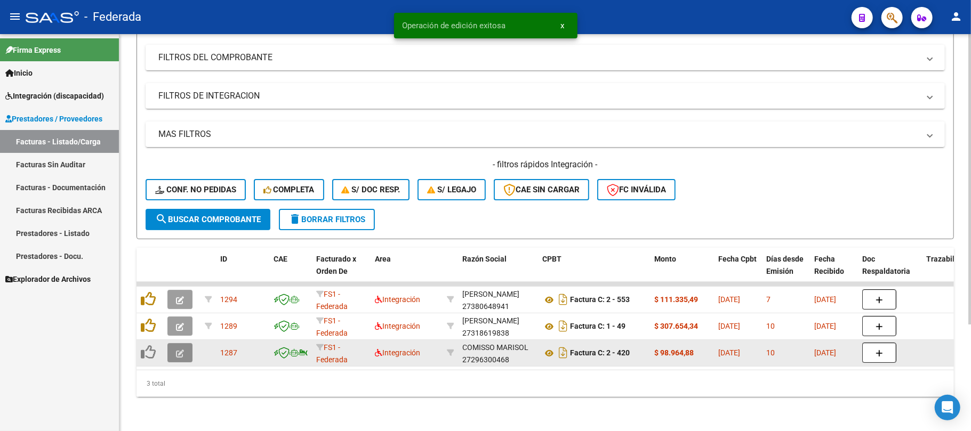
click at [178, 350] on icon "button" at bounding box center [180, 354] width 8 height 8
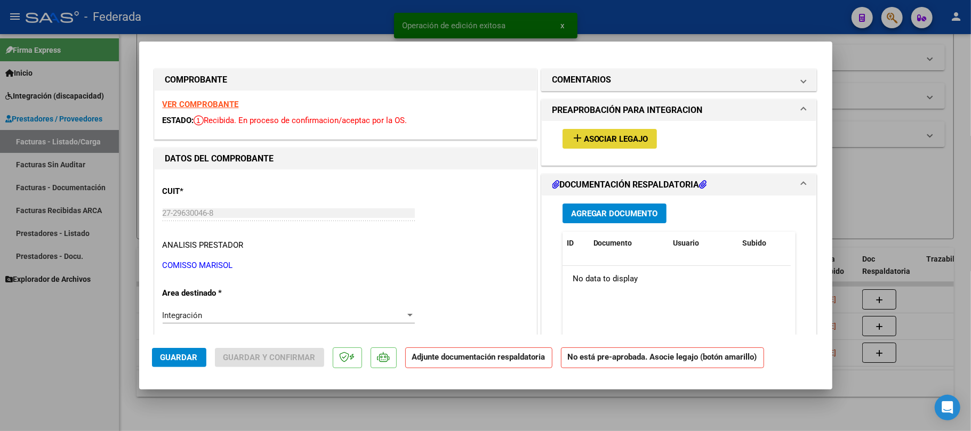
click at [585, 141] on span "Asociar Legajo" at bounding box center [616, 139] width 65 height 10
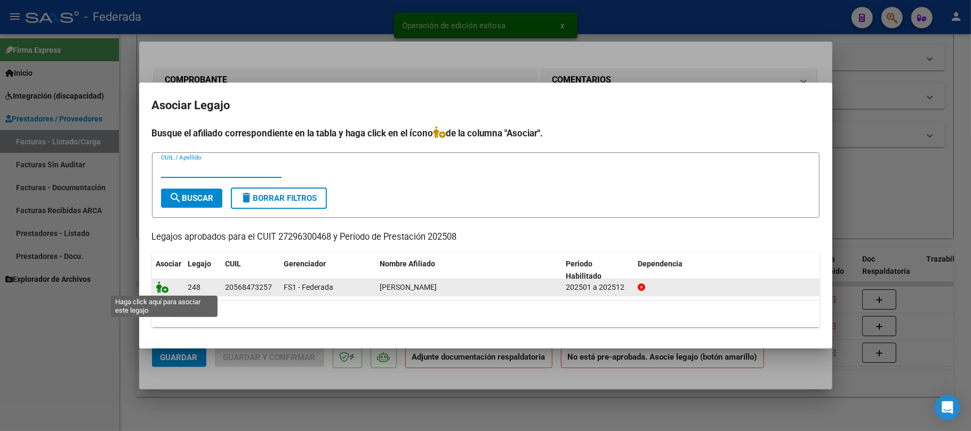
click at [162, 286] on icon at bounding box center [162, 288] width 13 height 12
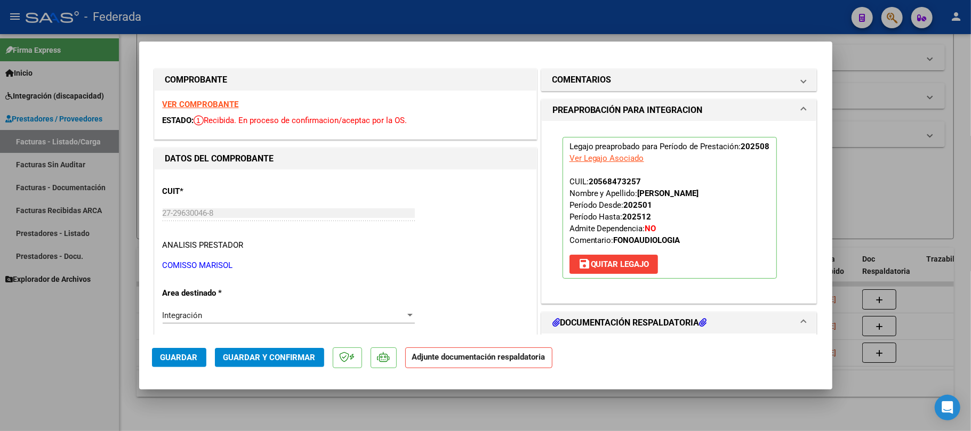
click at [195, 366] on button "Guardar" at bounding box center [179, 357] width 54 height 19
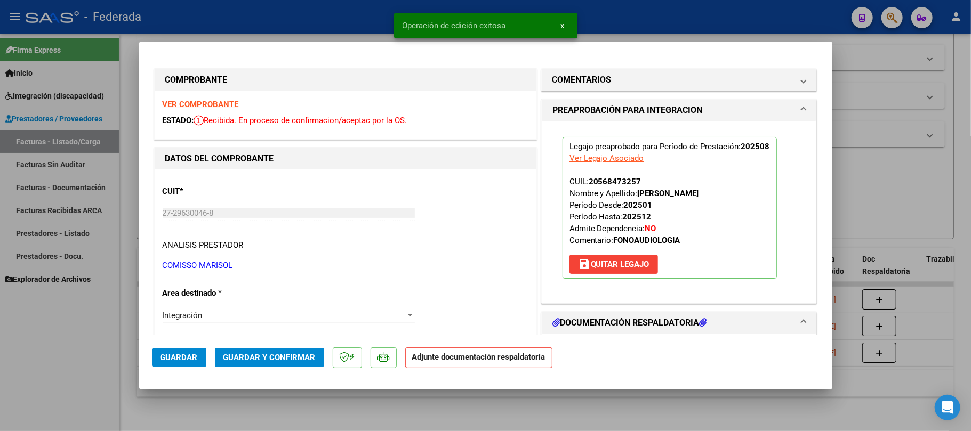
click at [218, 403] on div at bounding box center [485, 215] width 971 height 431
type input "$ 0,00"
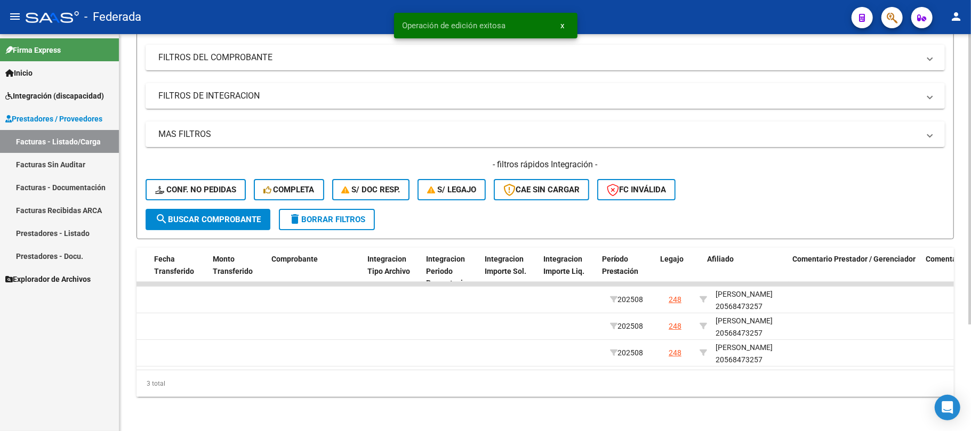
scroll to position [0, 1073]
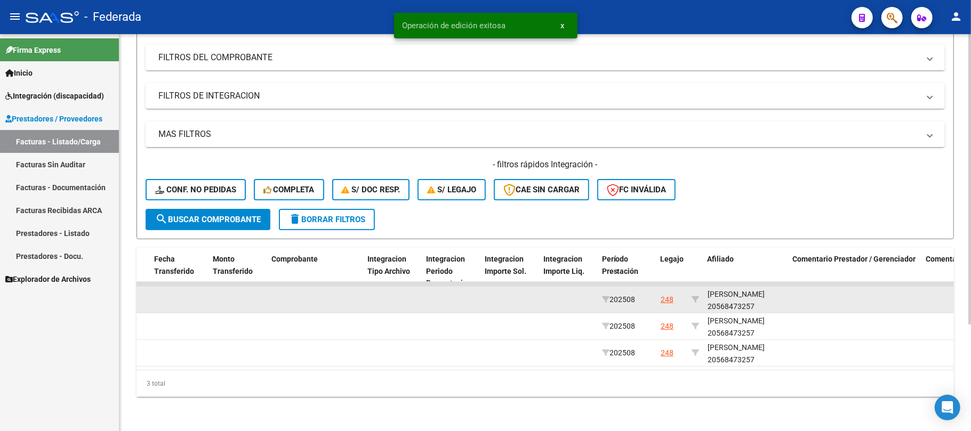
click at [725, 288] on div "[PERSON_NAME] 20568473257" at bounding box center [746, 300] width 77 height 25
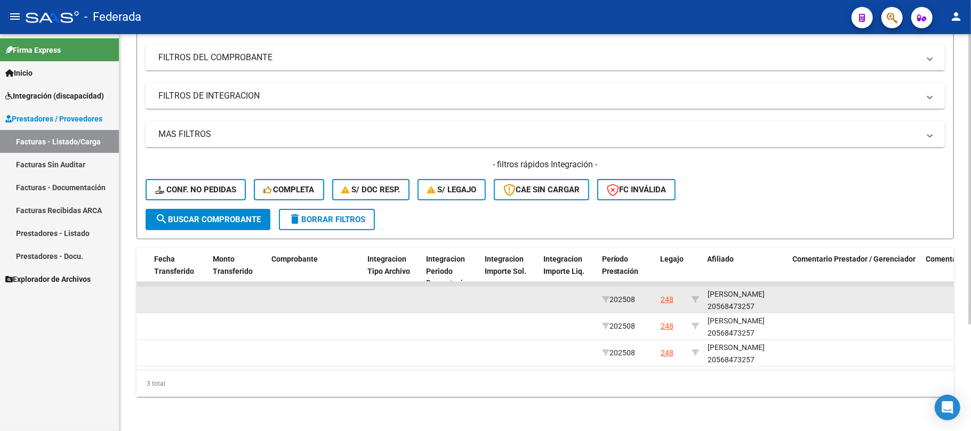
copy div "LAMBERTTI"
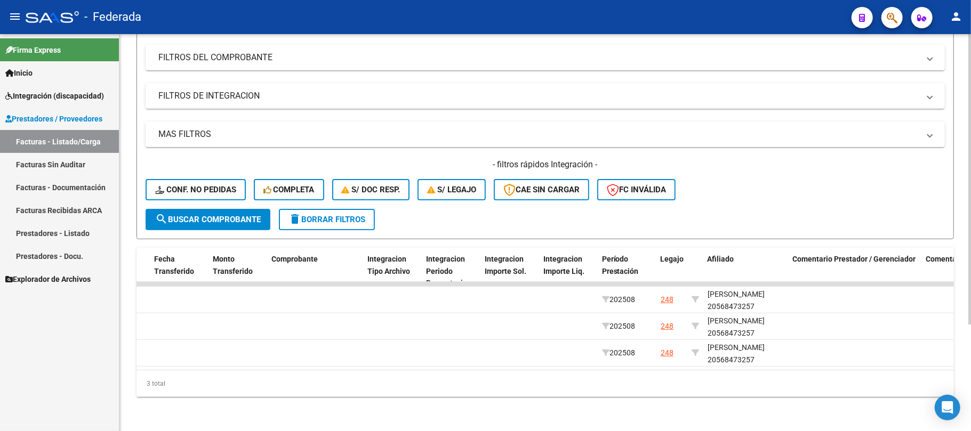
scroll to position [0, 5]
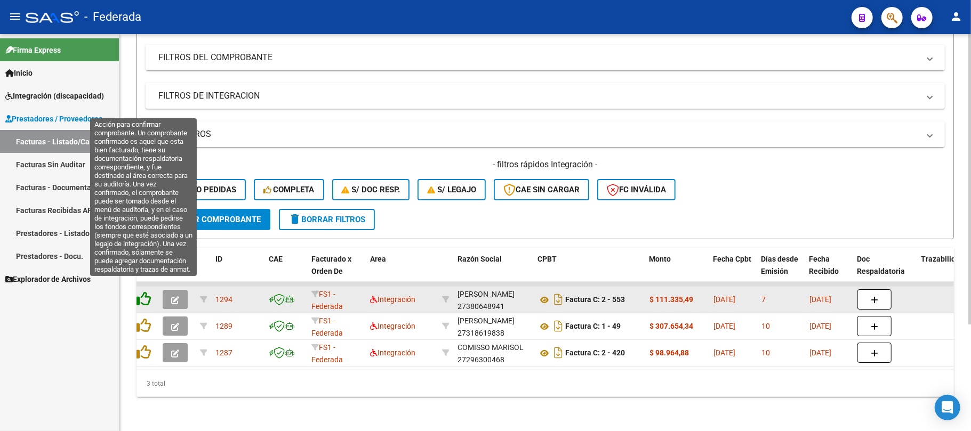
click at [146, 293] on icon at bounding box center [143, 299] width 15 height 15
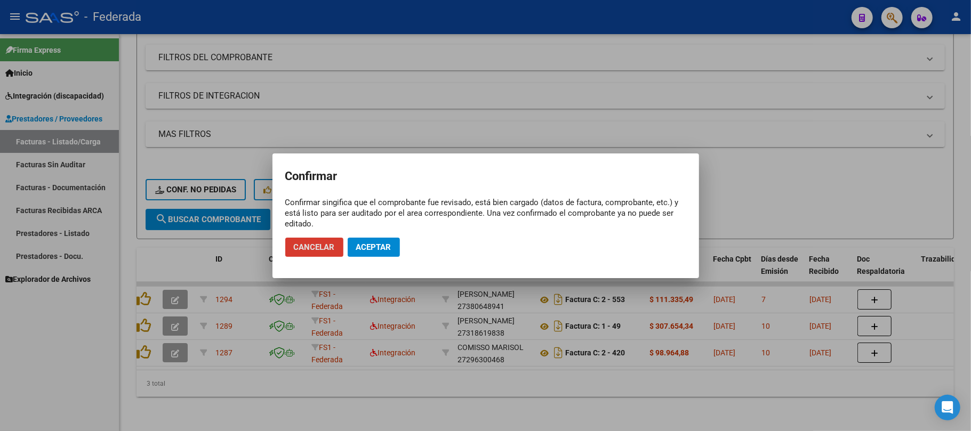
click at [384, 253] on button "Aceptar" at bounding box center [374, 247] width 52 height 19
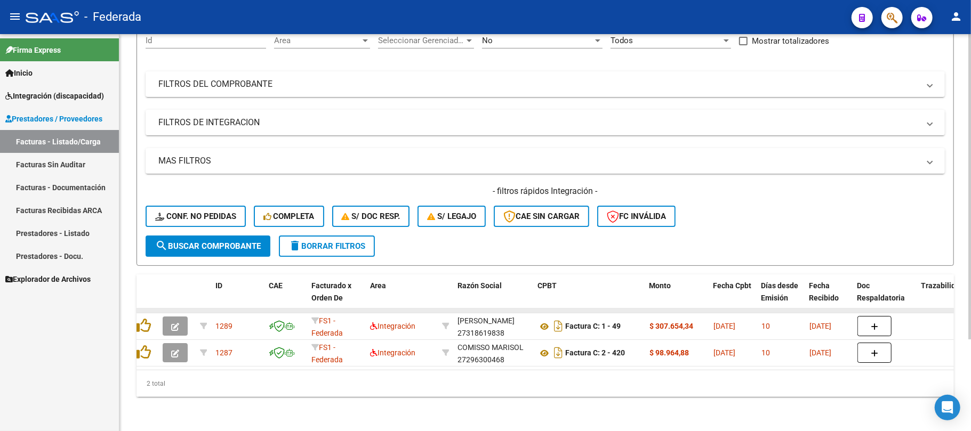
scroll to position [119, 0]
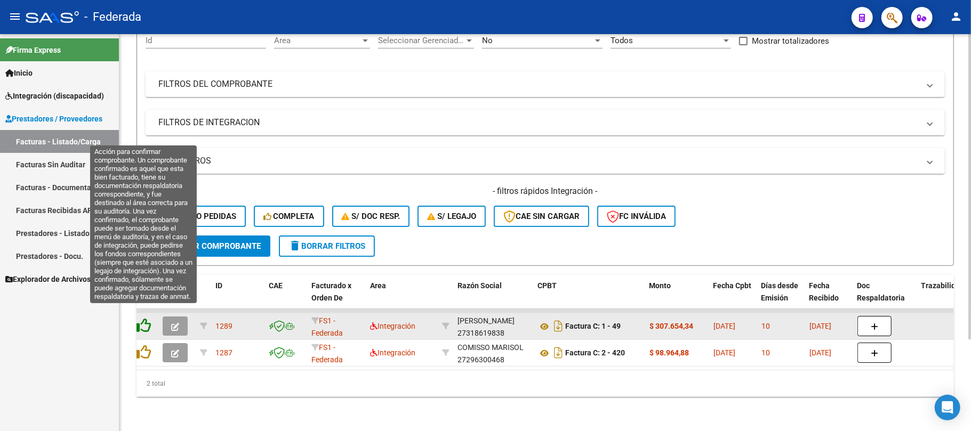
click at [143, 318] on icon at bounding box center [143, 325] width 15 height 15
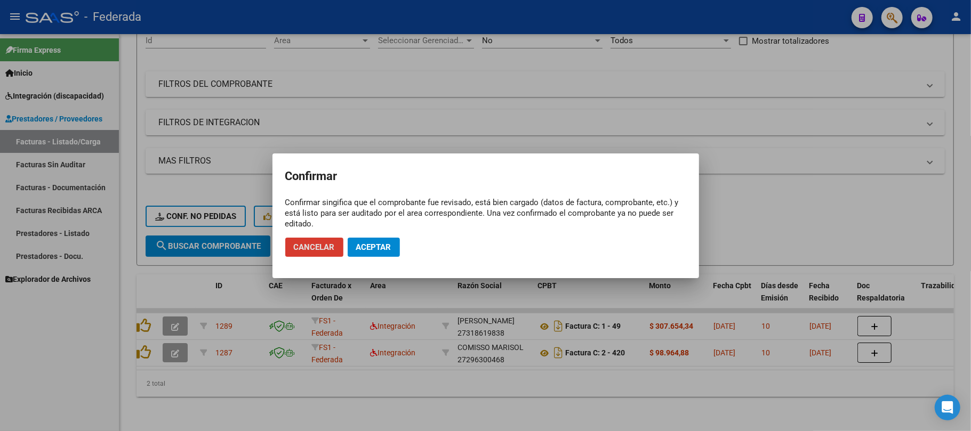
click at [371, 248] on span "Aceptar" at bounding box center [373, 248] width 35 height 10
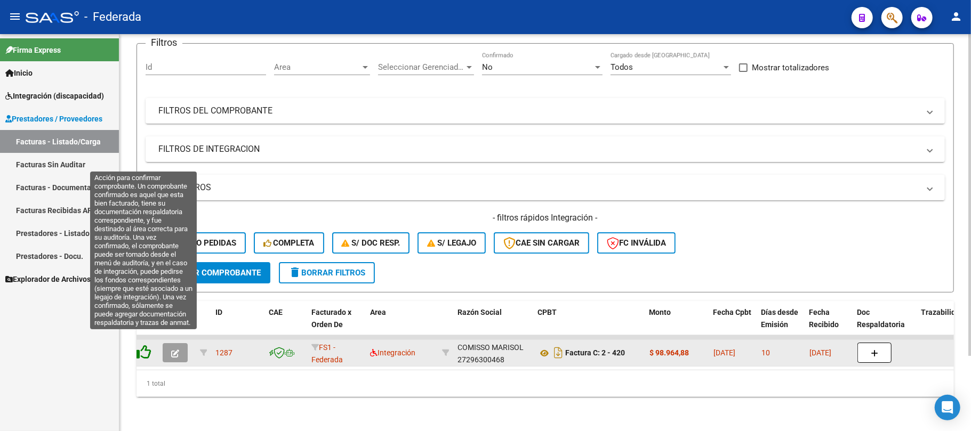
scroll to position [93, 0]
click at [143, 345] on icon at bounding box center [143, 352] width 15 height 15
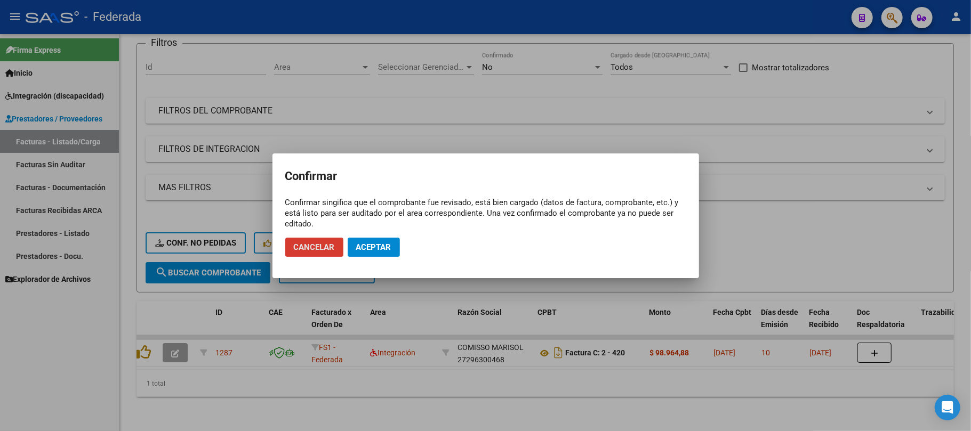
click at [370, 245] on span "Aceptar" at bounding box center [373, 248] width 35 height 10
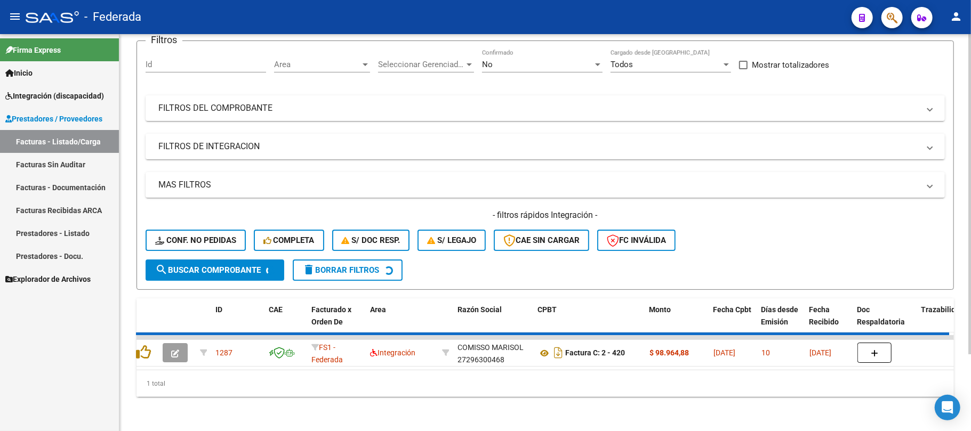
scroll to position [0, 0]
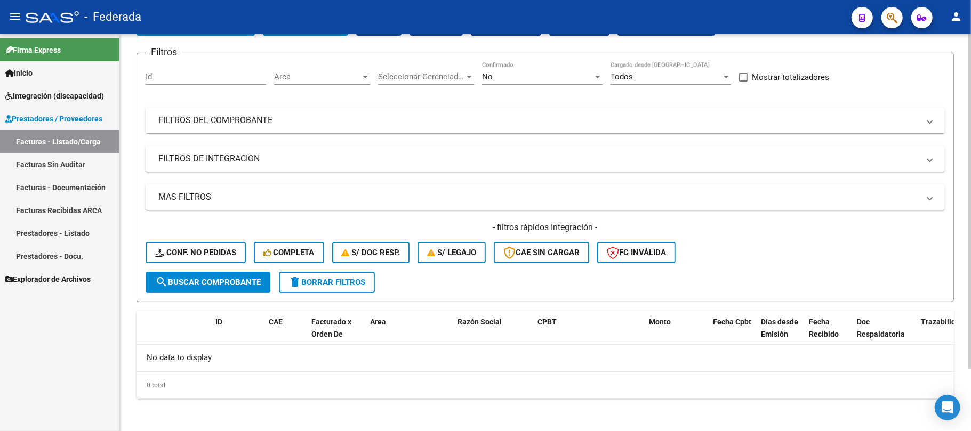
click at [350, 291] on button "delete Borrar Filtros" at bounding box center [327, 282] width 96 height 21
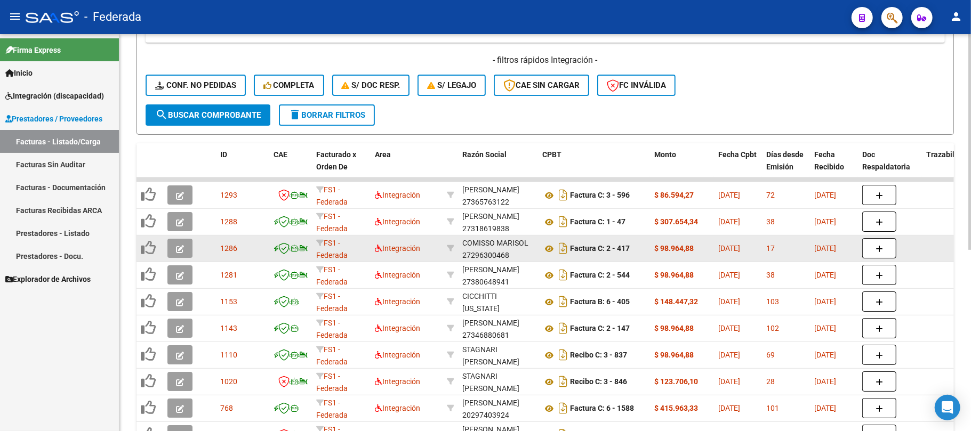
scroll to position [216, 0]
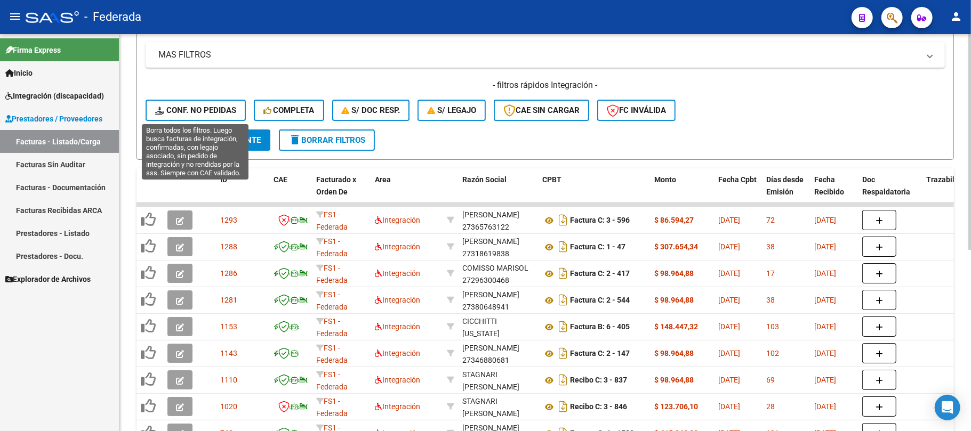
click at [207, 114] on span "Conf. no pedidas" at bounding box center [195, 111] width 81 height 10
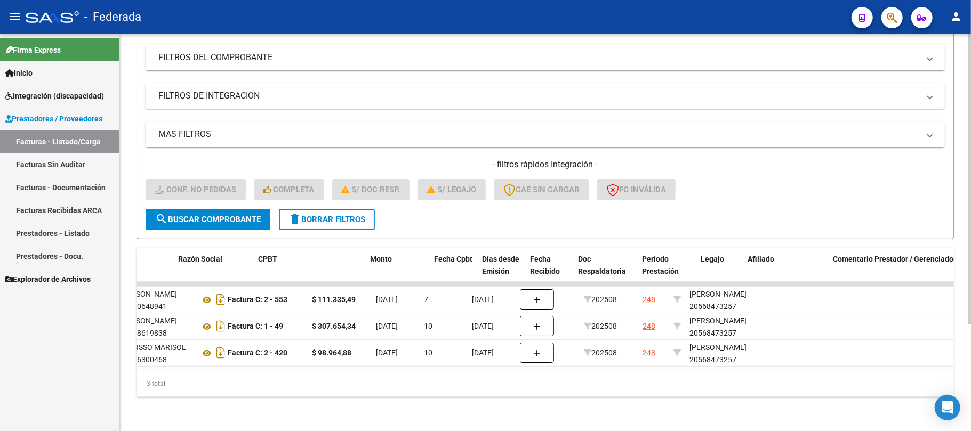
scroll to position [0, 0]
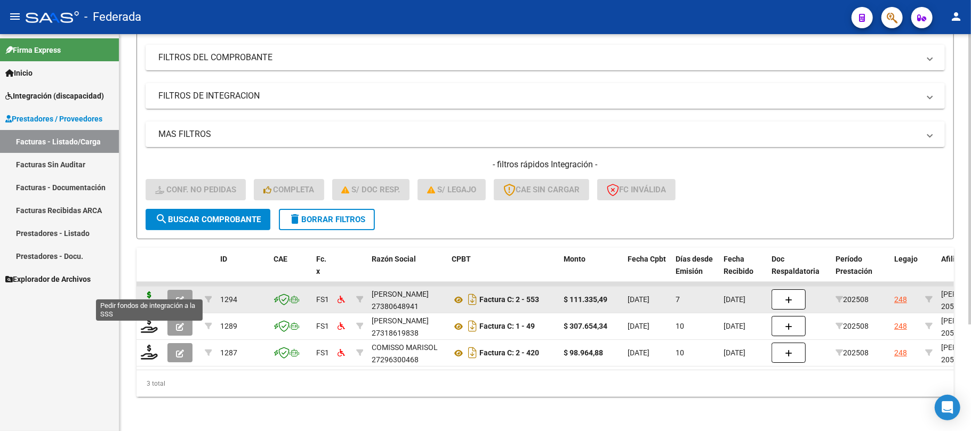
click at [148, 292] on icon at bounding box center [149, 299] width 17 height 15
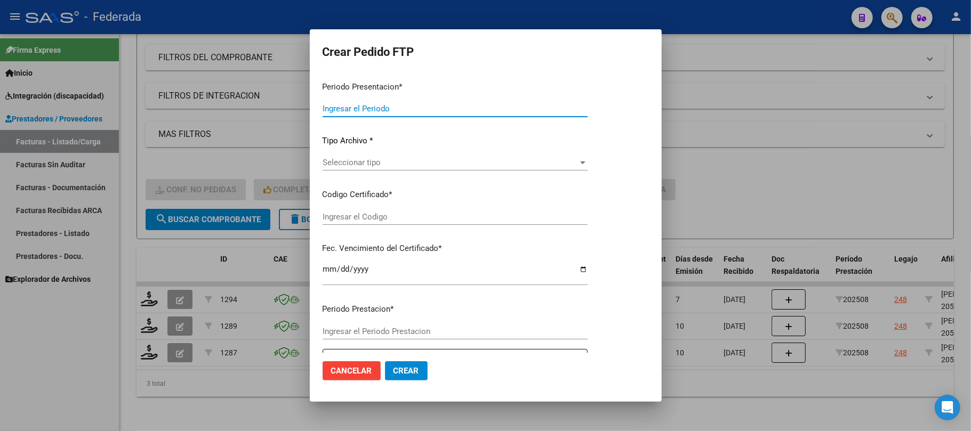
type input "202508"
type input "$ 111.335,49"
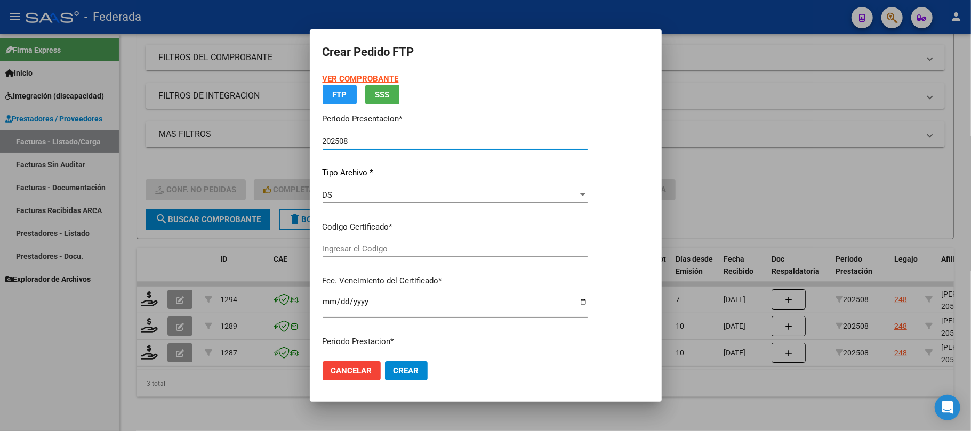
type input "ARG02000568473252021052620260526SFE219"
type input "[DATE]"
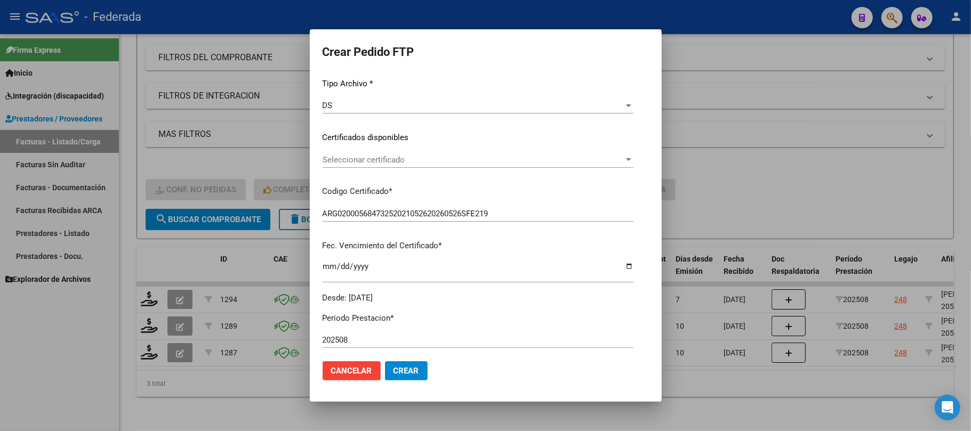
scroll to position [142, 0]
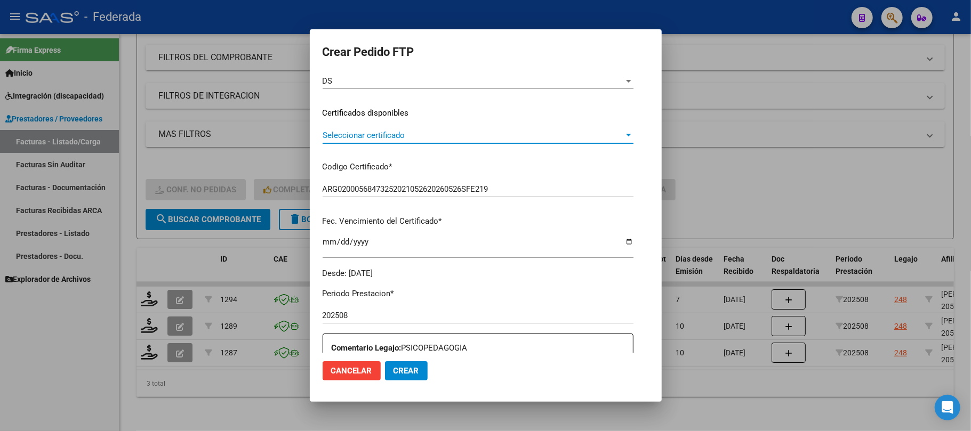
click at [407, 135] on span "Seleccionar certificado" at bounding box center [473, 136] width 301 height 10
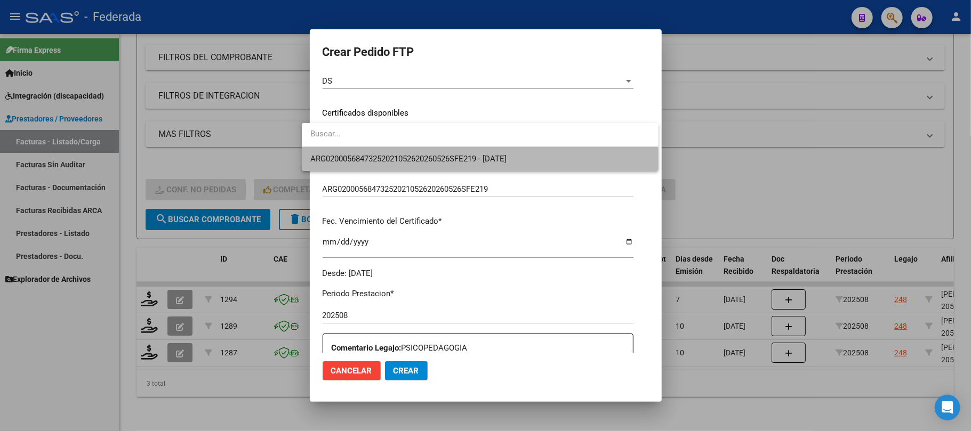
click at [406, 167] on span "ARG02000568473252021052620260526SFE219 - [DATE]" at bounding box center [479, 159] width 339 height 24
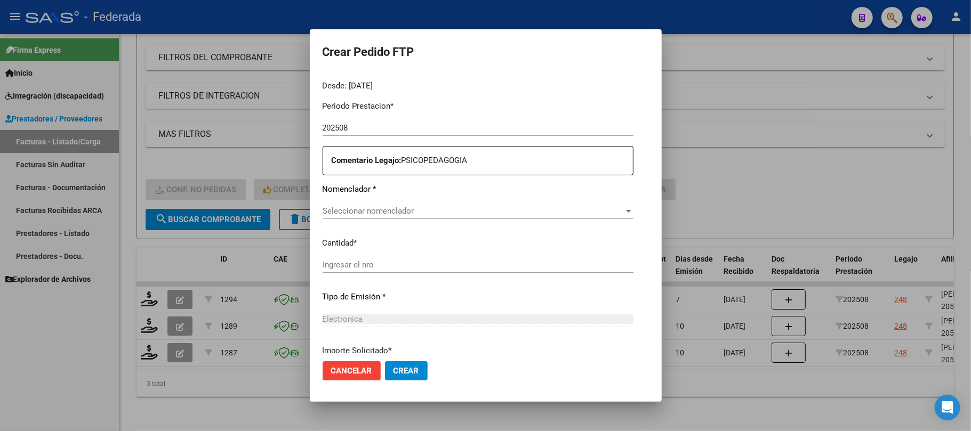
scroll to position [355, 0]
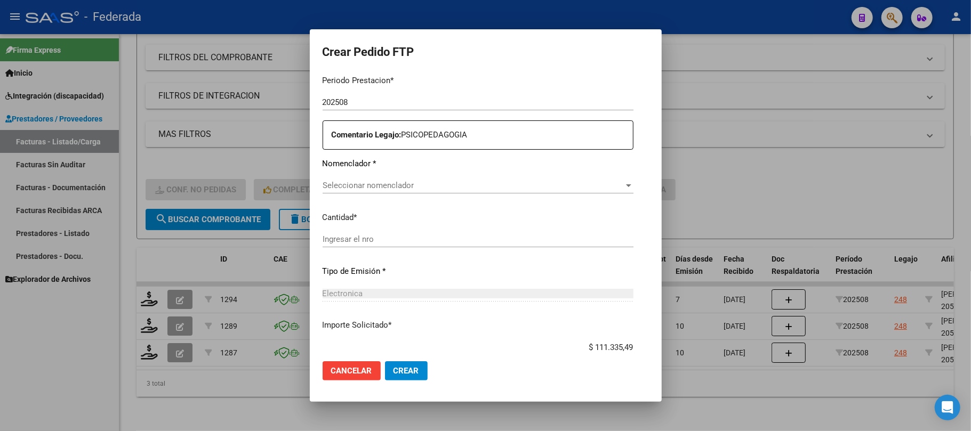
click at [387, 187] on span "Seleccionar nomenclador" at bounding box center [473, 186] width 301 height 10
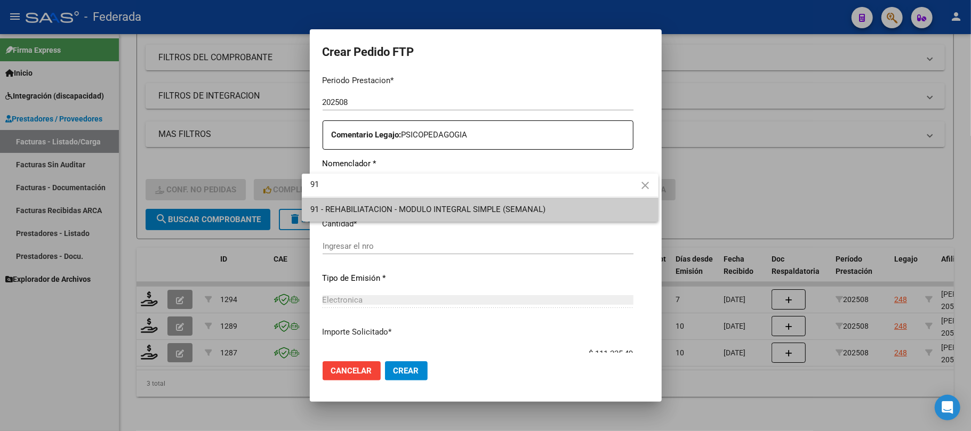
type input "91"
click at [387, 214] on span "91 - REHABILIATACION - MODULO INTEGRAL SIMPLE (SEMANAL)" at bounding box center [479, 210] width 339 height 24
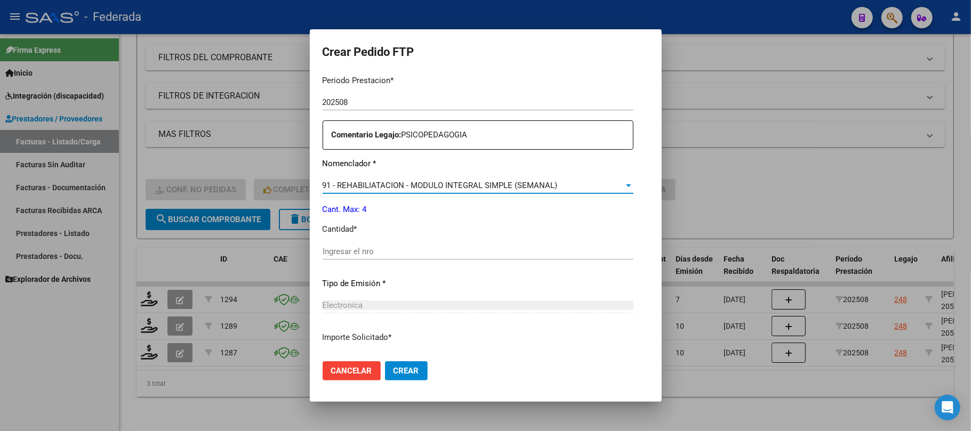
click at [391, 254] on input "Ingresar el nro" at bounding box center [478, 252] width 311 height 10
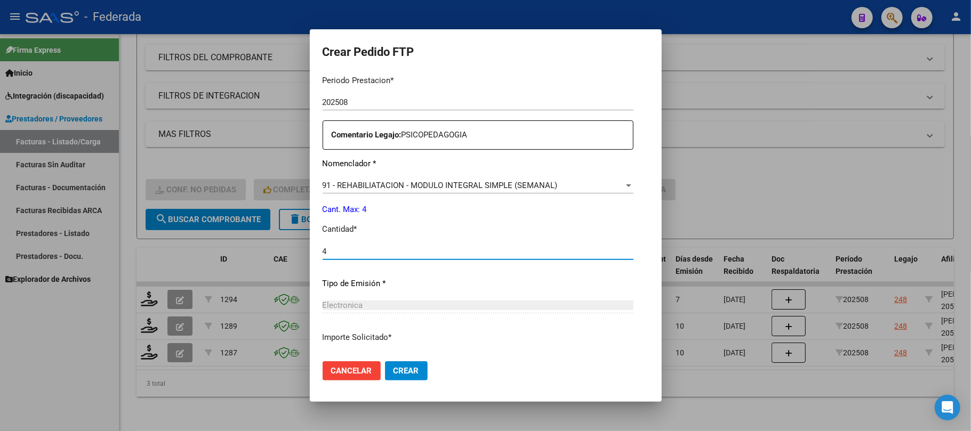
type input "4"
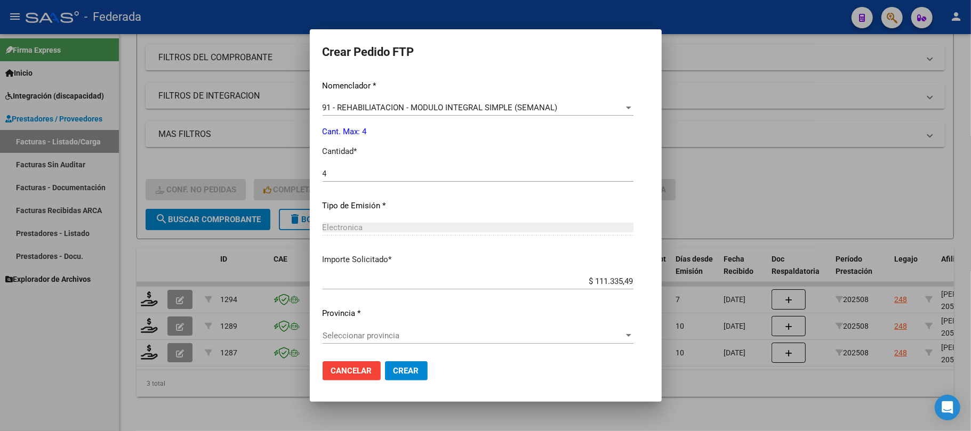
click at [384, 338] on span "Seleccionar provincia" at bounding box center [473, 336] width 301 height 10
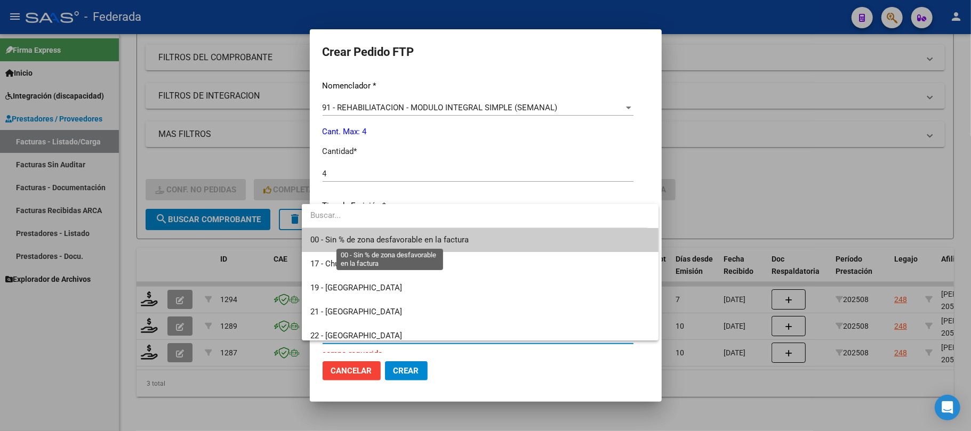
click at [372, 242] on span "00 - Sin % de zona desfavorable en la factura" at bounding box center [389, 240] width 158 height 10
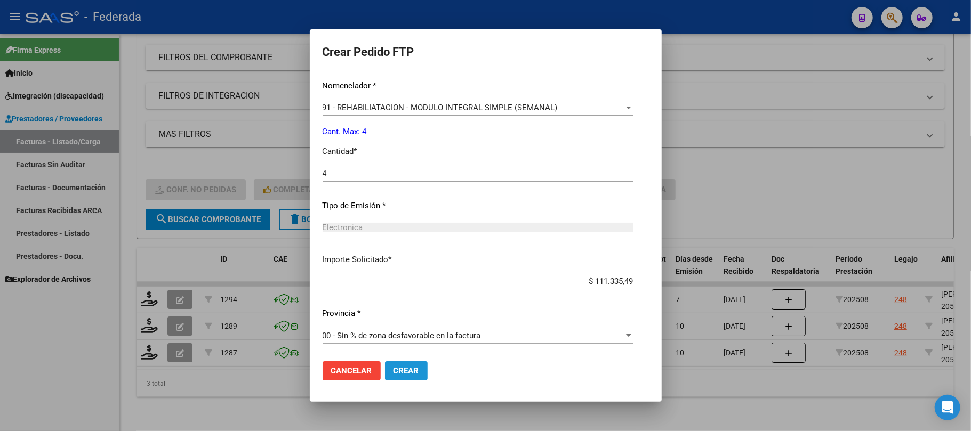
click at [394, 371] on span "Crear" at bounding box center [407, 371] width 26 height 10
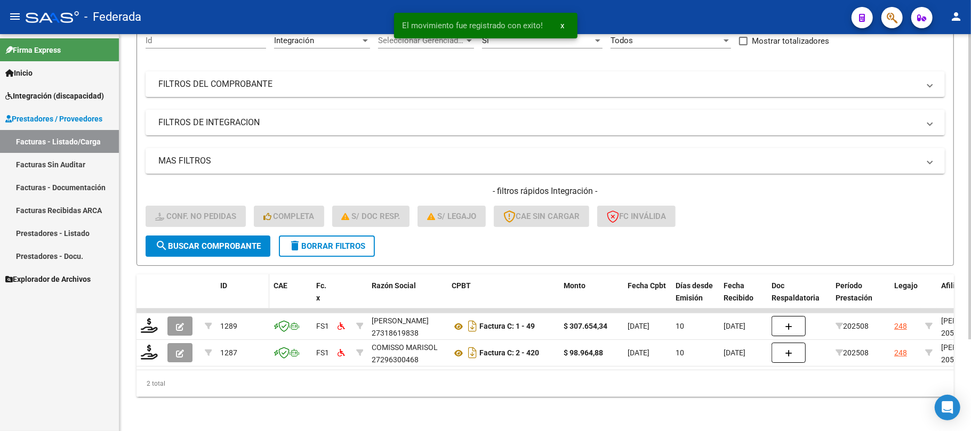
scroll to position [119, 0]
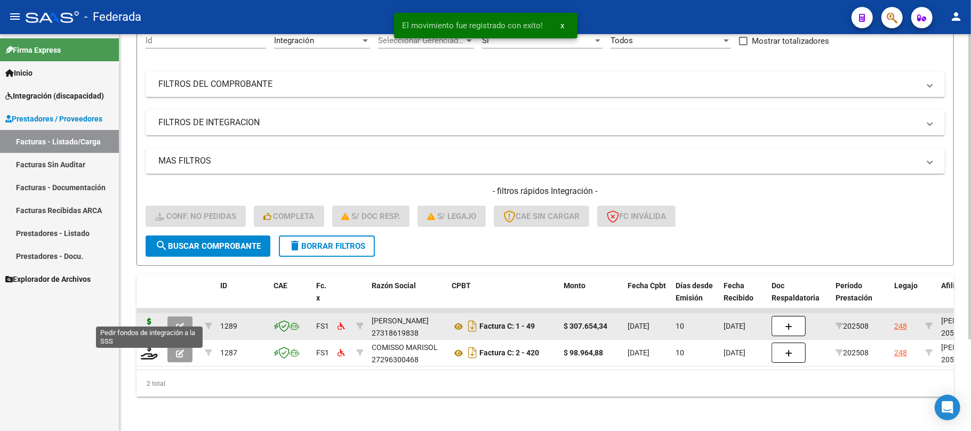
click at [150, 318] on icon at bounding box center [149, 325] width 17 height 15
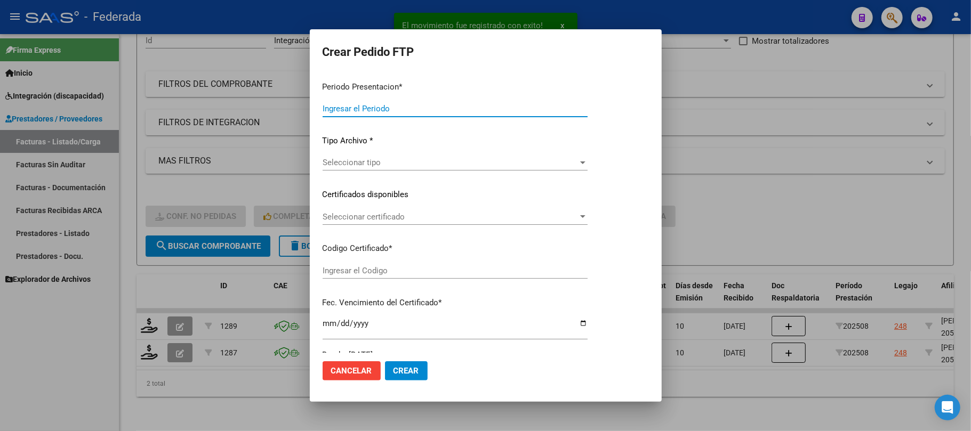
type input "202508"
type input "$ 307.654,34"
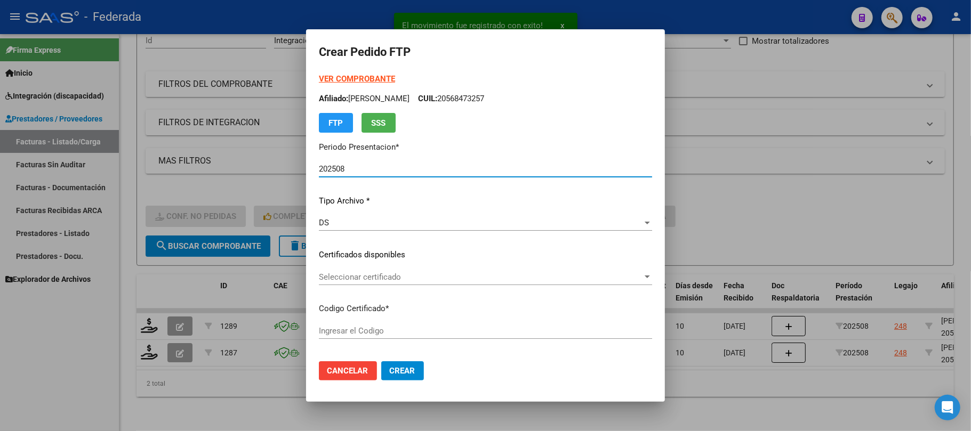
type input "ARG02000568473252021052620260526SFE219"
type input "[DATE]"
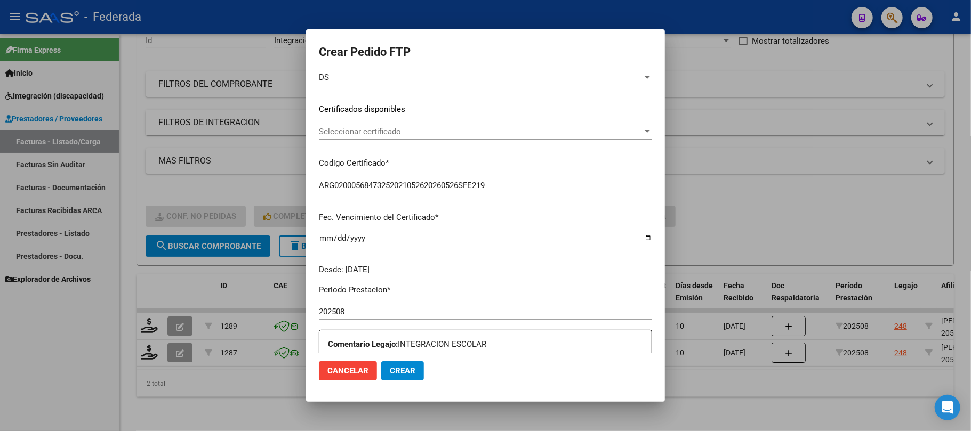
scroll to position [142, 0]
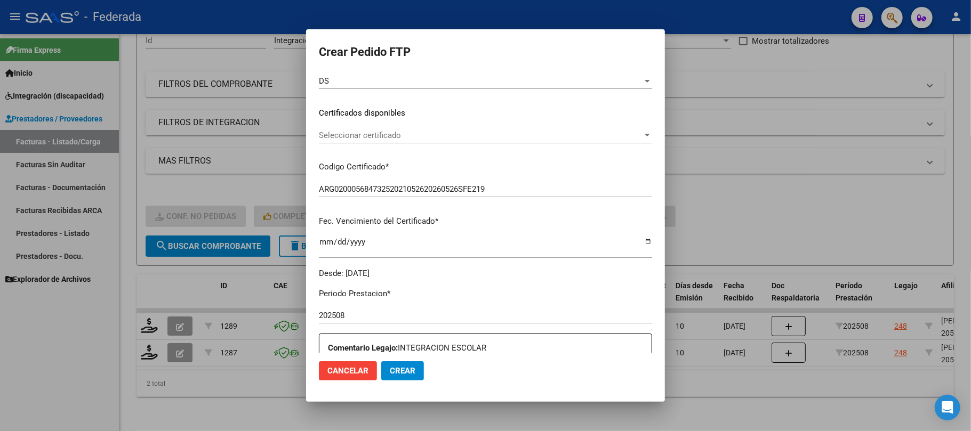
click at [376, 131] on span "Seleccionar certificado" at bounding box center [481, 136] width 324 height 10
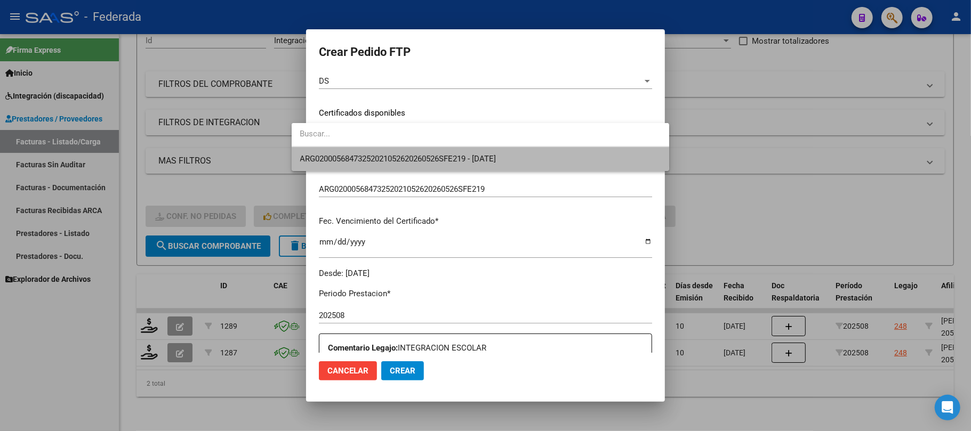
click at [379, 150] on span "ARG02000568473252021052620260526SFE219 - [DATE]" at bounding box center [480, 159] width 360 height 24
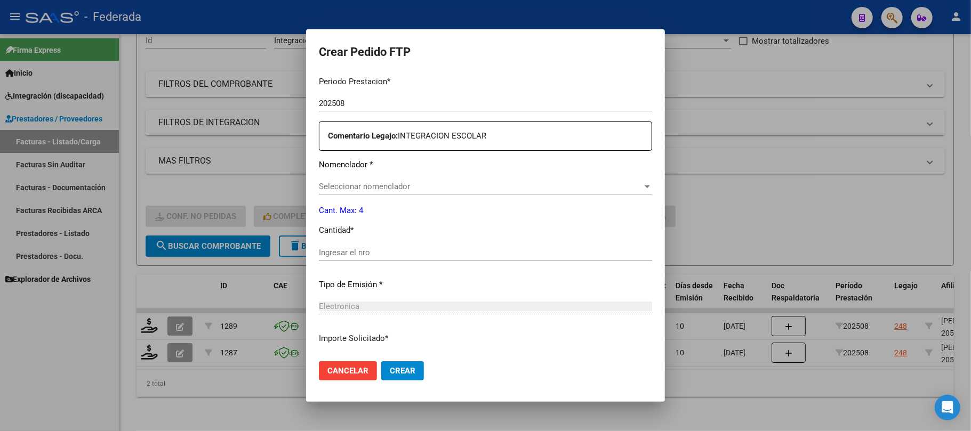
scroll to position [355, 0]
click at [368, 182] on span "Seleccionar nomenclador" at bounding box center [481, 186] width 324 height 10
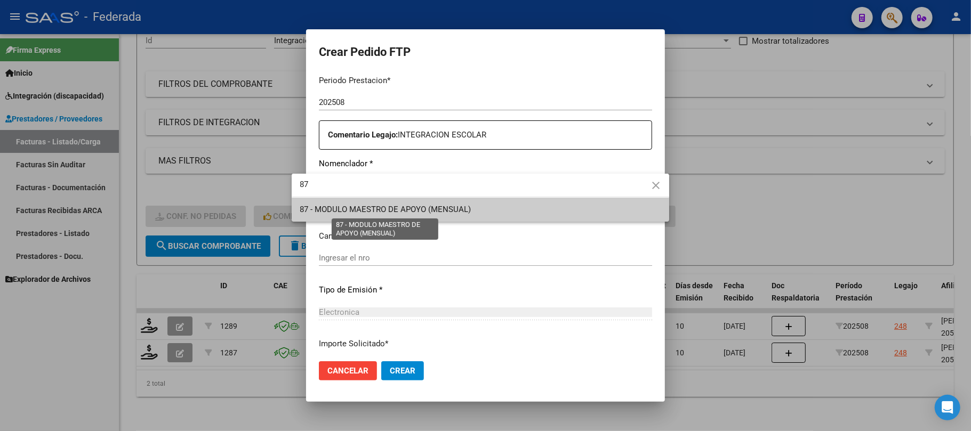
type input "87"
click at [380, 205] on span "87 - MODULO MAESTRO DE APOYO (MENSUAL)" at bounding box center [385, 210] width 171 height 10
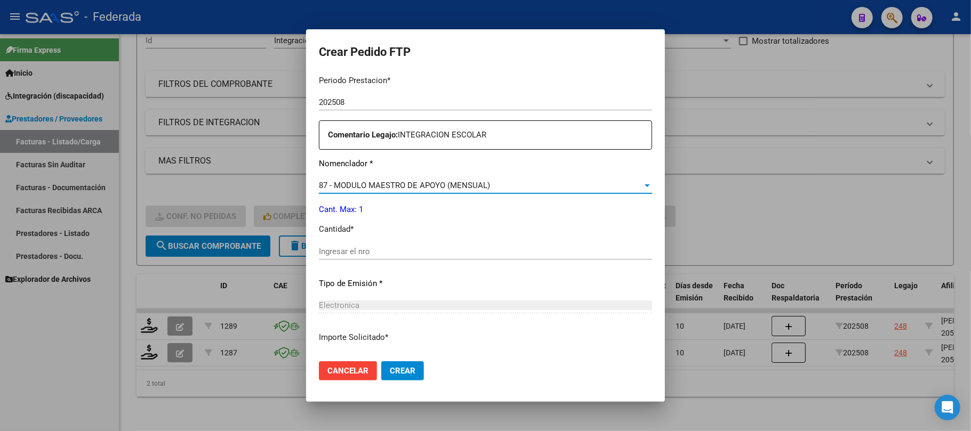
click at [381, 248] on input "Ingresar el nro" at bounding box center [485, 252] width 333 height 10
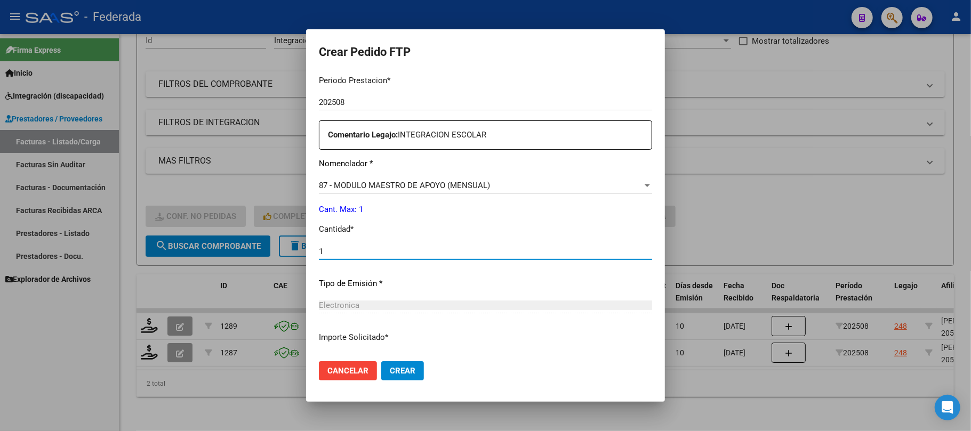
type input "1"
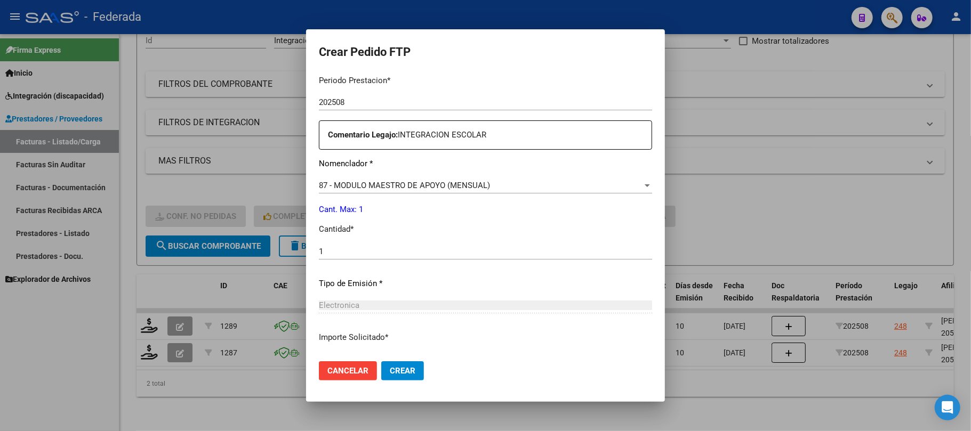
scroll to position [433, 0]
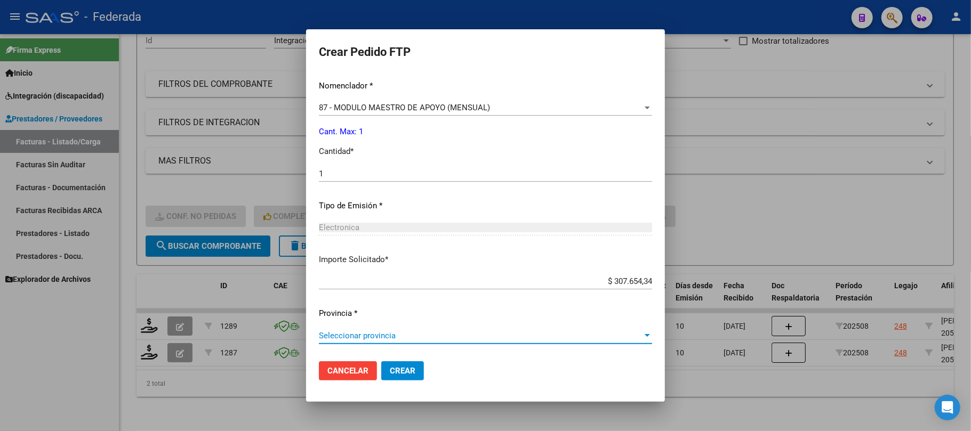
click at [372, 333] on span "Seleccionar provincia" at bounding box center [481, 336] width 324 height 10
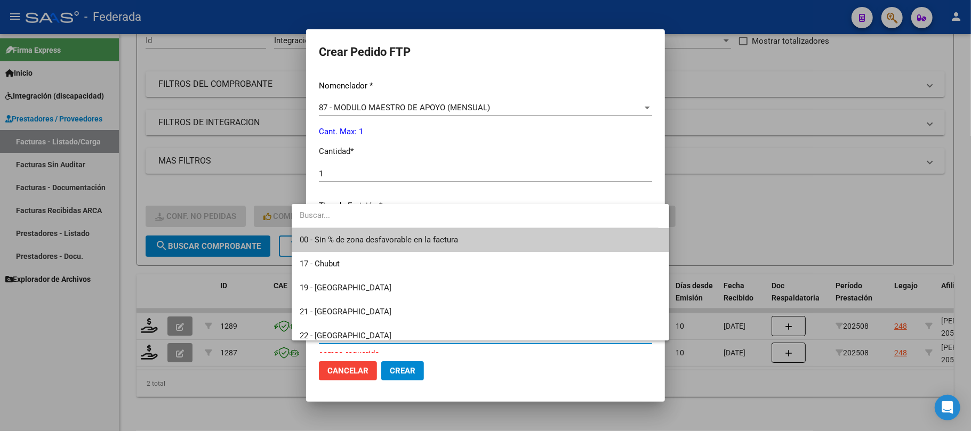
click at [359, 243] on span "00 - Sin % de zona desfavorable en la factura" at bounding box center [379, 240] width 158 height 10
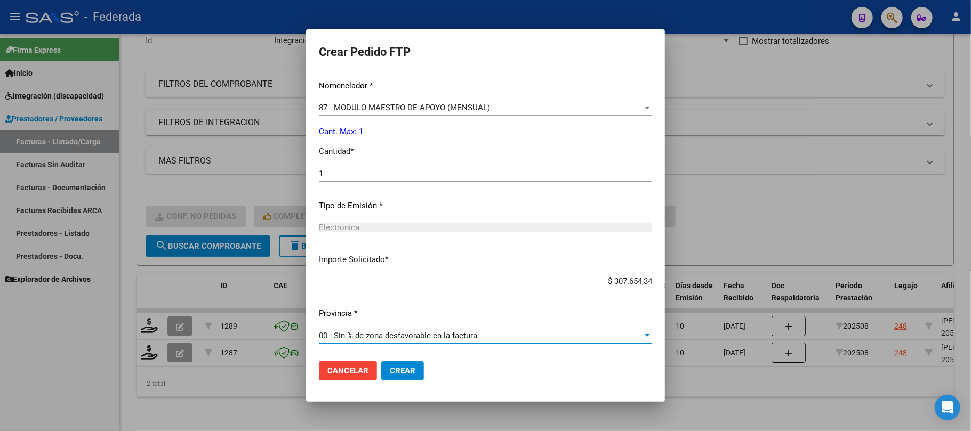
click at [381, 365] on button "Crear" at bounding box center [402, 371] width 43 height 19
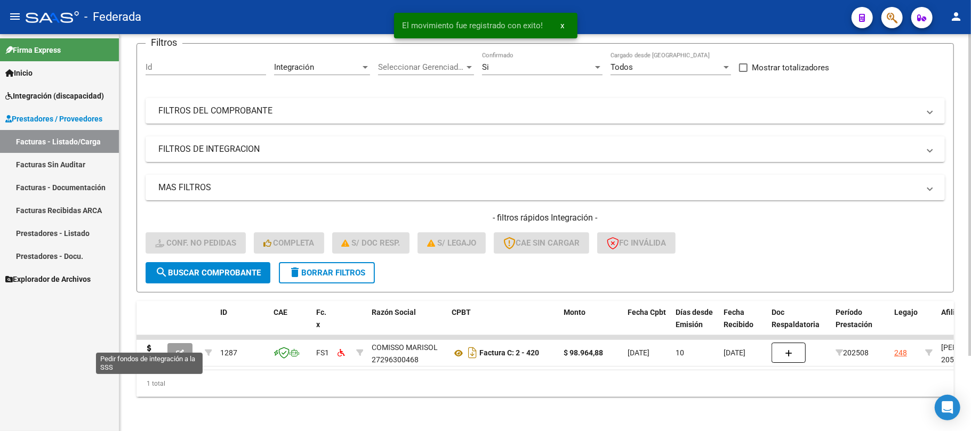
scroll to position [93, 0]
click at [146, 346] on icon at bounding box center [149, 352] width 17 height 15
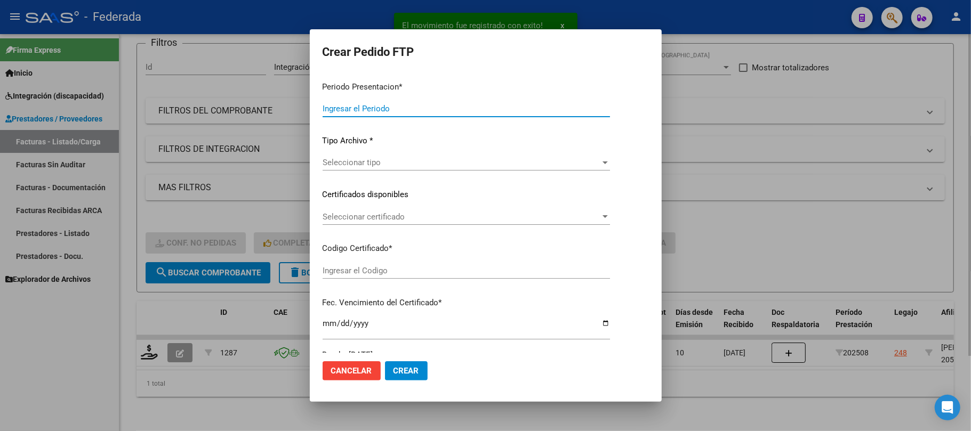
type input "202508"
type input "$ 98.964,88"
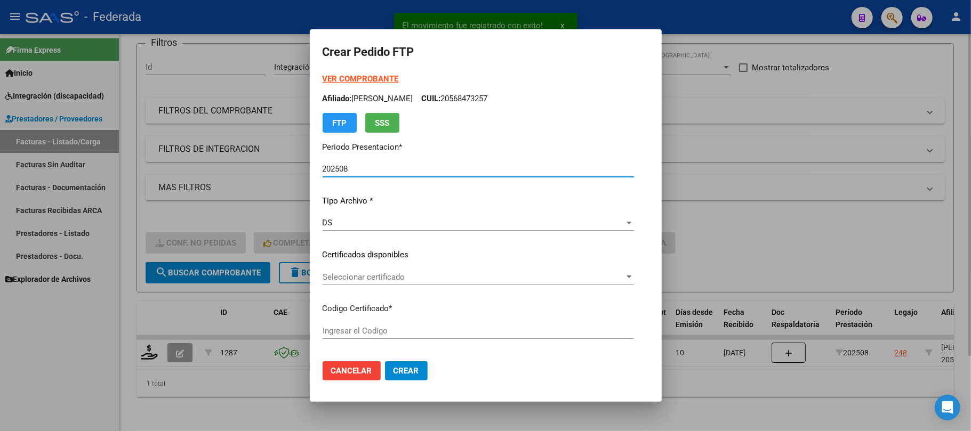
type input "ARG02000568473252021052620260526SFE219"
type input "[DATE]"
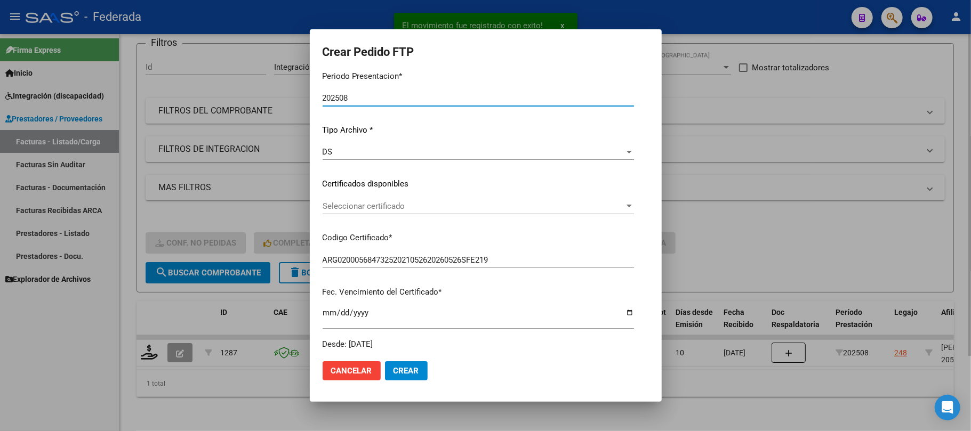
click at [370, 205] on span "Seleccionar certificado" at bounding box center [474, 207] width 302 height 10
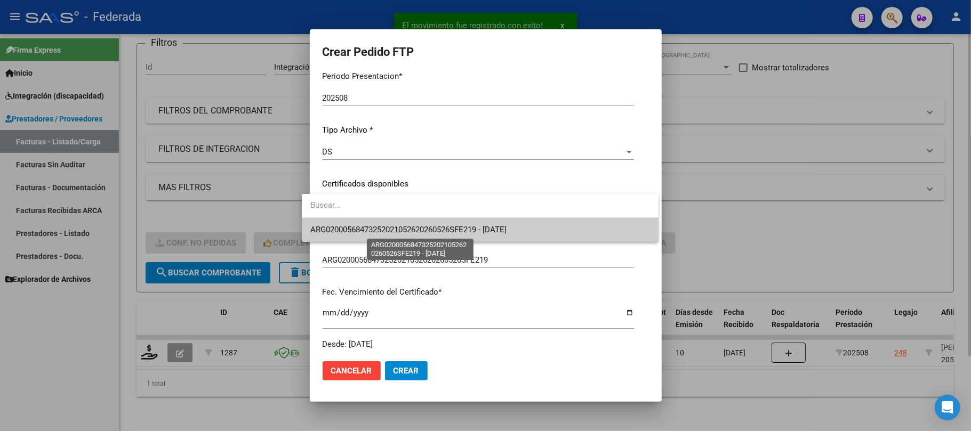
click at [367, 229] on span "ARG02000568473252021052620260526SFE219 - [DATE]" at bounding box center [408, 230] width 196 height 10
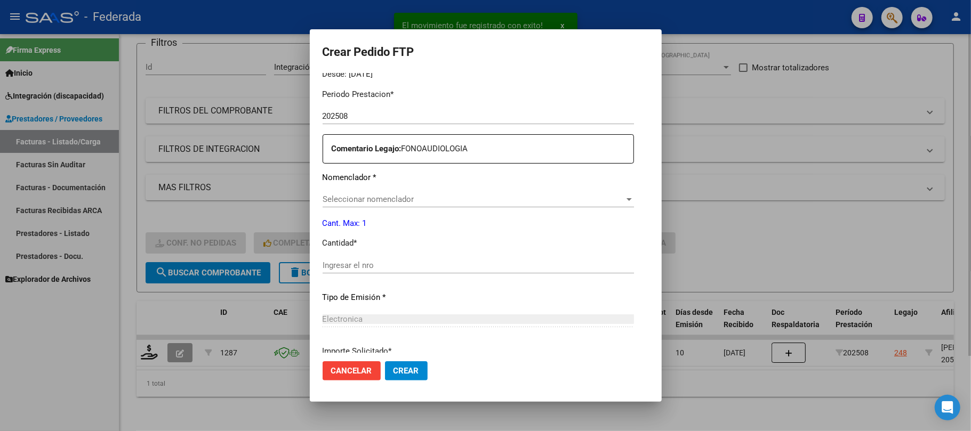
scroll to position [355, 0]
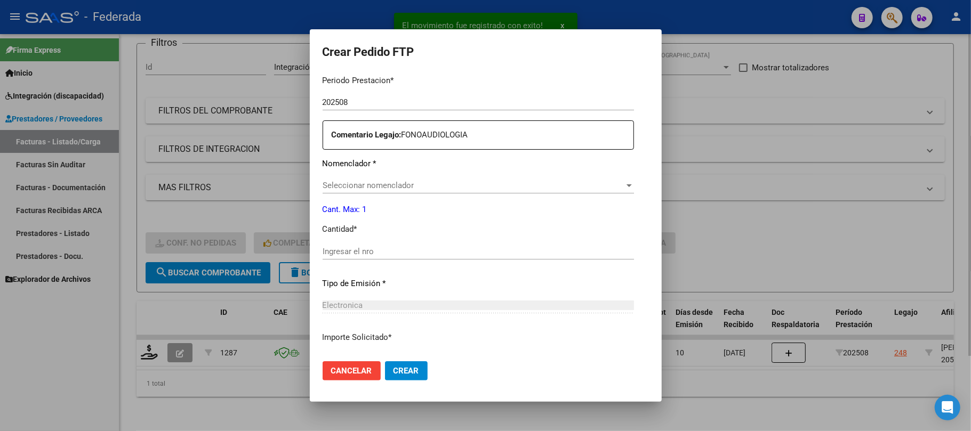
click at [369, 182] on span "Seleccionar nomenclador" at bounding box center [474, 186] width 302 height 10
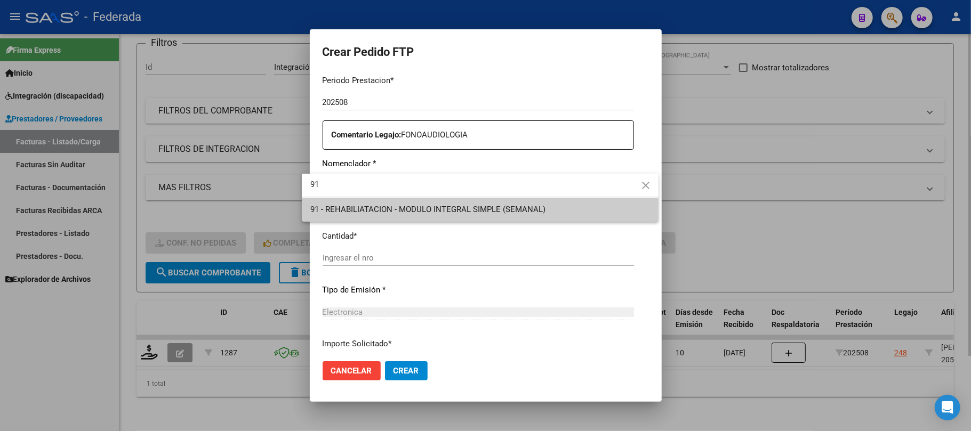
type input "91"
click at [369, 216] on span "91 - REHABILIATACION - MODULO INTEGRAL SIMPLE (SEMANAL)" at bounding box center [480, 210] width 340 height 24
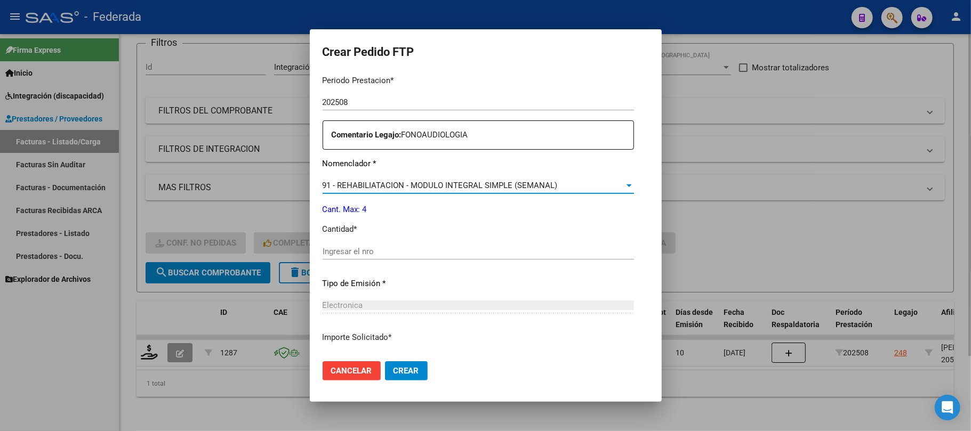
click at [367, 253] on input "Ingresar el nro" at bounding box center [478, 252] width 311 height 10
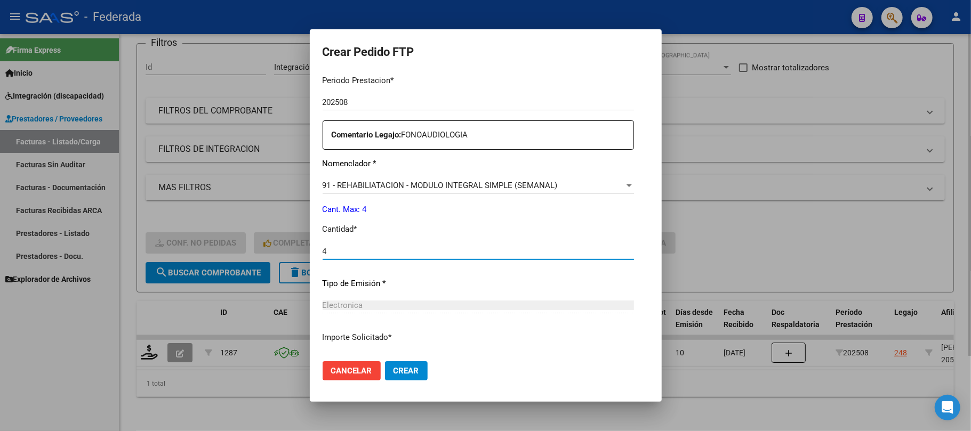
type input "4"
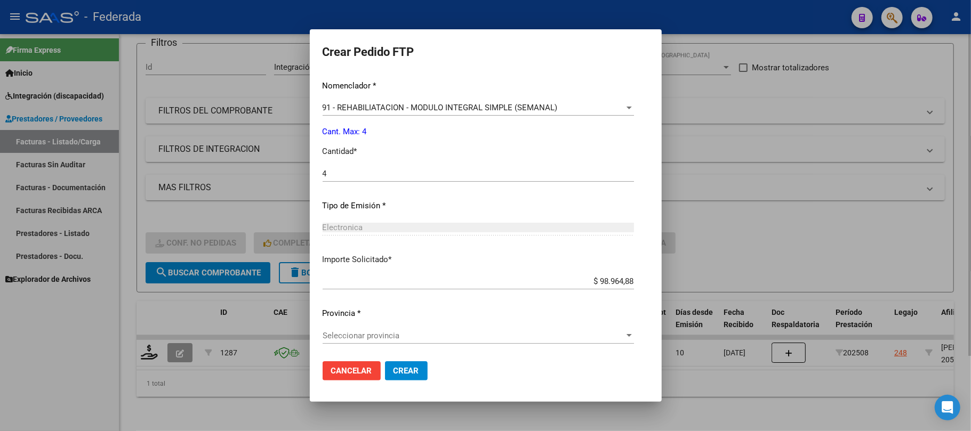
click at [380, 338] on span "Seleccionar provincia" at bounding box center [474, 336] width 302 height 10
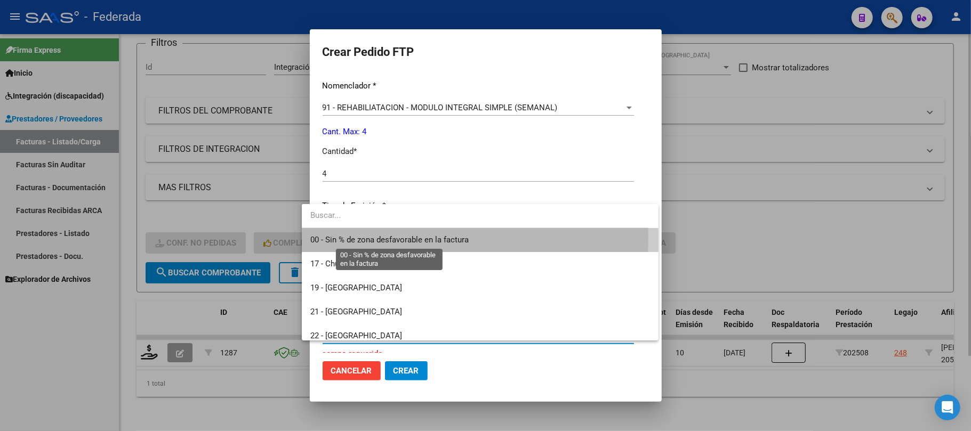
click at [365, 239] on span "00 - Sin % de zona desfavorable en la factura" at bounding box center [389, 240] width 158 height 10
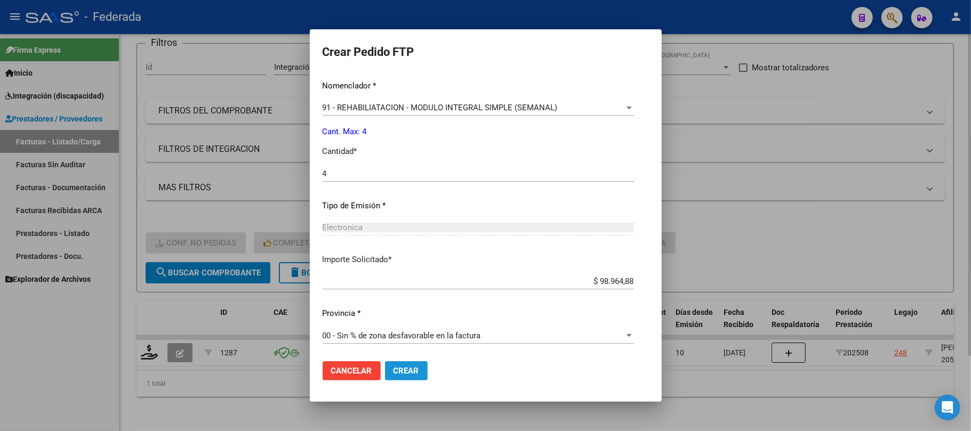
click at [394, 367] on span "Crear" at bounding box center [407, 371] width 26 height 10
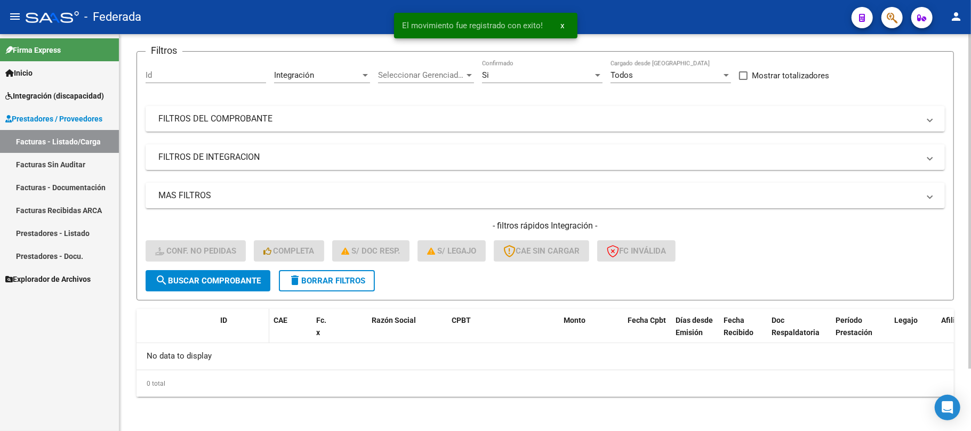
scroll to position [74, 0]
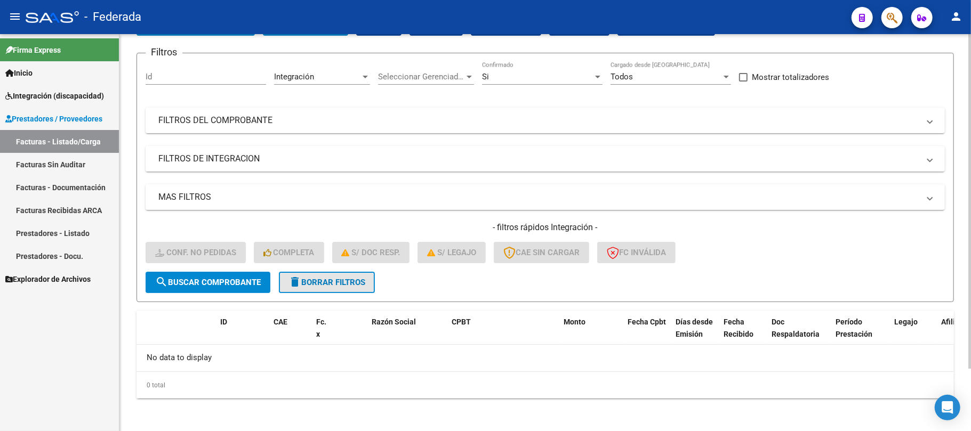
click at [352, 280] on span "delete Borrar Filtros" at bounding box center [326, 283] width 77 height 10
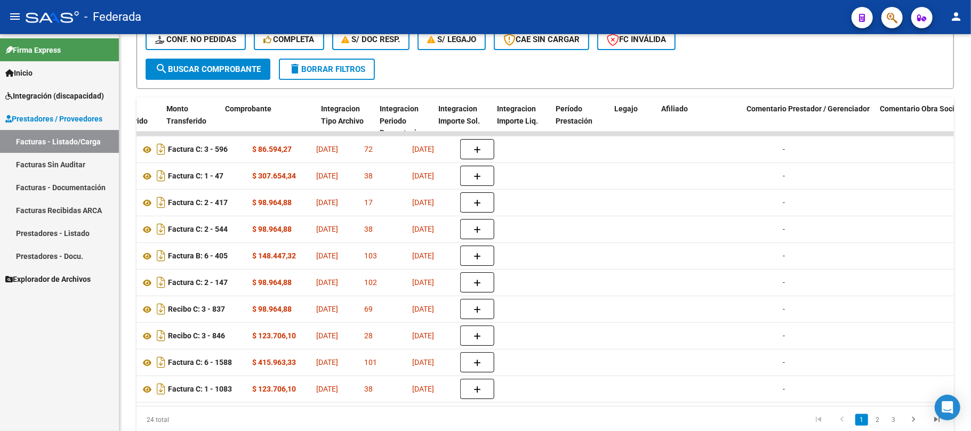
scroll to position [0, 1120]
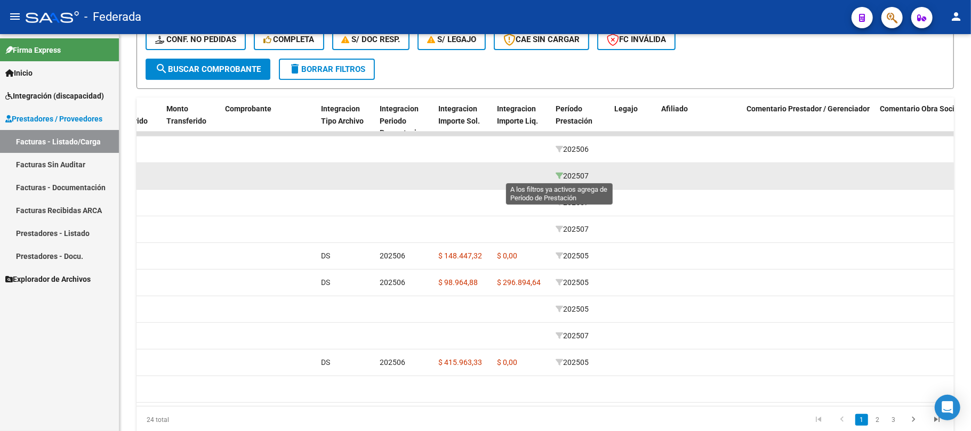
click at [557, 173] on icon at bounding box center [559, 175] width 7 height 7
type input "202507"
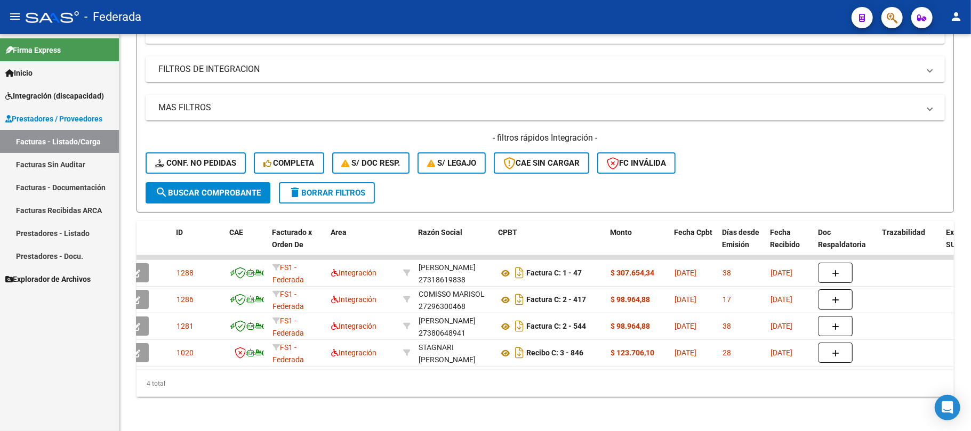
scroll to position [0, 0]
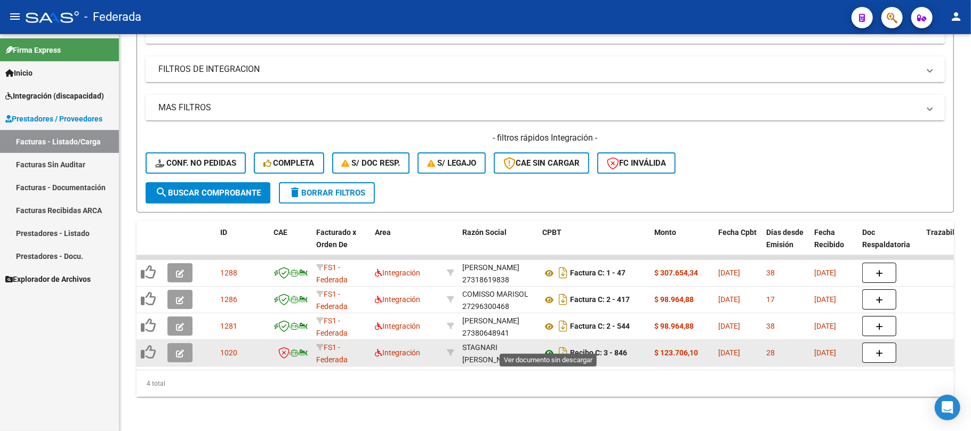
click at [549, 347] on icon at bounding box center [549, 353] width 14 height 13
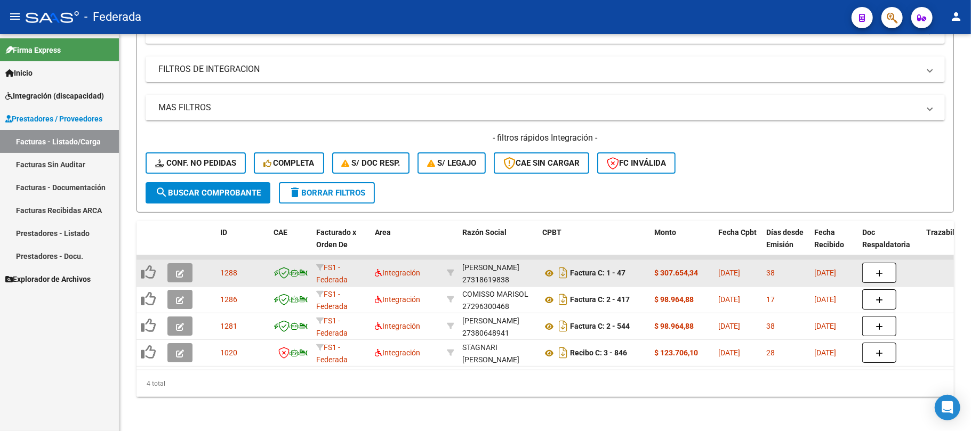
click at [182, 270] on icon "button" at bounding box center [180, 274] width 8 height 8
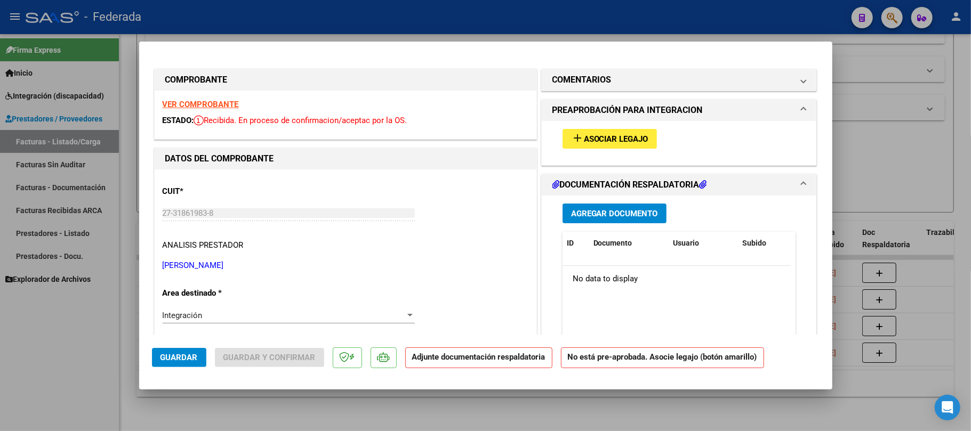
click at [571, 140] on mat-icon "add" at bounding box center [577, 138] width 13 height 13
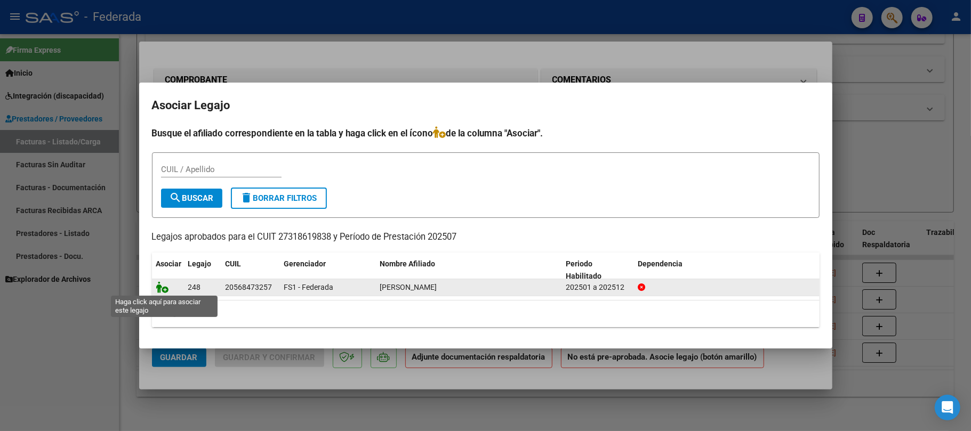
click at [163, 288] on icon at bounding box center [162, 288] width 13 height 12
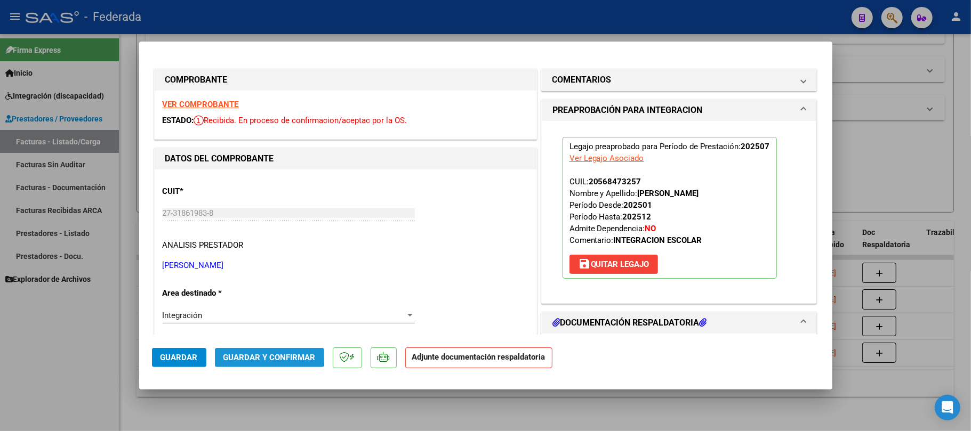
click at [247, 354] on span "Guardar y Confirmar" at bounding box center [269, 358] width 92 height 10
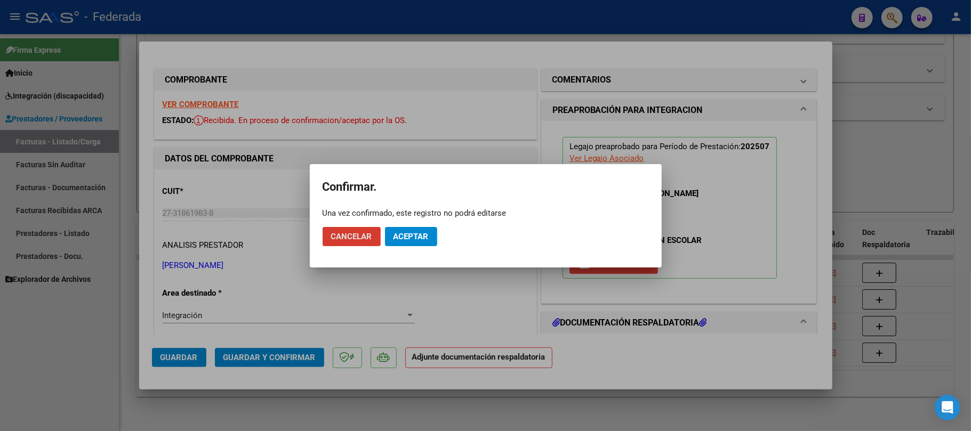
click at [408, 237] on span "Aceptar" at bounding box center [411, 237] width 35 height 10
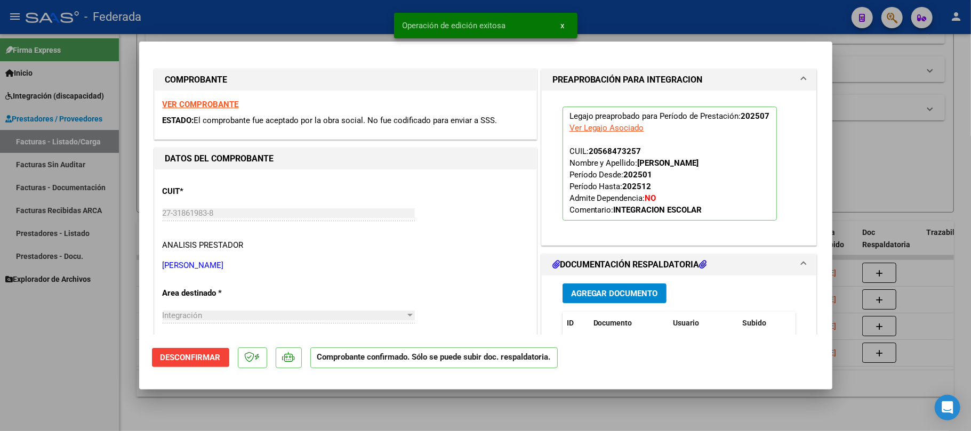
click at [288, 414] on div at bounding box center [485, 215] width 971 height 431
type input "$ 0,00"
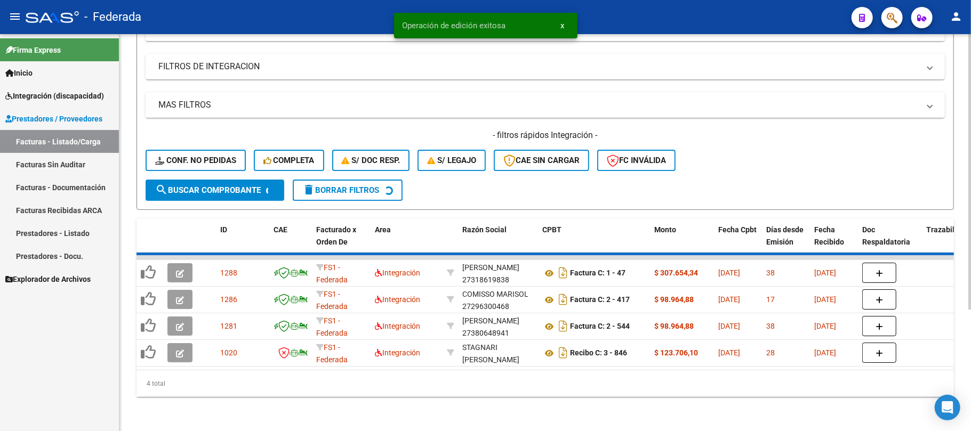
scroll to position [146, 0]
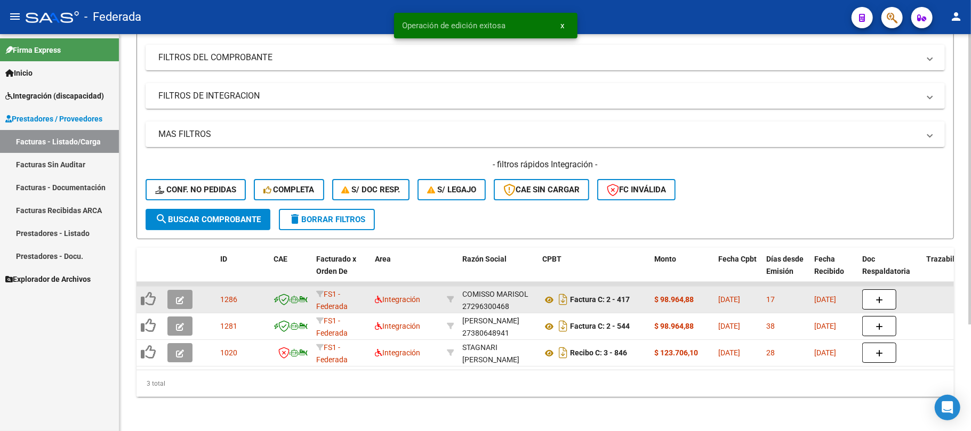
click at [177, 296] on icon "button" at bounding box center [180, 300] width 8 height 8
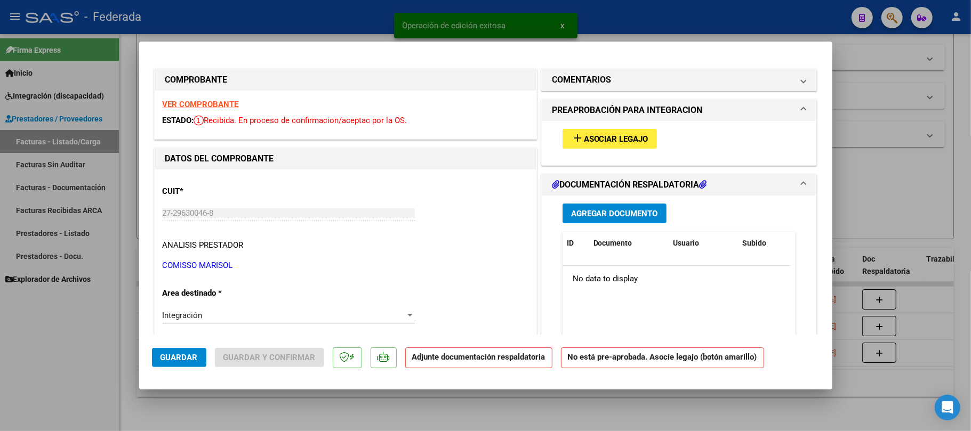
click at [573, 141] on mat-icon "add" at bounding box center [577, 138] width 13 height 13
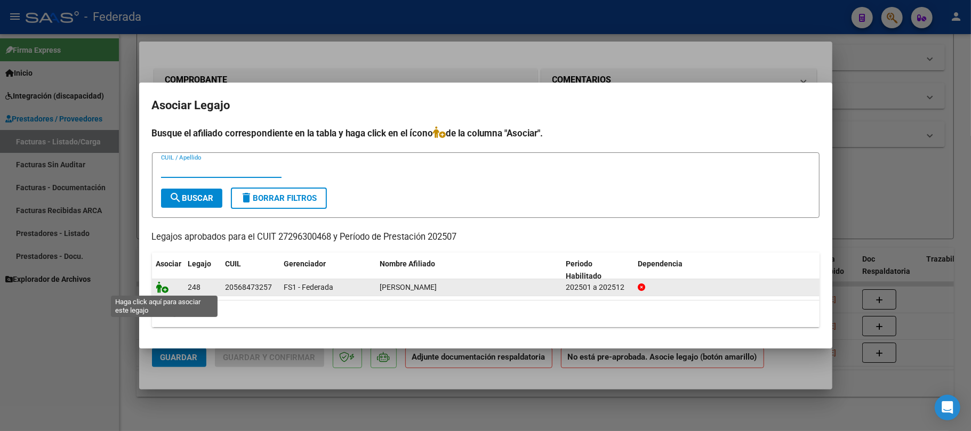
click at [156, 282] on icon at bounding box center [162, 288] width 13 height 12
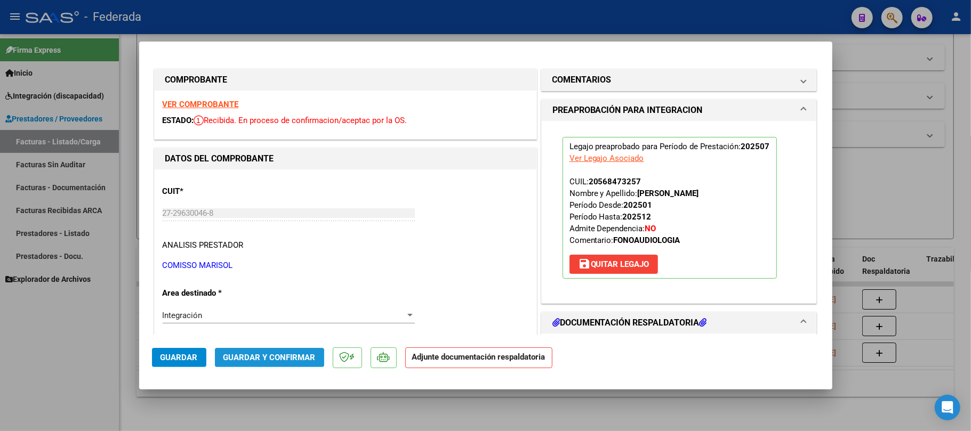
click at [252, 357] on span "Guardar y Confirmar" at bounding box center [269, 358] width 92 height 10
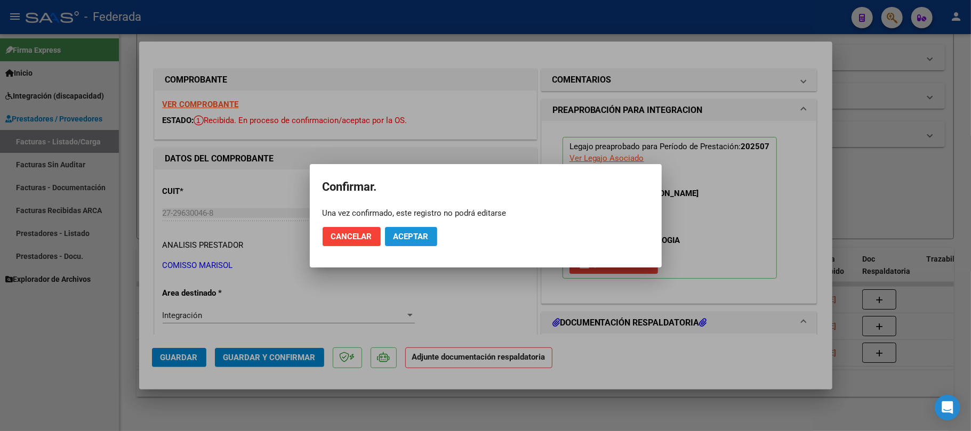
click at [424, 236] on span "Aceptar" at bounding box center [411, 237] width 35 height 10
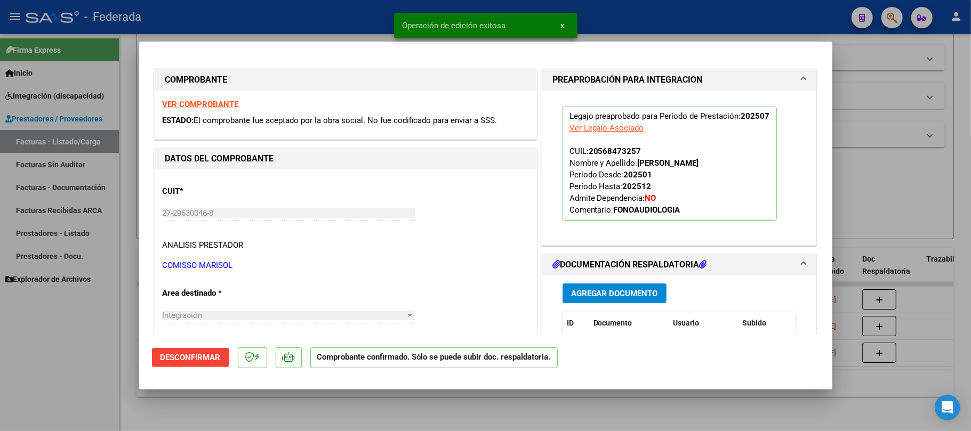
click at [344, 403] on div at bounding box center [485, 215] width 971 height 431
type input "$ 0,00"
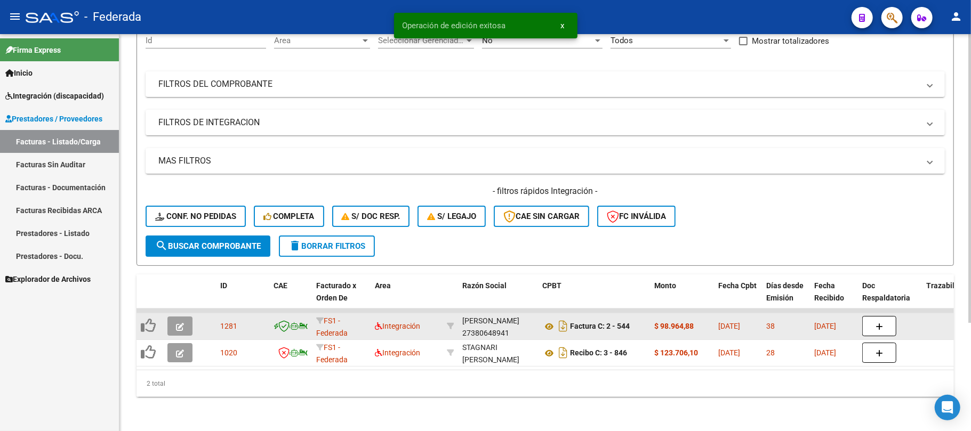
scroll to position [119, 0]
click at [178, 323] on icon "button" at bounding box center [180, 327] width 8 height 8
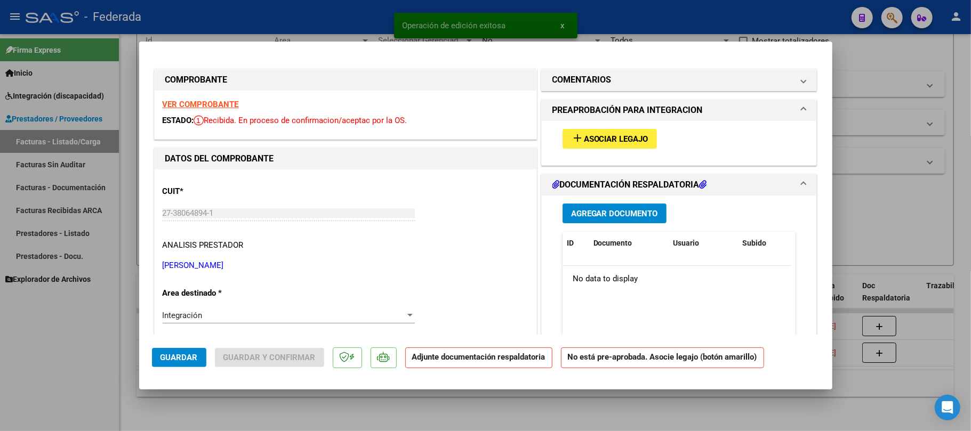
click at [584, 139] on span "Asociar Legajo" at bounding box center [616, 139] width 65 height 10
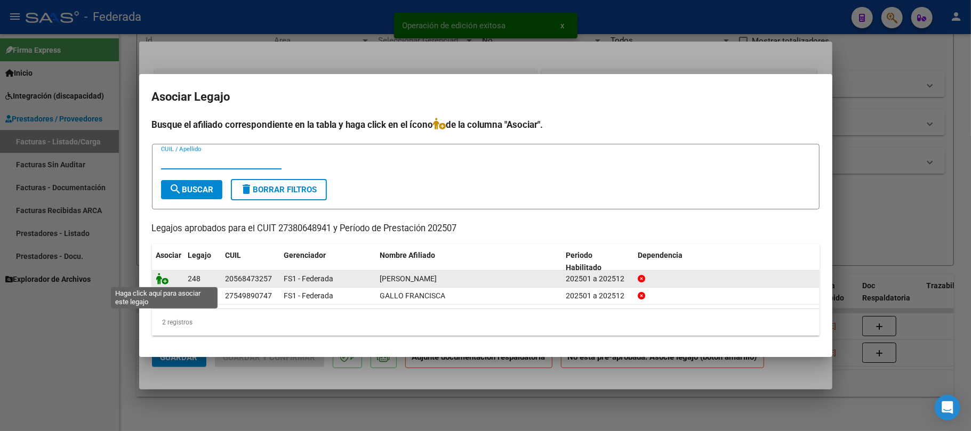
click at [161, 278] on icon at bounding box center [162, 279] width 13 height 12
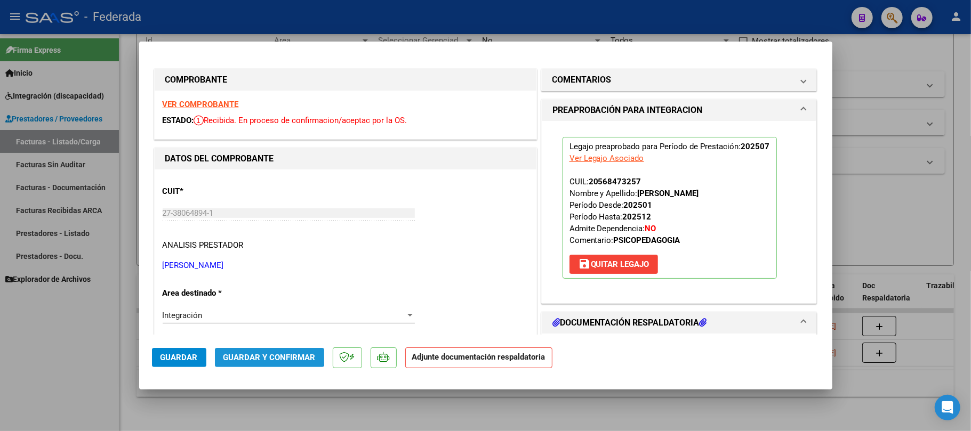
click at [225, 355] on span "Guardar y Confirmar" at bounding box center [269, 358] width 92 height 10
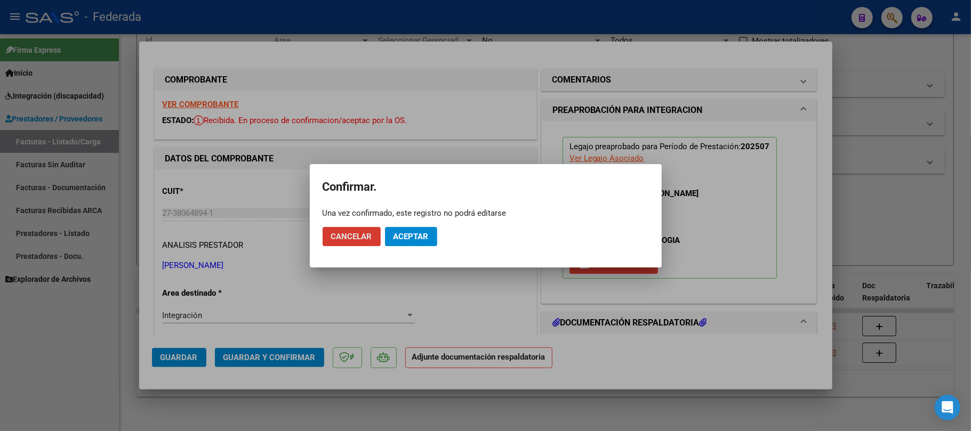
click at [404, 240] on span "Aceptar" at bounding box center [411, 237] width 35 height 10
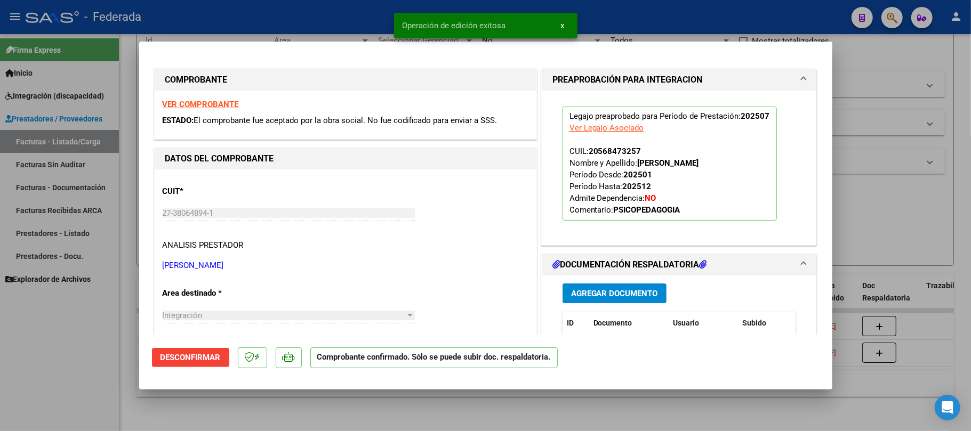
click at [359, 405] on div at bounding box center [485, 215] width 971 height 431
type input "$ 0,00"
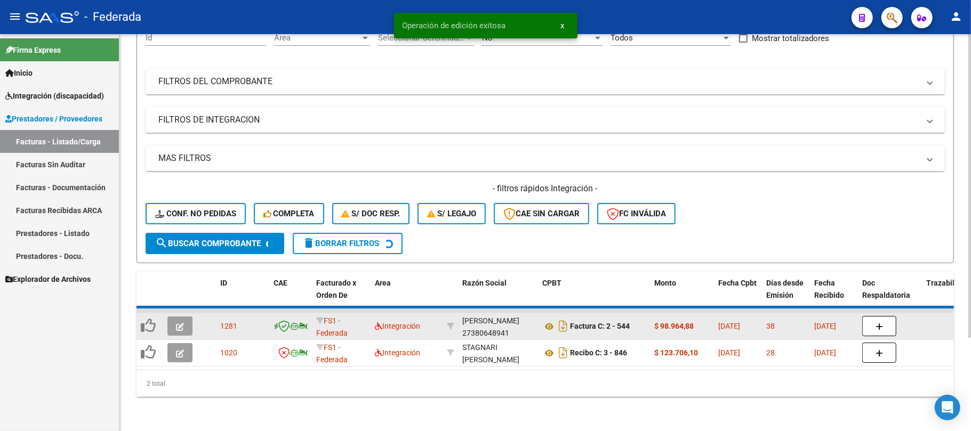
scroll to position [93, 0]
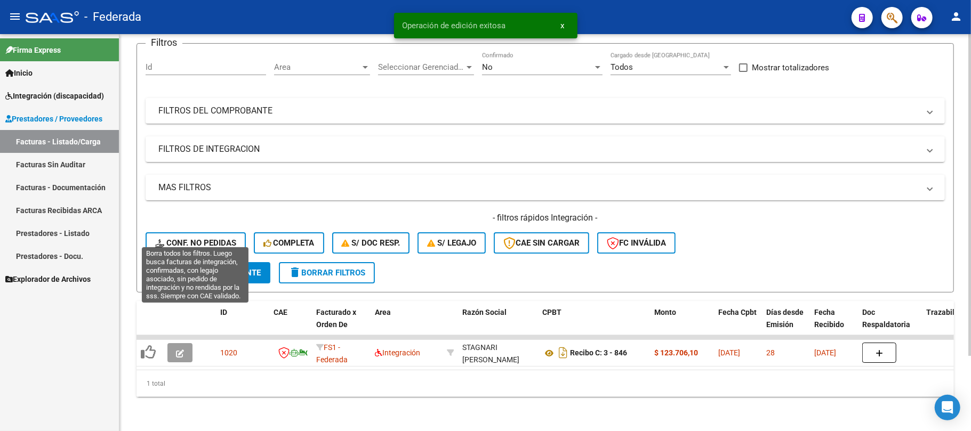
click at [220, 238] on span "Conf. no pedidas" at bounding box center [195, 243] width 81 height 10
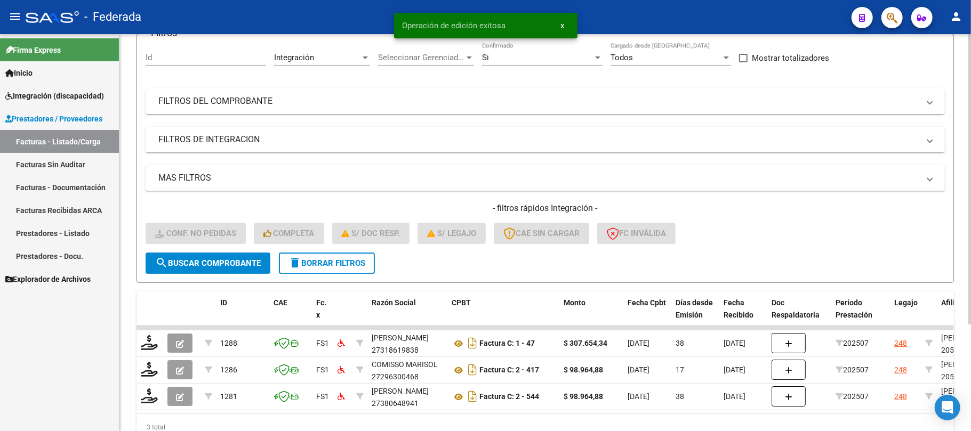
scroll to position [146, 0]
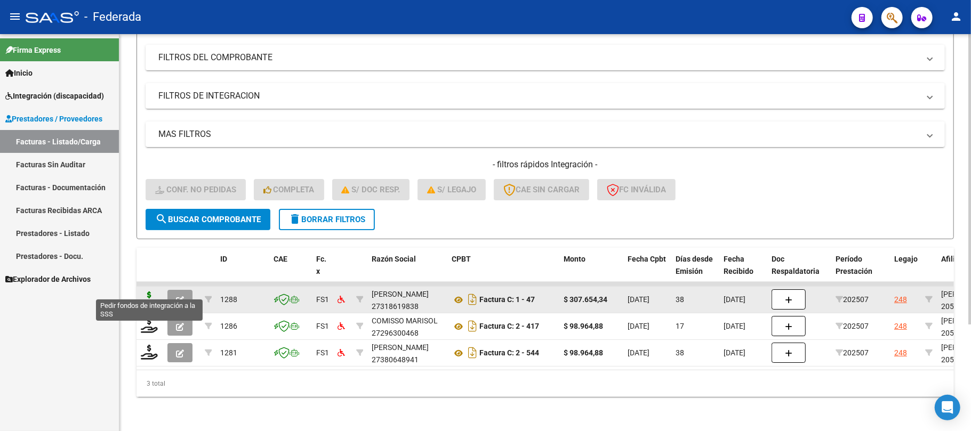
click at [148, 292] on icon at bounding box center [149, 299] width 17 height 15
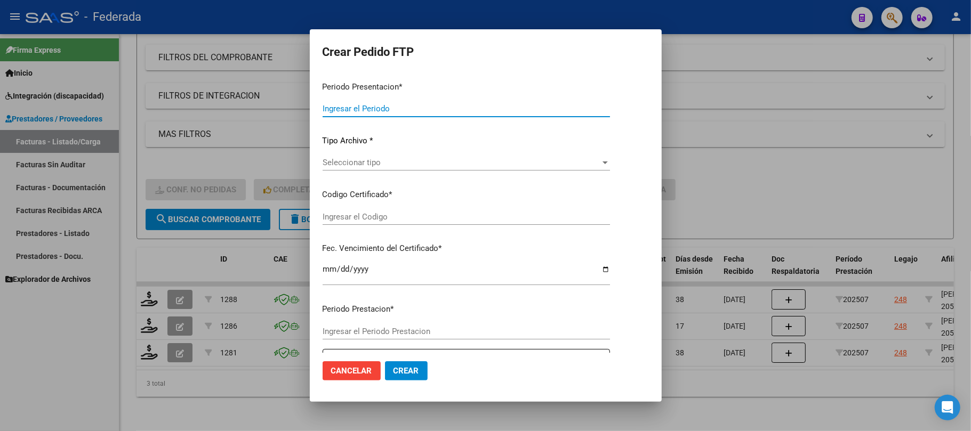
type input "202508"
type input "202507"
type input "$ 307.654,34"
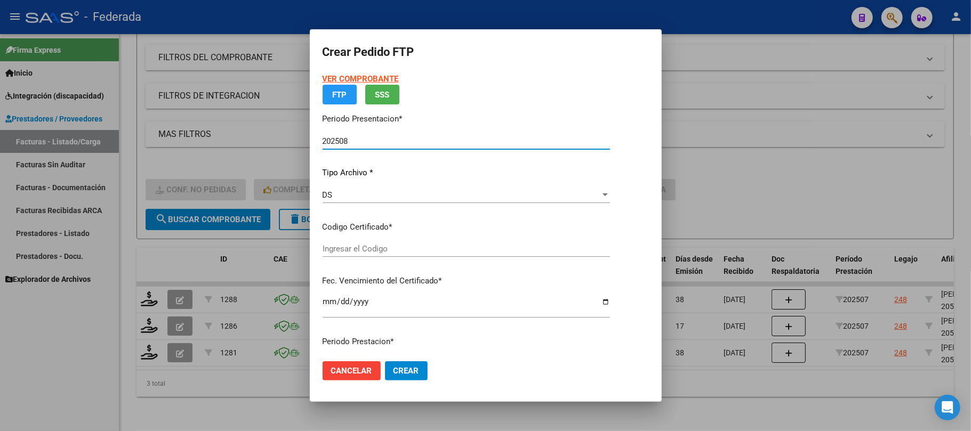
type input "ARG02000568473252021052620260526SFE219"
type input "[DATE]"
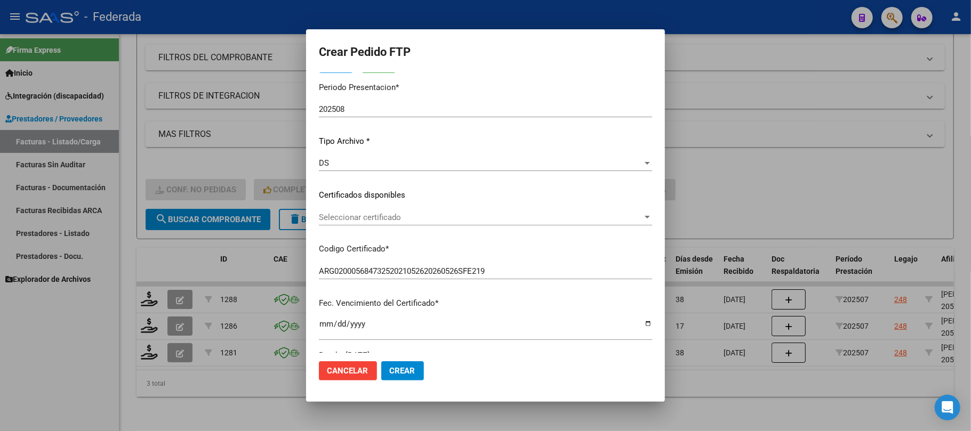
scroll to position [71, 0]
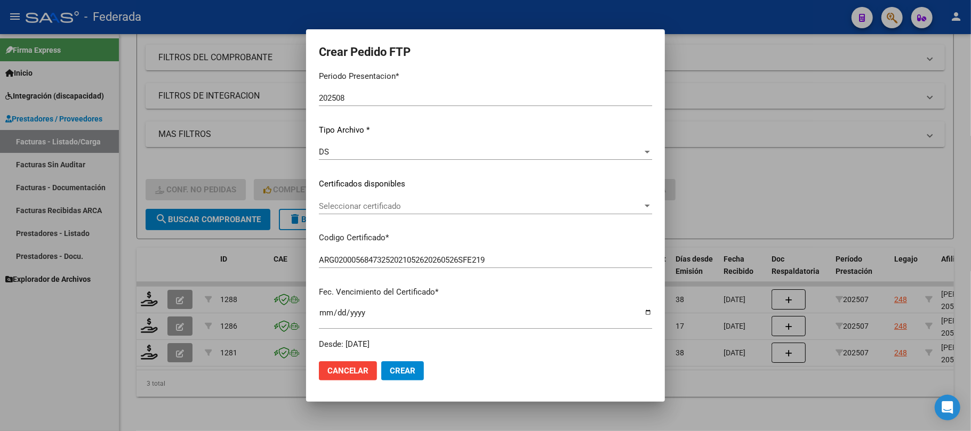
click at [415, 211] on div "Seleccionar certificado Seleccionar certificado" at bounding box center [485, 206] width 333 height 16
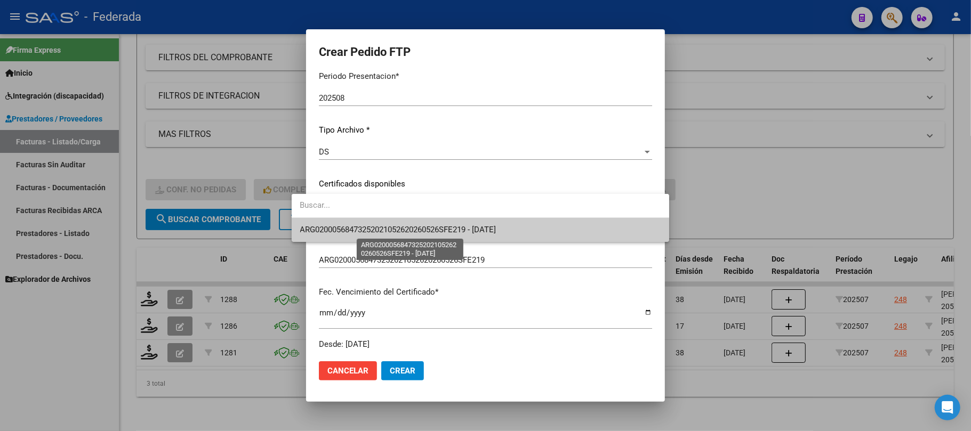
click at [413, 226] on span "ARG02000568473252021052620260526SFE219 - [DATE]" at bounding box center [398, 230] width 196 height 10
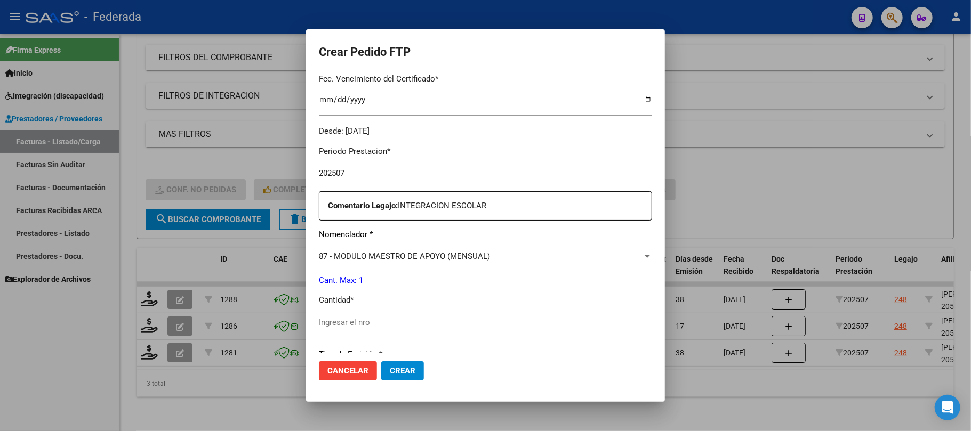
scroll to position [355, 0]
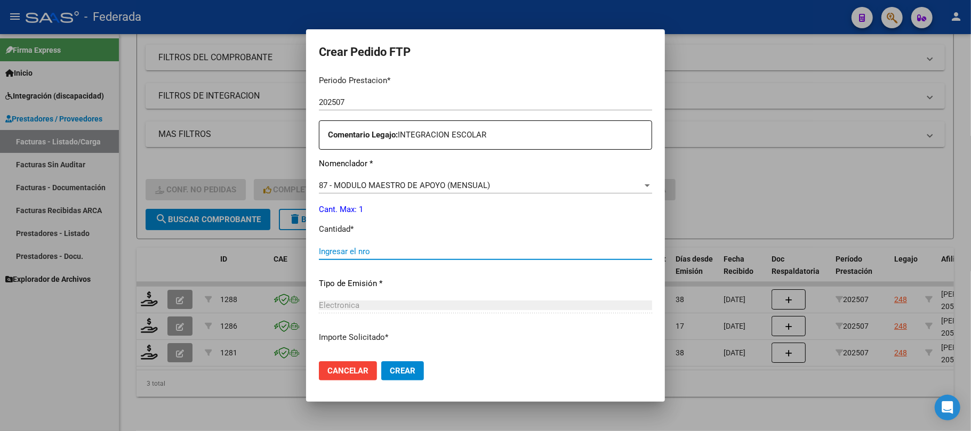
click at [372, 248] on input "Ingresar el nro" at bounding box center [485, 252] width 333 height 10
type input "1"
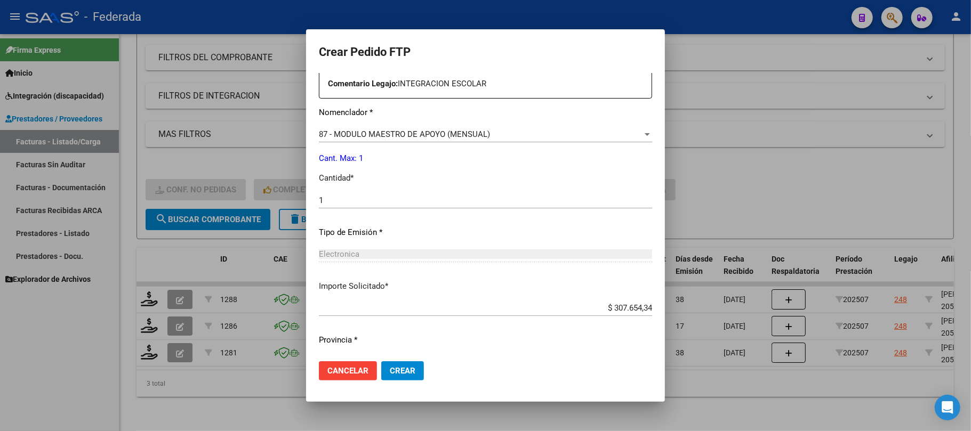
scroll to position [433, 0]
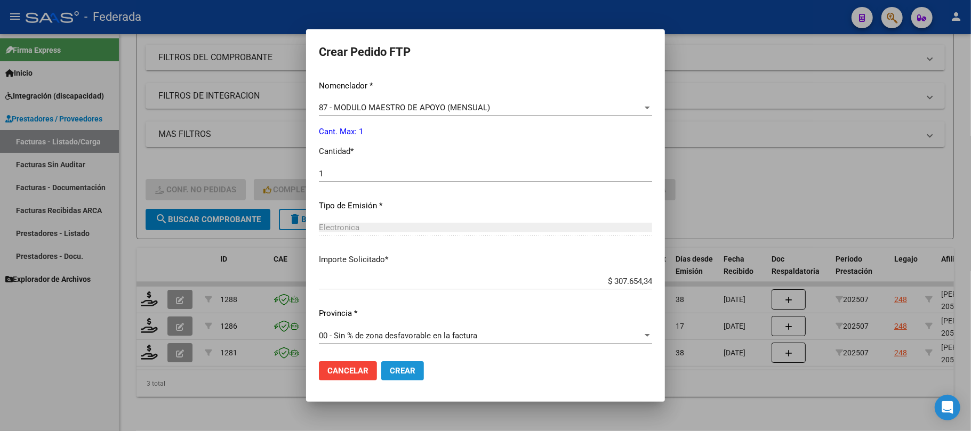
click at [390, 367] on span "Crear" at bounding box center [403, 371] width 26 height 10
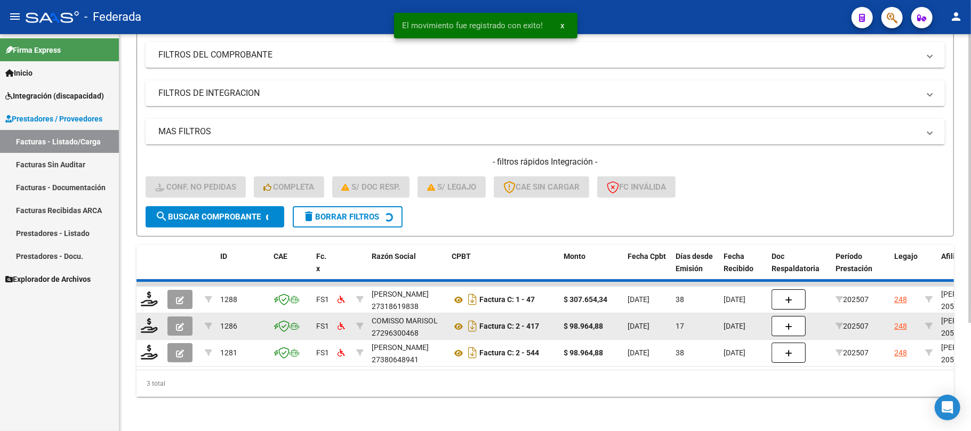
scroll to position [119, 0]
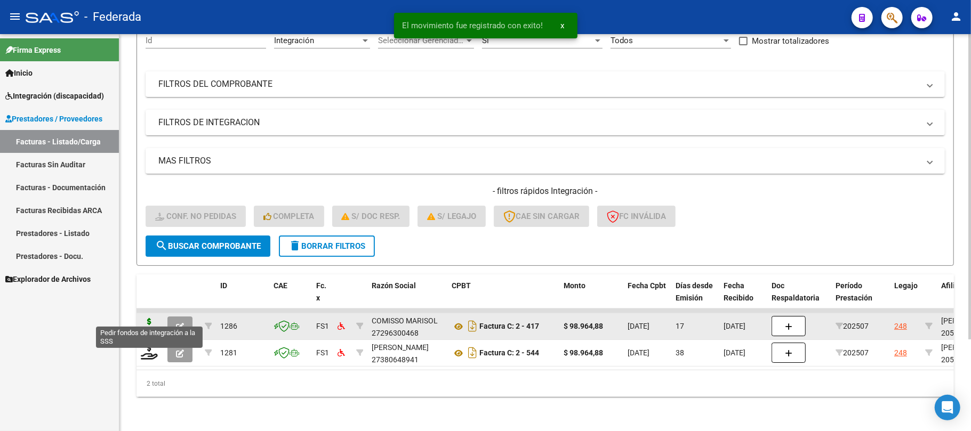
click at [149, 321] on icon at bounding box center [149, 325] width 17 height 15
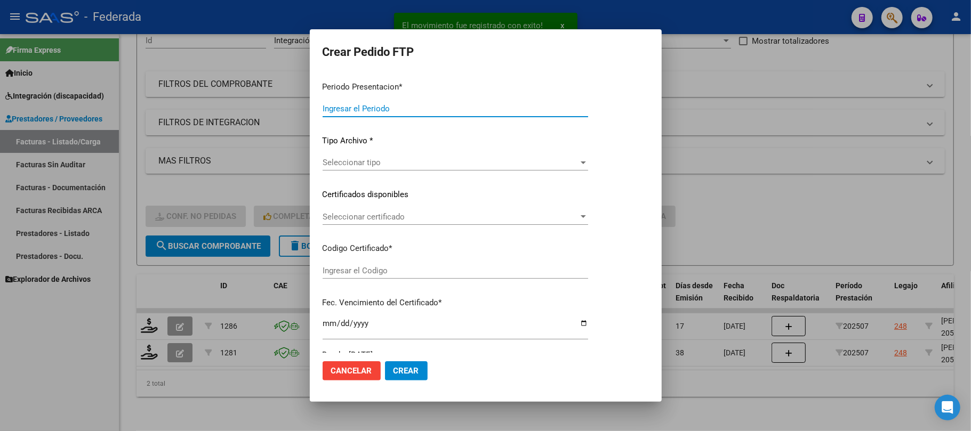
type input "202508"
type input "202507"
type input "$ 98.964,88"
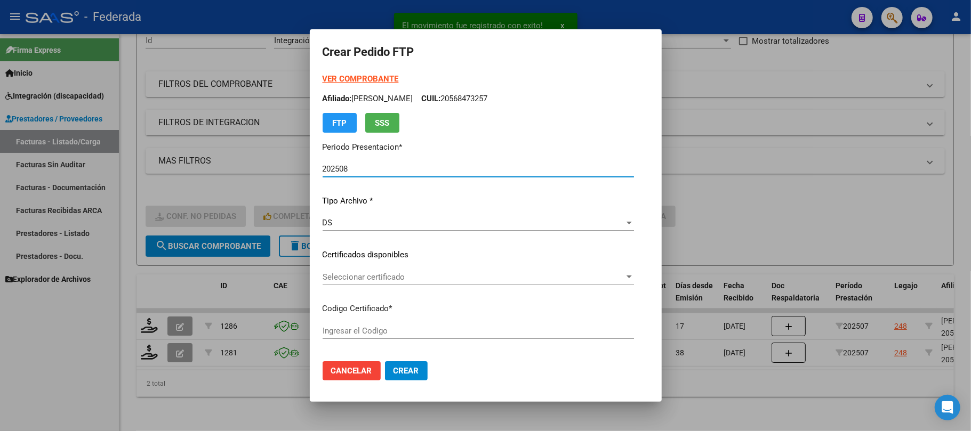
scroll to position [71, 0]
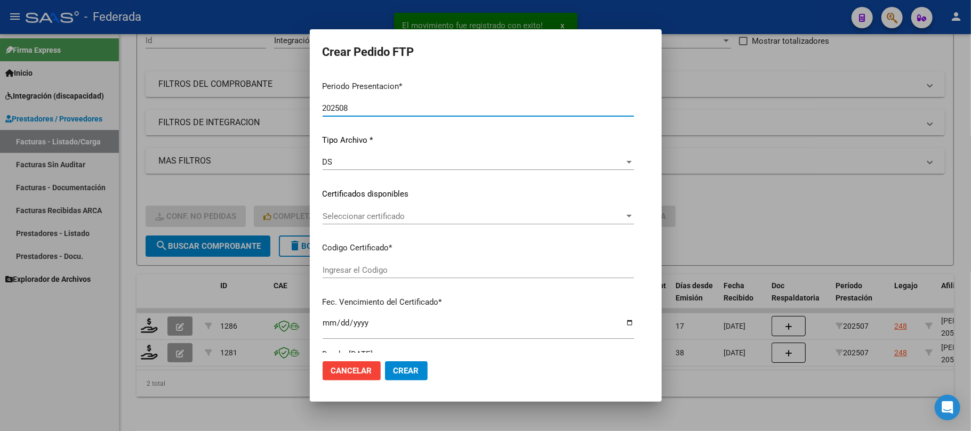
type input "ARG02000568473252021052620260526SFE219"
type input "[DATE]"
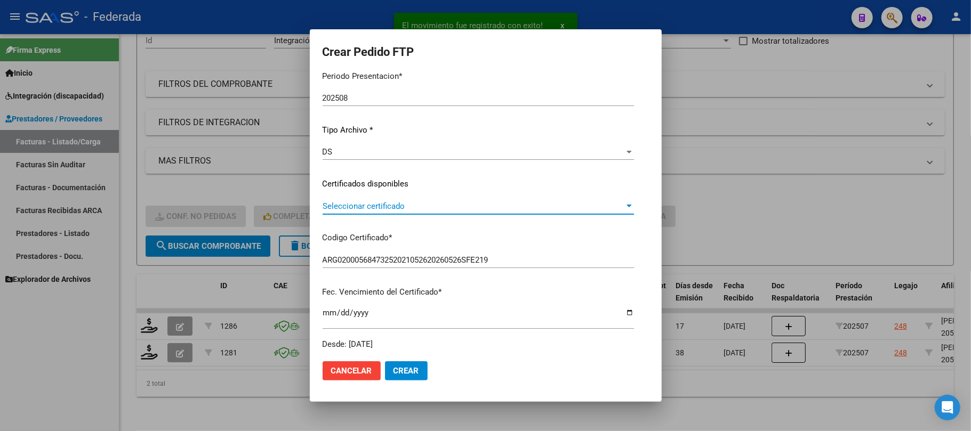
click at [392, 202] on span "Seleccionar certificado" at bounding box center [474, 207] width 302 height 10
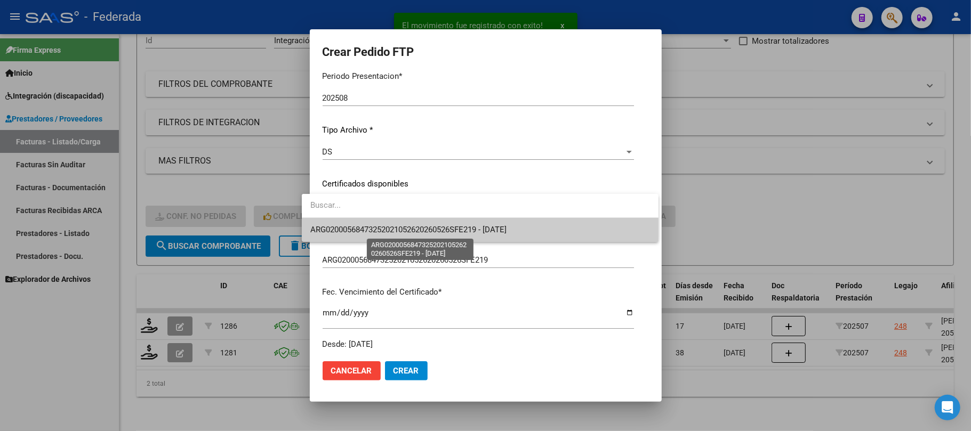
click at [384, 229] on span "ARG02000568473252021052620260526SFE219 - [DATE]" at bounding box center [408, 230] width 196 height 10
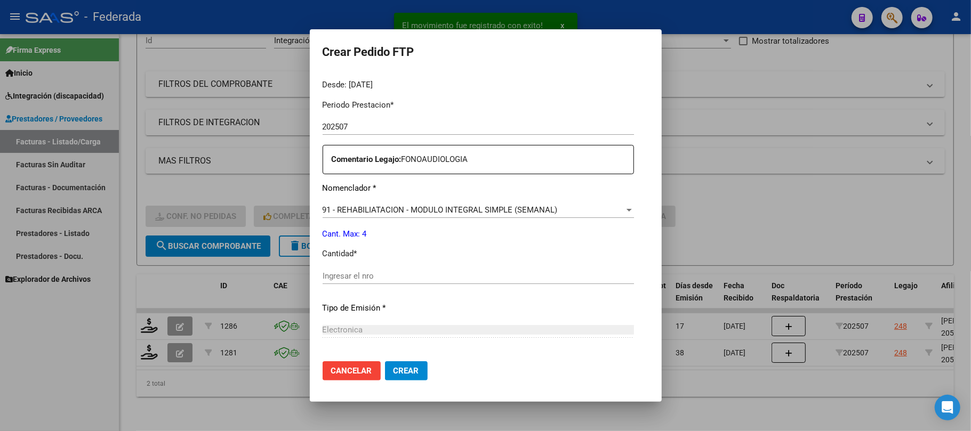
scroll to position [355, 0]
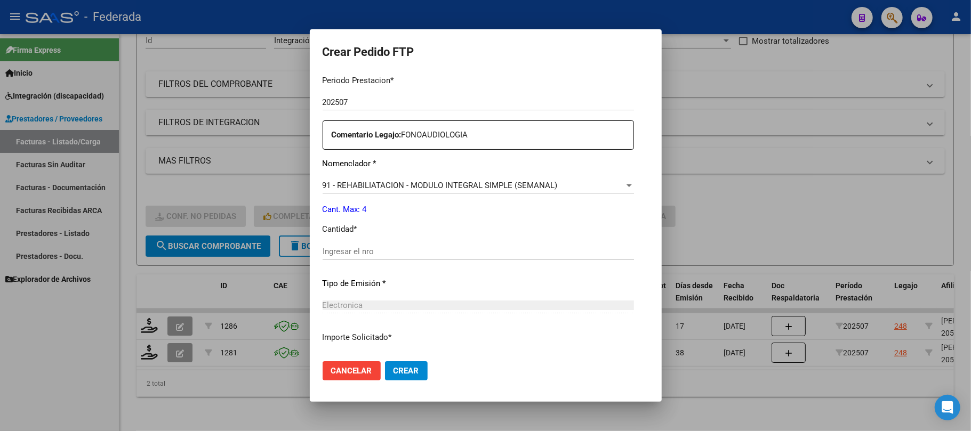
click at [385, 248] on input "Ingresar el nro" at bounding box center [478, 252] width 311 height 10
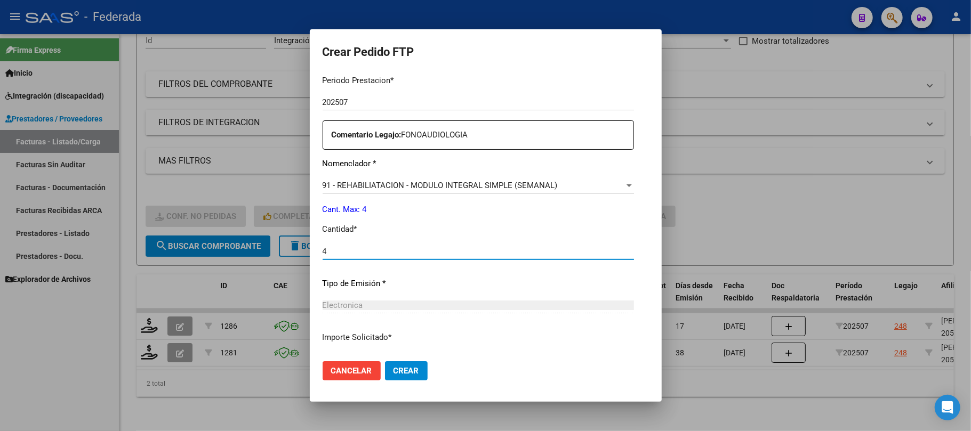
type input "4"
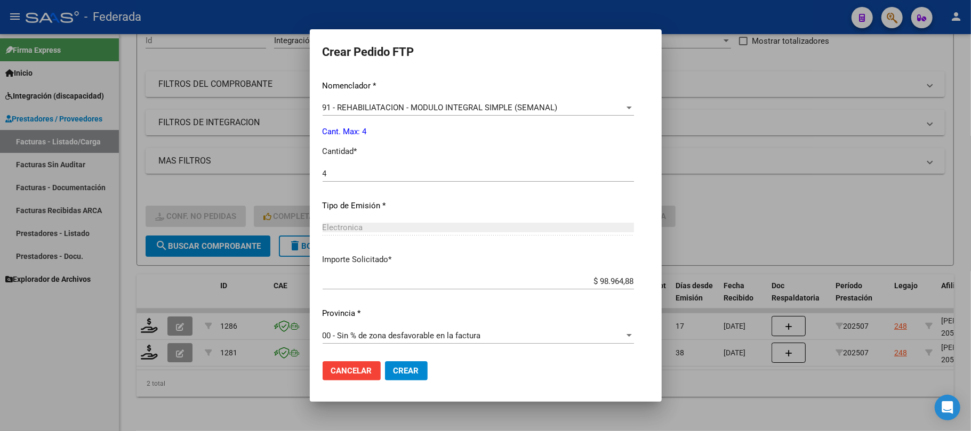
click at [394, 371] on span "Crear" at bounding box center [407, 371] width 26 height 10
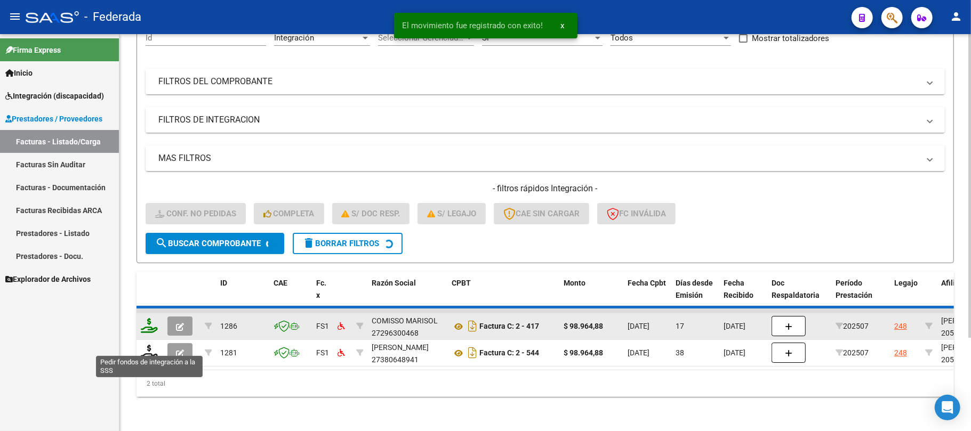
scroll to position [93, 0]
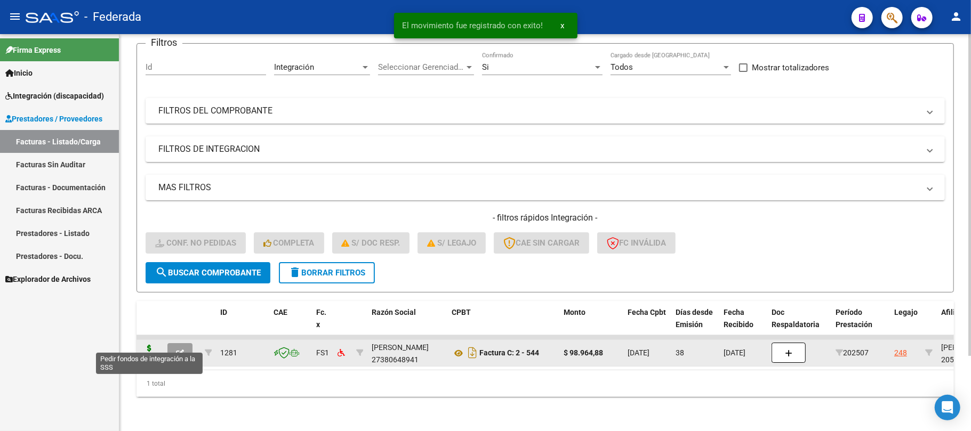
click at [148, 348] on icon at bounding box center [149, 352] width 17 height 15
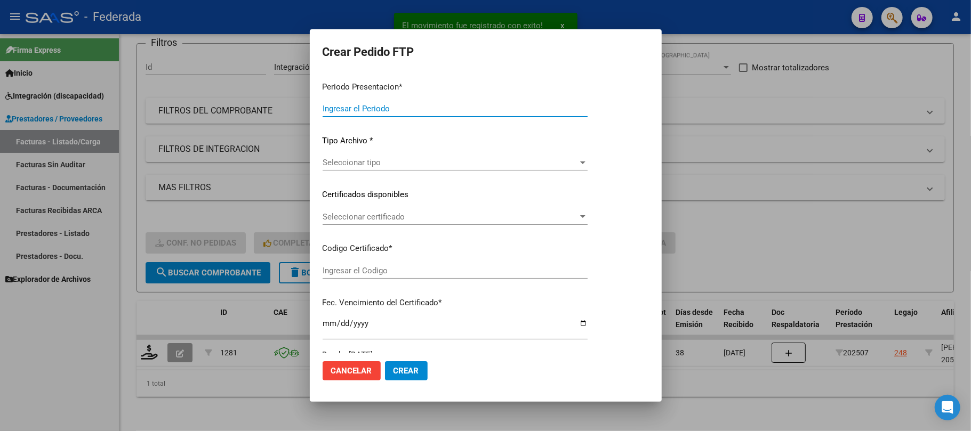
type input "202508"
type input "202507"
type input "$ 98.964,88"
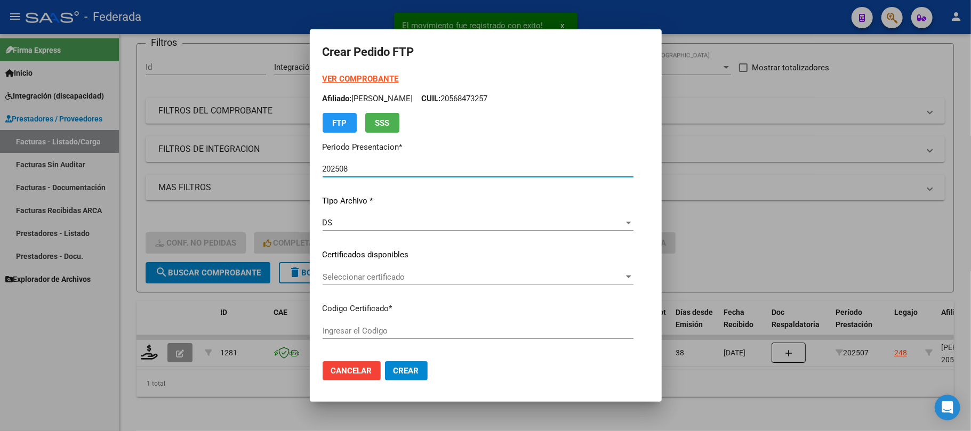
type input "ARG02000568473252021052620260526SFE219"
type input "[DATE]"
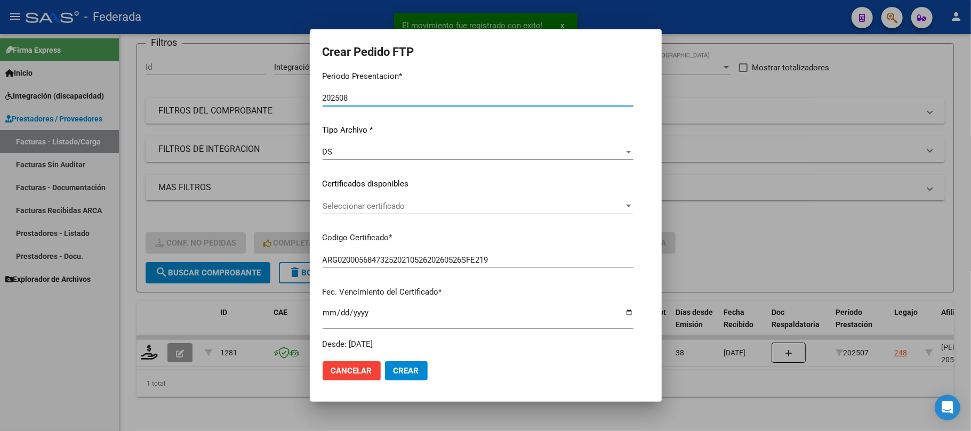
click at [352, 202] on span "Seleccionar certificado" at bounding box center [473, 207] width 301 height 10
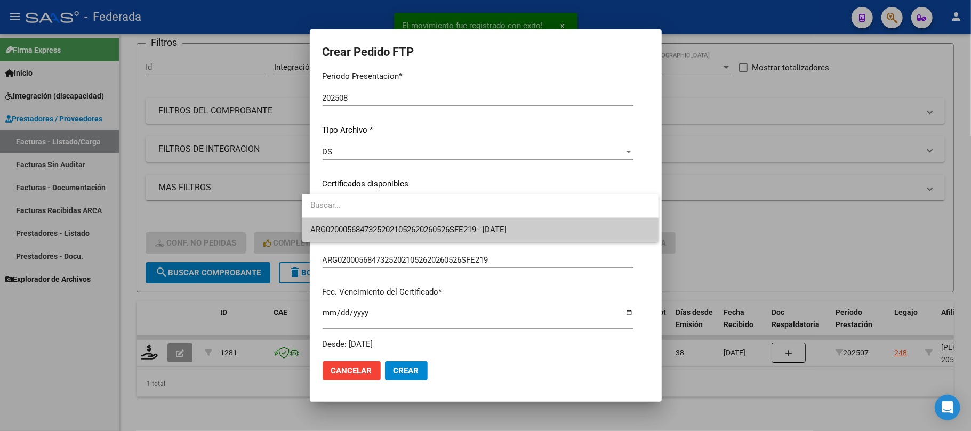
click at [351, 218] on div at bounding box center [480, 206] width 356 height 24
click at [351, 227] on span "ARG02000568473252021052620260526SFE219 - [DATE]" at bounding box center [408, 230] width 196 height 10
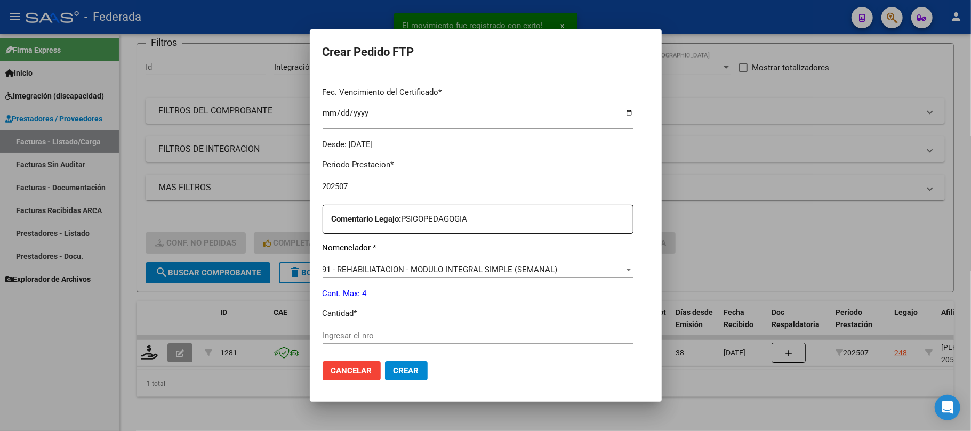
scroll to position [355, 0]
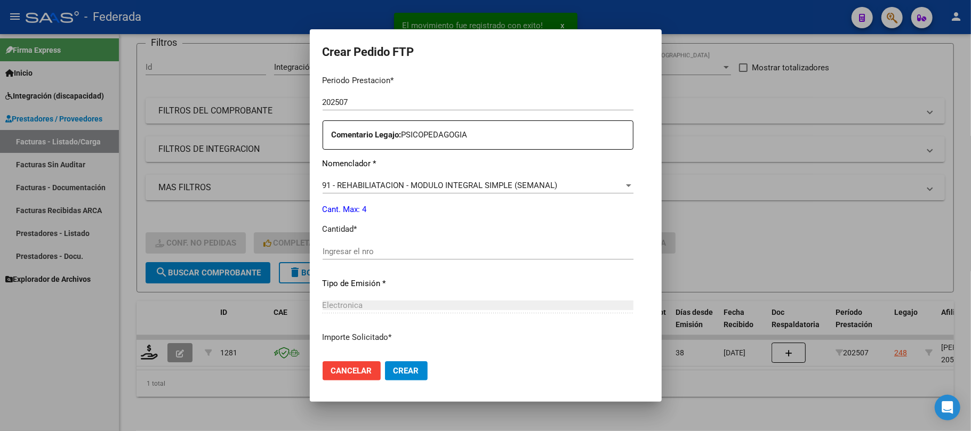
click at [355, 251] on input "Ingresar el nro" at bounding box center [478, 252] width 311 height 10
type input "4"
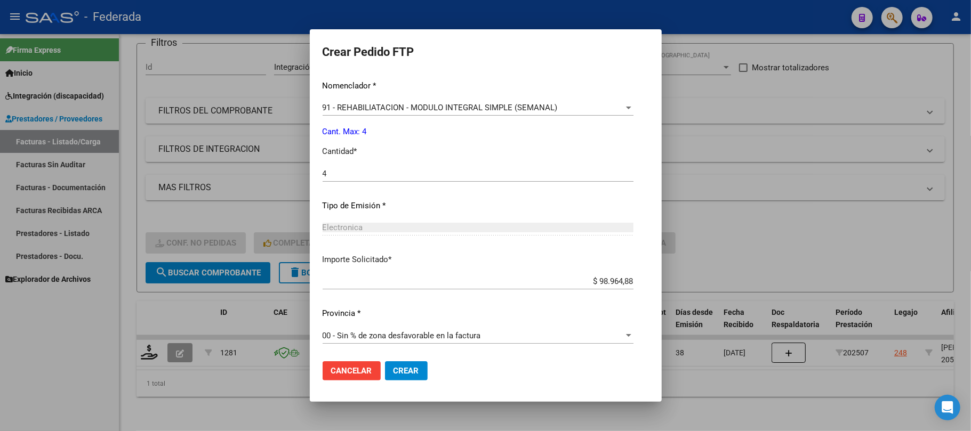
click at [387, 364] on button "Crear" at bounding box center [406, 371] width 43 height 19
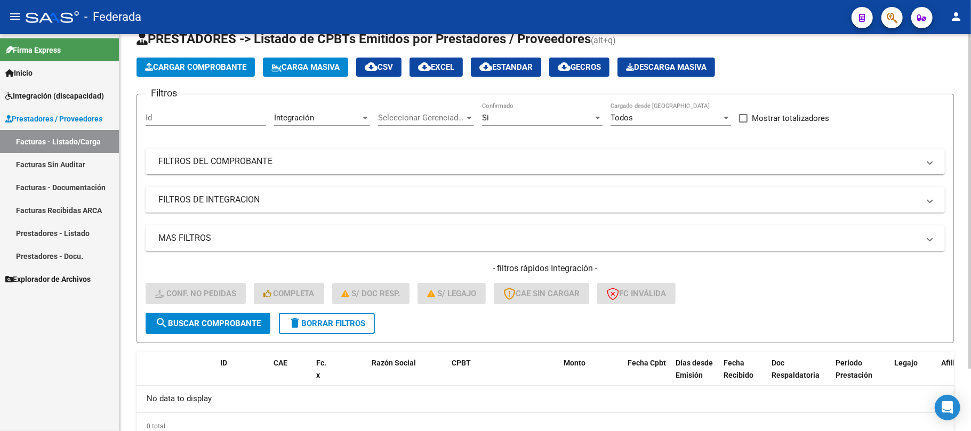
scroll to position [3, 0]
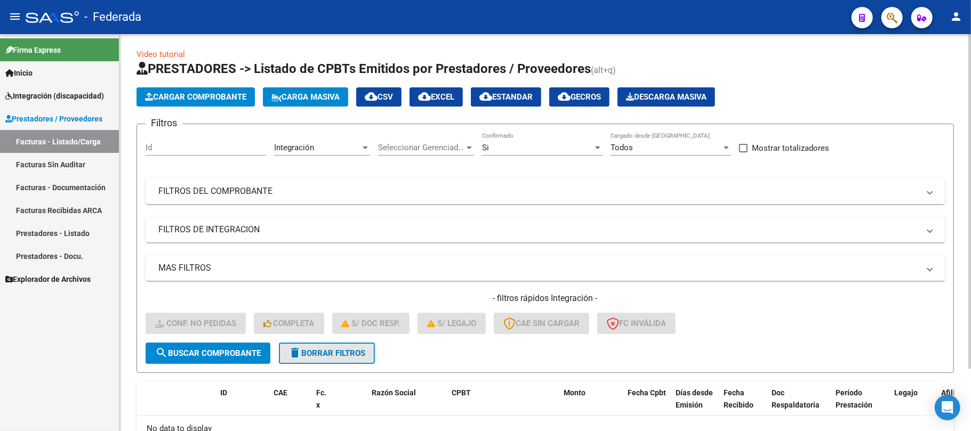
click at [346, 349] on span "delete Borrar Filtros" at bounding box center [326, 354] width 77 height 10
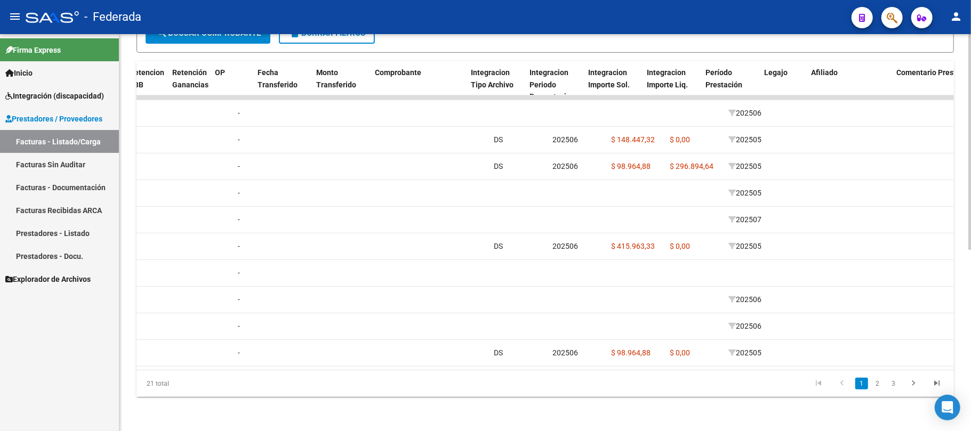
scroll to position [0, 969]
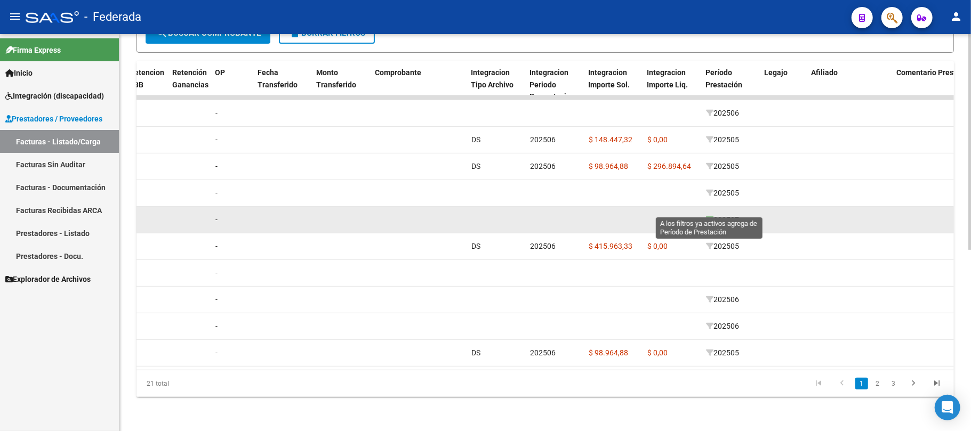
click at [710, 216] on icon at bounding box center [709, 219] width 7 height 7
type input "202507"
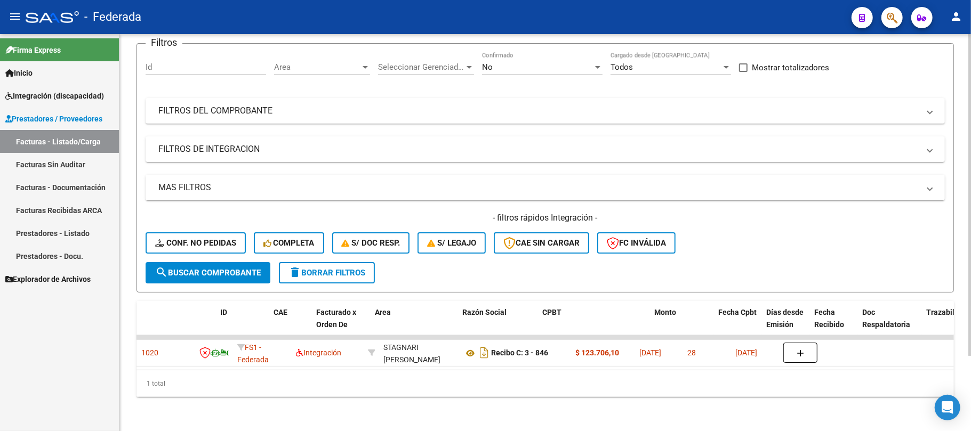
scroll to position [0, 0]
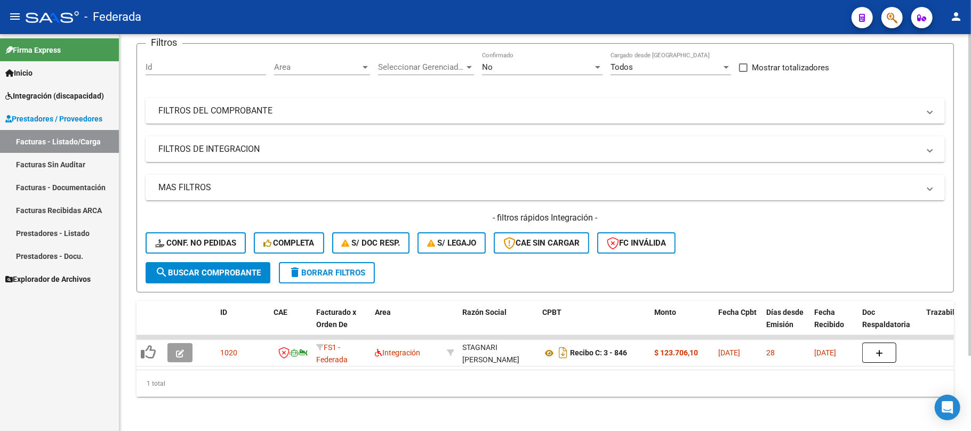
click at [365, 268] on span "delete Borrar Filtros" at bounding box center [326, 273] width 77 height 10
